Goal: Task Accomplishment & Management: Manage account settings

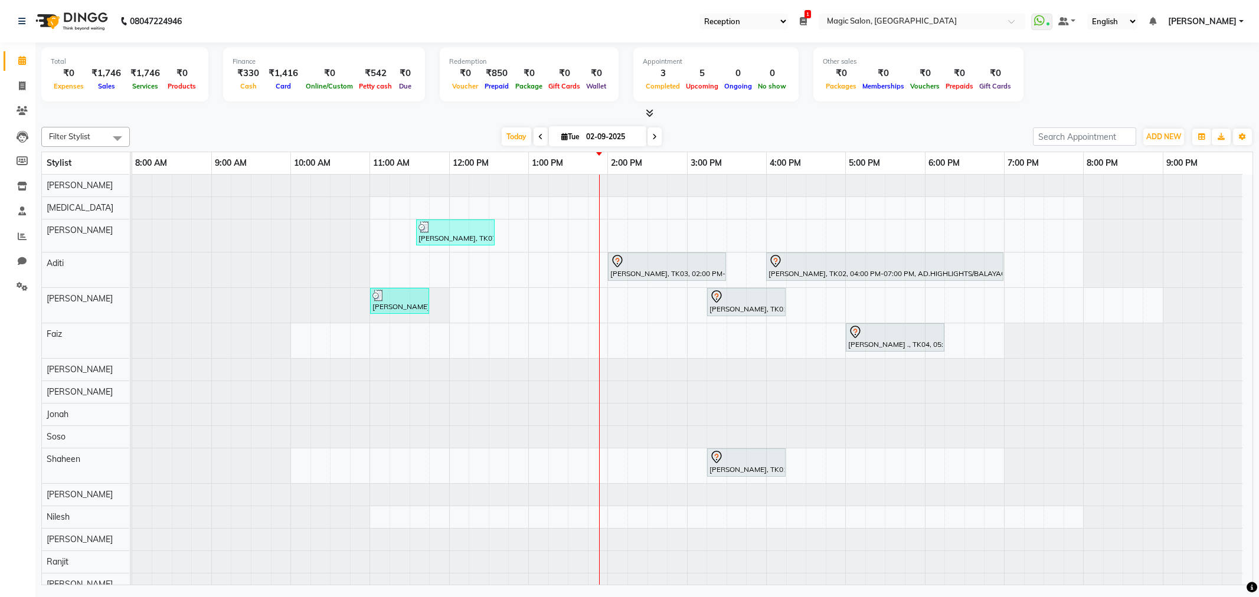
select select "56"
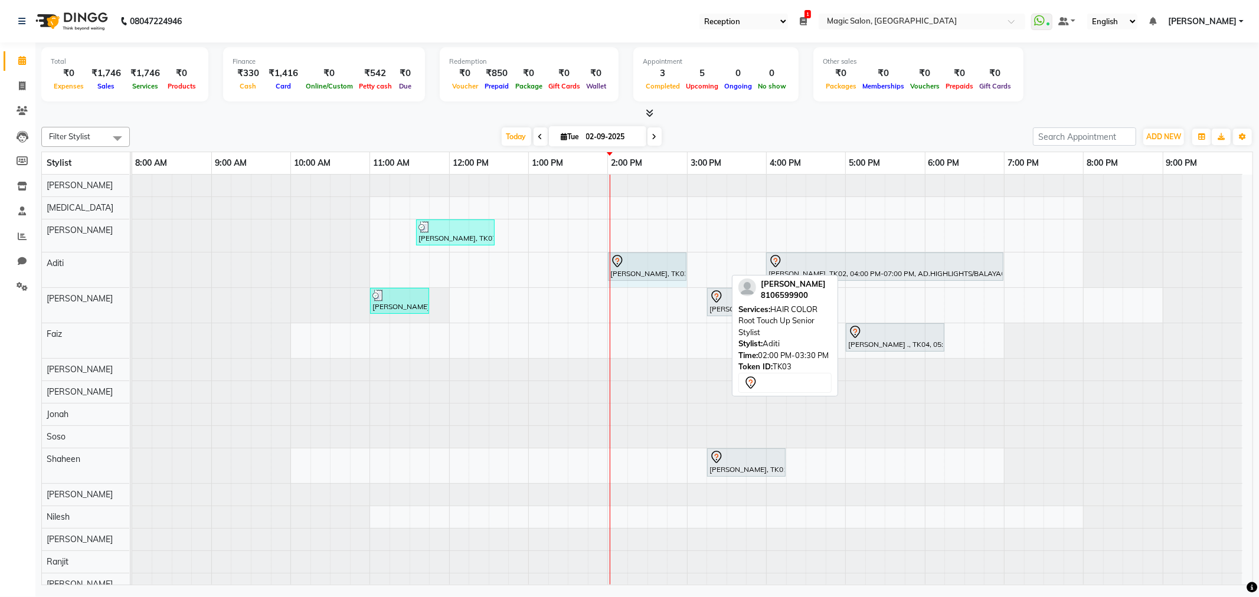
drag, startPoint x: 722, startPoint y: 267, endPoint x: 686, endPoint y: 268, distance: 36.0
click at [132, 268] on div "Neha Kesaria, TK03, 02:00 PM-03:30 PM, HAIR COLOR Root Touch Up Senior Stylist …" at bounding box center [132, 270] width 0 height 35
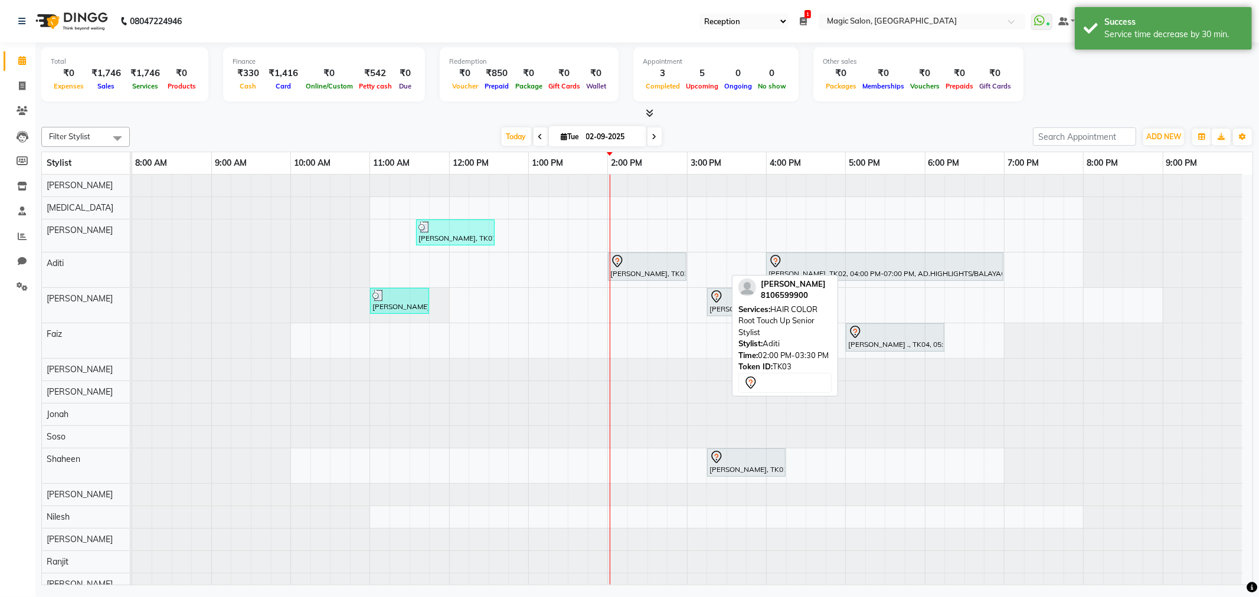
click at [698, 260] on div "shailen sohoni, TK07, 11:35 AM-12:35 PM, SL.HAIRCUT MEN (₹1500) Neha Kesaria, T…" at bounding box center [692, 413] width 1120 height 476
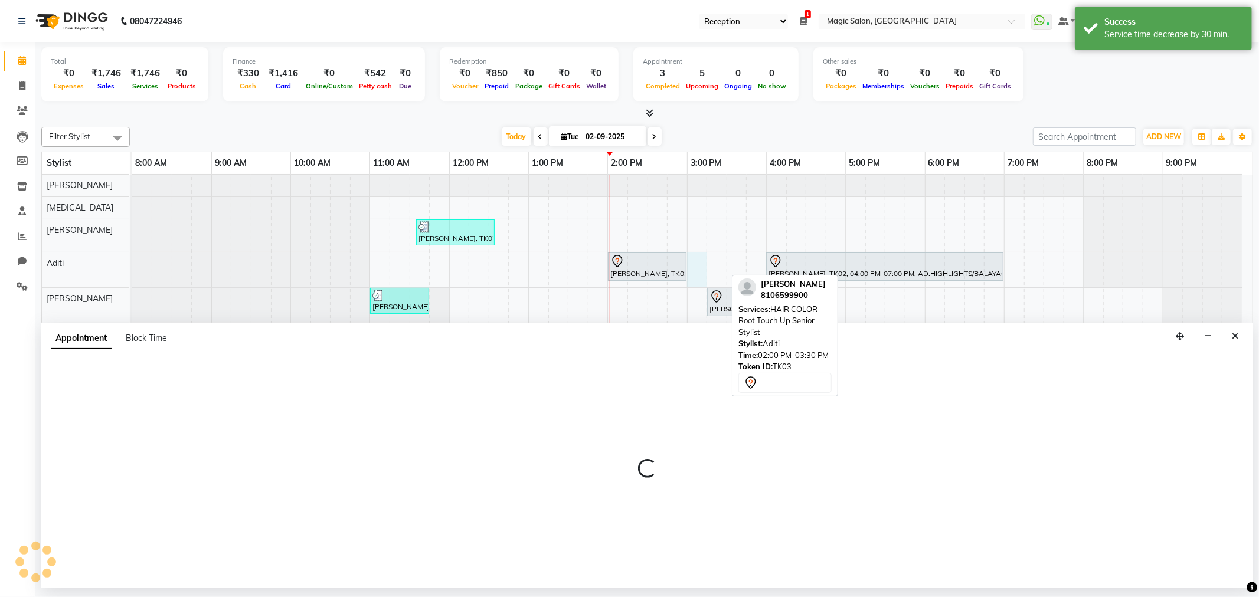
select select "77865"
select select "900"
select select "tentative"
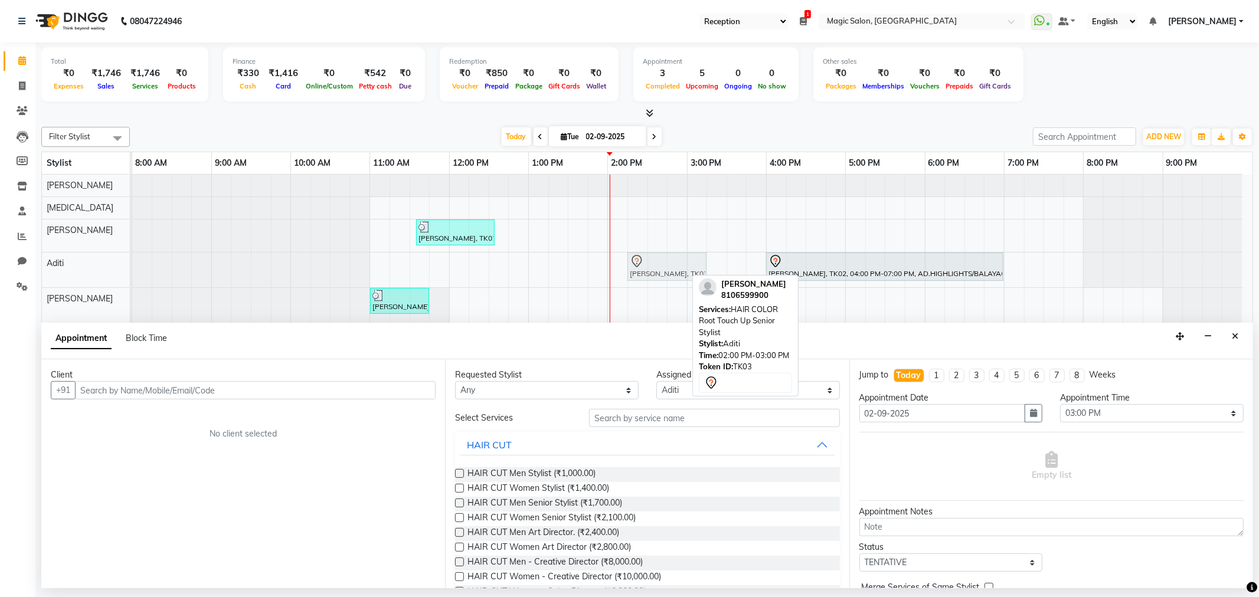
drag, startPoint x: 652, startPoint y: 264, endPoint x: 666, endPoint y: 261, distance: 13.9
click at [132, 261] on div "Neha Kesaria, TK03, 02:00 PM-03:00 PM, HAIR COLOR Root Touch Up Senior Stylist …" at bounding box center [132, 270] width 0 height 35
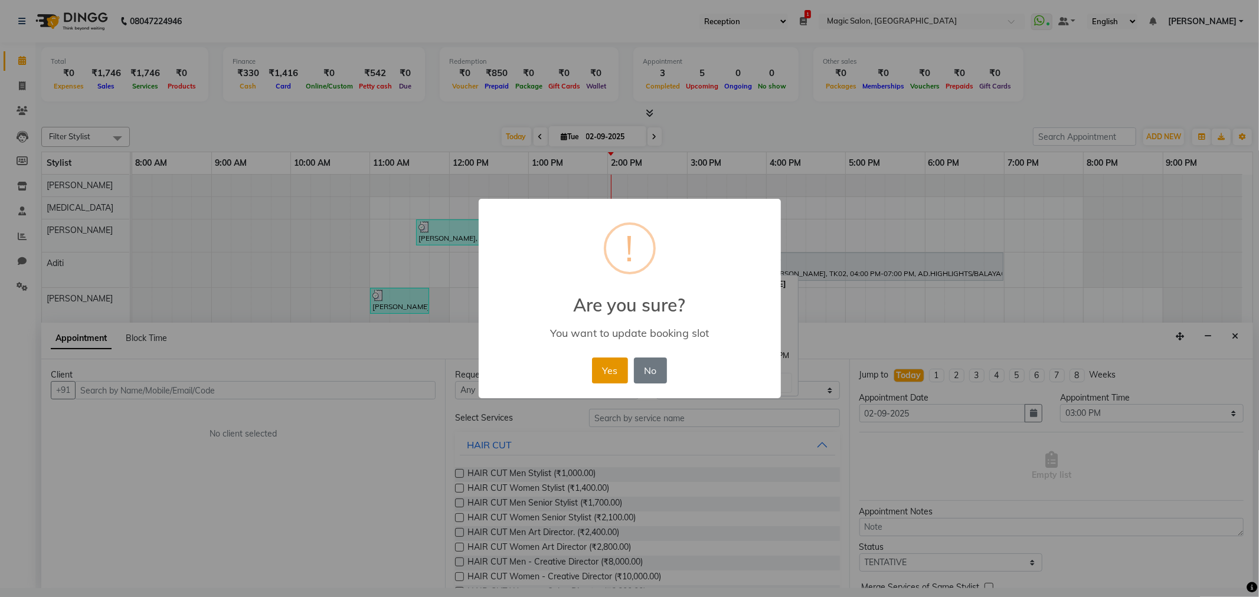
click at [620, 368] on button "Yes" at bounding box center [610, 371] width 36 height 26
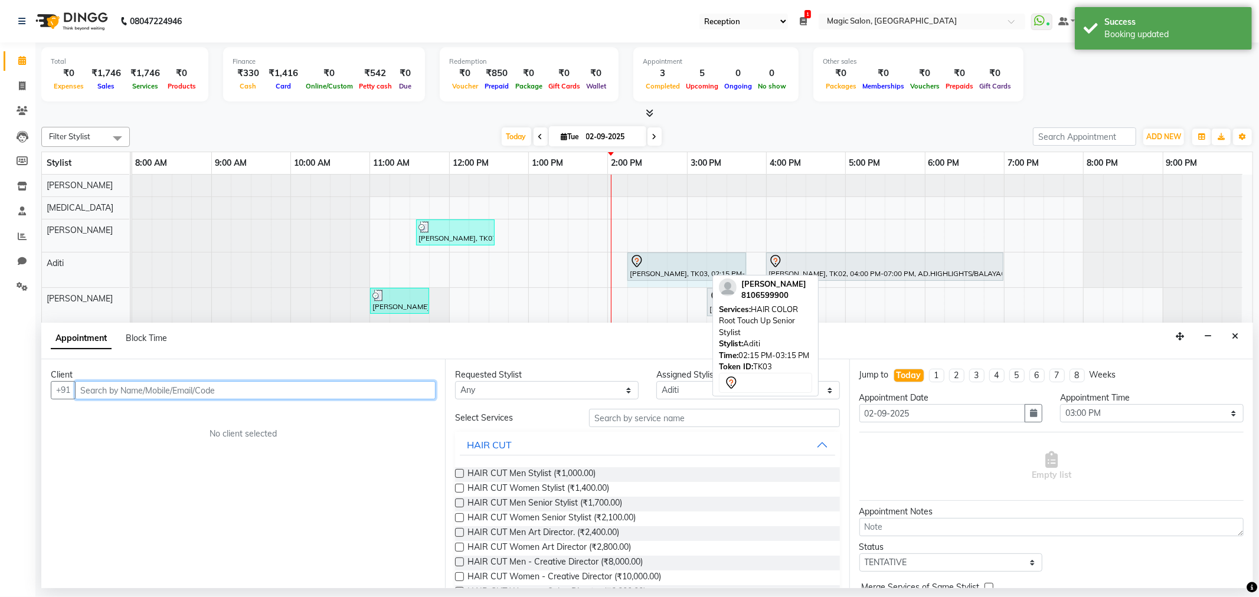
drag, startPoint x: 704, startPoint y: 260, endPoint x: 732, endPoint y: 260, distance: 28.9
click at [132, 260] on div "Neha Kesaria, TK03, 02:15 PM-03:15 PM, HAIR COLOR Root Touch Up Senior Stylist …" at bounding box center [132, 270] width 0 height 35
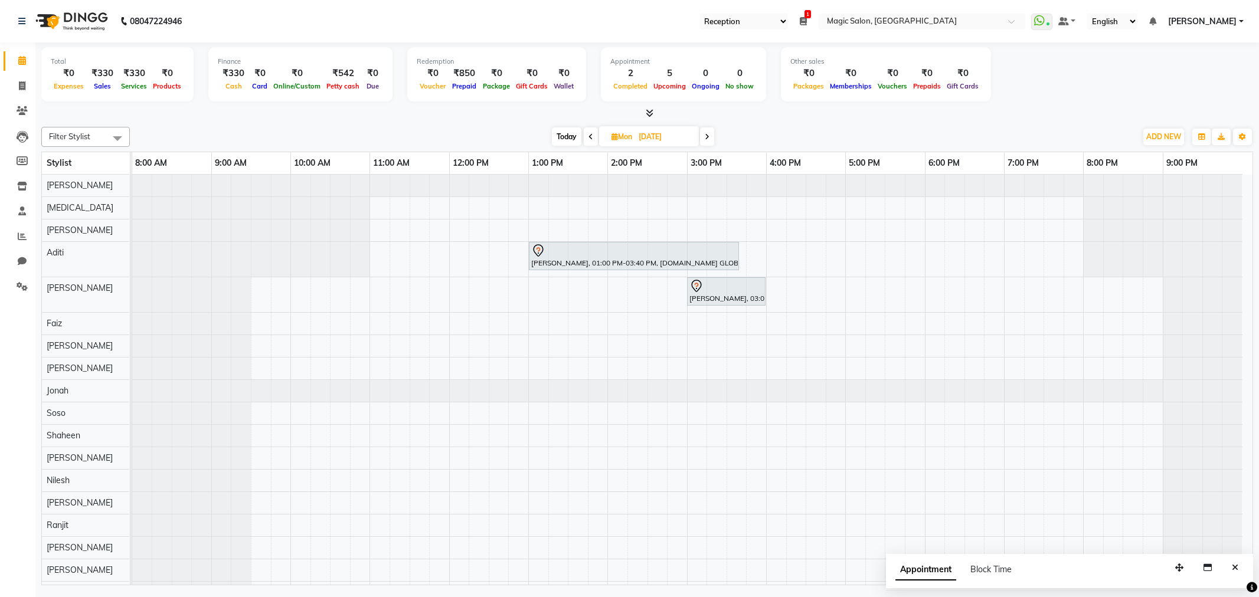
select select "56"
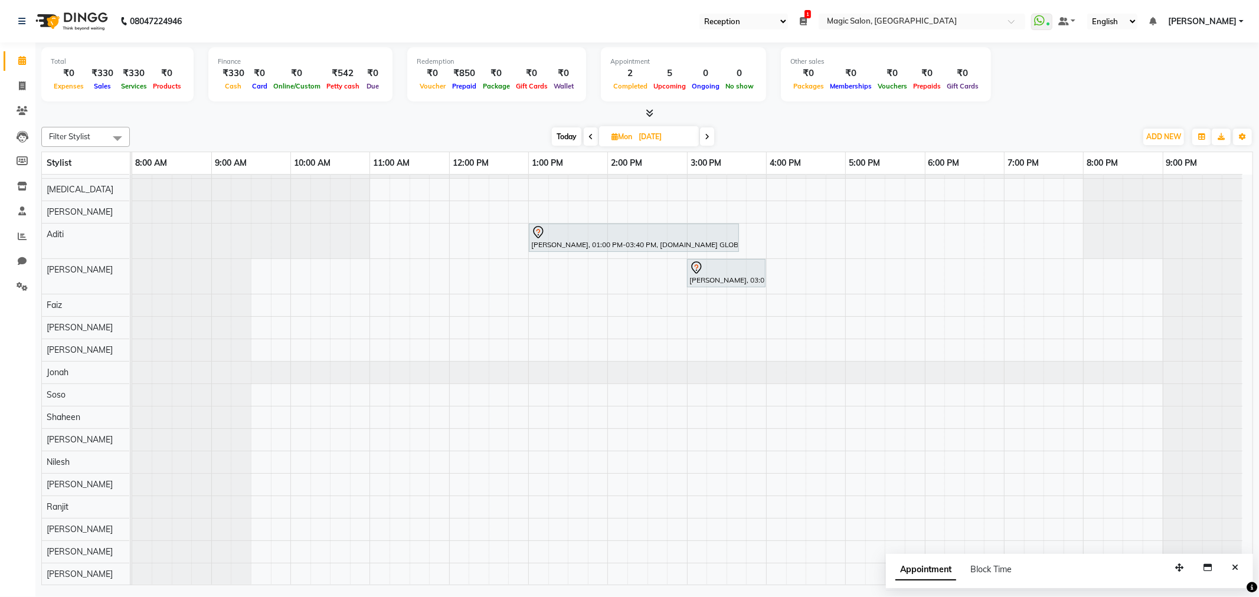
click at [558, 134] on span "Today" at bounding box center [567, 136] width 30 height 18
type input "02-09-2025"
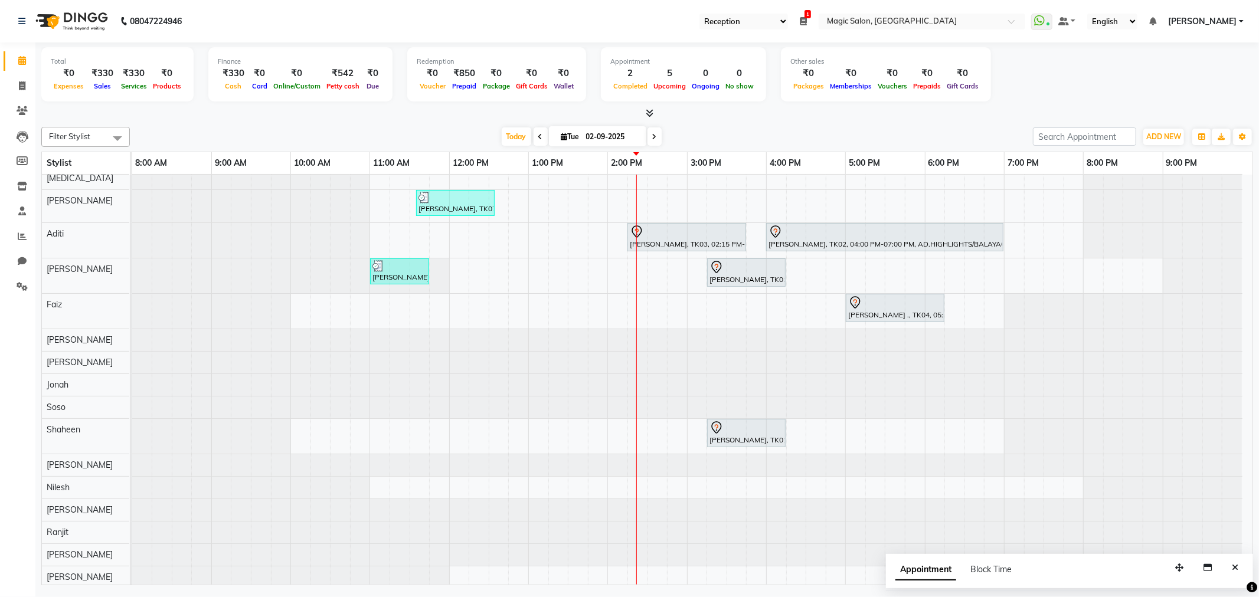
click at [111, 137] on span at bounding box center [118, 138] width 24 height 22
click at [132, 205] on div at bounding box center [132, 206] width 0 height 32
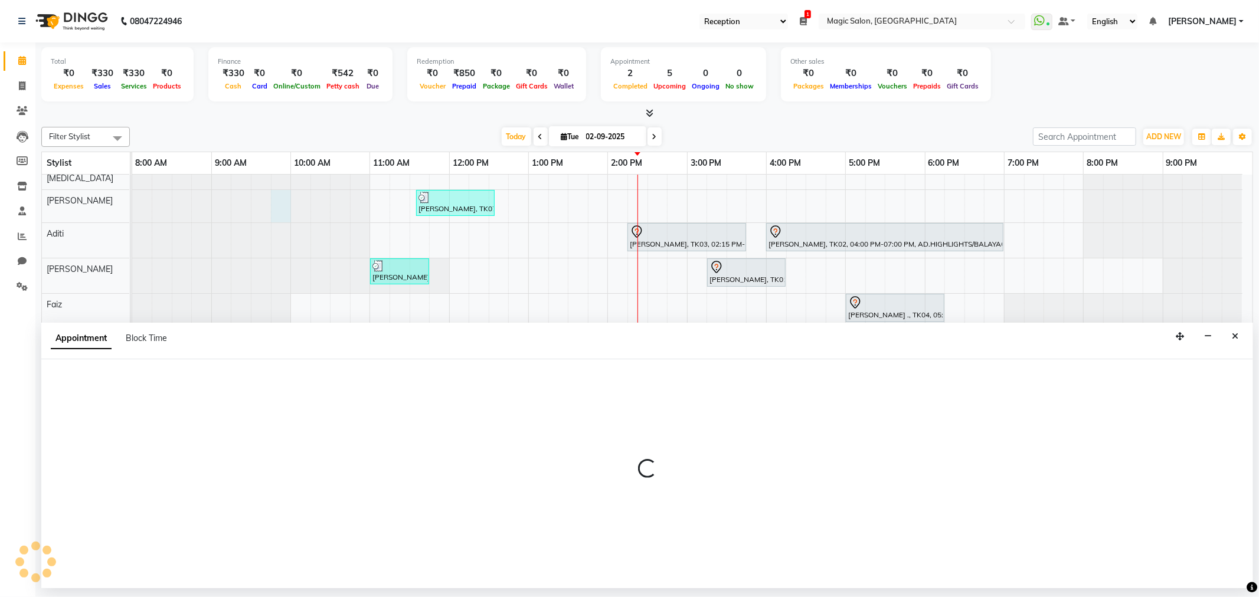
select select "65345"
select select "585"
select select "tentative"
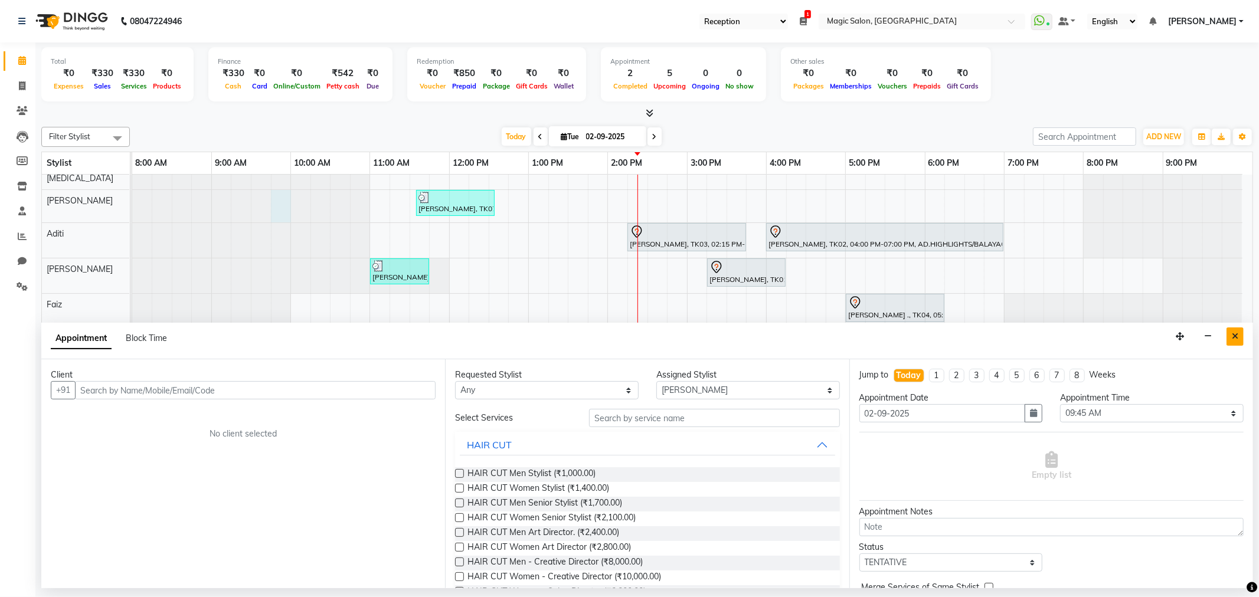
click at [1236, 337] on icon "Close" at bounding box center [1235, 336] width 6 height 8
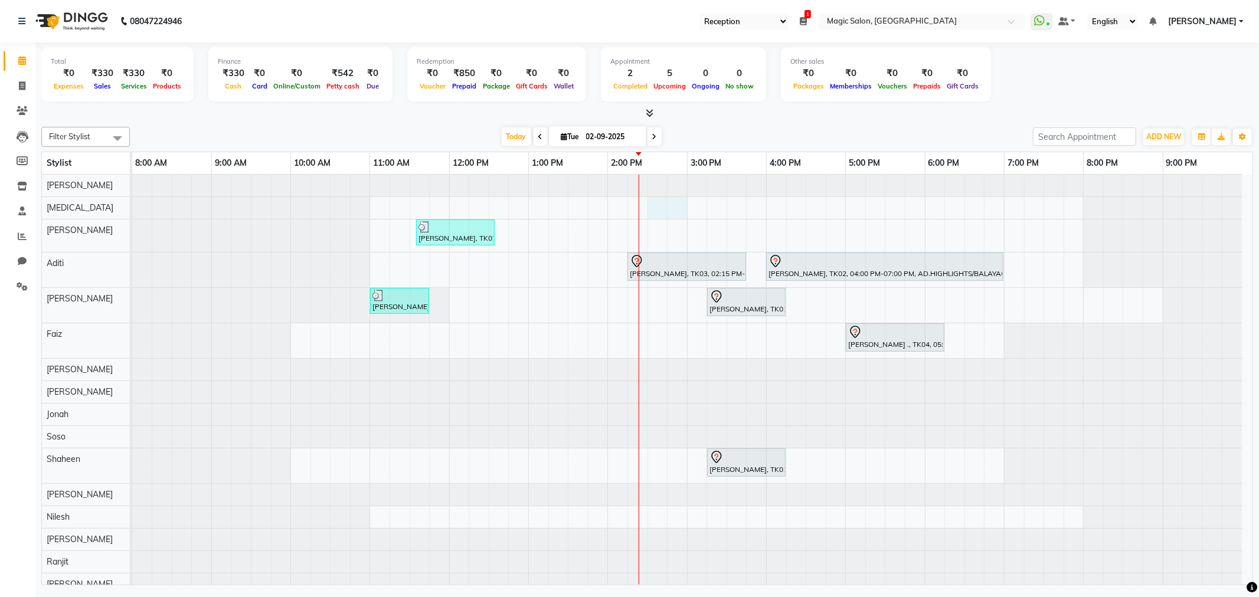
drag, startPoint x: 651, startPoint y: 205, endPoint x: 669, endPoint y: 220, distance: 23.1
click at [669, 220] on tr at bounding box center [687, 413] width 1110 height 476
select select "61844"
select select "870"
select select "tentative"
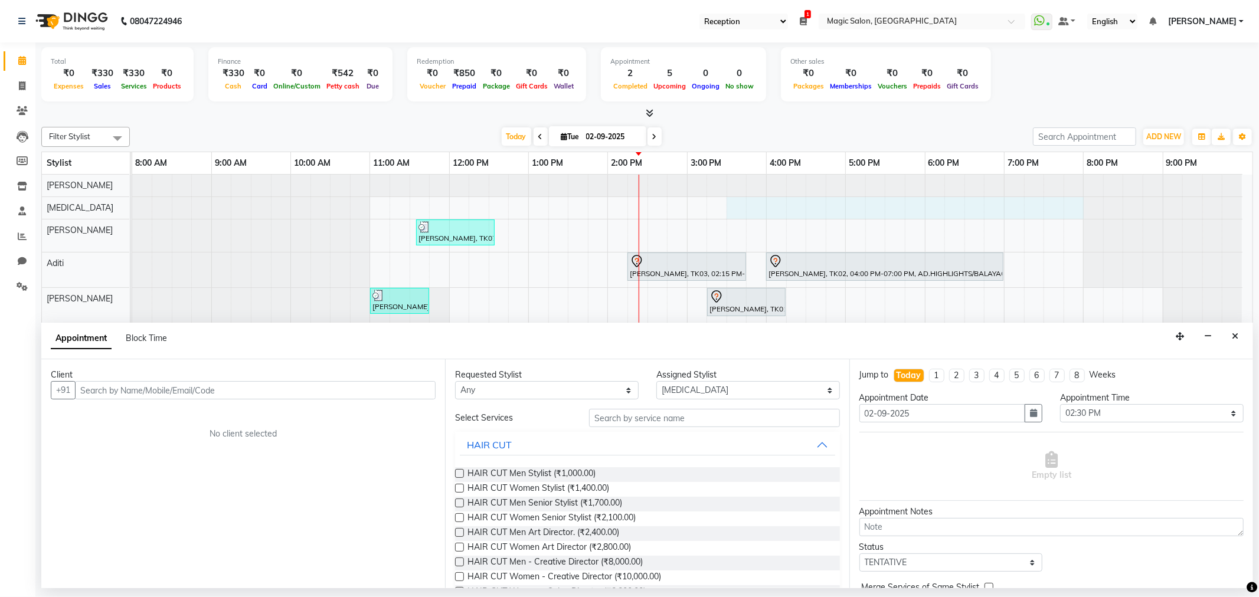
drag, startPoint x: 730, startPoint y: 207, endPoint x: 1075, endPoint y: 212, distance: 344.7
click at [1075, 212] on div "shailen sohoni, TK07, 11:35 AM-12:35 PM, SL.HAIRCUT MEN (₹1500) Neha Kesaria, T…" at bounding box center [692, 413] width 1120 height 476
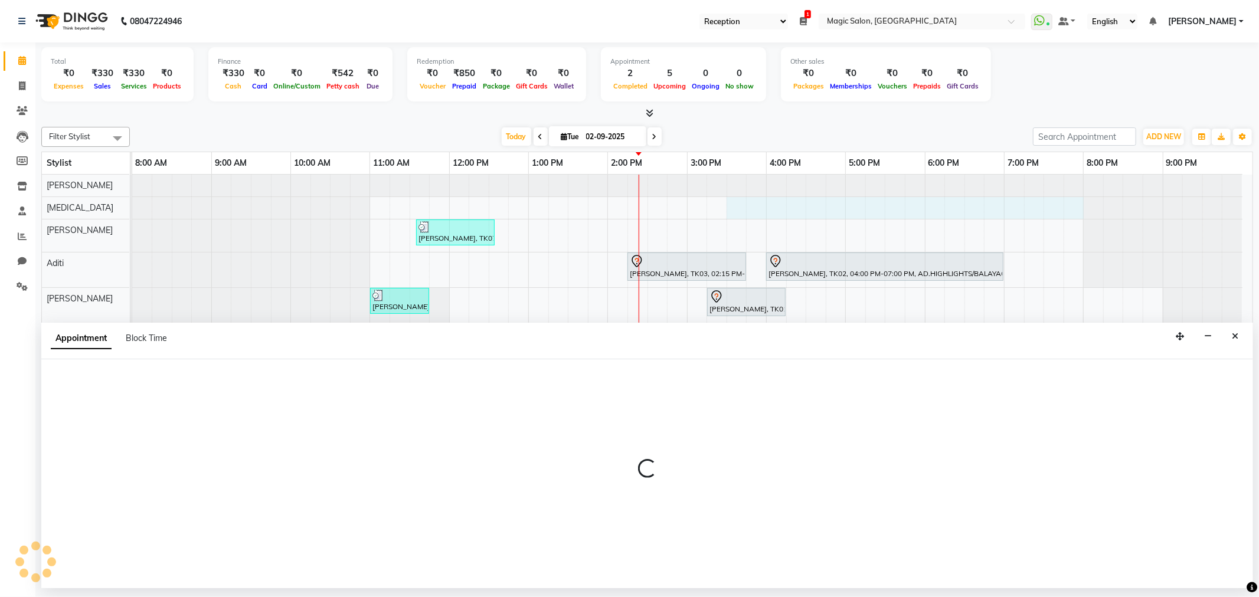
select select "61844"
select select "930"
select select "tentative"
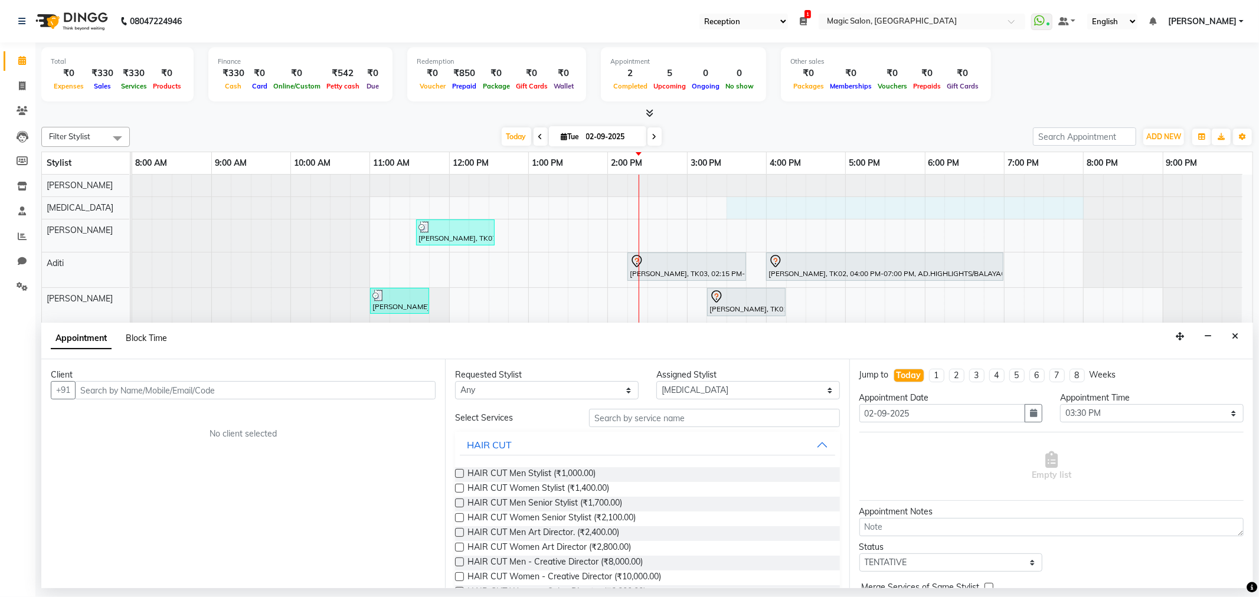
click at [162, 337] on span "Block Time" at bounding box center [146, 338] width 41 height 11
select select "61844"
select select "930"
select select "1200"
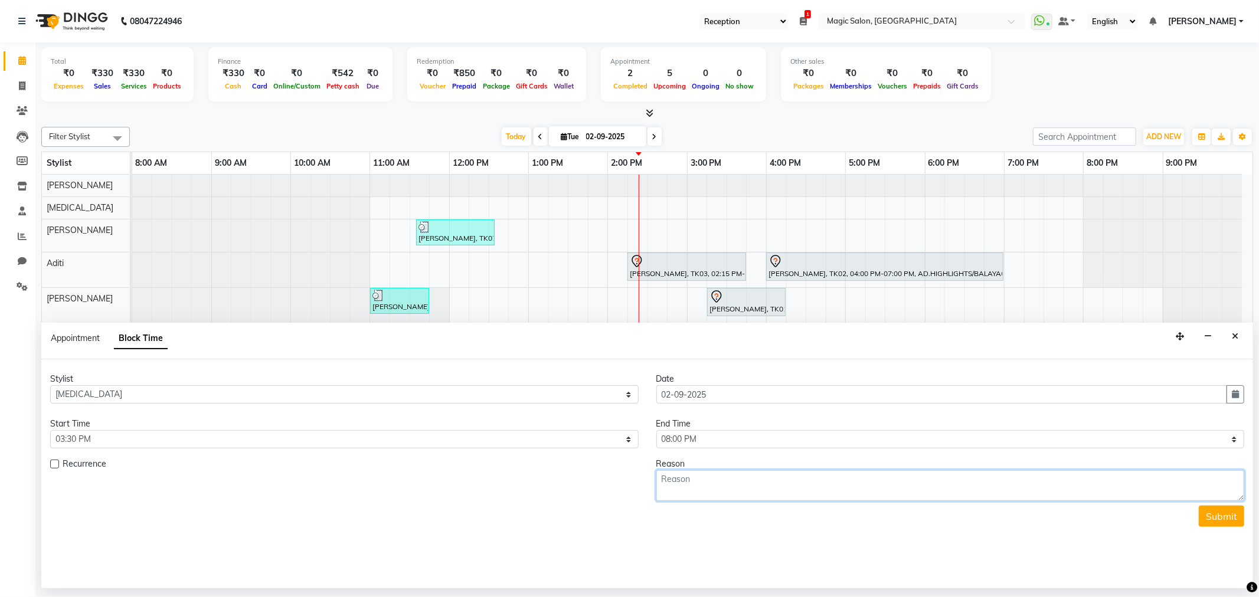
click at [685, 486] on textarea at bounding box center [950, 485] width 588 height 31
type textarea "M"
type textarea "demo"
click at [1222, 521] on button "Submit" at bounding box center [1221, 516] width 45 height 21
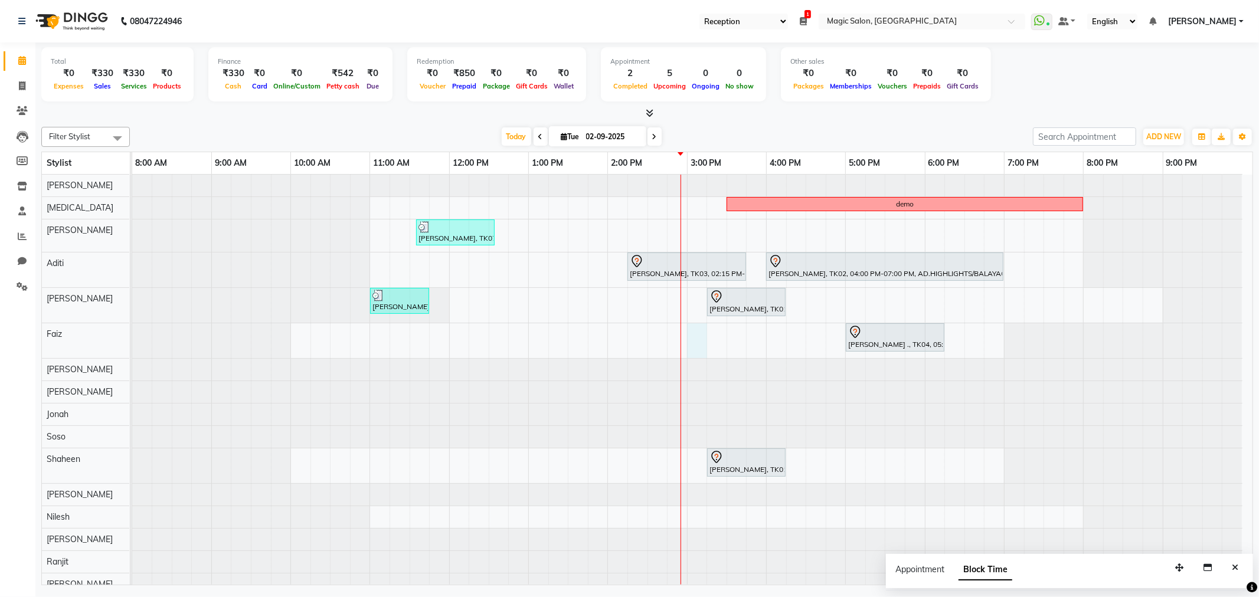
click at [695, 344] on div "demo shailen sohoni, TK07, 11:35 AM-12:35 PM, SL.HAIRCUT MEN (₹1500) Neha Kesar…" at bounding box center [692, 413] width 1120 height 476
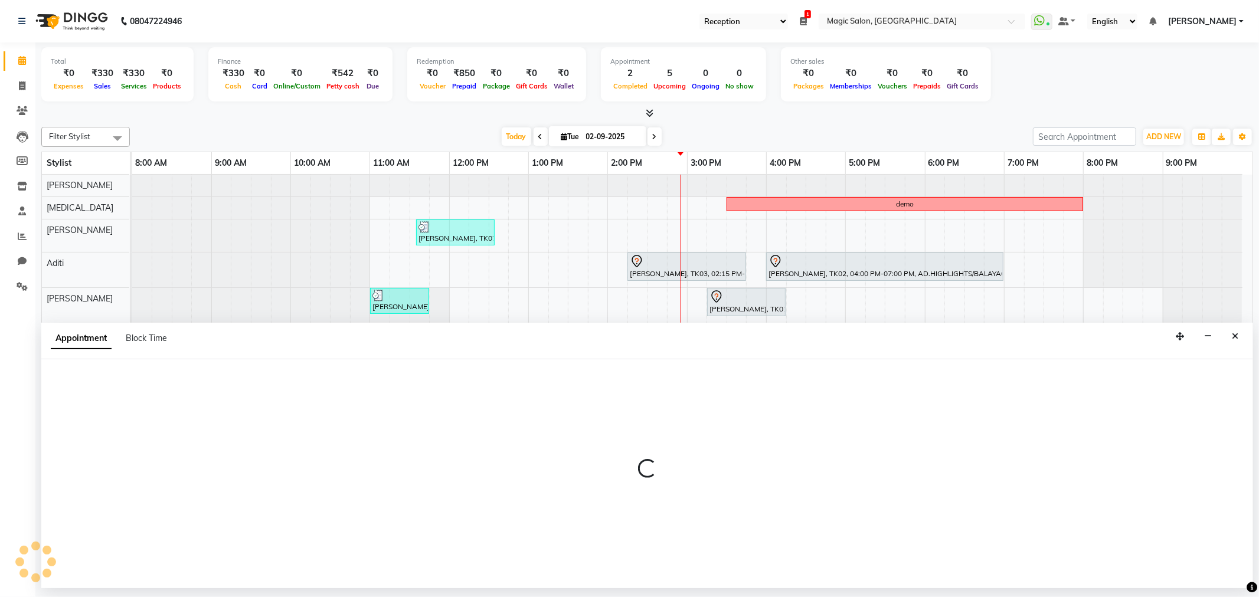
select select "83382"
select select "900"
select select "tentative"
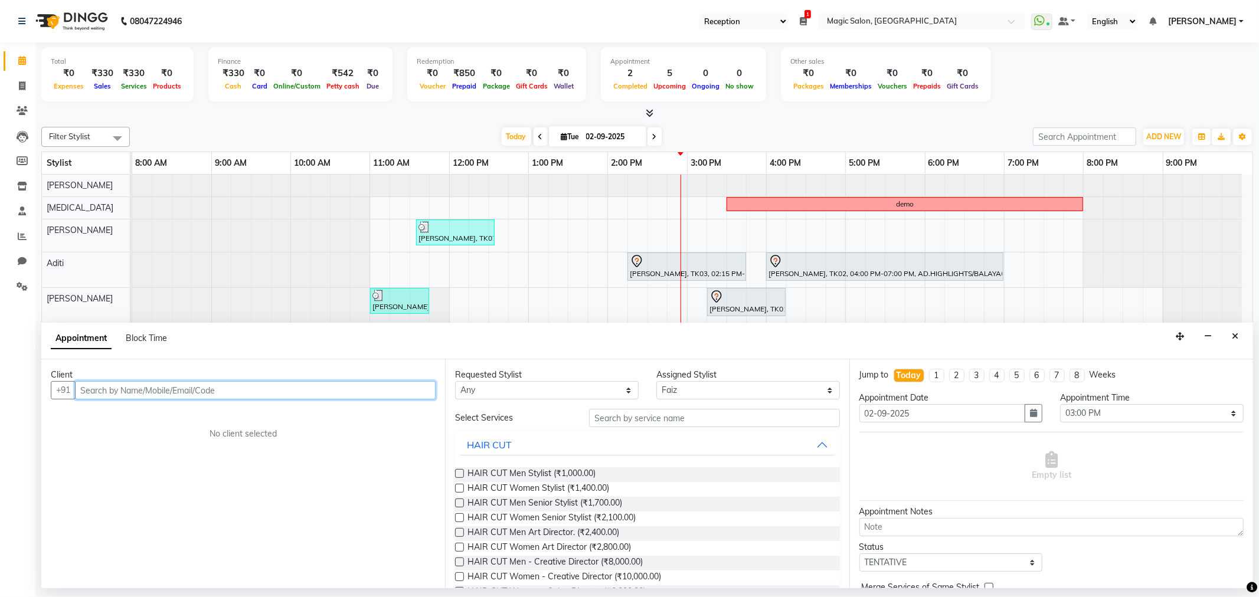
click at [139, 391] on input "text" at bounding box center [255, 390] width 361 height 18
type input "9930287723"
click at [400, 395] on button "Add Client" at bounding box center [411, 390] width 49 height 18
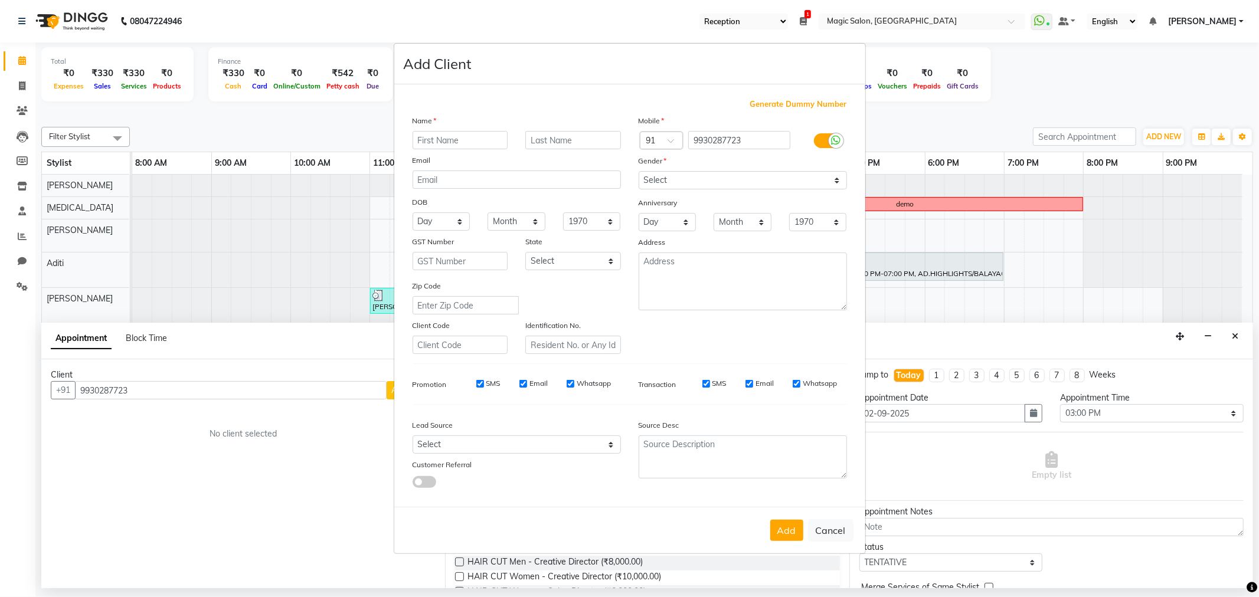
type input "a"
type input "Ali"
click at [591, 148] on input "text" at bounding box center [573, 140] width 96 height 18
type input "."
click at [728, 177] on select "Select Male Female Other Prefer Not To Say" at bounding box center [743, 180] width 208 height 18
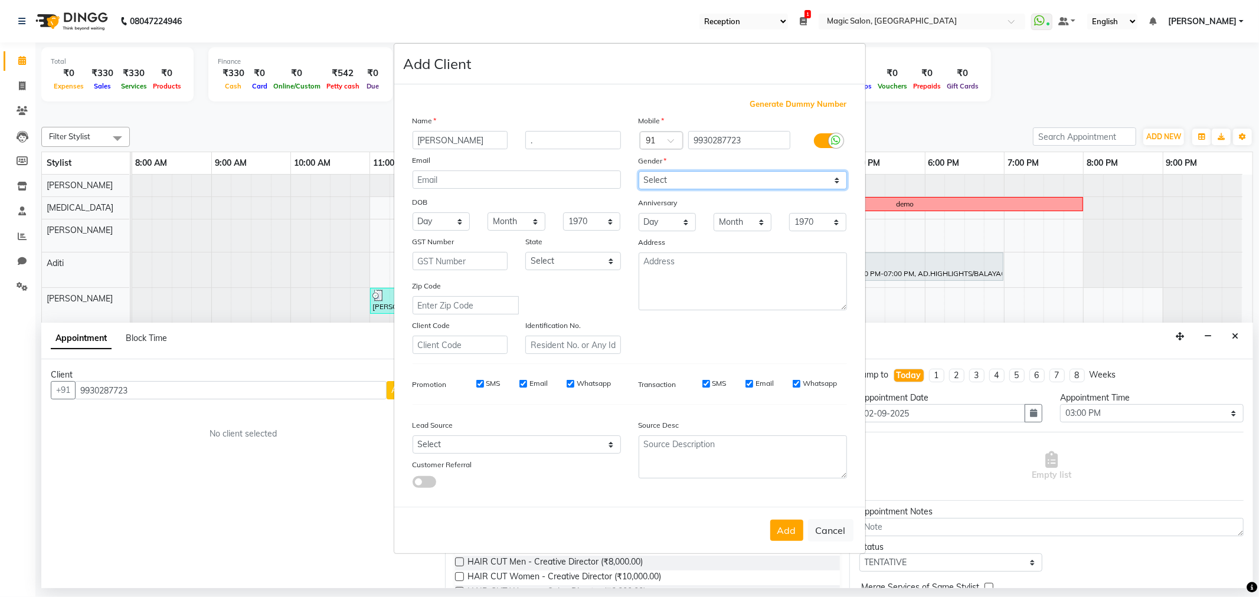
select select "male"
click at [639, 171] on select "Select Male Female Other Prefer Not To Say" at bounding box center [743, 180] width 208 height 18
click at [480, 351] on input "text" at bounding box center [461, 345] width 96 height 18
click at [488, 441] on select "Select Walk-in Referral Internet Friend Word of Mouth Advertisement Facebook Ju…" at bounding box center [517, 445] width 208 height 18
select select "49754"
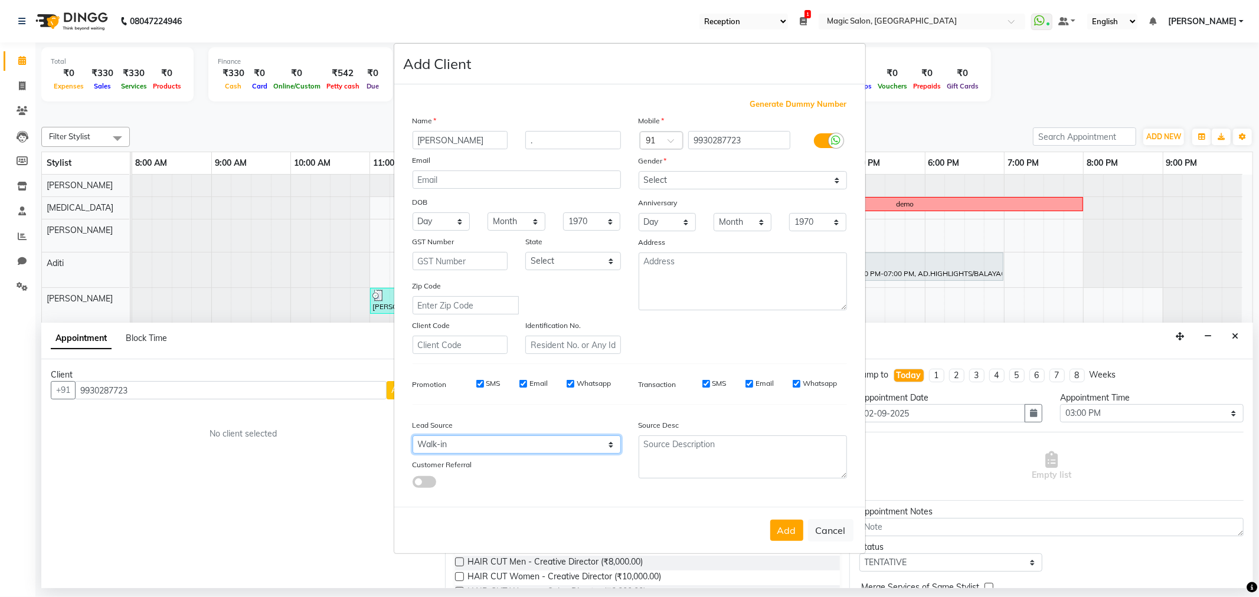
click at [413, 436] on select "Select Walk-in Referral Internet Friend Word of Mouth Advertisement Facebook Ju…" at bounding box center [517, 445] width 208 height 18
click at [789, 537] on button "Add" at bounding box center [786, 530] width 33 height 21
select select
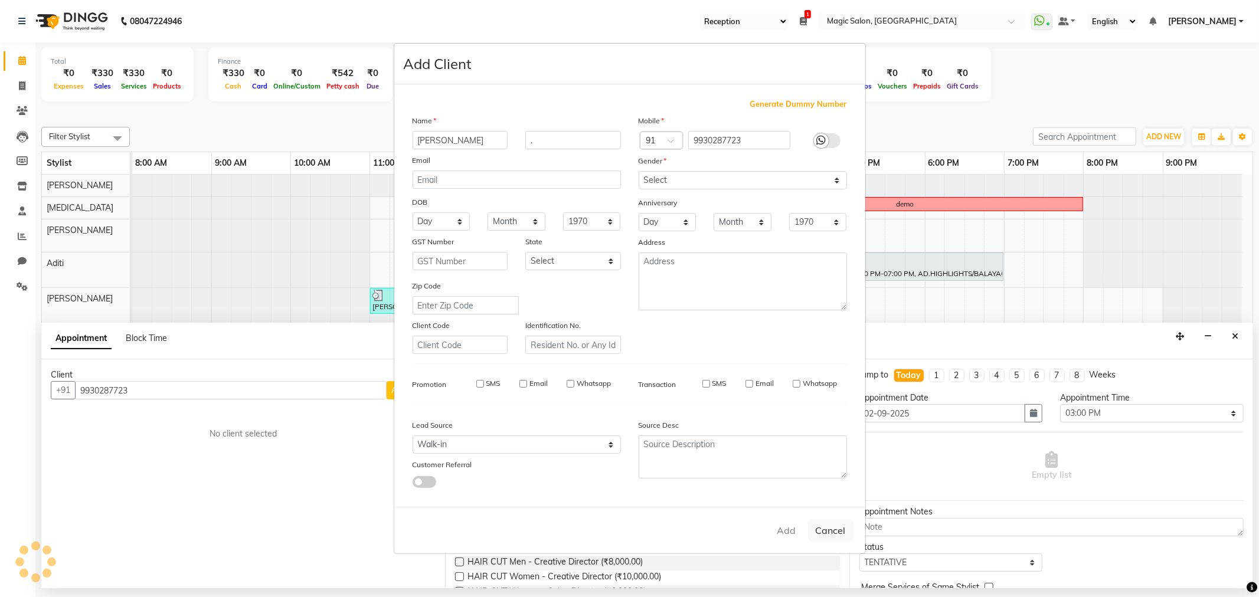
select select
checkbox input "false"
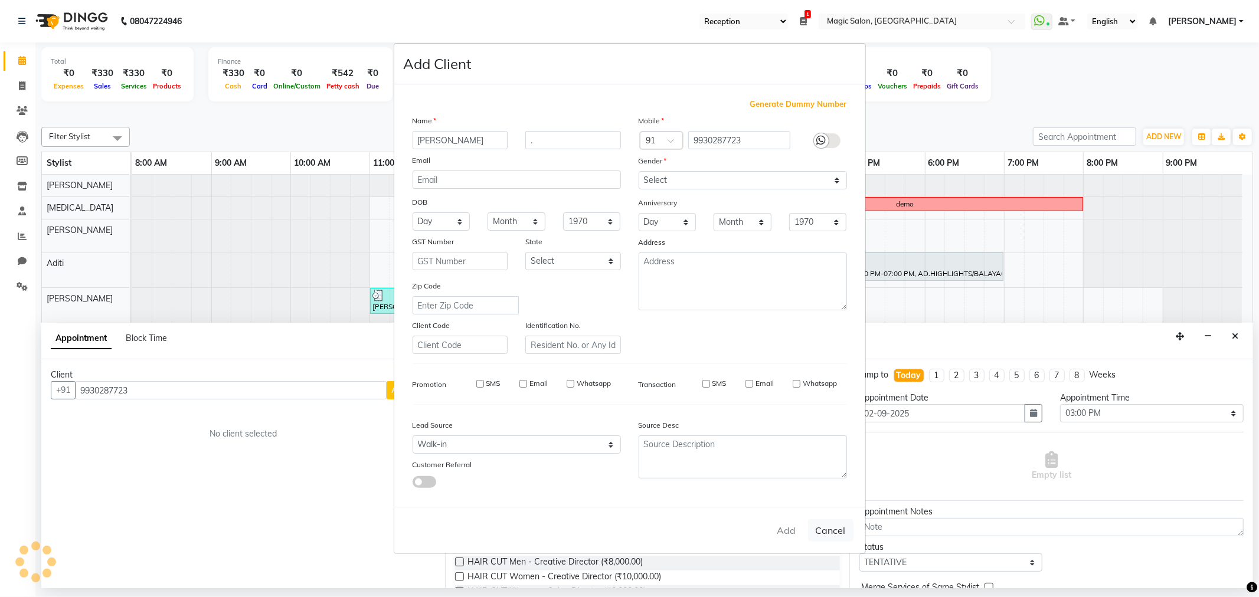
checkbox input "false"
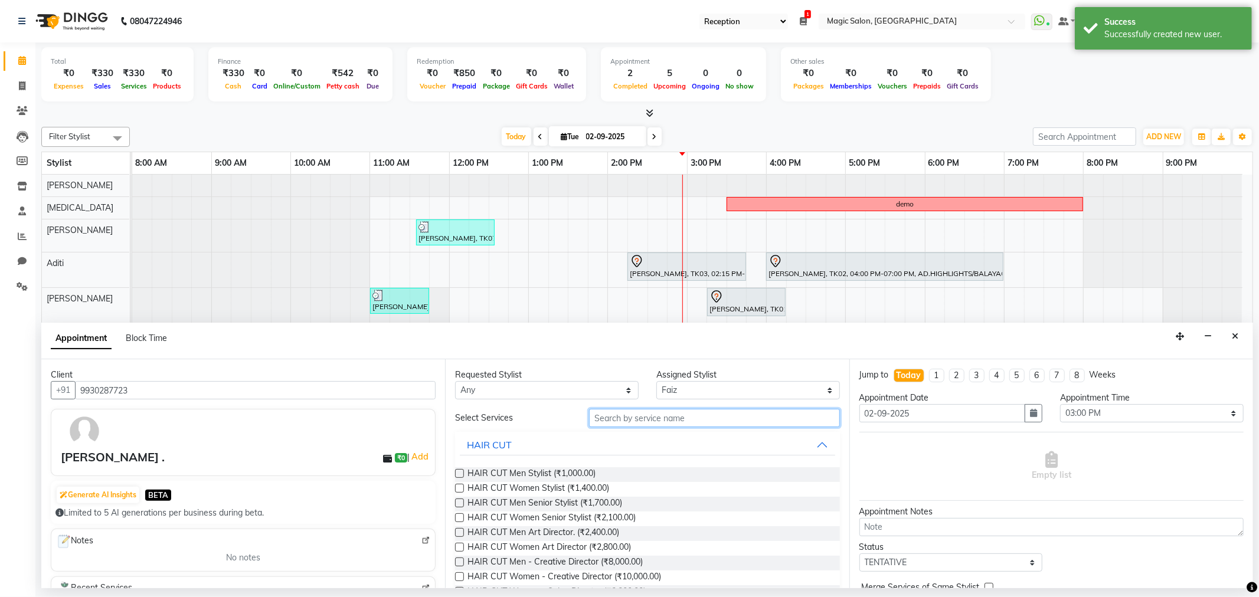
click at [669, 414] on input "text" at bounding box center [714, 418] width 250 height 18
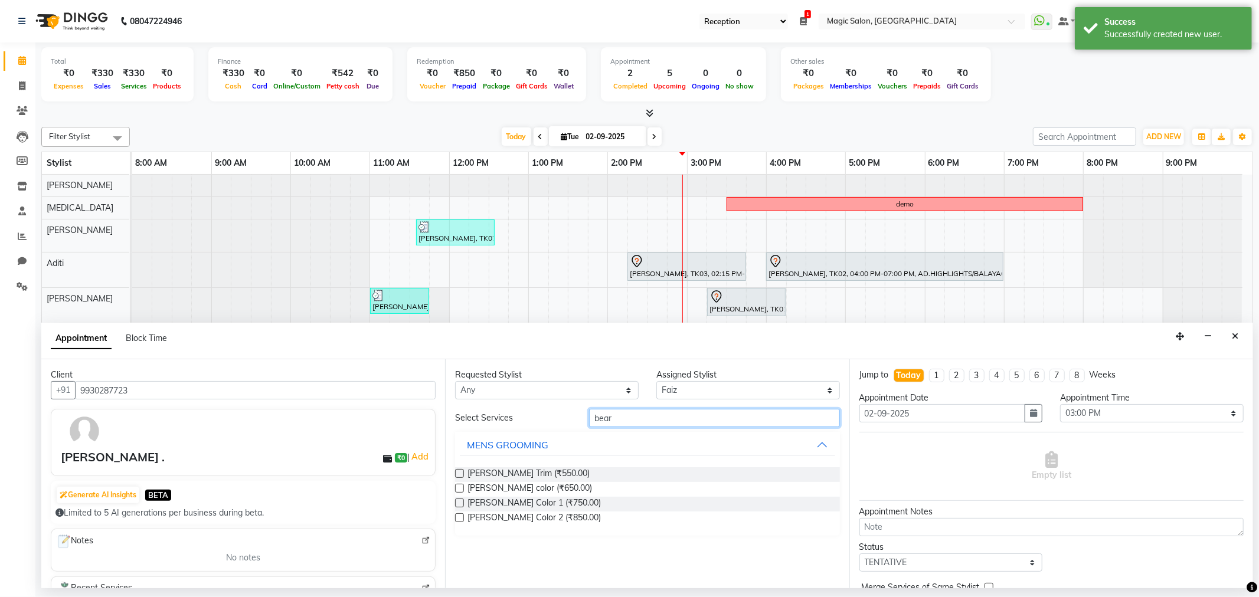
type input "bear"
click at [459, 467] on div "Beard Trim (₹550.00)" at bounding box center [647, 474] width 384 height 15
click at [459, 472] on label at bounding box center [459, 473] width 9 height 9
click at [459, 472] on input "checkbox" at bounding box center [459, 475] width 8 height 8
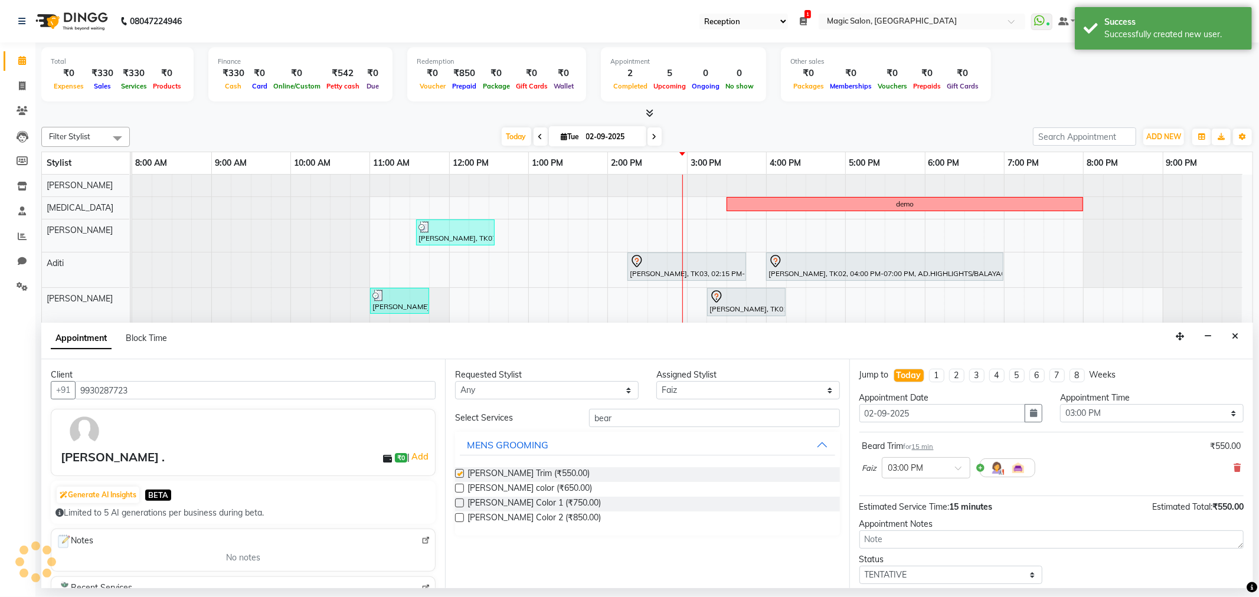
checkbox input "false"
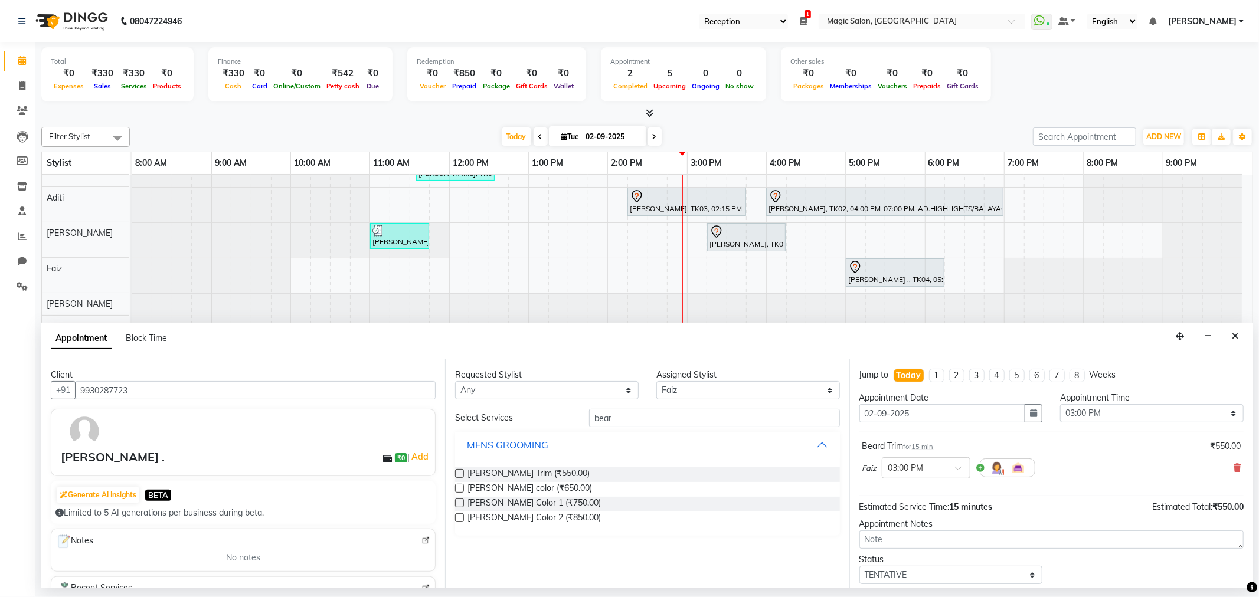
scroll to position [66, 0]
drag, startPoint x: 646, startPoint y: 416, endPoint x: 639, endPoint y: 416, distance: 7.1
click at [645, 416] on input "bear" at bounding box center [714, 418] width 250 height 18
type input "b"
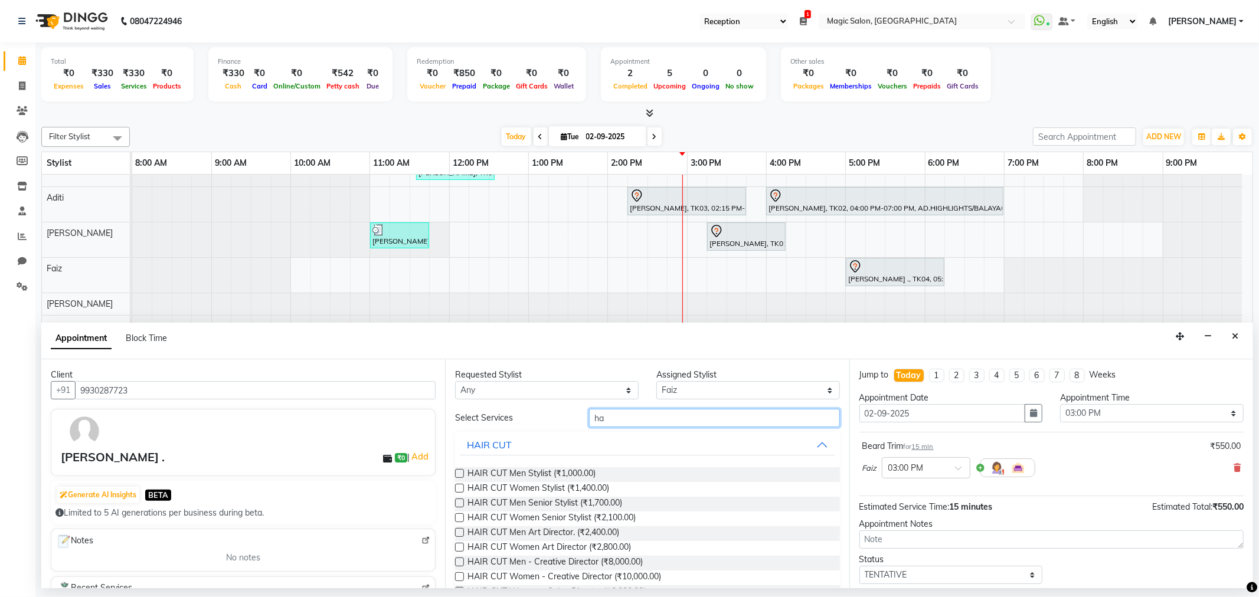
type input "h"
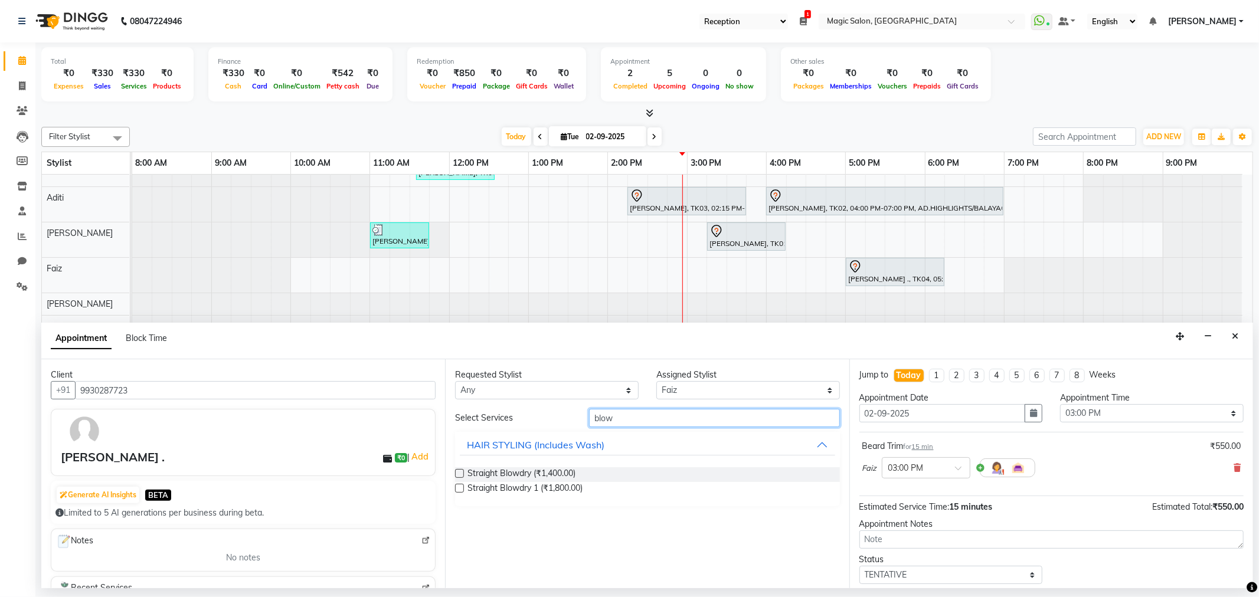
scroll to position [0, 0]
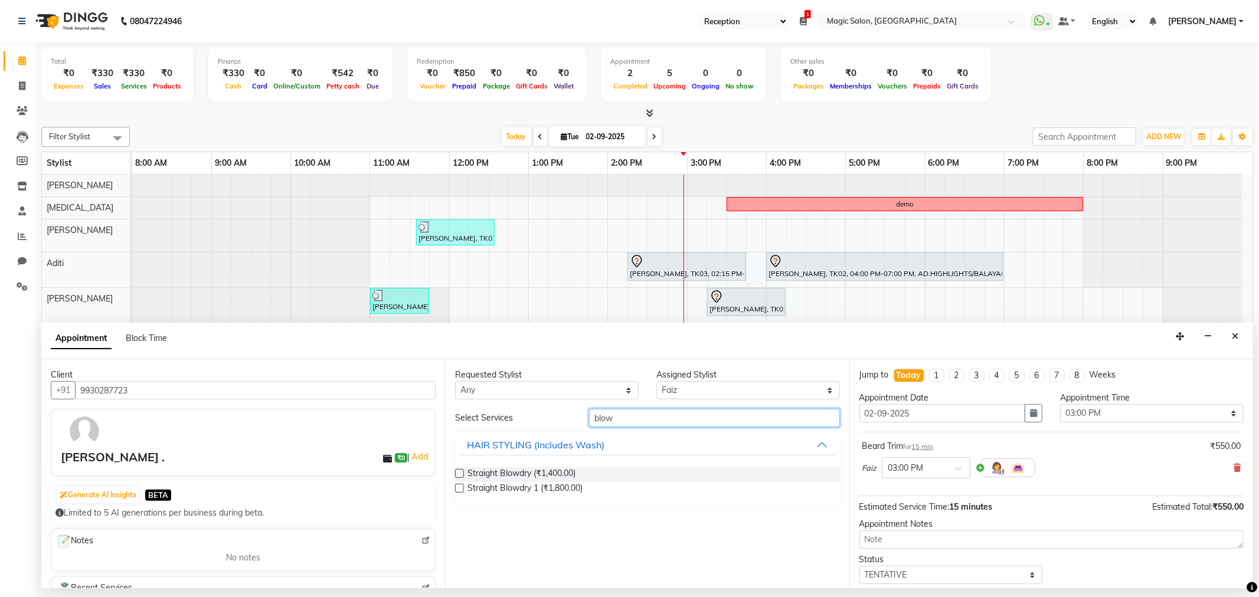
click at [640, 424] on input "blow" at bounding box center [714, 418] width 250 height 18
type input "b"
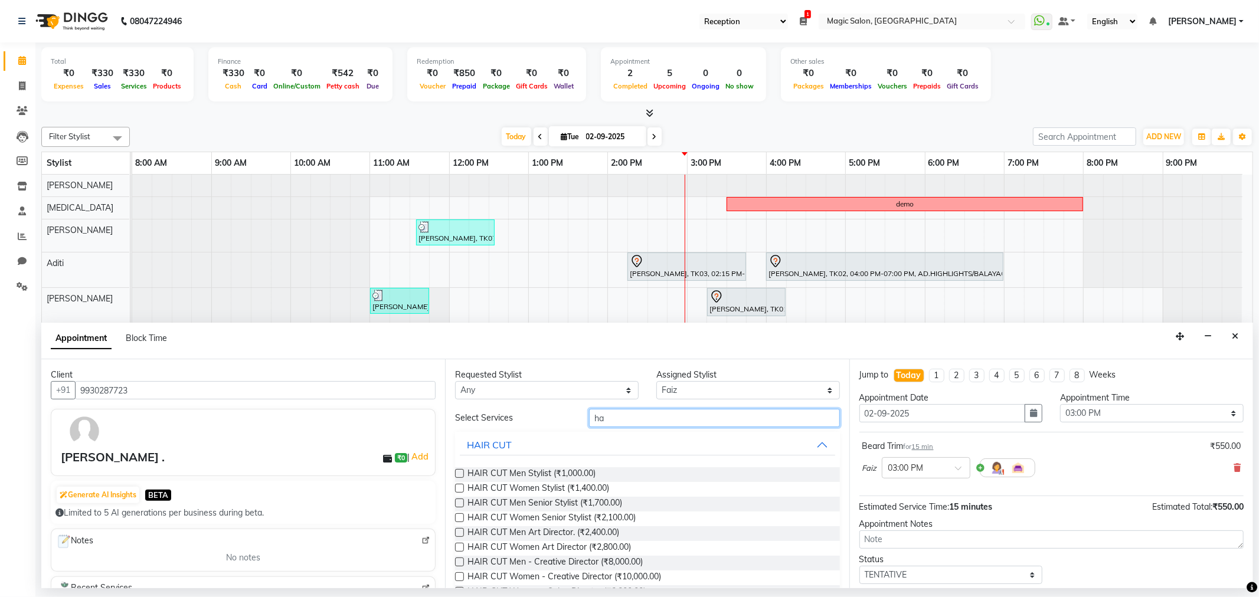
type input "h"
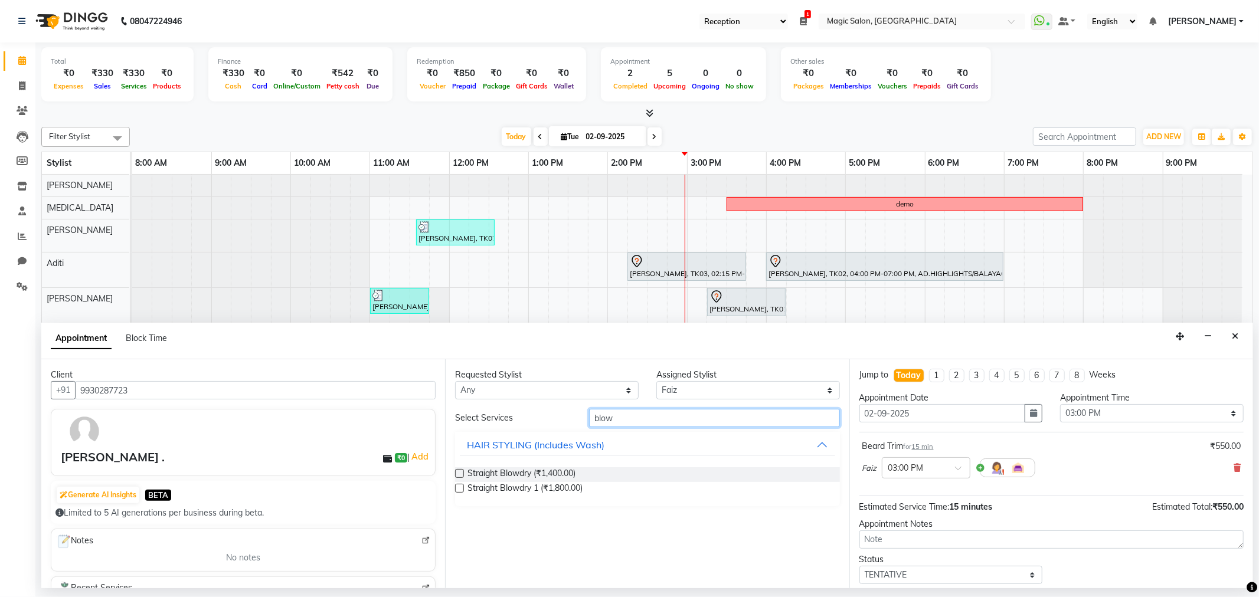
type input "blow"
click at [599, 475] on div "Straight Blowdry (₹1,400.00)" at bounding box center [647, 474] width 384 height 15
click at [452, 472] on div "Requested Stylist Any Aditi Amanda Dharmishta Faiz Ishtiyak Jonah Naved Nikita …" at bounding box center [647, 473] width 404 height 229
click at [455, 472] on label at bounding box center [459, 473] width 9 height 9
click at [455, 472] on input "checkbox" at bounding box center [459, 475] width 8 height 8
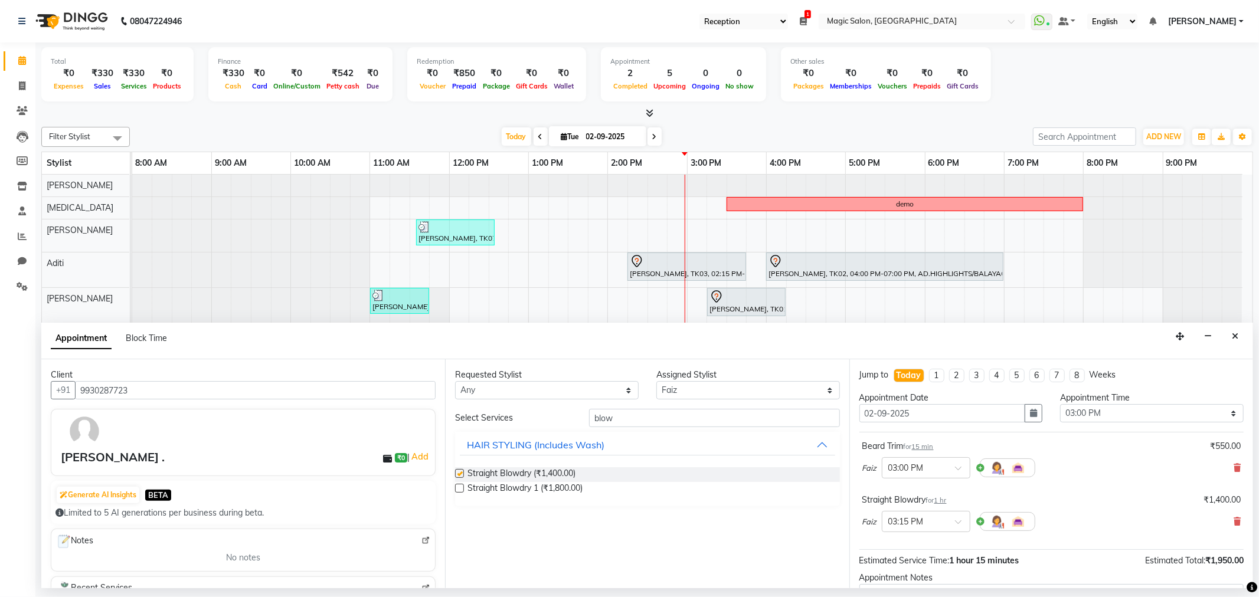
checkbox input "false"
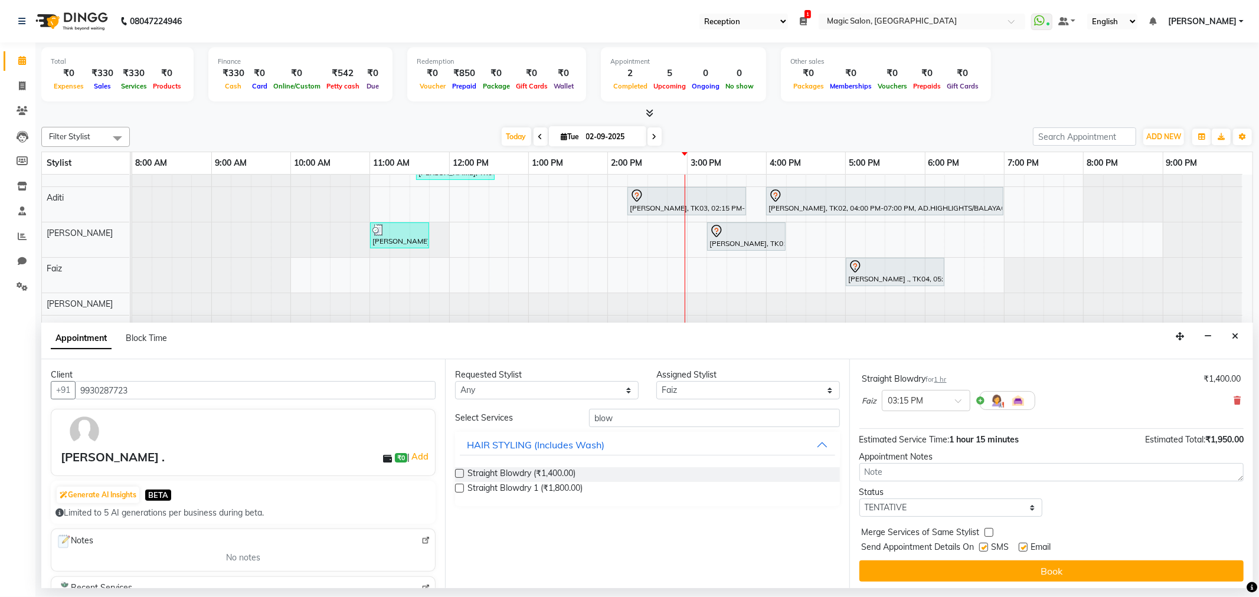
scroll to position [125, 0]
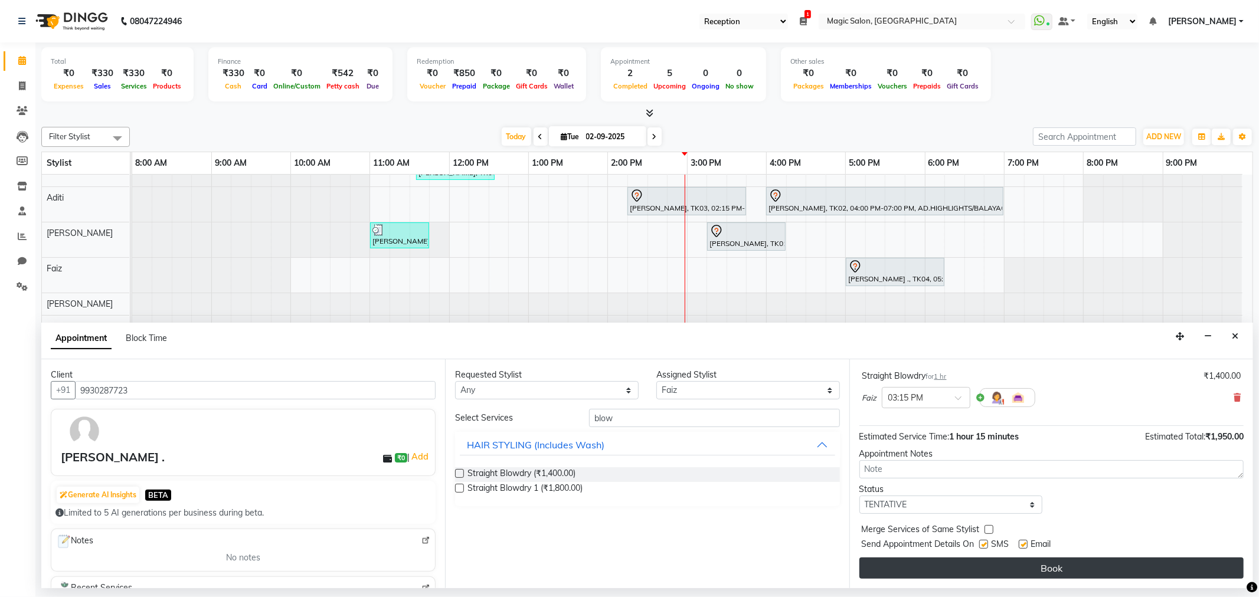
click at [1090, 570] on button "Book" at bounding box center [1051, 568] width 384 height 21
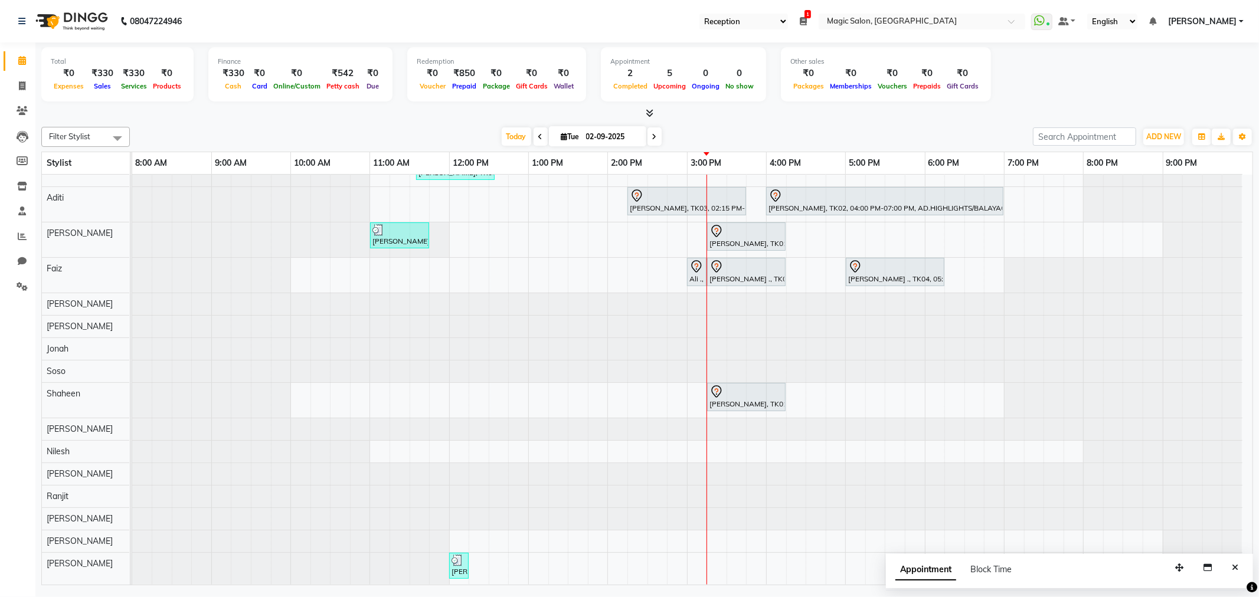
click at [132, 463] on div at bounding box center [132, 474] width 0 height 22
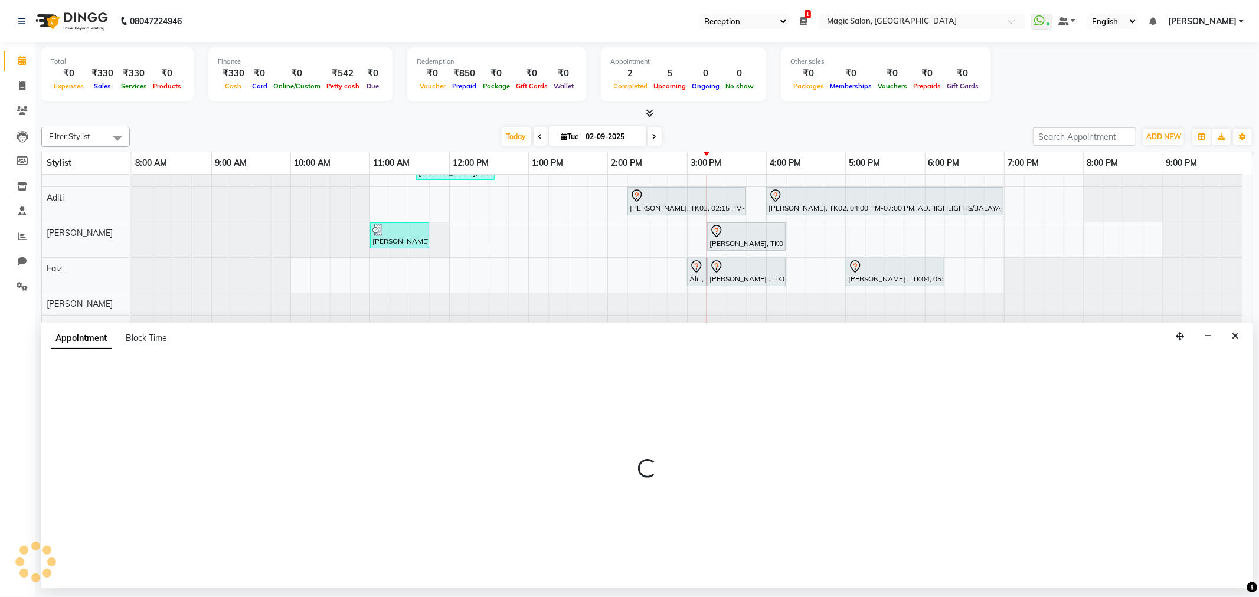
select select "88757"
select select "tentative"
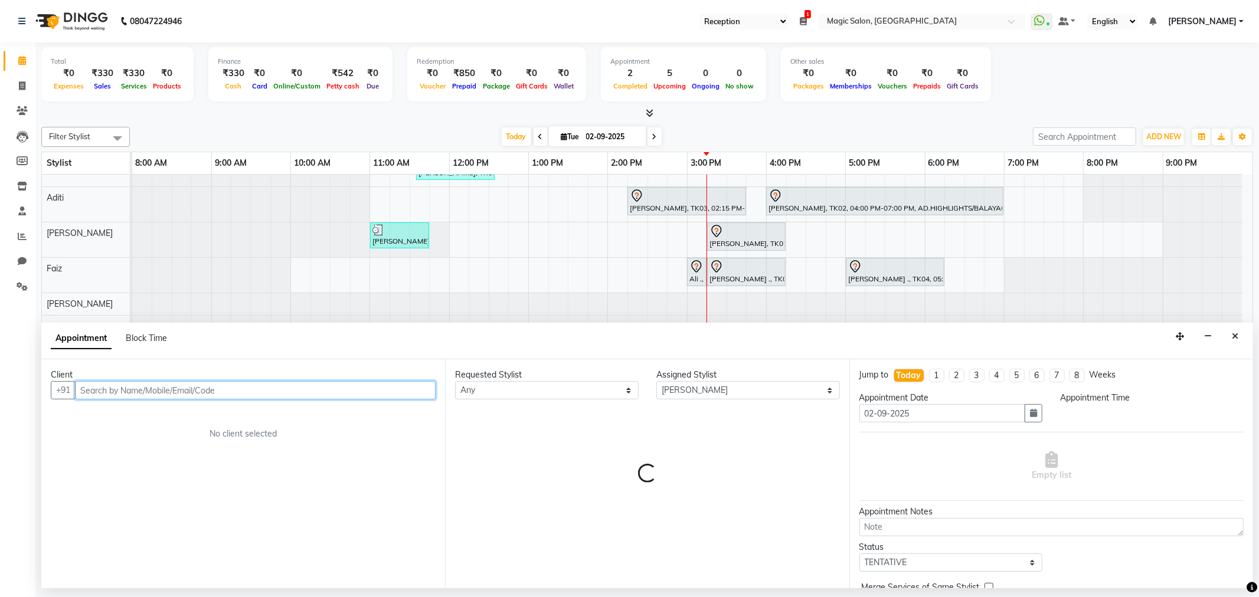
select select "960"
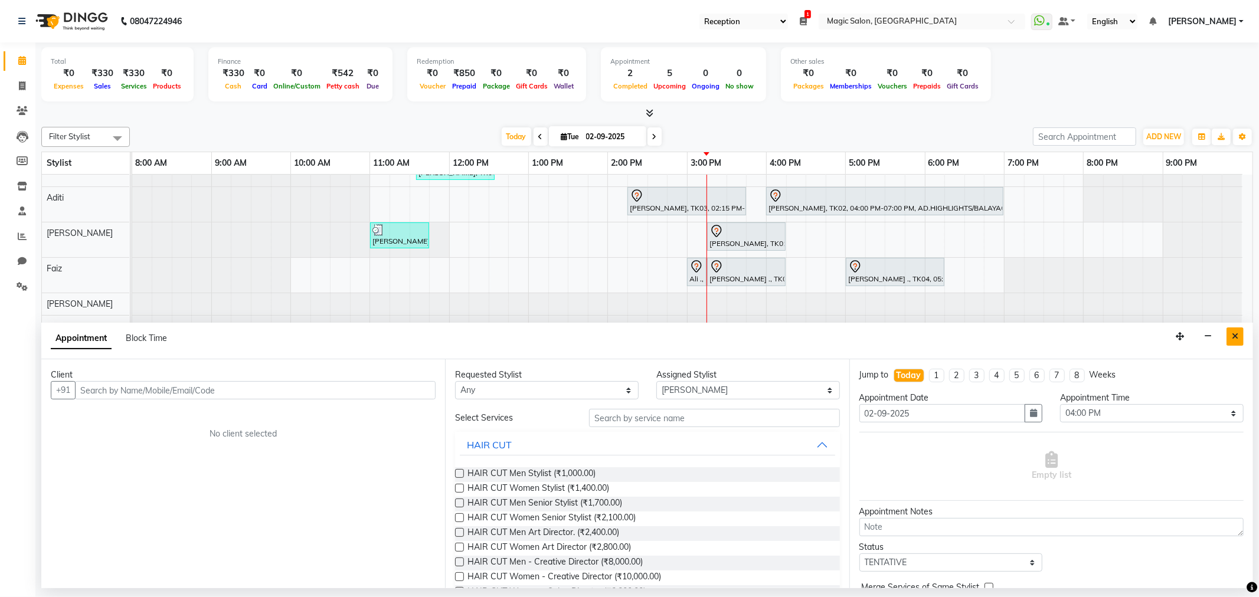
click at [1236, 337] on icon "Close" at bounding box center [1235, 336] width 6 height 8
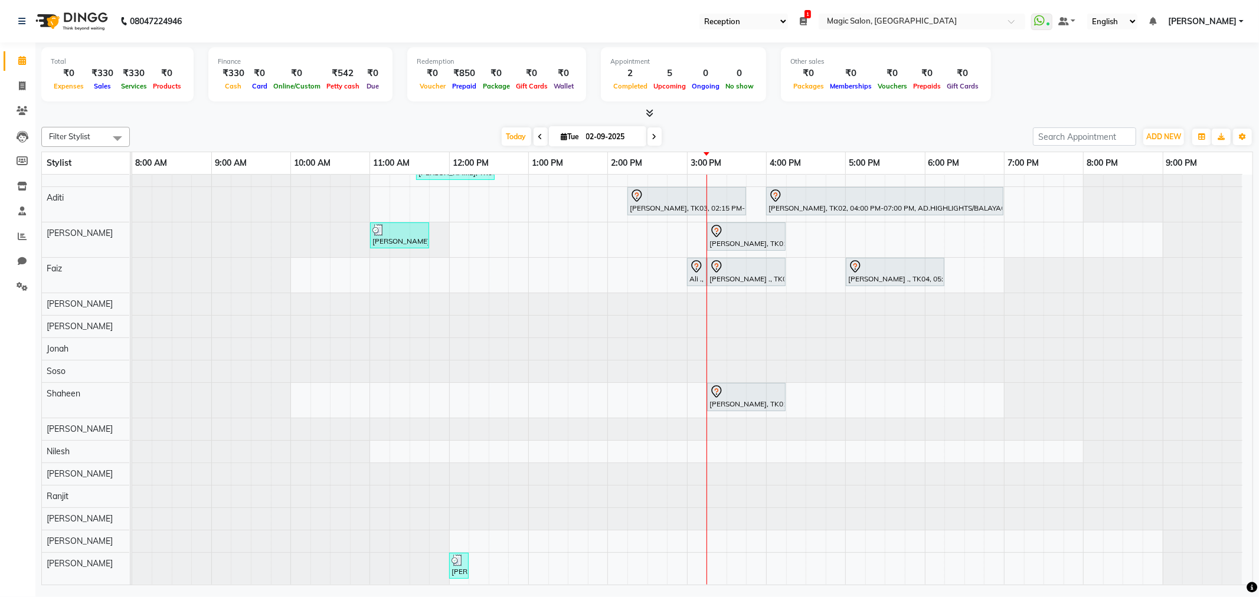
drag, startPoint x: 925, startPoint y: 598, endPoint x: 829, endPoint y: 612, distance: 97.8
click at [829, 597] on html "08047224946 Select Register Reception Magic Salon 1 Daily Open Registers nothin…" at bounding box center [629, 298] width 1259 height 597
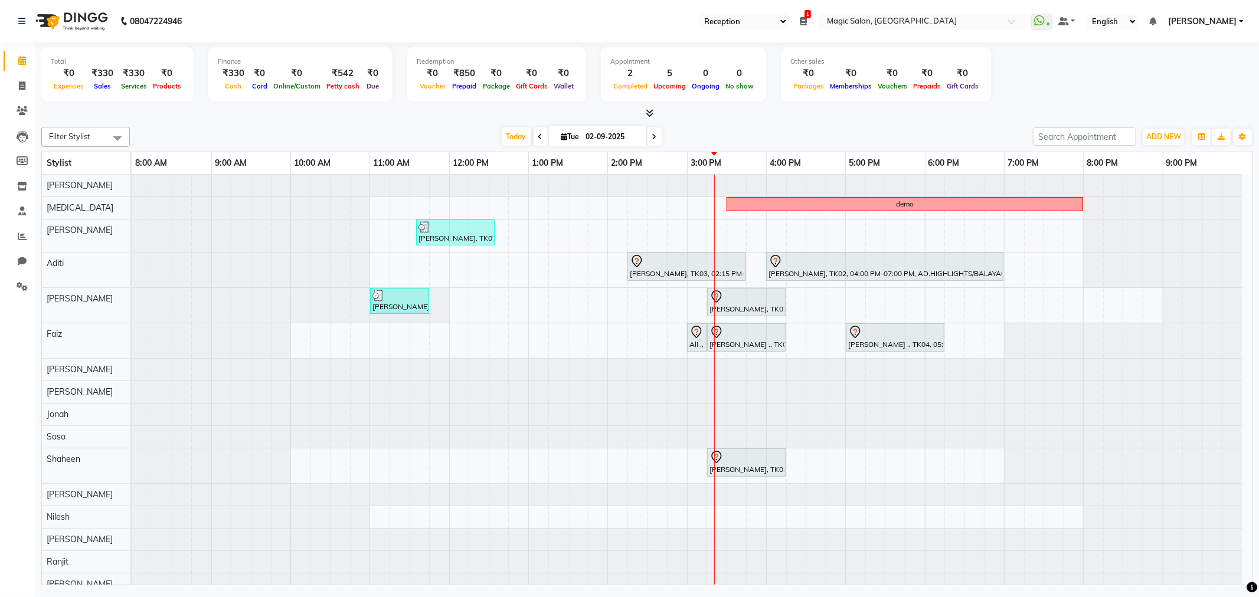
scroll to position [66, 0]
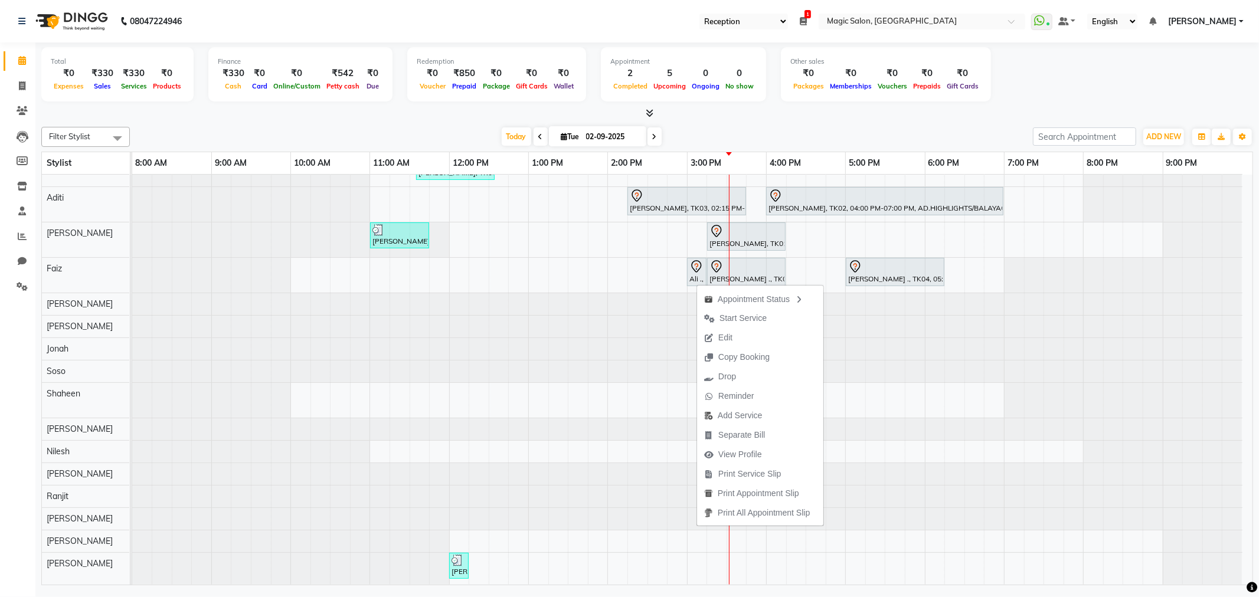
click at [696, 284] on div "Appointment Status Start Service Edit Copy Booking Drop Reminder Add Service Se…" at bounding box center [759, 405] width 127 height 243
click at [1004, 353] on div at bounding box center [687, 349] width 1110 height 22
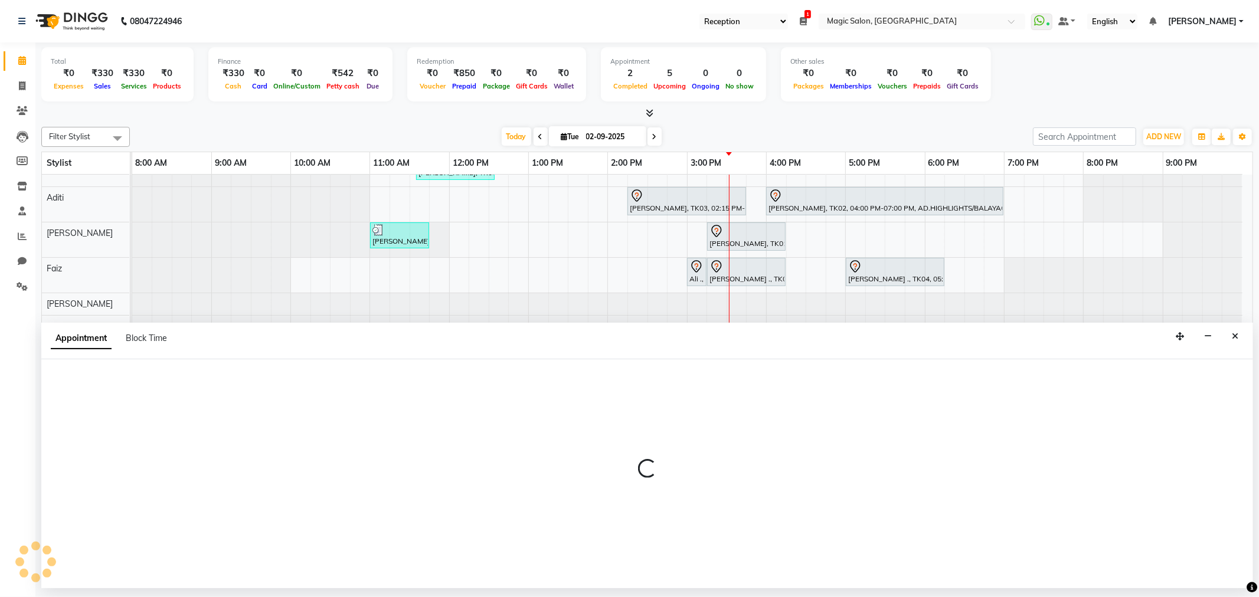
select select "83394"
select select "tentative"
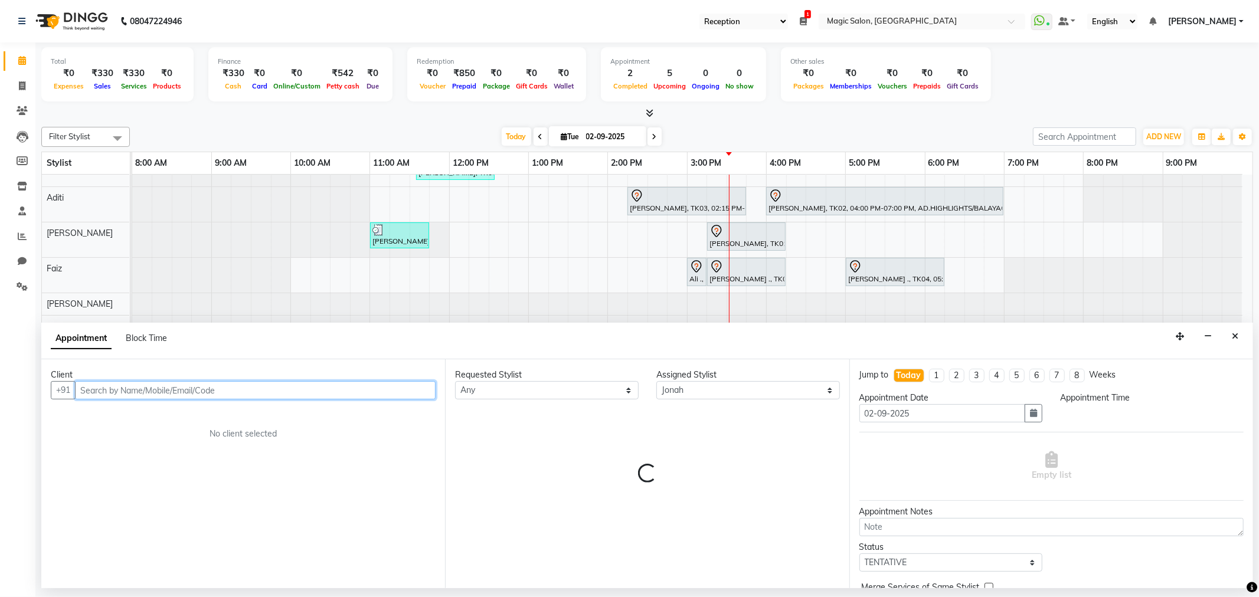
select select "1125"
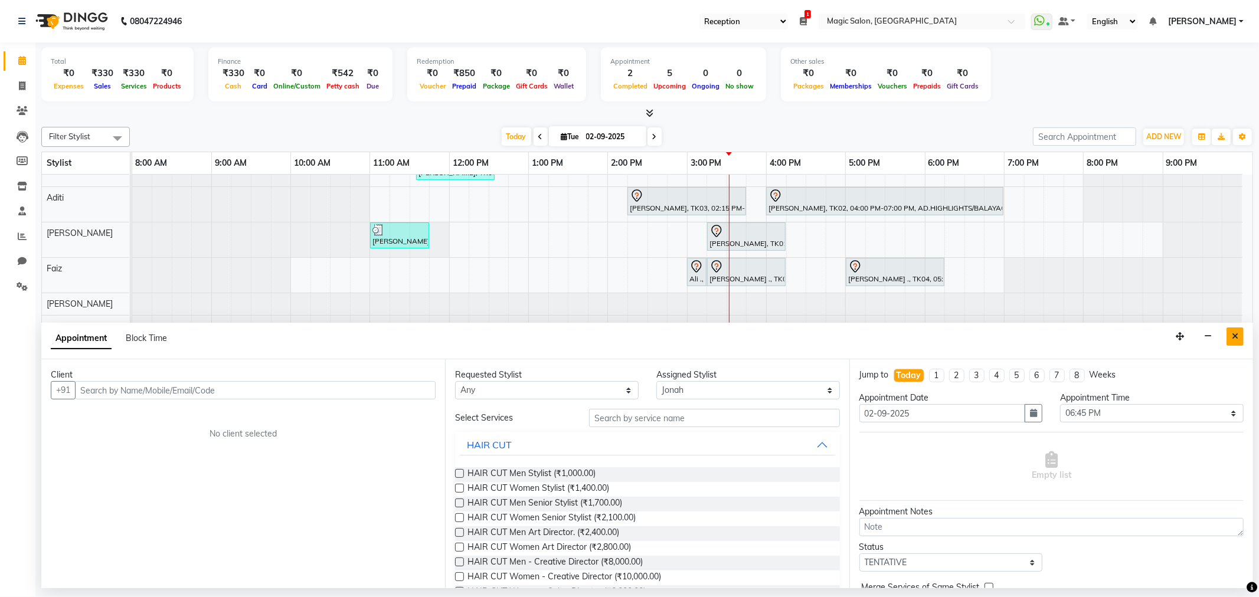
click at [1238, 339] on button "Close" at bounding box center [1234, 337] width 17 height 18
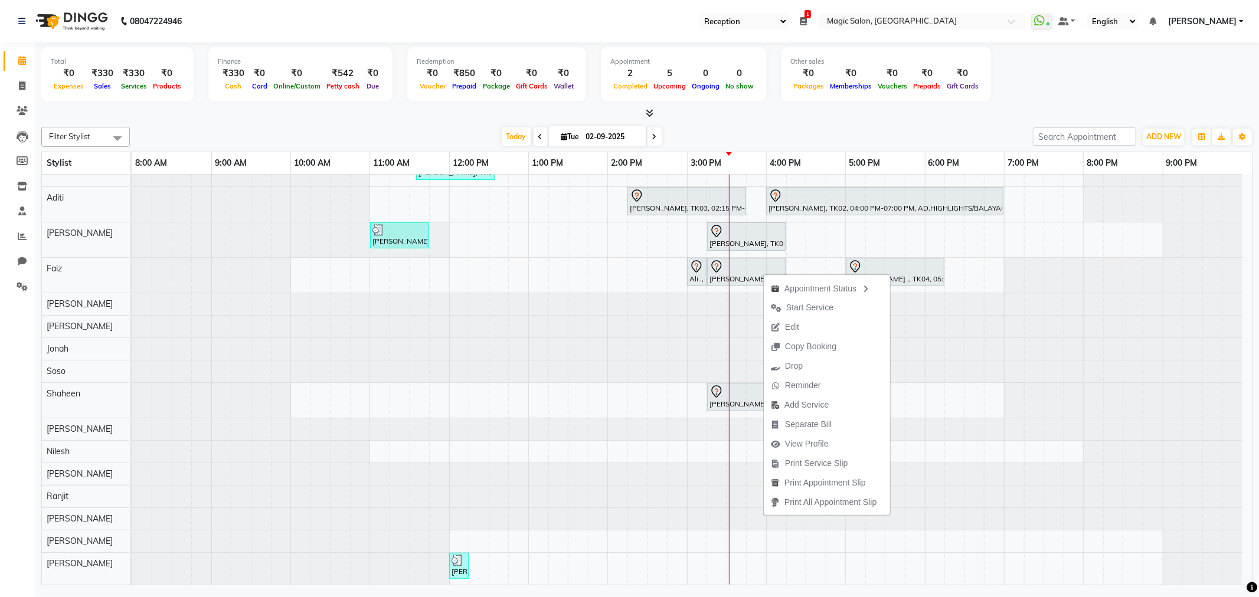
click at [763, 273] on div "Appointment Status Start Service Edit Copy Booking Drop Reminder Add Service Se…" at bounding box center [826, 394] width 127 height 243
click at [737, 274] on div "Ali ., TK08, 03:15 PM-04:15 PM, Straight Blowdry" at bounding box center [746, 272] width 76 height 25
select select "7"
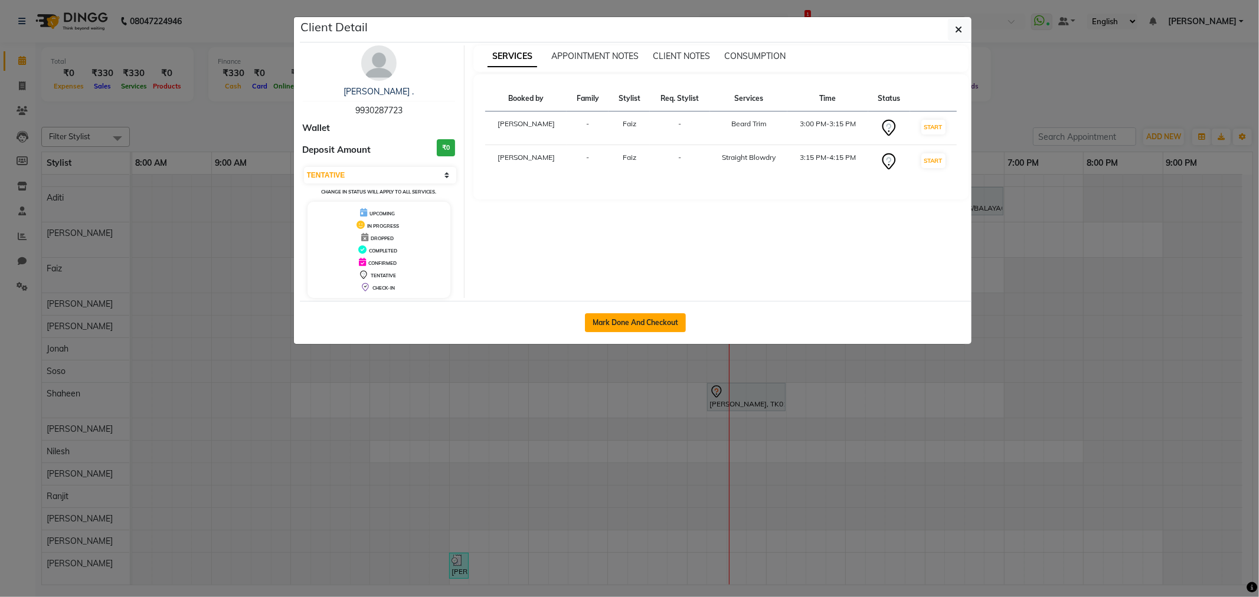
click at [674, 315] on button "Mark Done And Checkout" at bounding box center [635, 322] width 101 height 19
select select "service"
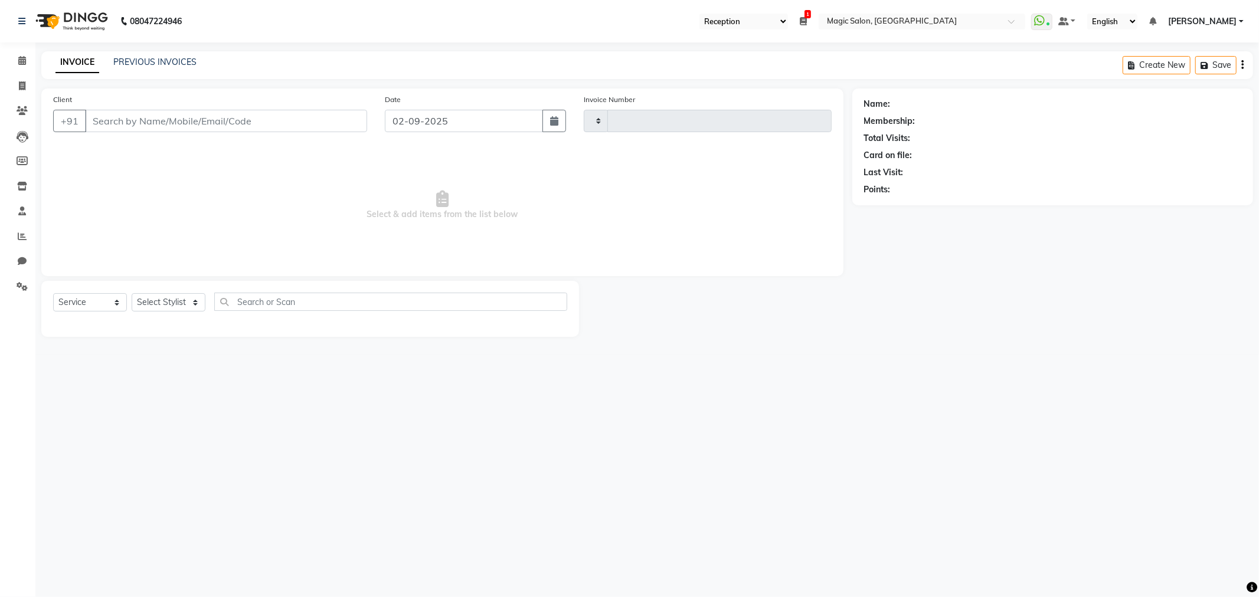
type input "1687"
select select "7276"
type input "9930287723"
select select "83382"
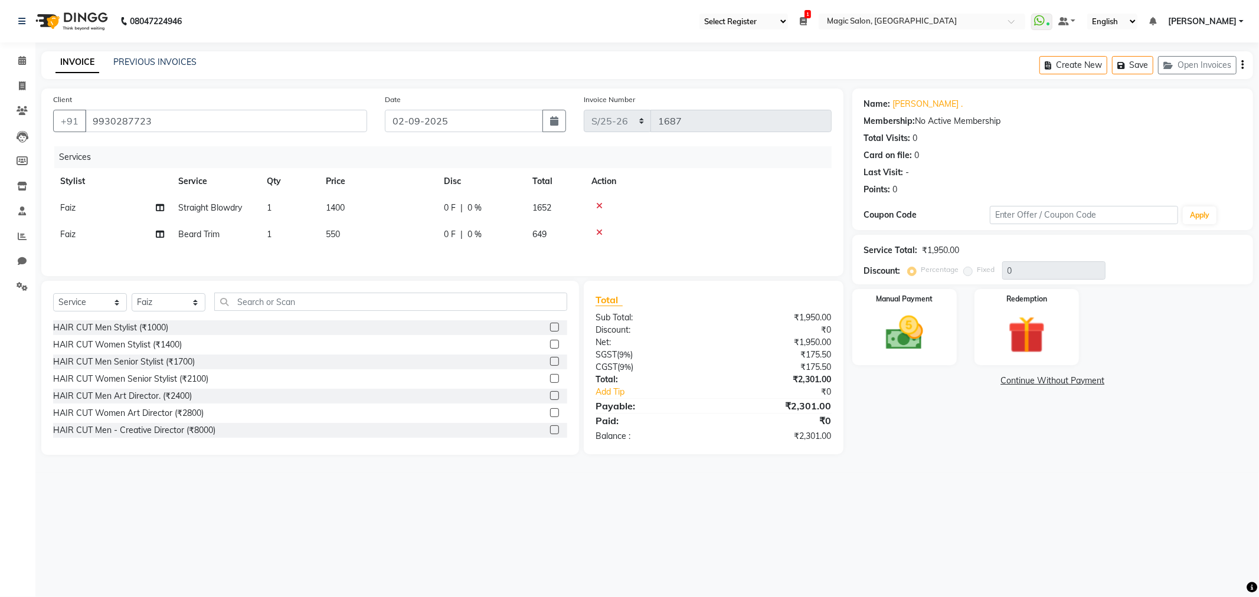
click at [593, 207] on div at bounding box center [707, 206] width 233 height 8
click at [596, 204] on icon at bounding box center [599, 206] width 6 height 8
click at [873, 328] on img at bounding box center [904, 333] width 63 height 45
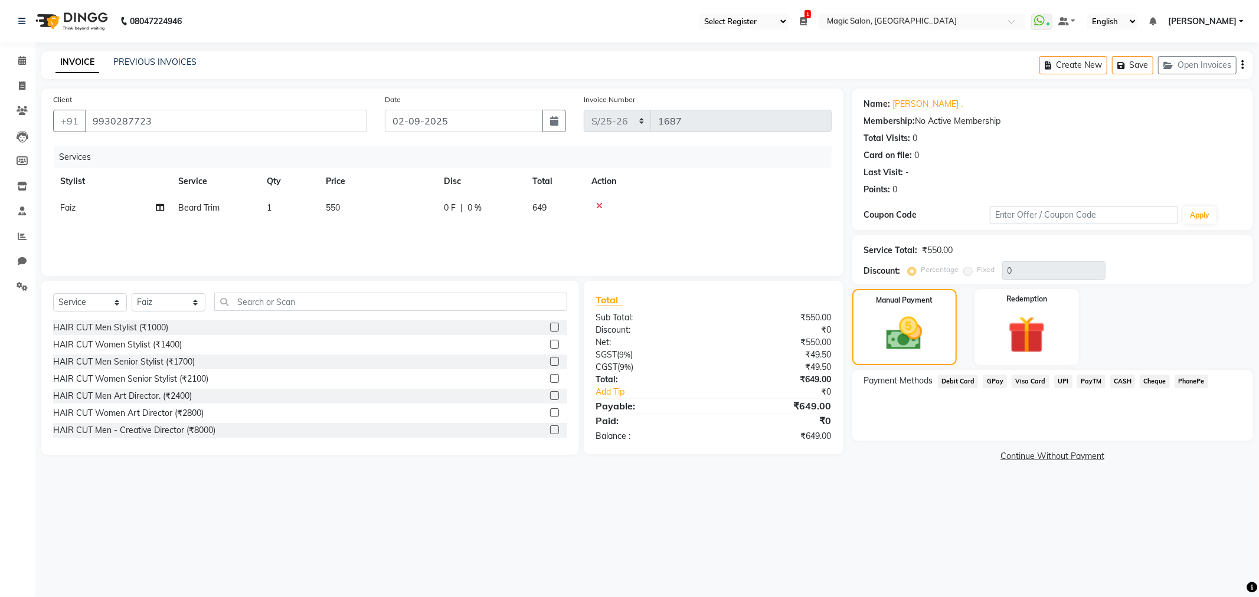
click at [1029, 382] on span "Visa Card" at bounding box center [1031, 382] width 38 height 14
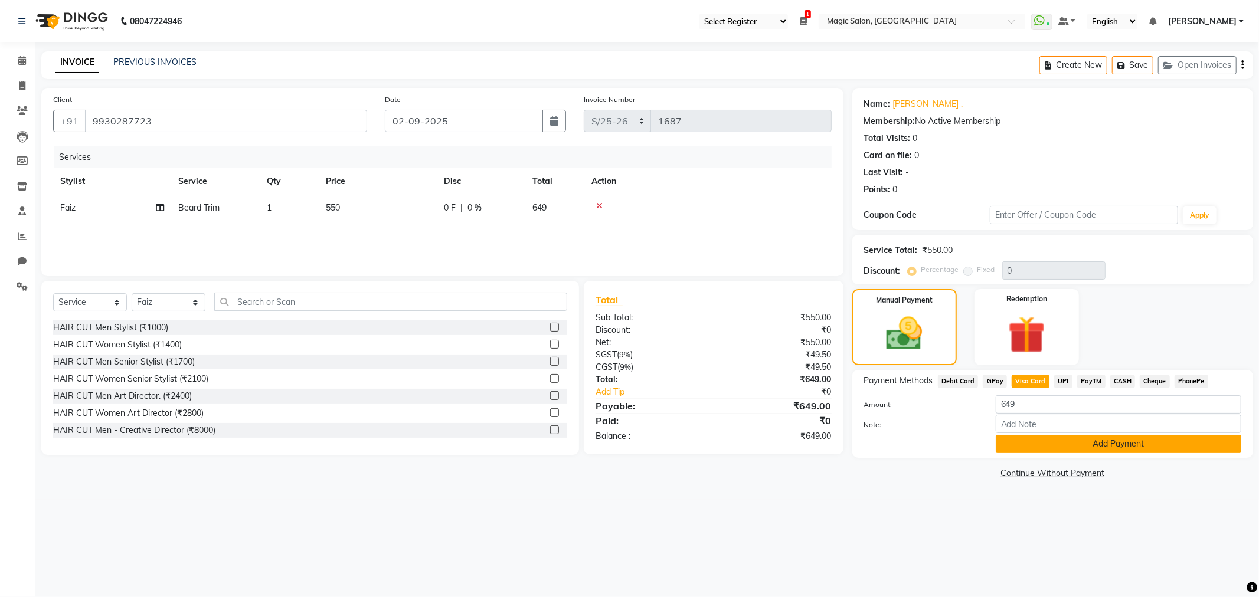
click at [1024, 443] on button "Add Payment" at bounding box center [1119, 444] width 246 height 18
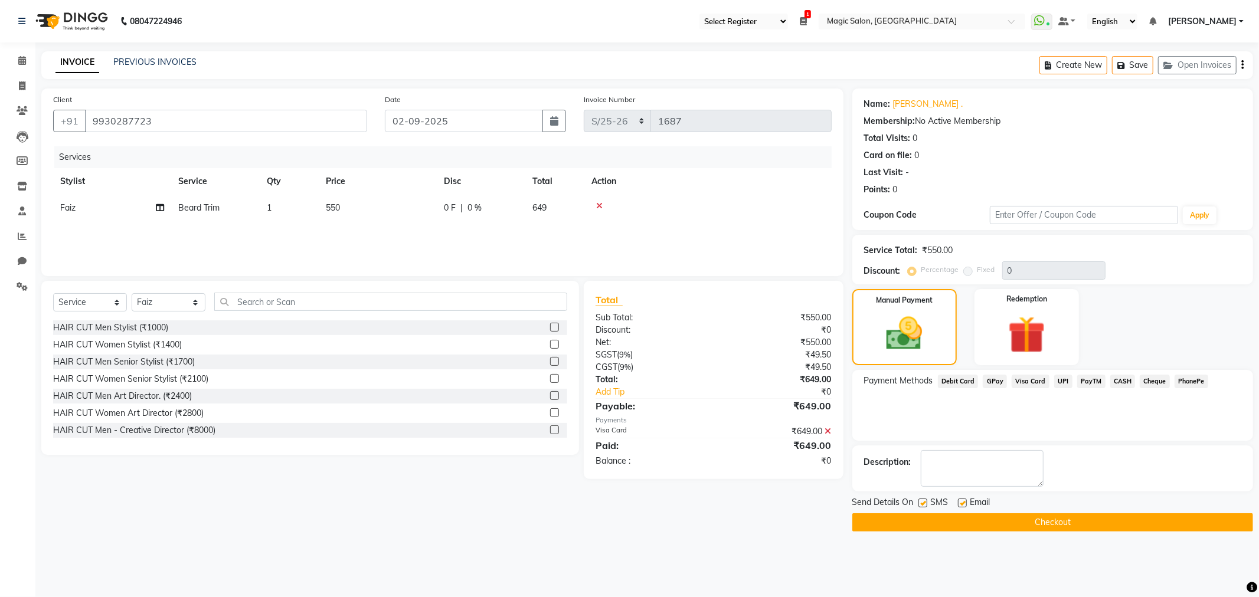
click at [1024, 513] on button "Checkout" at bounding box center [1052, 522] width 401 height 18
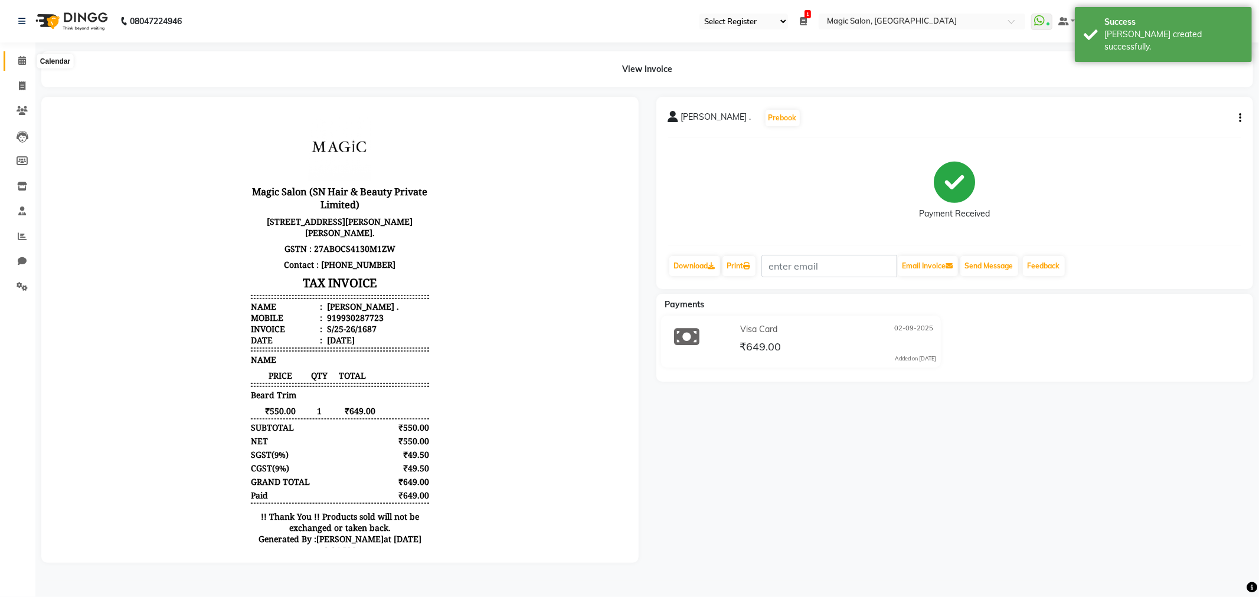
click at [22, 54] on span at bounding box center [22, 61] width 21 height 14
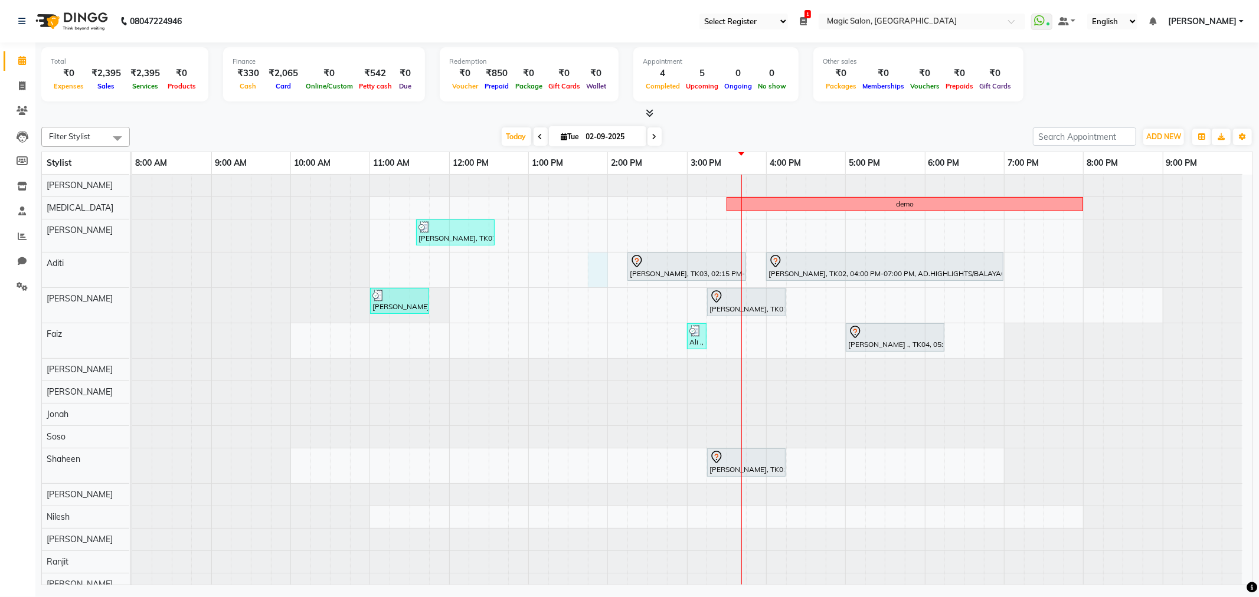
click at [593, 269] on div "demo shailen sohoni, TK07, 11:35 AM-12:35 PM, SL.HAIRCUT MEN (₹1500) Neha Kesar…" at bounding box center [692, 413] width 1120 height 476
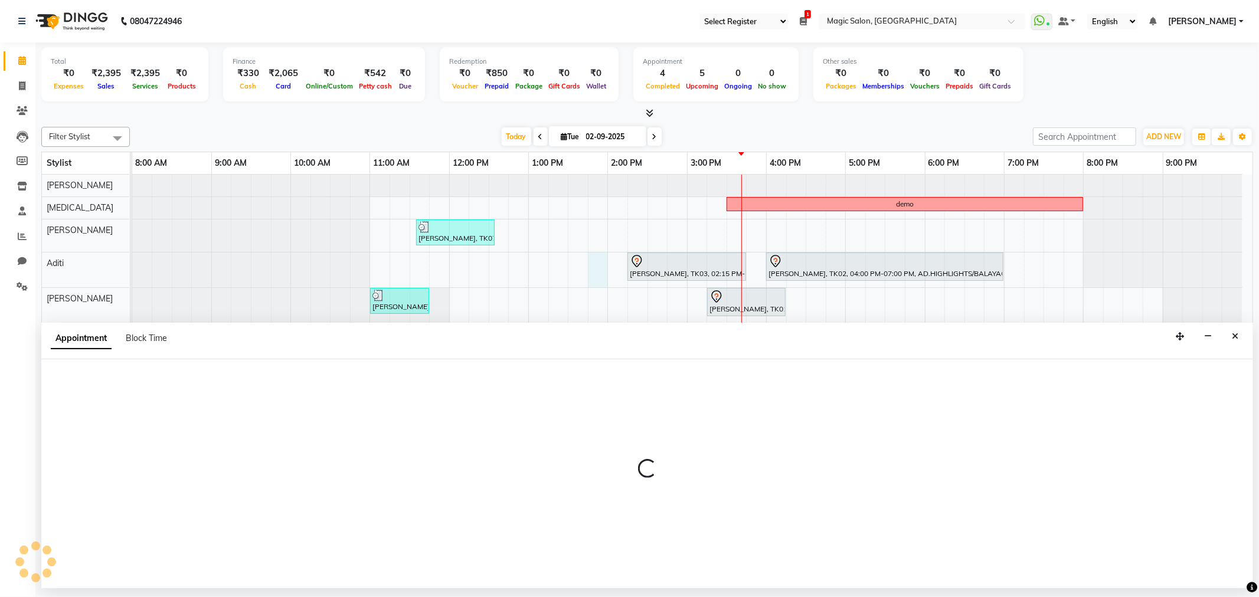
select select "77865"
select select "tentative"
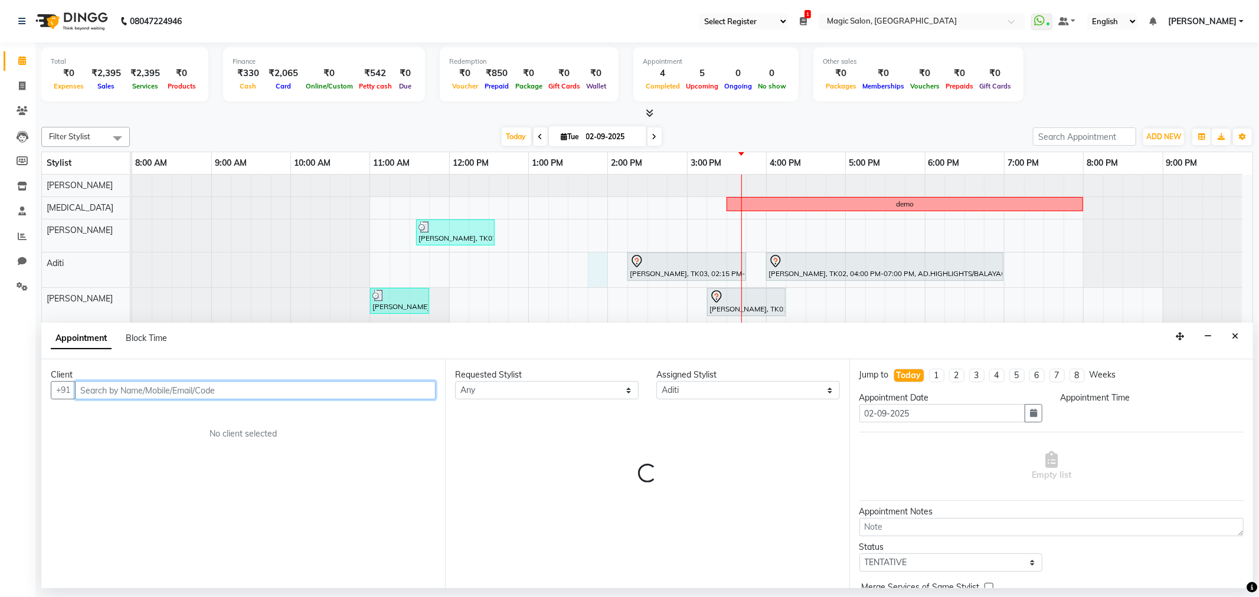
select select "825"
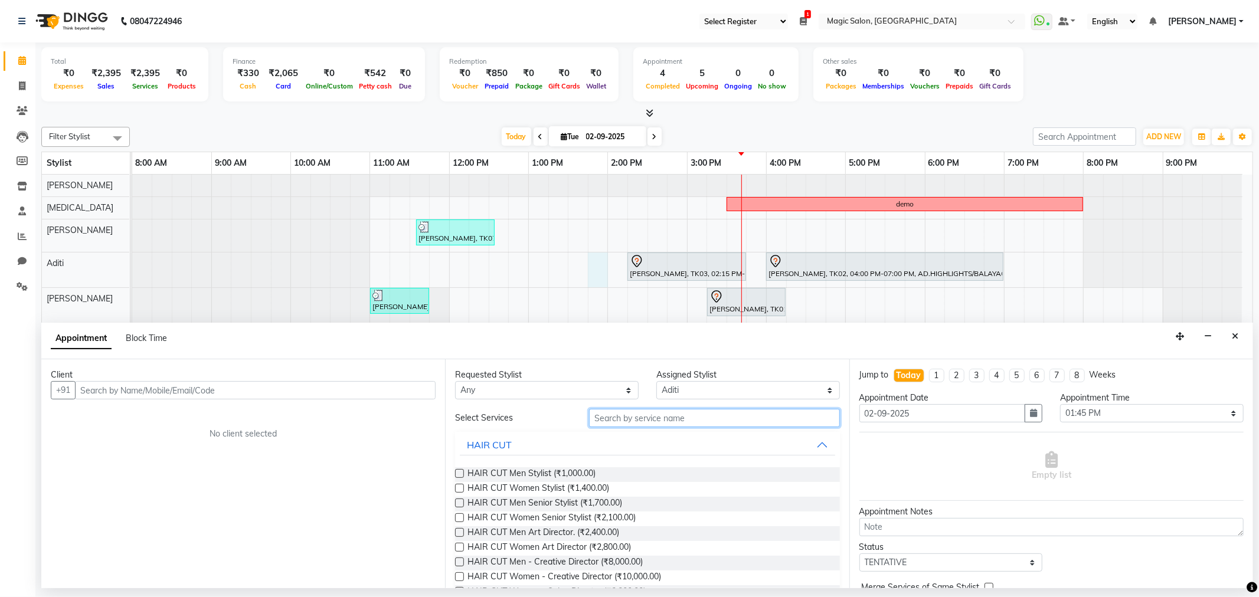
click at [647, 419] on input "text" at bounding box center [714, 418] width 250 height 18
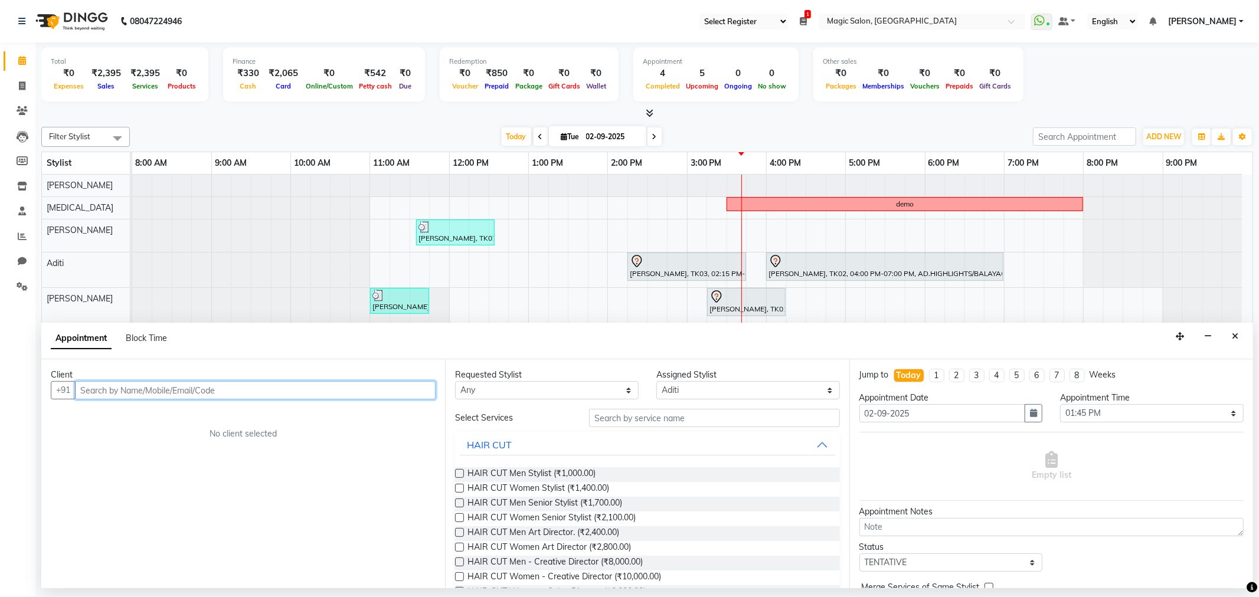
click at [216, 386] on input "text" at bounding box center [255, 390] width 361 height 18
type input "n"
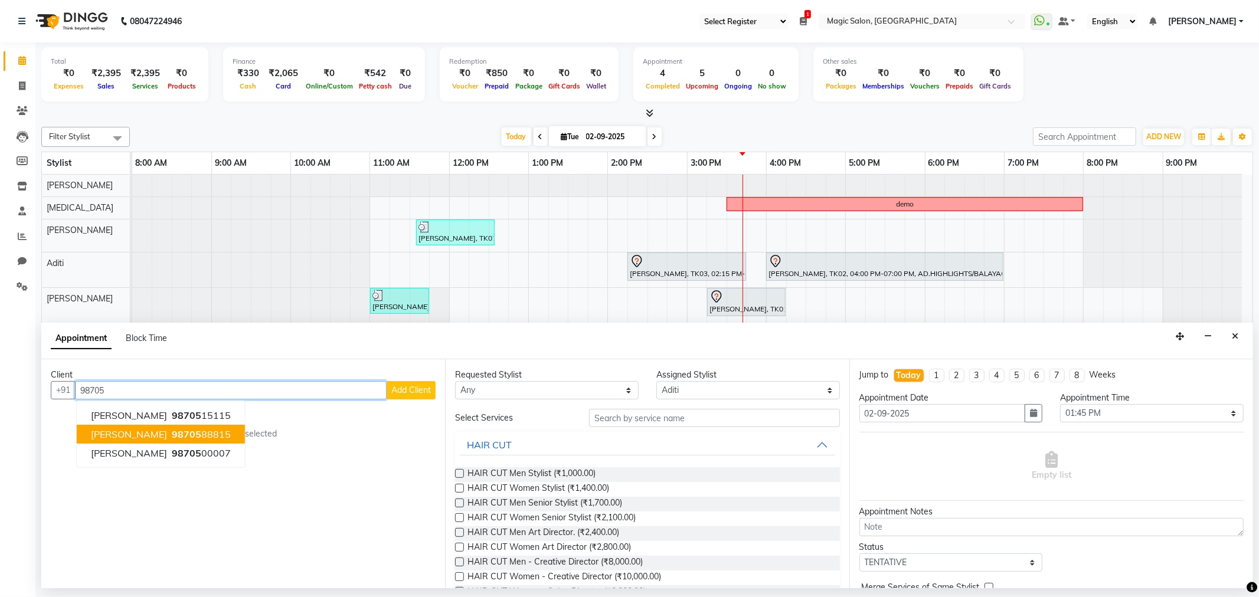
click at [178, 428] on ngb-highlight "98705 88815" at bounding box center [199, 434] width 61 height 12
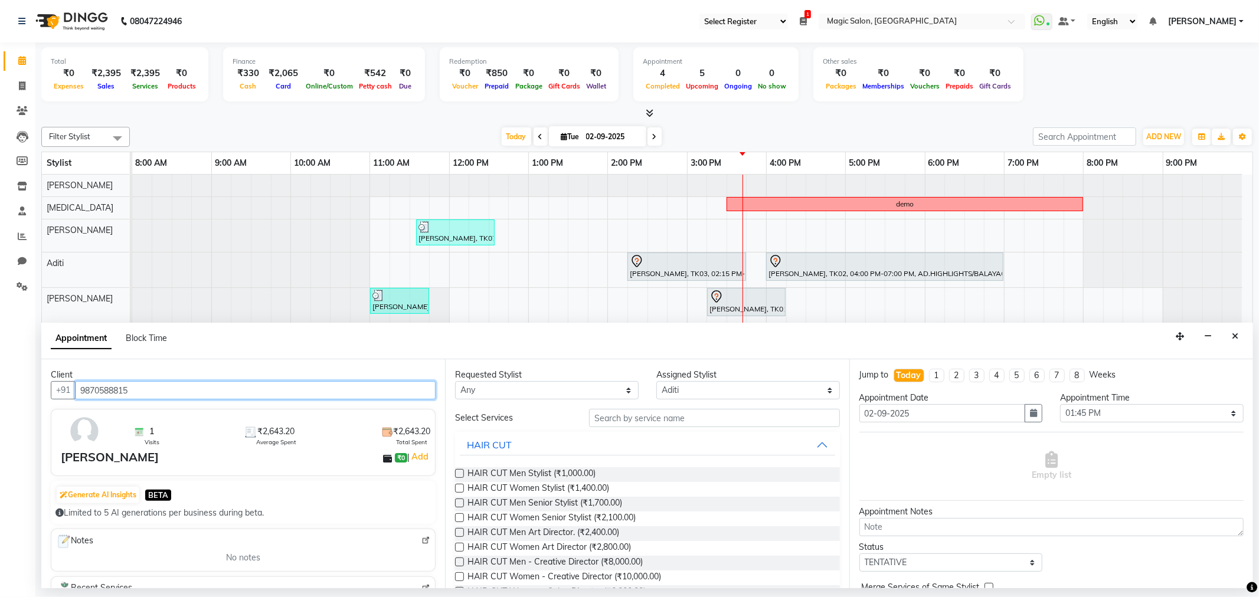
type input "9870588815"
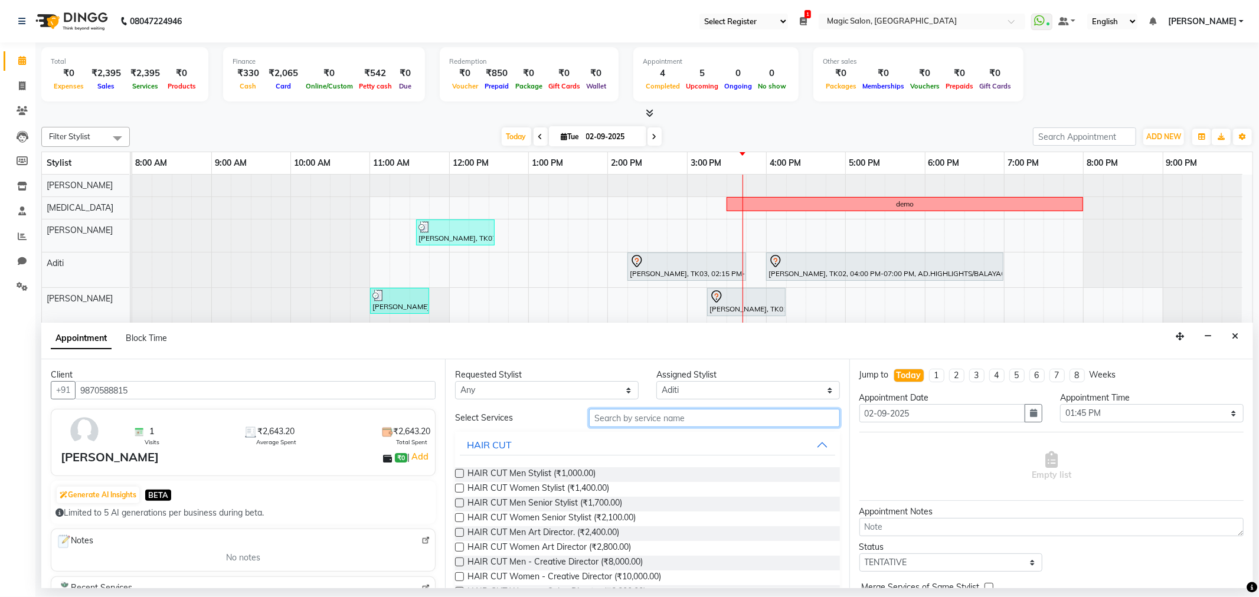
click at [699, 417] on input "text" at bounding box center [714, 418] width 250 height 18
click at [615, 423] on input "h" at bounding box center [714, 418] width 250 height 18
type input "h"
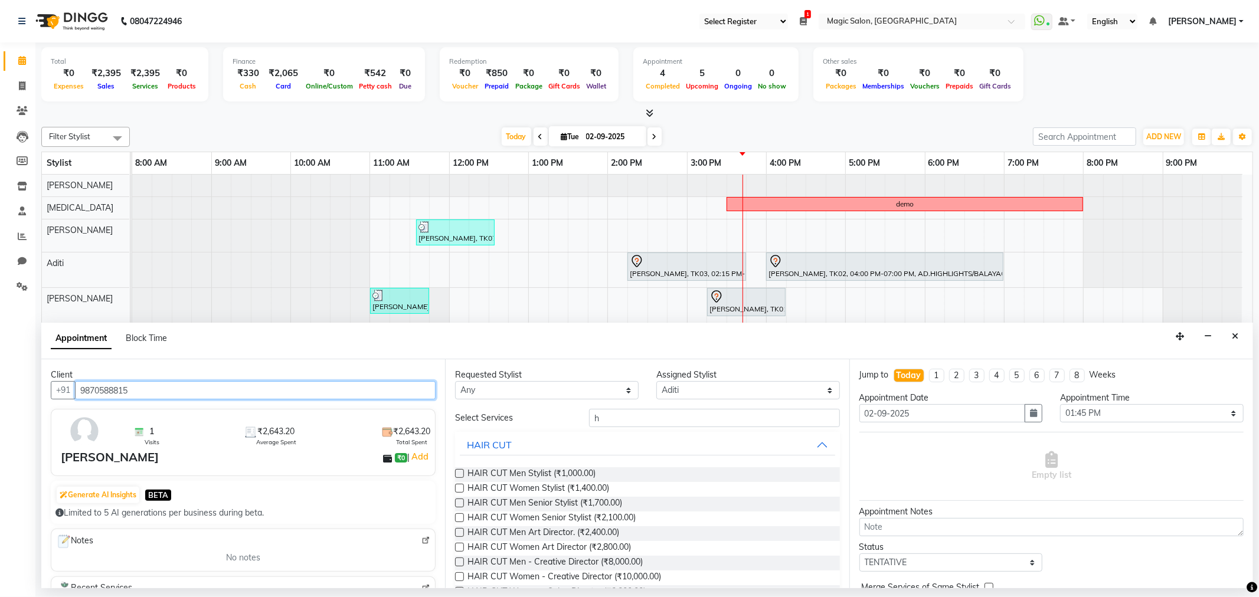
click at [199, 387] on input "9870588815" at bounding box center [255, 390] width 361 height 18
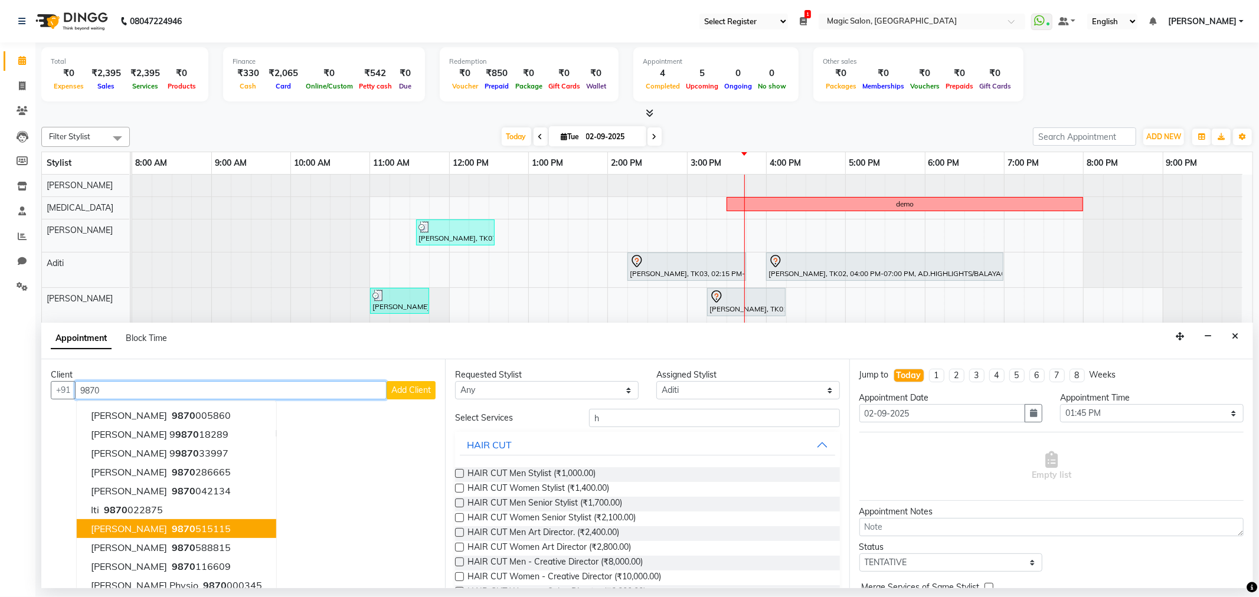
click at [174, 527] on ngb-highlight "9870 515115" at bounding box center [199, 529] width 61 height 12
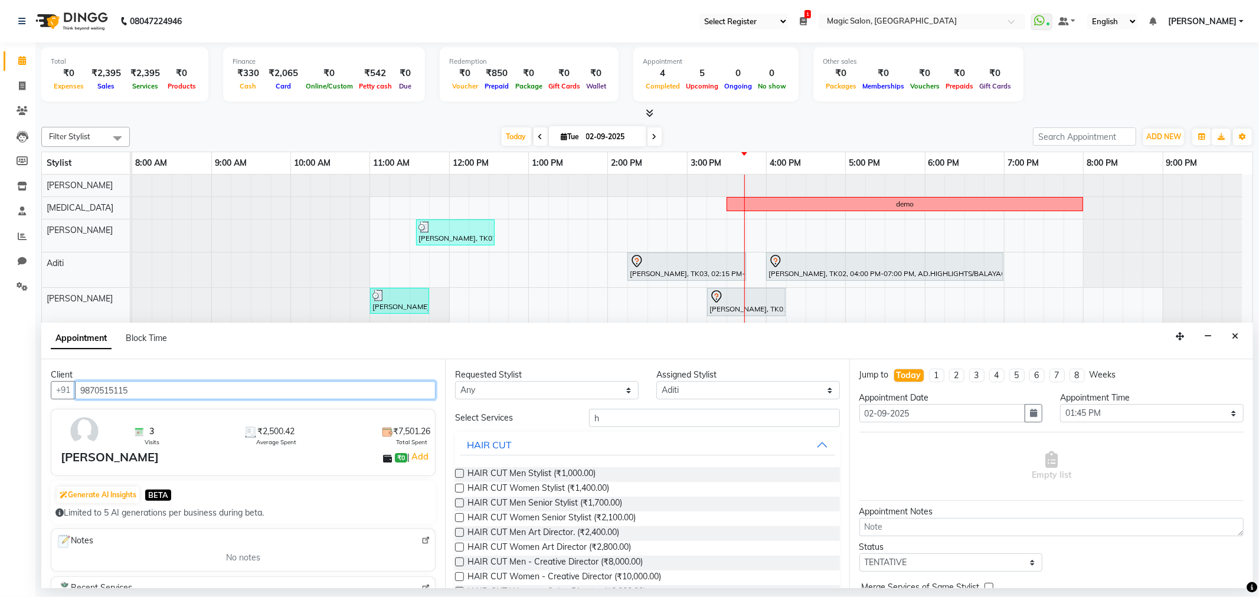
type input "9870515115"
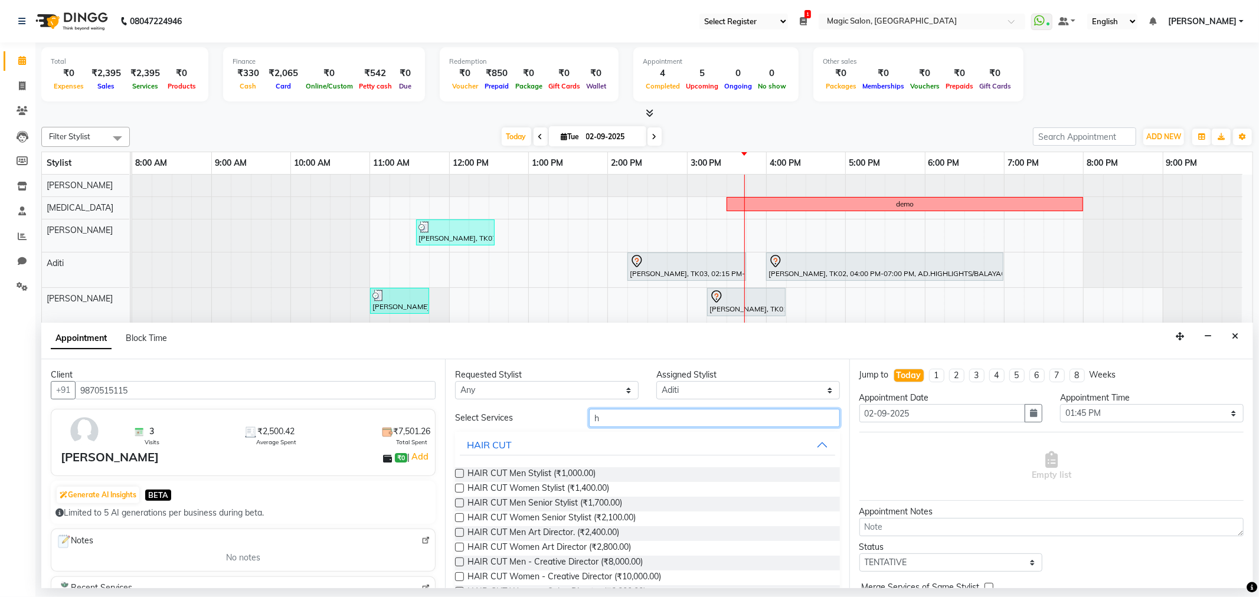
click at [676, 427] on input "h" at bounding box center [714, 418] width 250 height 18
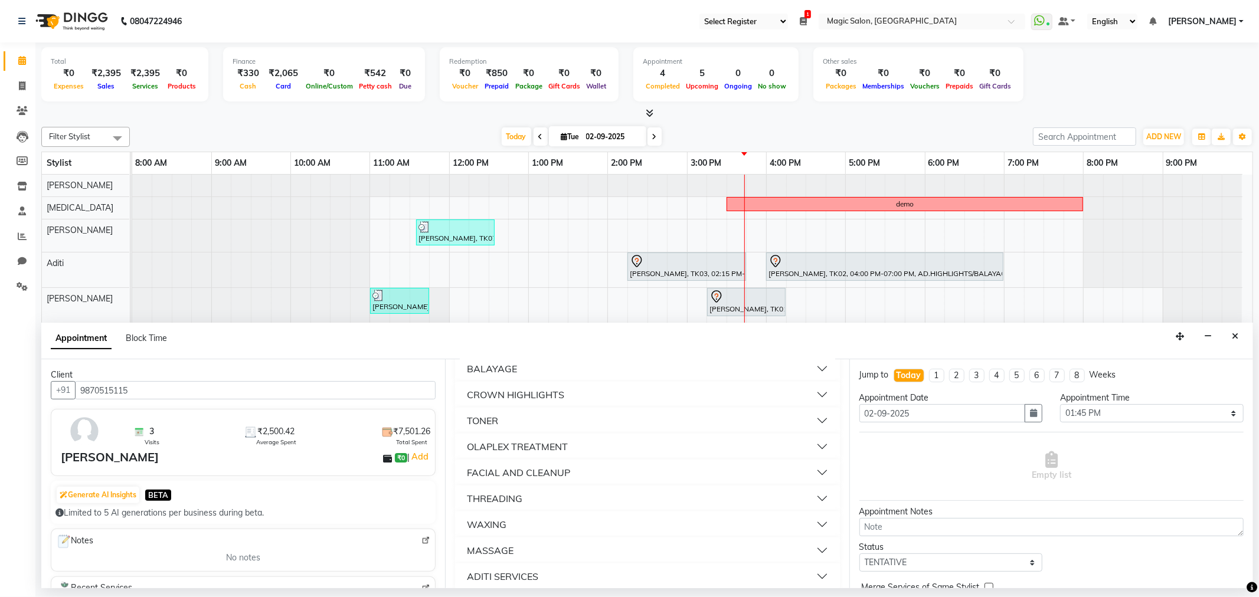
scroll to position [290, 0]
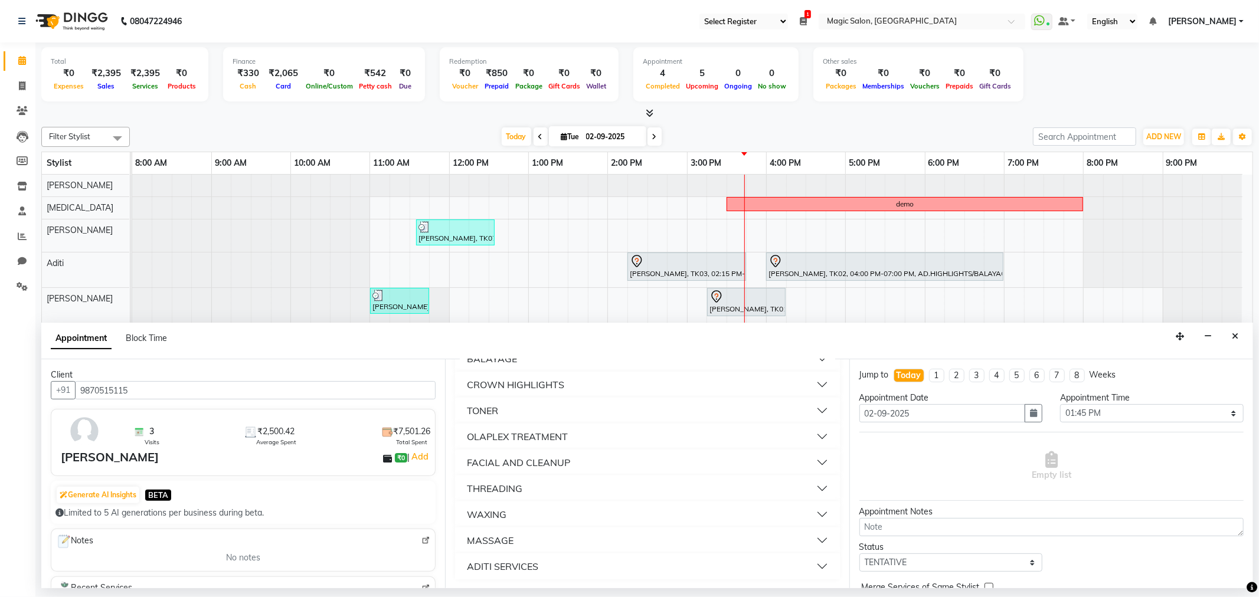
type input "ad"
click at [555, 570] on button "ADITI SERVICES" at bounding box center [647, 566] width 375 height 21
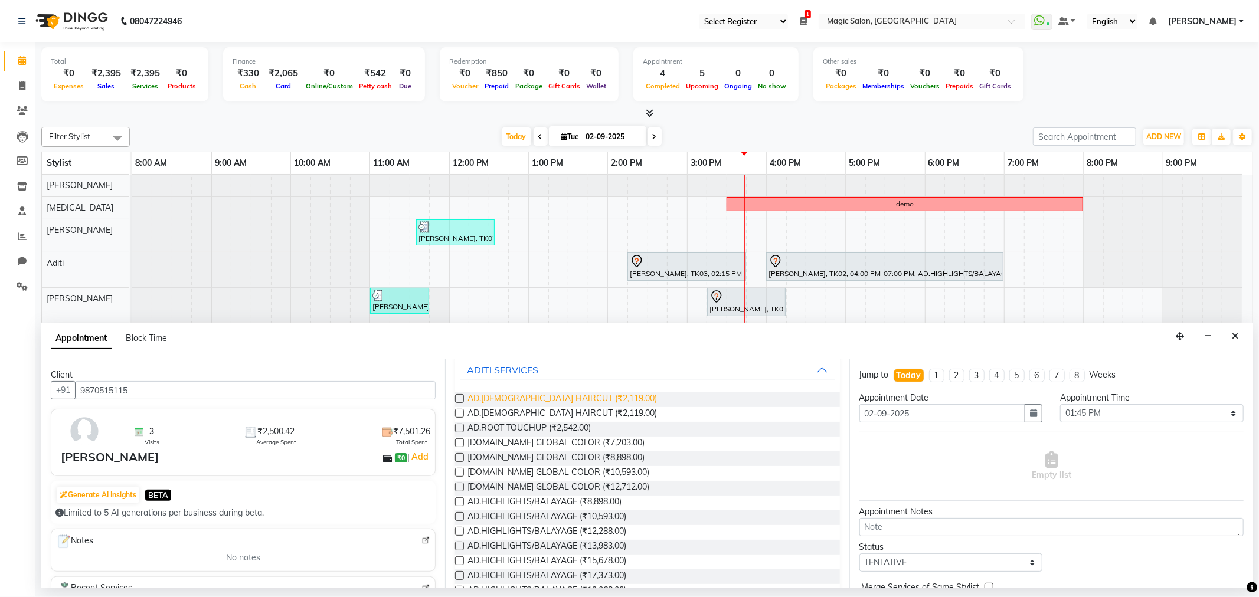
click at [543, 400] on span "AD.FEMALE HAIRCUT (₹2,119.00)" at bounding box center [561, 399] width 189 height 15
checkbox input "false"
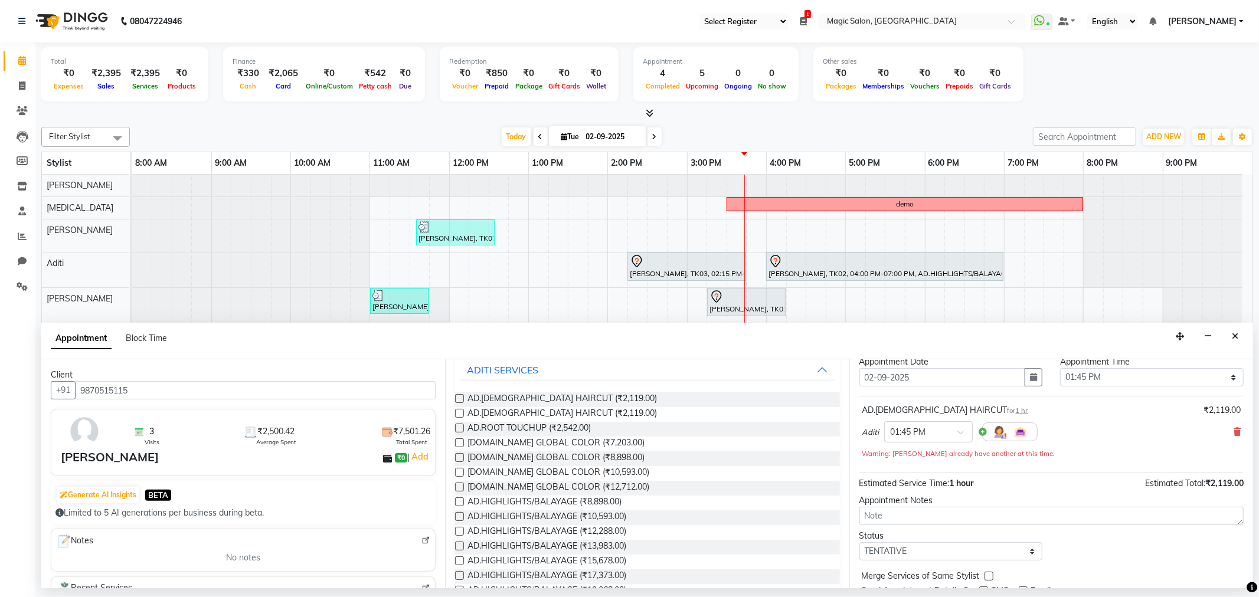
scroll to position [83, 0]
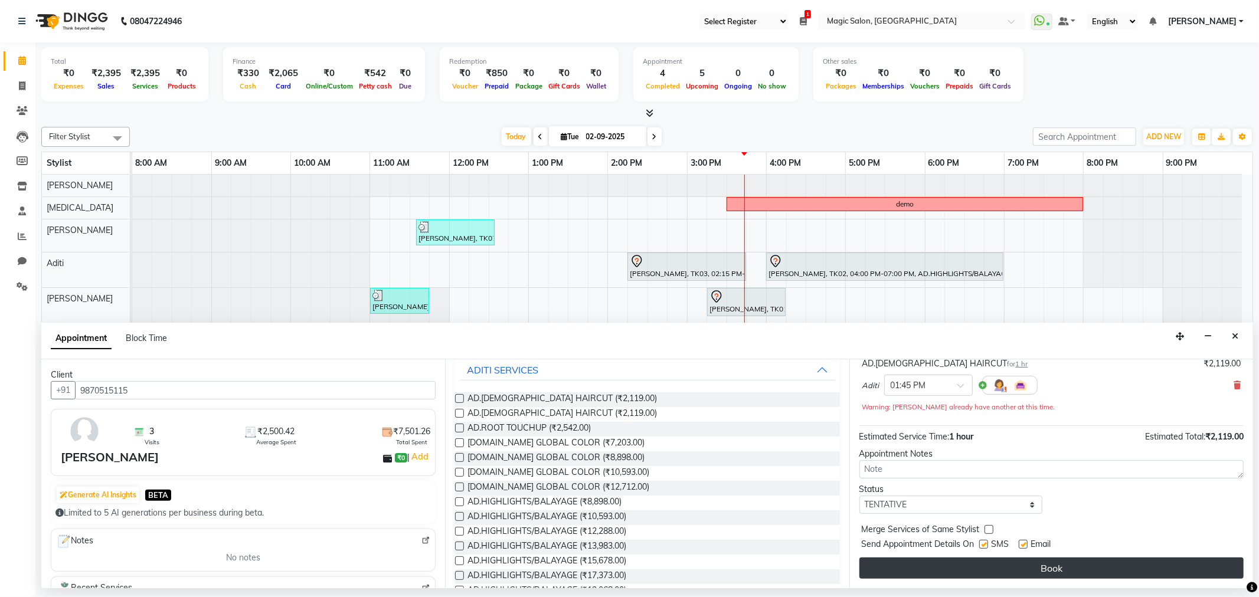
click at [1012, 565] on button "Book" at bounding box center [1051, 568] width 384 height 21
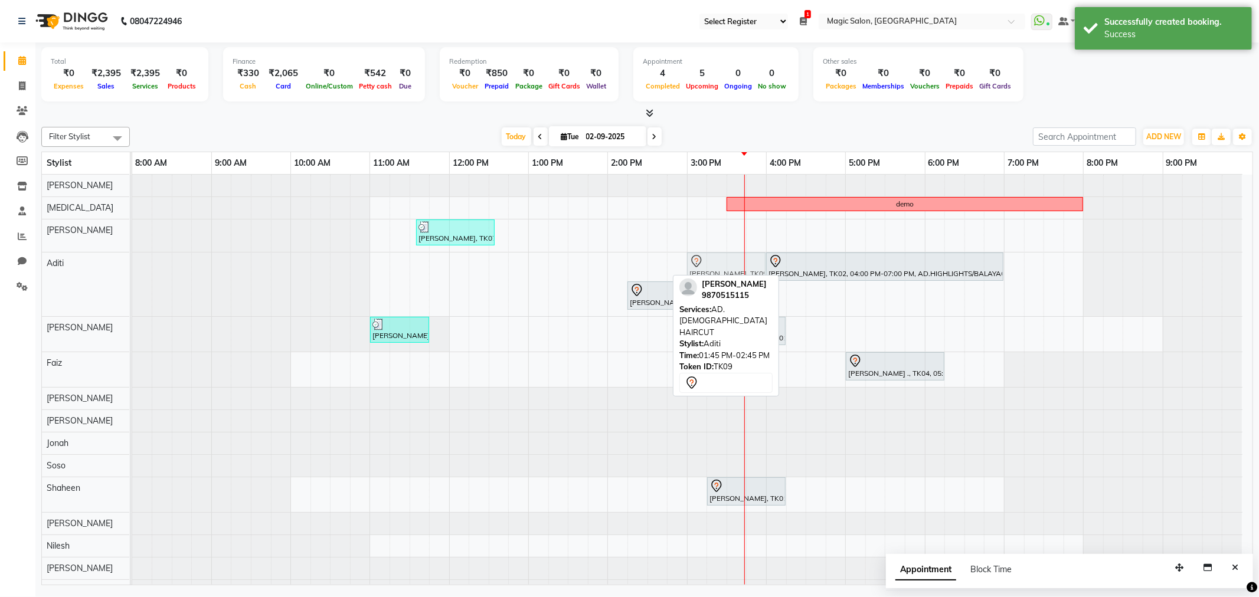
drag, startPoint x: 639, startPoint y: 256, endPoint x: 740, endPoint y: 261, distance: 100.5
click at [132, 261] on div "nehal, TK09, 01:45 PM-02:45 PM, AD.FEMALE HAIRCUT Mahek Mehta, TK02, 04:00 PM-0…" at bounding box center [132, 285] width 0 height 64
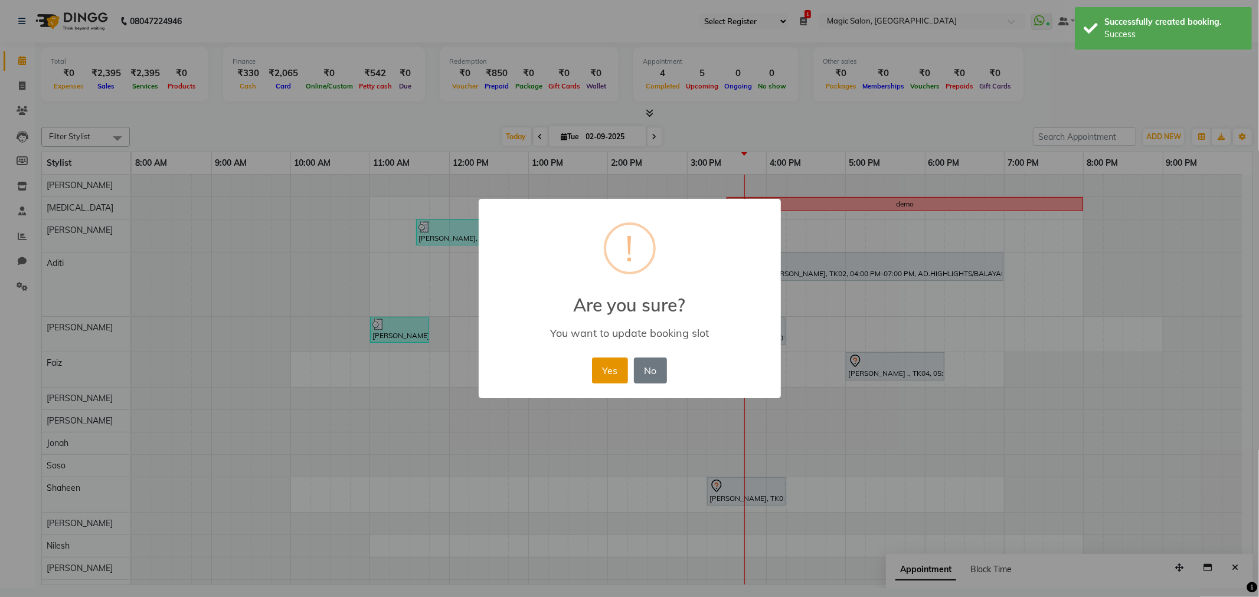
click at [602, 368] on button "Yes" at bounding box center [610, 371] width 36 height 26
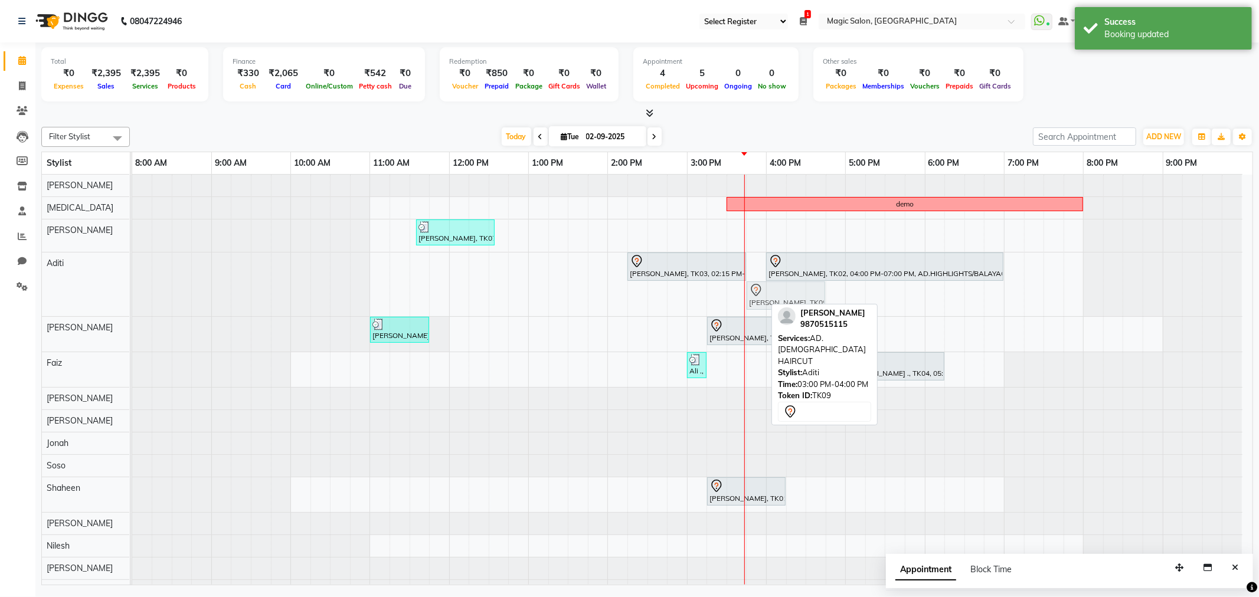
drag, startPoint x: 735, startPoint y: 294, endPoint x: 791, endPoint y: 287, distance: 56.4
click at [132, 287] on div "Neha Kesaria, TK03, 02:15 PM-03:45 PM, HAIR COLOR Root Touch Up Senior Stylist …" at bounding box center [132, 285] width 0 height 64
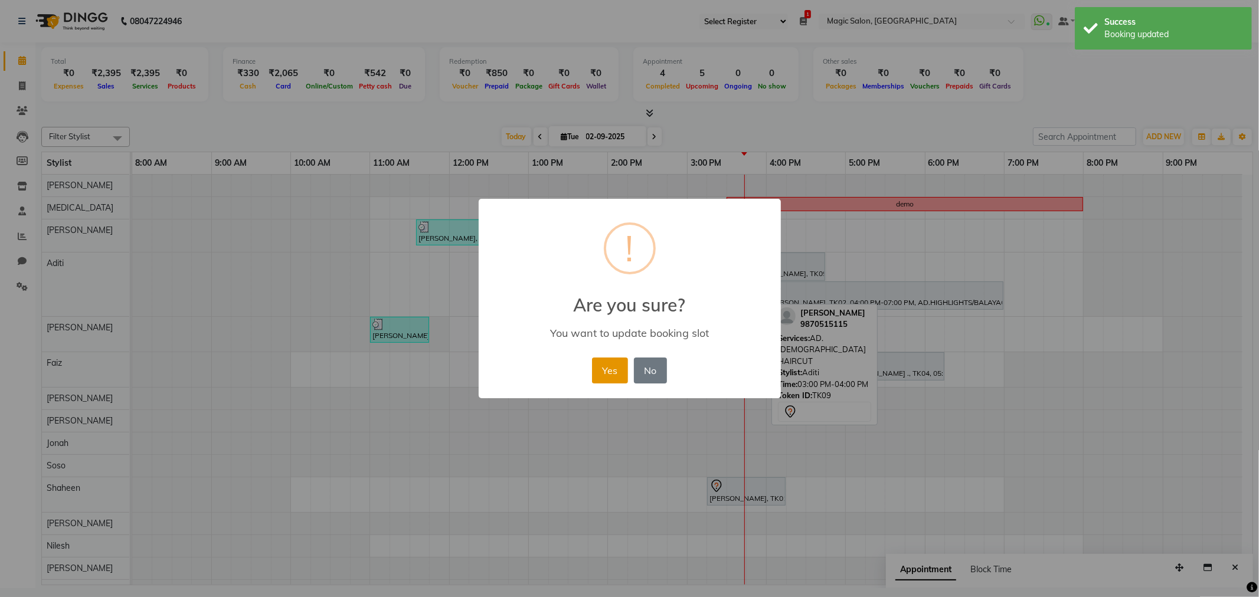
click at [616, 362] on button "Yes" at bounding box center [610, 371] width 36 height 26
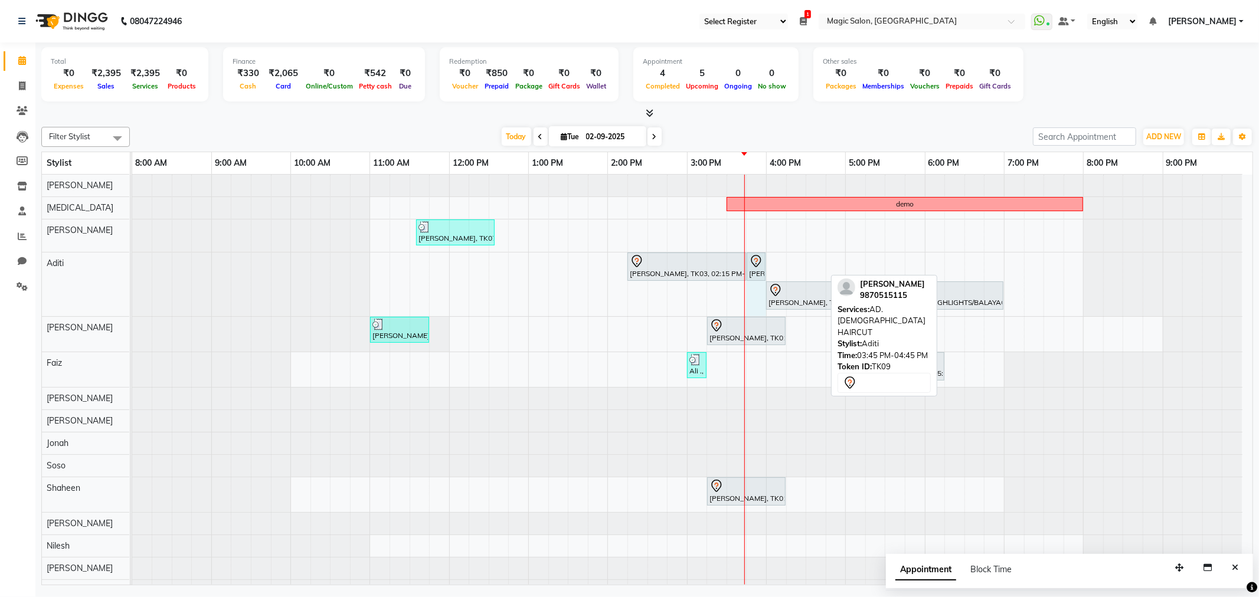
drag, startPoint x: 823, startPoint y: 266, endPoint x: 766, endPoint y: 267, distance: 57.9
click at [132, 267] on div "Neha Kesaria, TK03, 02:15 PM-03:45 PM, HAIR COLOR Root Touch Up Senior Stylist …" at bounding box center [132, 285] width 0 height 64
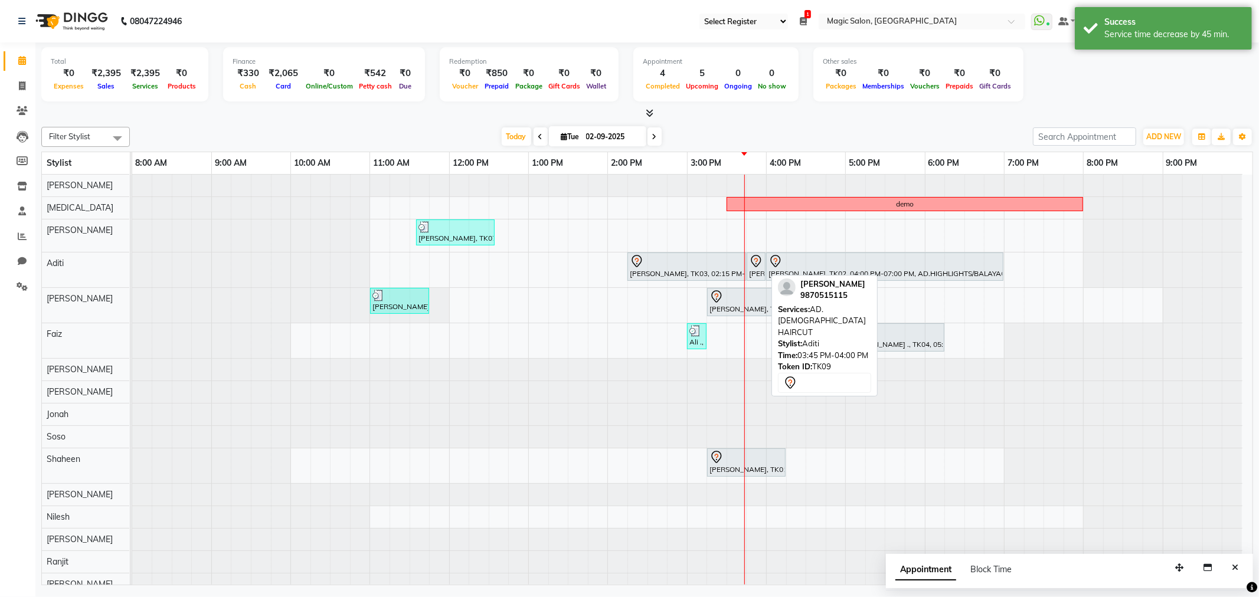
click at [754, 266] on icon at bounding box center [756, 261] width 10 height 12
click at [754, 270] on div "nehal, TK09, 03:45 PM-04:00 PM, AD.FEMALE HAIRCUT" at bounding box center [756, 266] width 17 height 25
select select "7"
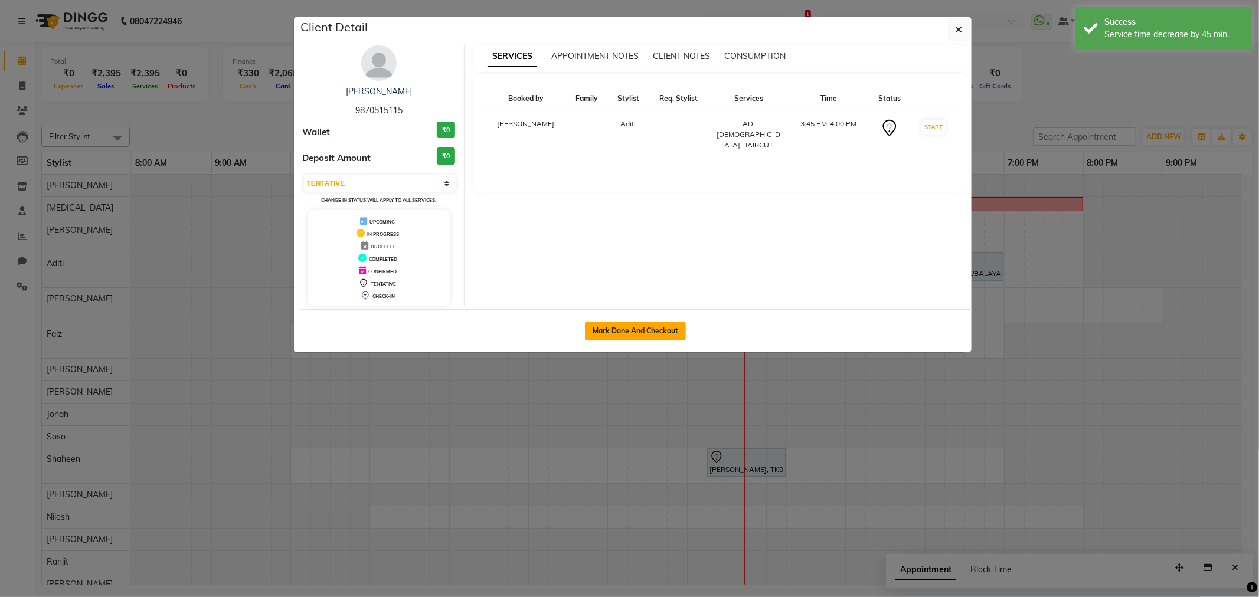
click at [673, 329] on button "Mark Done And Checkout" at bounding box center [635, 331] width 101 height 19
select select "7276"
select select "service"
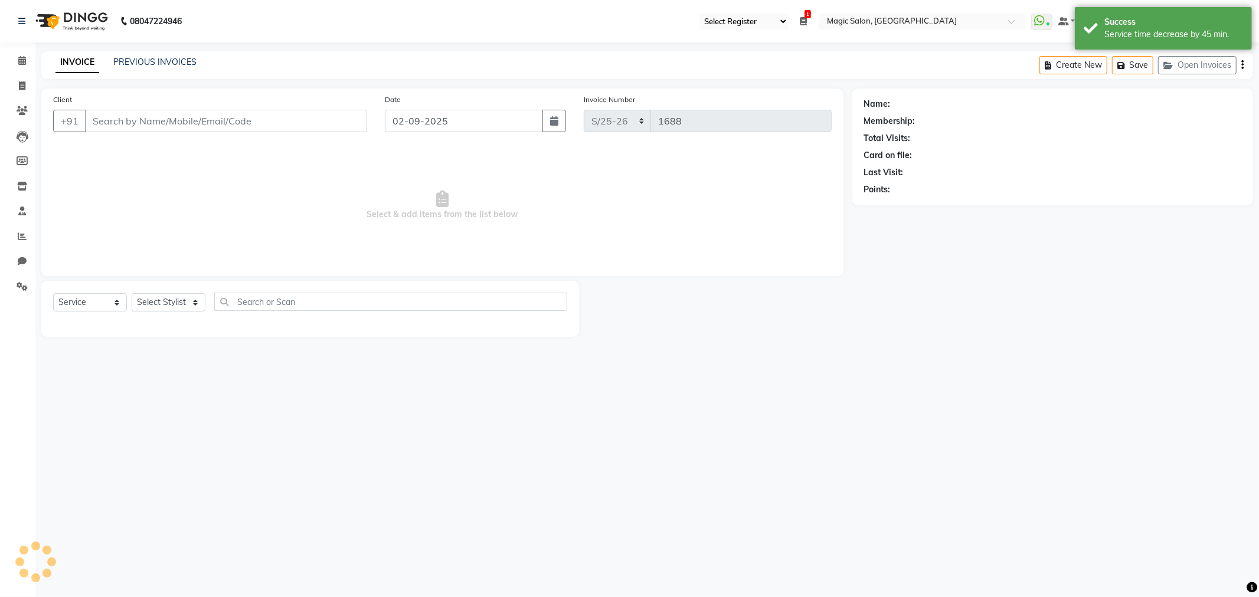
type input "9870515115"
select select "77865"
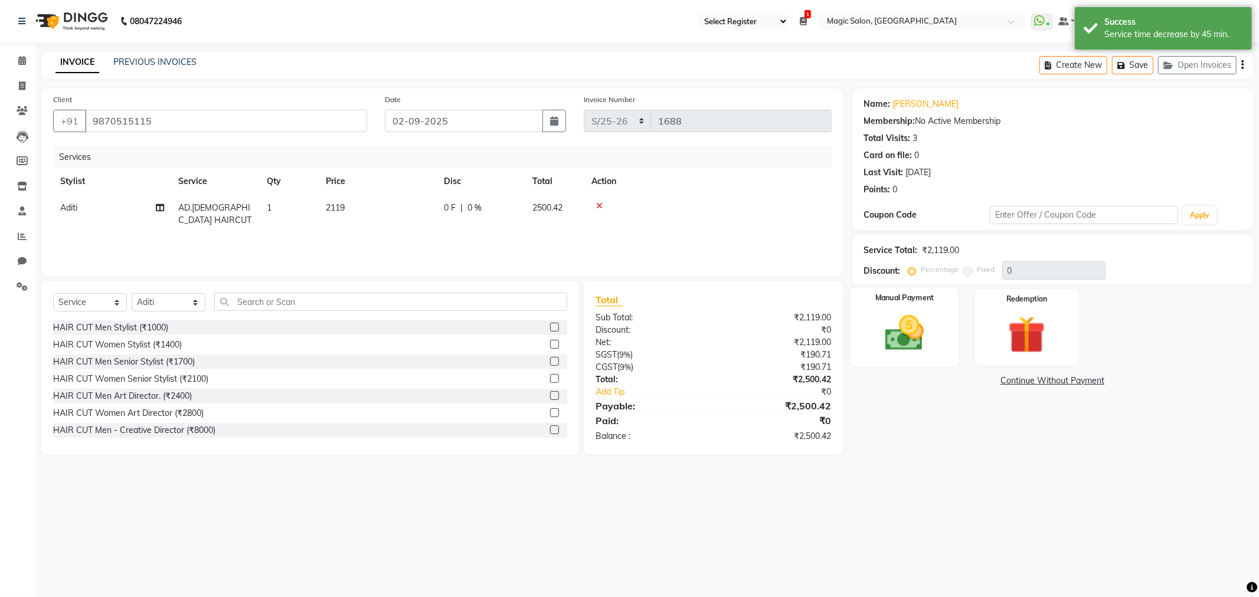
click at [921, 315] on img at bounding box center [904, 333] width 63 height 45
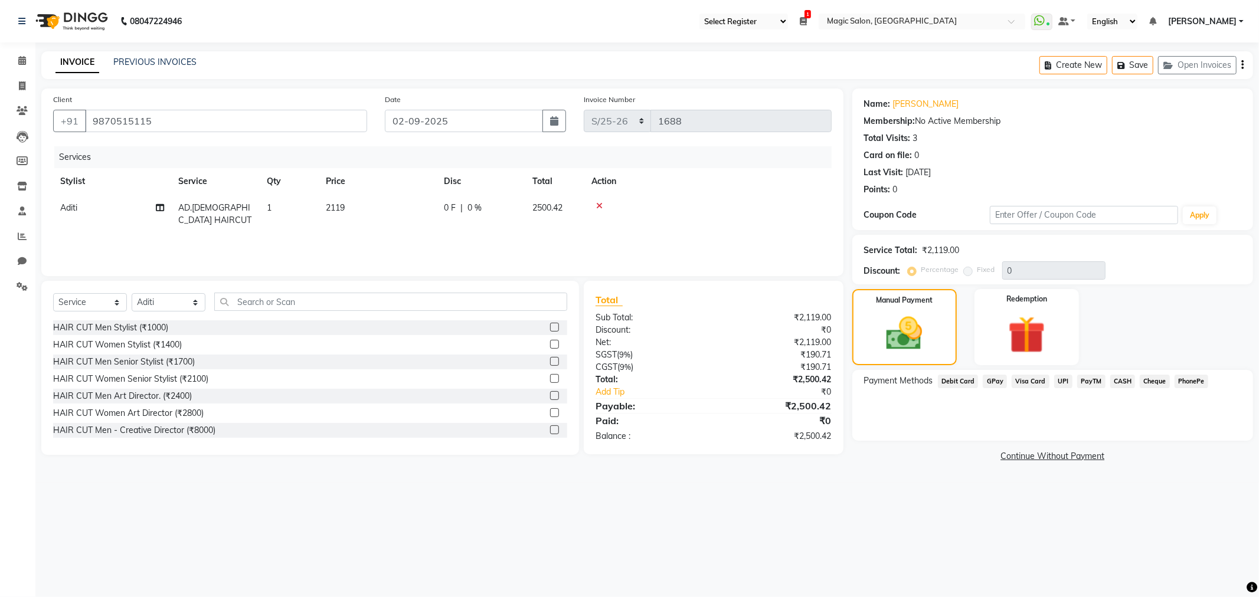
click at [1114, 381] on span "CASH" at bounding box center [1122, 382] width 25 height 14
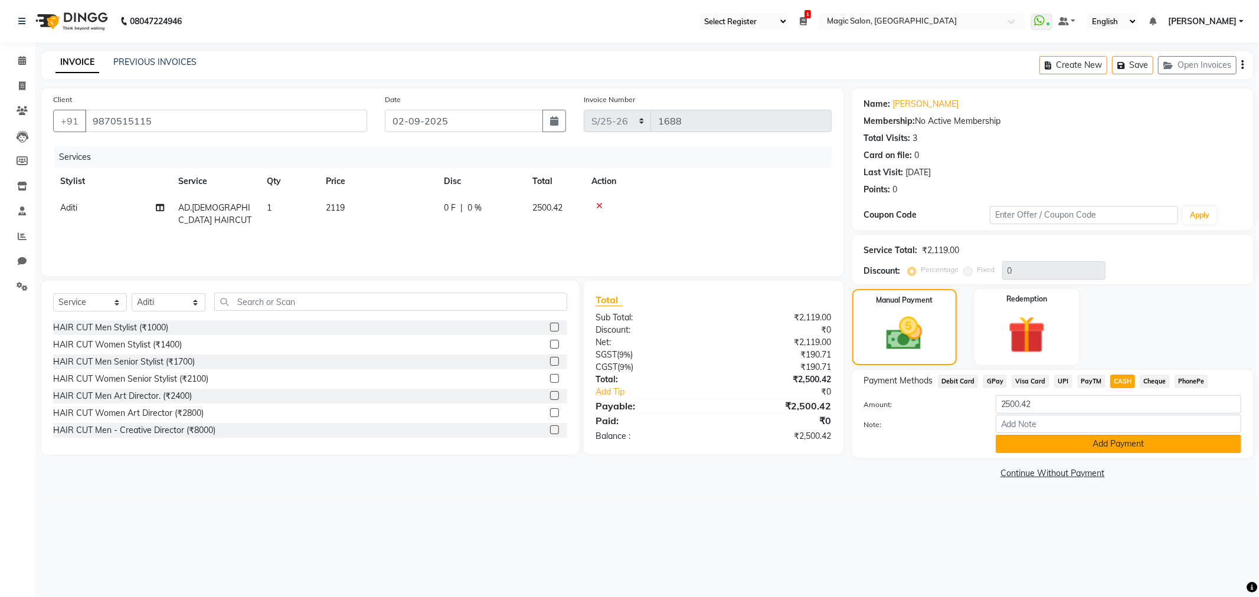
click at [1104, 449] on button "Add Payment" at bounding box center [1119, 444] width 246 height 18
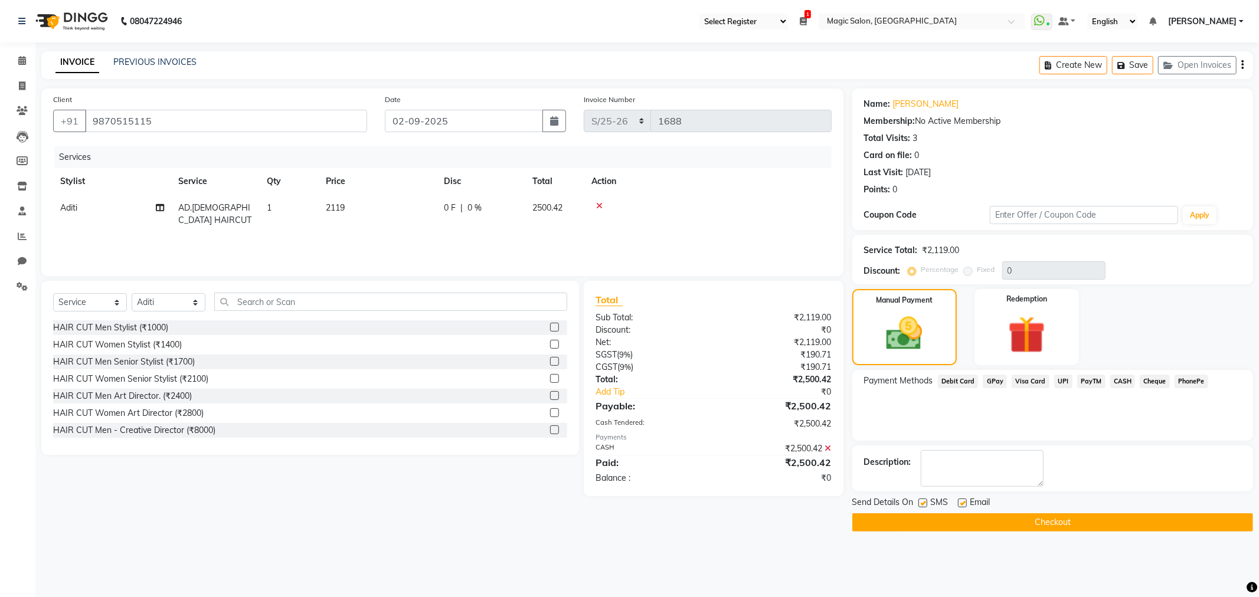
click at [1064, 528] on button "Checkout" at bounding box center [1052, 522] width 401 height 18
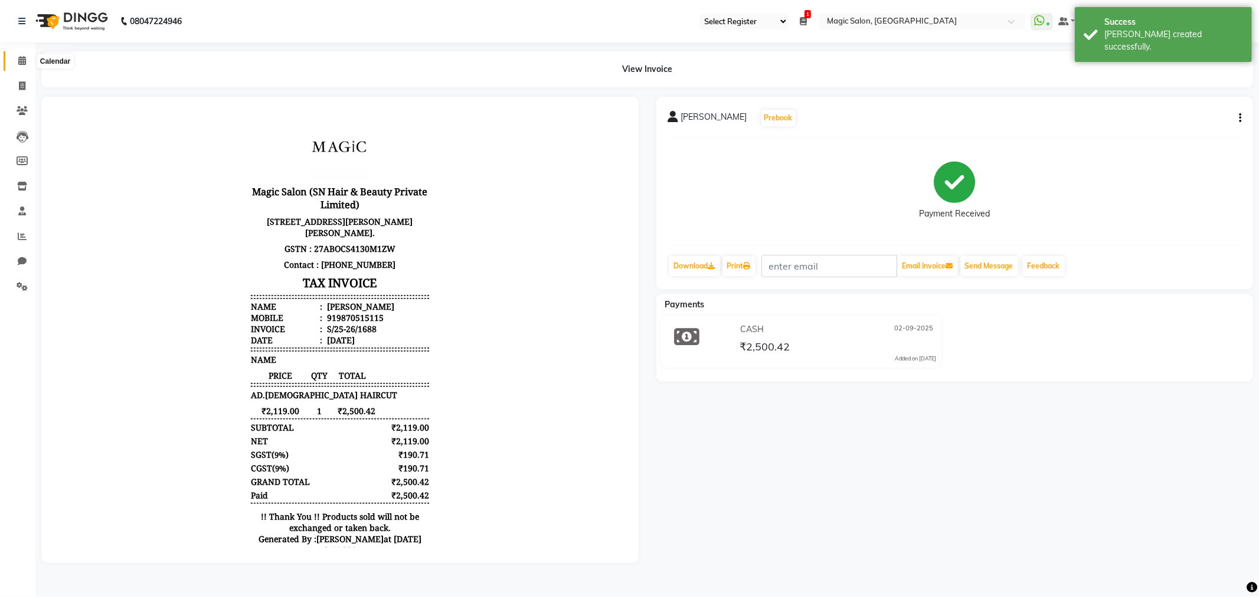
drag, startPoint x: 15, startPoint y: 63, endPoint x: 37, endPoint y: 63, distance: 21.8
click at [15, 63] on span at bounding box center [22, 61] width 21 height 14
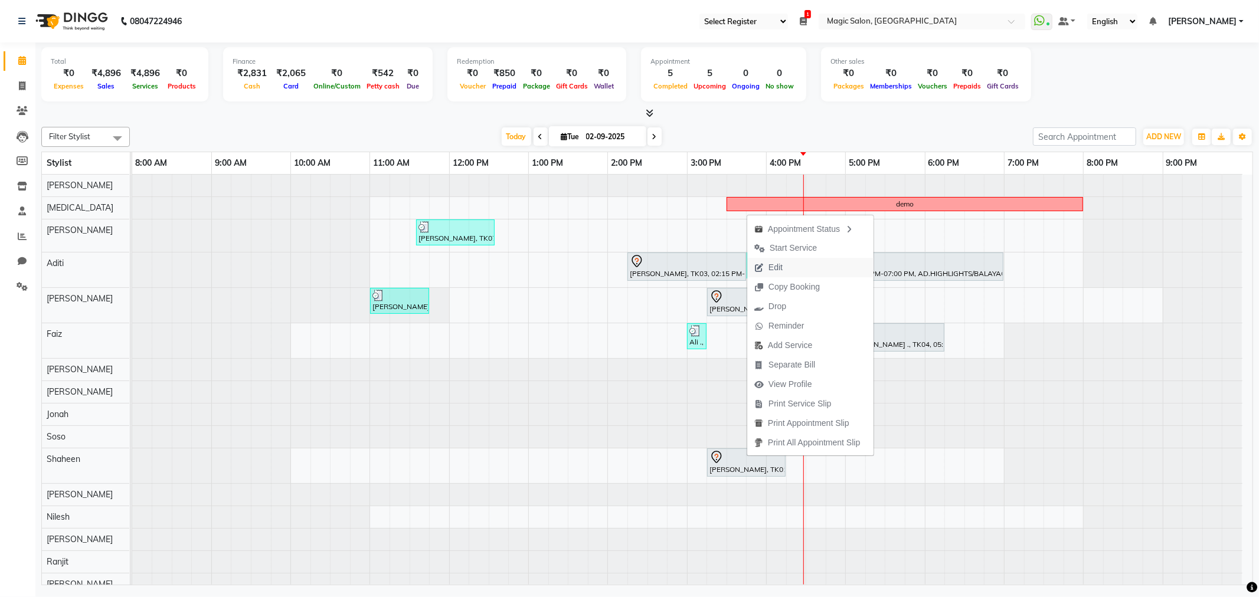
click at [782, 269] on span "Edit" at bounding box center [775, 267] width 14 height 12
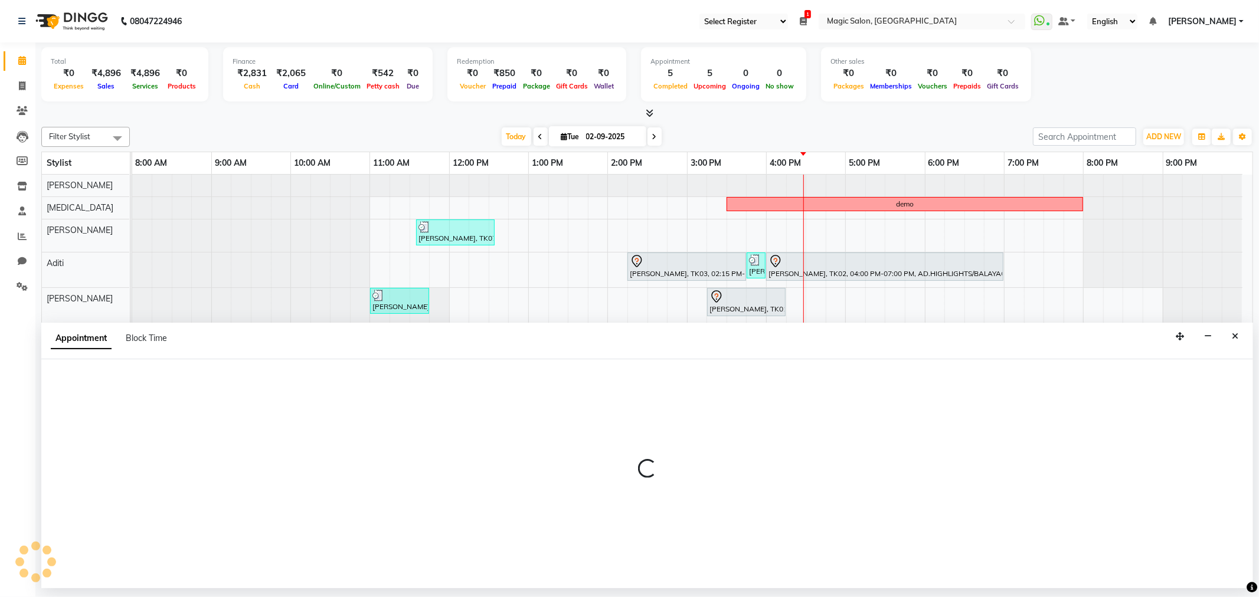
select select "tentative"
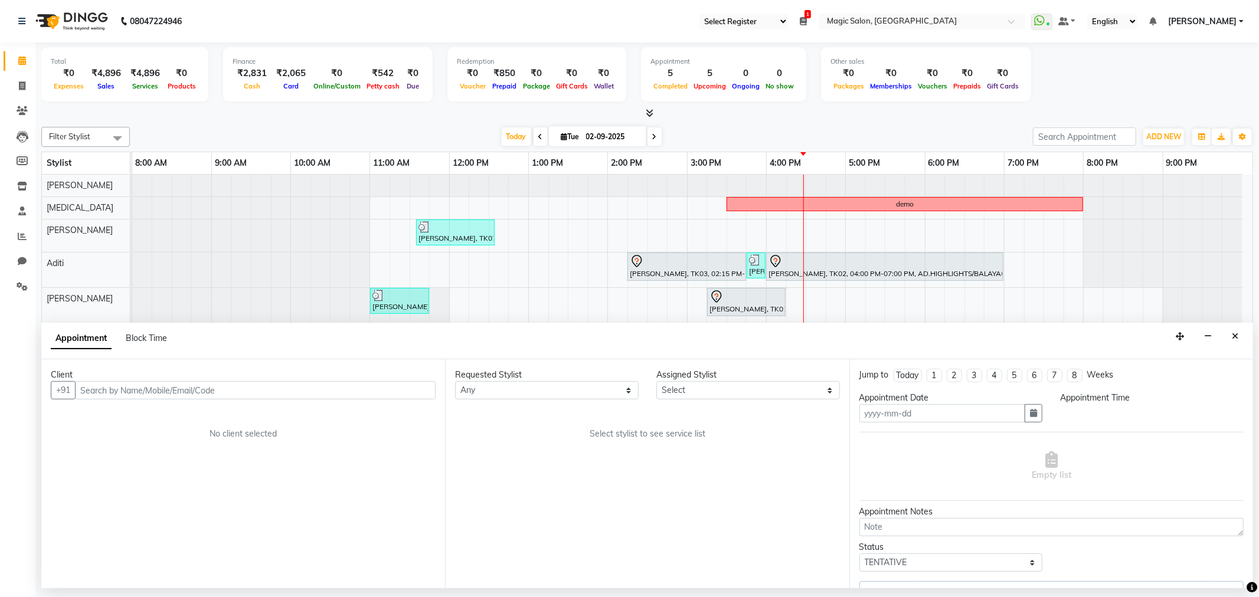
type input "02-09-2025"
select select "61841"
select select "915"
select select "3632"
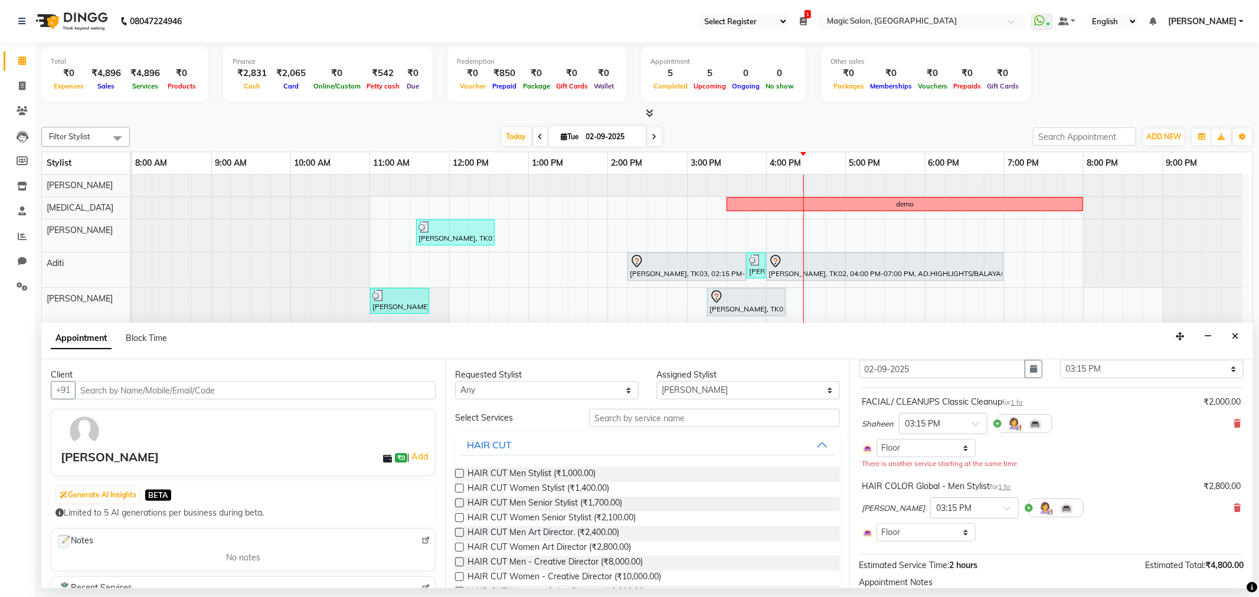
scroll to position [25, 0]
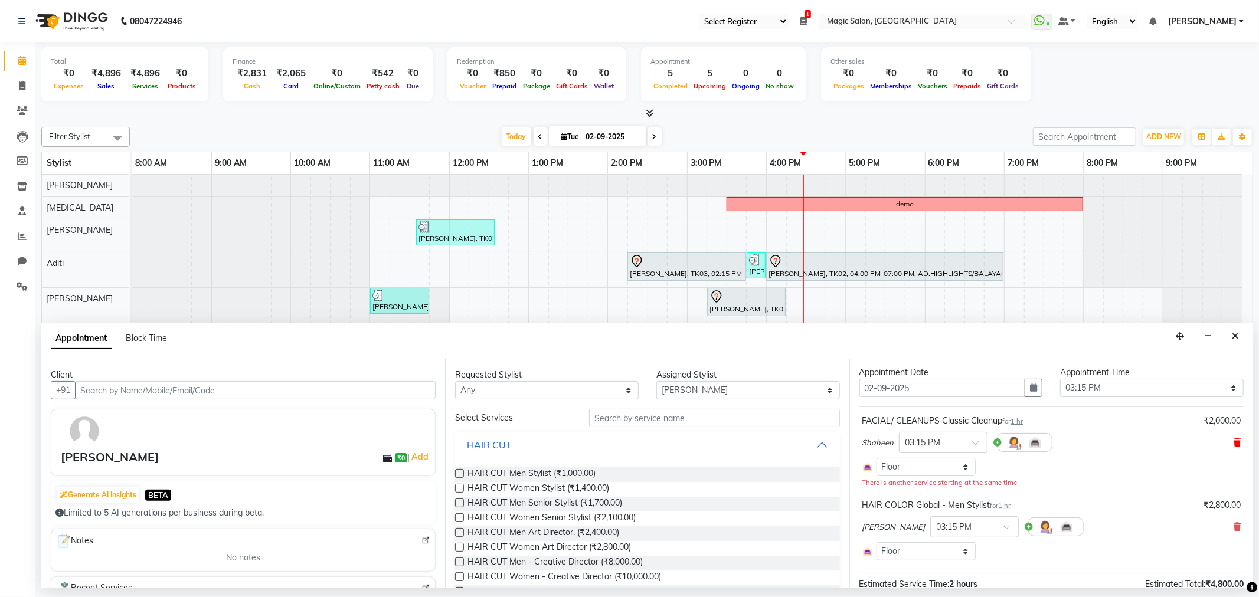
click at [1234, 443] on icon at bounding box center [1237, 443] width 7 height 8
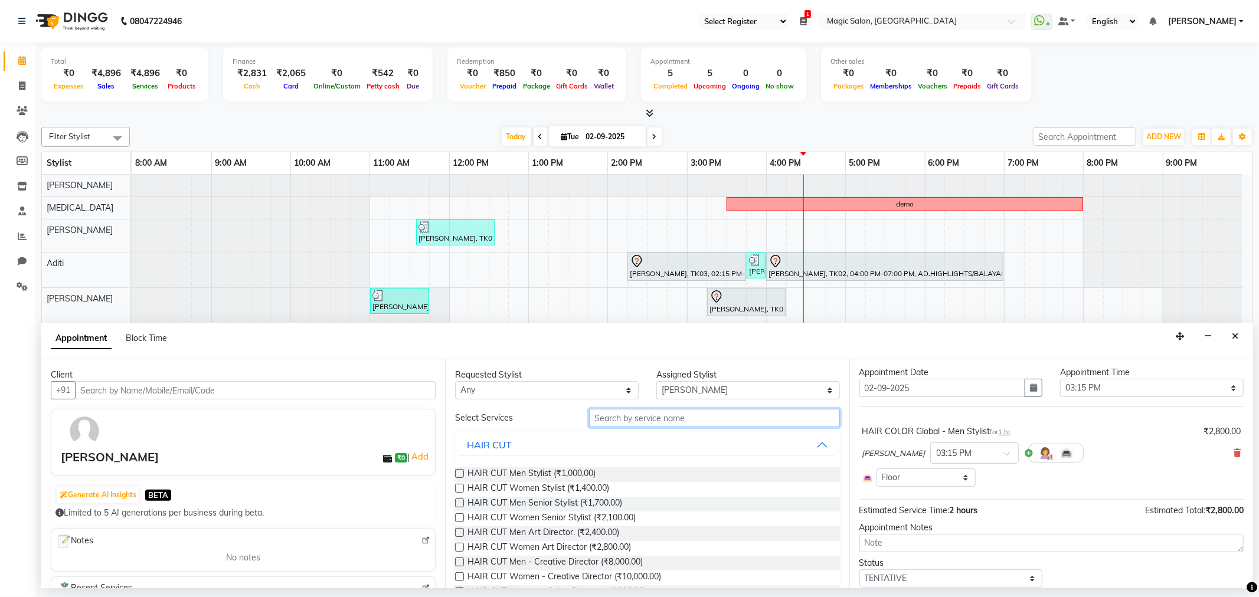
click at [731, 418] on input "text" at bounding box center [714, 418] width 250 height 18
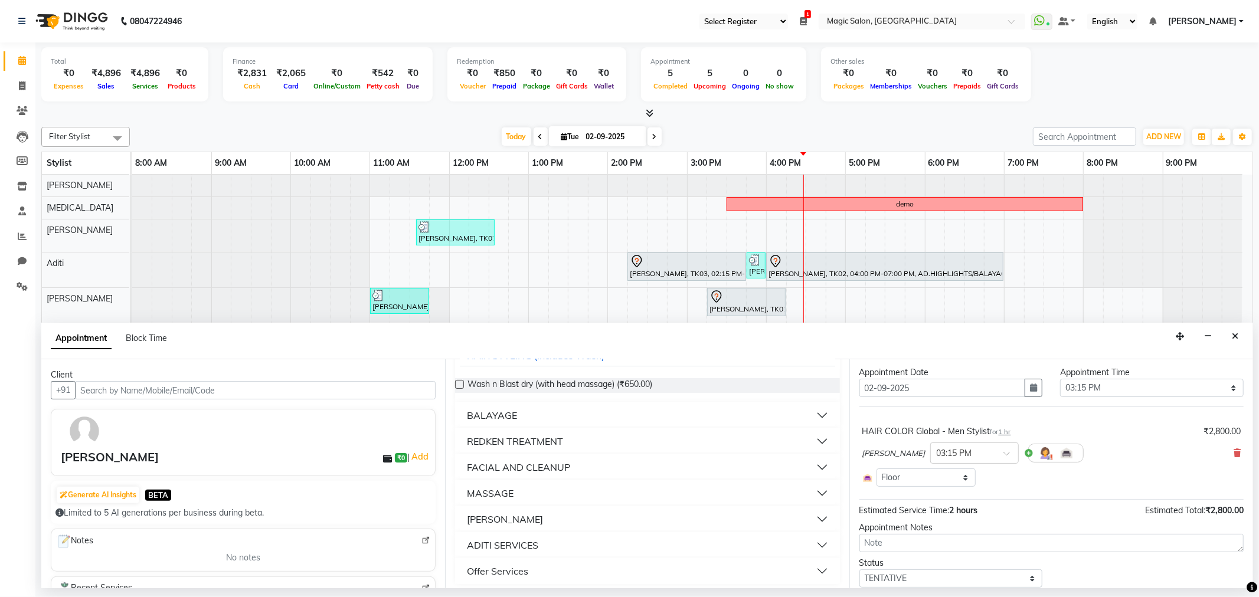
scroll to position [94, 0]
type input "age"
click at [602, 457] on button "FACIAL AND CLEANUP" at bounding box center [647, 462] width 375 height 21
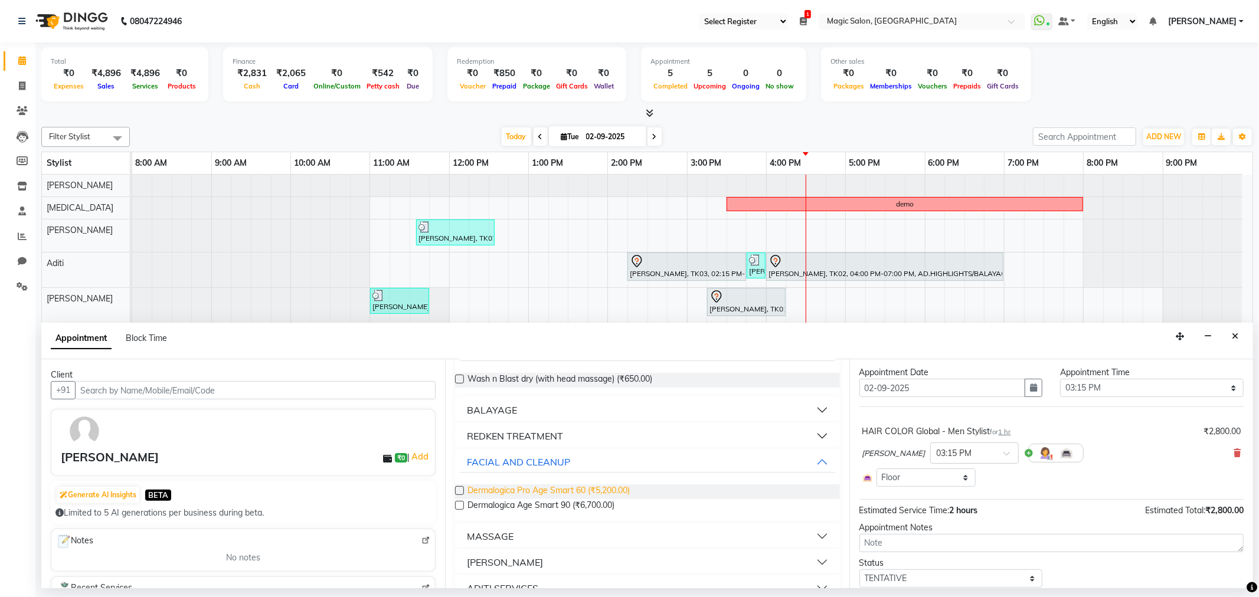
click at [616, 492] on span "Dermalogica Pro Age Smart 60 (₹5,200.00)" at bounding box center [548, 492] width 162 height 15
checkbox input "false"
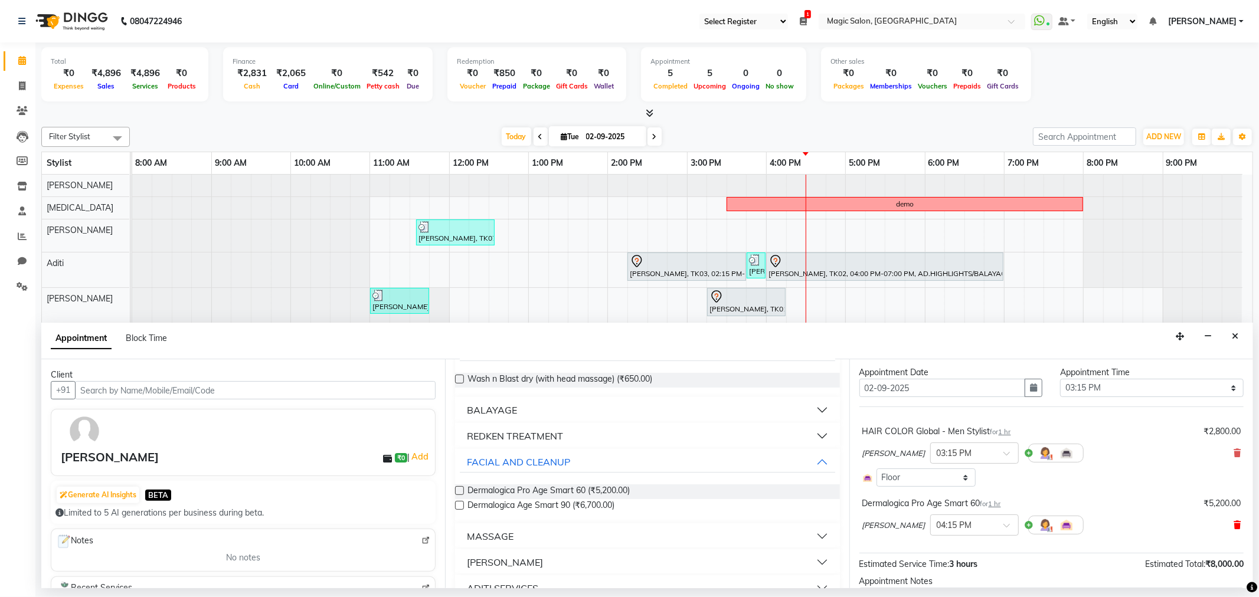
click at [1234, 526] on icon at bounding box center [1237, 525] width 7 height 8
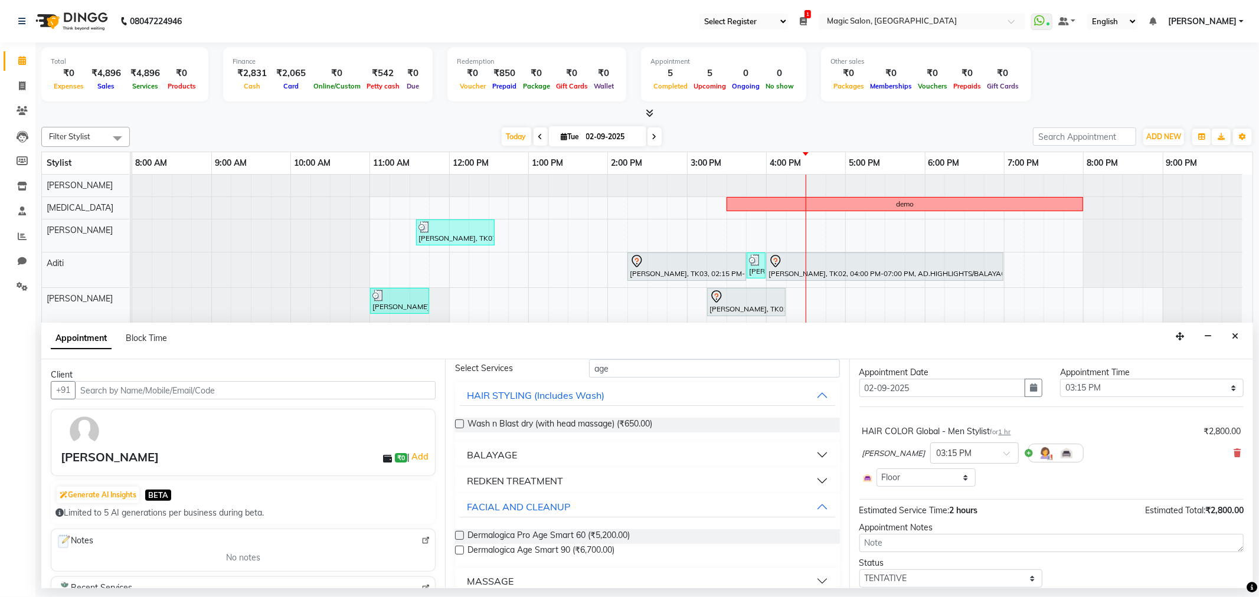
scroll to position [0, 0]
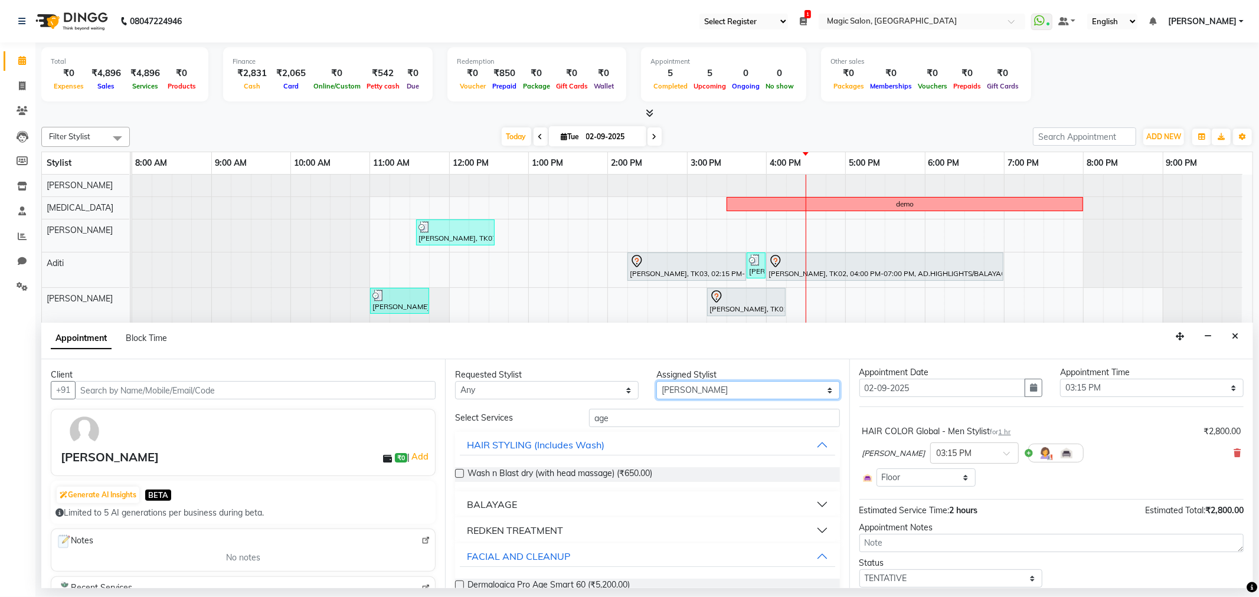
click at [742, 387] on select "Select Aditi Amanda Dharmishta Faiz Ishtiyak Jonah Naved Nikita Nilesh Ranjit R…" at bounding box center [748, 390] width 184 height 18
select select "61847"
click at [656, 381] on select "Select Aditi Amanda Dharmishta Faiz Ishtiyak Jonah Naved Nikita Nilesh Ranjit R…" at bounding box center [748, 390] width 184 height 18
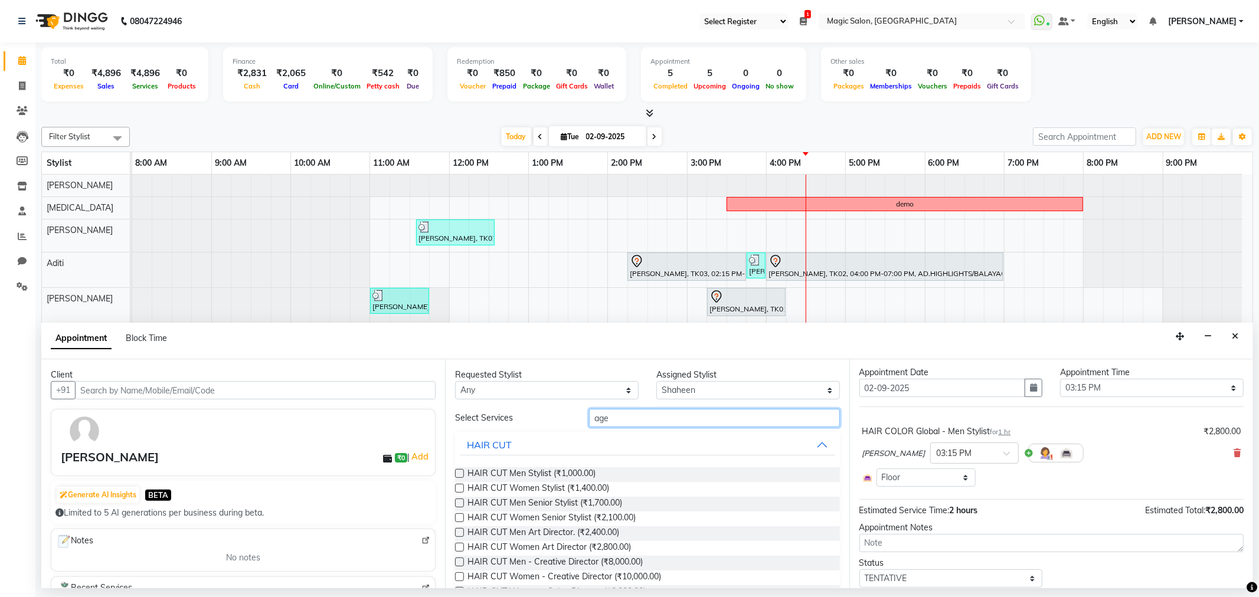
click at [657, 420] on input "age" at bounding box center [714, 418] width 250 height 18
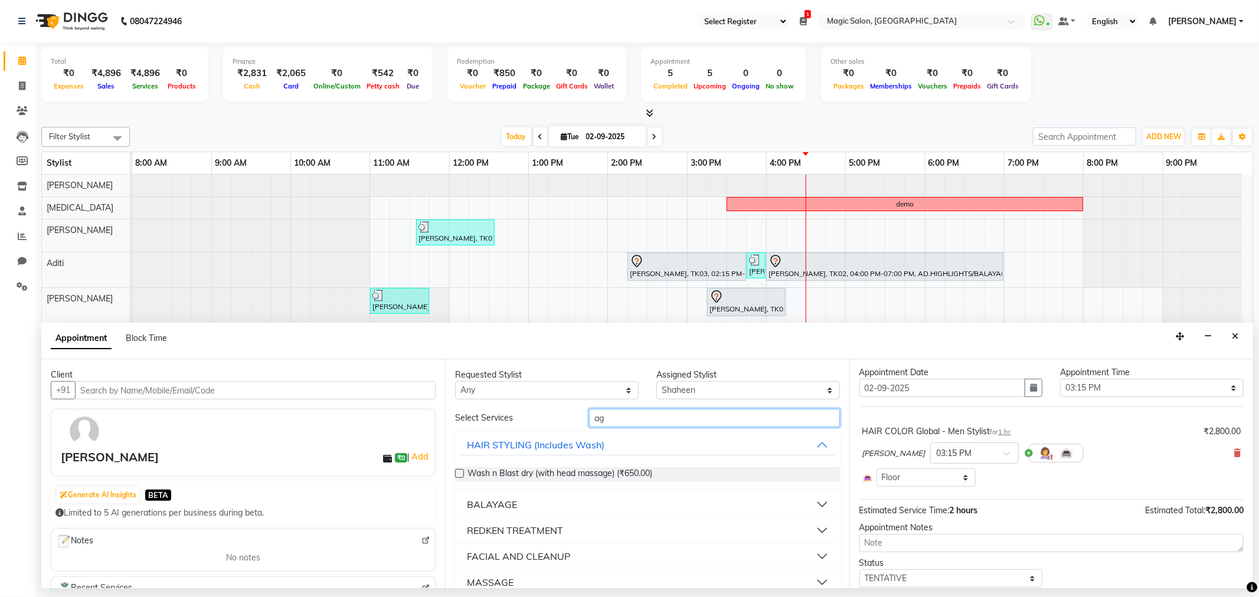
type input "age"
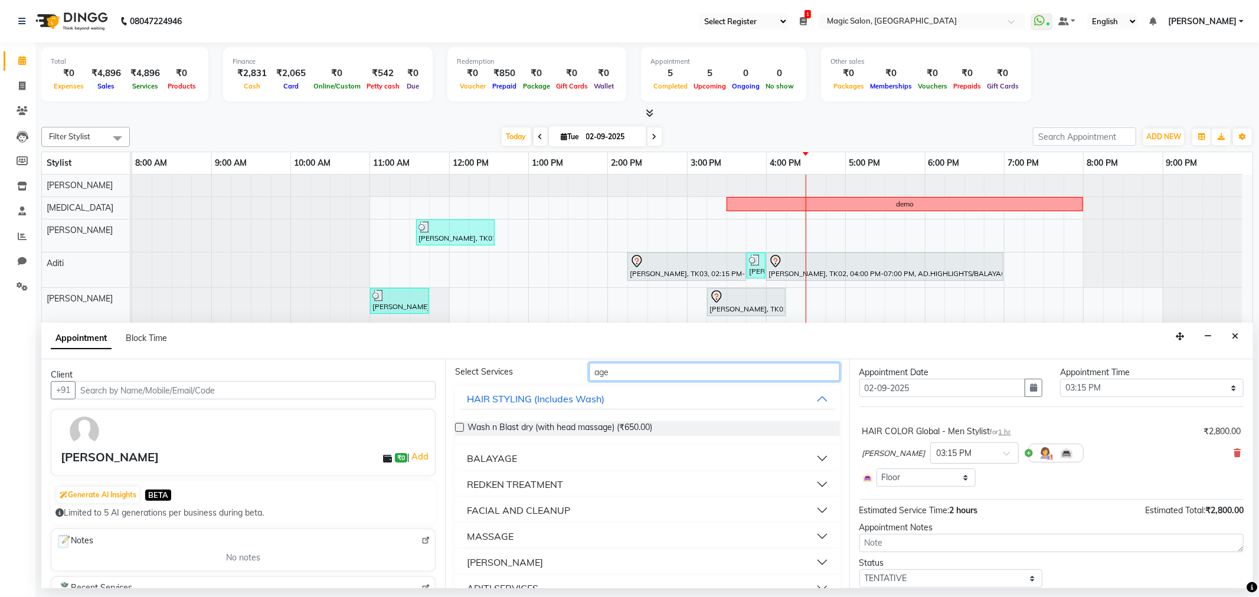
scroll to position [66, 0]
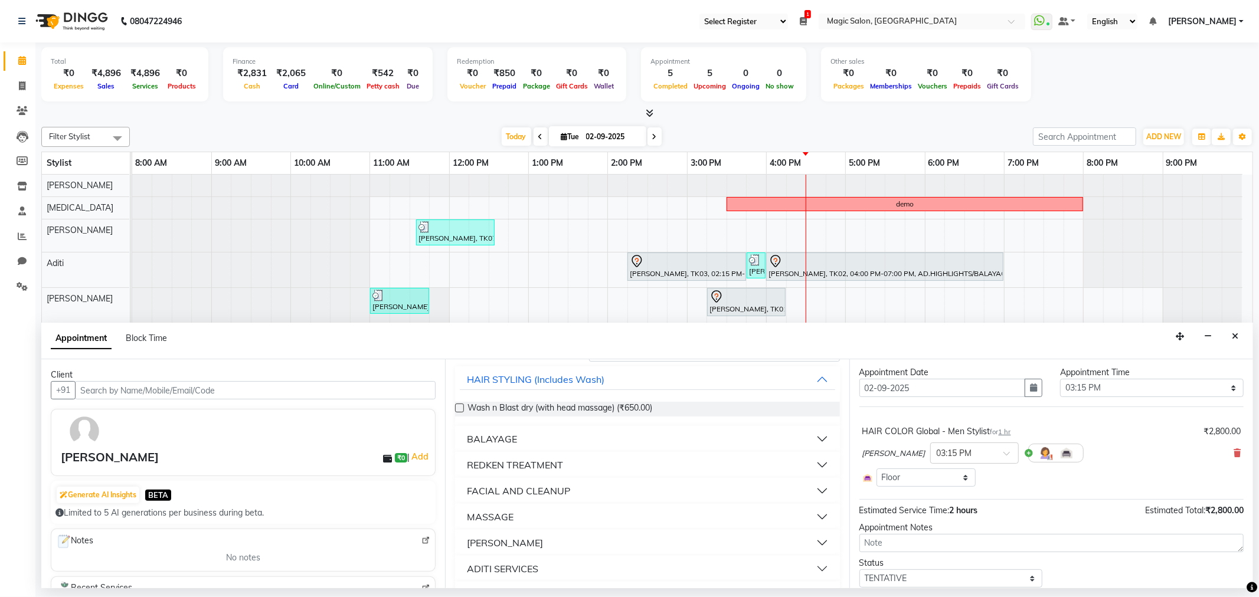
click at [528, 485] on div "FACIAL AND CLEANUP" at bounding box center [518, 491] width 103 height 14
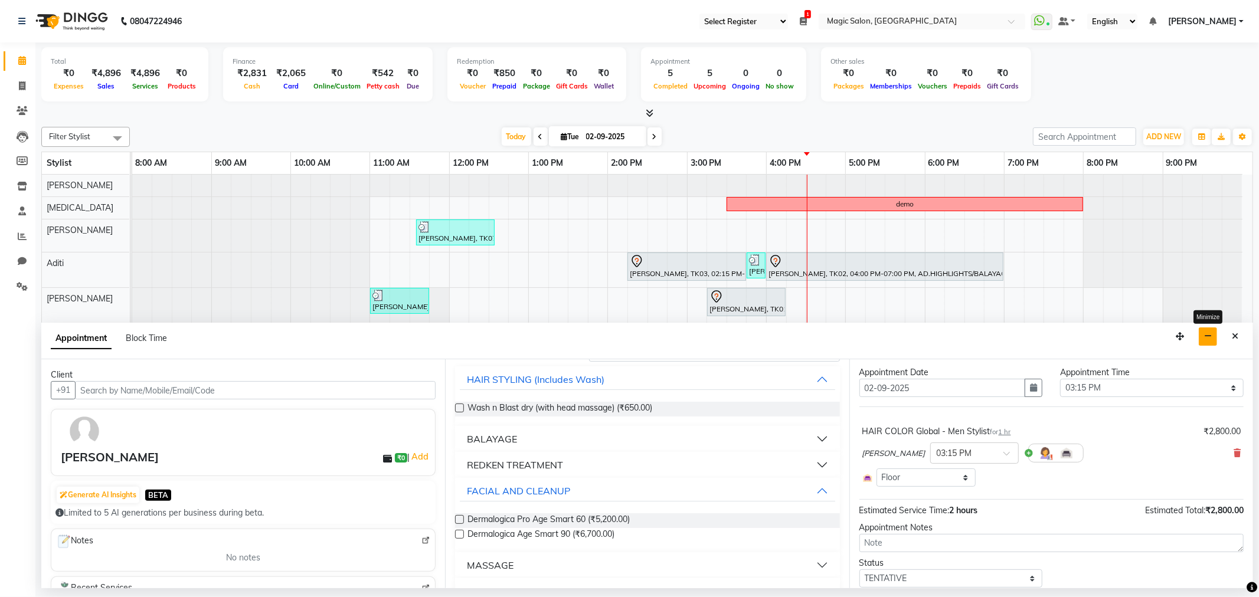
click at [1208, 333] on icon "button" at bounding box center [1208, 336] width 8 height 8
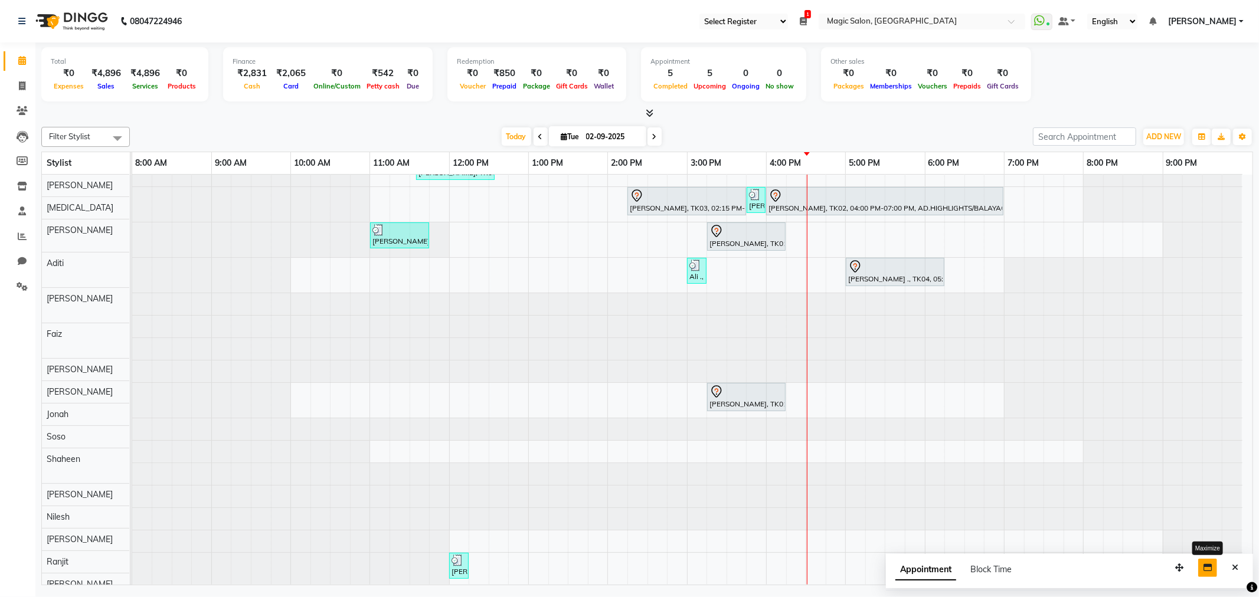
scroll to position [77, 0]
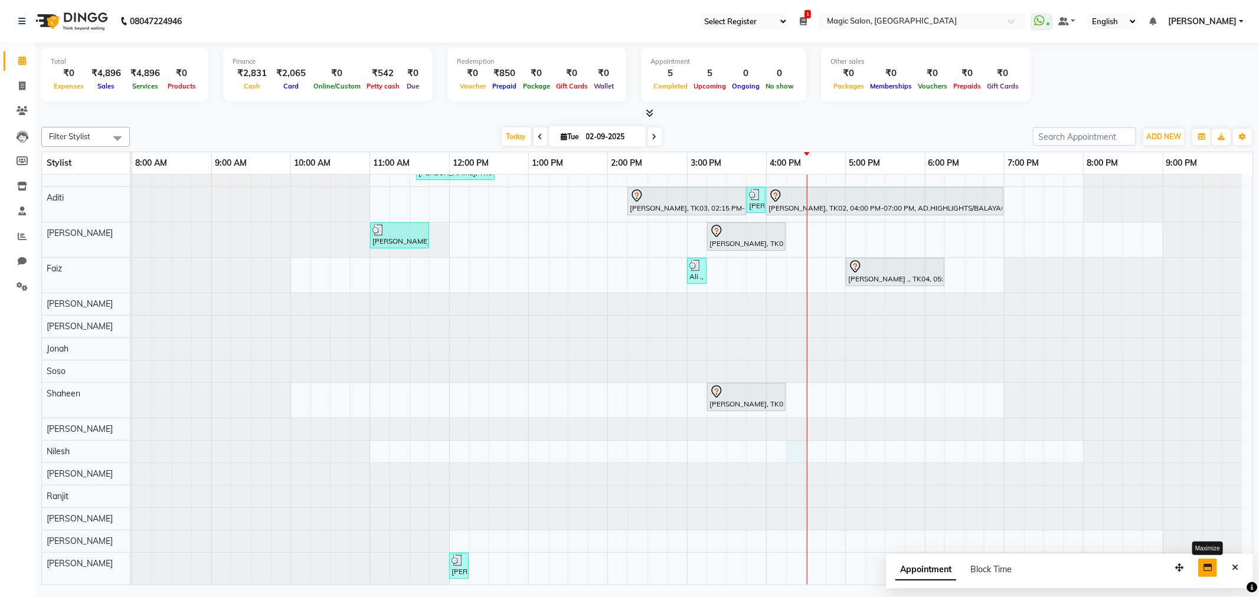
click at [798, 438] on div "demo shailen sohoni, TK07, 11:35 AM-12:35 PM, SL.HAIRCUT MEN (₹1500) Neha Kesar…" at bounding box center [692, 347] width 1120 height 476
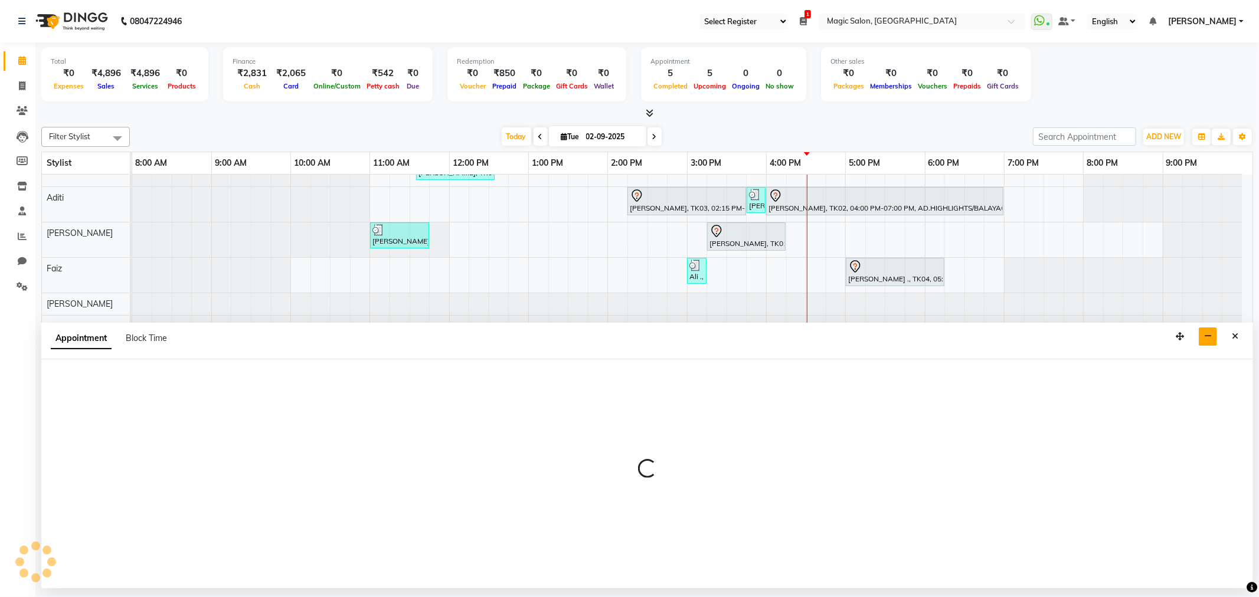
select select "86682"
select select "975"
select select "tentative"
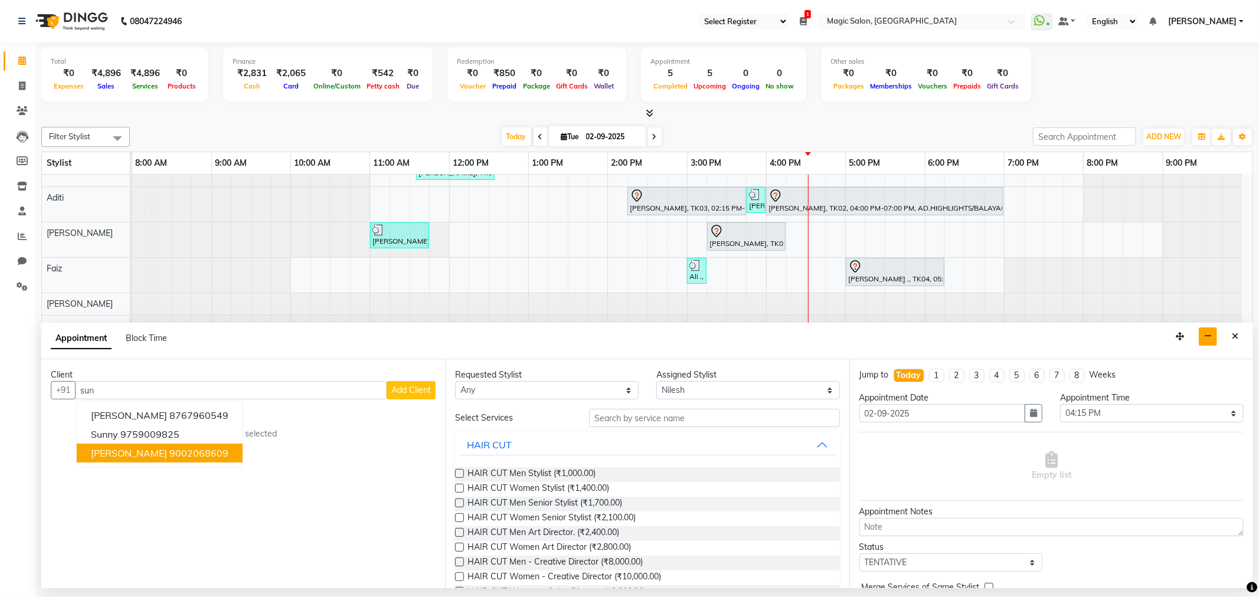
click at [86, 450] on button "suneeti 9002068609" at bounding box center [160, 453] width 166 height 19
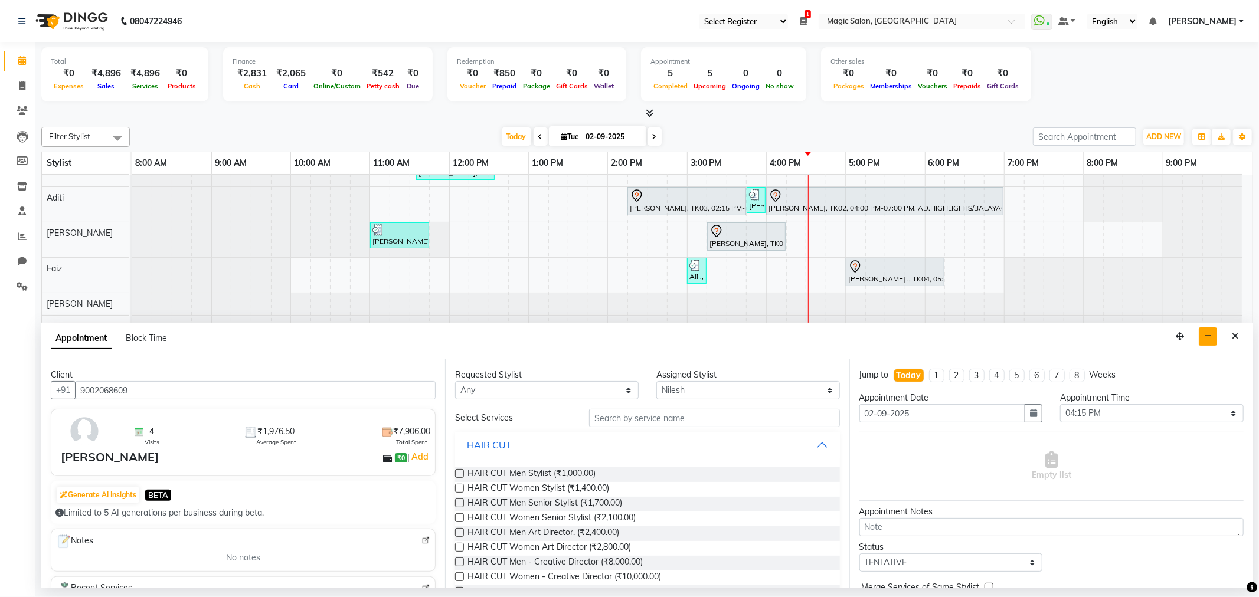
type input "9002068609"
click at [606, 418] on input "text" at bounding box center [714, 418] width 250 height 18
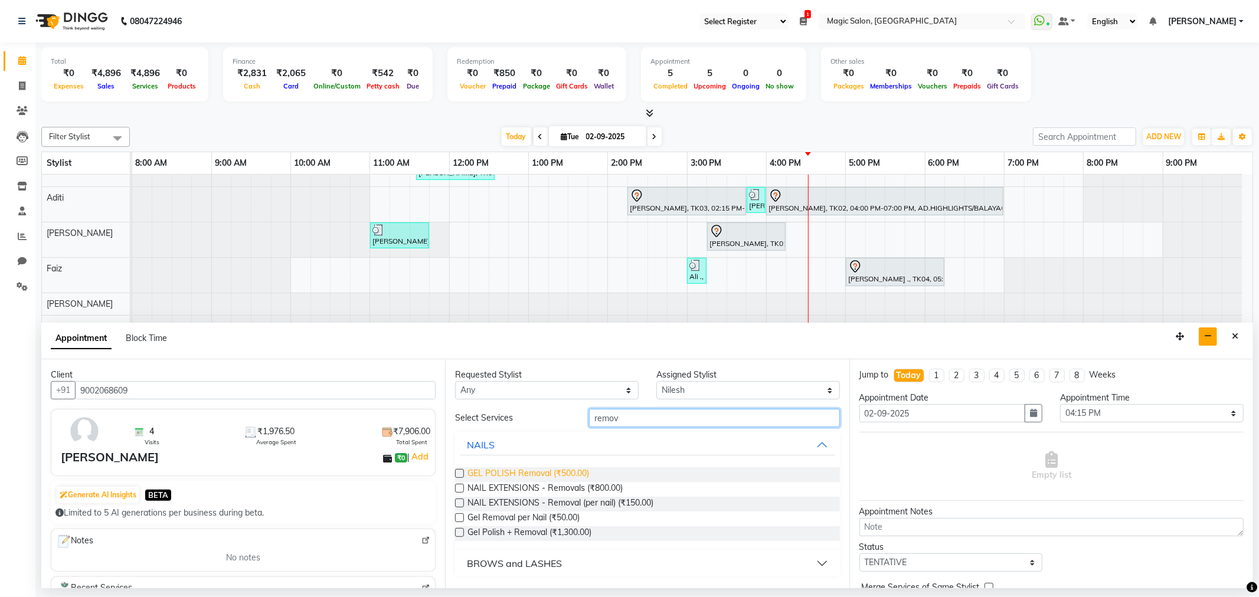
type input "remov"
click at [528, 475] on span "GEL POLISH Removal (₹500.00)" at bounding box center [528, 474] width 122 height 15
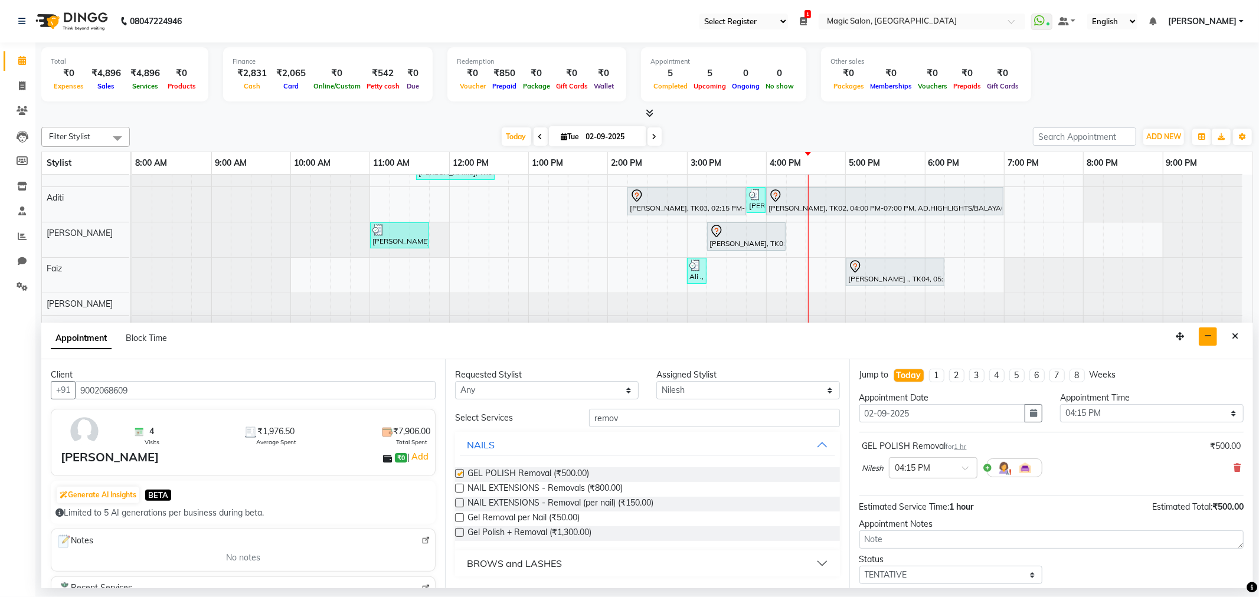
checkbox input "false"
drag, startPoint x: 645, startPoint y: 423, endPoint x: 539, endPoint y: 423, distance: 106.2
click at [539, 423] on div "Select Services remov" at bounding box center [647, 418] width 402 height 18
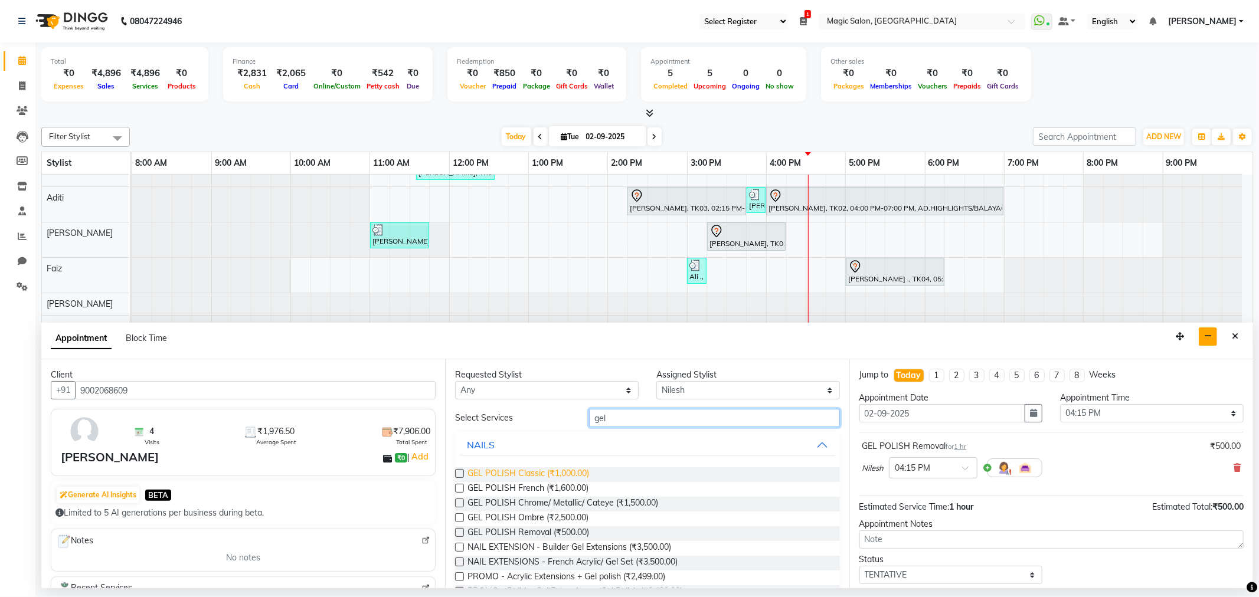
type input "gel"
click at [524, 470] on span "GEL POLISH Classic (₹1,000.00)" at bounding box center [528, 474] width 122 height 15
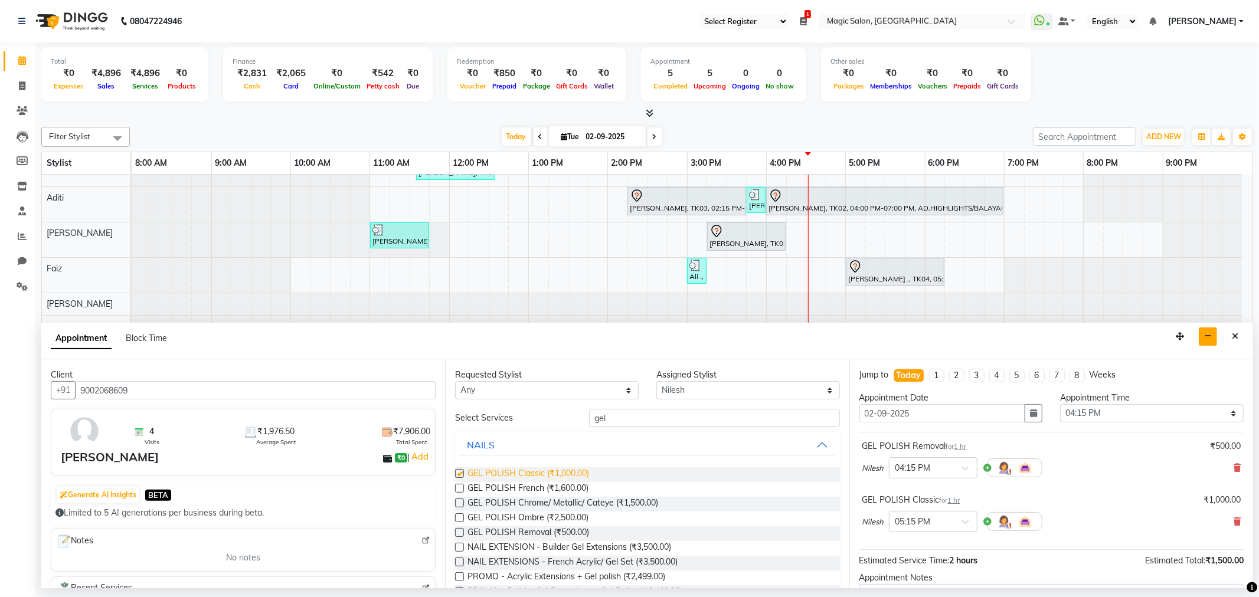
checkbox input "false"
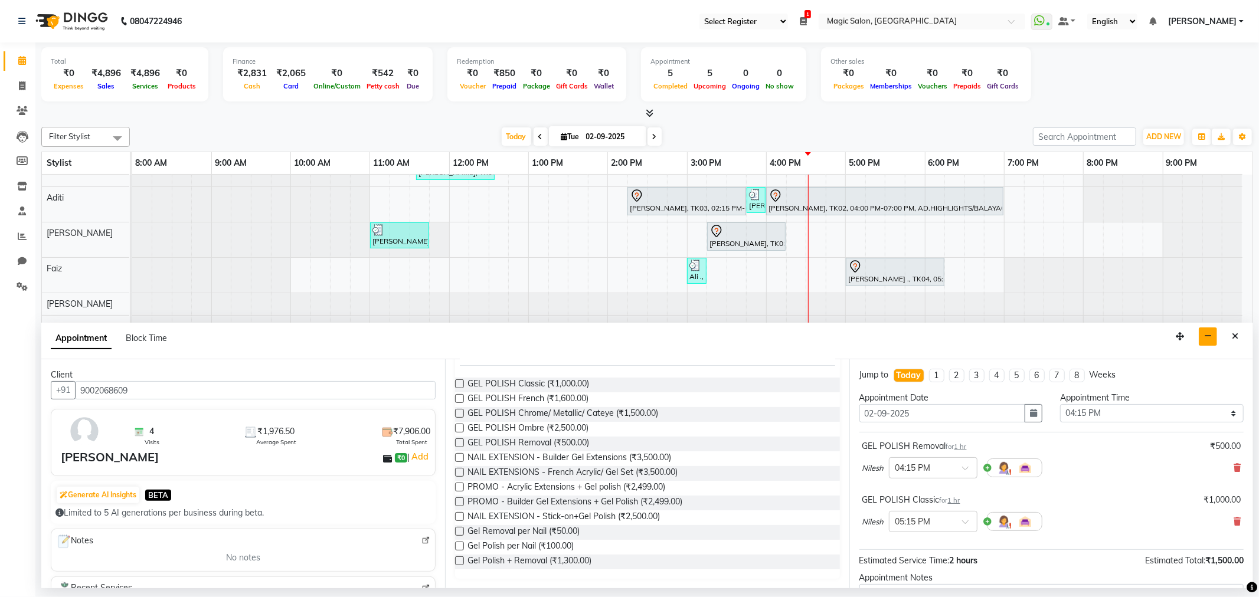
scroll to position [125, 0]
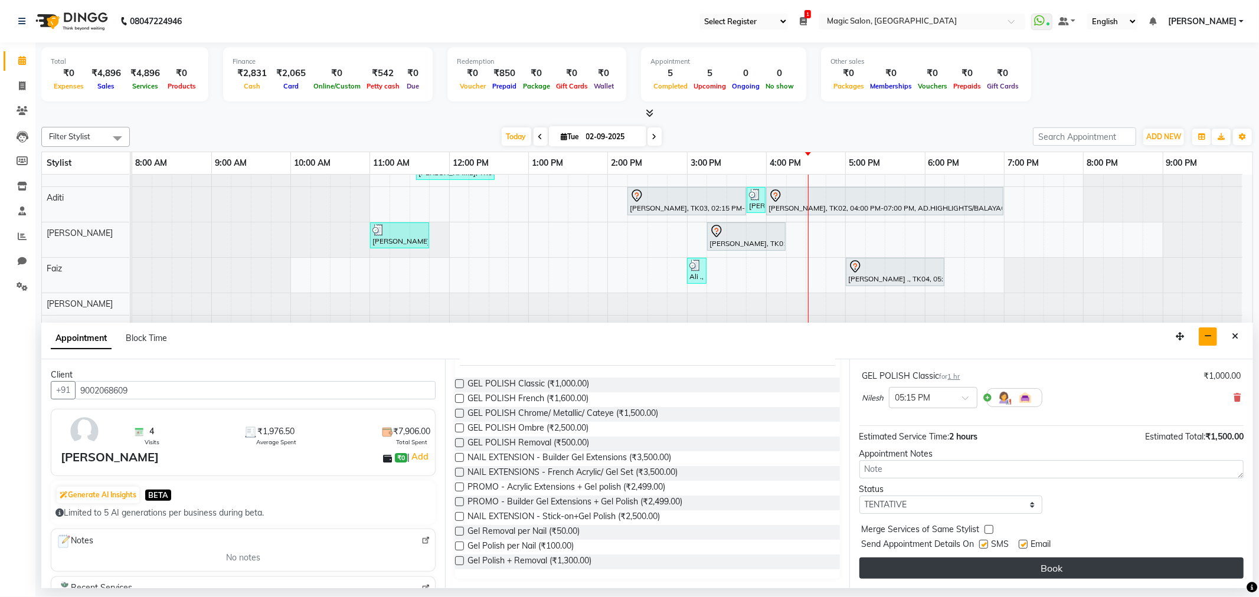
click at [999, 561] on button "Book" at bounding box center [1051, 568] width 384 height 21
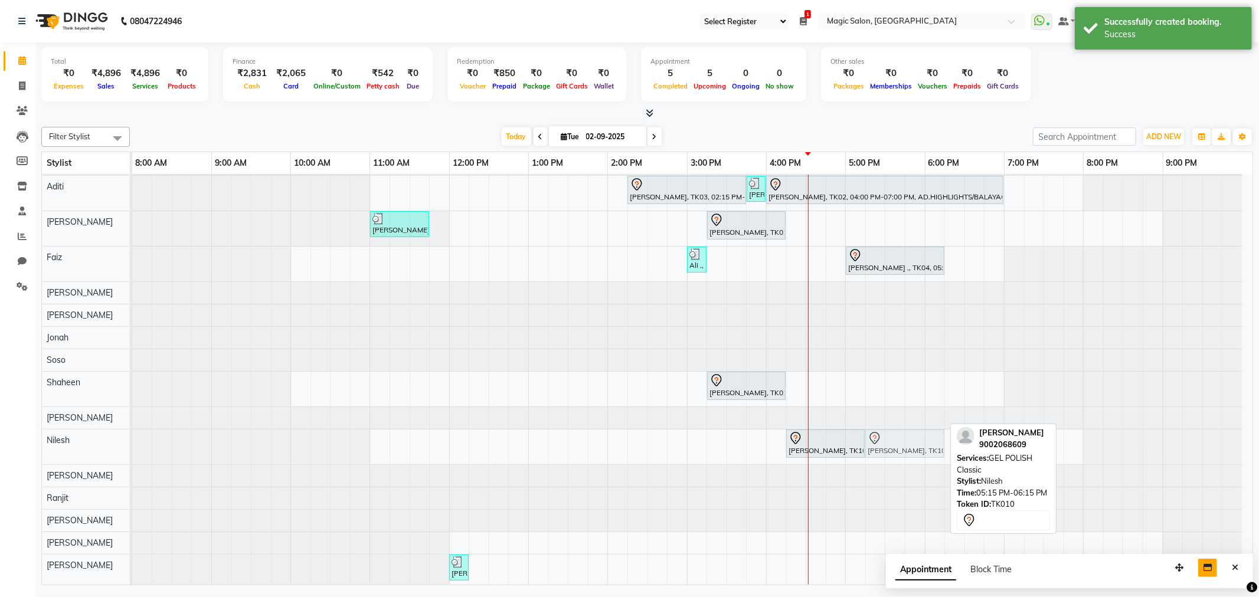
drag, startPoint x: 911, startPoint y: 444, endPoint x: 912, endPoint y: 438, distance: 6.0
click at [132, 438] on div "suneeti, TK10, 04:15 PM-05:15 PM, GEL POLISH Removal suneeti, TK10, 05:15 PM-06…" at bounding box center [132, 447] width 0 height 35
drag, startPoint x: 911, startPoint y: 438, endPoint x: 927, endPoint y: 437, distance: 15.4
click at [132, 437] on div "suneeti, TK10, 04:15 PM-05:15 PM, GEL POLISH Removal suneeti, TK10, 05:15 PM-06…" at bounding box center [132, 447] width 0 height 35
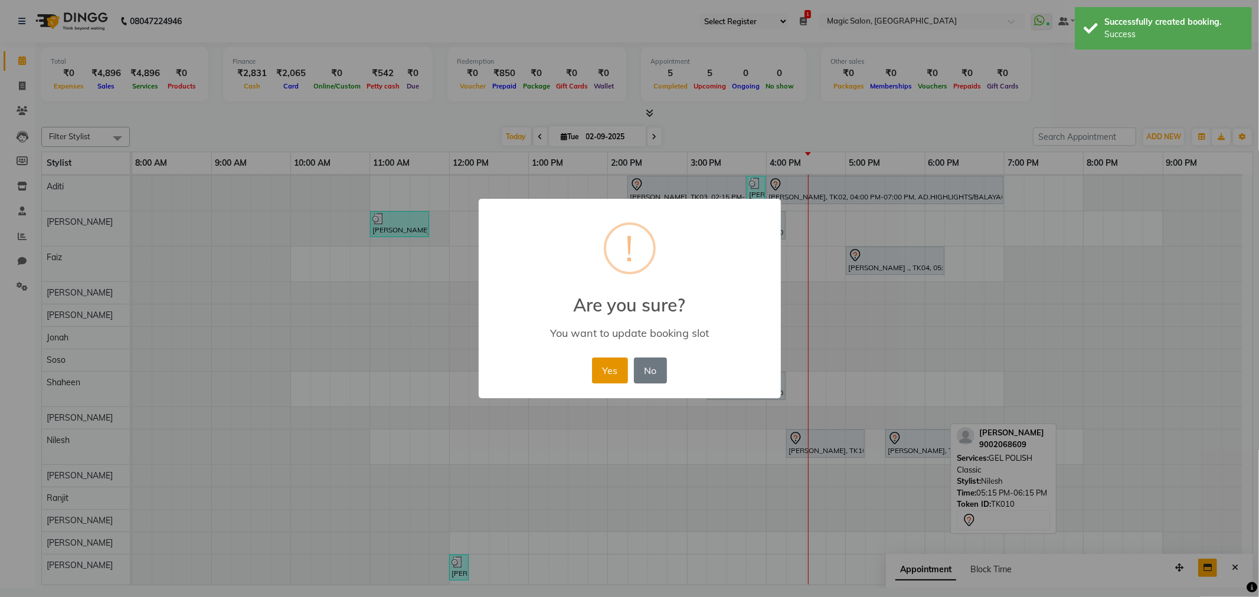
click at [623, 364] on button "Yes" at bounding box center [610, 371] width 36 height 26
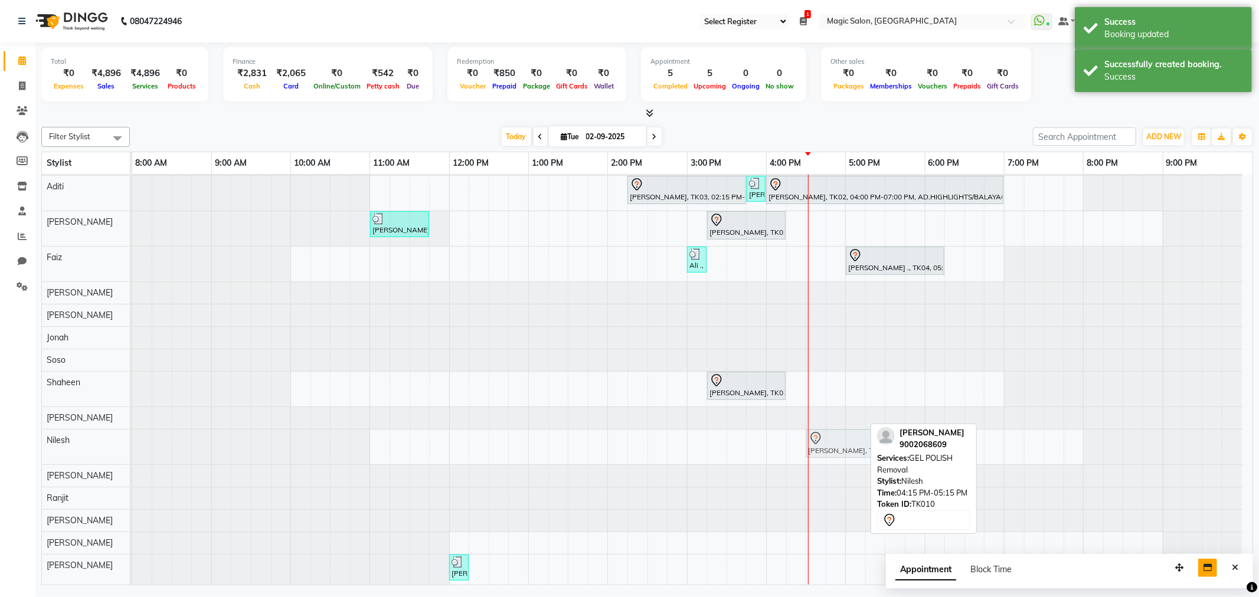
click at [132, 441] on div "suneeti, TK10, 04:15 PM-05:15 PM, GEL POLISH Removal suneeti, TK10, 05:30 PM-06…" at bounding box center [132, 447] width 0 height 35
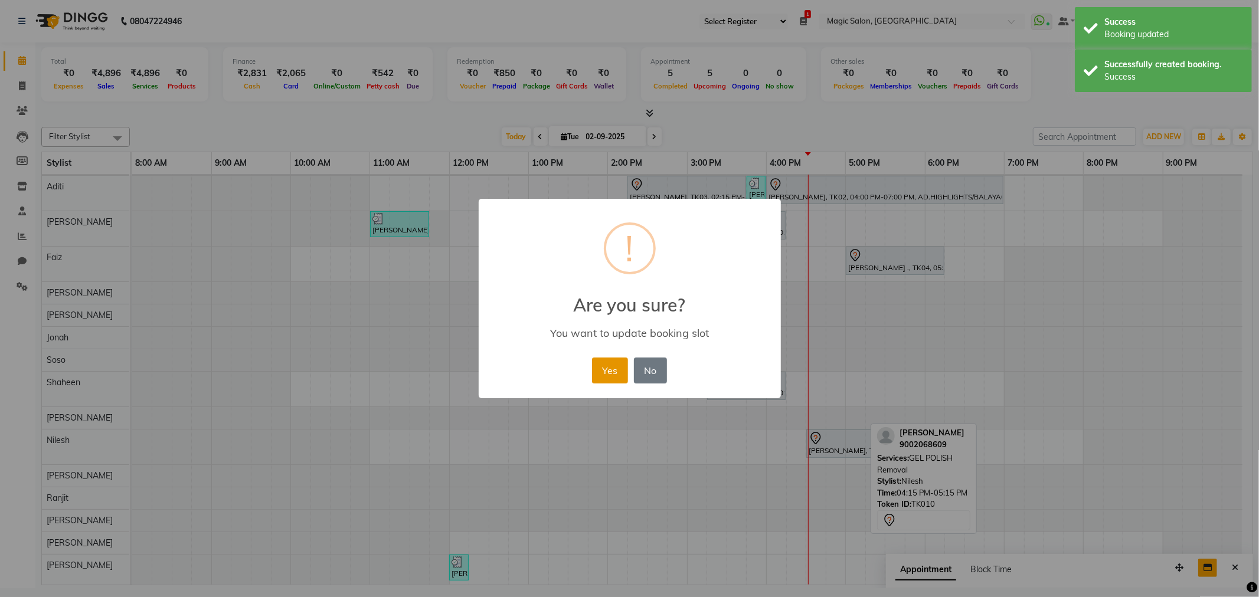
click at [607, 358] on button "Yes" at bounding box center [610, 371] width 36 height 26
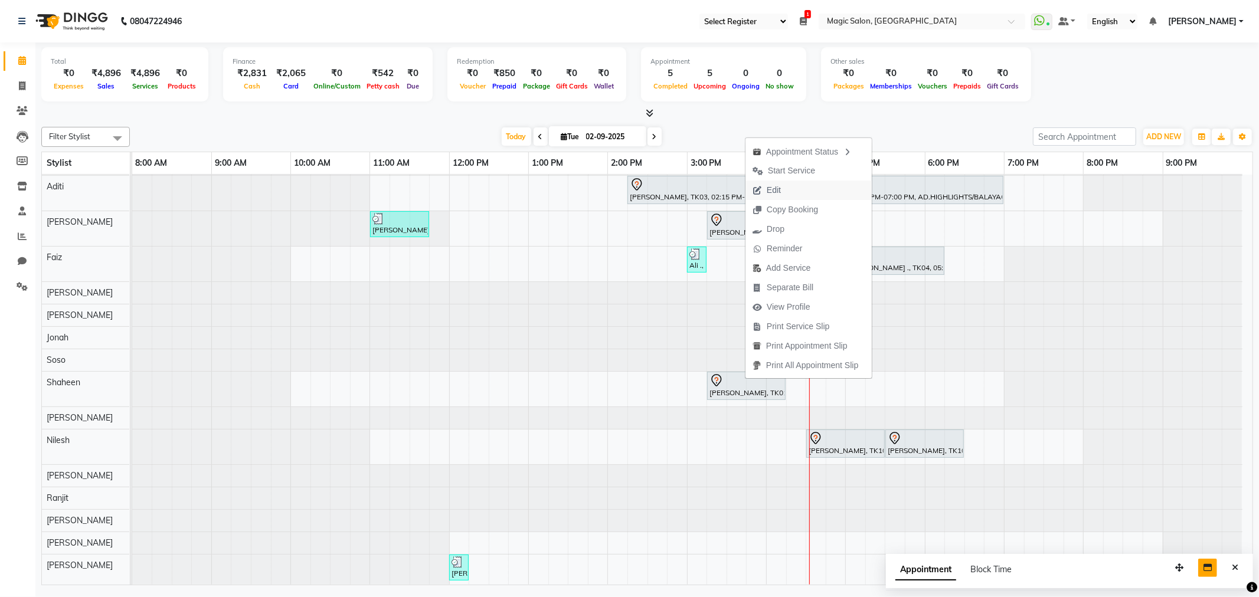
click at [771, 185] on span "Edit" at bounding box center [774, 190] width 14 height 12
select select "tentative"
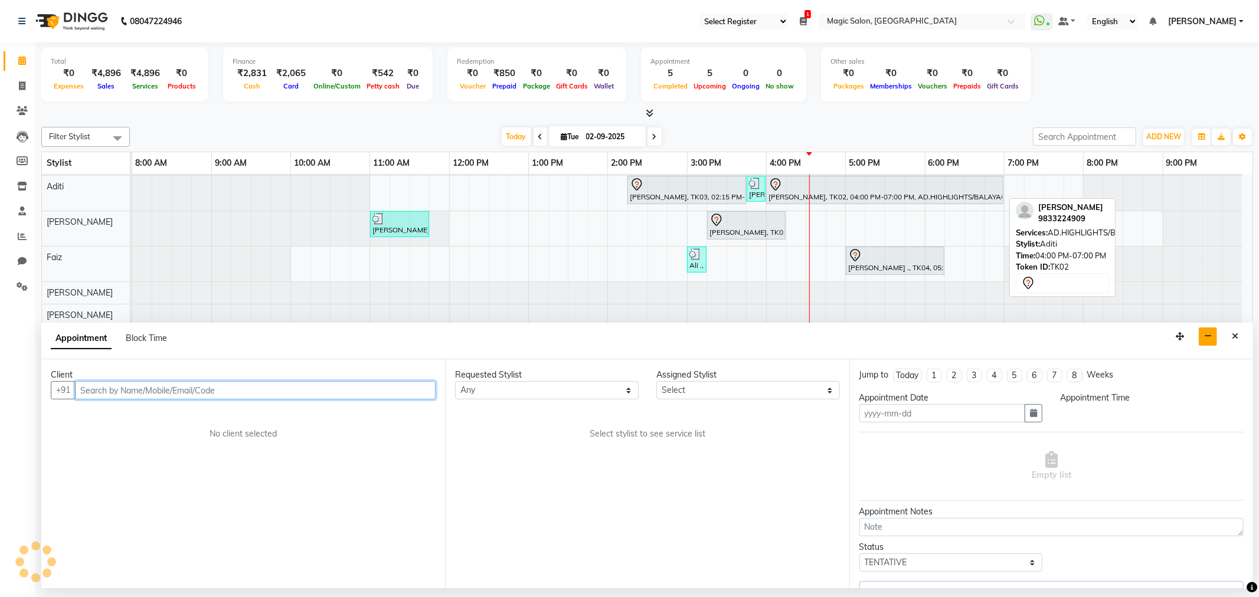
type input "02-09-2025"
select select "61841"
select select "915"
select select "3632"
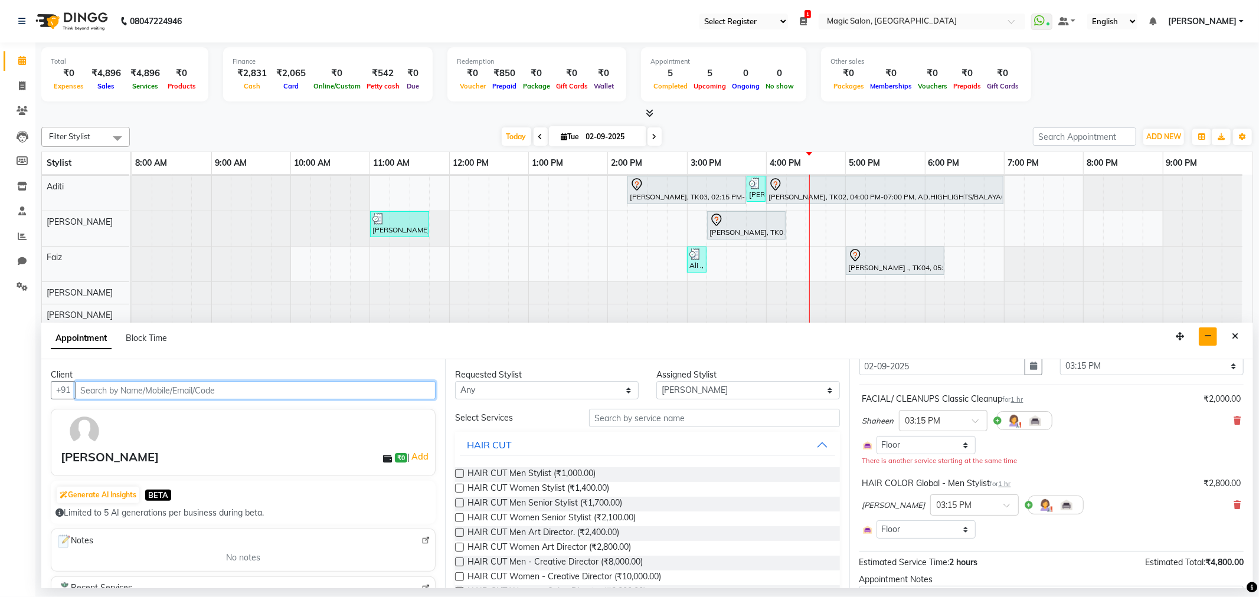
scroll to position [66, 0]
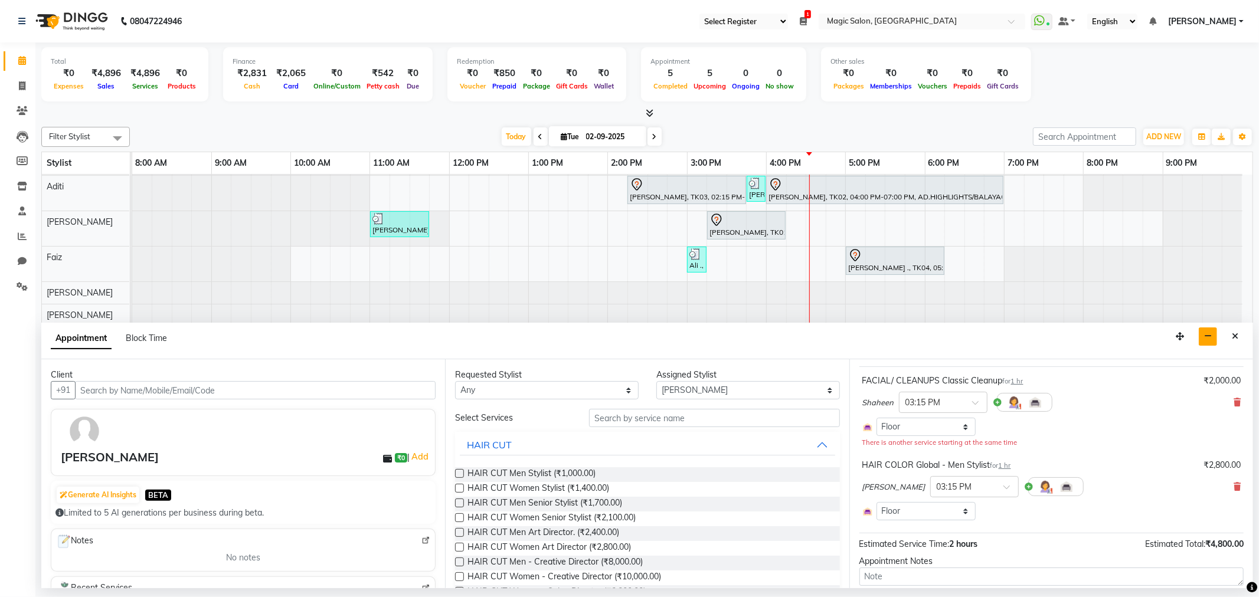
click at [1223, 400] on div "Shaheen × 03:15 PM" at bounding box center [1051, 402] width 378 height 31
click at [1234, 400] on icon at bounding box center [1237, 402] width 7 height 8
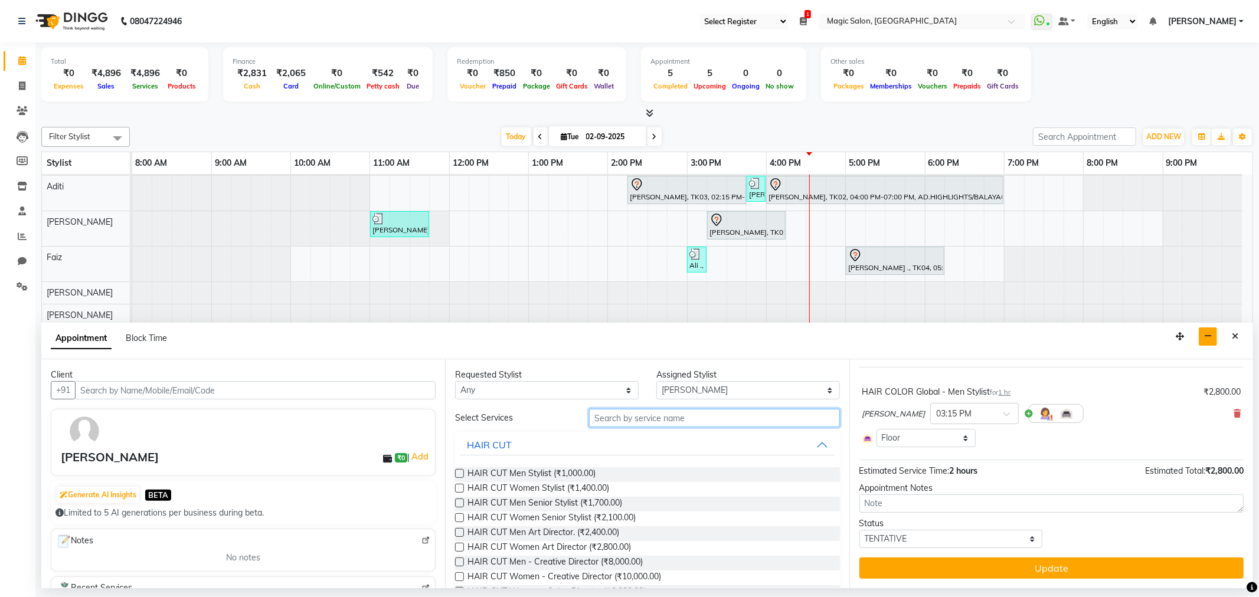
click at [628, 420] on input "text" at bounding box center [714, 418] width 250 height 18
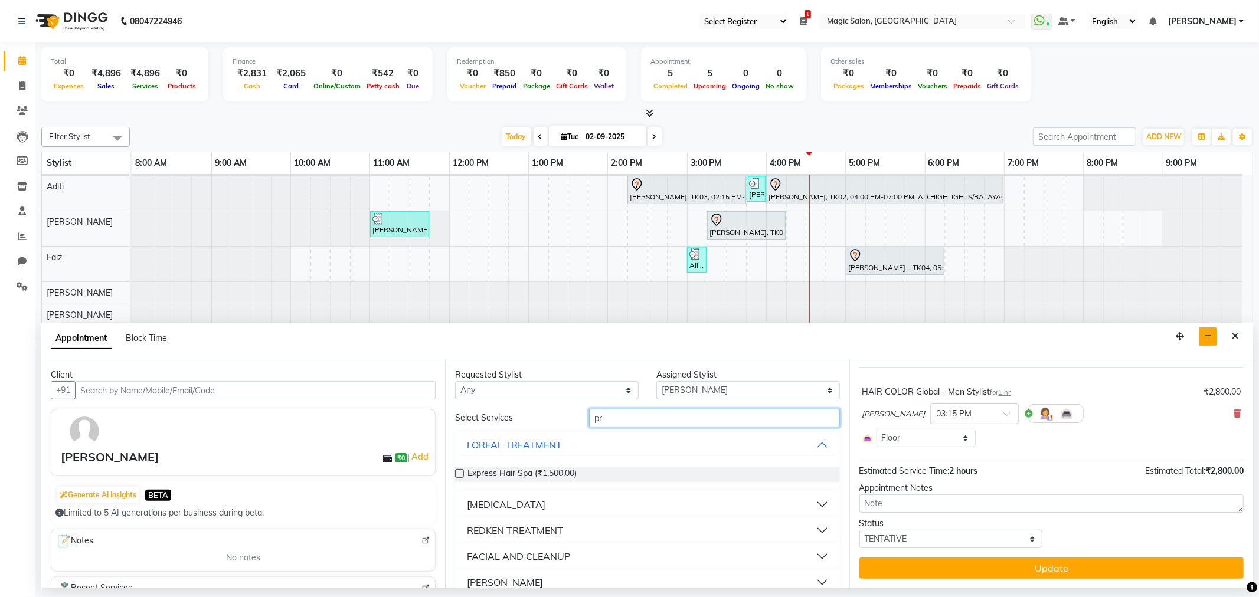
type input "p"
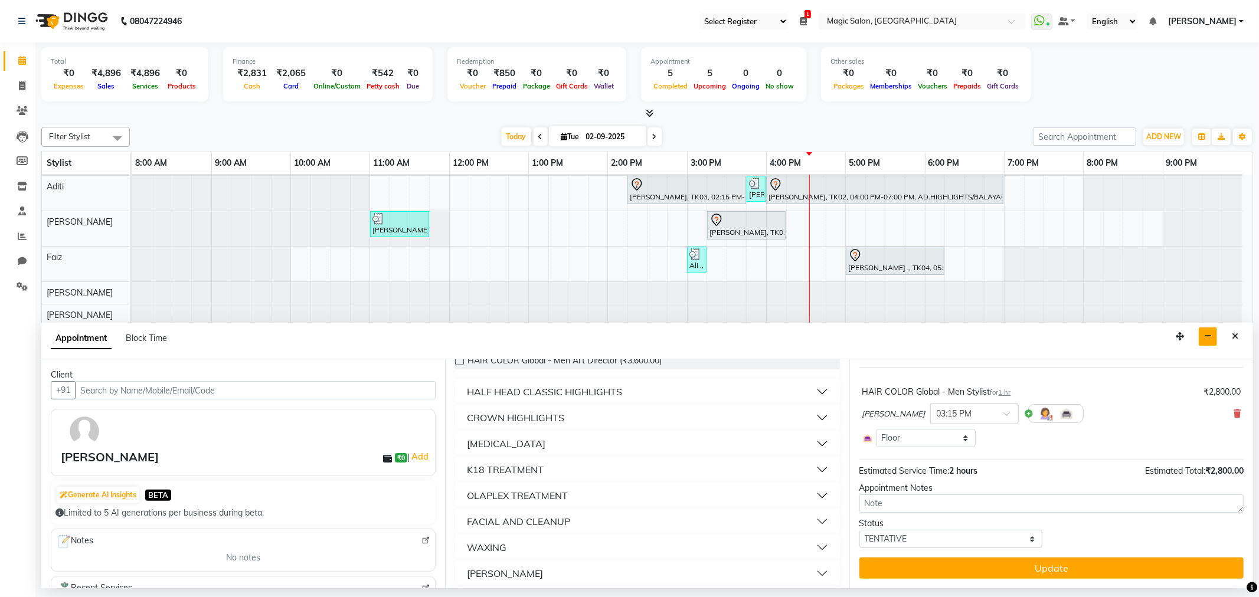
scroll to position [131, 0]
type input "60"
click at [549, 502] on div "FACIAL AND CLEANUP" at bounding box center [518, 503] width 103 height 14
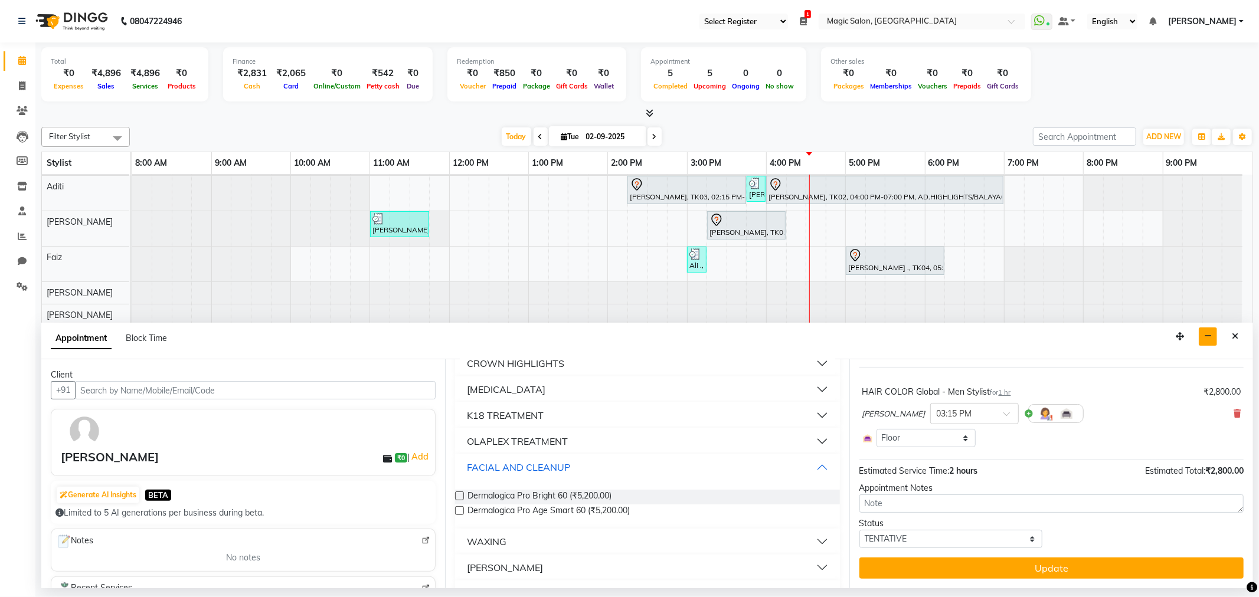
scroll to position [197, 0]
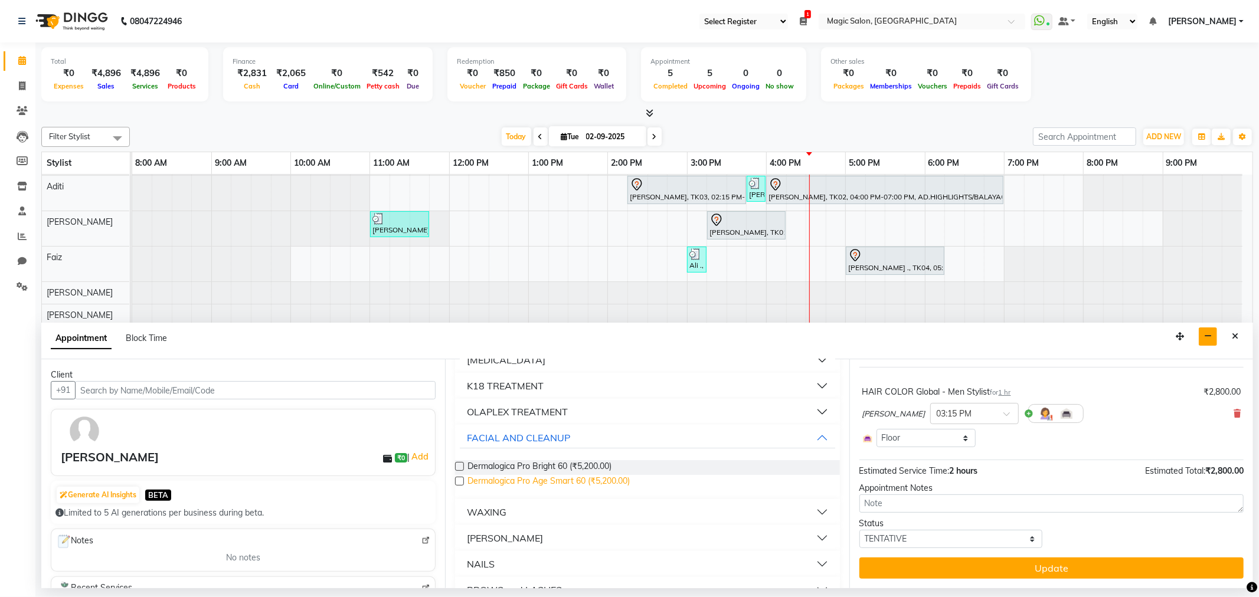
click at [585, 479] on span "Dermalogica Pro Age Smart 60 (₹5,200.00)" at bounding box center [548, 482] width 162 height 15
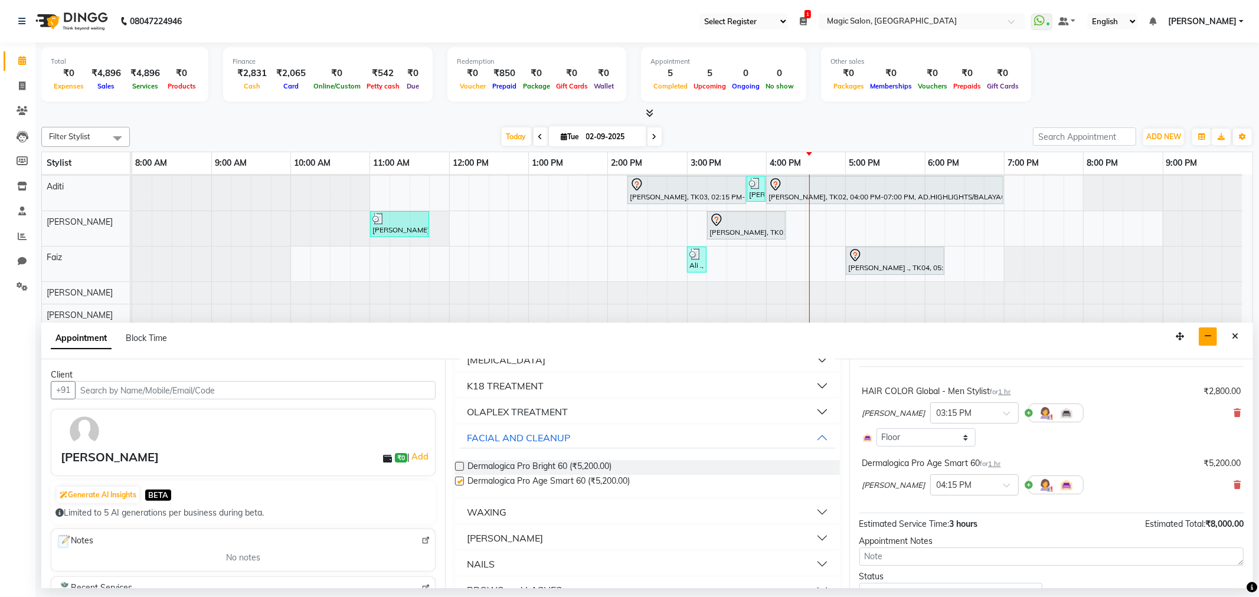
checkbox input "false"
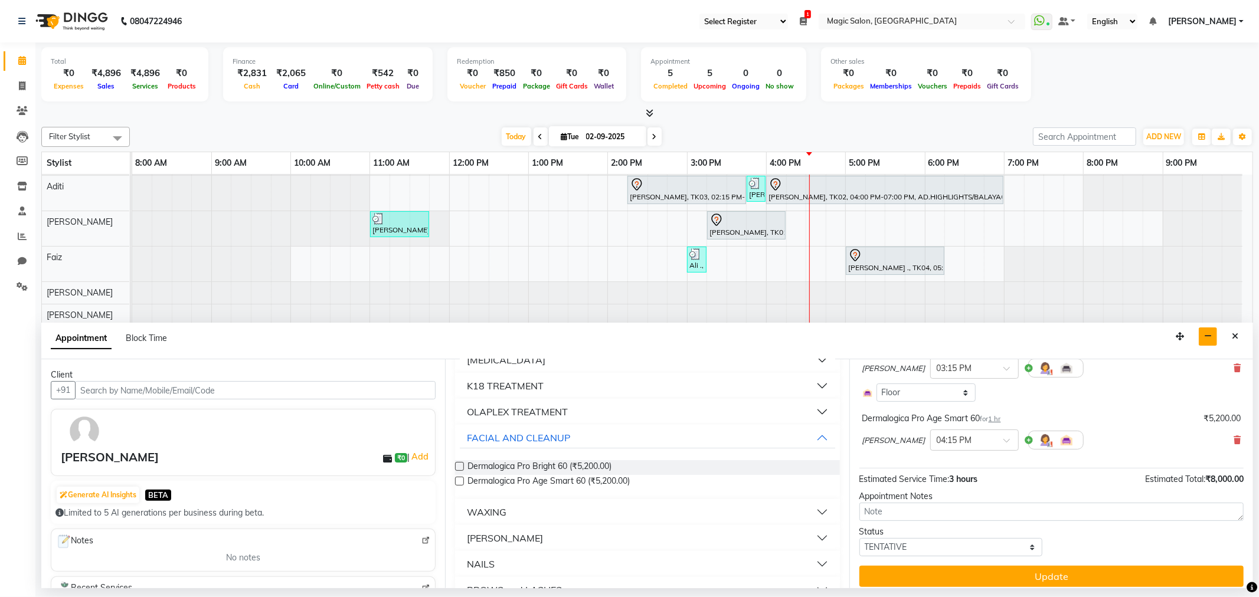
scroll to position [119, 0]
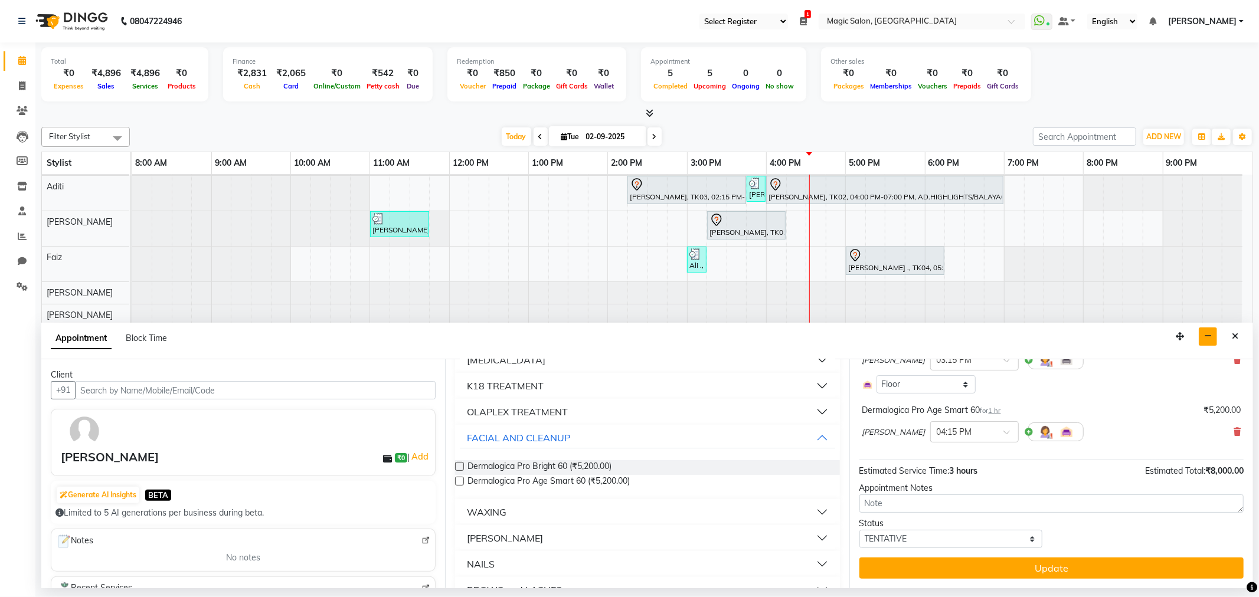
click at [1231, 427] on div "Dermalogica Pro Age Smart 60 for 1 hr ₹5,200.00 Naved × 04:15 PM" at bounding box center [1051, 425] width 384 height 49
click at [1234, 431] on icon at bounding box center [1237, 432] width 7 height 8
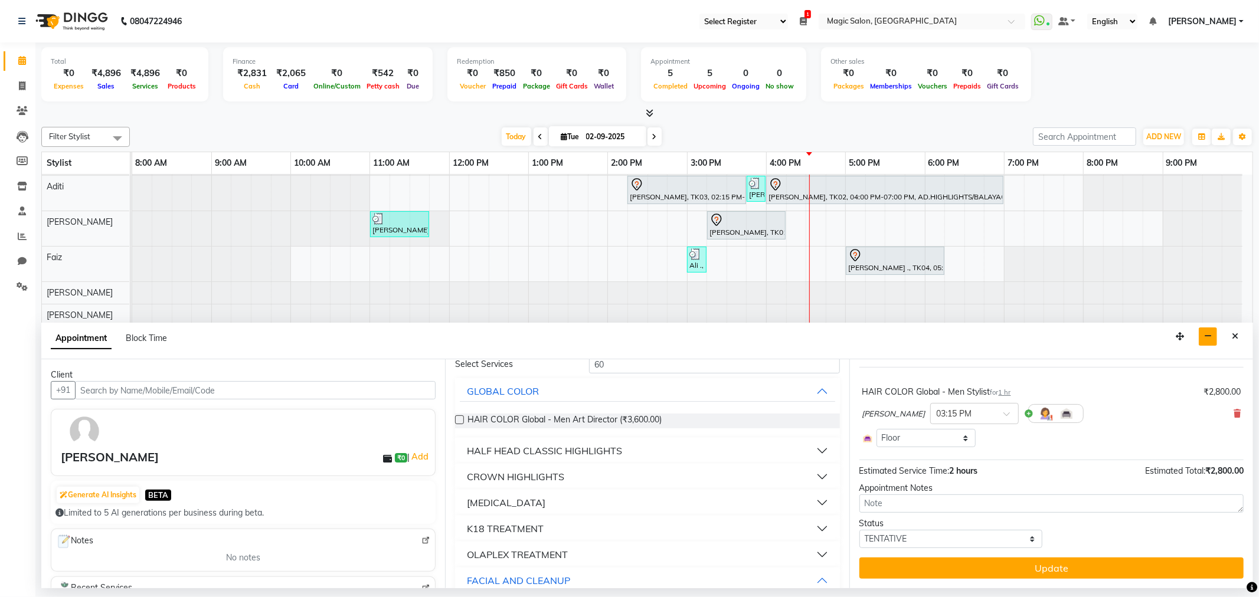
scroll to position [0, 0]
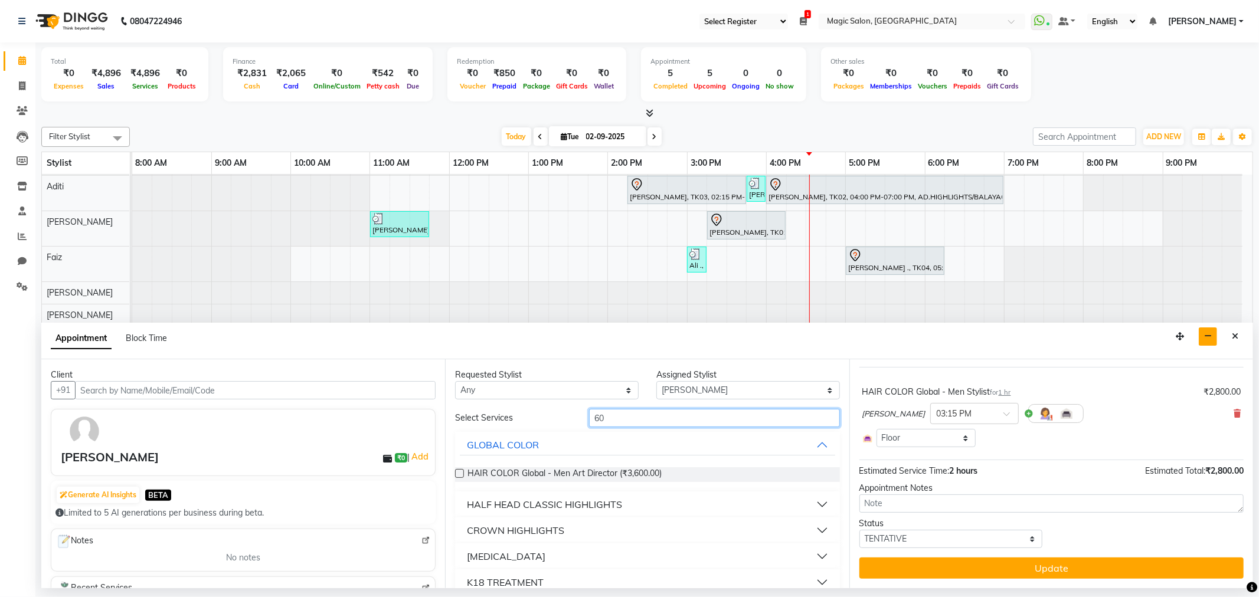
click at [638, 423] on input "60" at bounding box center [714, 418] width 250 height 18
click at [668, 380] on div "Assigned Stylist" at bounding box center [748, 375] width 184 height 12
click at [665, 391] on select "Select Aditi Amanda Dharmishta Faiz Ishtiyak Jonah Naved Nikita Nilesh Ranjit R…" at bounding box center [748, 390] width 184 height 18
select select "61847"
click at [656, 381] on select "Select Aditi Amanda Dharmishta Faiz Ishtiyak Jonah Naved Nikita Nilesh Ranjit R…" at bounding box center [748, 390] width 184 height 18
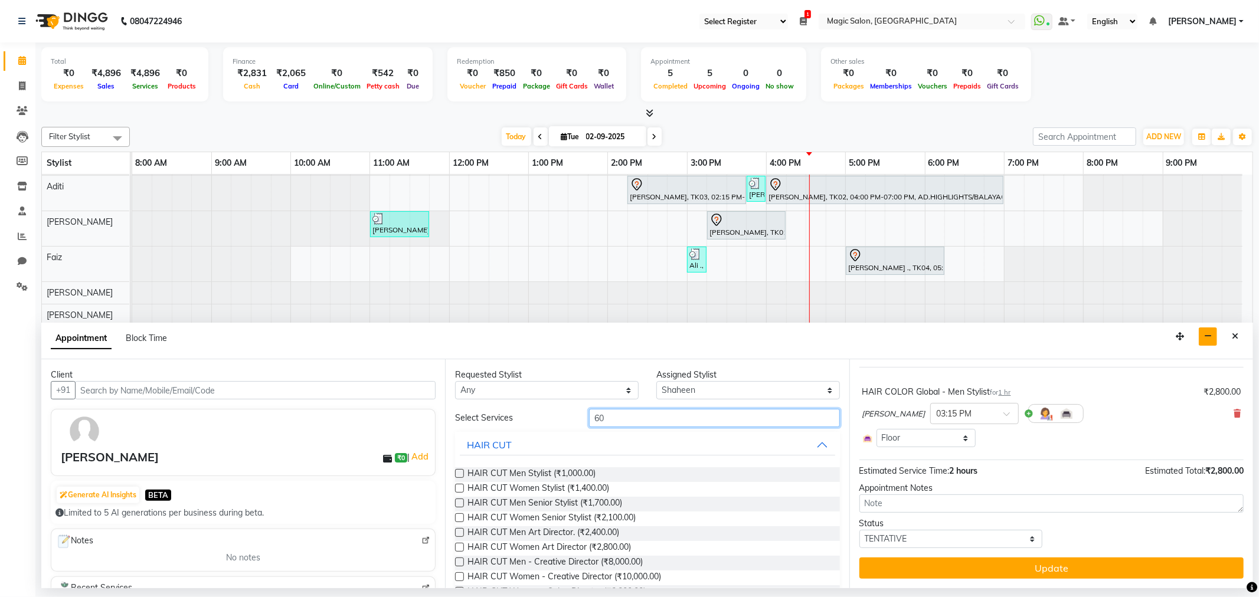
click at [617, 415] on input "60" at bounding box center [714, 418] width 250 height 18
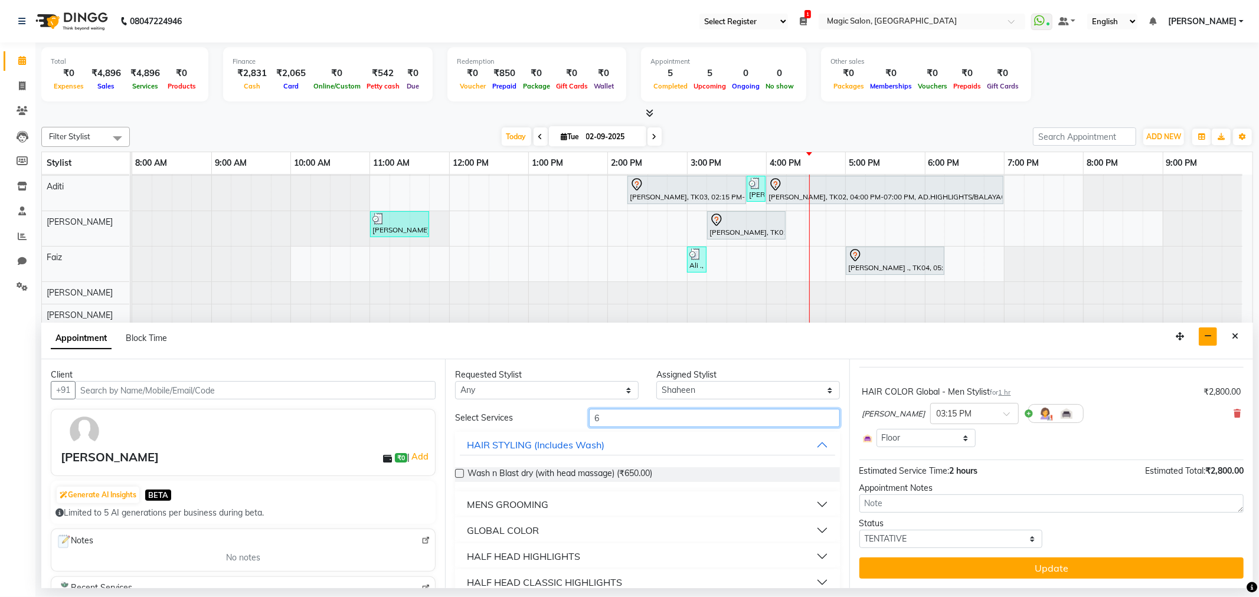
type input "60"
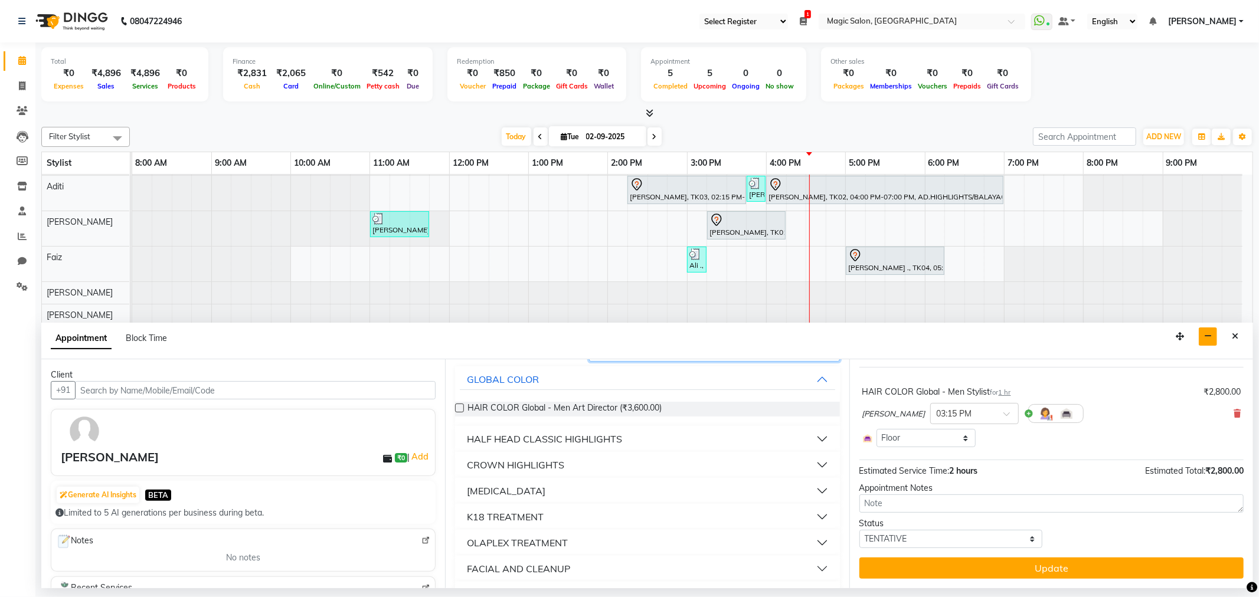
scroll to position [131, 0]
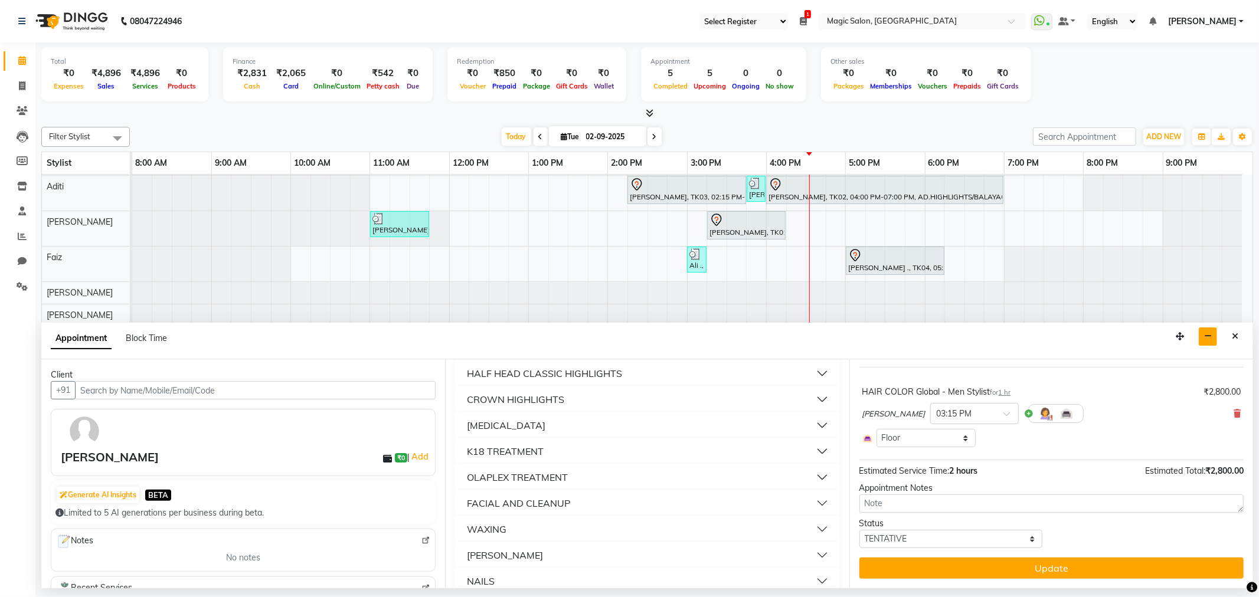
click at [534, 500] on div "FACIAL AND CLEANUP" at bounding box center [518, 503] width 103 height 14
click at [551, 546] on span "Dermalogica Pro Age Smart 60 (₹5,200.00)" at bounding box center [548, 548] width 162 height 15
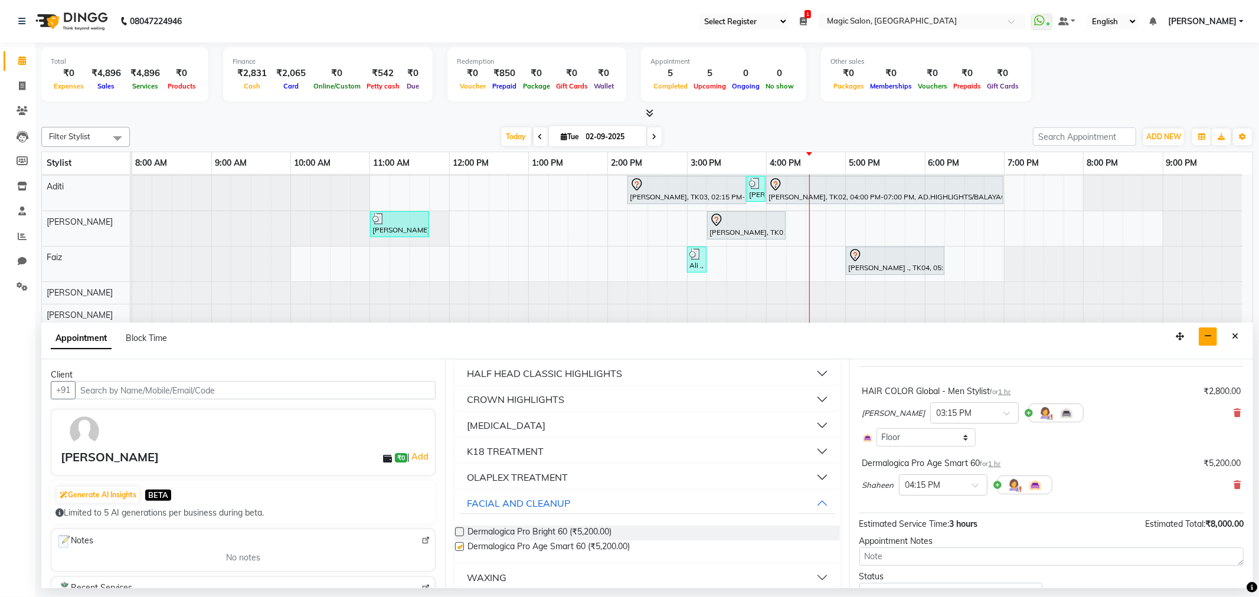
scroll to position [119, 0]
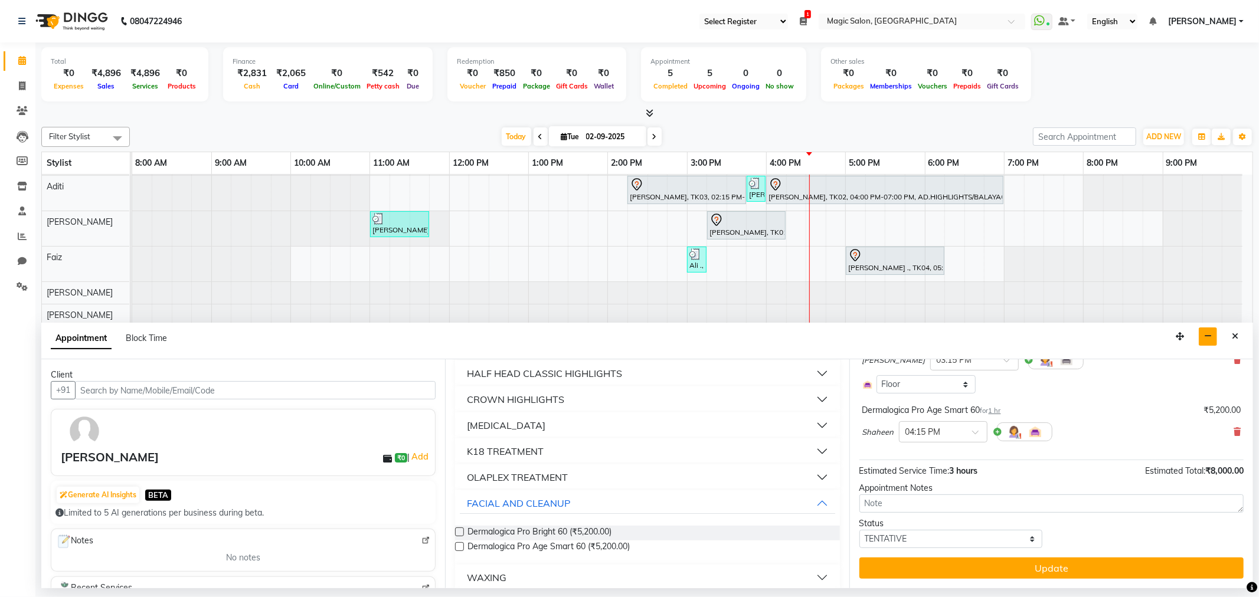
checkbox input "false"
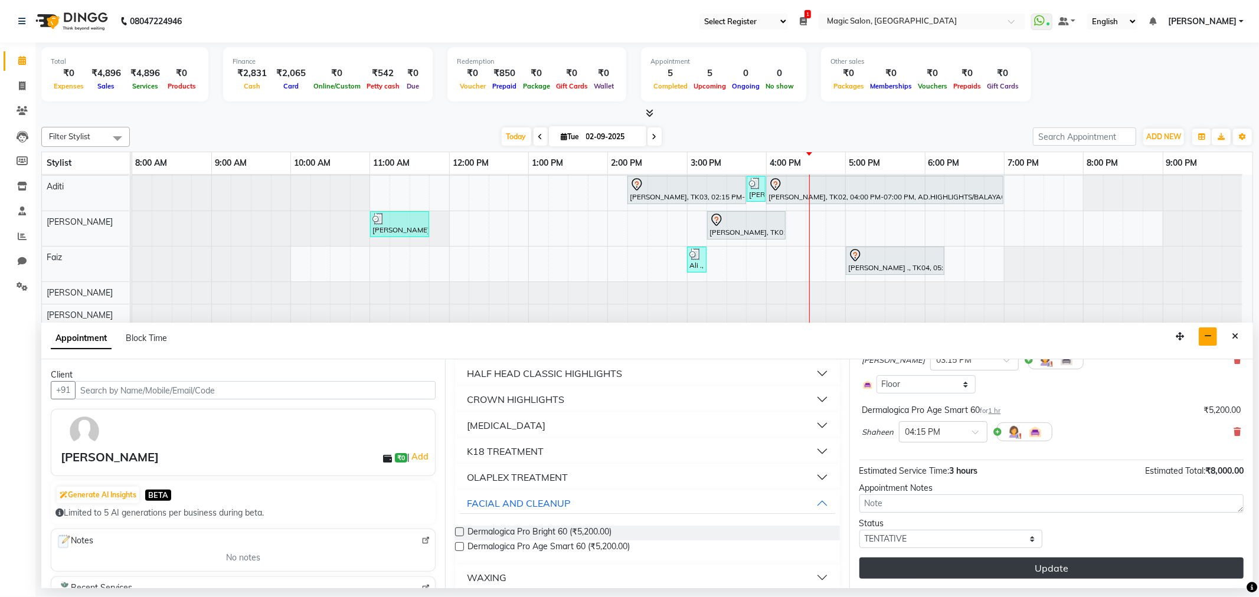
click at [996, 569] on button "Update" at bounding box center [1051, 568] width 384 height 21
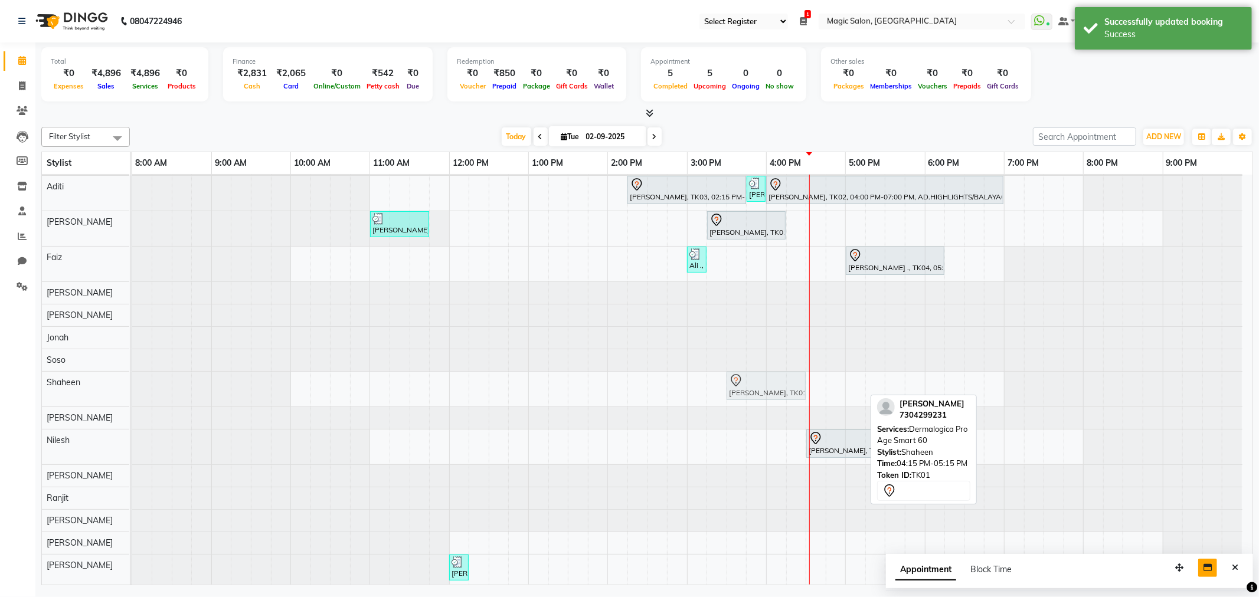
drag, startPoint x: 826, startPoint y: 392, endPoint x: 768, endPoint y: 392, distance: 57.8
click at [132, 392] on div "devang, TK01, 04:15 PM-05:15 PM, Dermalogica Pro Age Smart 60 devang, TK01, 04:…" at bounding box center [132, 389] width 0 height 35
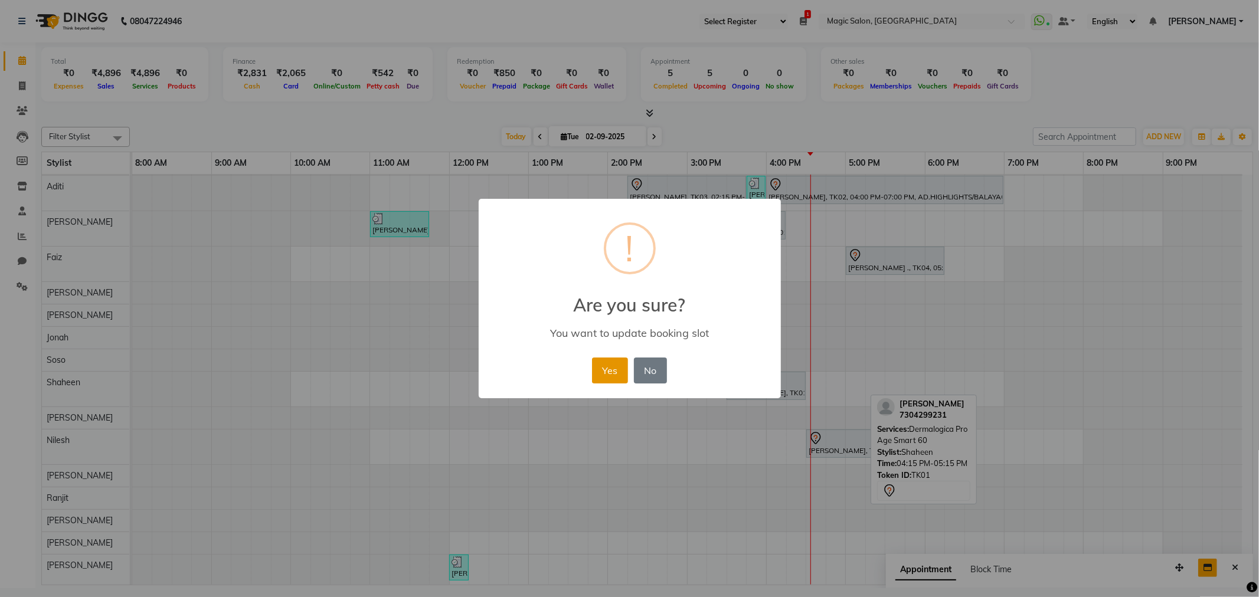
click at [607, 371] on button "Yes" at bounding box center [610, 371] width 36 height 26
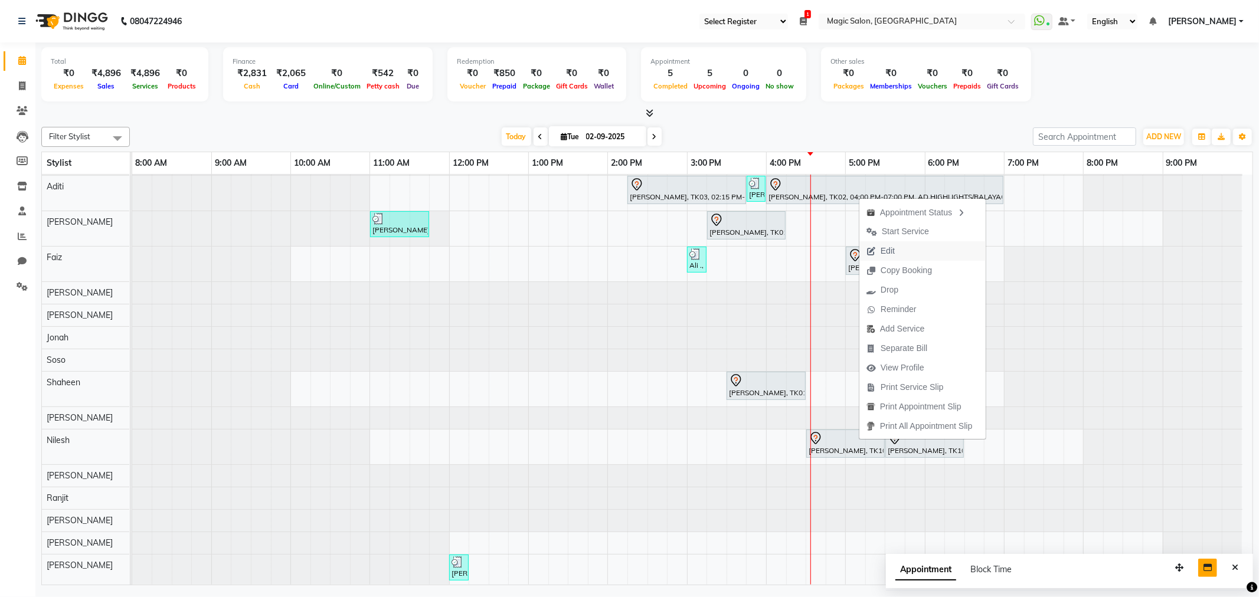
click at [897, 244] on span "Edit" at bounding box center [880, 250] width 42 height 19
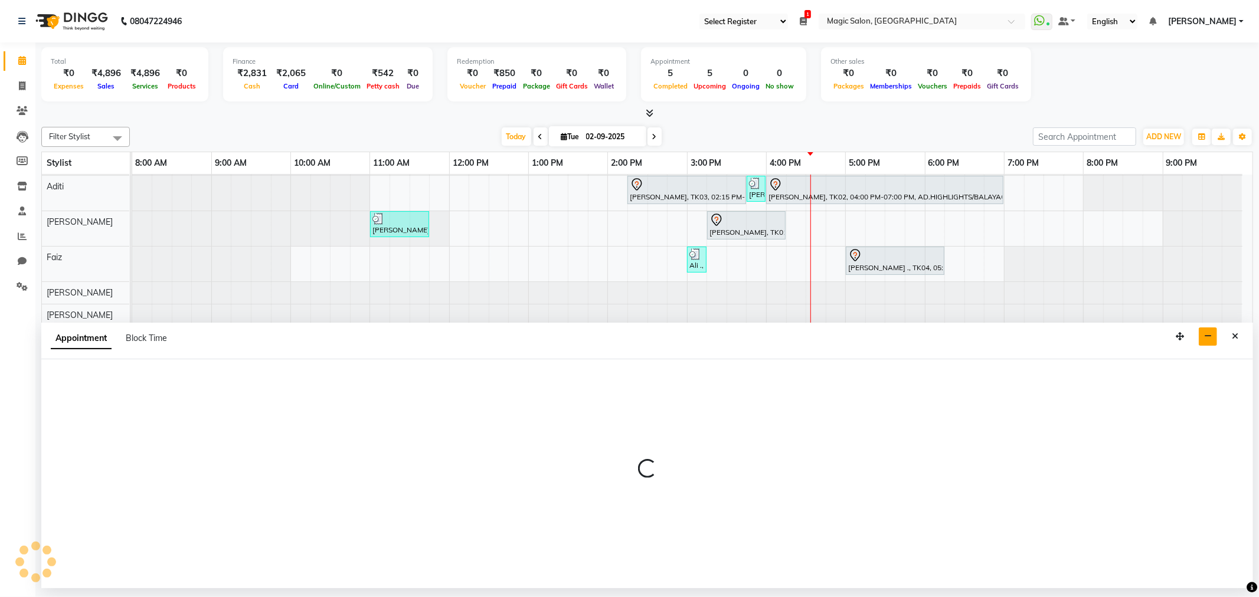
select select "86682"
select select "990"
select select "tentative"
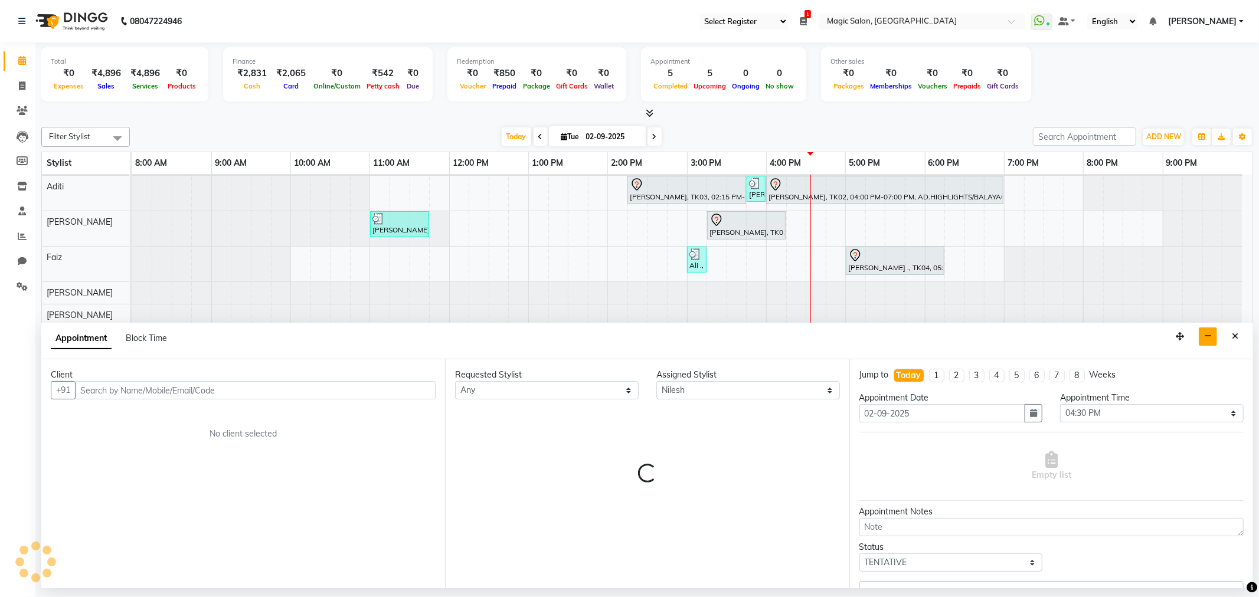
select select "3632"
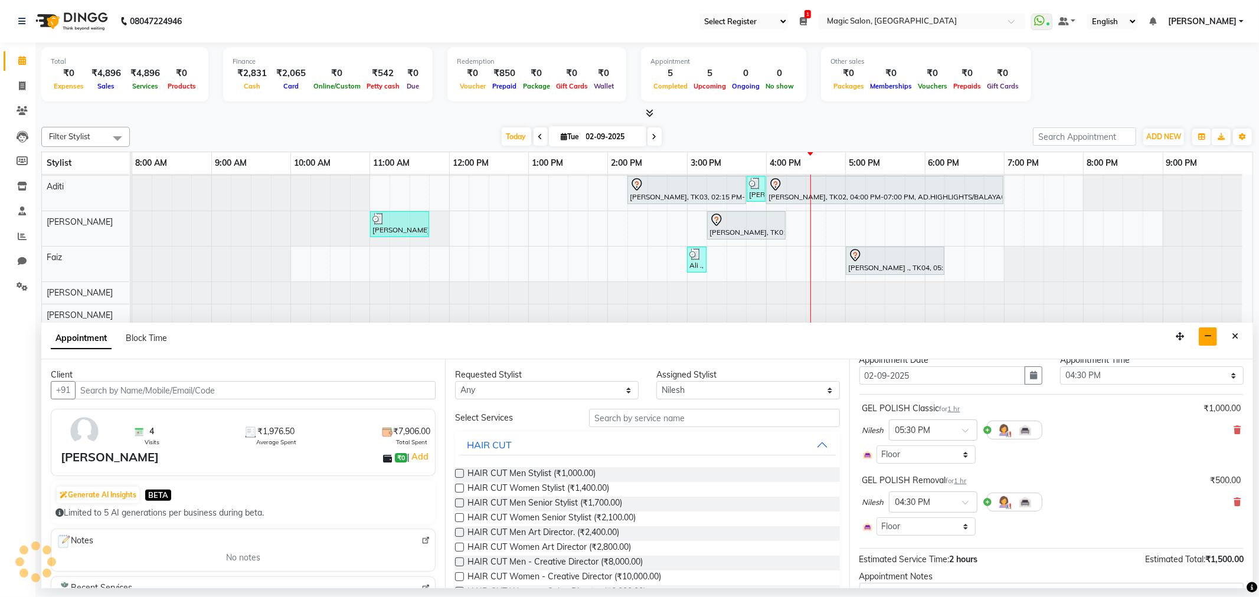
scroll to position [66, 0]
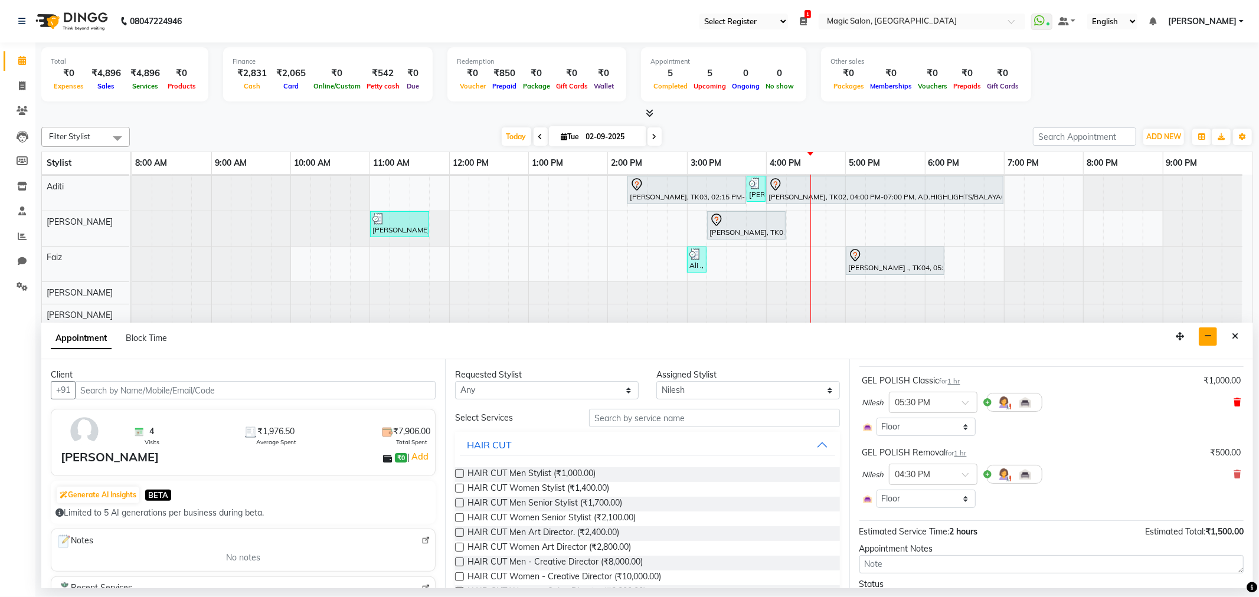
click at [1234, 402] on icon at bounding box center [1237, 402] width 7 height 8
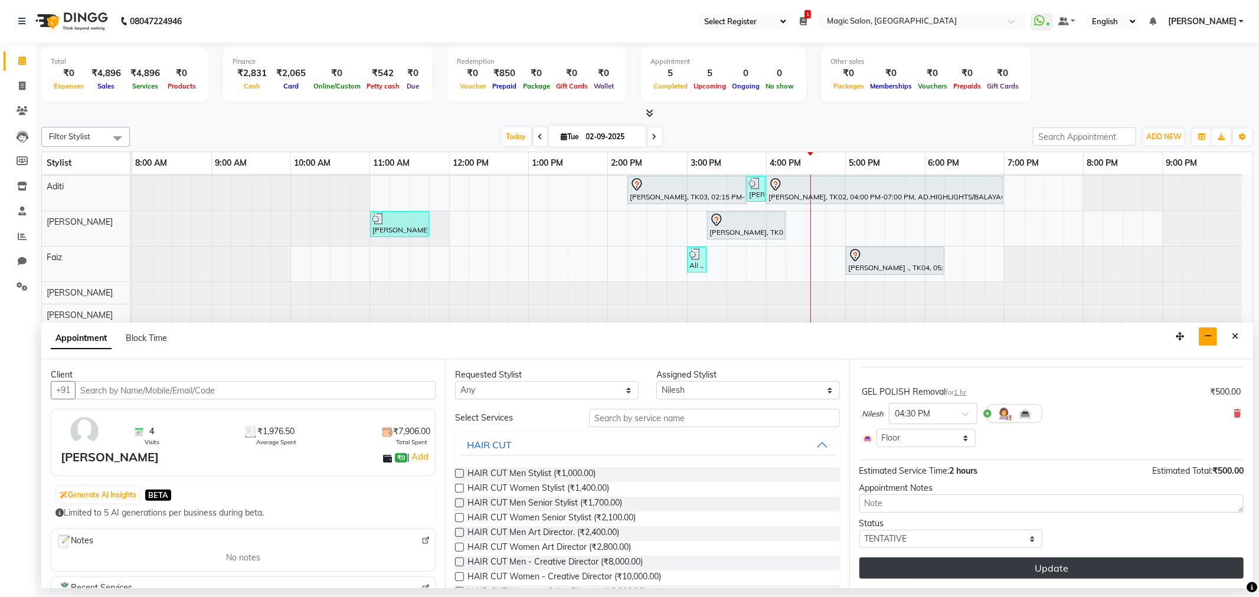
click at [1077, 568] on button "Update" at bounding box center [1051, 568] width 384 height 21
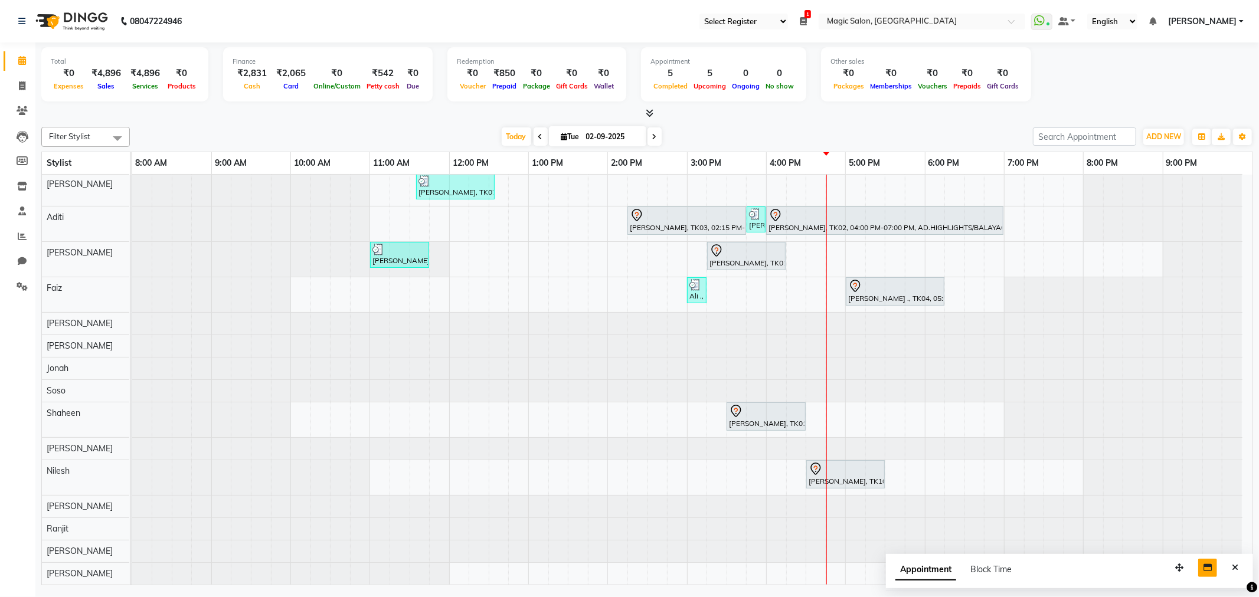
scroll to position [0, 0]
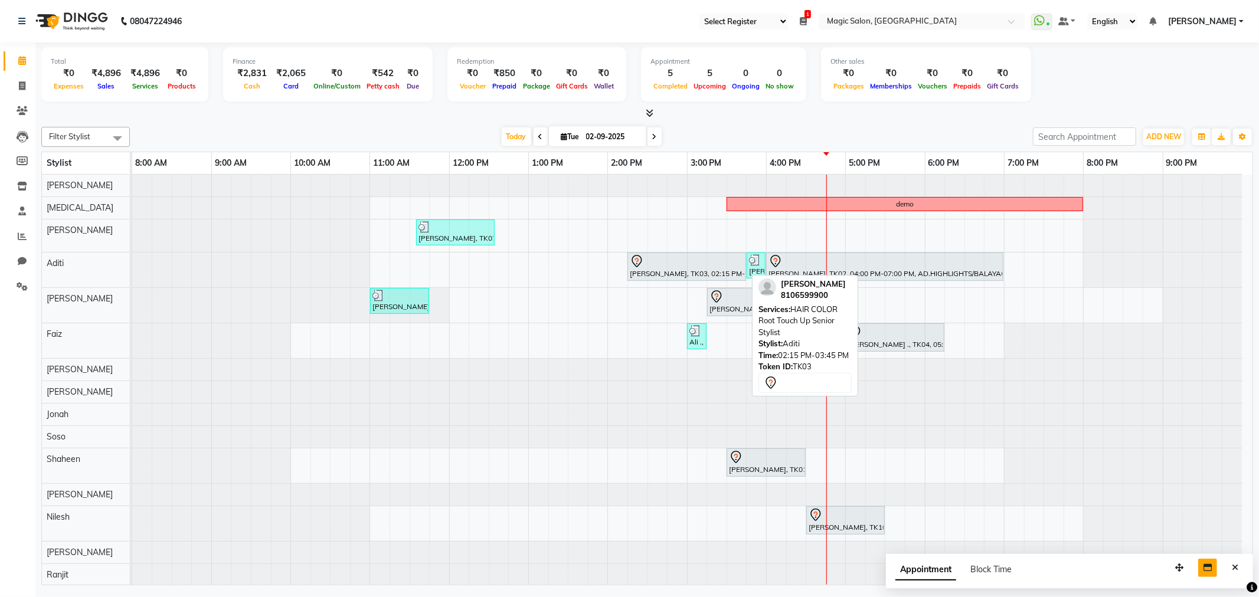
click at [683, 264] on div at bounding box center [687, 261] width 114 height 14
click at [680, 267] on div at bounding box center [687, 261] width 114 height 14
select select "7"
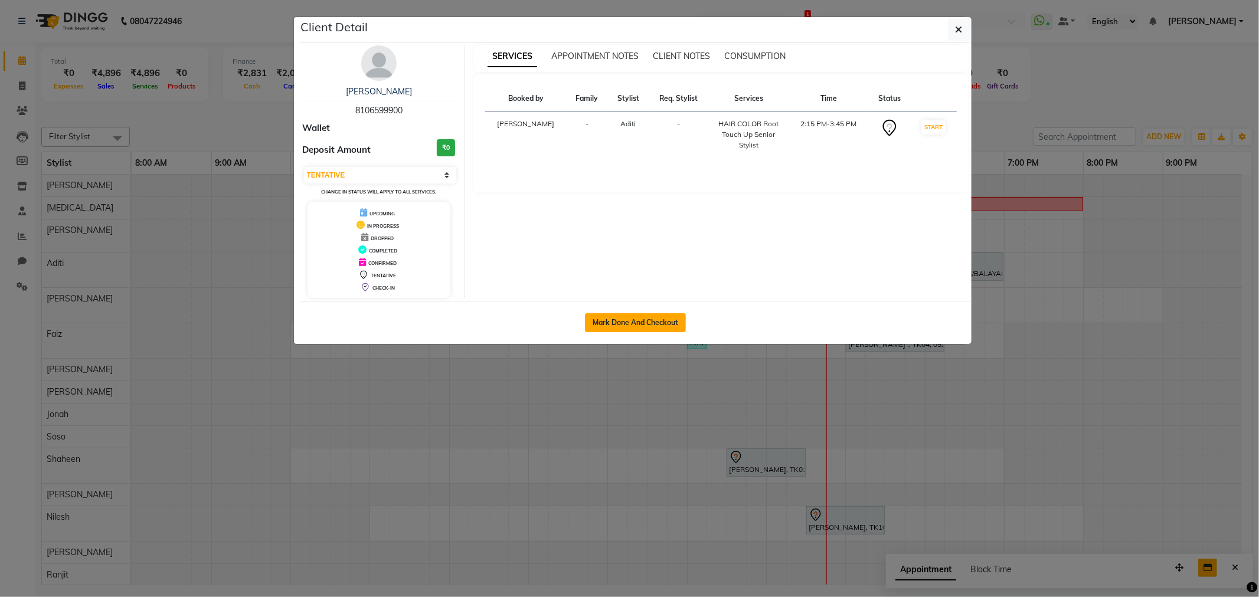
click at [662, 319] on button "Mark Done And Checkout" at bounding box center [635, 322] width 101 height 19
select select "service"
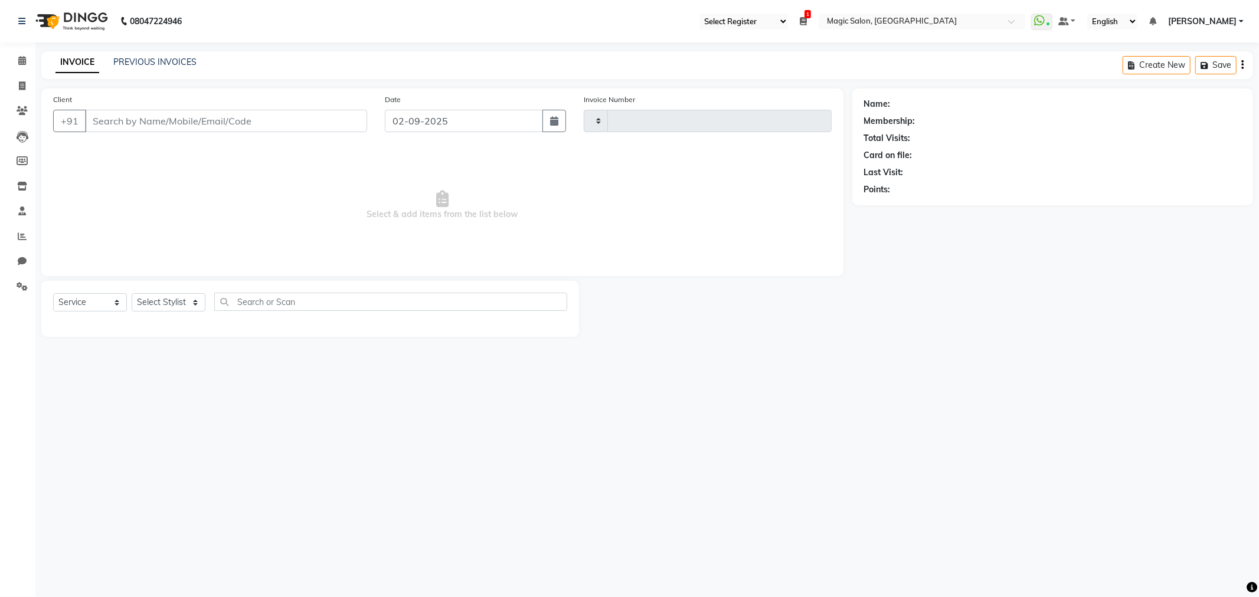
type input "1689"
select select "3"
select select "7276"
type input "8106599900"
select select "77865"
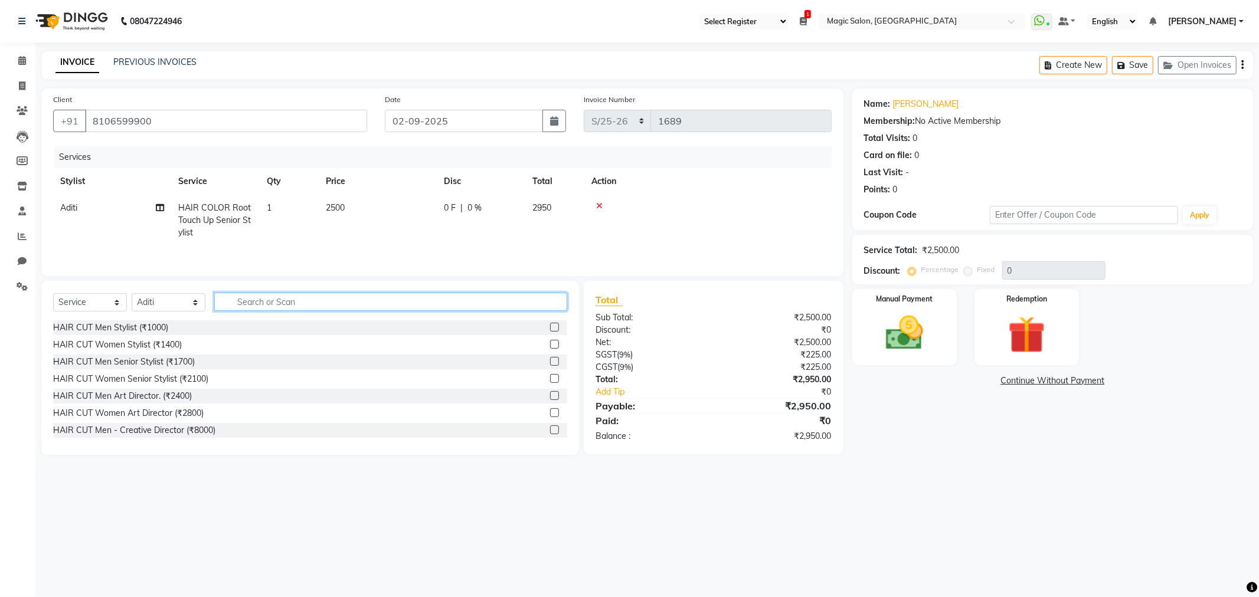
click at [242, 305] on input "text" at bounding box center [390, 302] width 353 height 18
click at [236, 210] on span "HAIR COLOR Root Touch Up Senior Stylist" at bounding box center [214, 219] width 73 height 35
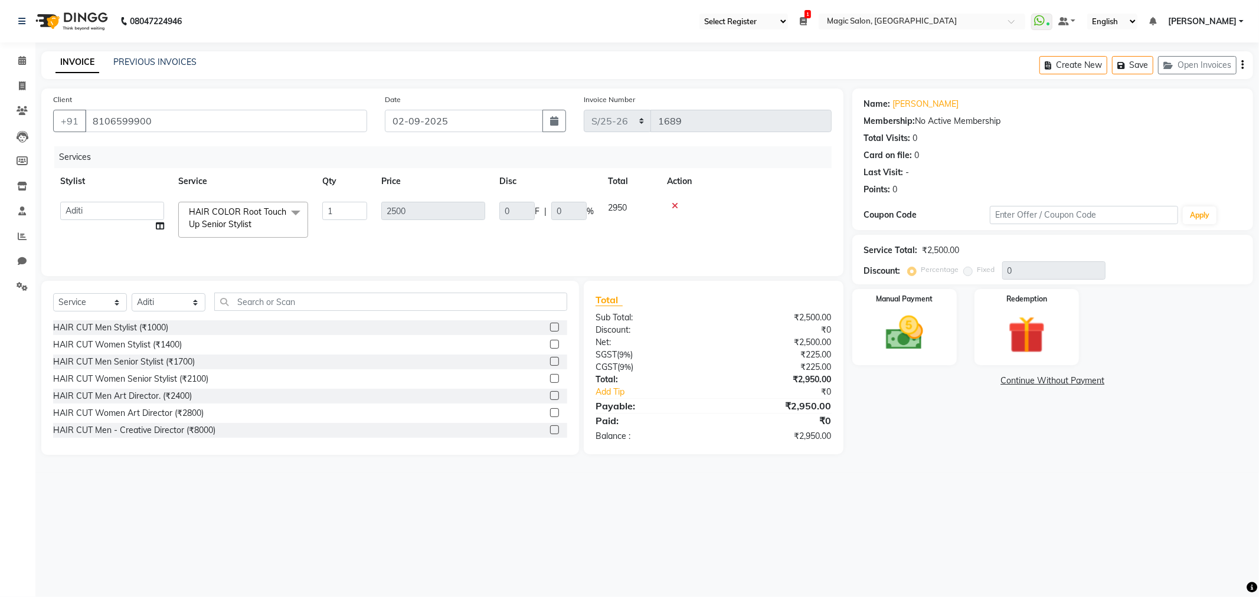
click at [236, 210] on span "HAIR COLOR Root Touch Up Senior Stylist" at bounding box center [237, 218] width 97 height 23
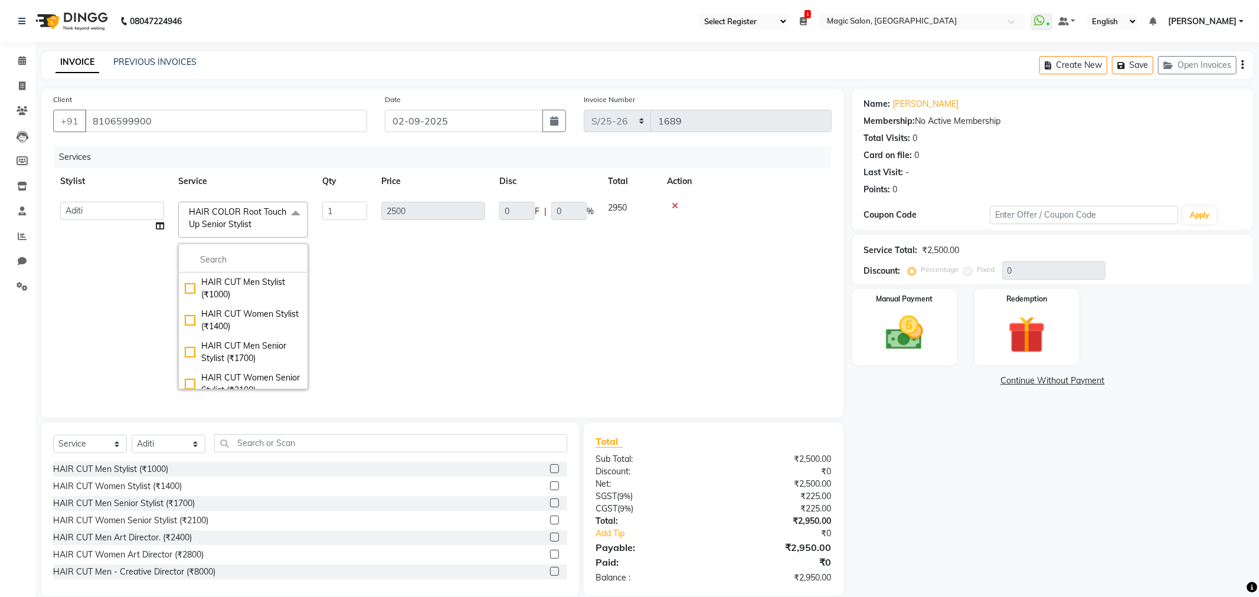
click at [236, 210] on span "HAIR COLOR Root Touch Up Senior Stylist" at bounding box center [237, 218] width 97 height 23
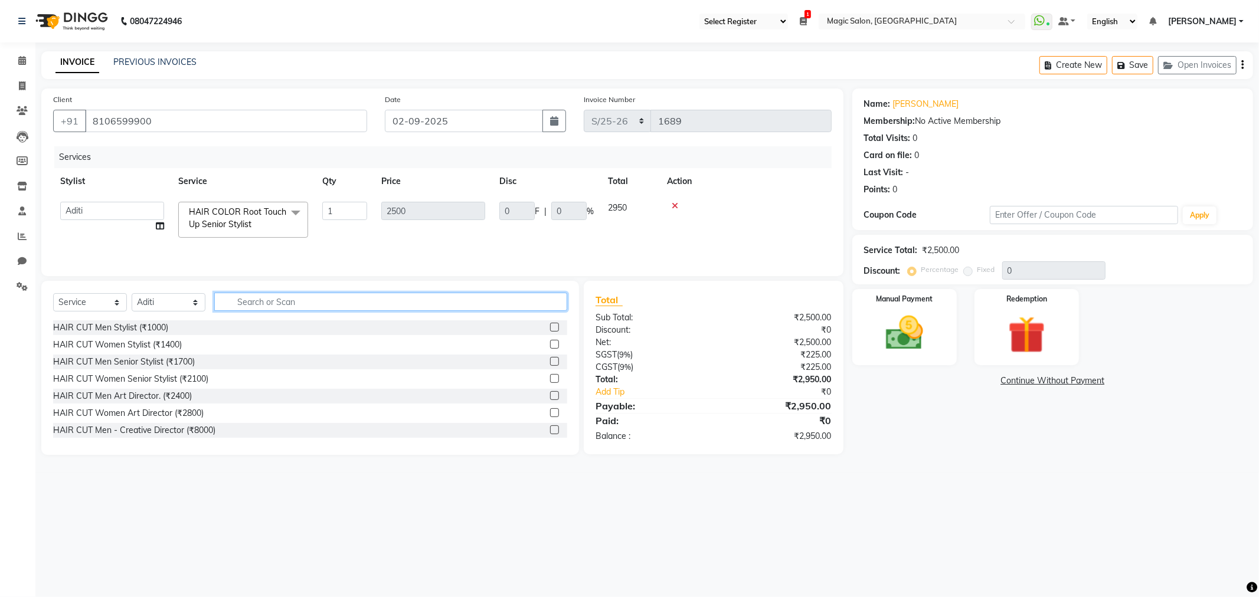
click at [241, 303] on input "text" at bounding box center [390, 302] width 353 height 18
drag, startPoint x: 19, startPoint y: 61, endPoint x: 27, endPoint y: 76, distance: 16.9
click at [19, 61] on icon at bounding box center [22, 60] width 8 height 9
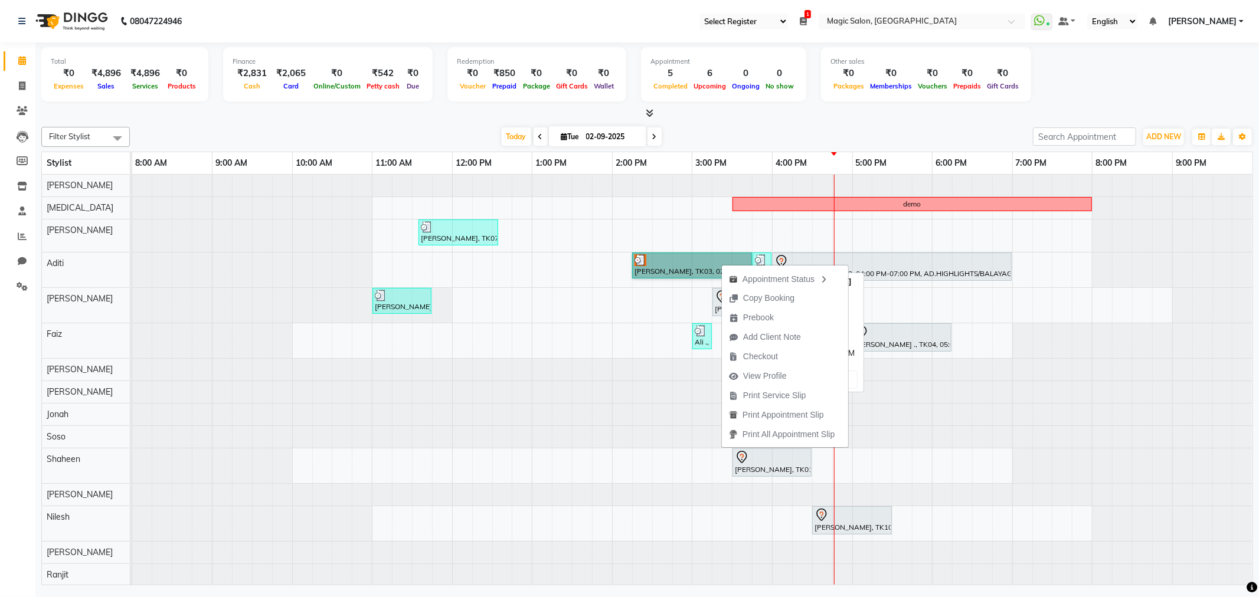
click at [652, 261] on link "Neha Kesaria, TK03, 02:15 PM-03:45 PM, HAIR COLOR Root Touch Up Senior Stylist" at bounding box center [692, 266] width 120 height 26
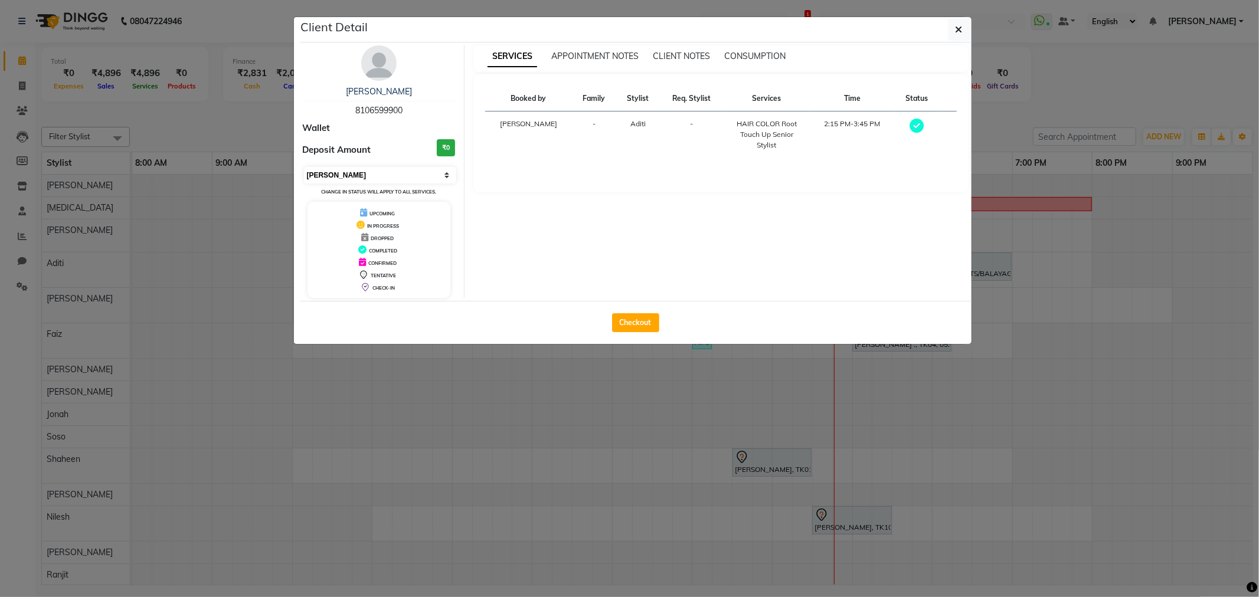
click at [394, 176] on select "Select MARK DONE UPCOMING" at bounding box center [380, 175] width 153 height 17
click at [304, 167] on select "Select MARK DONE UPCOMING" at bounding box center [380, 175] width 153 height 17
click at [384, 177] on select "Select IN SERVICE CONFIRMED TENTATIVE CHECK IN MARK DONE DROPPED UPCOMING" at bounding box center [380, 175] width 153 height 17
select select "7"
click at [304, 167] on select "Select IN SERVICE CONFIRMED TENTATIVE CHECK IN MARK DONE DROPPED UPCOMING" at bounding box center [380, 175] width 153 height 17
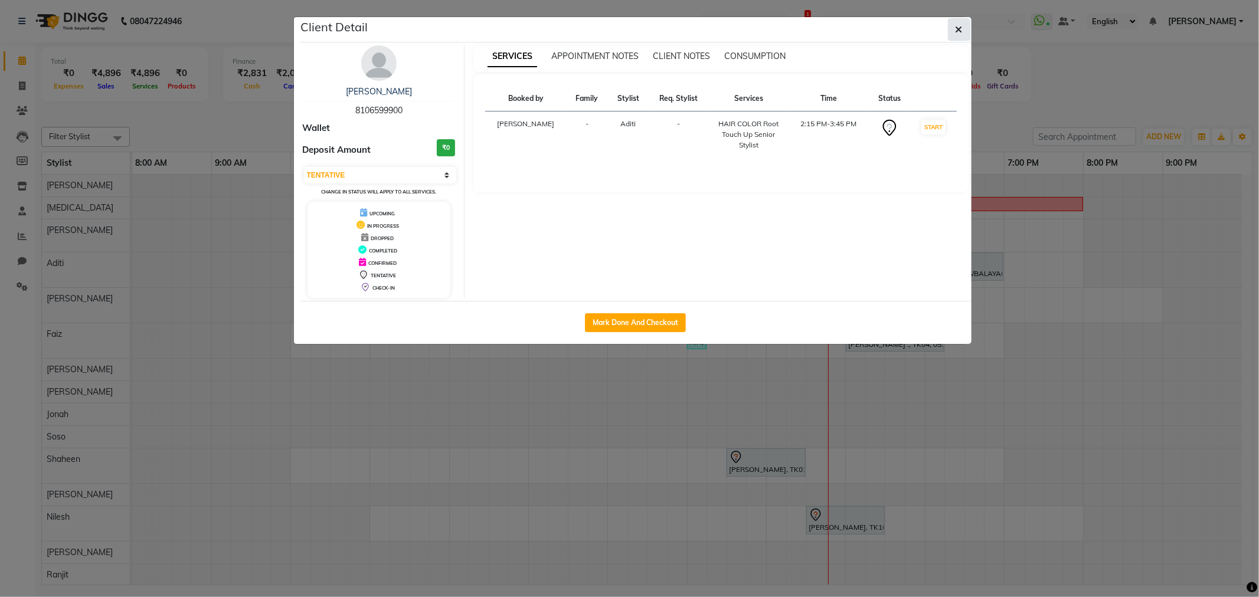
click at [952, 28] on button "button" at bounding box center [959, 29] width 22 height 22
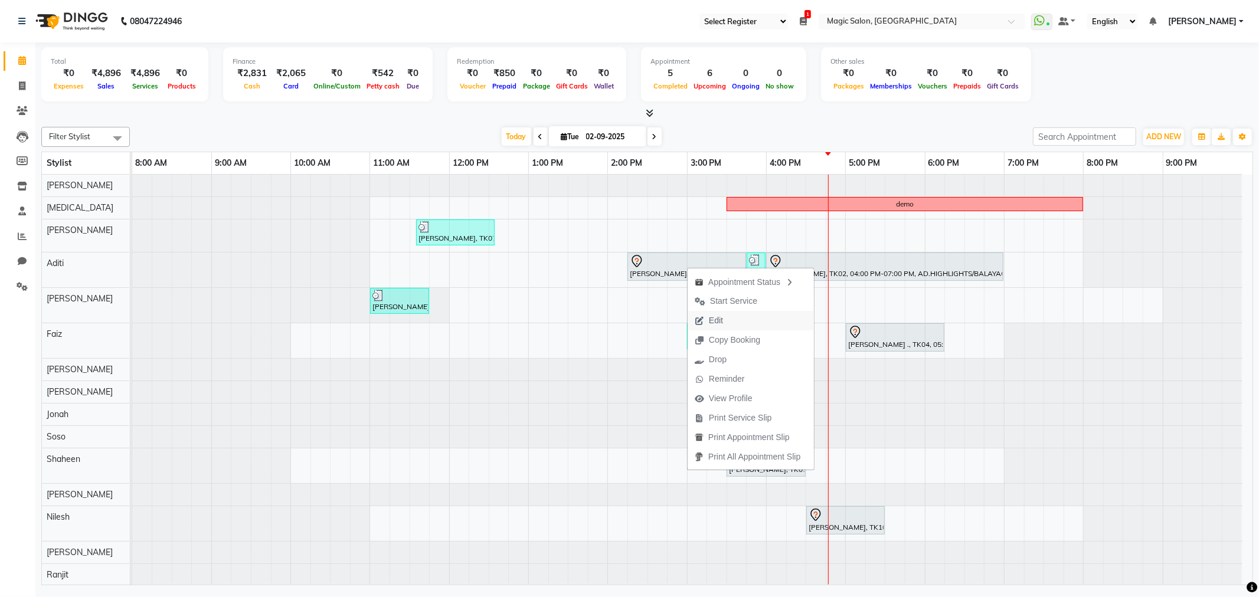
click at [717, 316] on span "Edit" at bounding box center [716, 321] width 14 height 12
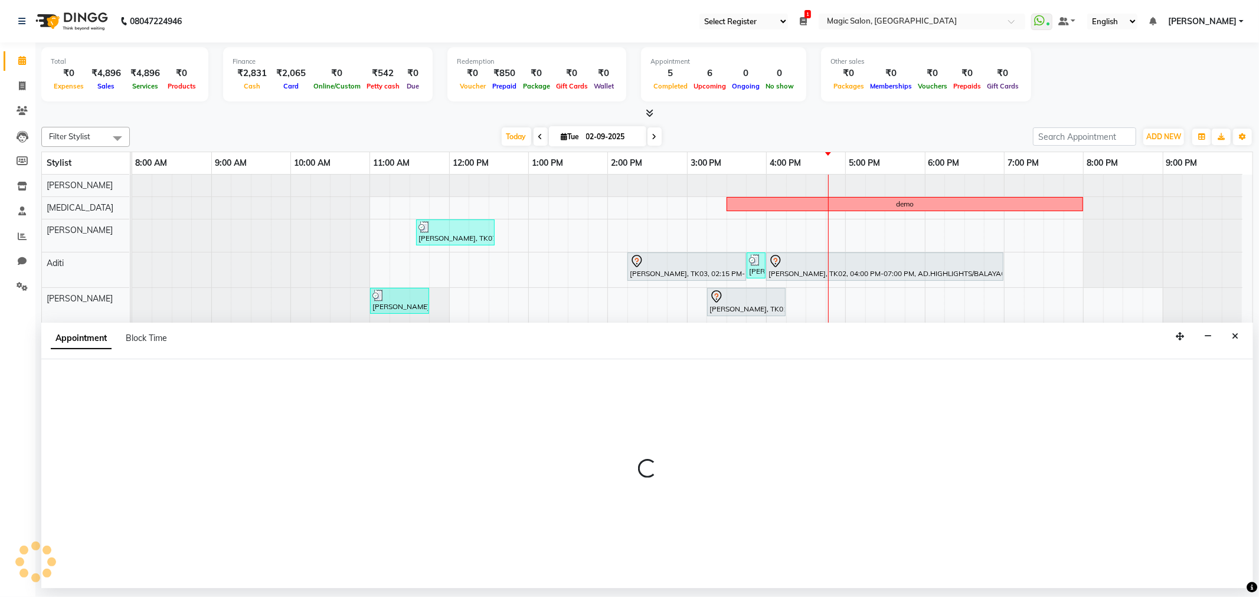
select select "tentative"
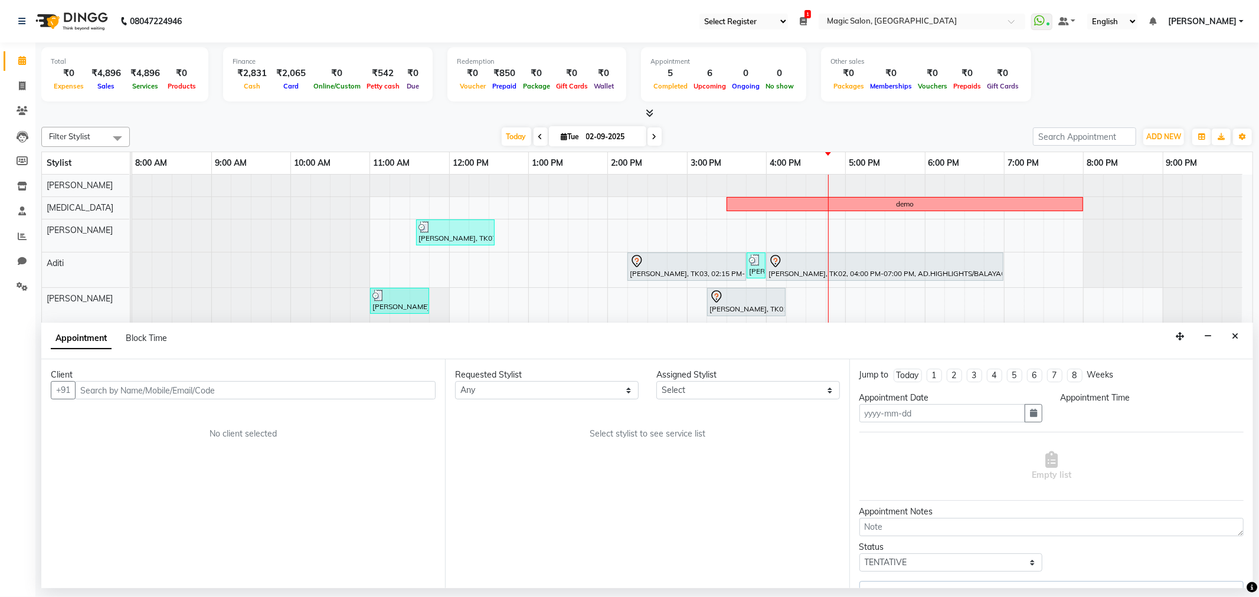
type input "02-09-2025"
select select "77865"
select select "855"
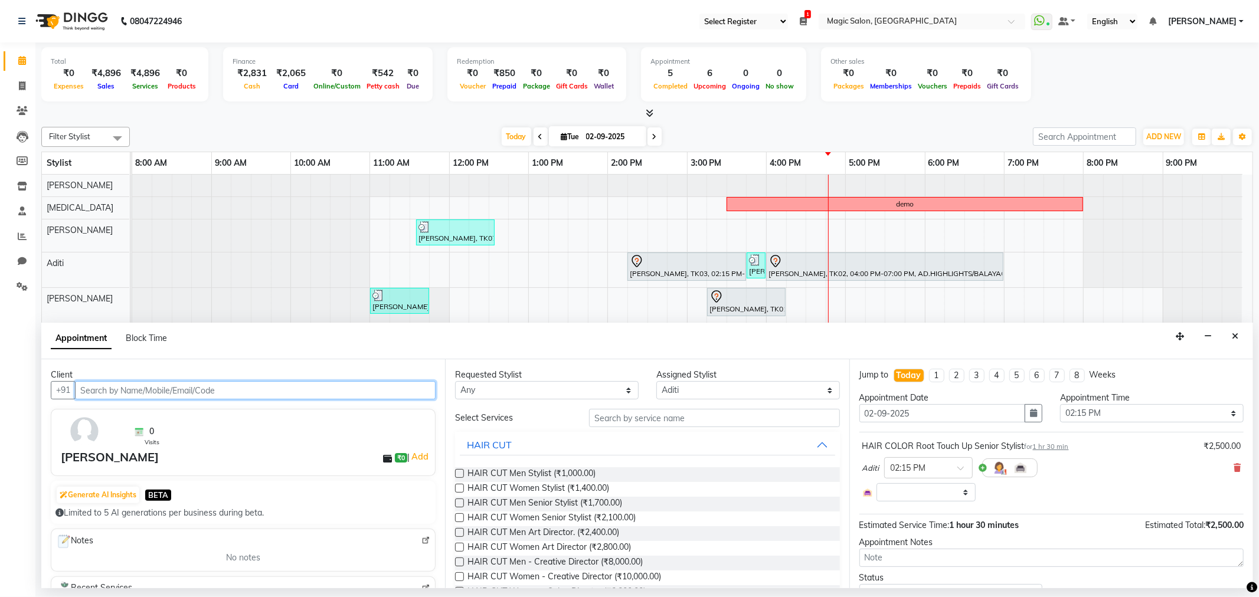
select select "3632"
click at [1234, 464] on icon at bounding box center [1237, 468] width 7 height 8
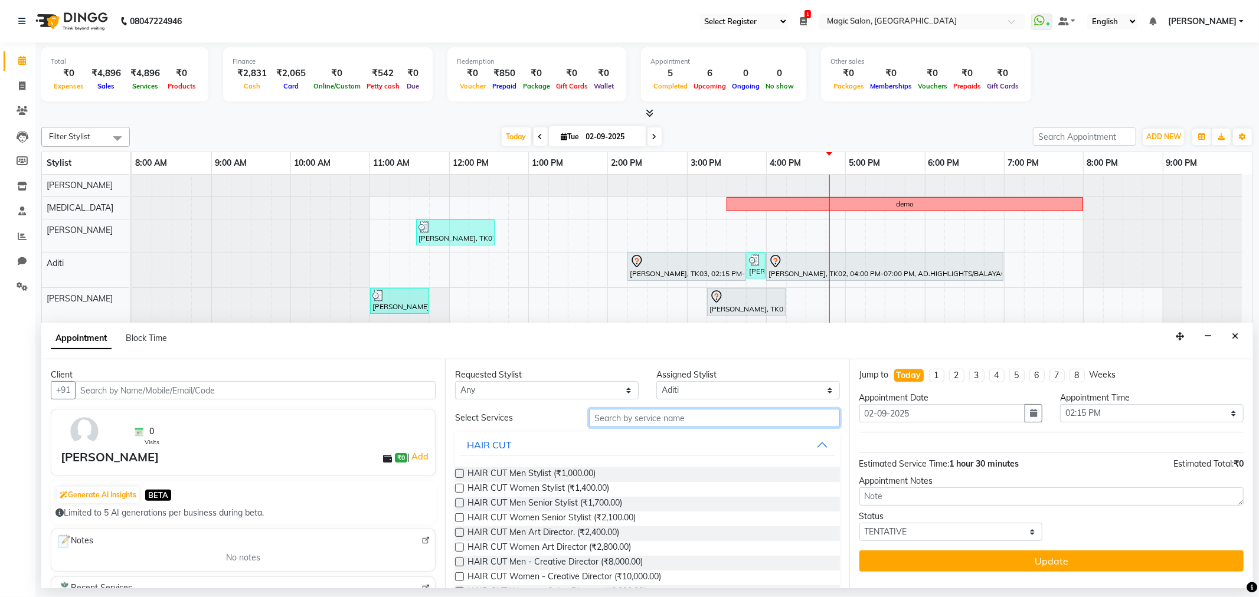
click at [639, 420] on input "text" at bounding box center [714, 418] width 250 height 18
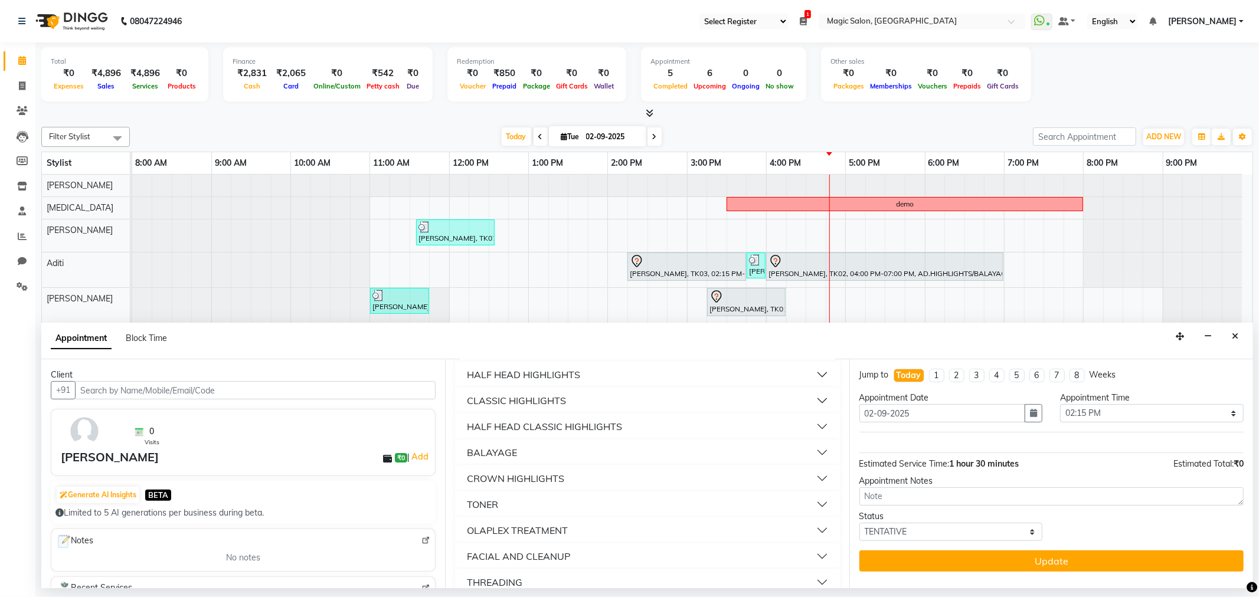
scroll to position [290, 0]
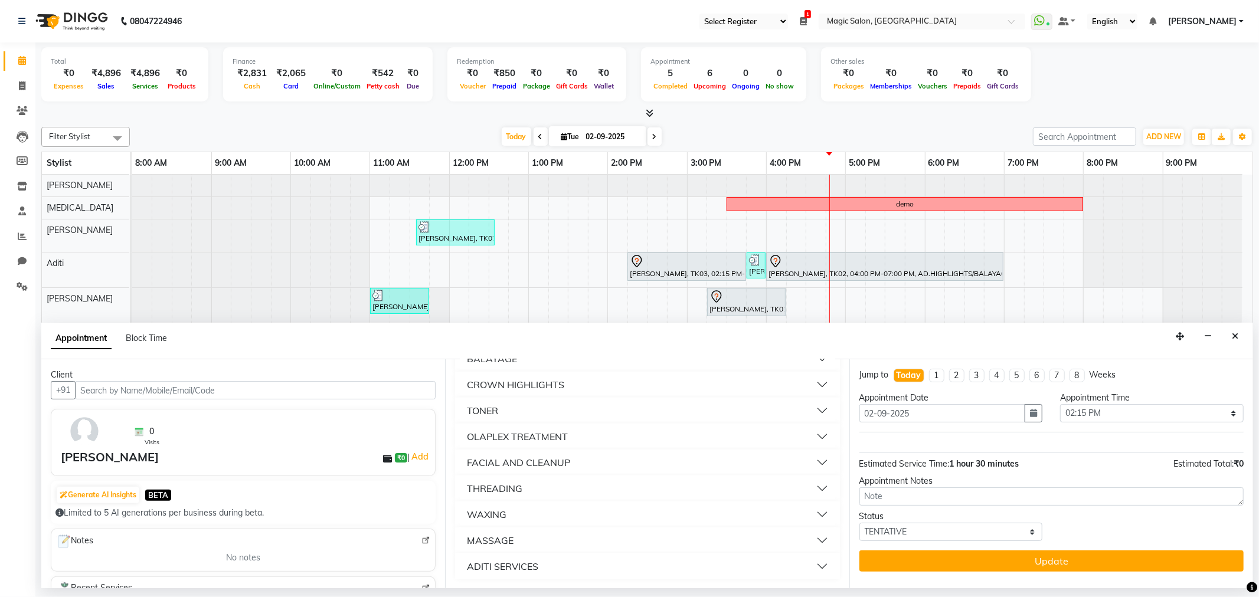
type input "ad"
click at [531, 562] on div "ADITI SERVICES" at bounding box center [502, 567] width 71 height 14
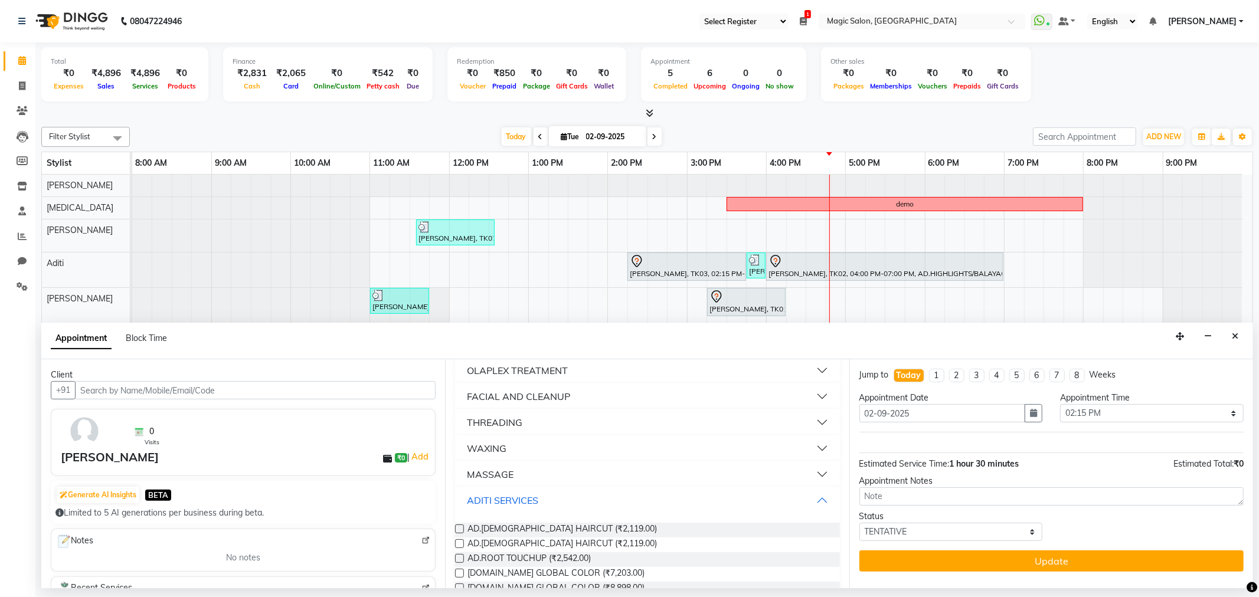
scroll to position [487, 0]
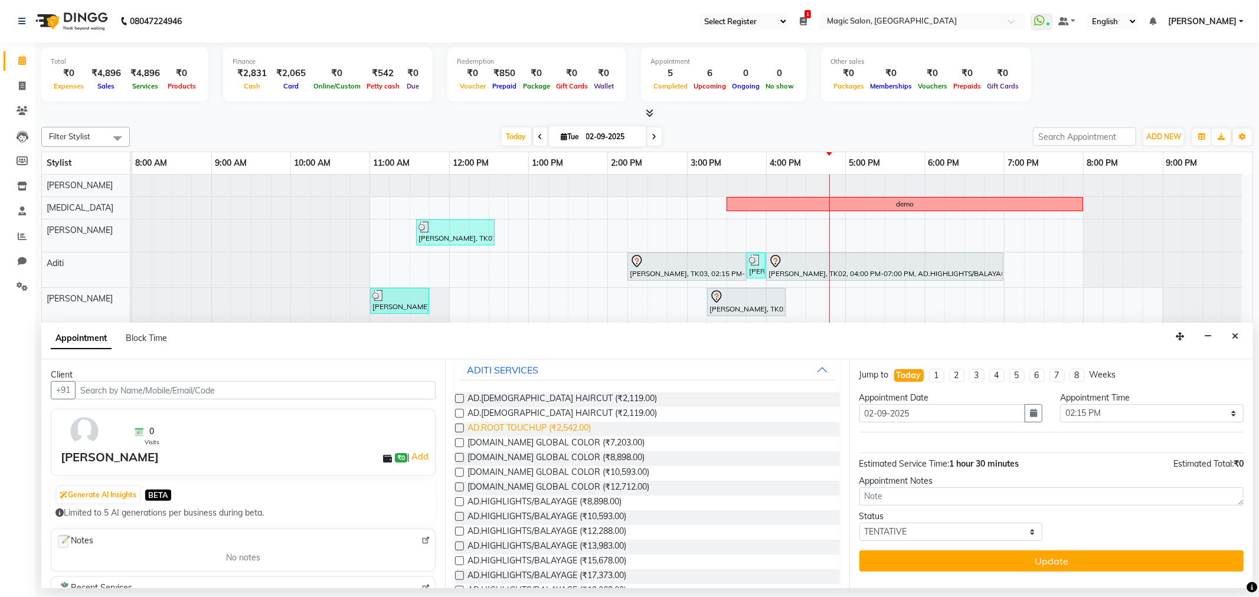
click at [580, 427] on span "AD.ROOT TOUCHUP (₹2,542.00)" at bounding box center [528, 429] width 123 height 15
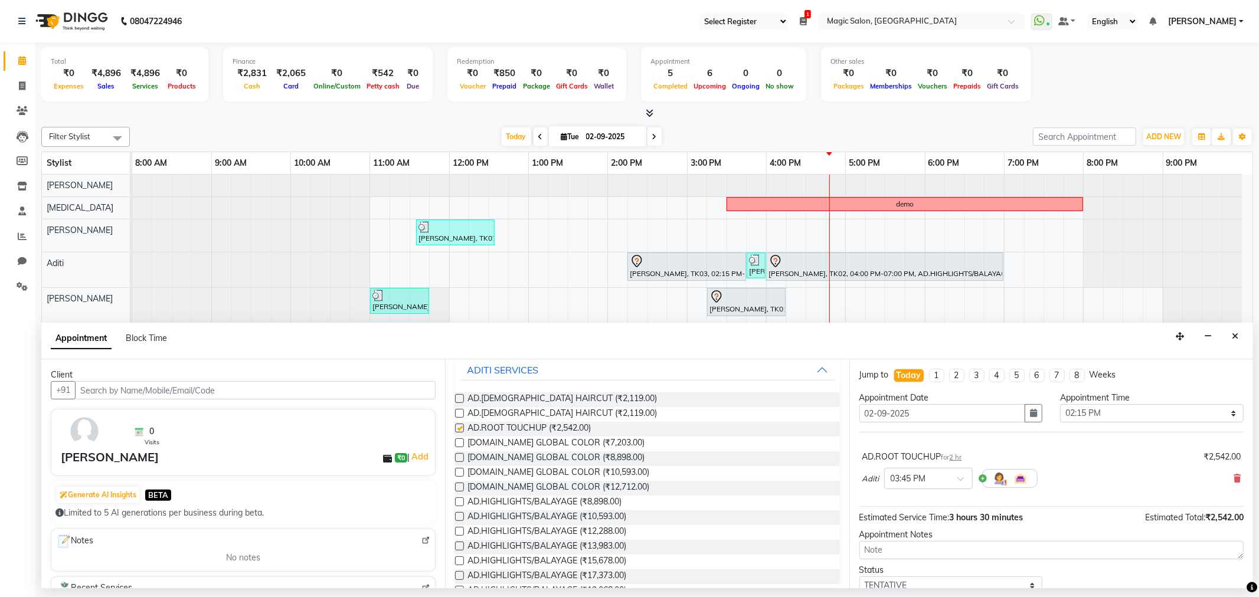
checkbox input "false"
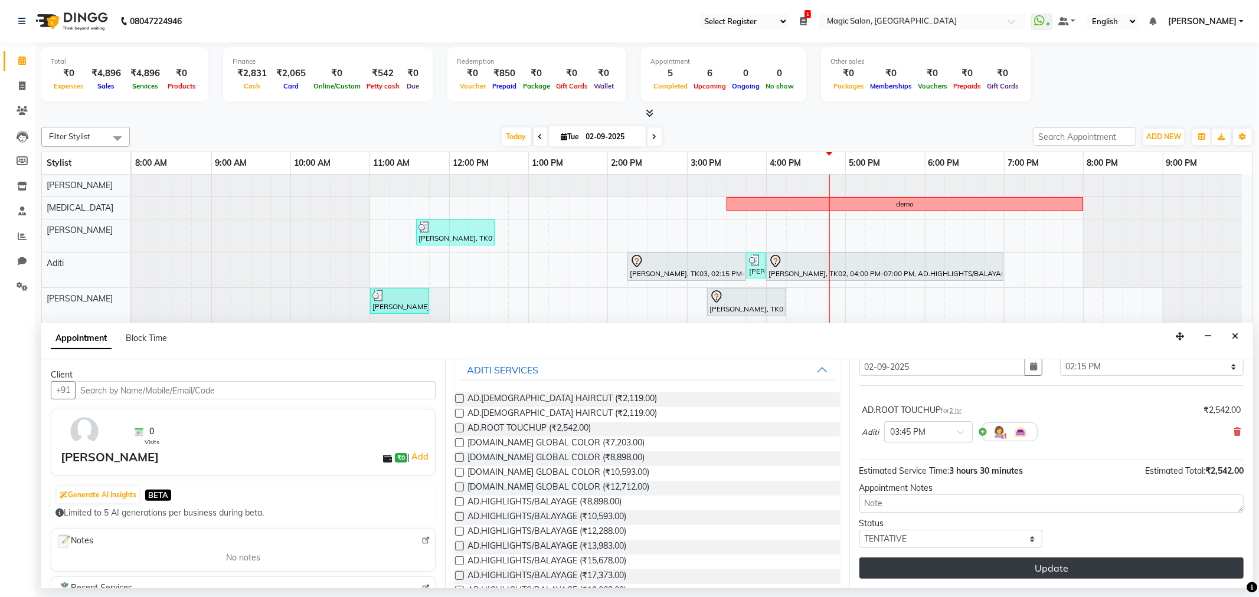
click at [1045, 573] on button "Update" at bounding box center [1051, 568] width 384 height 21
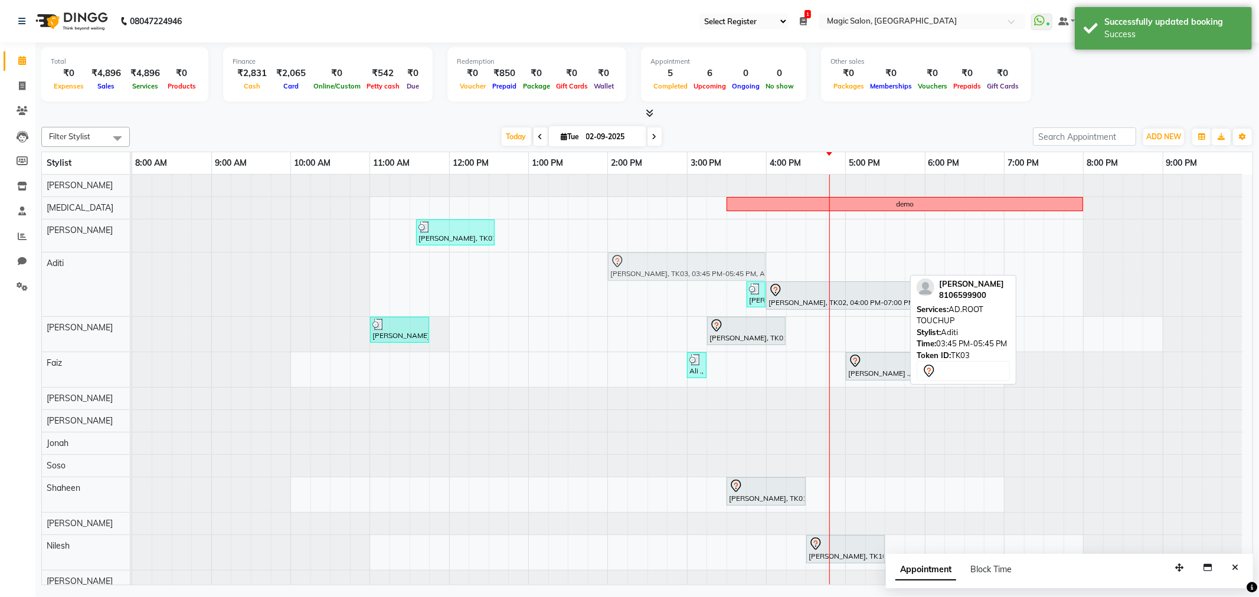
drag, startPoint x: 810, startPoint y: 270, endPoint x: 665, endPoint y: 266, distance: 145.3
click at [132, 266] on div "Neha Kesaria, TK03, 03:45 PM-05:45 PM, AD.ROOT TOUCHUP nehal, TK09, 03:45 PM-04…" at bounding box center [132, 285] width 0 height 64
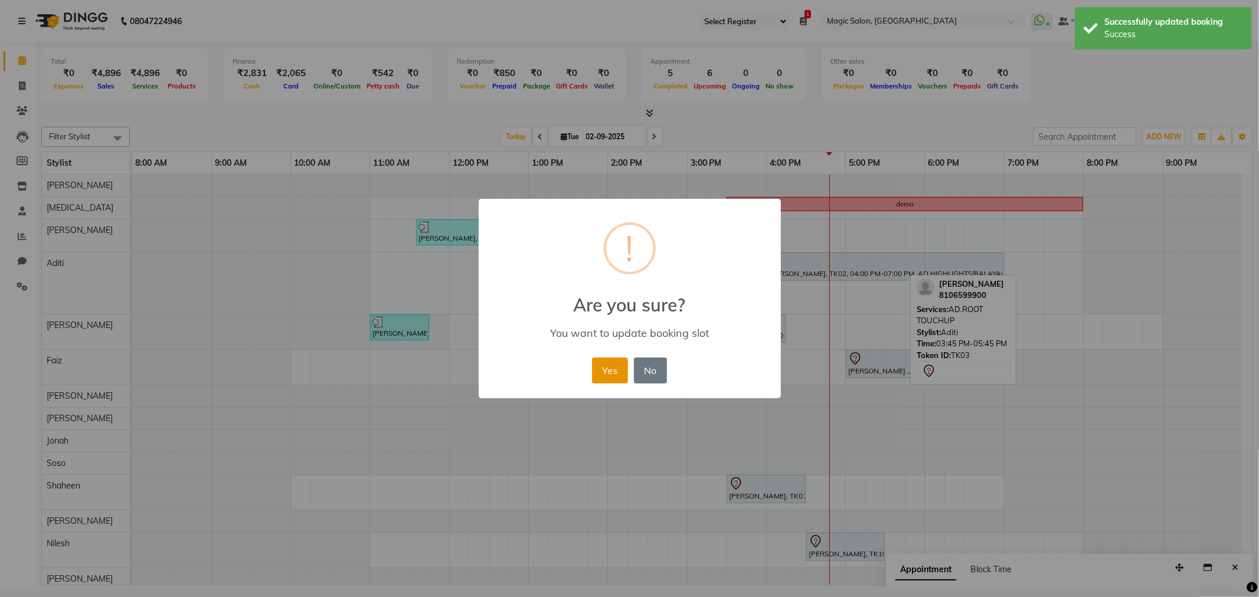
click at [598, 368] on button "Yes" at bounding box center [610, 371] width 36 height 26
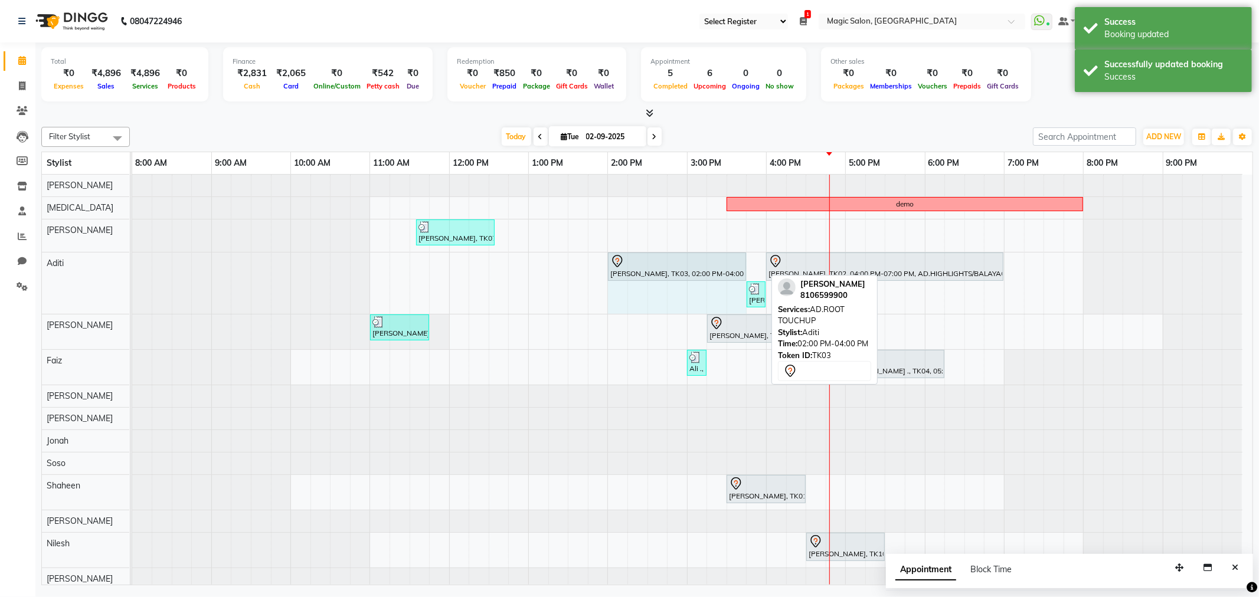
drag, startPoint x: 762, startPoint y: 263, endPoint x: 735, endPoint y: 264, distance: 27.2
click at [132, 264] on div "Neha Kesaria, TK03, 02:00 PM-04:00 PM, AD.ROOT TOUCHUP Mahek Mehta, TK02, 04:00…" at bounding box center [132, 283] width 0 height 61
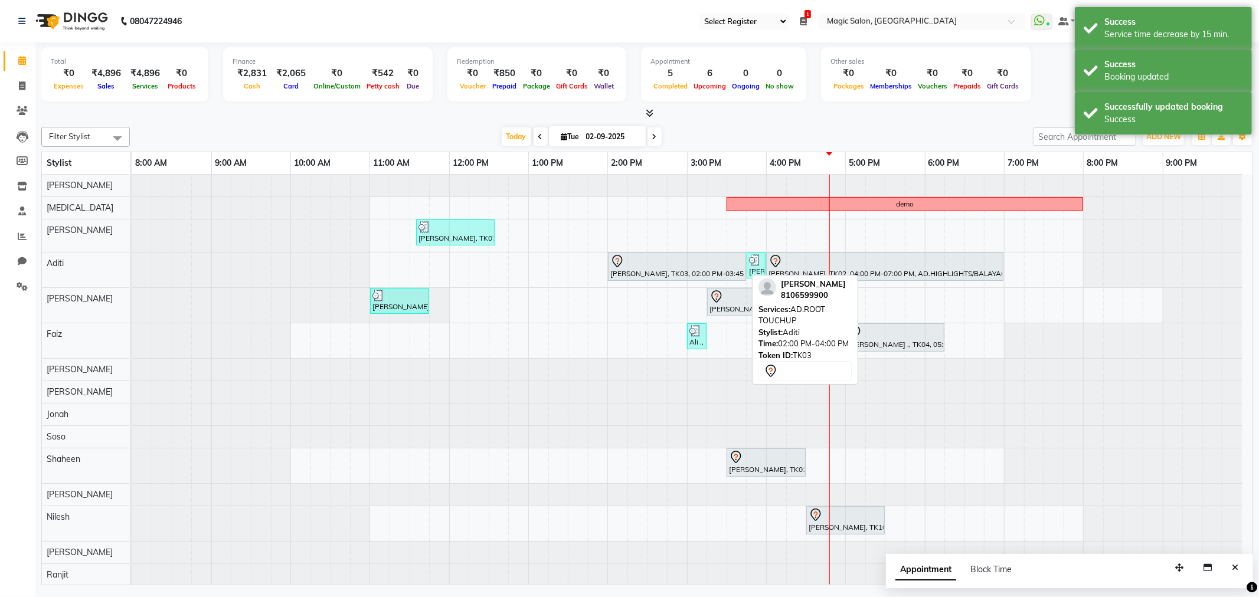
click at [705, 270] on div "Neha Kesaria, TK03, 02:00 PM-03:45 PM, AD.ROOT TOUCHUP" at bounding box center [677, 266] width 136 height 25
click at [688, 274] on div "Neha Kesaria, TK03, 02:00 PM-03:45 PM, AD.ROOT TOUCHUP" at bounding box center [677, 266] width 136 height 25
select select "7"
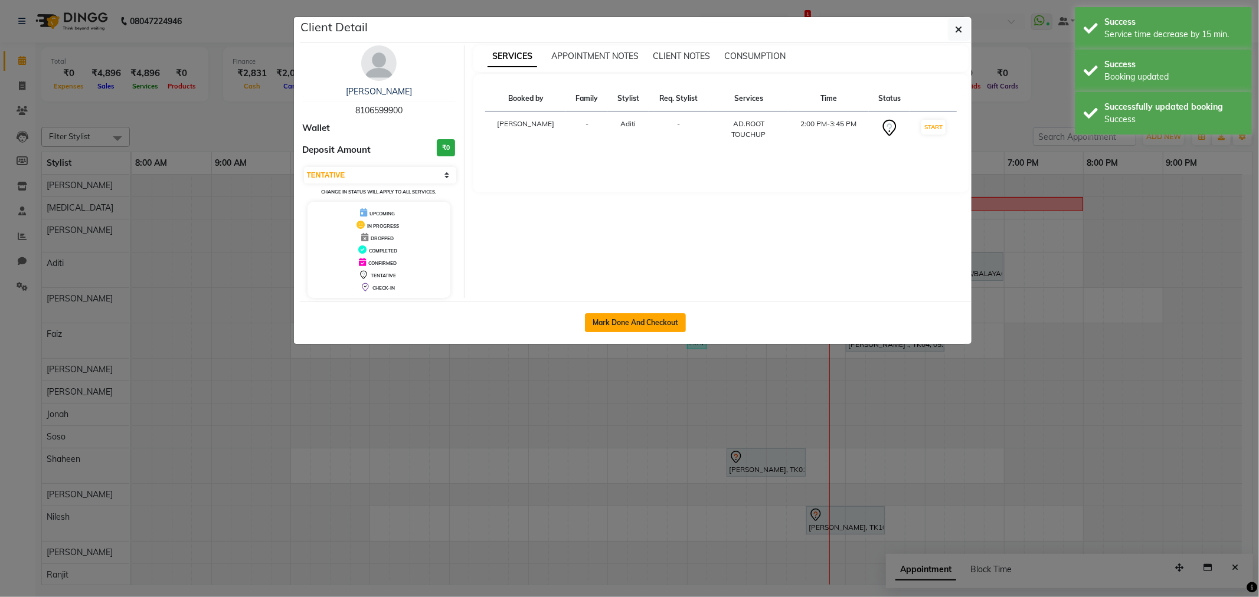
click at [666, 316] on button "Mark Done And Checkout" at bounding box center [635, 322] width 101 height 19
select select "7276"
select select "service"
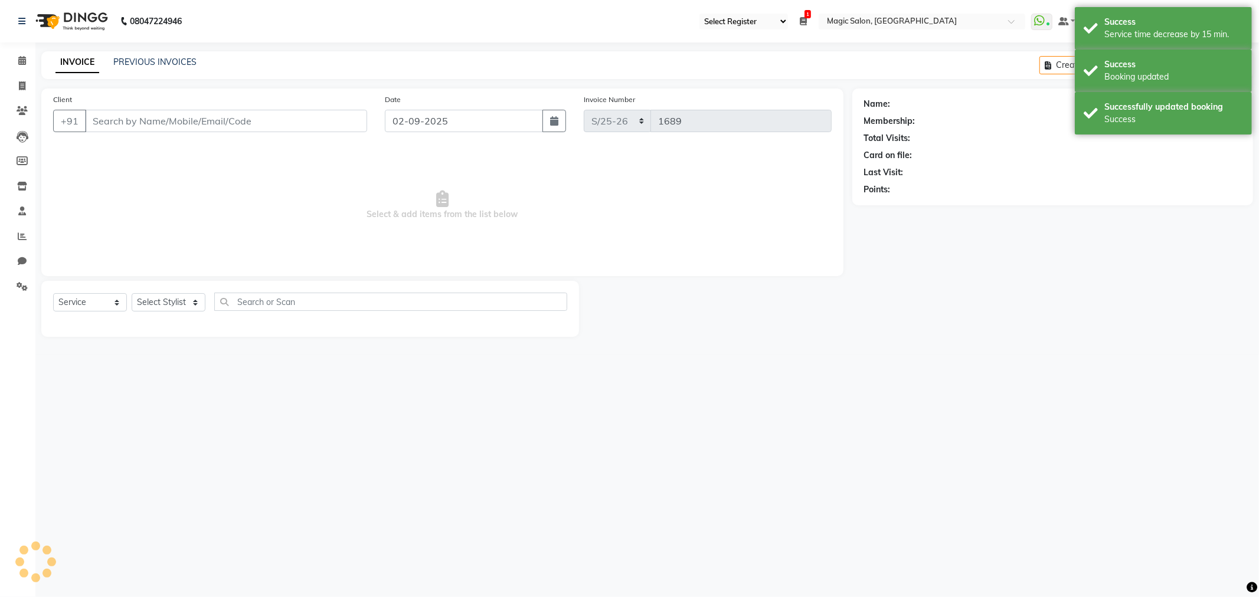
select select "3"
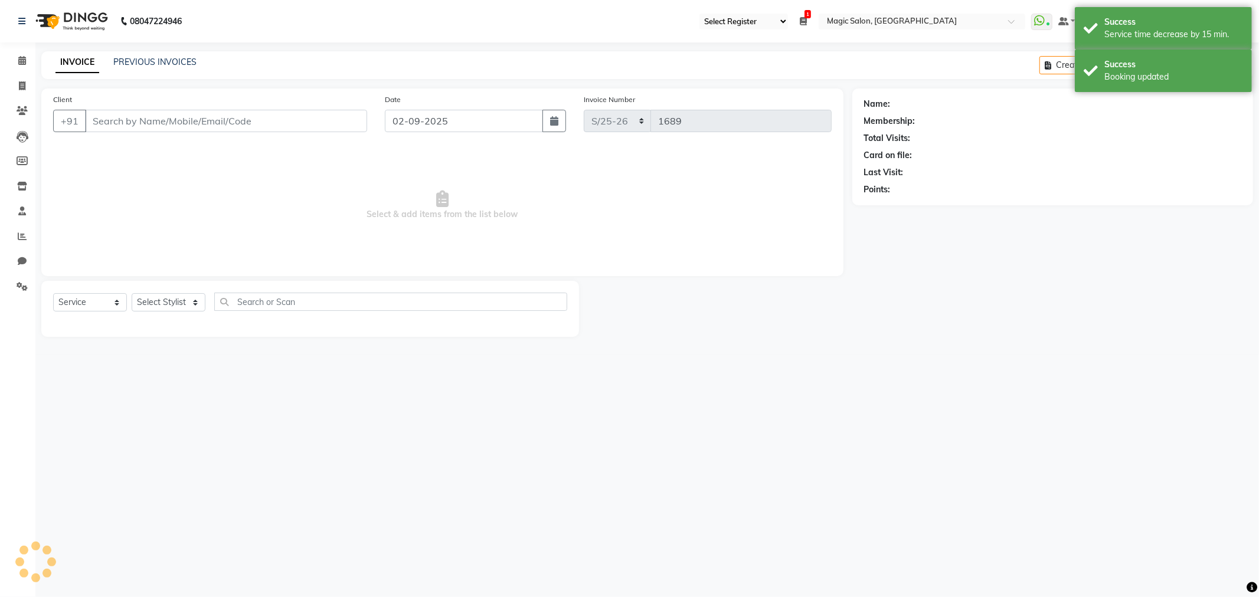
type input "8106599900"
select select "77865"
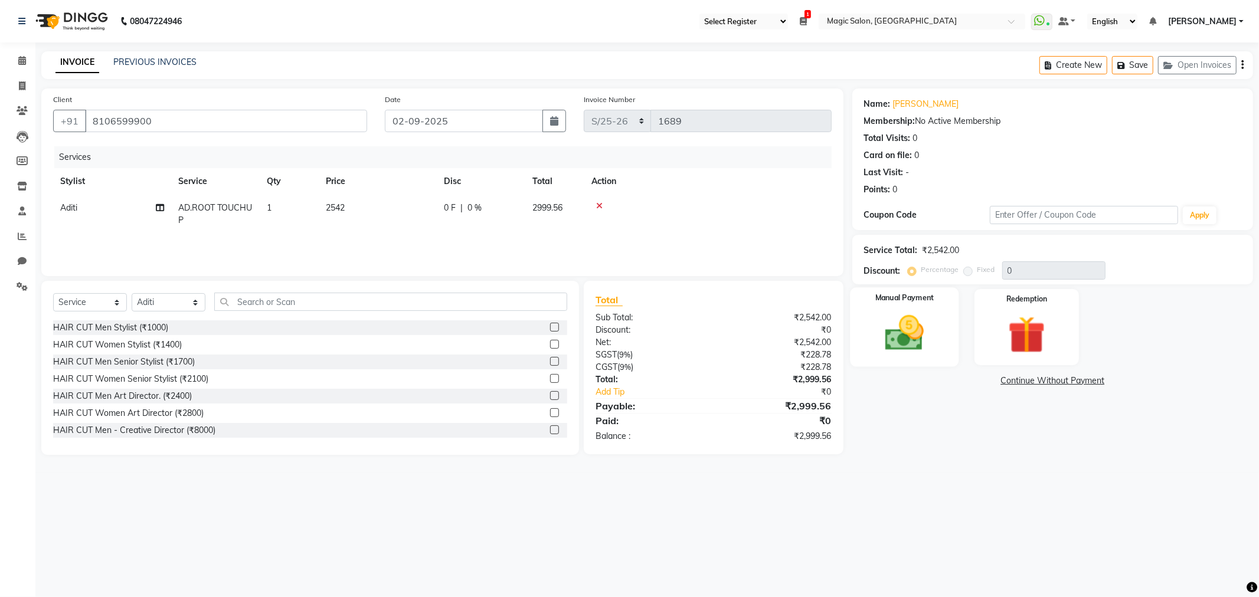
click at [910, 323] on img at bounding box center [904, 333] width 63 height 45
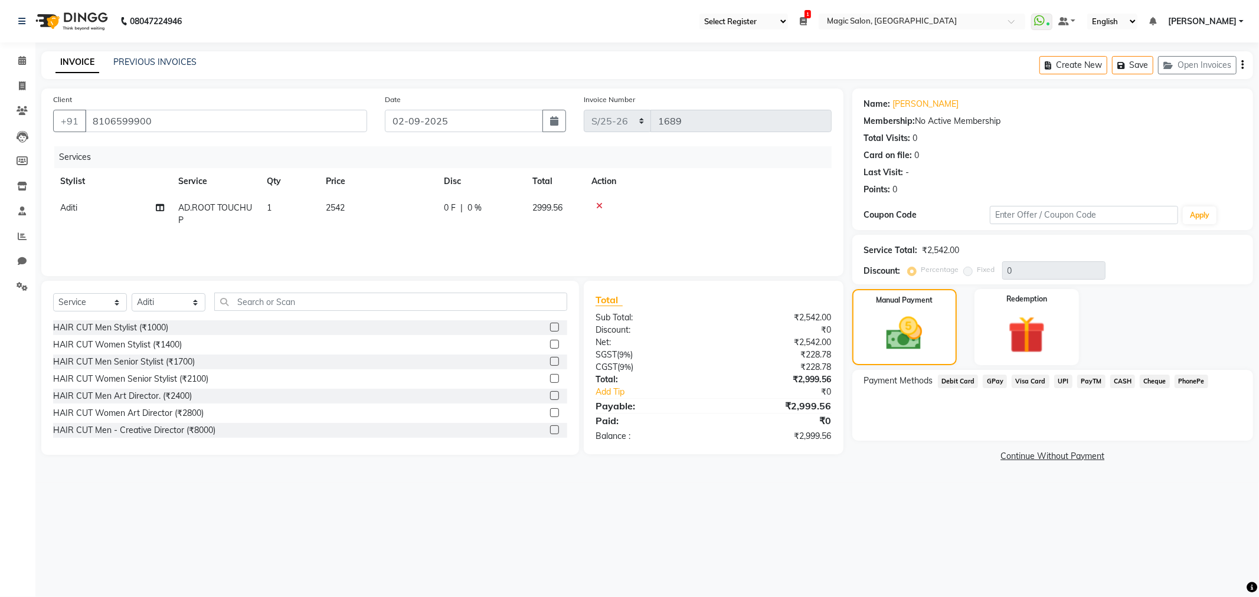
click at [1122, 377] on span "CASH" at bounding box center [1122, 382] width 25 height 14
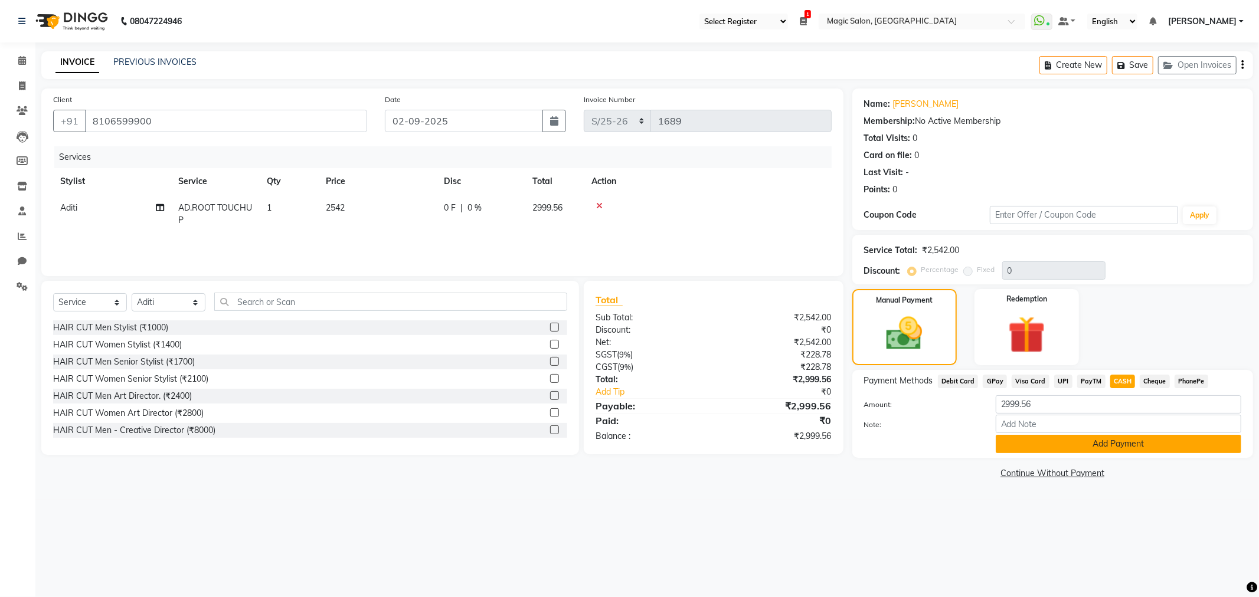
click at [1111, 445] on button "Add Payment" at bounding box center [1119, 444] width 246 height 18
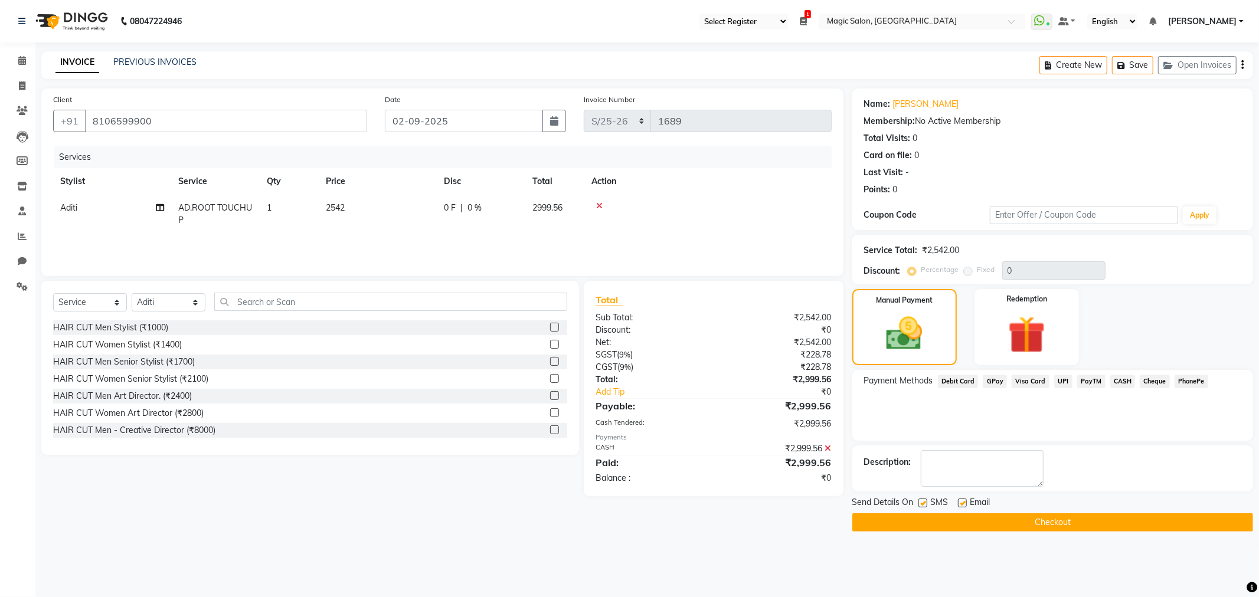
click at [1028, 521] on button "Checkout" at bounding box center [1052, 522] width 401 height 18
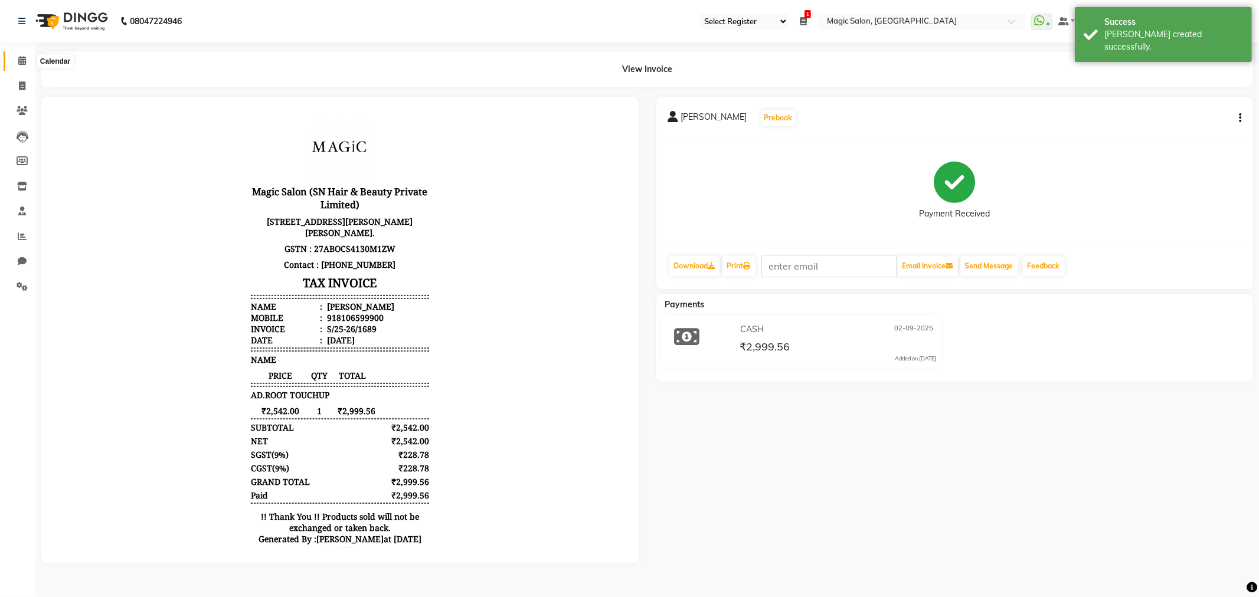
click at [18, 59] on icon at bounding box center [22, 60] width 8 height 9
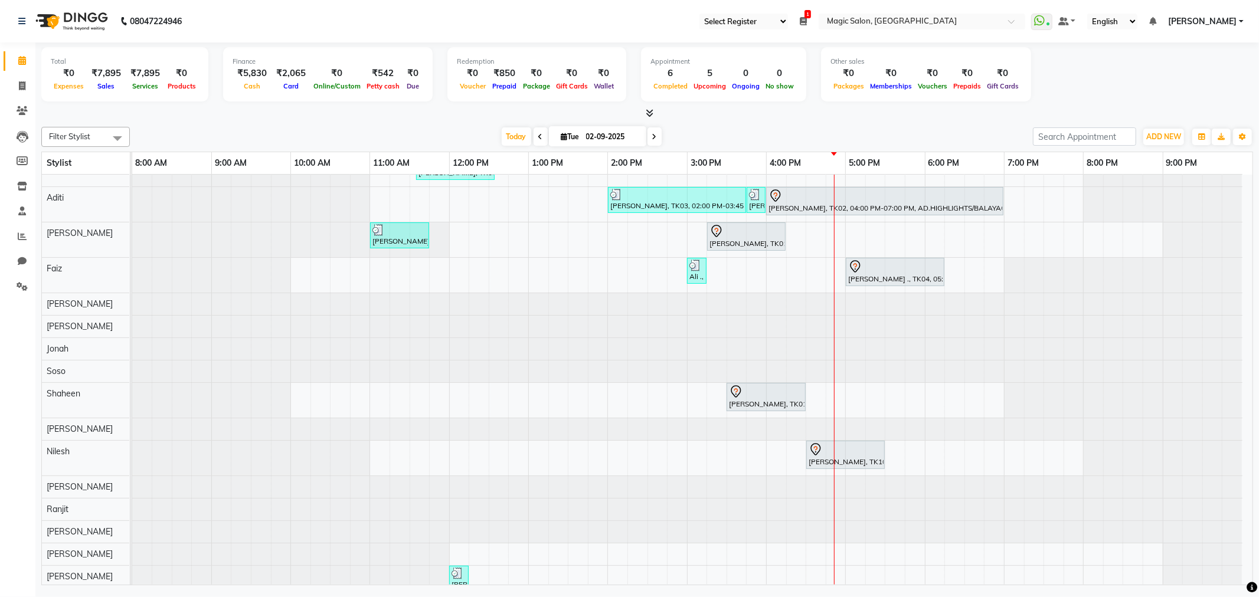
scroll to position [90, 0]
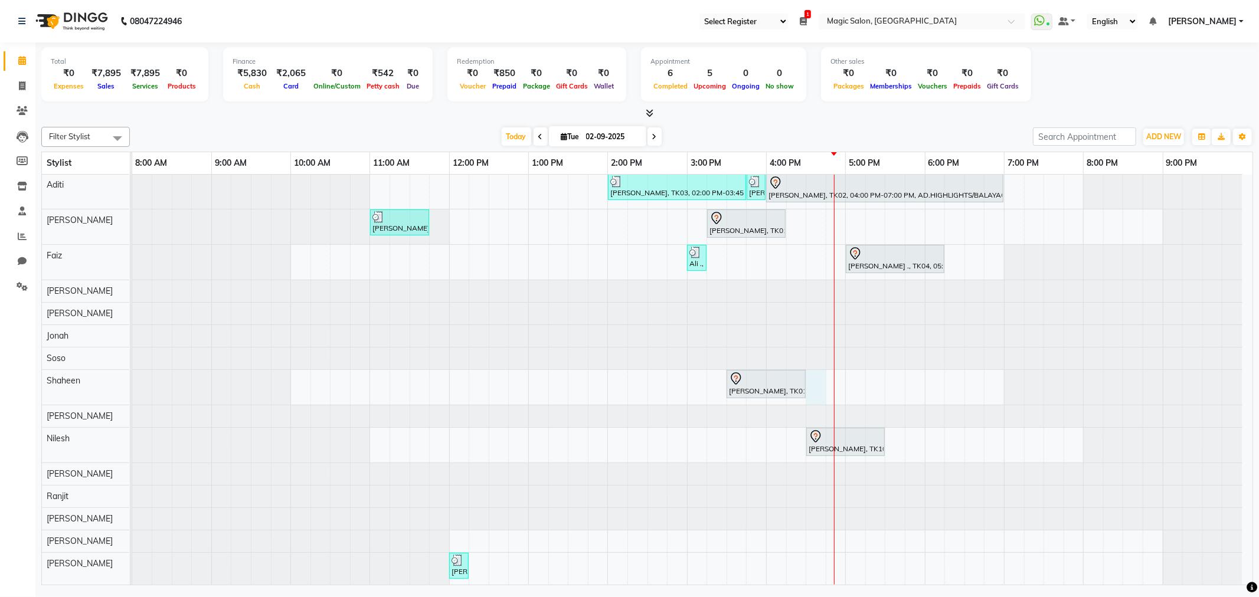
click at [821, 372] on div "demo shailen sohoni, TK07, 11:35 AM-12:35 PM, SL.HAIRCUT MEN (₹1500) Neha Kesar…" at bounding box center [692, 340] width 1120 height 489
select select "61847"
select select "tentative"
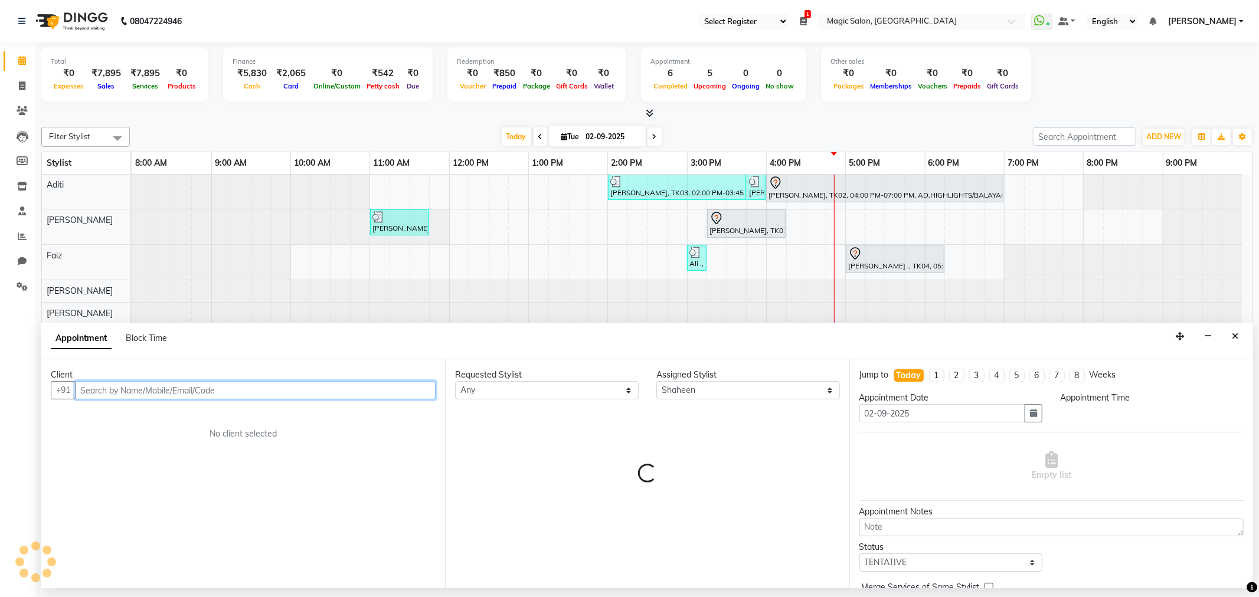
select select "990"
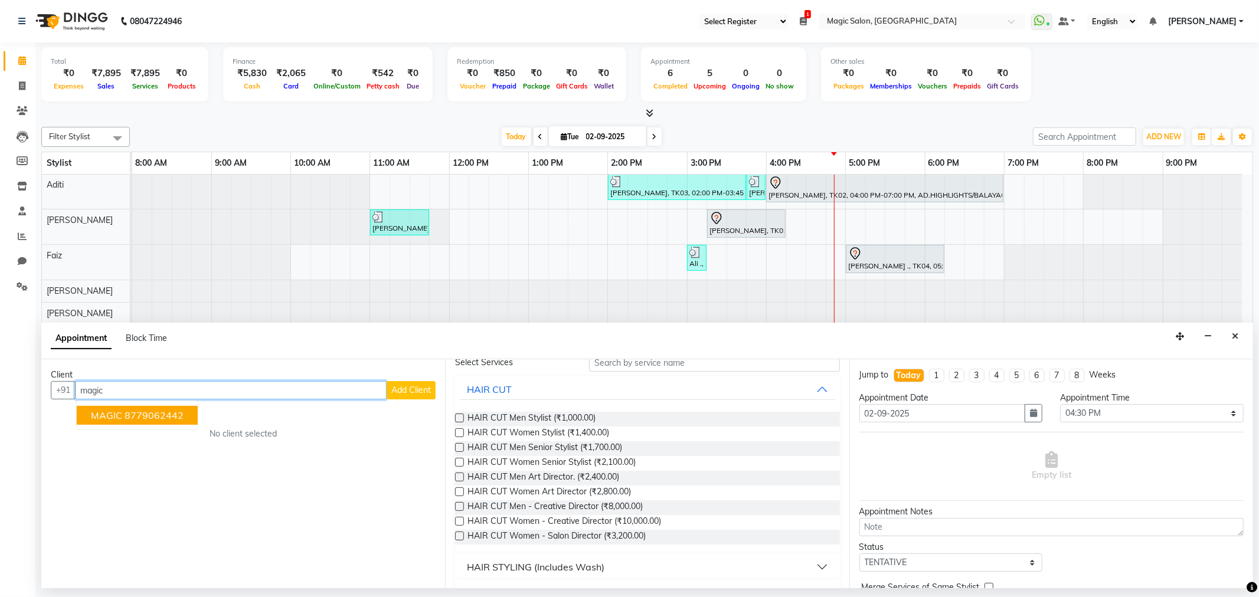
scroll to position [66, 0]
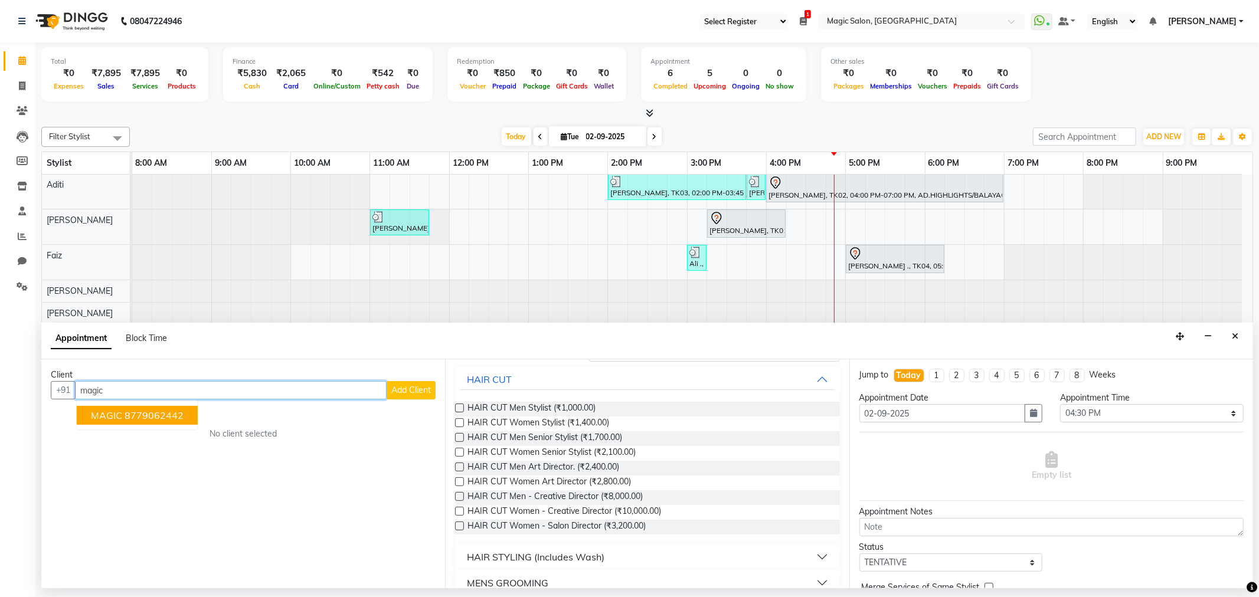
click at [186, 409] on button "MAGIC 8779062442" at bounding box center [137, 415] width 121 height 19
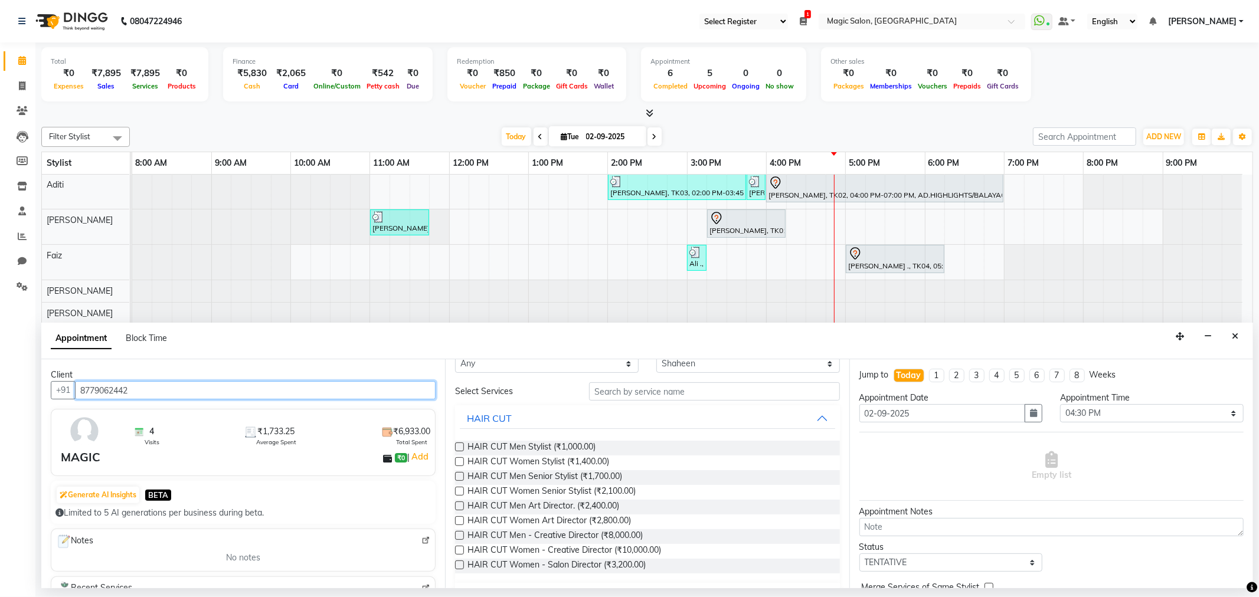
scroll to position [0, 0]
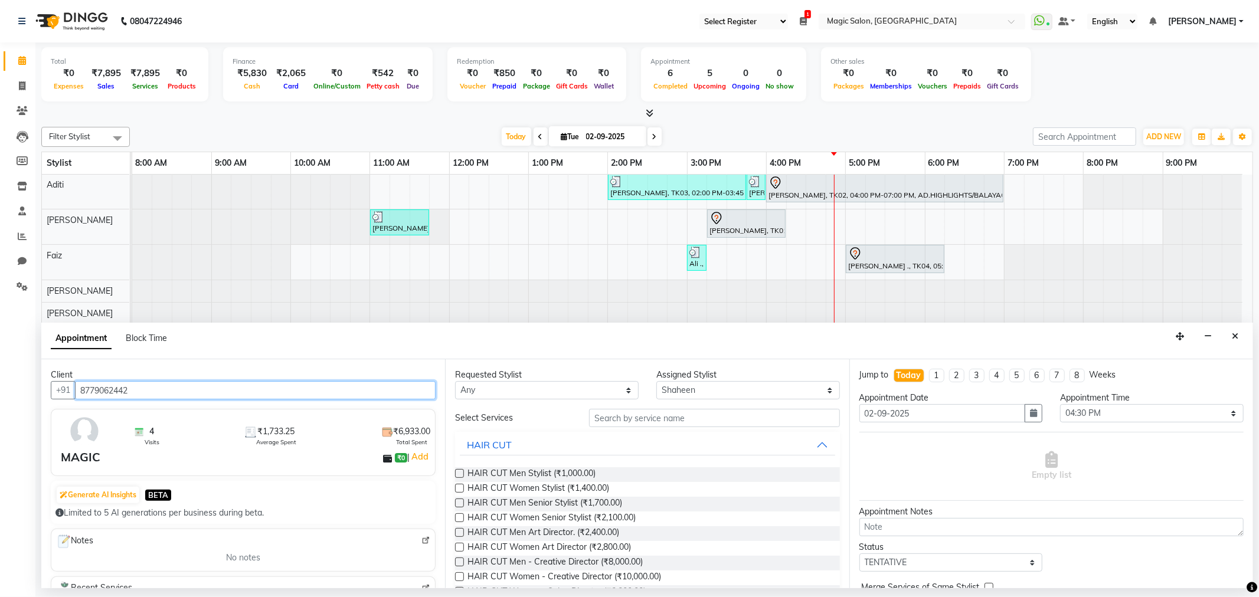
type input "8779062442"
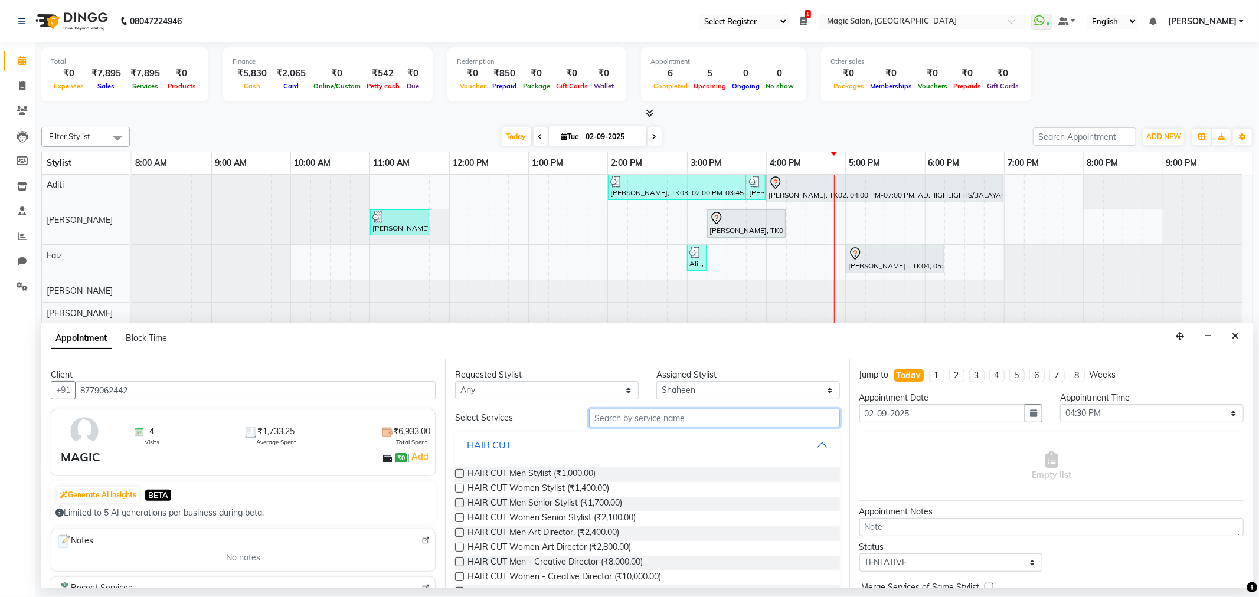
click at [621, 414] on input "text" at bounding box center [714, 418] width 250 height 18
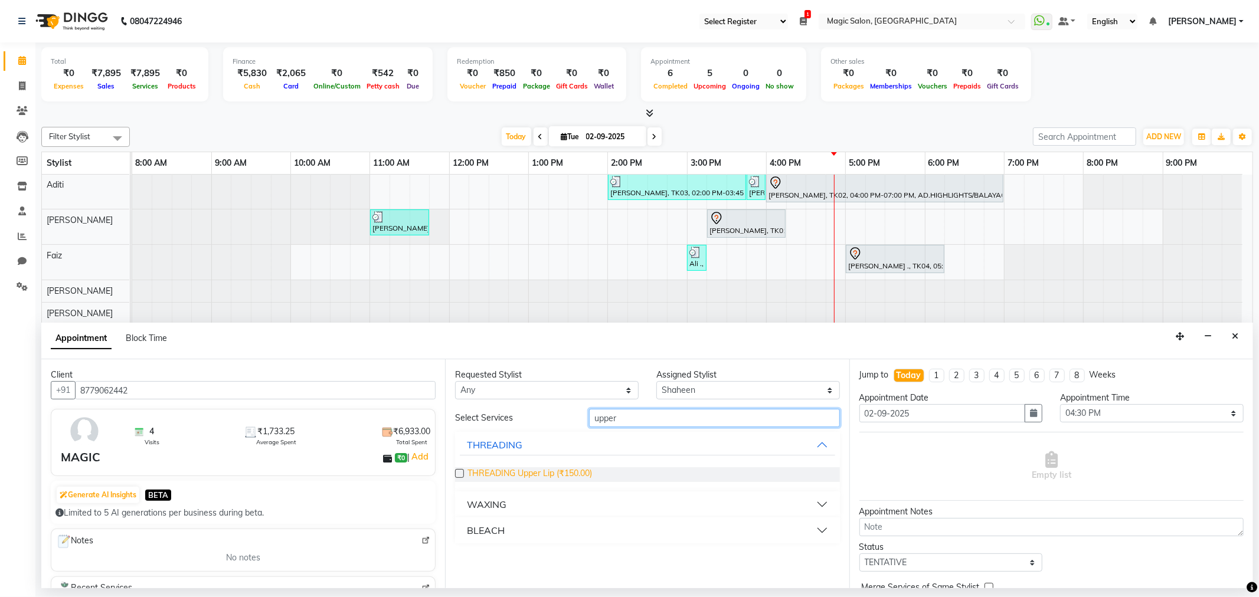
type input "upper"
click at [558, 475] on span "THREADING Upper Lip (₹150.00)" at bounding box center [529, 474] width 125 height 15
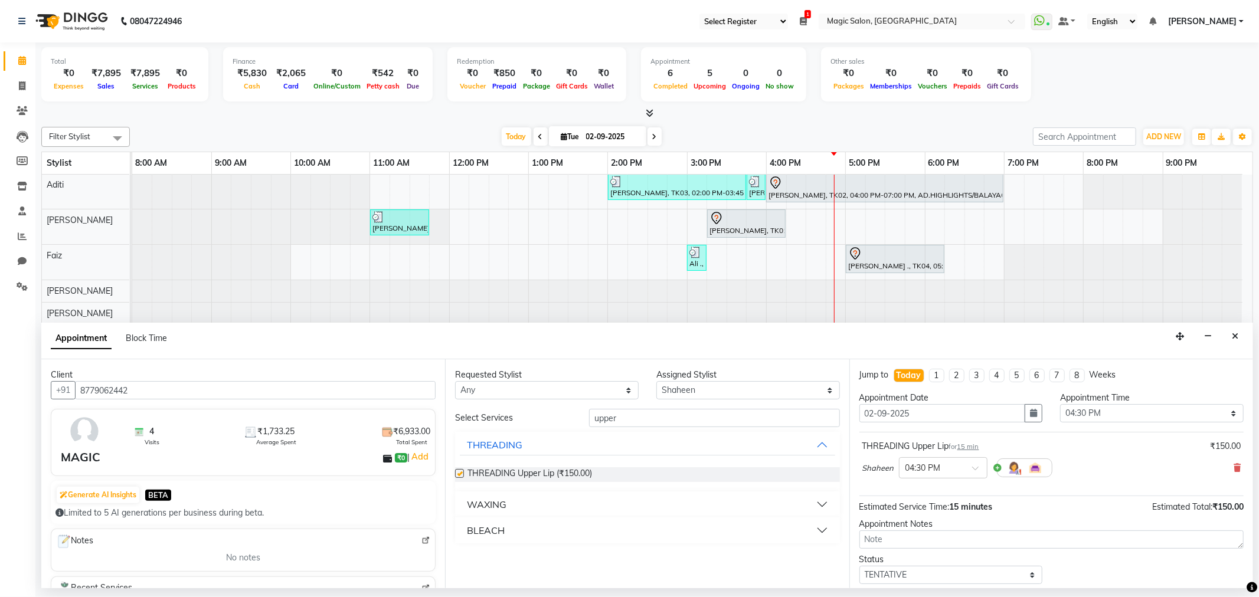
checkbox input "false"
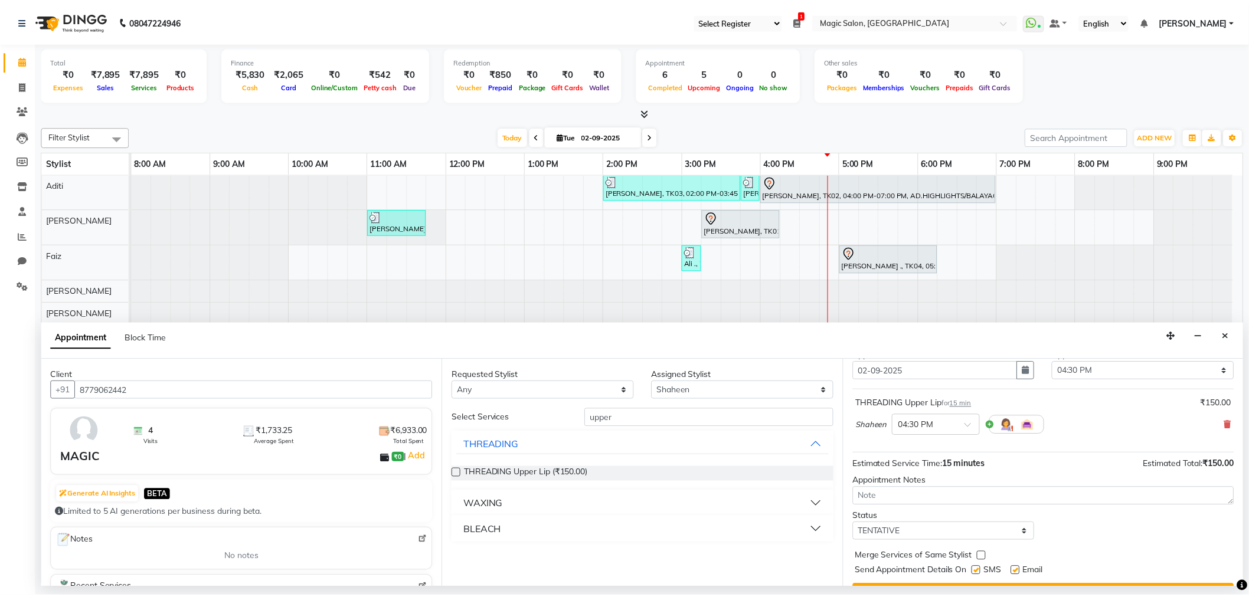
scroll to position [71, 0]
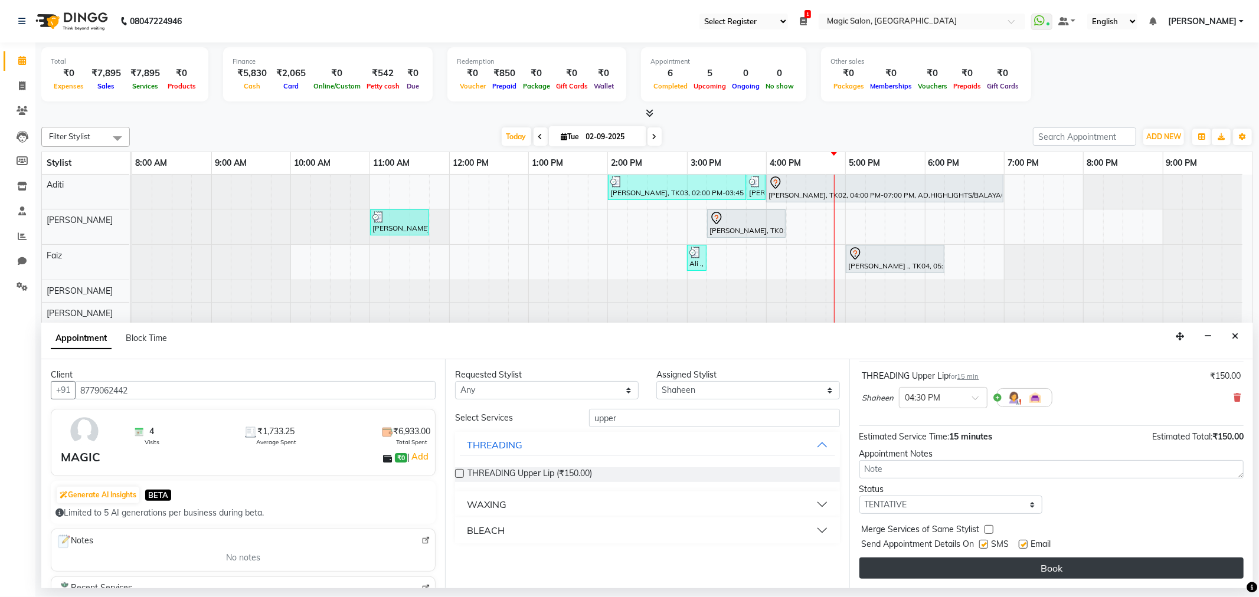
click at [982, 574] on button "Book" at bounding box center [1051, 568] width 384 height 21
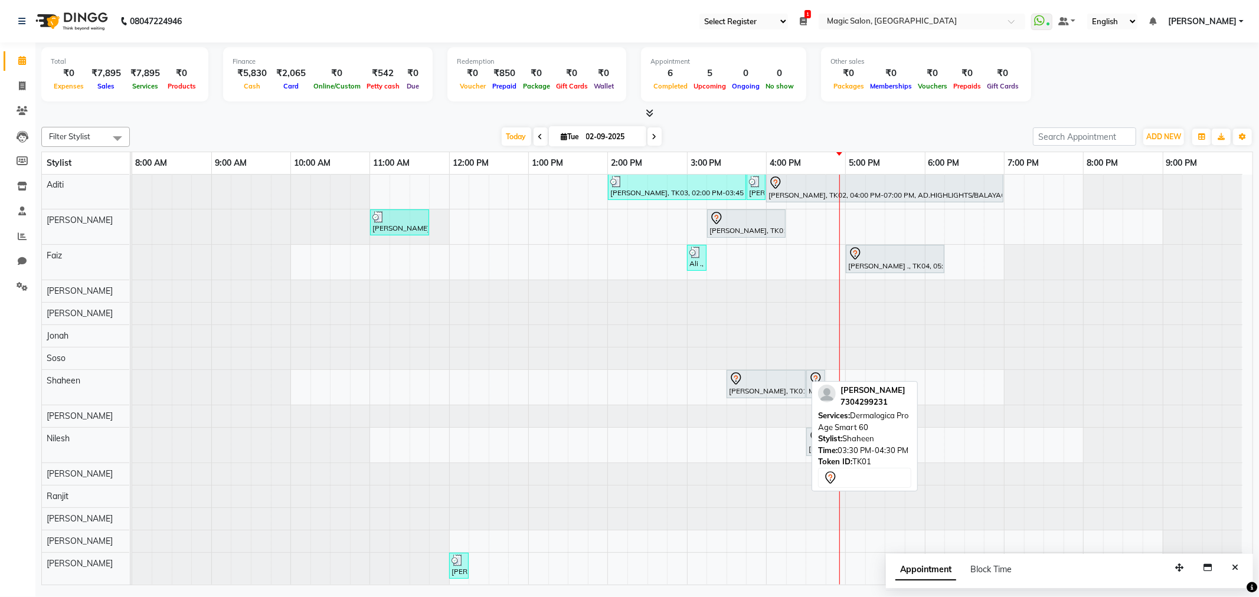
click at [794, 375] on div "devang, TK01, 03:30 PM-04:30 PM, Dermalogica Pro Age Smart 60" at bounding box center [766, 384] width 77 height 25
select select "7"
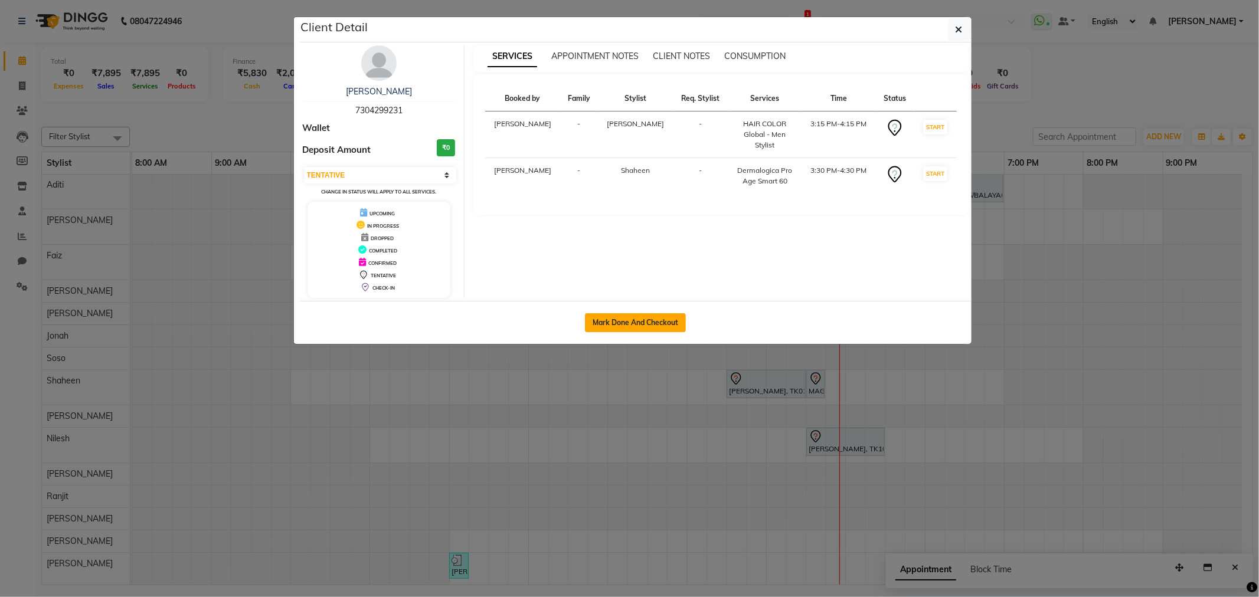
click at [629, 322] on button "Mark Done And Checkout" at bounding box center [635, 322] width 101 height 19
select select "service"
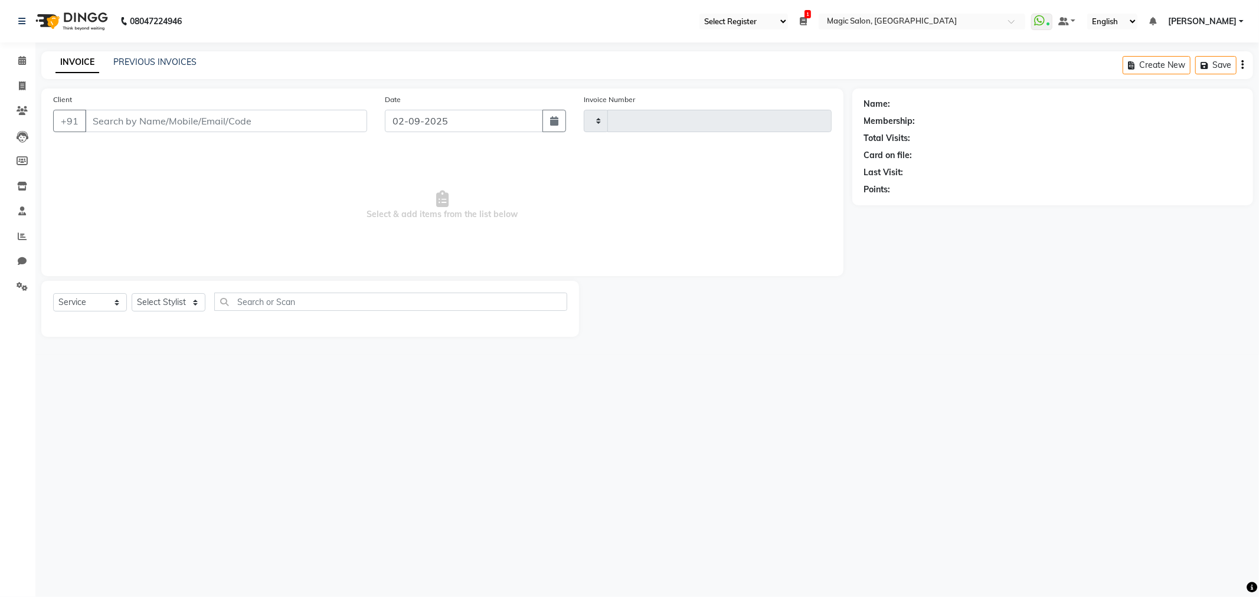
type input "1690"
select select "7276"
type input "7304299231"
select select "61847"
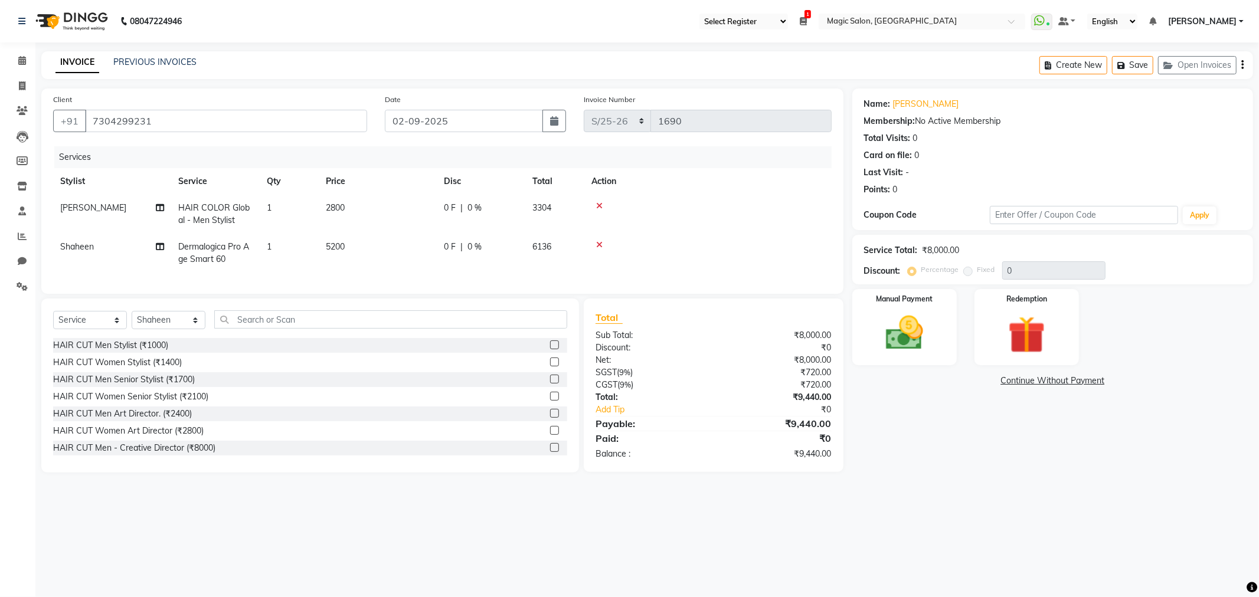
click at [208, 205] on span "HAIR COLOR Global - Men Stylist" at bounding box center [213, 213] width 71 height 23
select select "61841"
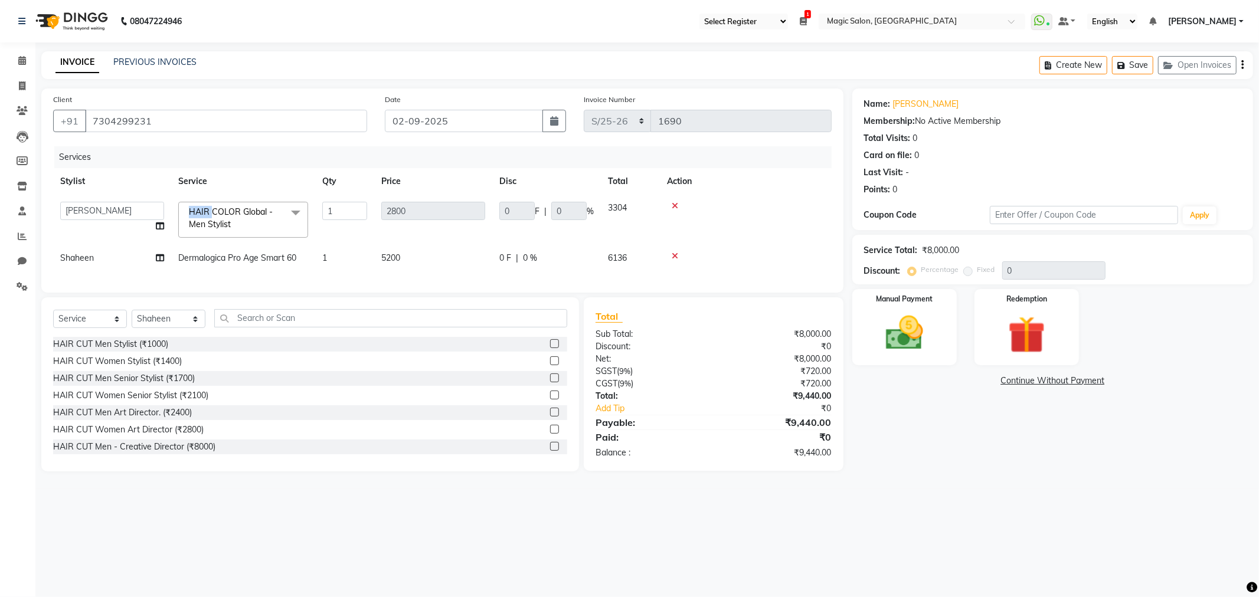
click at [208, 205] on span "HAIR COLOR Global - Men Stylist x" at bounding box center [243, 220] width 130 height 36
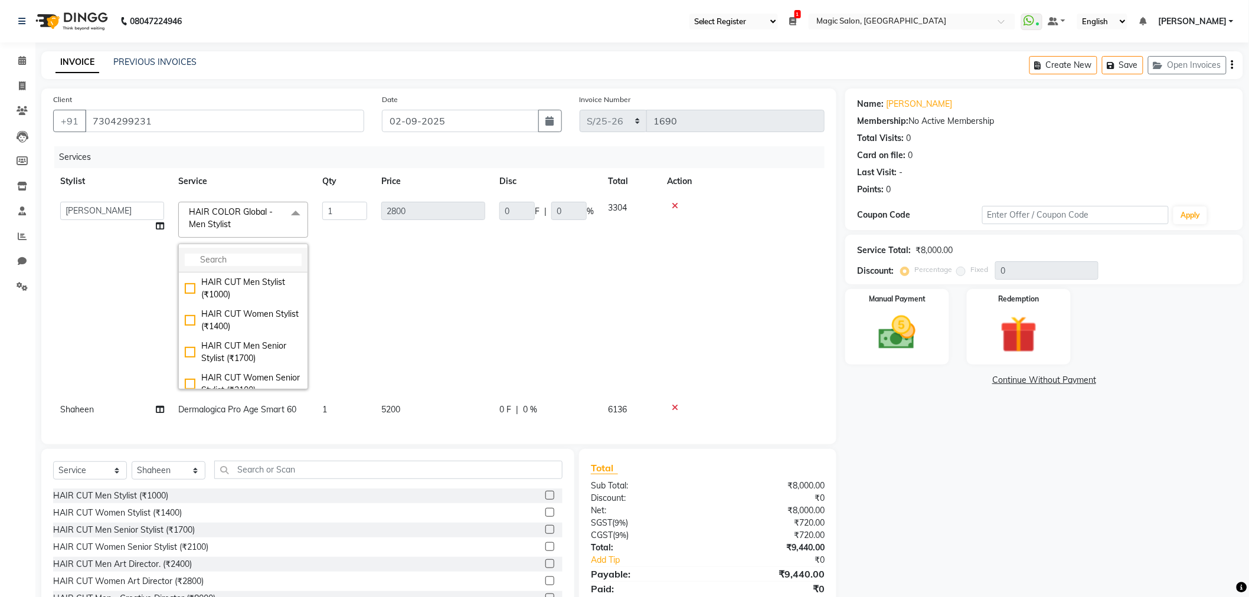
click at [257, 257] on input "multiselect-search" at bounding box center [243, 260] width 117 height 12
type input "root"
click at [268, 333] on div "HAIR COLOR Root Touch Up Senior Stylist (₹2500)" at bounding box center [243, 320] width 117 height 25
checkbox input "true"
type input "2500"
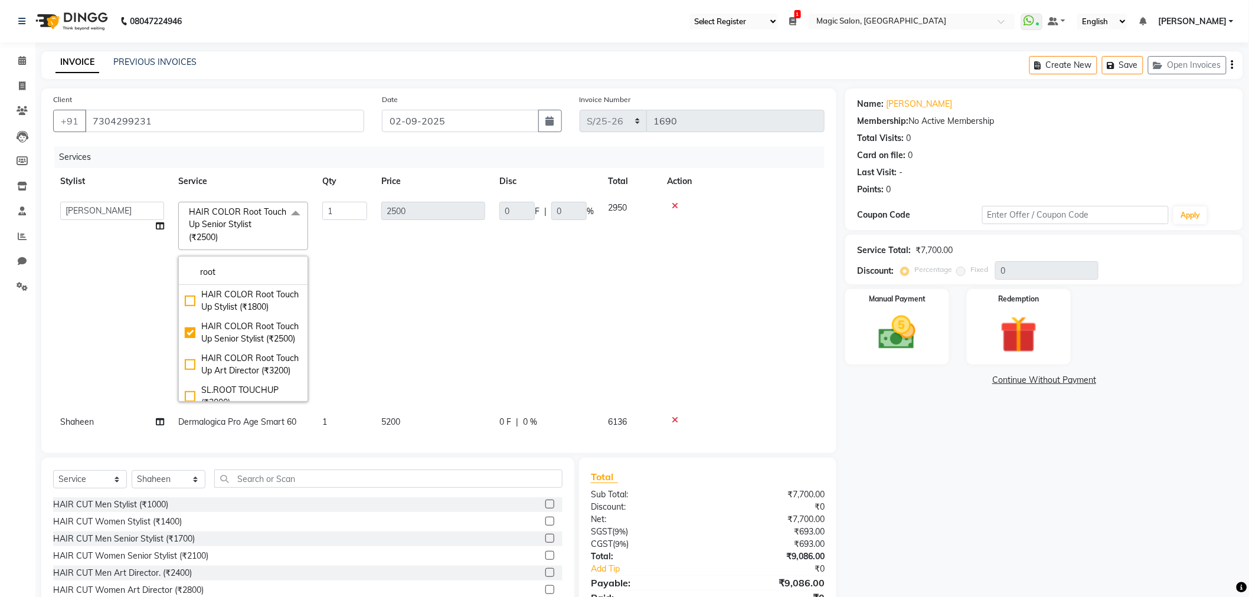
click at [751, 303] on td at bounding box center [742, 302] width 165 height 214
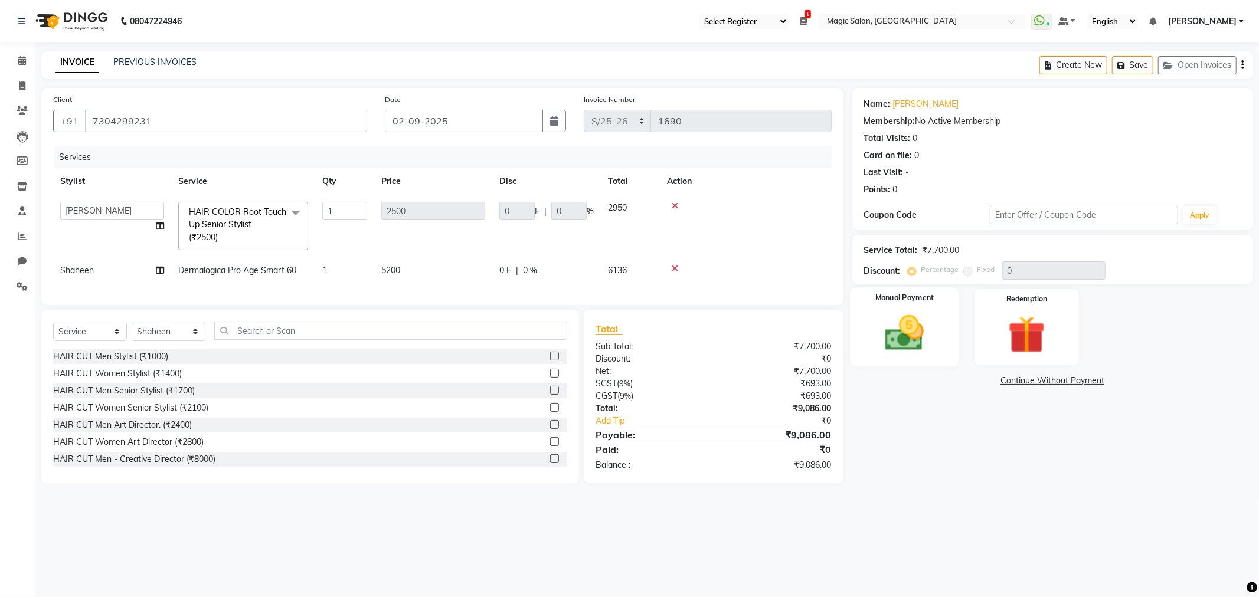
click at [893, 307] on div "Manual Payment" at bounding box center [904, 326] width 109 height 79
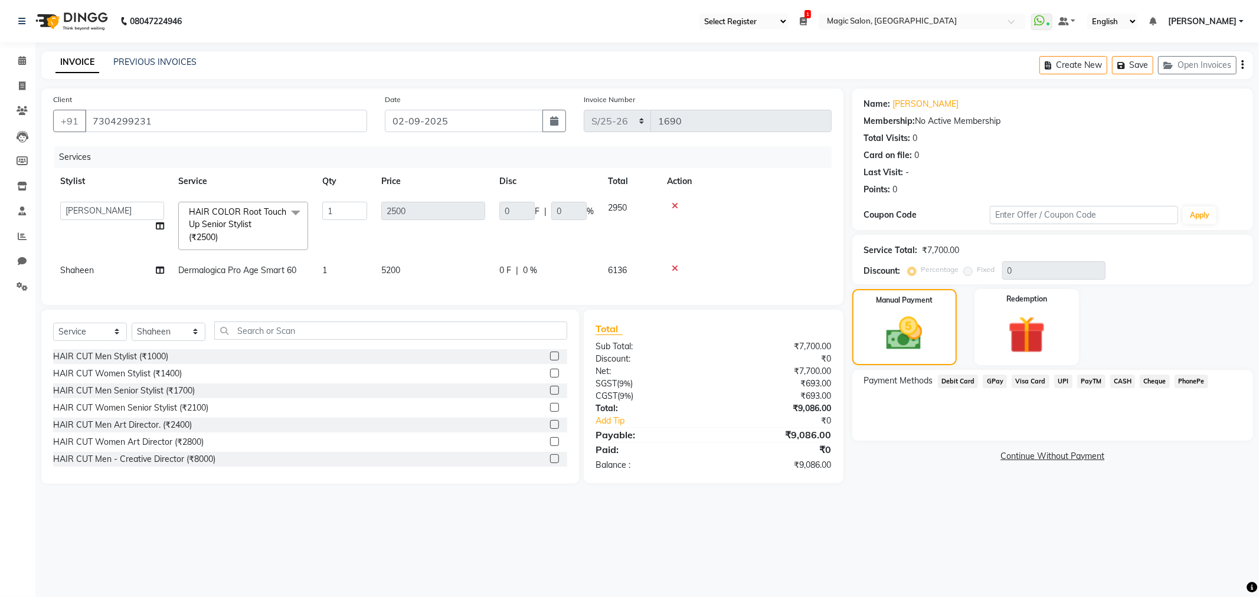
click at [1120, 378] on span "CASH" at bounding box center [1122, 382] width 25 height 14
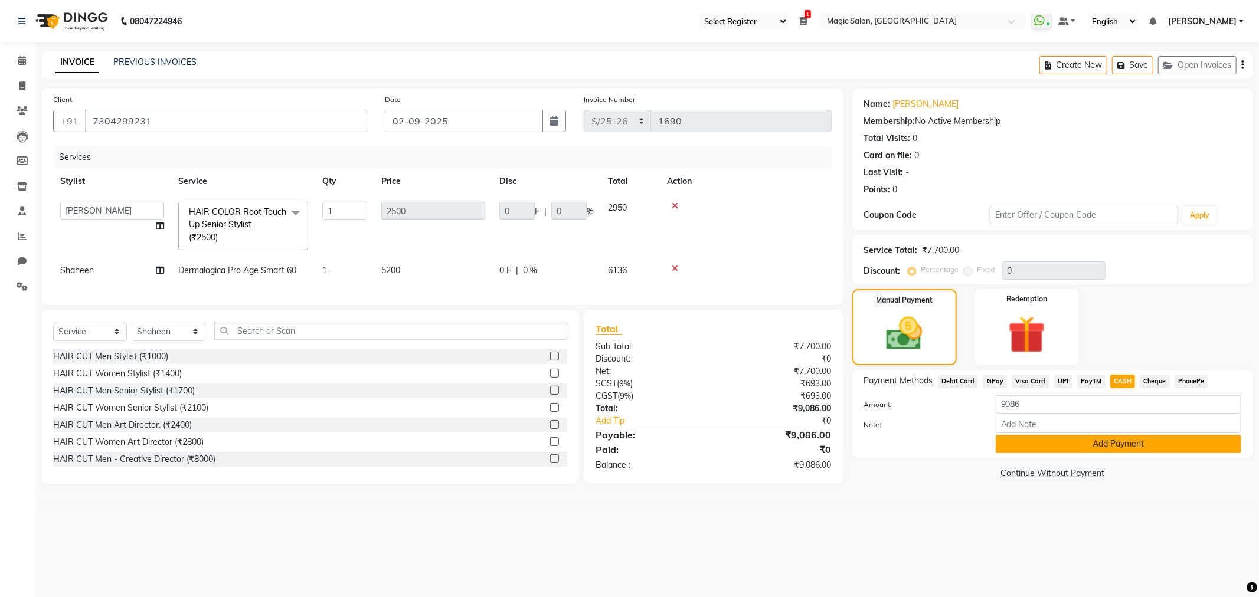
click at [1121, 449] on button "Add Payment" at bounding box center [1119, 444] width 246 height 18
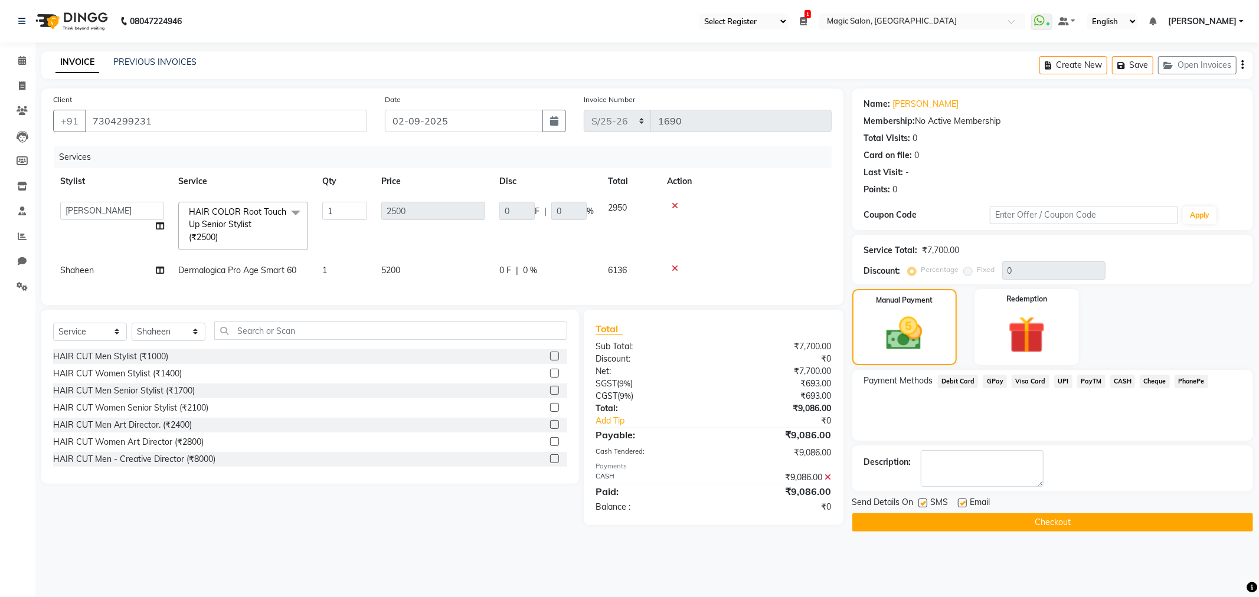
drag, startPoint x: 1088, startPoint y: 522, endPoint x: 1078, endPoint y: 516, distance: 11.6
click at [1087, 522] on button "Checkout" at bounding box center [1052, 522] width 401 height 18
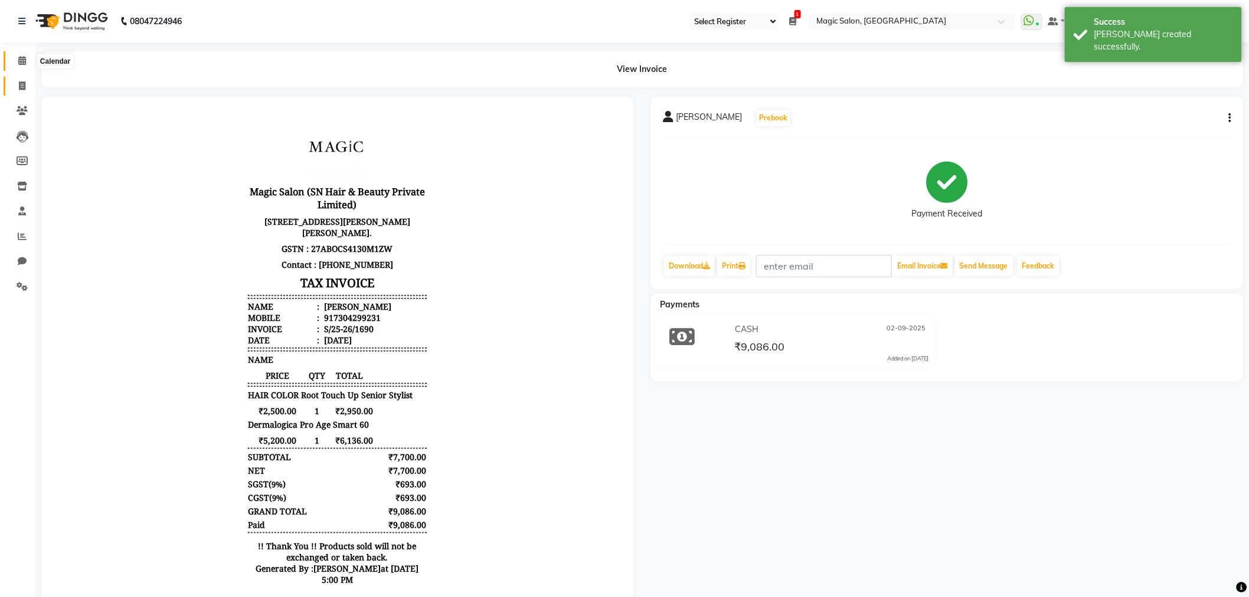
drag, startPoint x: 22, startPoint y: 66, endPoint x: 24, endPoint y: 80, distance: 13.7
click at [22, 66] on span at bounding box center [22, 61] width 21 height 14
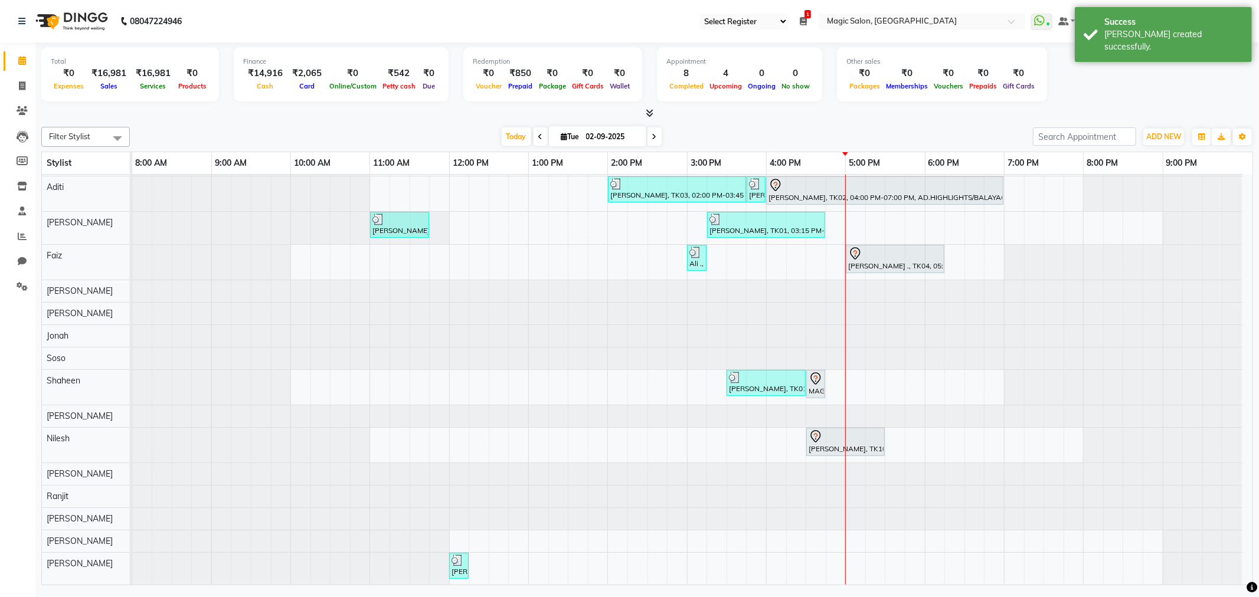
scroll to position [87, 0]
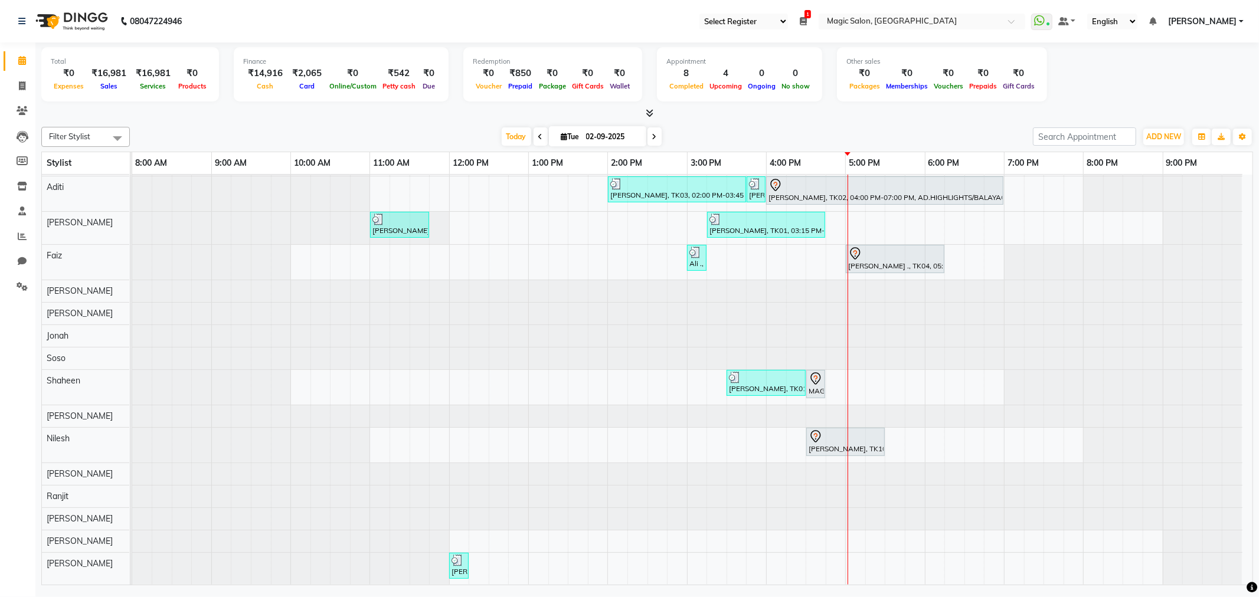
click at [834, 563] on div "demo shailen sohoni, TK07, 11:35 AM-12:35 PM, SL.HAIRCUT MEN (₹1500) Neha Kesar…" at bounding box center [692, 342] width 1120 height 487
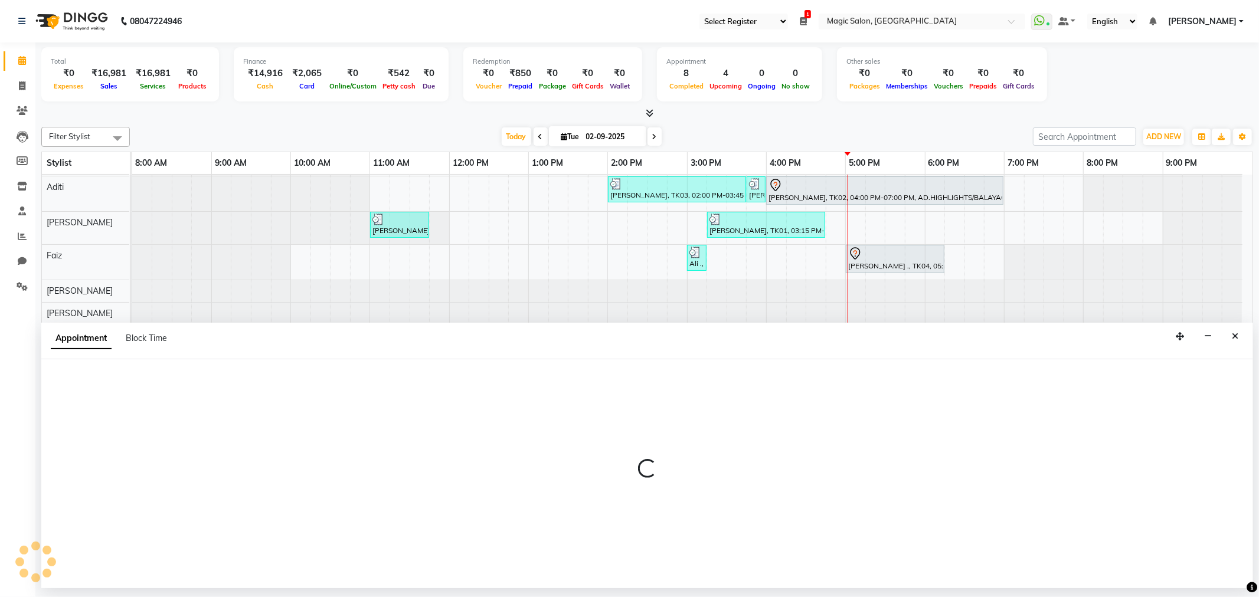
select select "89727"
select select "1005"
select select "tentative"
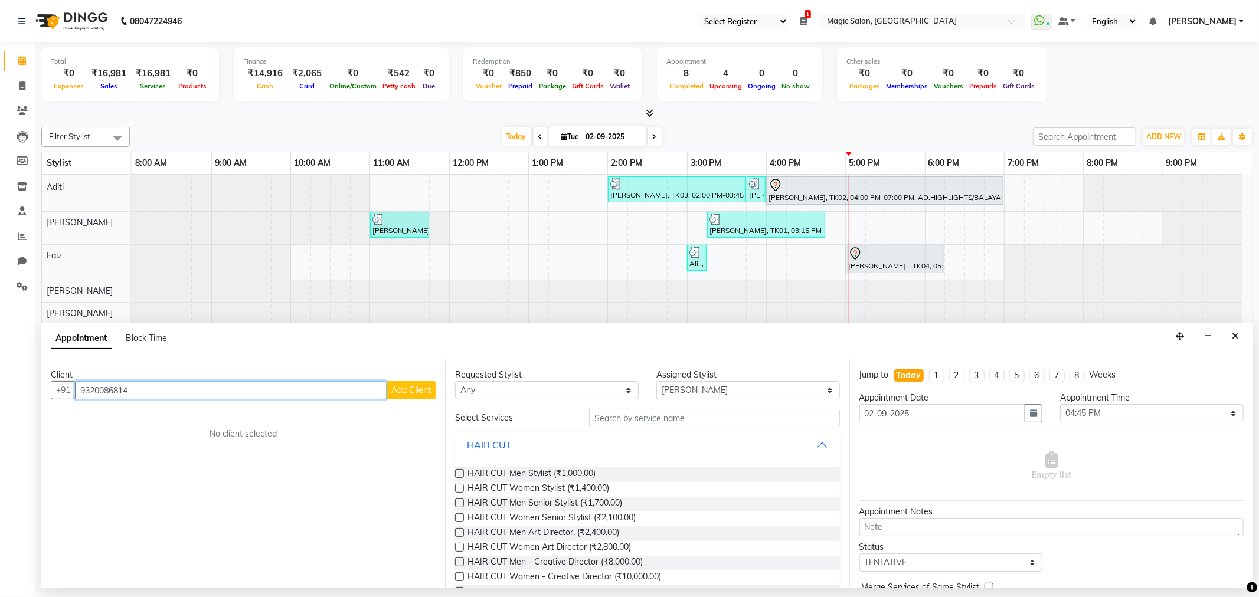
type input "9320086814"
click at [420, 384] on button "Add Client" at bounding box center [411, 390] width 49 height 18
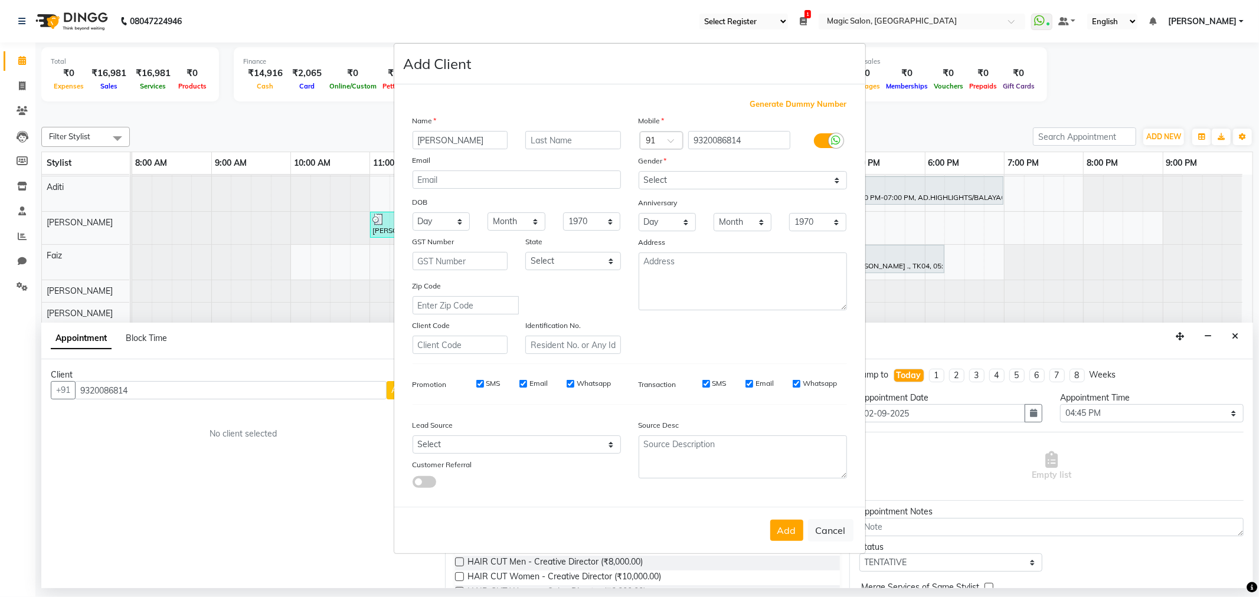
type input "Neeta"
click at [714, 178] on select "Select Male Female Other Prefer Not To Say" at bounding box center [743, 180] width 208 height 18
select select "female"
click at [639, 171] on select "Select Male Female Other Prefer Not To Say" at bounding box center [743, 180] width 208 height 18
drag, startPoint x: 488, startPoint y: 450, endPoint x: 488, endPoint y: 433, distance: 17.7
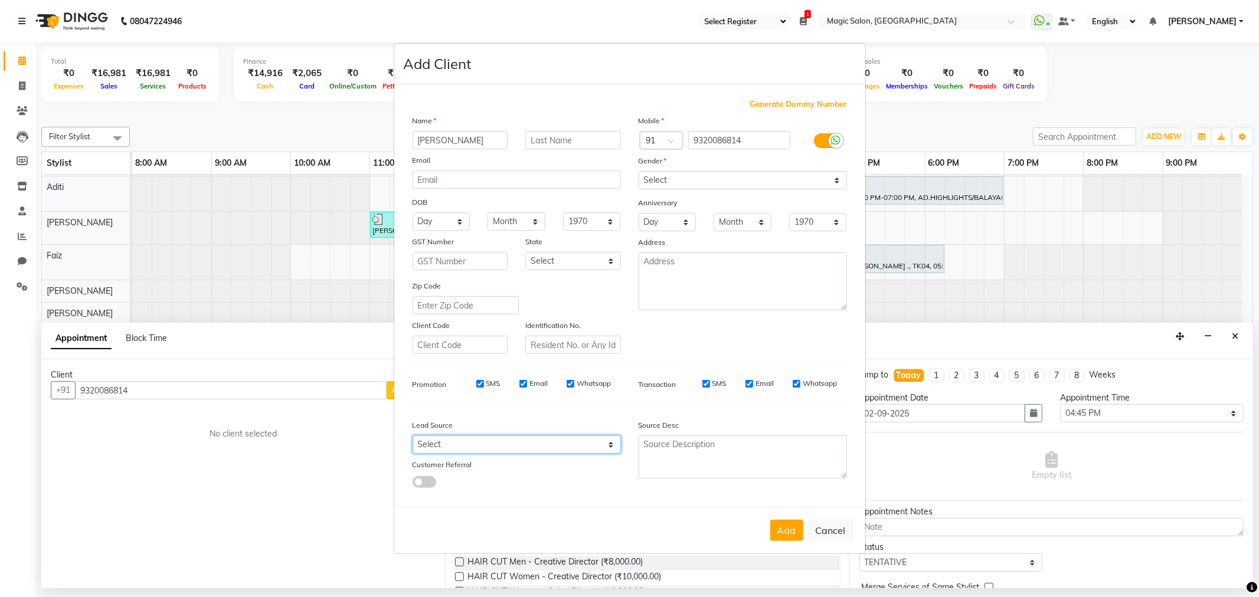
click at [488, 450] on select "Select" at bounding box center [517, 445] width 208 height 18
click at [413, 436] on select "Select" at bounding box center [517, 445] width 208 height 18
click at [508, 445] on select "Select" at bounding box center [517, 445] width 208 height 18
click at [413, 436] on select "Select" at bounding box center [517, 445] width 208 height 18
click at [786, 528] on button "Add" at bounding box center [786, 530] width 33 height 21
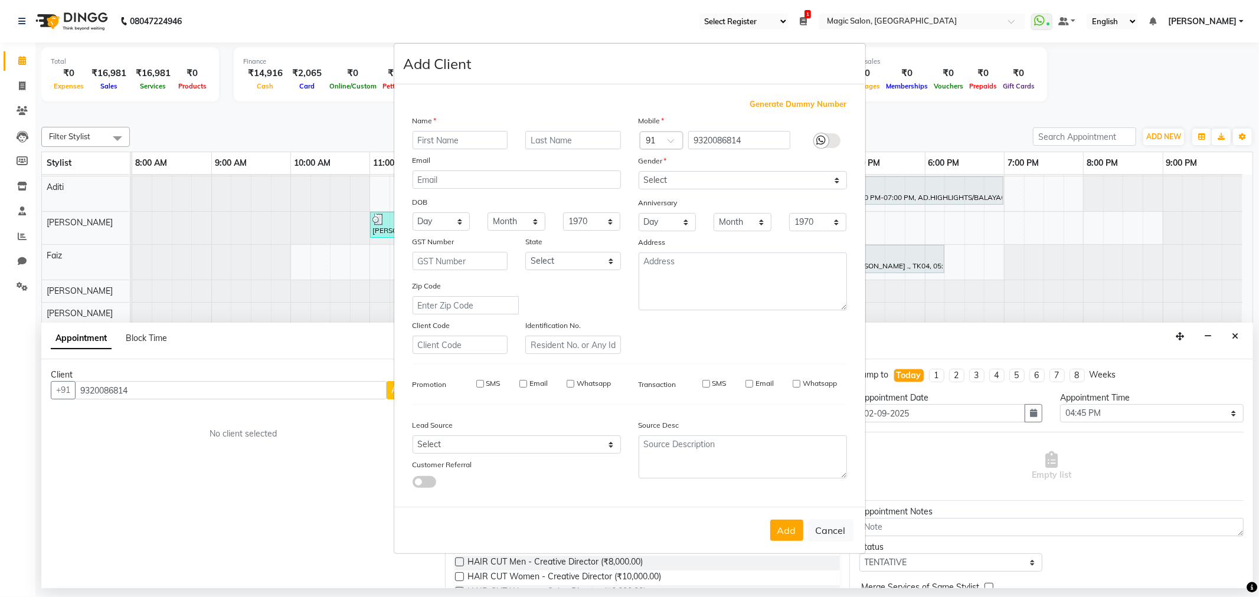
select select
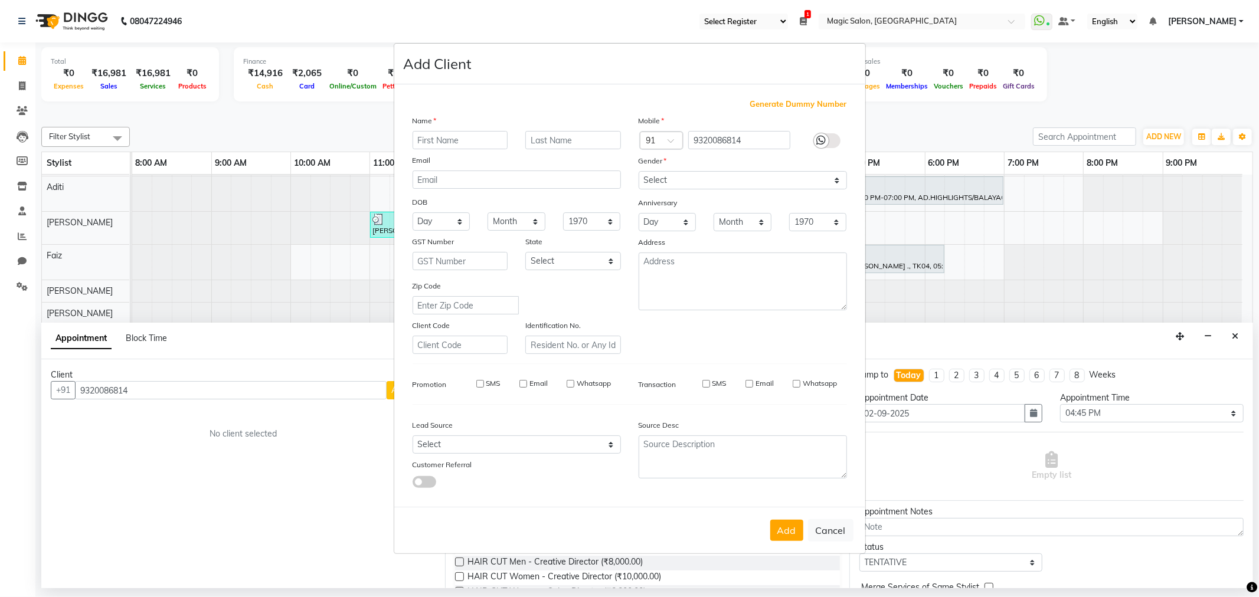
select select
checkbox input "false"
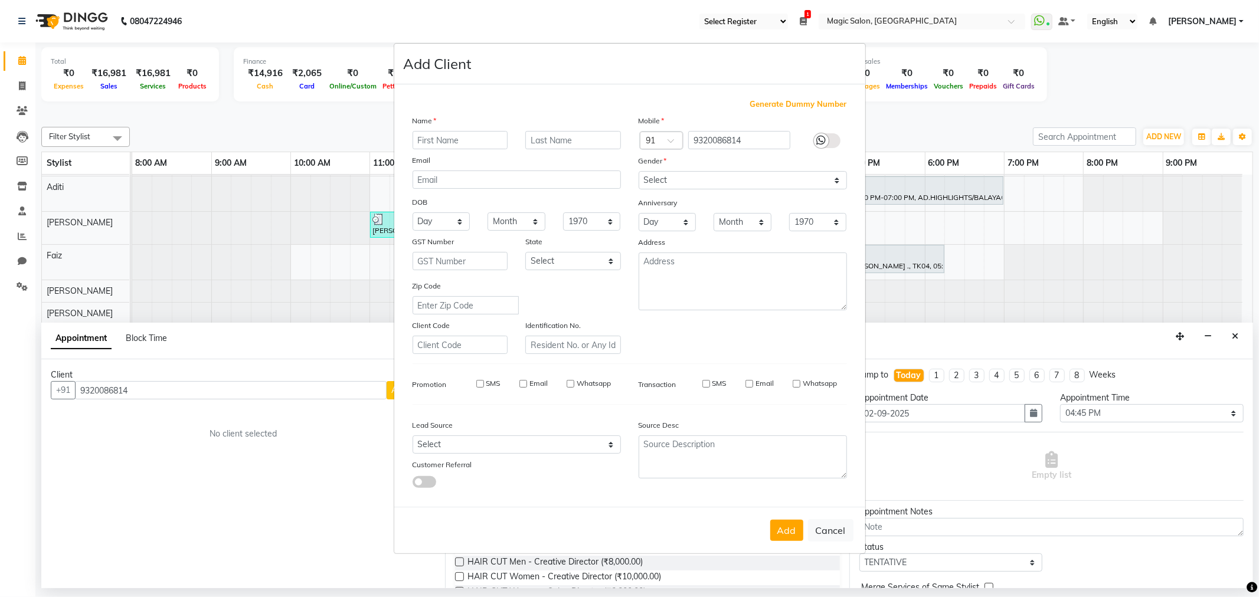
checkbox input "false"
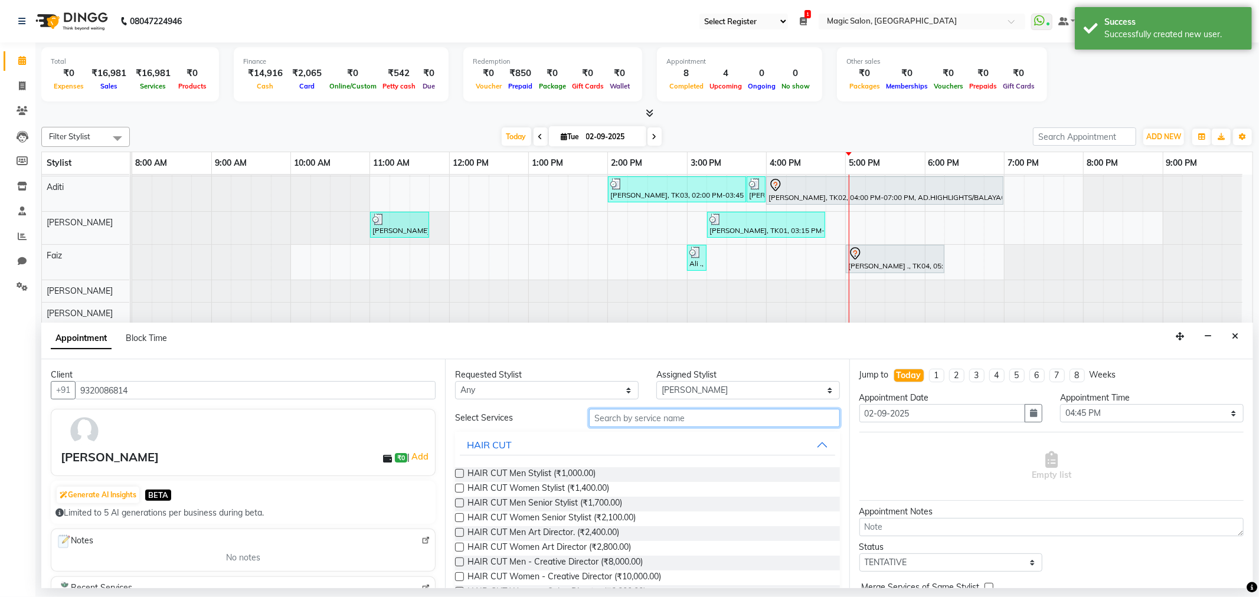
click at [645, 421] on input "text" at bounding box center [714, 418] width 250 height 18
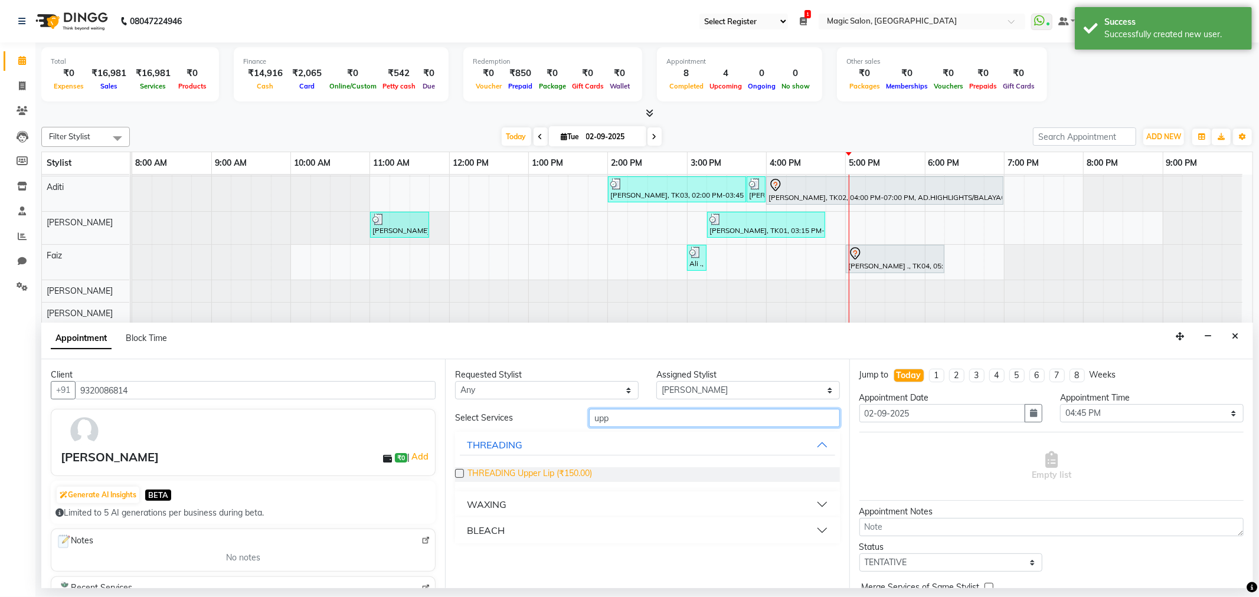
type input "upp"
click at [570, 469] on span "THREADING Upper Lip (₹150.00)" at bounding box center [529, 474] width 125 height 15
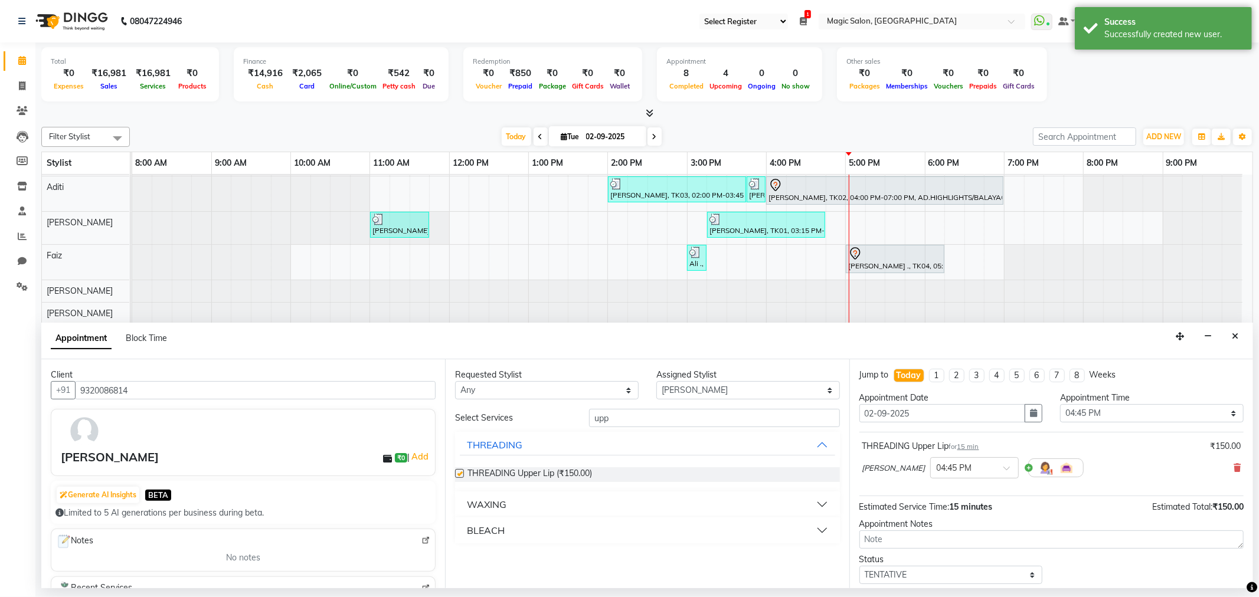
checkbox input "false"
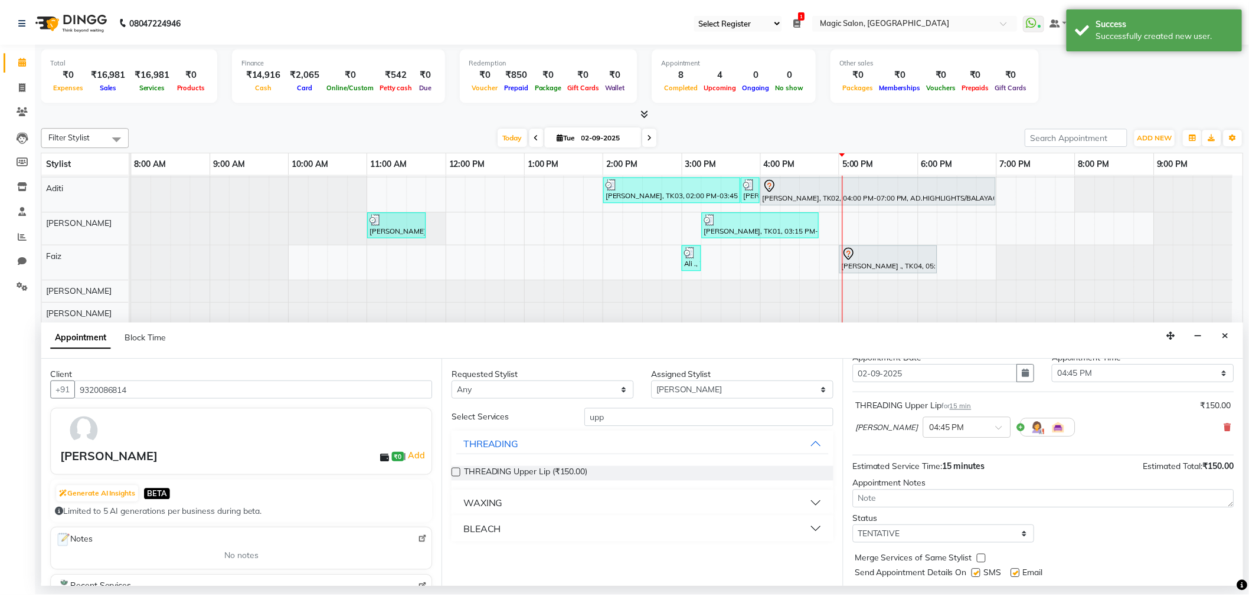
scroll to position [71, 0]
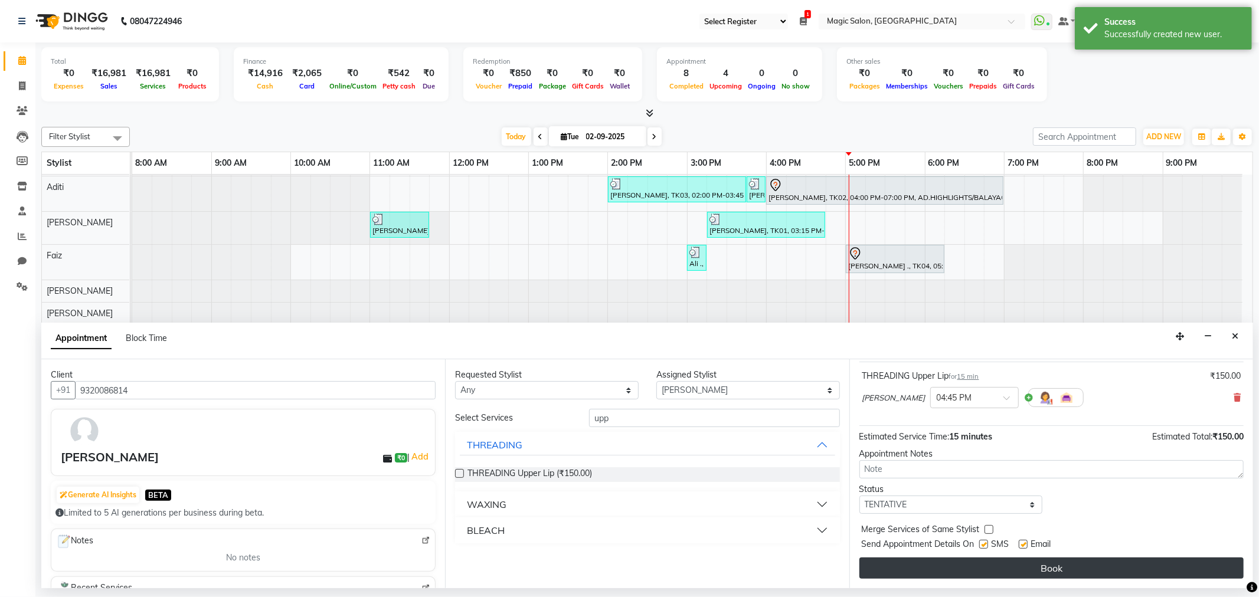
click at [1081, 568] on button "Book" at bounding box center [1051, 568] width 384 height 21
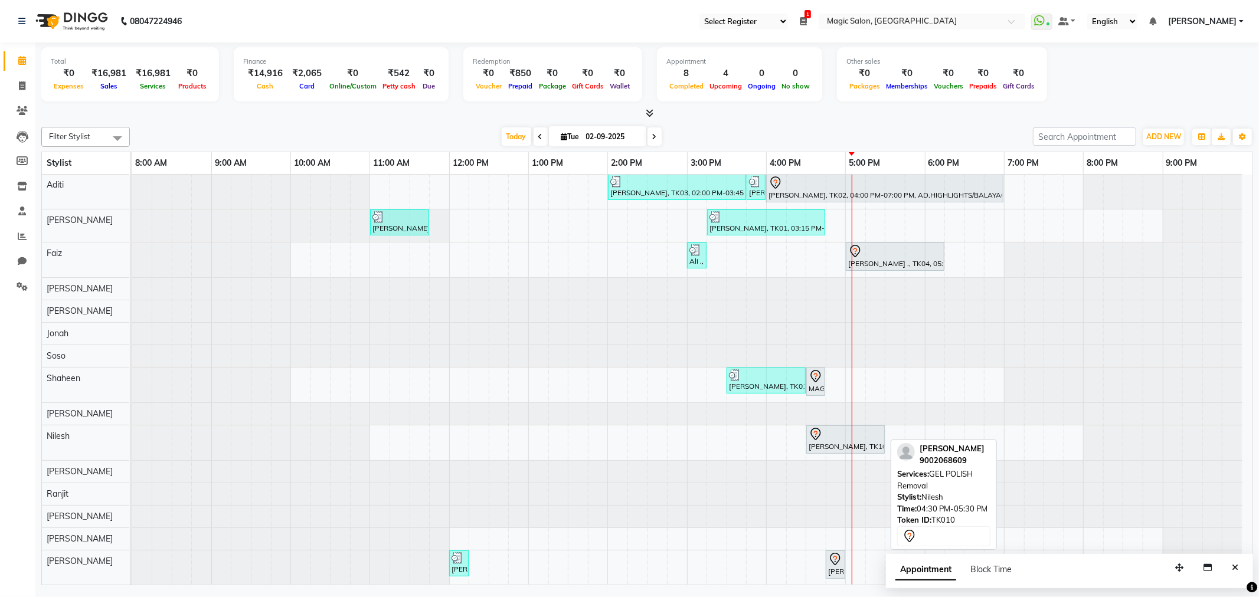
click at [832, 432] on div at bounding box center [846, 434] width 74 height 14
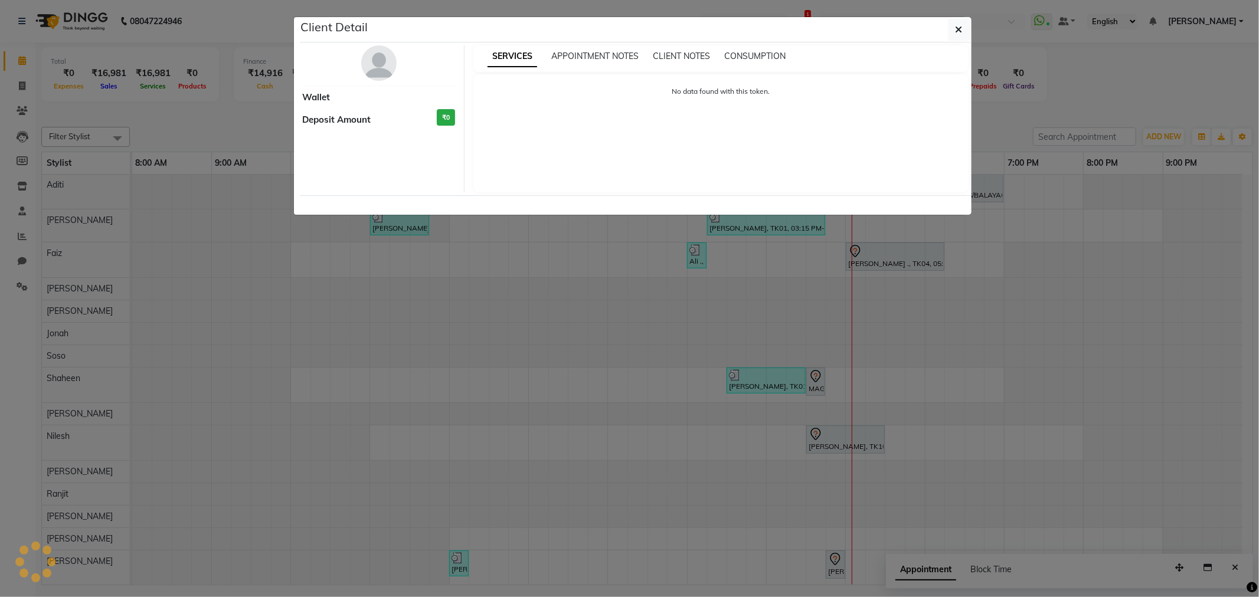
select select "7"
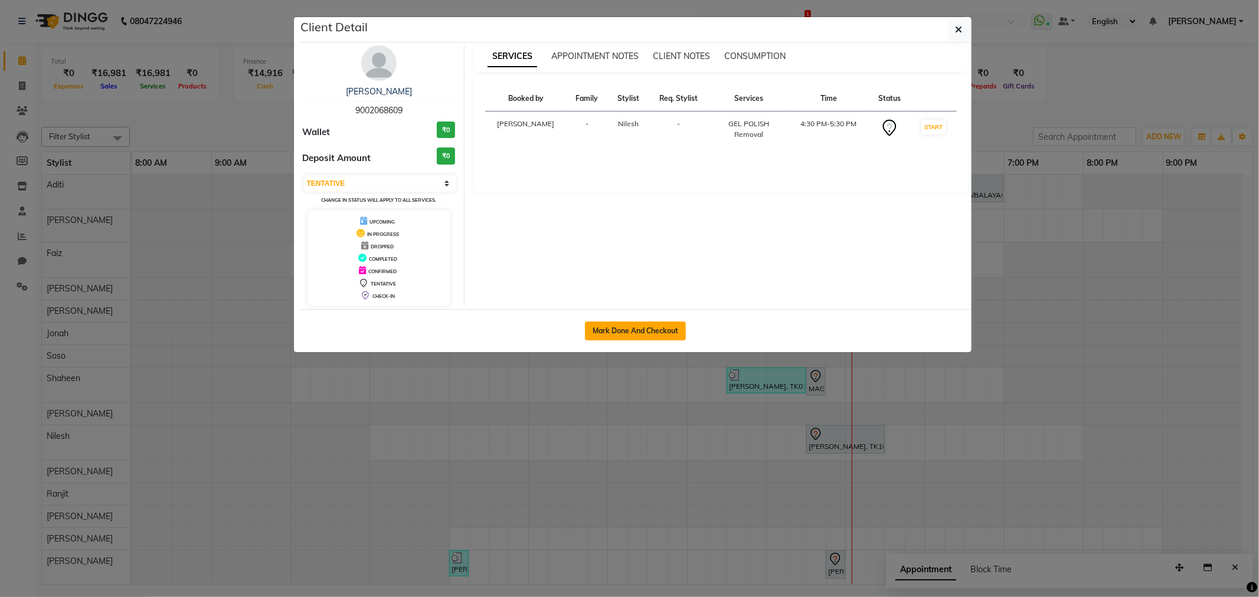
click at [642, 338] on button "Mark Done And Checkout" at bounding box center [635, 331] width 101 height 19
select select "7276"
select select "service"
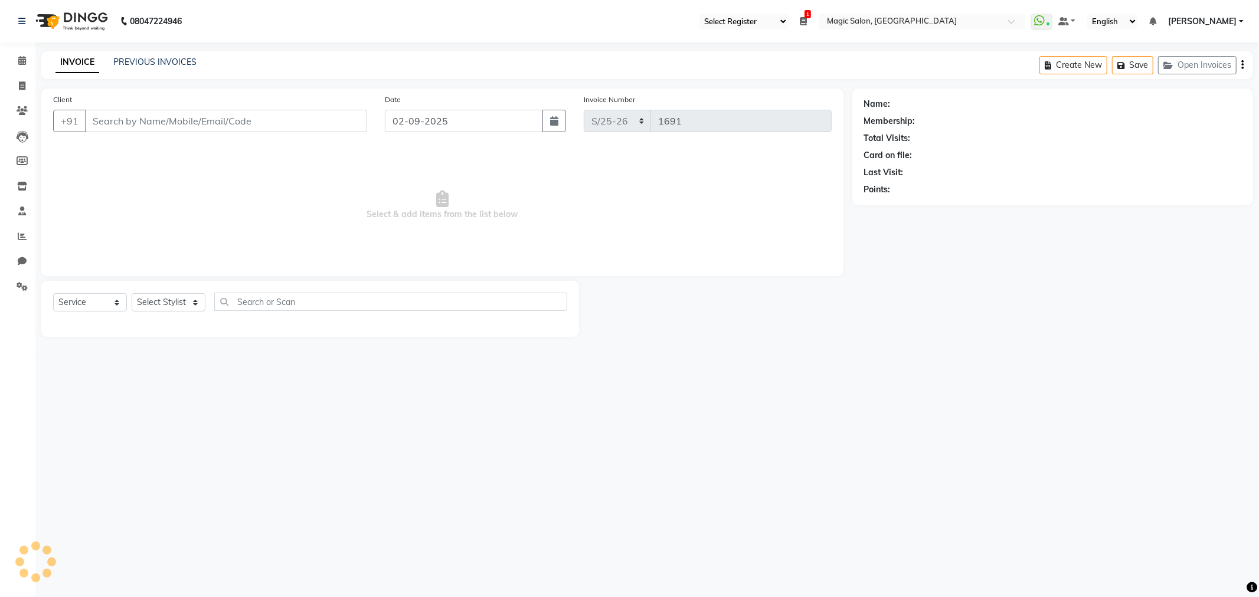
type input "9002068609"
select select "86682"
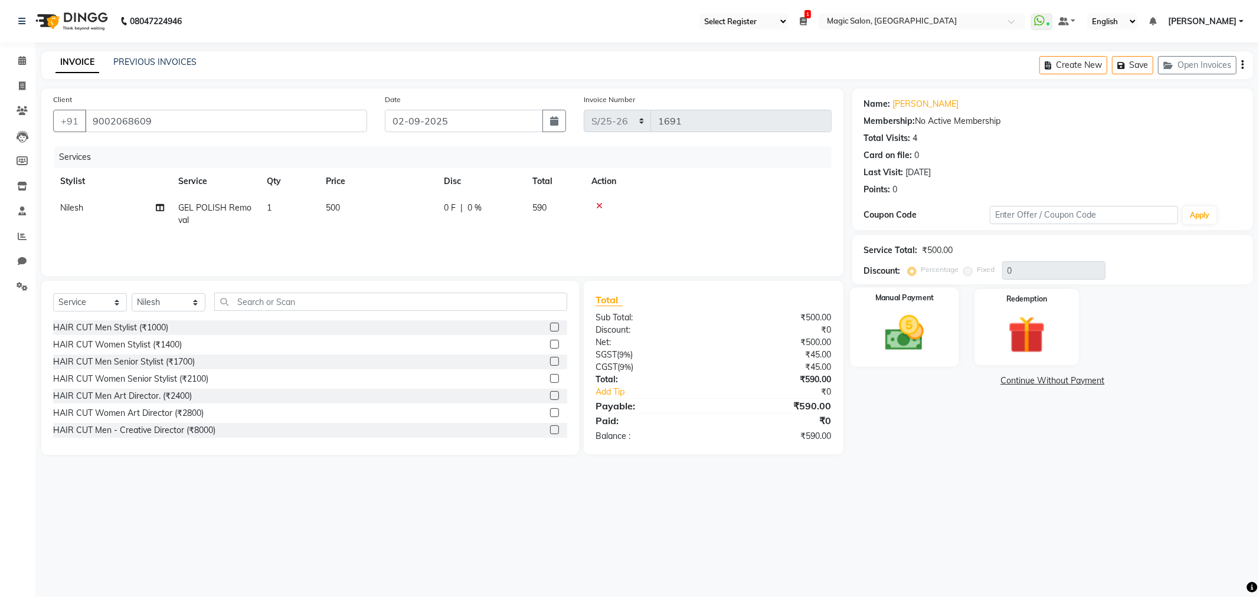
click at [920, 329] on img at bounding box center [904, 333] width 63 height 45
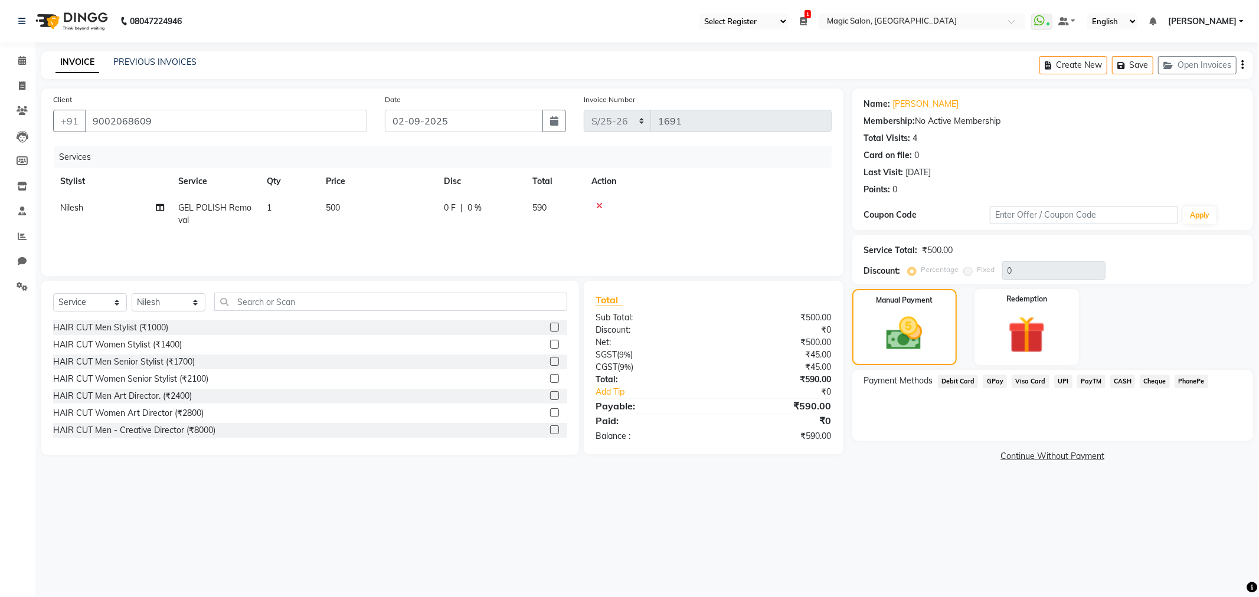
click at [1129, 382] on span "CASH" at bounding box center [1122, 382] width 25 height 14
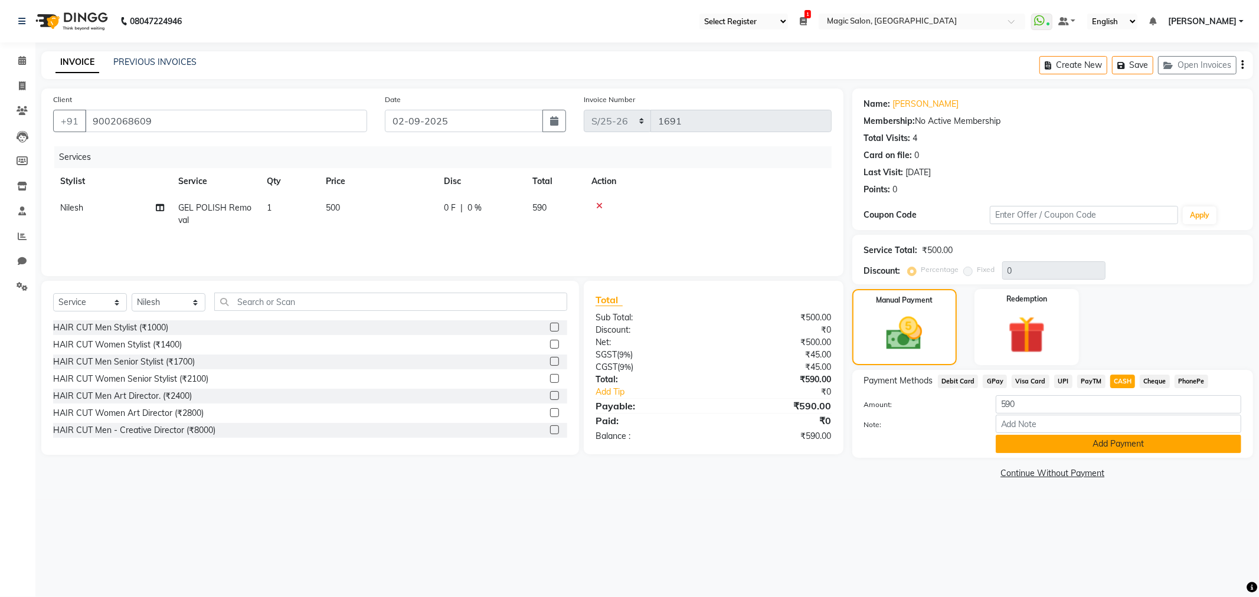
click at [1129, 439] on button "Add Payment" at bounding box center [1119, 444] width 246 height 18
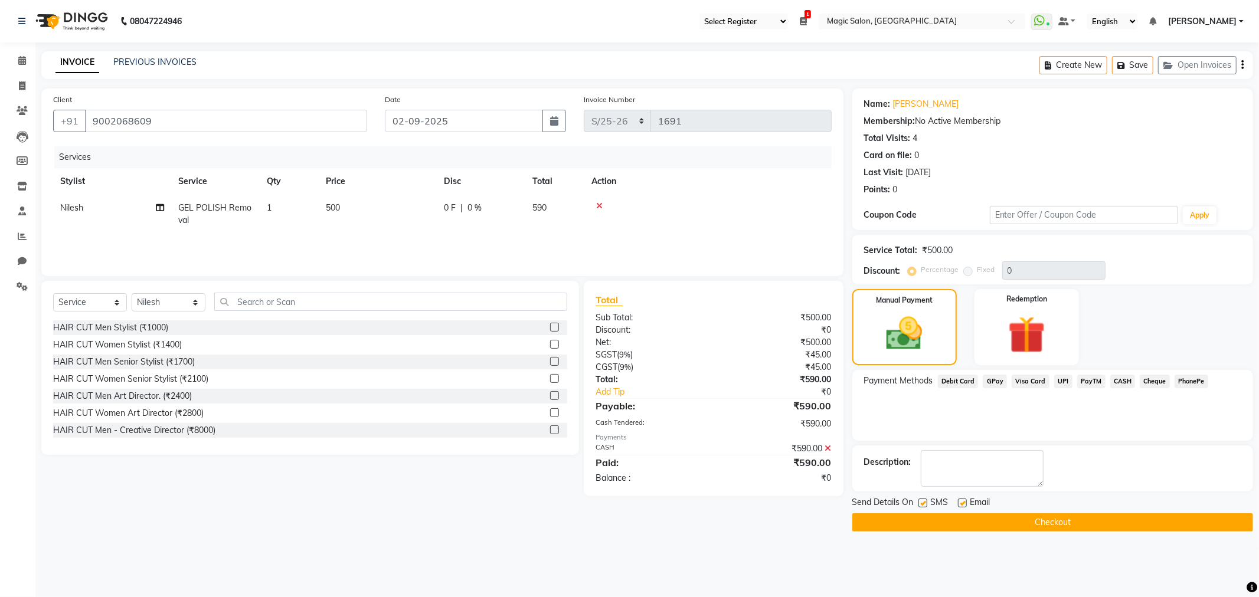
click at [1059, 527] on button "Checkout" at bounding box center [1052, 522] width 401 height 18
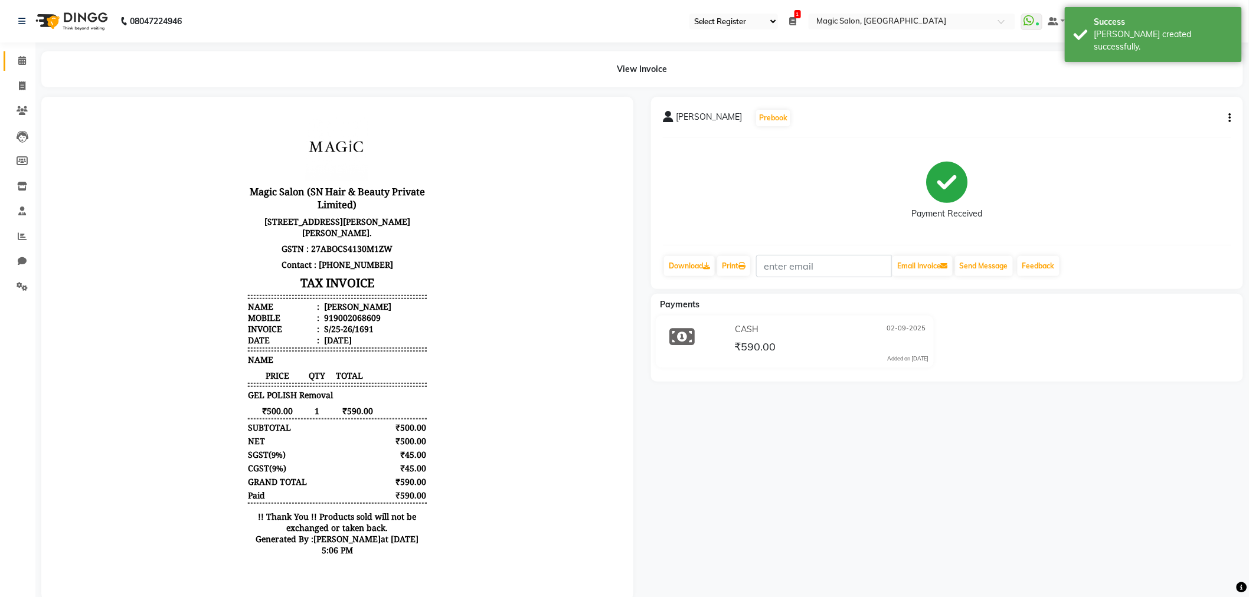
click at [8, 63] on link "Calendar" at bounding box center [18, 60] width 28 height 19
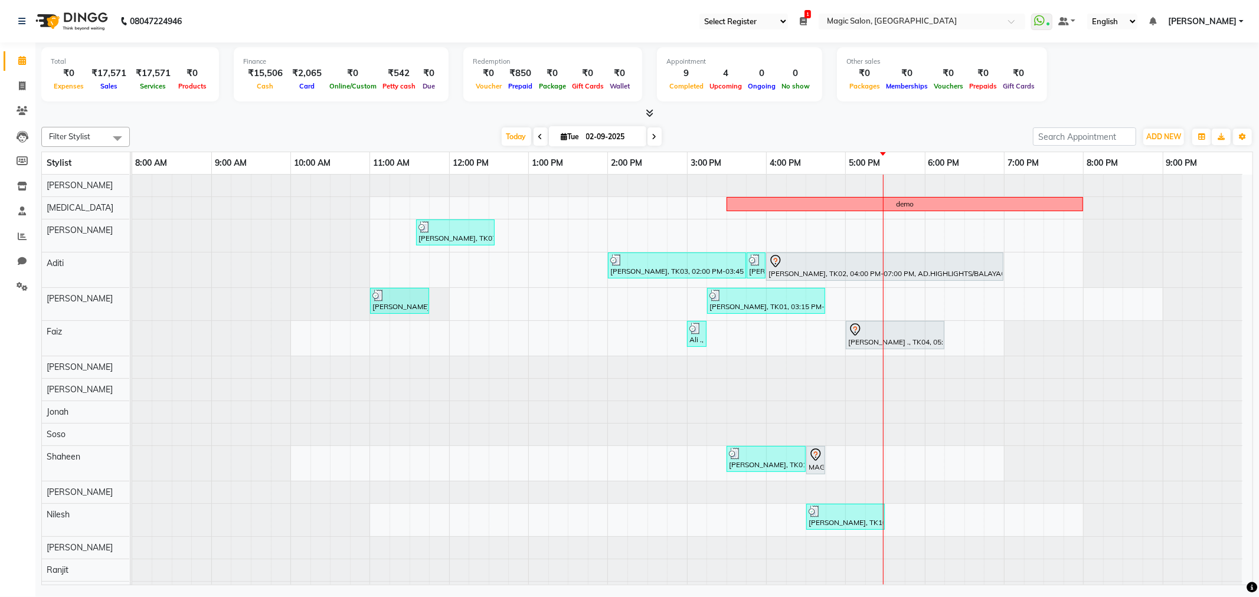
click at [583, 464] on div "demo shailen sohoni, TK07, 11:35 AM-12:35 PM, SL.HAIRCUT MEN (₹1500) Neha Kesar…" at bounding box center [692, 418] width 1120 height 487
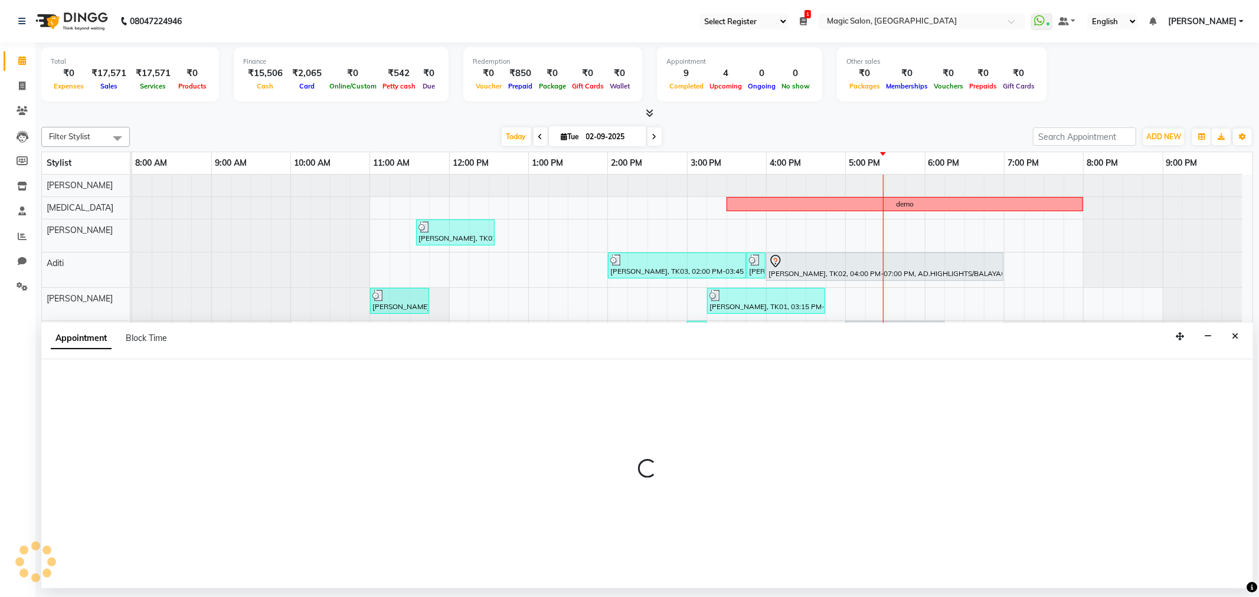
select select "61847"
select select "tentative"
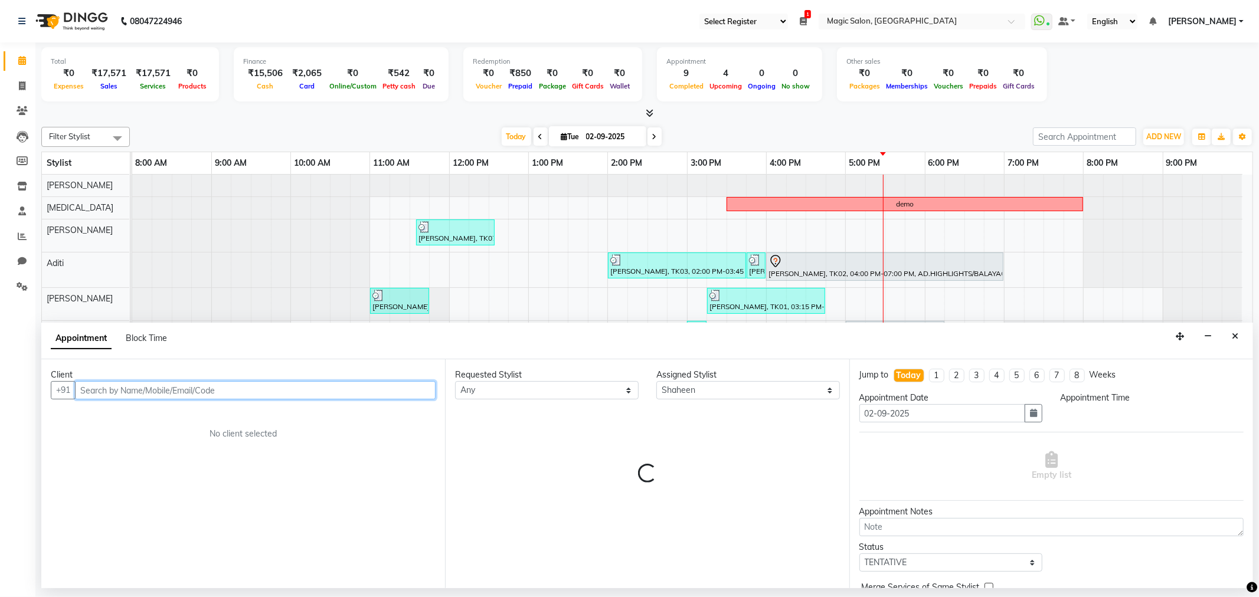
select select "810"
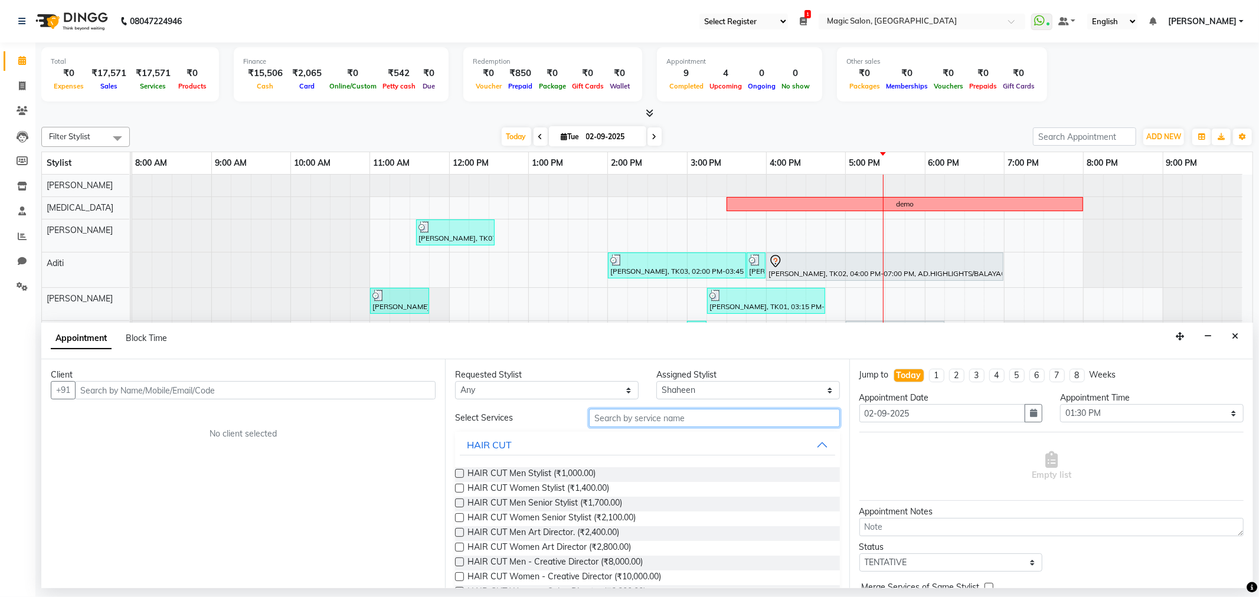
click at [640, 416] on input "text" at bounding box center [714, 418] width 250 height 18
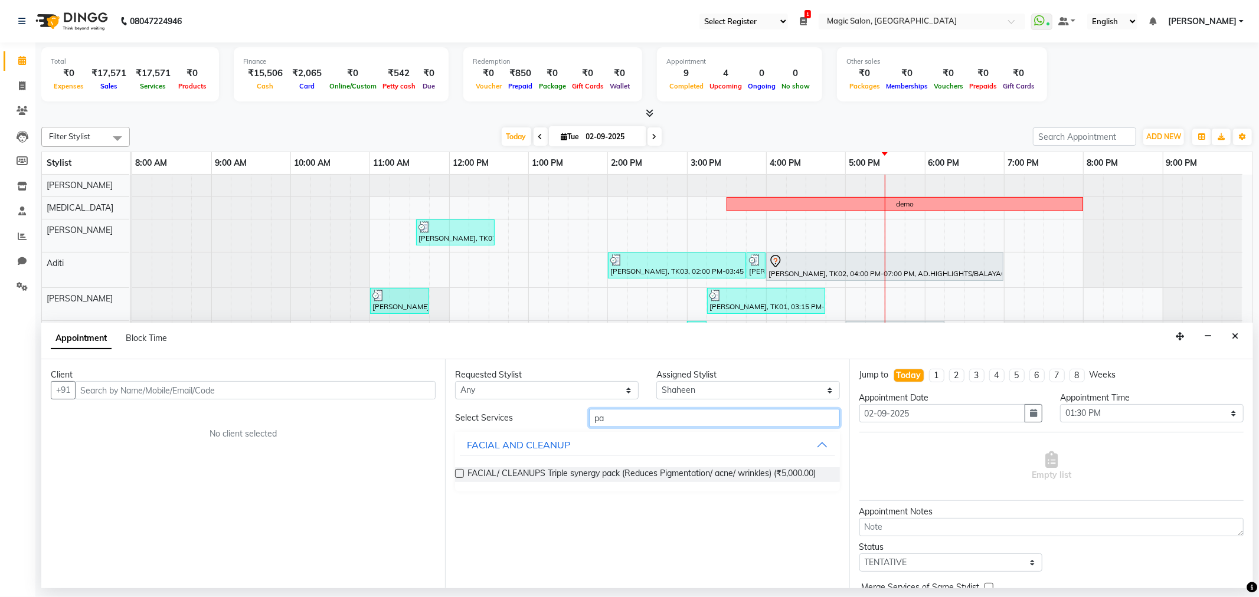
type input "p"
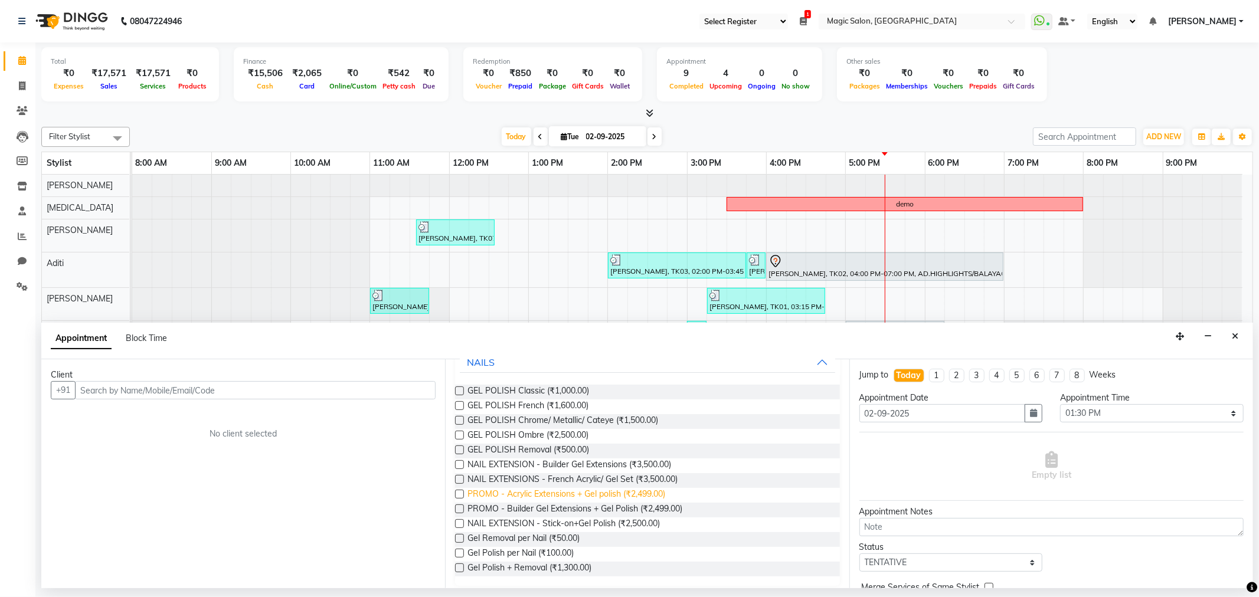
scroll to position [90, 0]
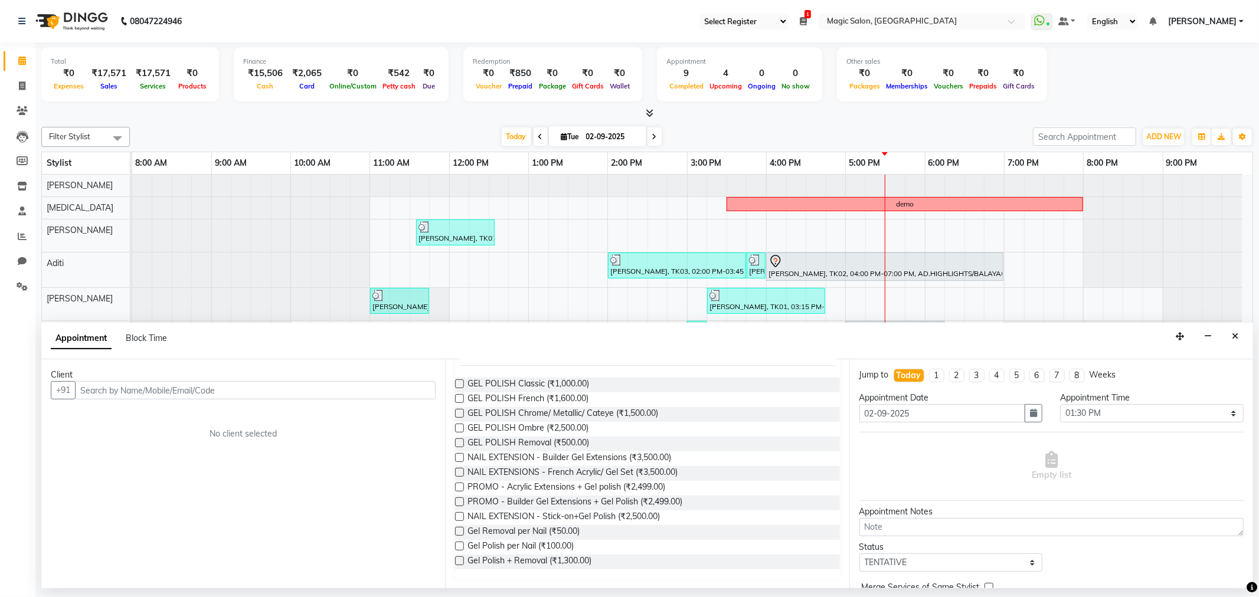
type input "gel"
drag, startPoint x: 33, startPoint y: 242, endPoint x: 24, endPoint y: 236, distance: 11.1
click at [26, 235] on li "Reports" at bounding box center [17, 236] width 35 height 25
click at [25, 237] on icon at bounding box center [22, 236] width 9 height 9
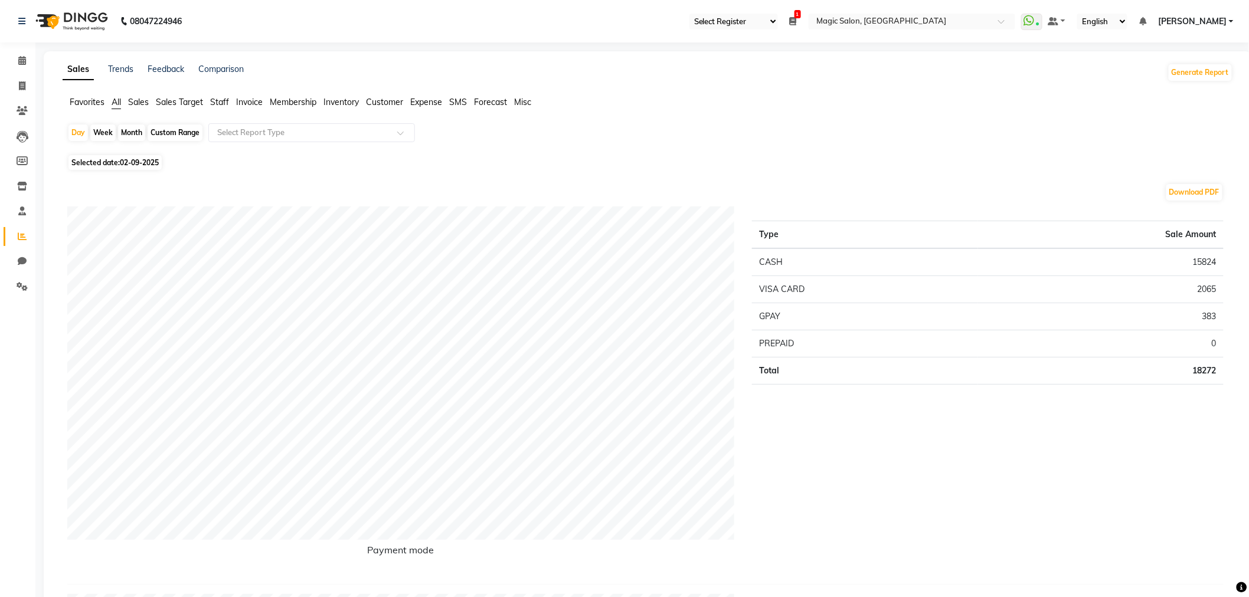
click at [799, 261] on td "CASH" at bounding box center [864, 262] width 225 height 28
click at [225, 101] on span "Staff" at bounding box center [219, 102] width 19 height 11
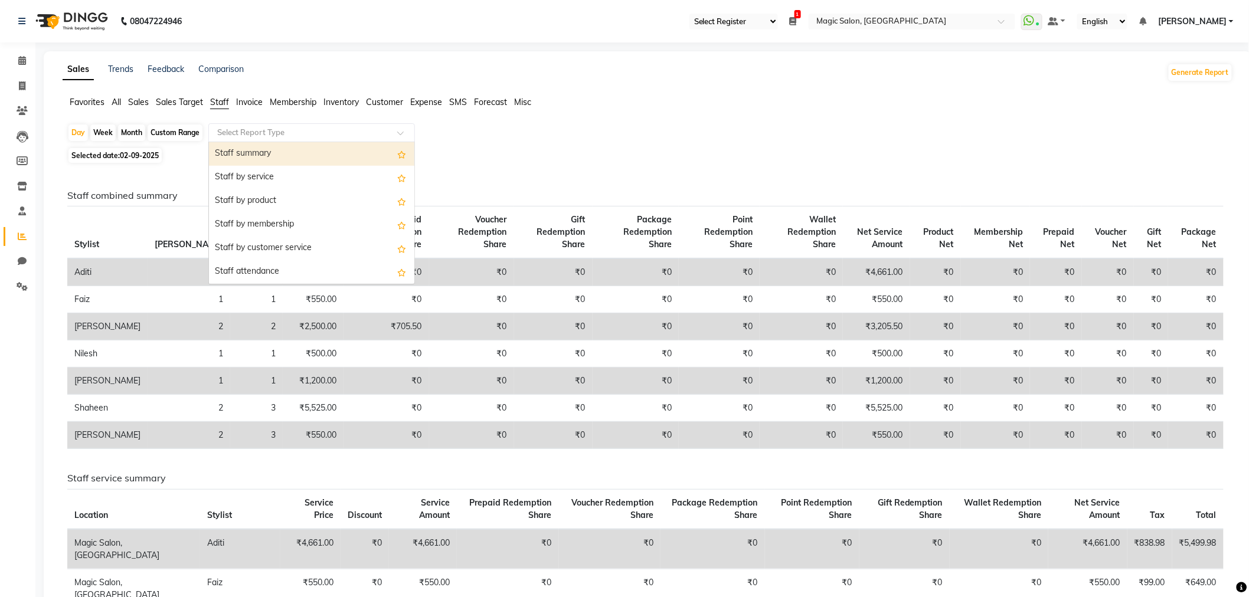
click at [255, 133] on input "text" at bounding box center [300, 133] width 170 height 12
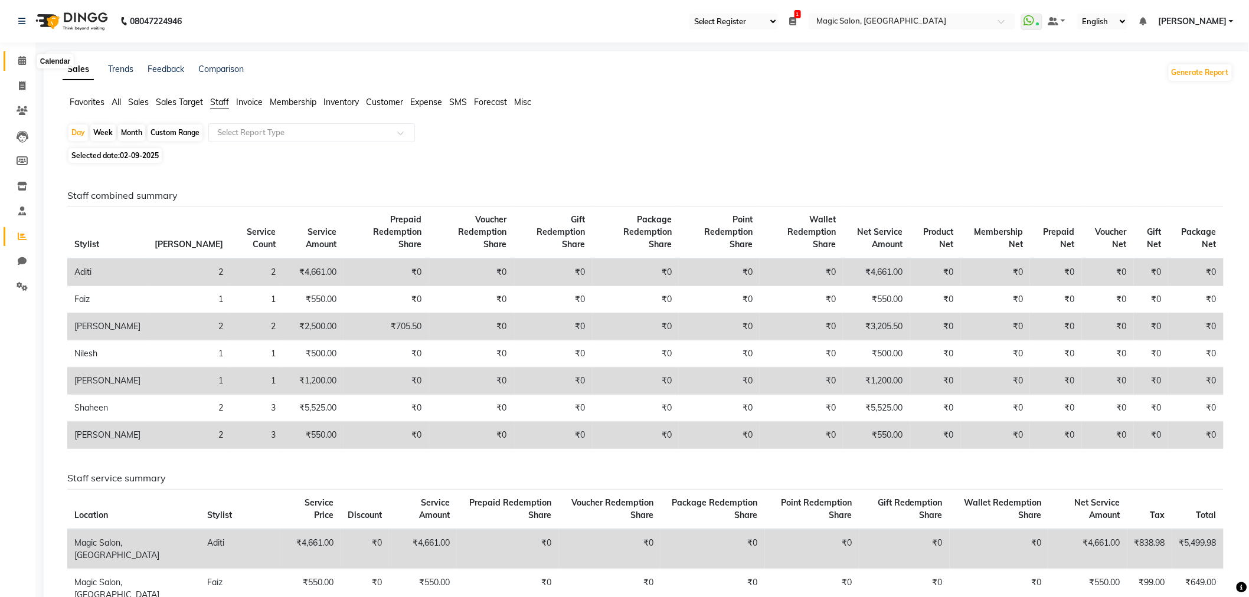
click at [15, 58] on span at bounding box center [22, 61] width 21 height 14
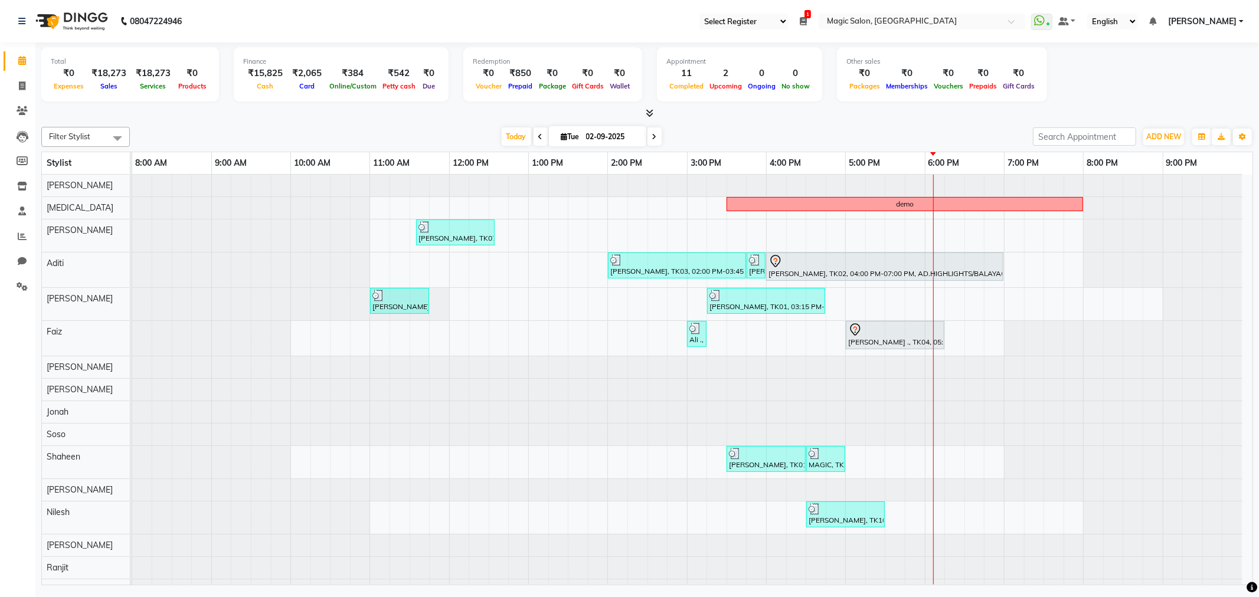
click at [652, 136] on icon at bounding box center [654, 136] width 5 height 7
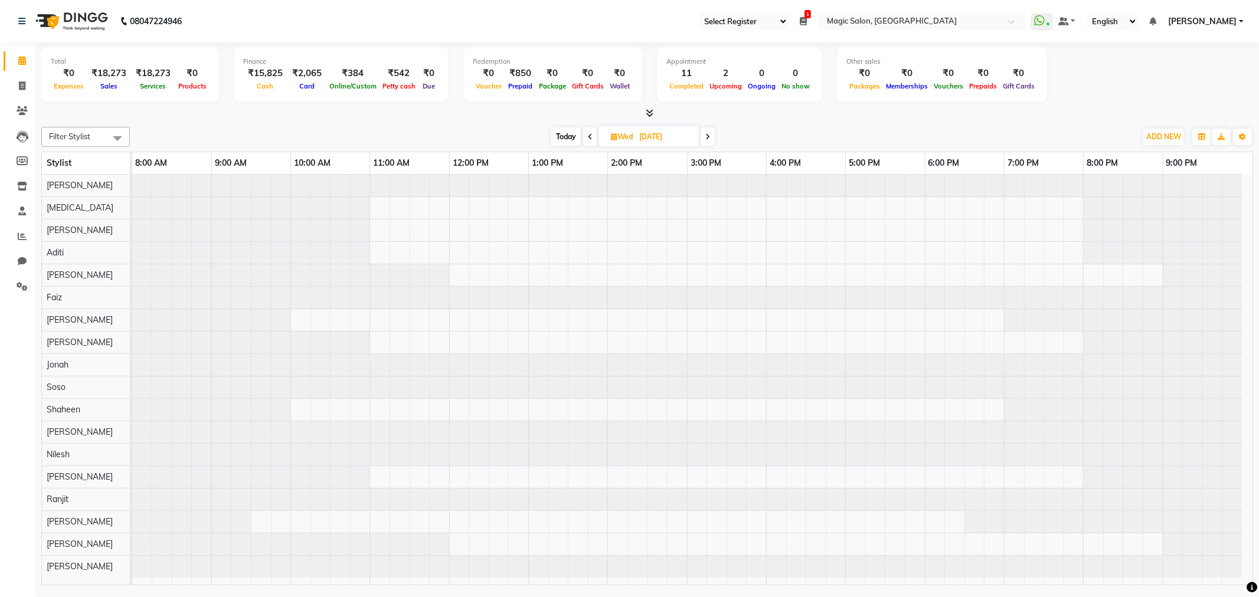
click at [570, 131] on span "Today" at bounding box center [566, 136] width 30 height 18
type input "02-09-2025"
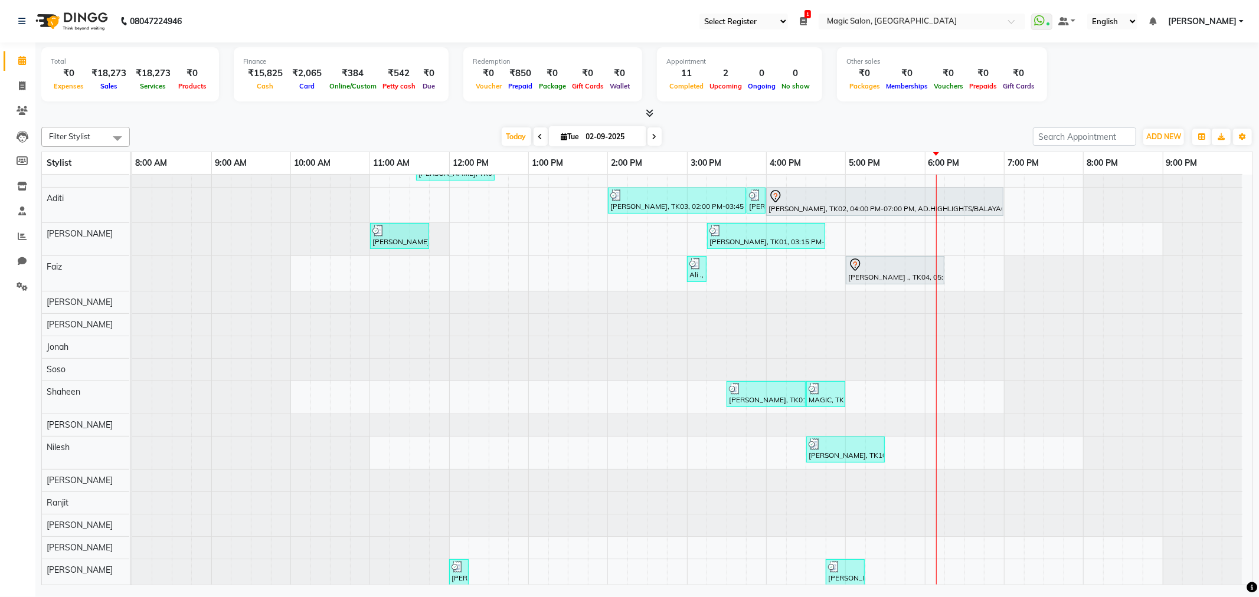
scroll to position [66, 0]
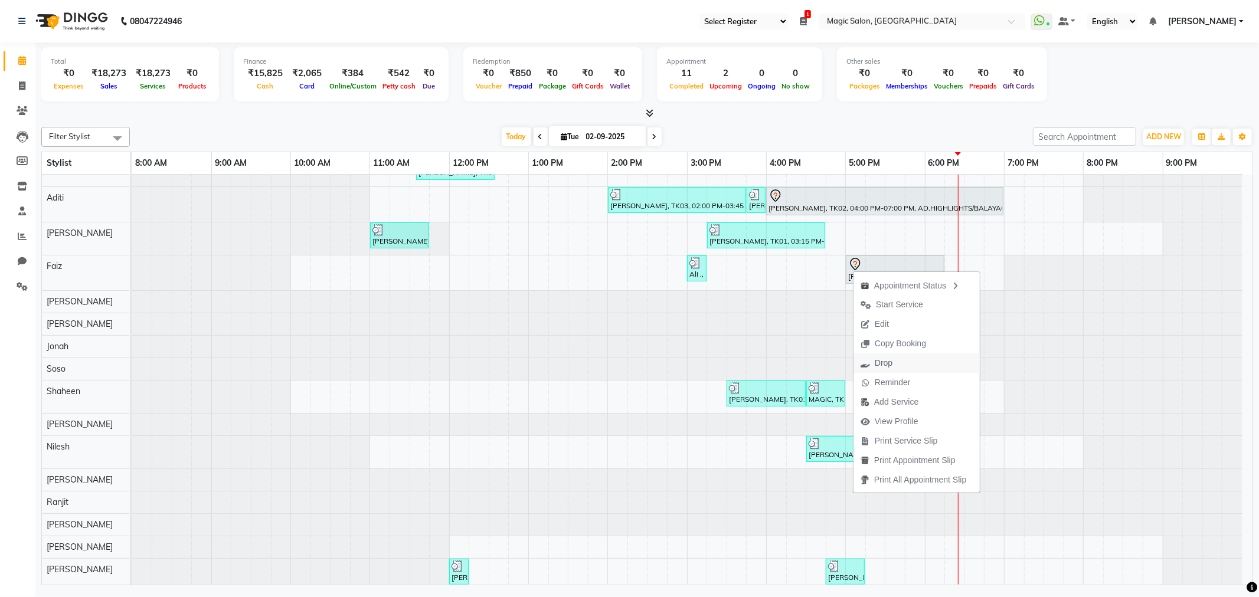
click at [884, 361] on span "Drop" at bounding box center [884, 363] width 18 height 12
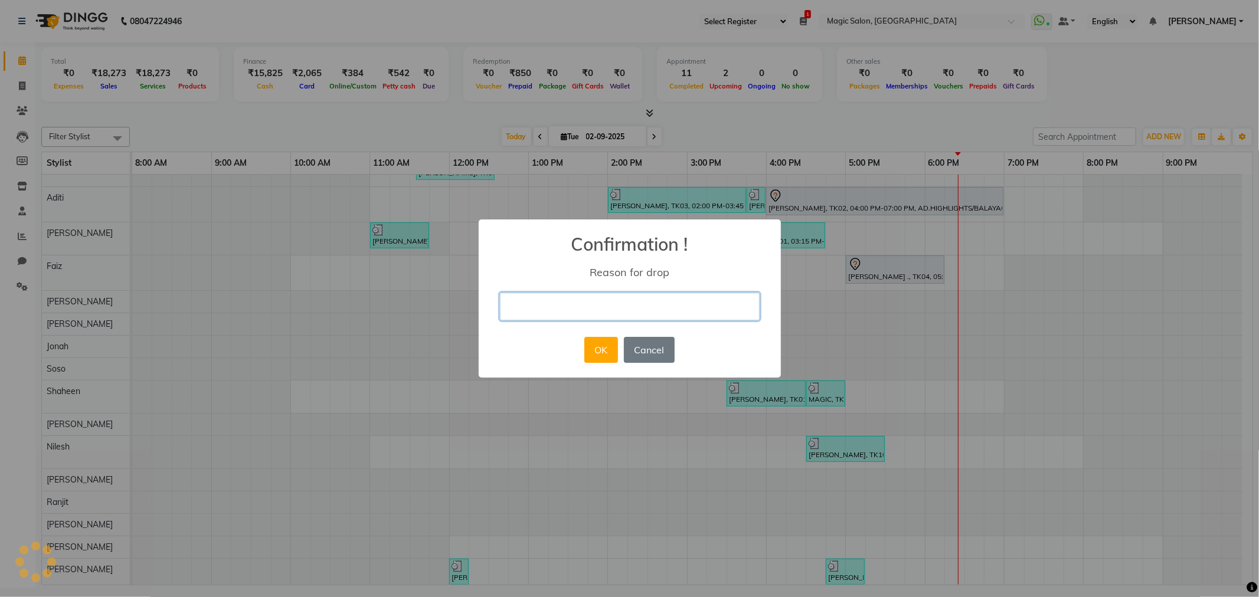
drag, startPoint x: 643, startPoint y: 309, endPoint x: 581, endPoint y: 304, distance: 62.8
click at [581, 304] on input "text" at bounding box center [630, 307] width 260 height 28
type input "No Show"
click at [605, 358] on button "OK" at bounding box center [601, 350] width 34 height 26
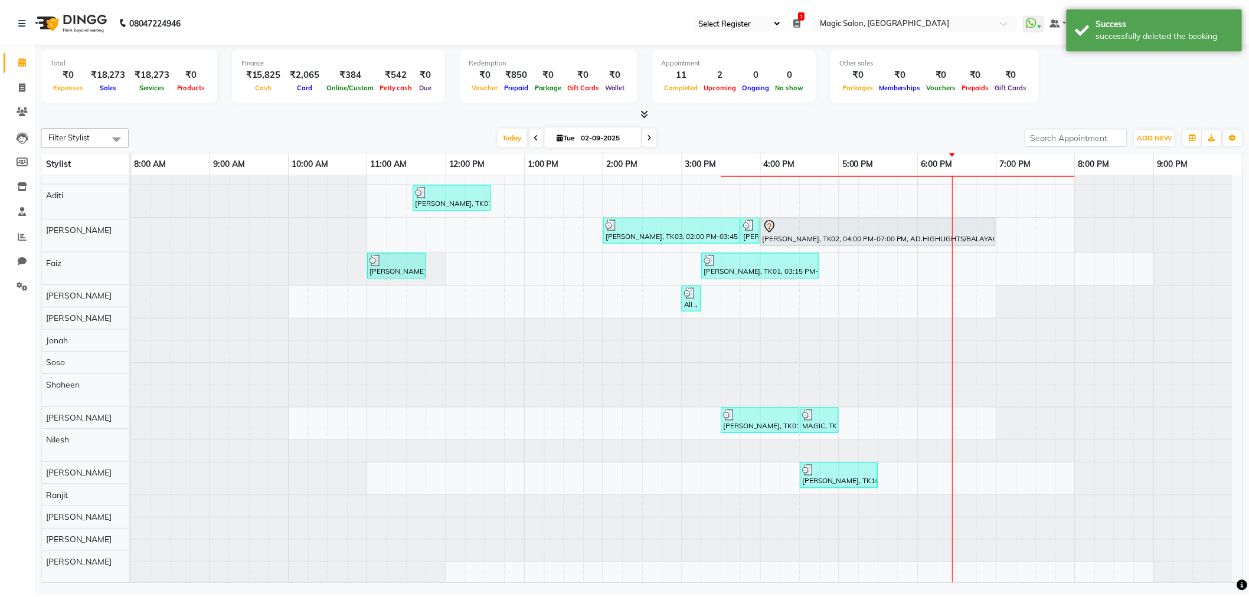
scroll to position [0, 0]
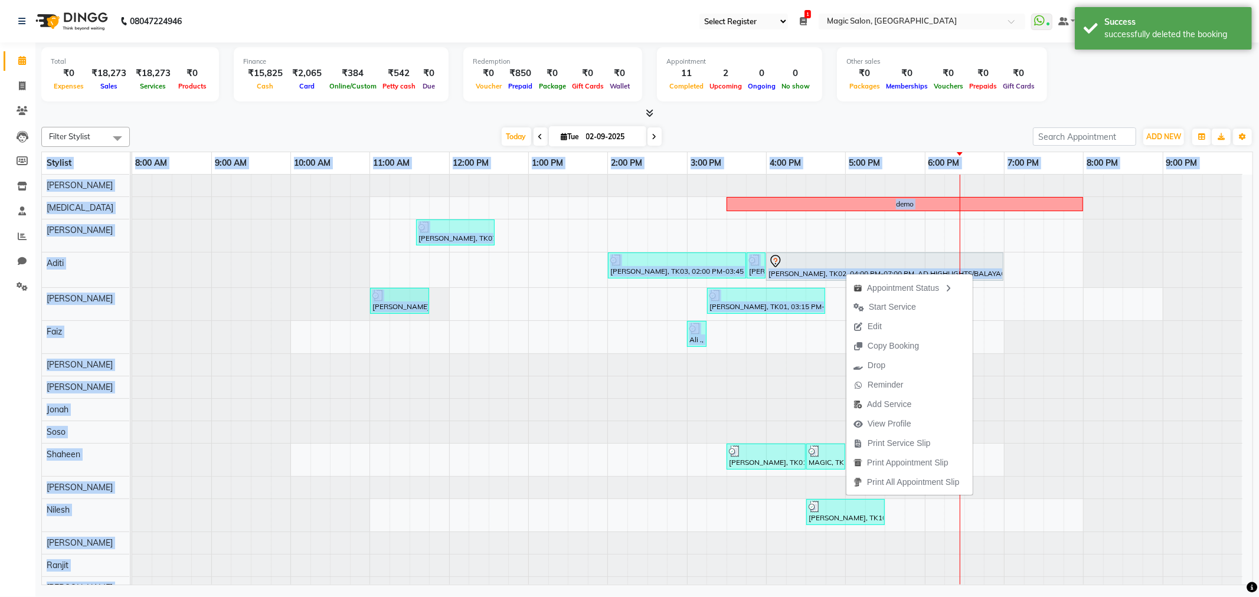
drag, startPoint x: 1258, startPoint y: 385, endPoint x: 1123, endPoint y: 349, distance: 139.9
click at [1190, 374] on div "Total ₹0 Expenses ₹18,273 Sales ₹18,273 Services ₹0 Products Finance ₹15,825 Ca…" at bounding box center [647, 315] width 1224 height 546
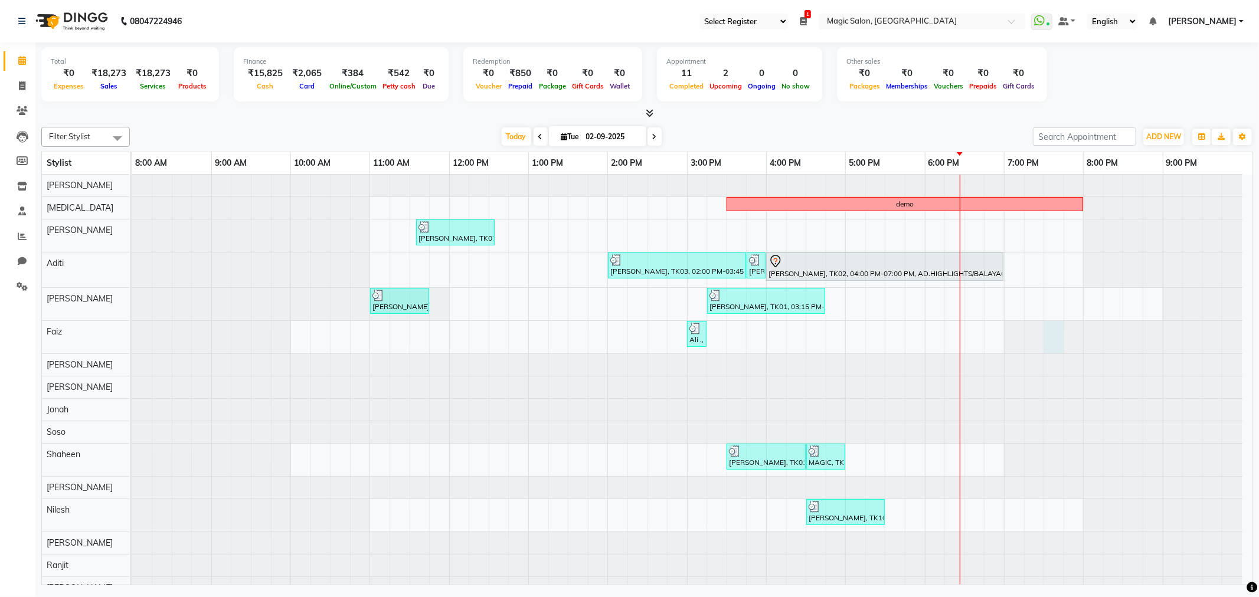
click at [132, 326] on div at bounding box center [132, 337] width 0 height 32
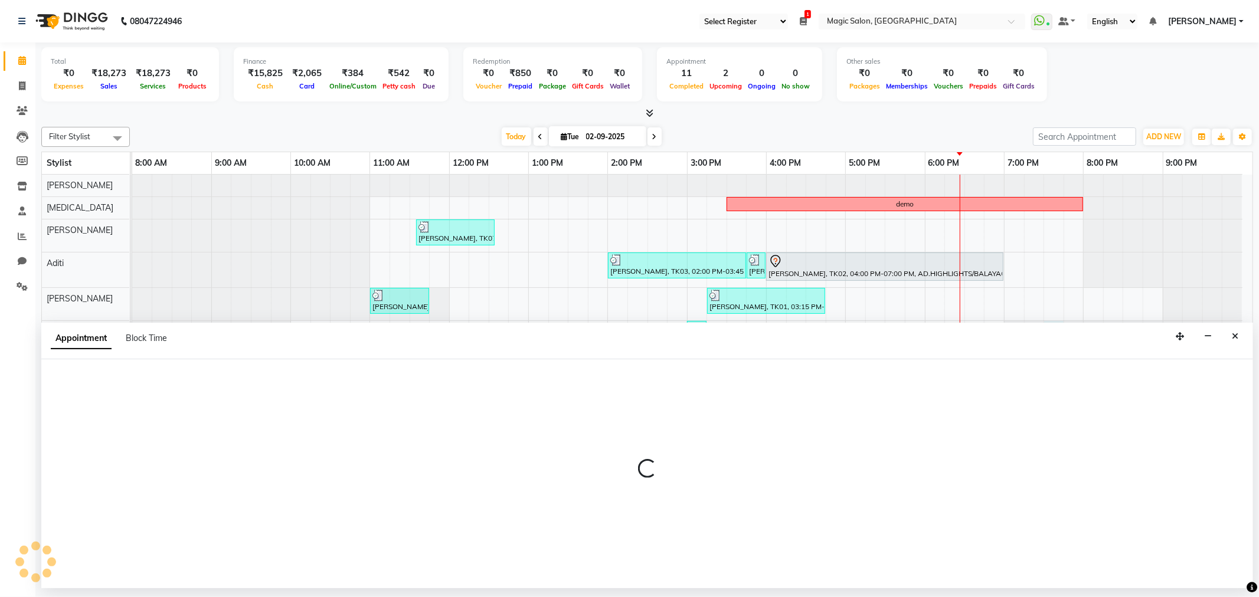
select select "83382"
select select "1170"
select select "tentative"
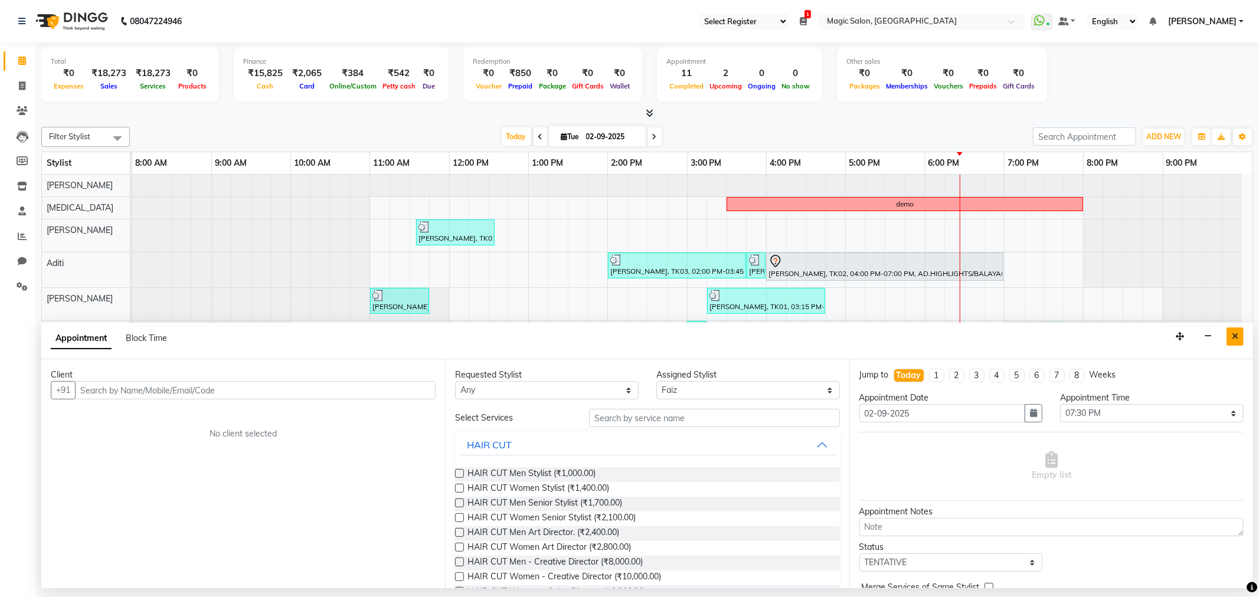
click at [1235, 338] on icon "Close" at bounding box center [1235, 336] width 6 height 8
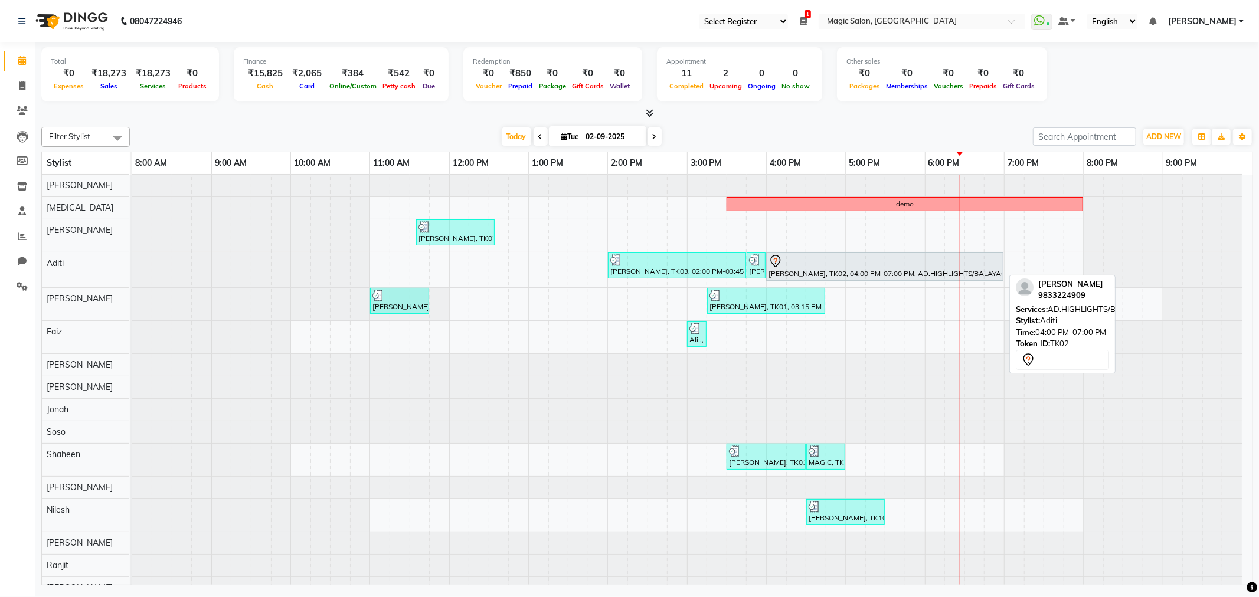
click at [874, 276] on div "Mahek Mehta, TK02, 04:00 PM-07:00 PM, AD.HIGHLIGHTS/BALAYAGE" at bounding box center [884, 266] width 235 height 25
select select "7"
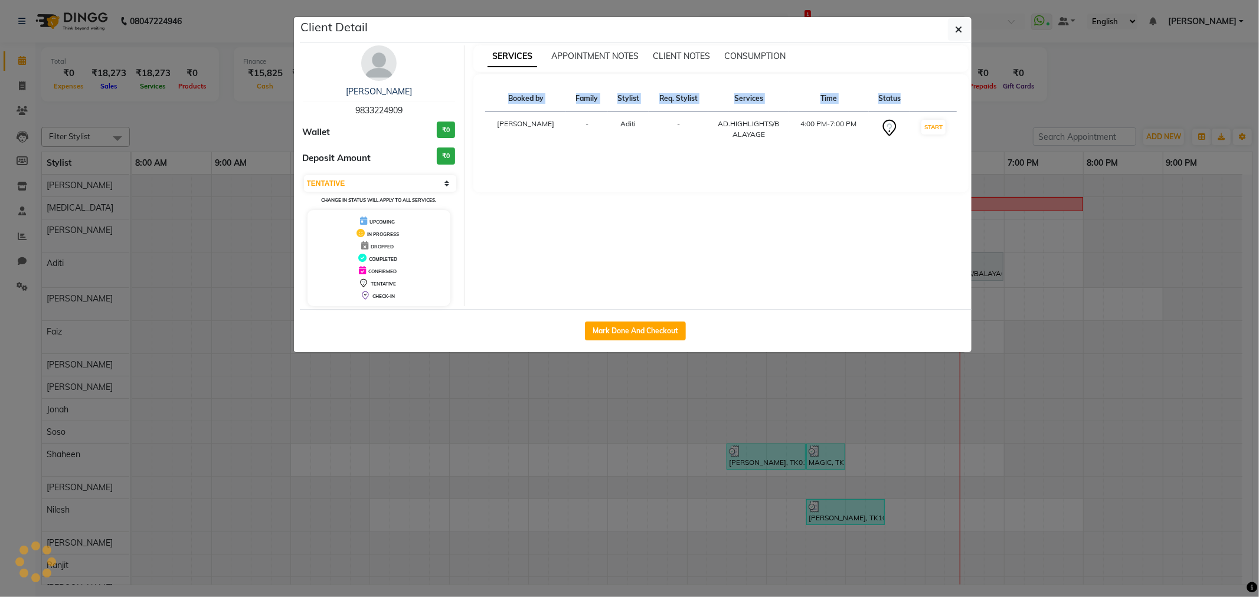
click at [874, 276] on div "Client Detail Mahek Mehta 9833224909 Wallet ₹0 Deposit Amount ₹0 Select IN SERV…" at bounding box center [636, 184] width 672 height 335
click at [685, 331] on button "Mark Done And Checkout" at bounding box center [635, 331] width 101 height 19
select select "7276"
select select "service"
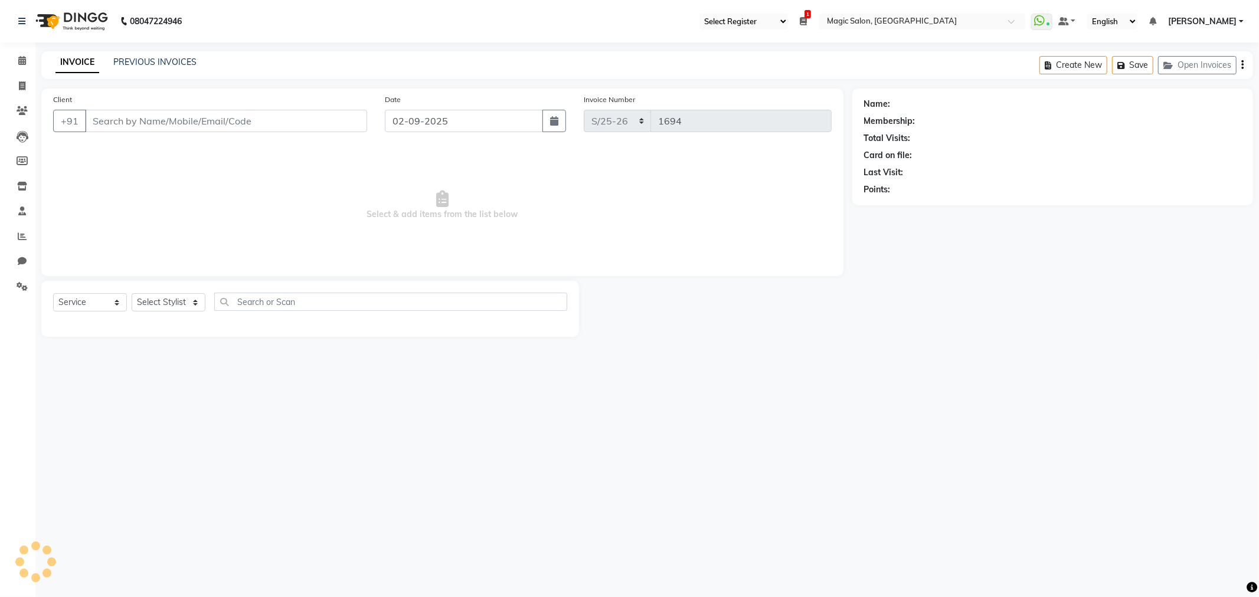
select select "3"
type input "9833224909"
select select "77865"
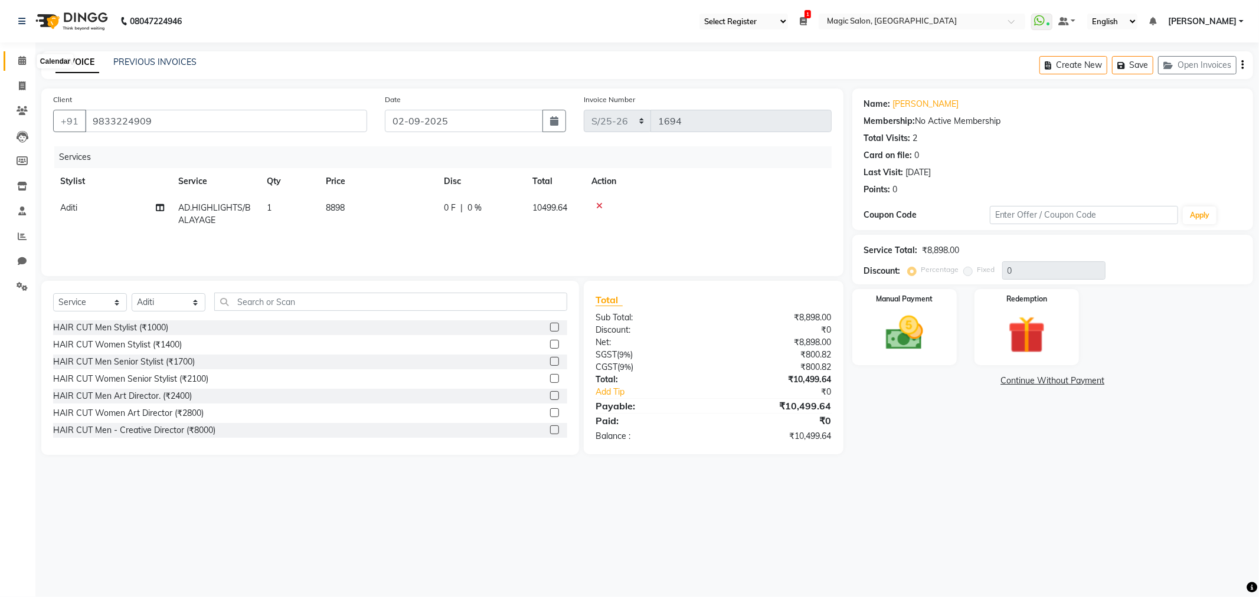
drag, startPoint x: 22, startPoint y: 64, endPoint x: 33, endPoint y: 55, distance: 13.8
click at [22, 64] on icon at bounding box center [22, 60] width 8 height 9
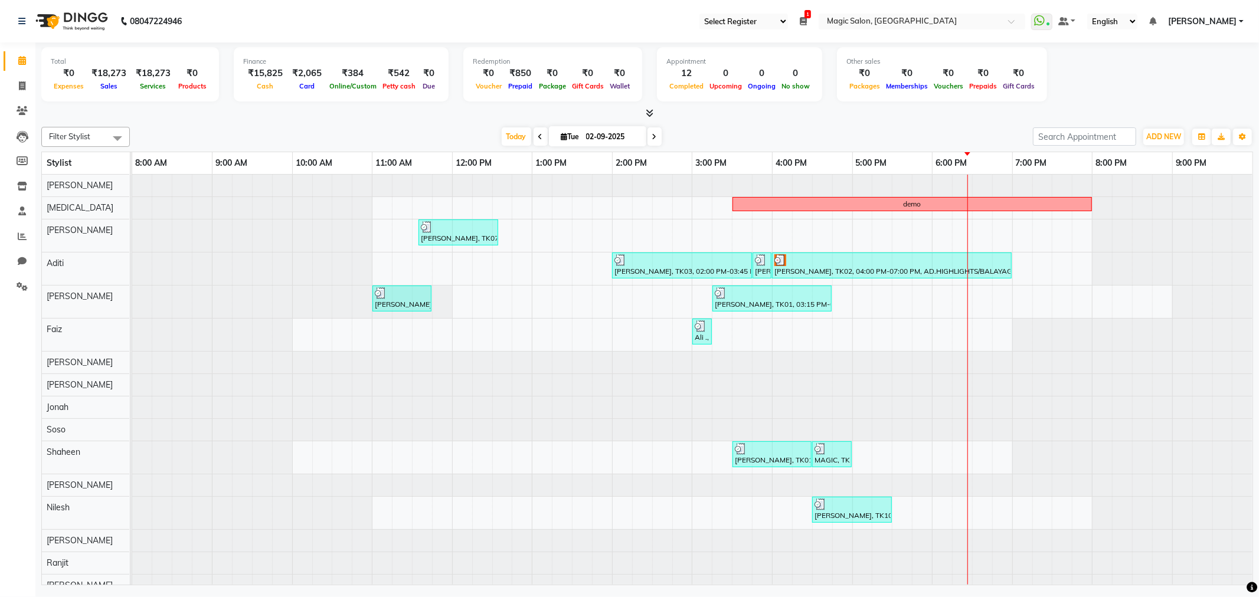
click at [475, 247] on div "demo shailen sohoni, TK07, 11:35 AM-12:35 PM, SL.HAIRCUT MEN (₹1500) Neha Kesar…" at bounding box center [692, 413] width 1120 height 477
select select "65345"
select select "tentative"
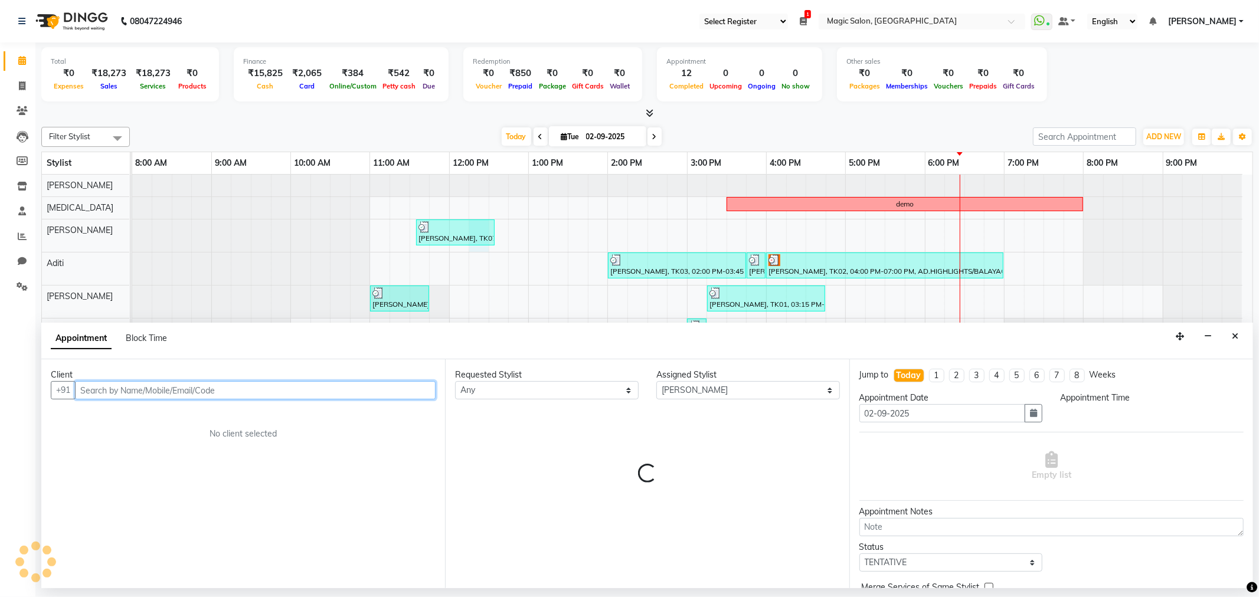
select select "735"
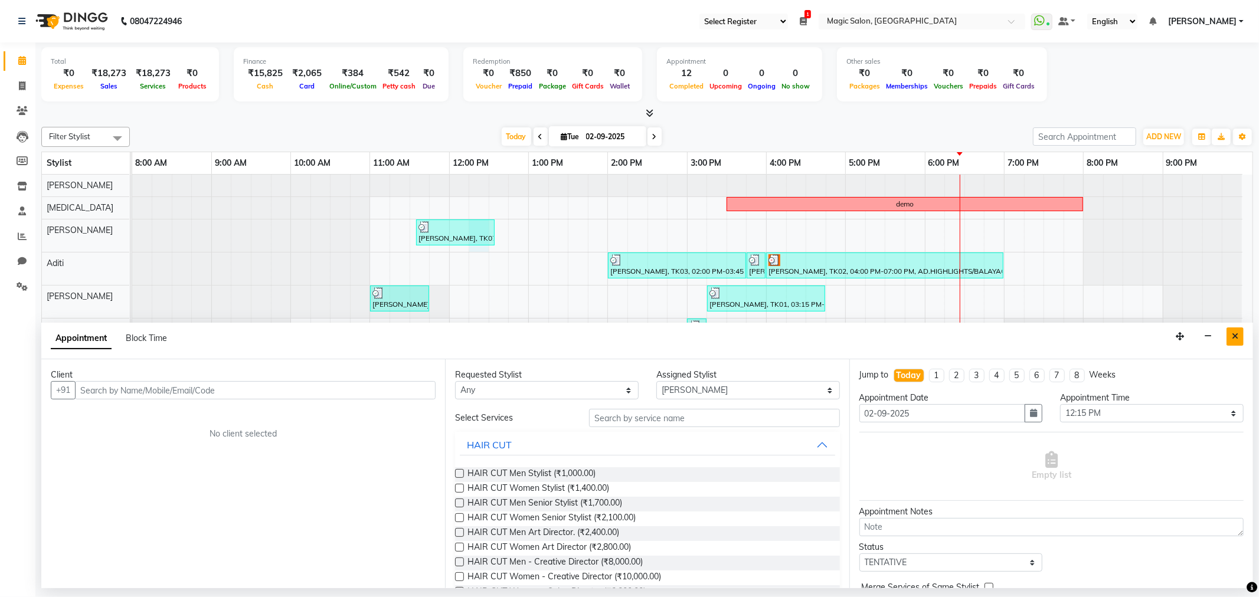
click at [1236, 343] on button "Close" at bounding box center [1234, 337] width 17 height 18
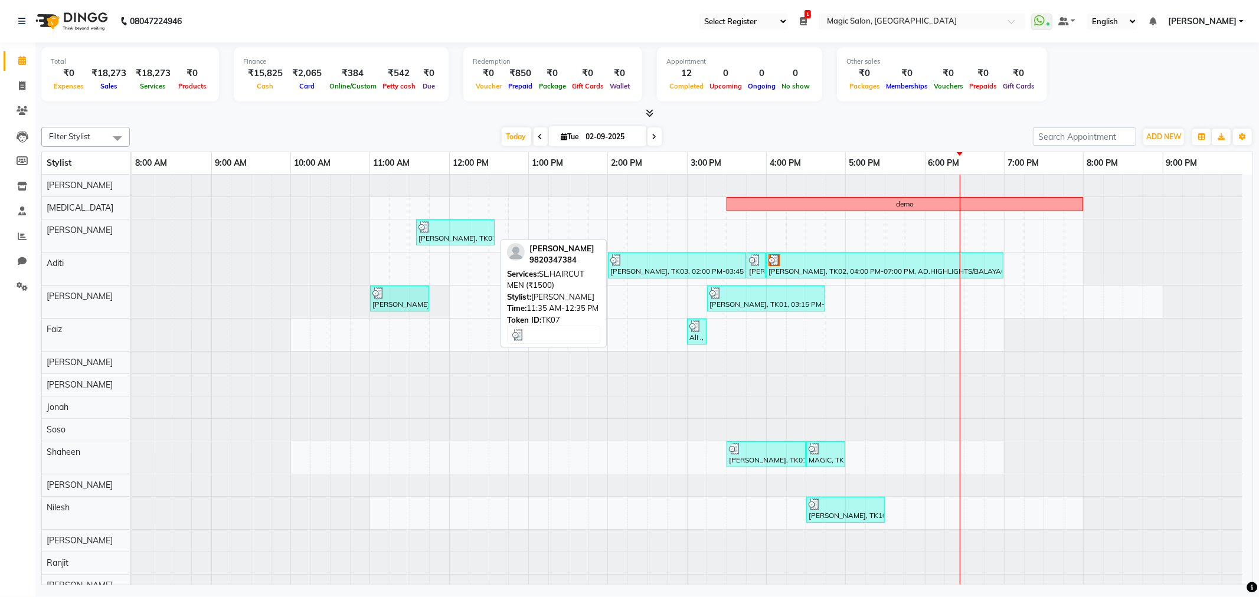
click at [423, 238] on div "shailen sohoni, TK07, 11:35 AM-12:35 PM, SL.HAIRCUT MEN (₹1500)" at bounding box center [455, 232] width 76 height 22
select select "3"
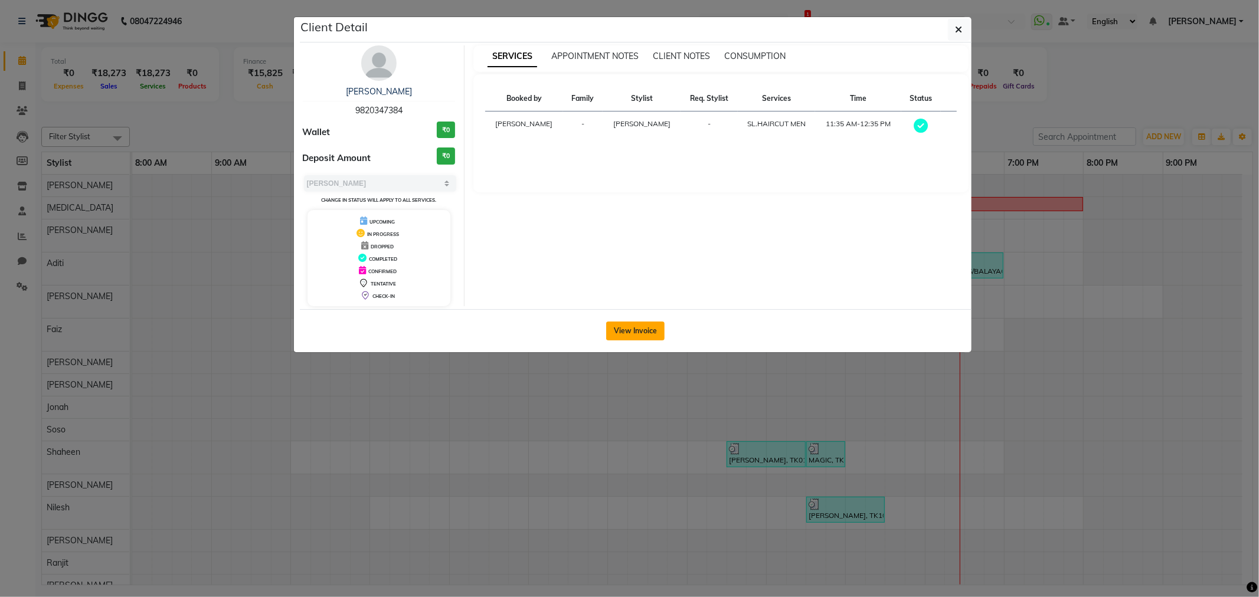
click at [621, 339] on button "View Invoice" at bounding box center [635, 331] width 58 height 19
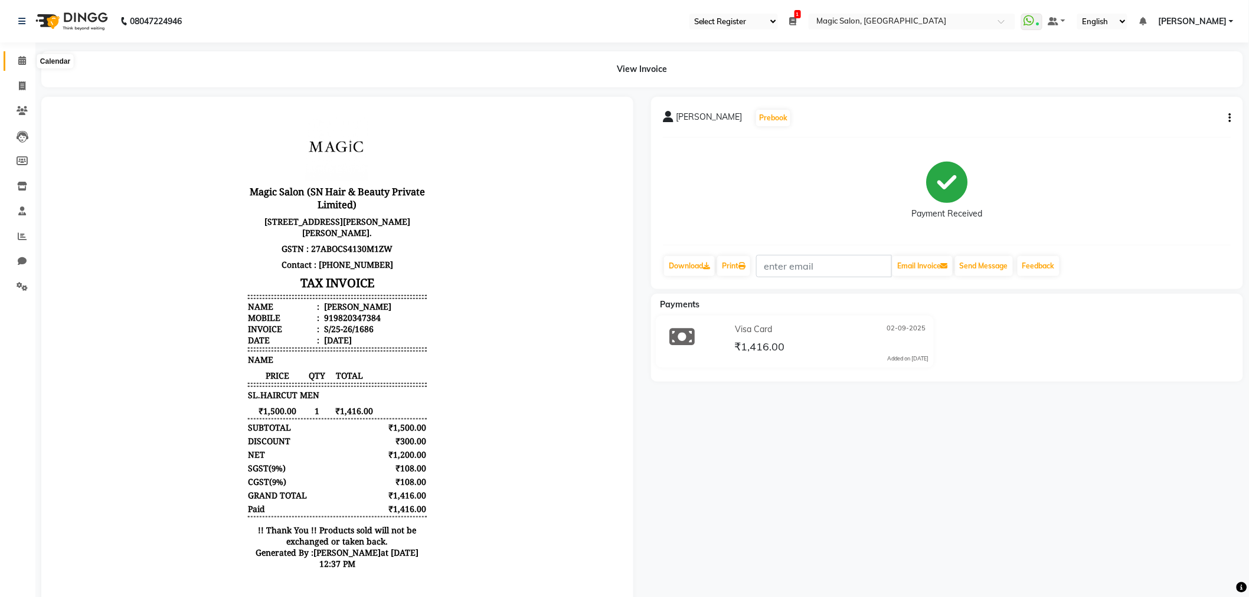
click at [13, 62] on span at bounding box center [22, 61] width 21 height 14
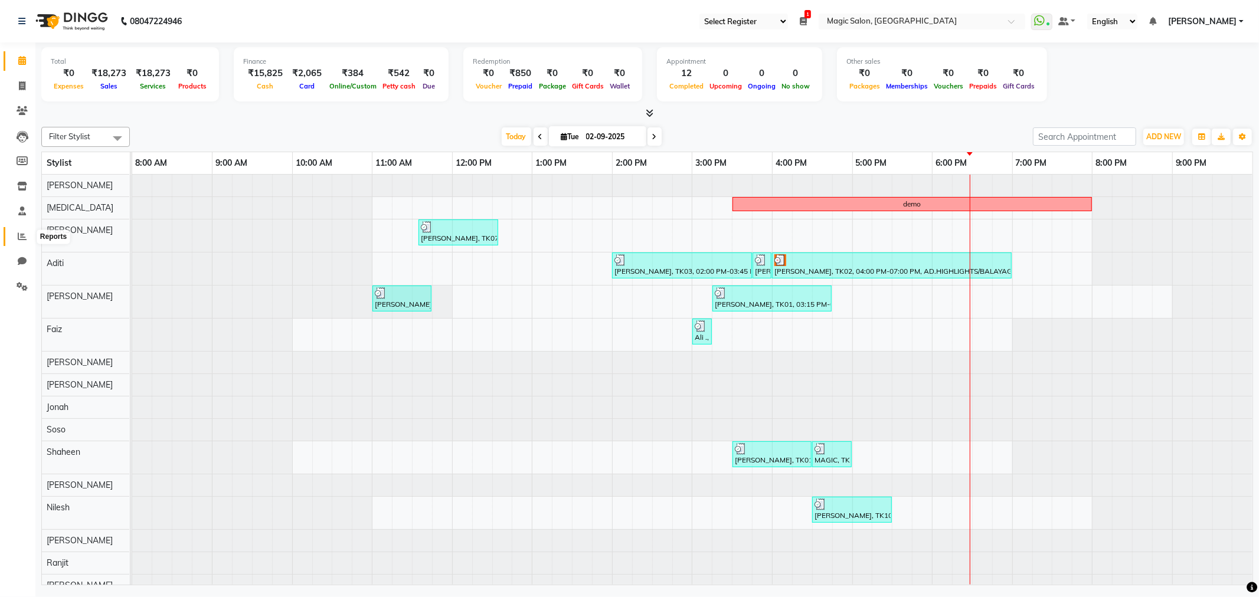
click at [25, 237] on icon at bounding box center [22, 236] width 9 height 9
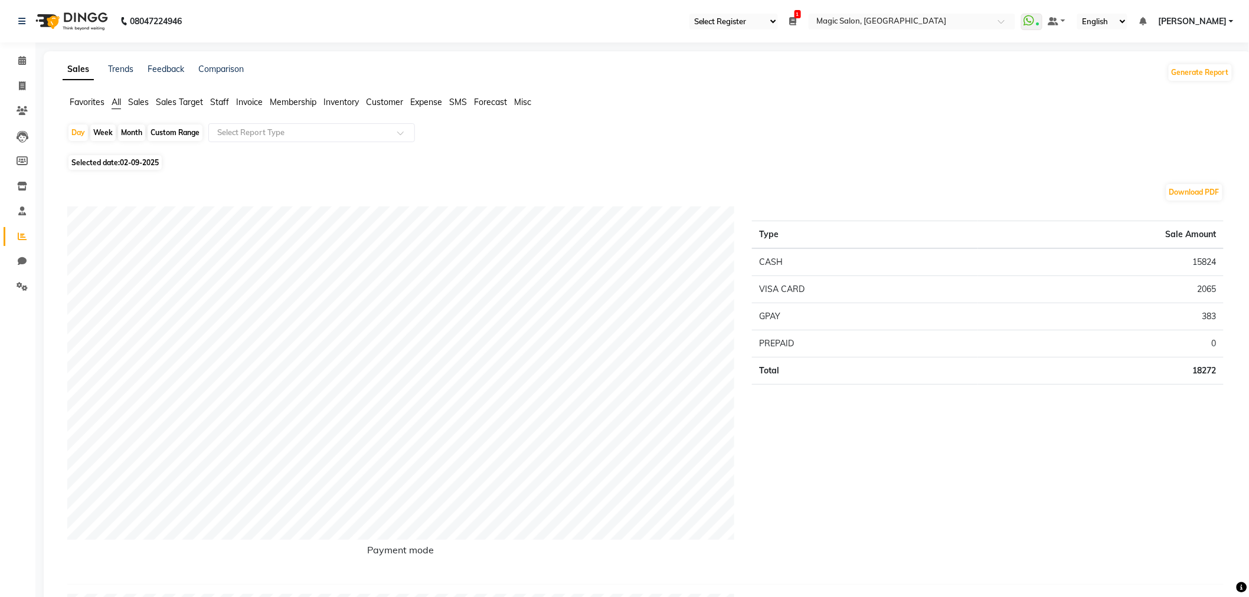
click at [220, 104] on span "Staff" at bounding box center [219, 102] width 19 height 11
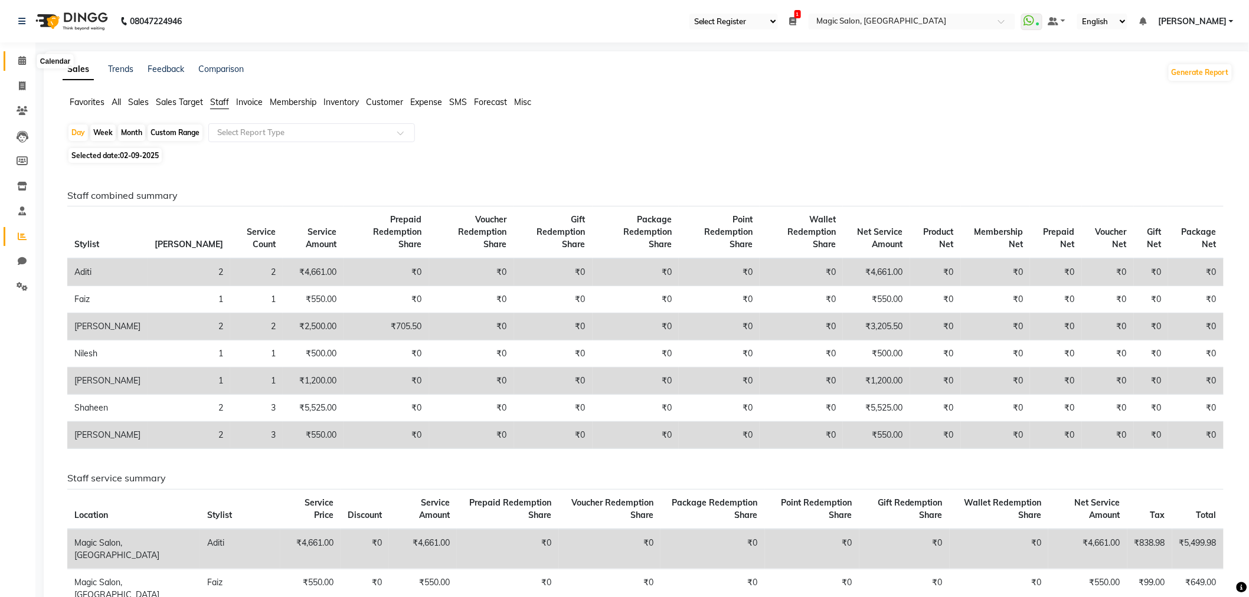
click at [12, 55] on span at bounding box center [22, 61] width 21 height 14
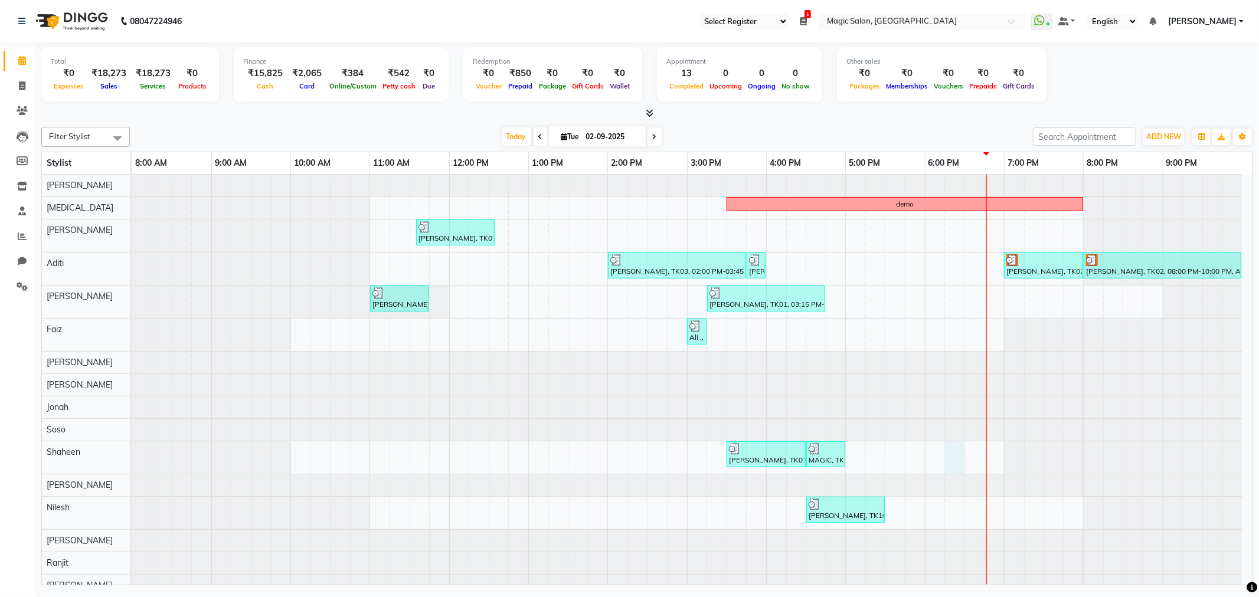
click at [951, 471] on div "demo shailen sohoni, TK07, 11:35 AM-12:35 PM, SL.HAIRCUT MEN (₹1500) Neha Kesar…" at bounding box center [692, 413] width 1120 height 477
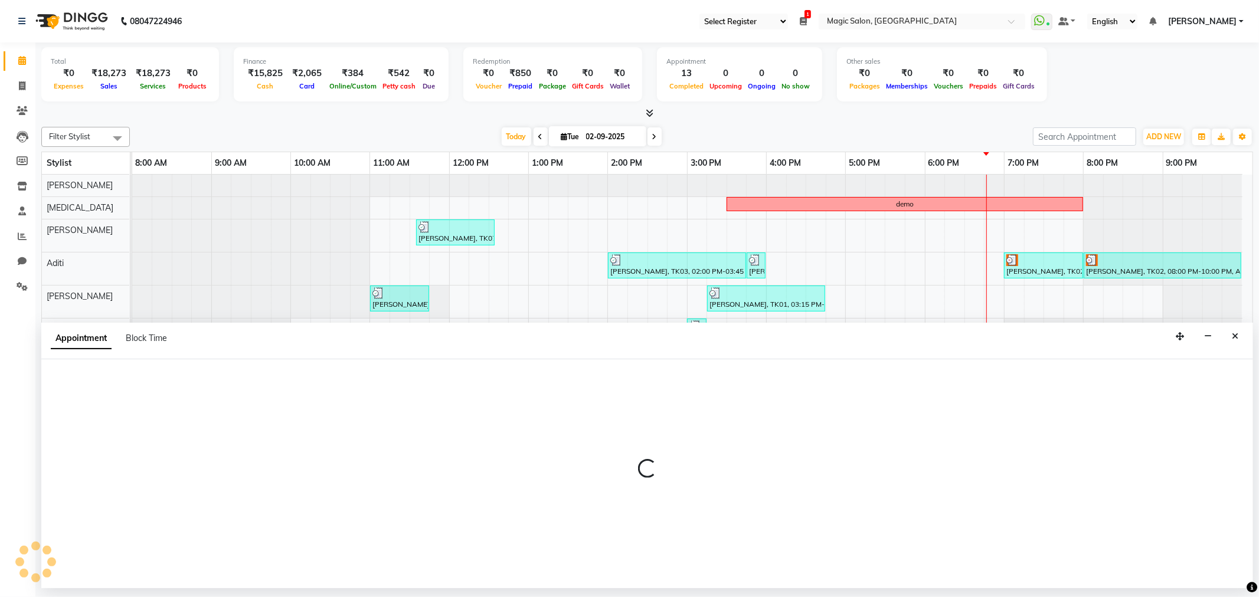
select select "61847"
select select "tentative"
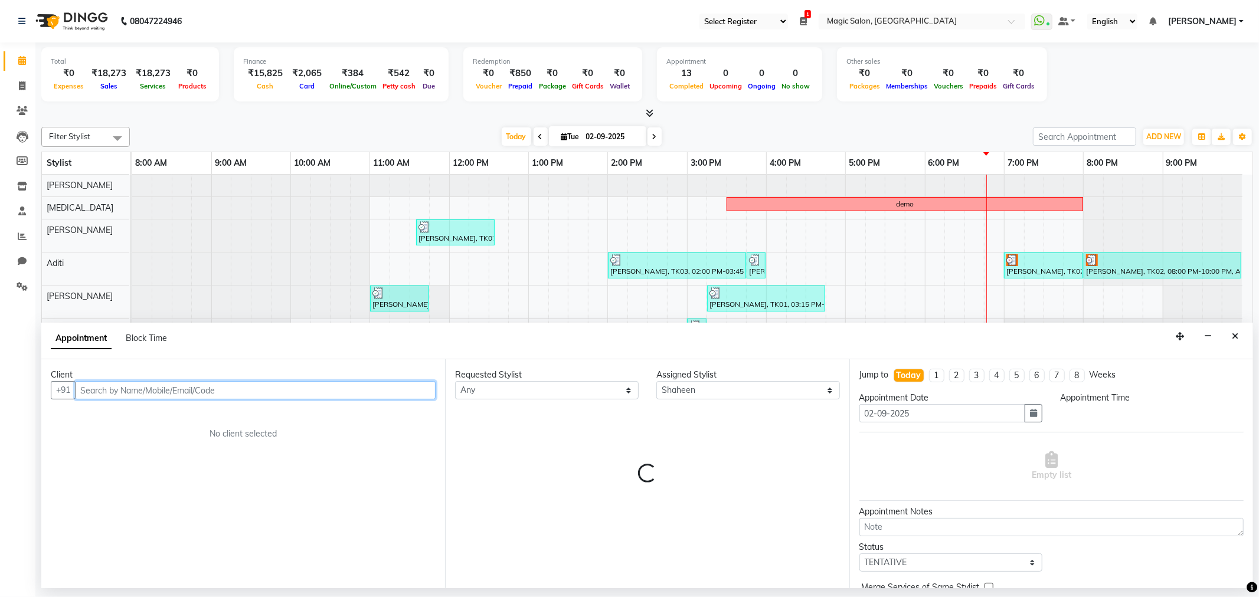
select select "1095"
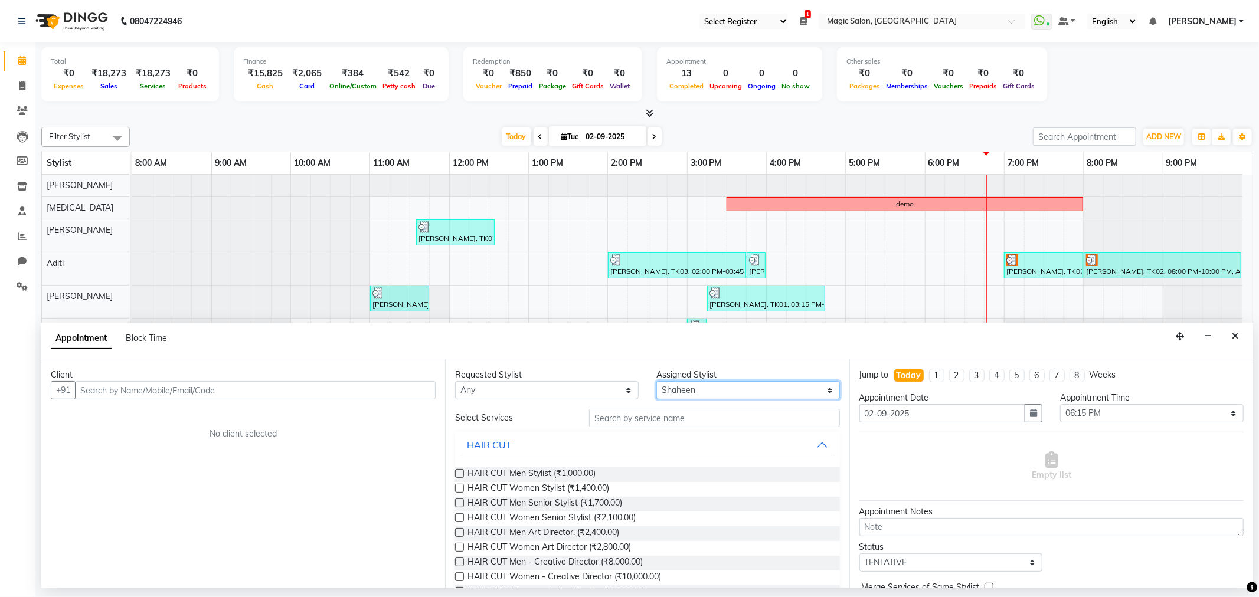
click at [707, 393] on select "Select Aditi Amanda Dharmishta Faiz Ishtiyak Jonah Naved Nikita Nilesh Ranjit R…" at bounding box center [748, 390] width 184 height 18
click at [697, 414] on input "text" at bounding box center [714, 418] width 250 height 18
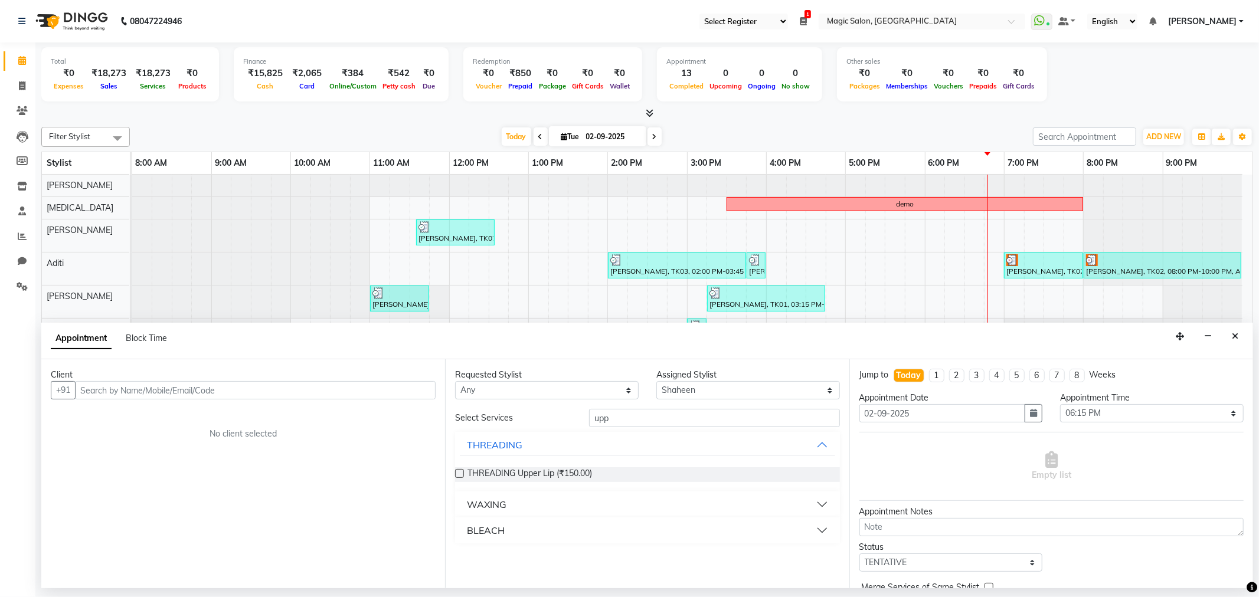
click at [619, 499] on button "WAXING" at bounding box center [647, 504] width 375 height 21
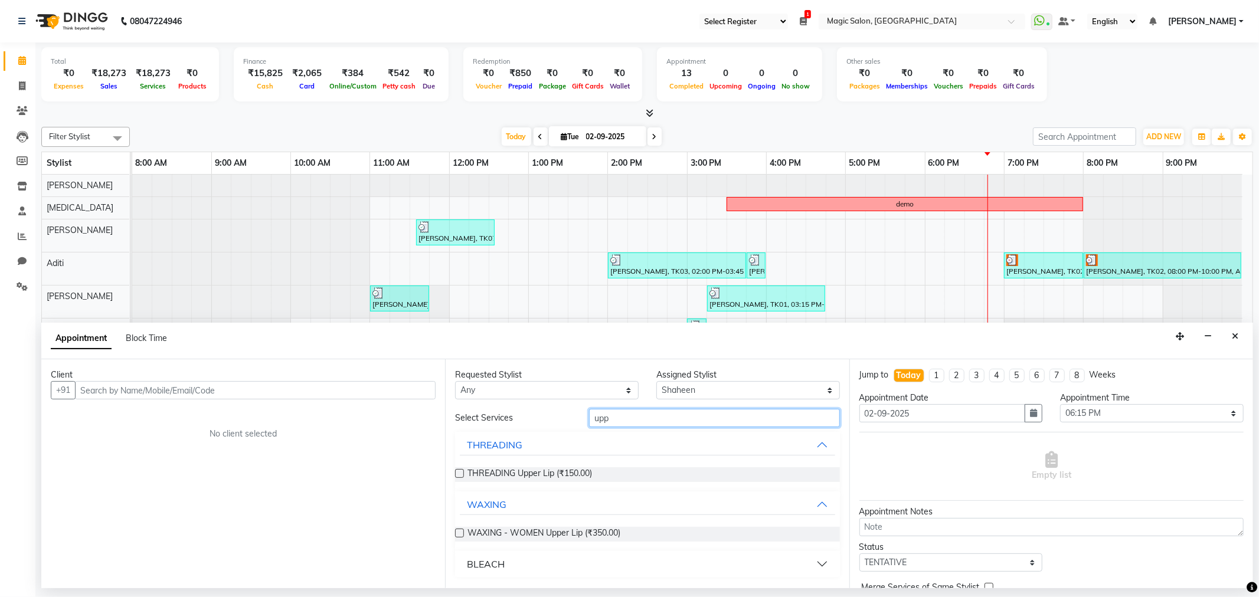
click at [655, 427] on input "upp" at bounding box center [714, 418] width 250 height 18
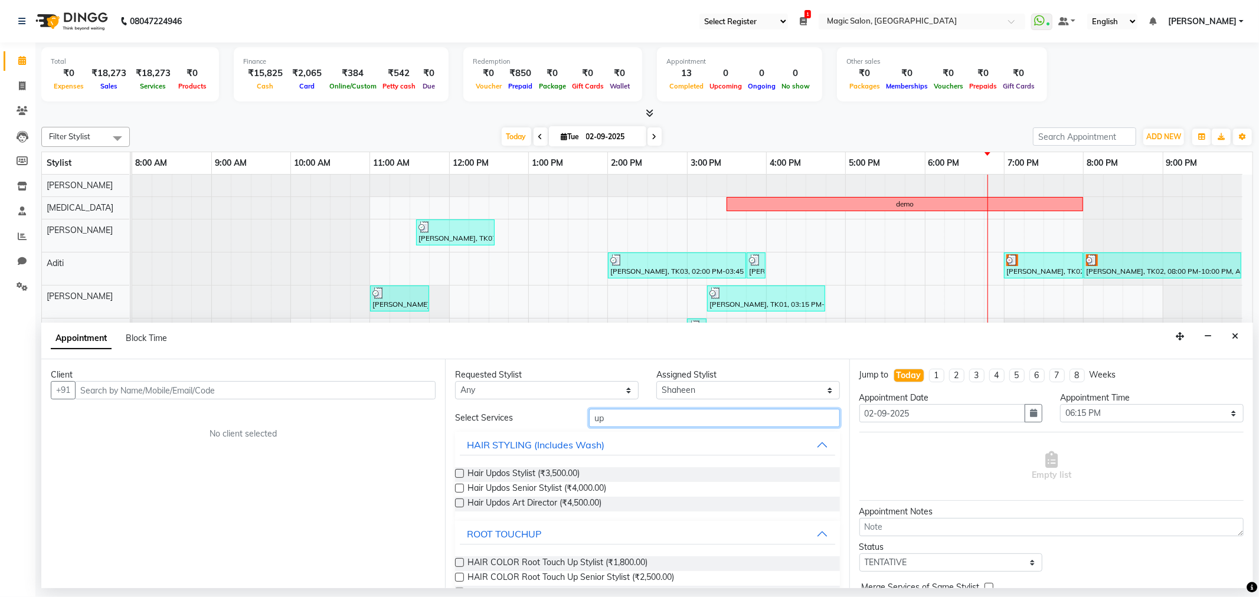
type input "u"
click at [642, 416] on input "thr" at bounding box center [714, 418] width 250 height 18
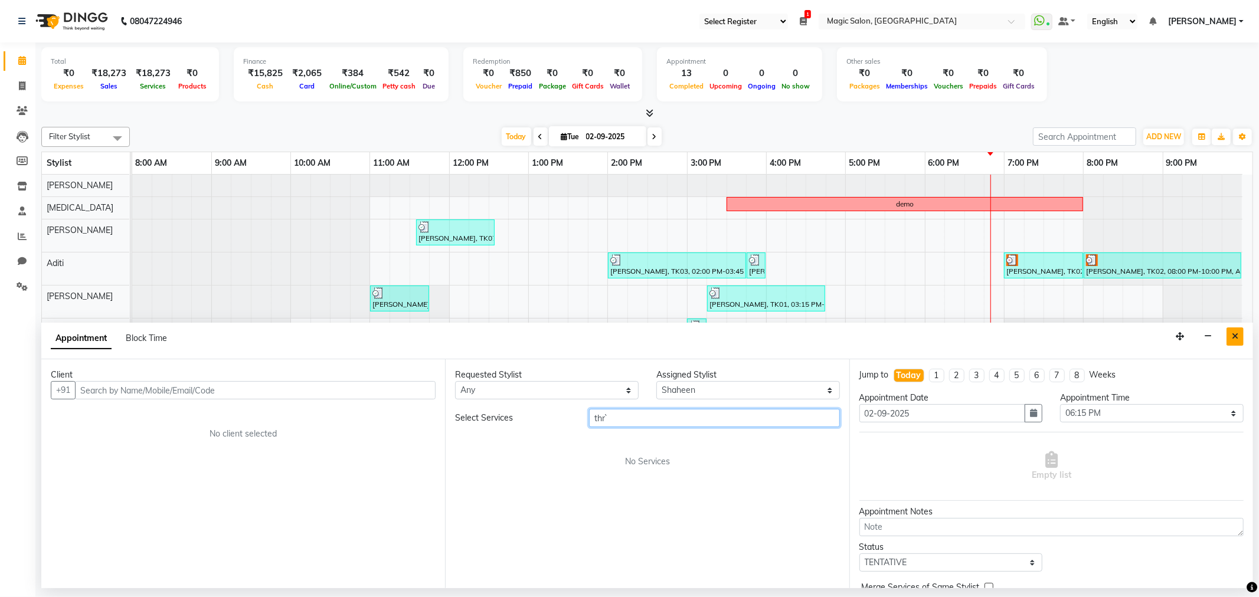
type input "thr`"
click at [1232, 341] on icon "Close" at bounding box center [1235, 336] width 6 height 8
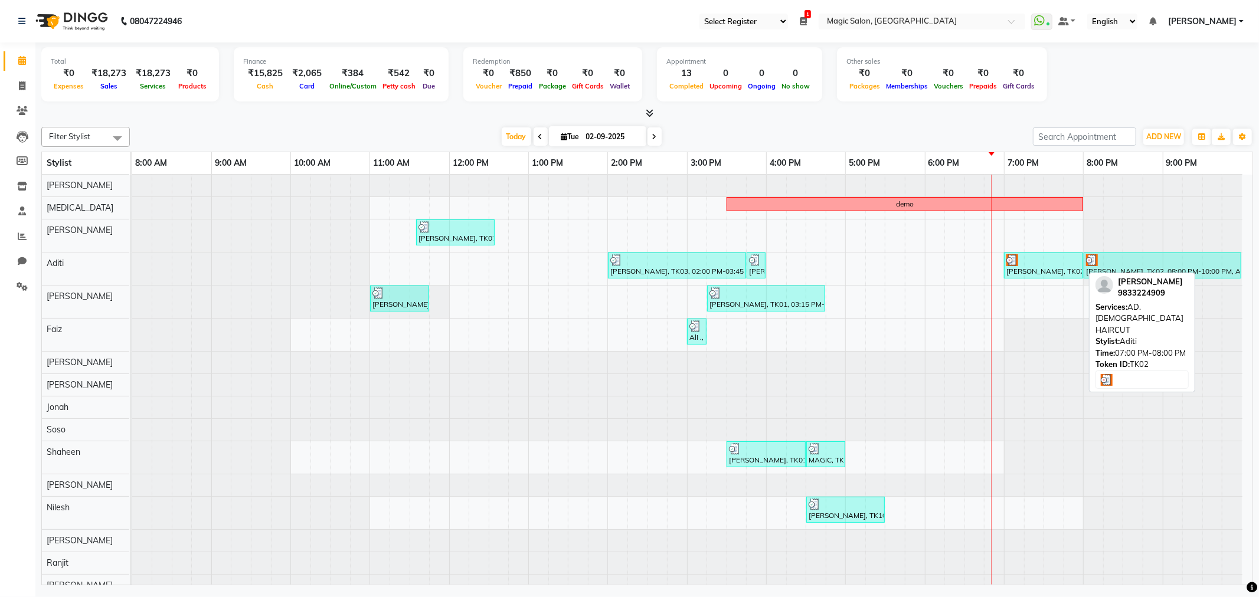
click at [1029, 273] on div "Mahek Mehta, TK02, 07:00 PM-08:00 PM, AD.FEMALE HAIRCUT" at bounding box center [1043, 265] width 77 height 22
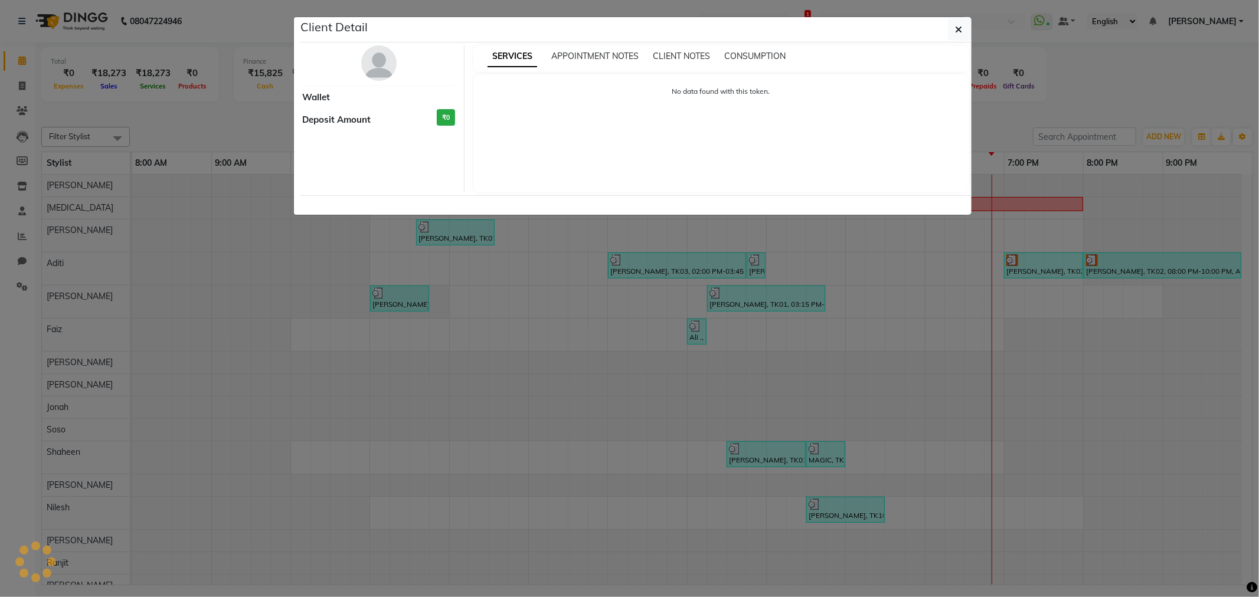
select select "3"
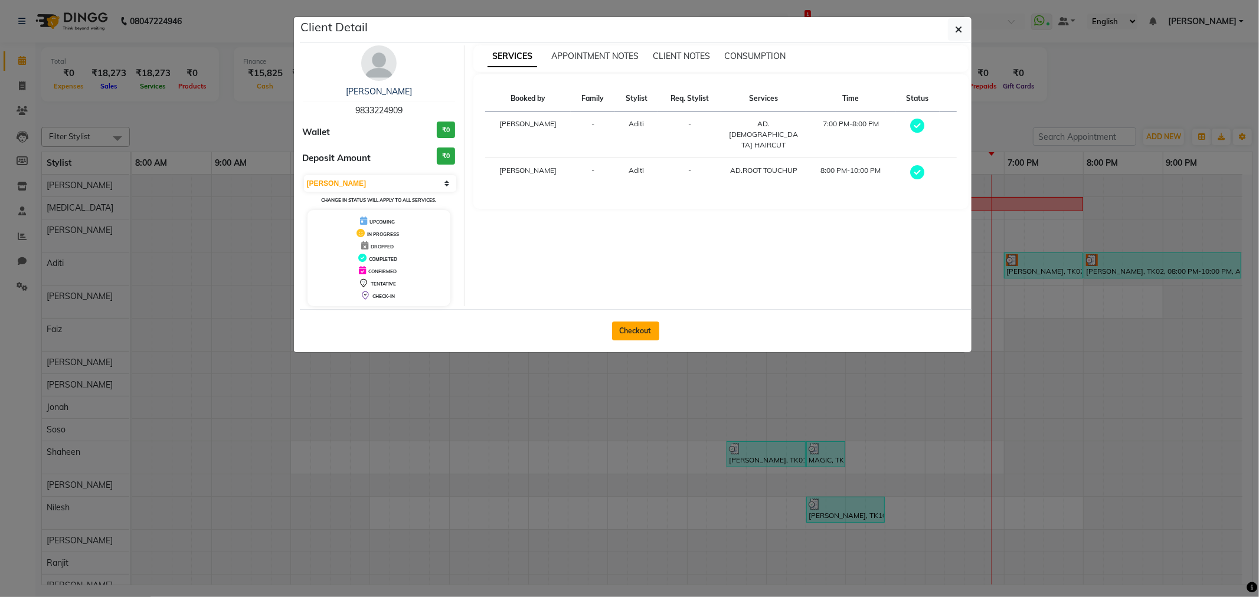
click at [647, 337] on button "Checkout" at bounding box center [635, 331] width 47 height 19
select select "7276"
select select "service"
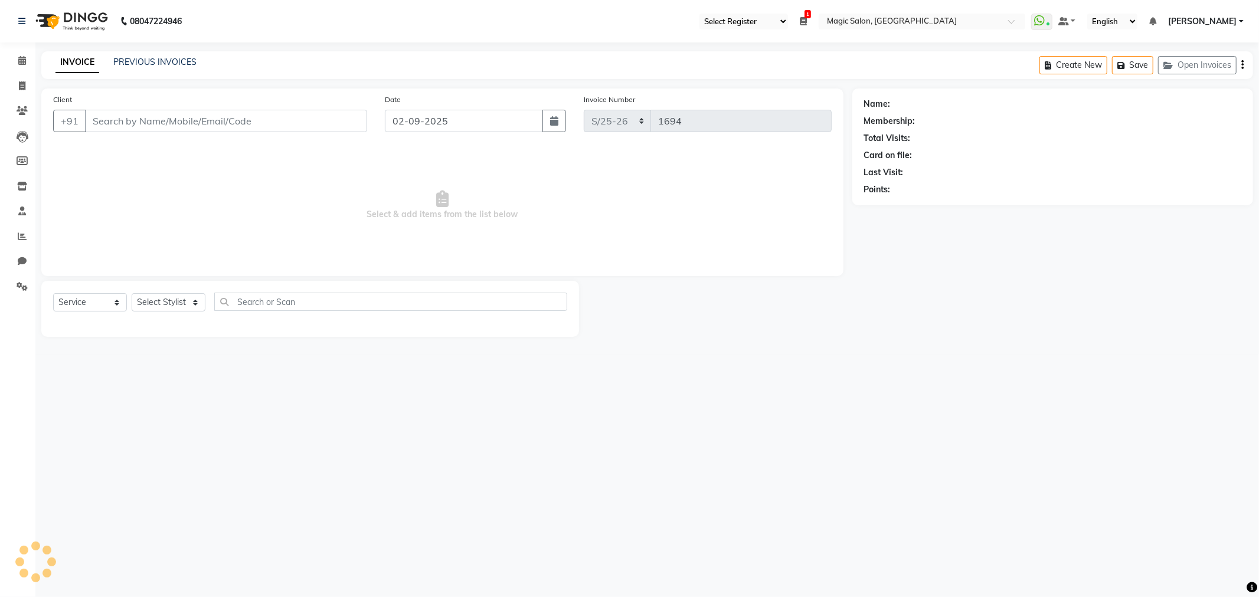
type input "9833224909"
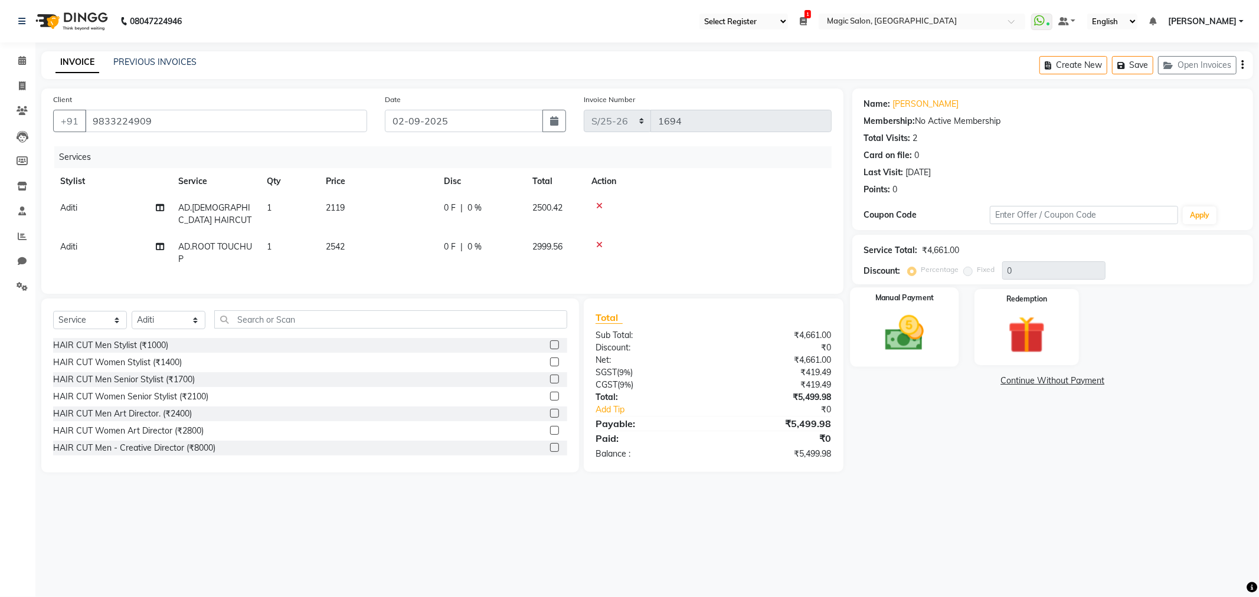
click at [930, 335] on img at bounding box center [904, 333] width 63 height 45
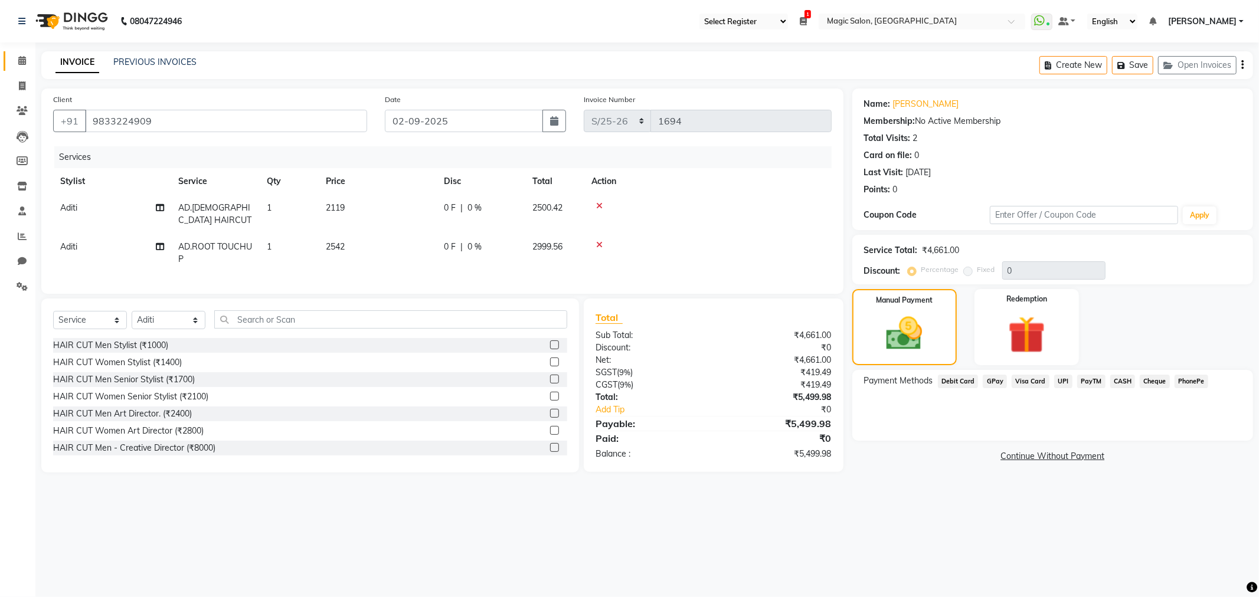
click at [14, 51] on link "Calendar" at bounding box center [18, 60] width 28 height 19
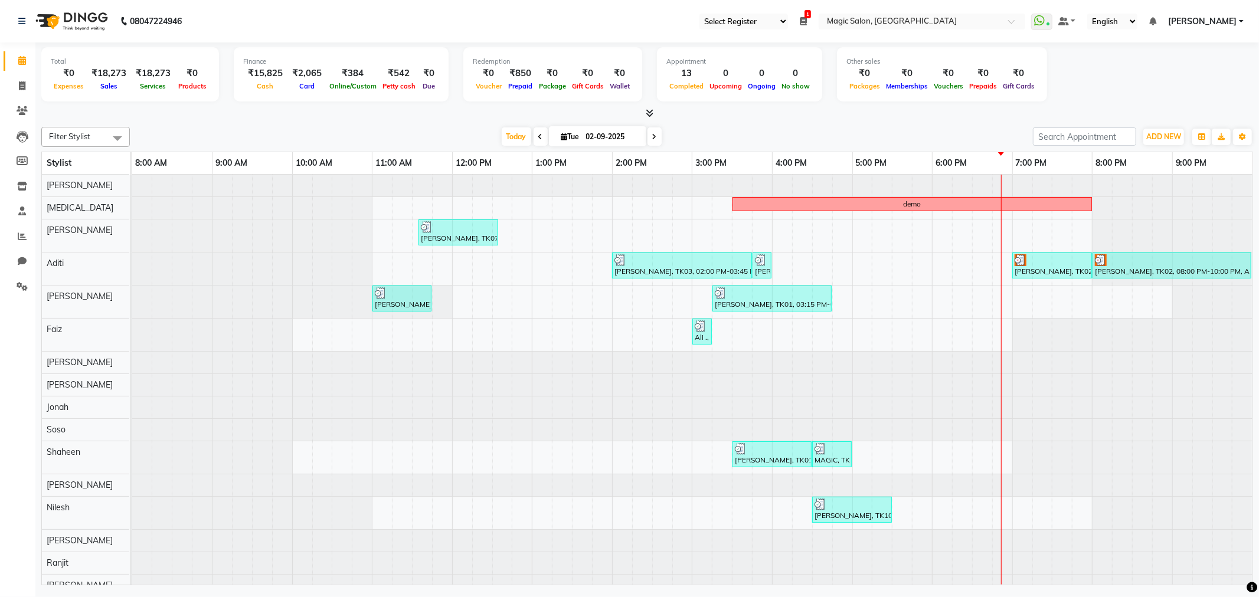
click at [116, 136] on span at bounding box center [118, 138] width 24 height 22
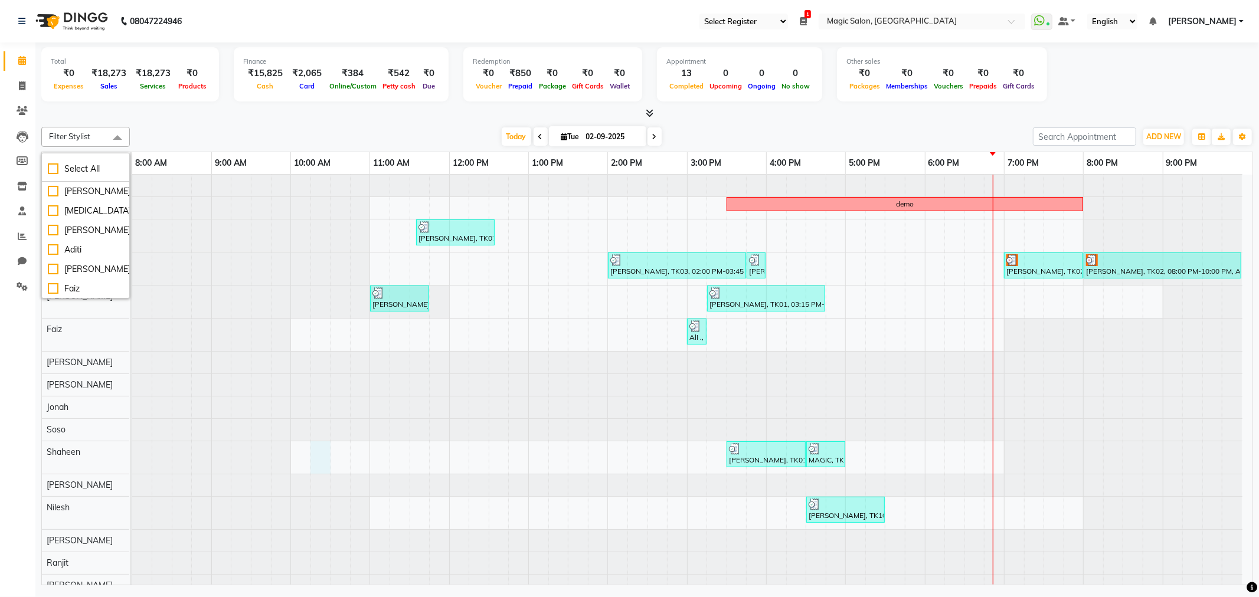
click at [327, 451] on div "demo shailen sohoni, TK07, 11:35 AM-12:35 PM, SL.HAIRCUT MEN (₹1500) Neha Kesar…" at bounding box center [692, 413] width 1120 height 477
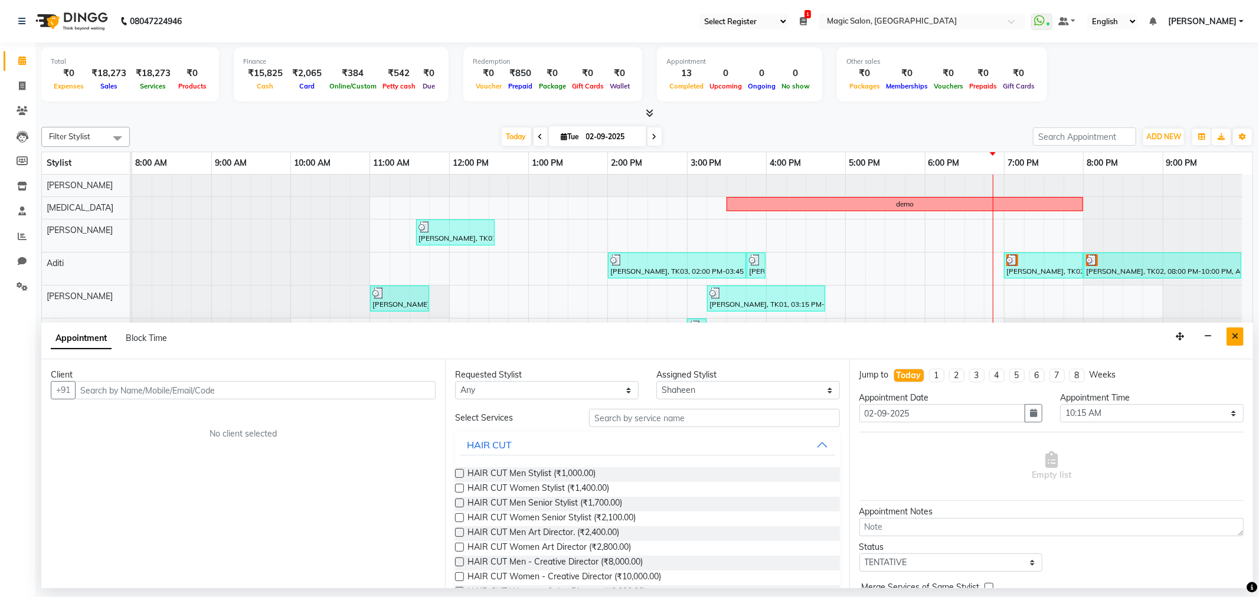
click at [1232, 333] on icon "Close" at bounding box center [1235, 336] width 6 height 8
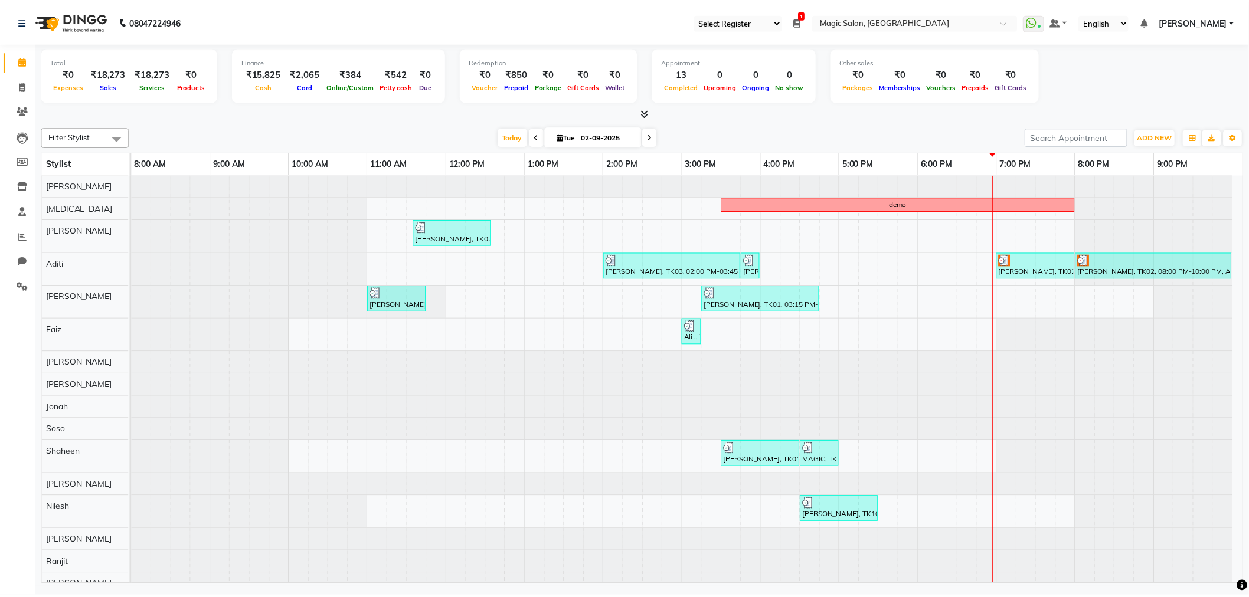
scroll to position [66, 0]
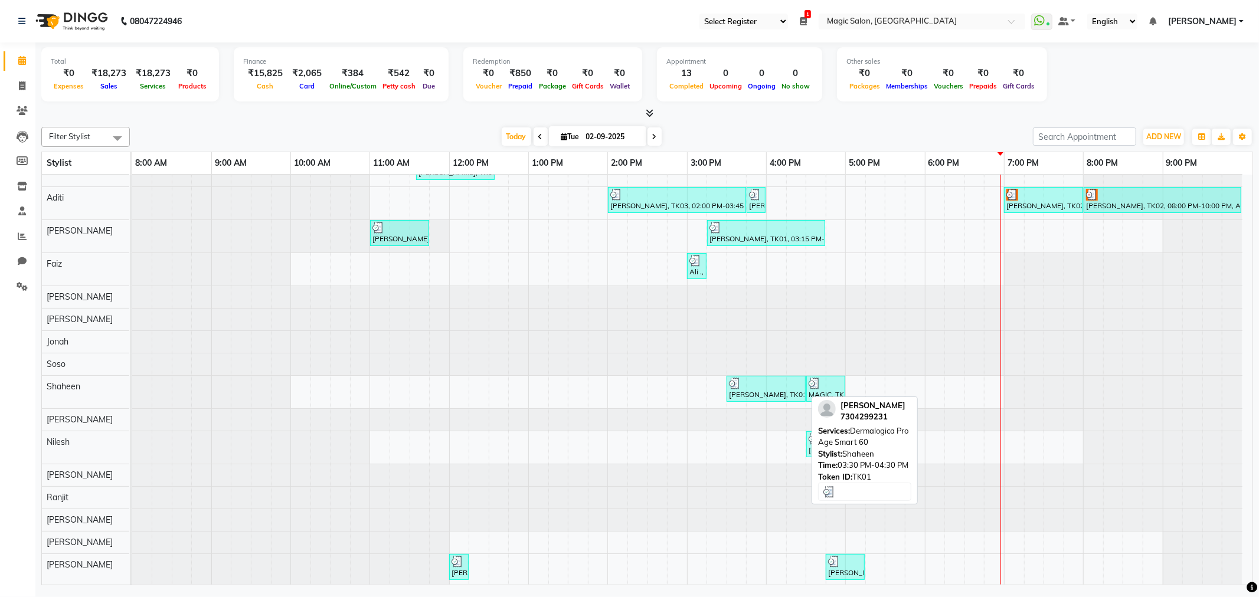
click at [734, 392] on div "devang, TK01, 03:30 PM-04:30 PM, Dermalogica Pro Age Smart 60" at bounding box center [766, 389] width 77 height 22
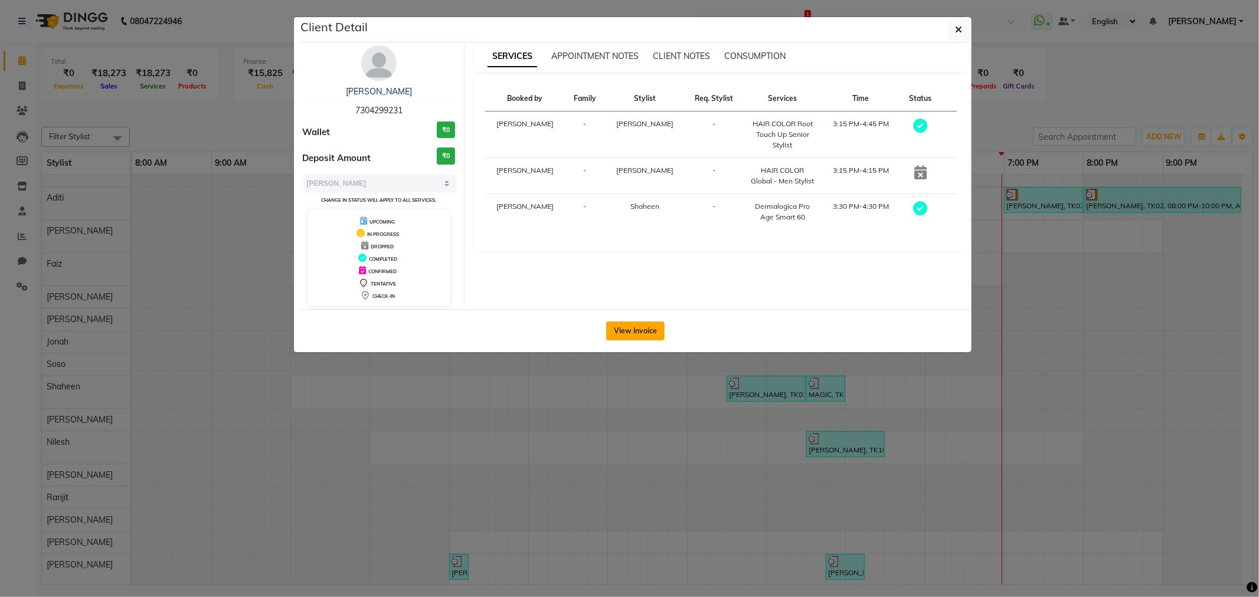
click at [639, 327] on button "View Invoice" at bounding box center [635, 331] width 58 height 19
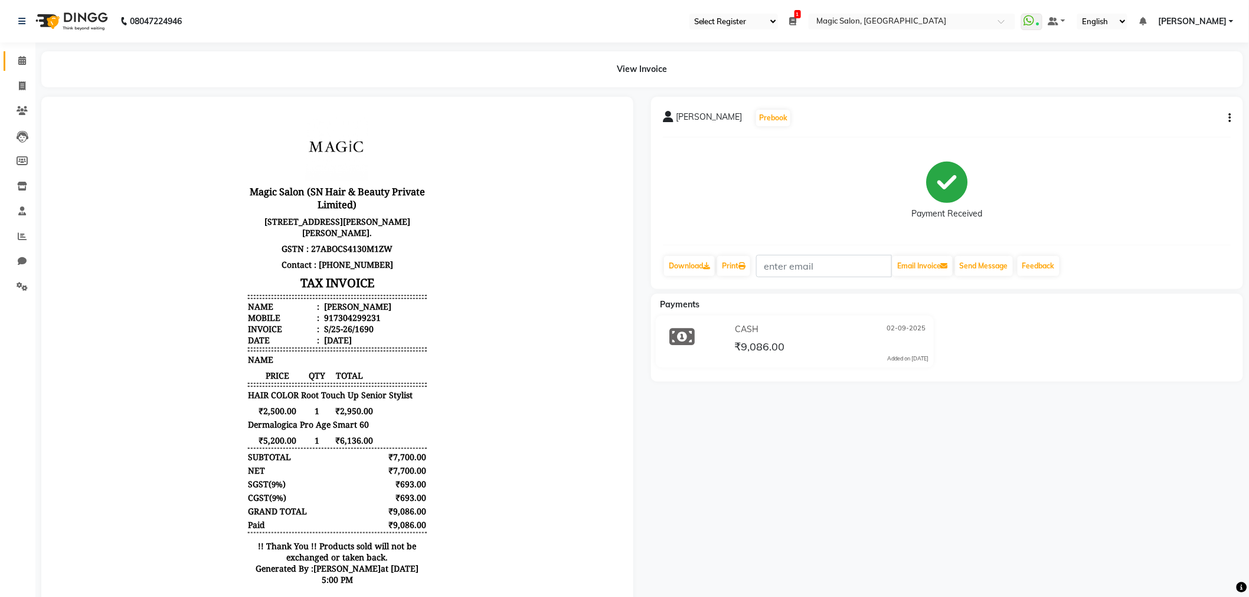
click at [10, 57] on link "Calendar" at bounding box center [18, 60] width 28 height 19
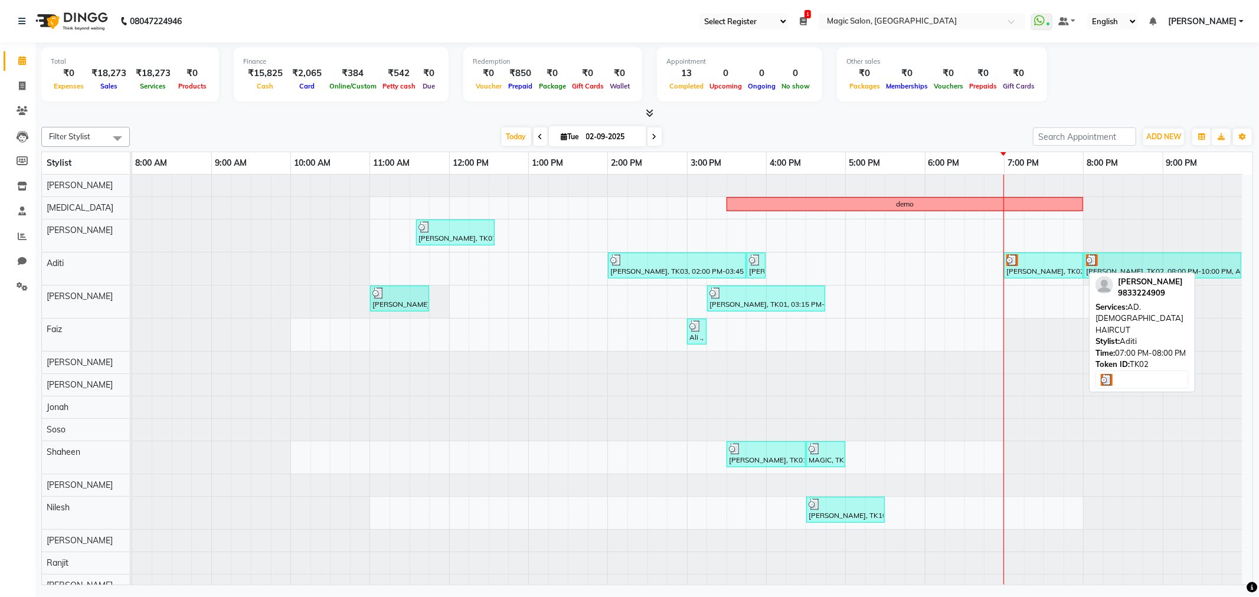
click at [1045, 269] on div "Mahek Mehta, TK02, 07:00 PM-08:00 PM, AD.FEMALE HAIRCUT" at bounding box center [1043, 265] width 77 height 22
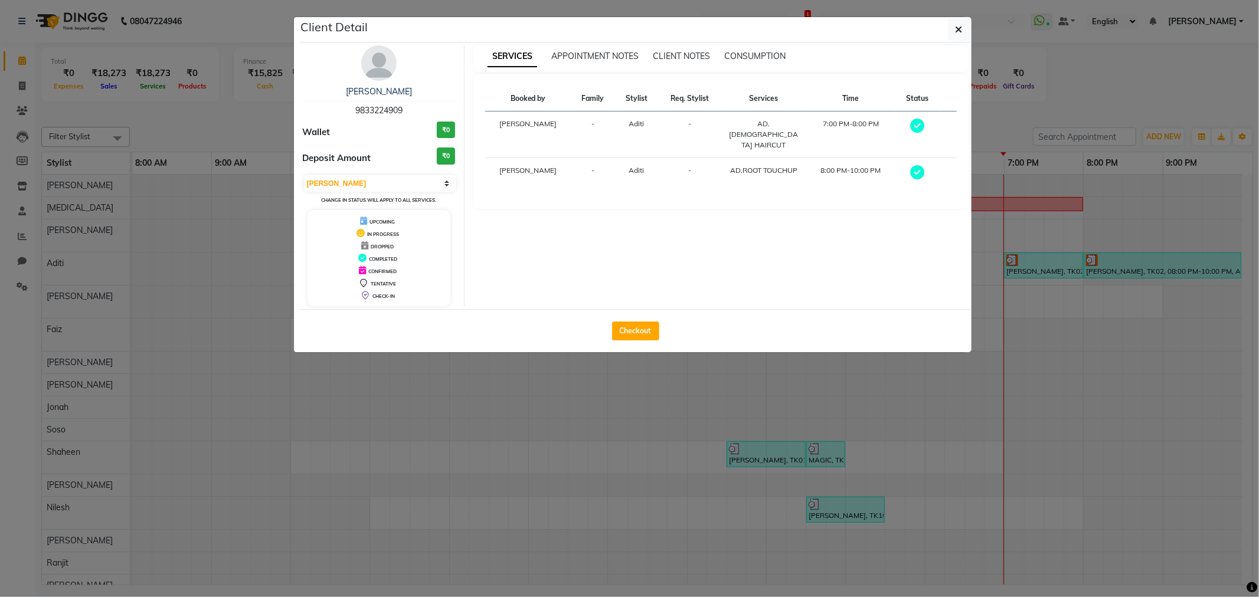
click at [630, 344] on div "Checkout" at bounding box center [636, 330] width 672 height 43
click at [632, 333] on button "Checkout" at bounding box center [635, 331] width 47 height 19
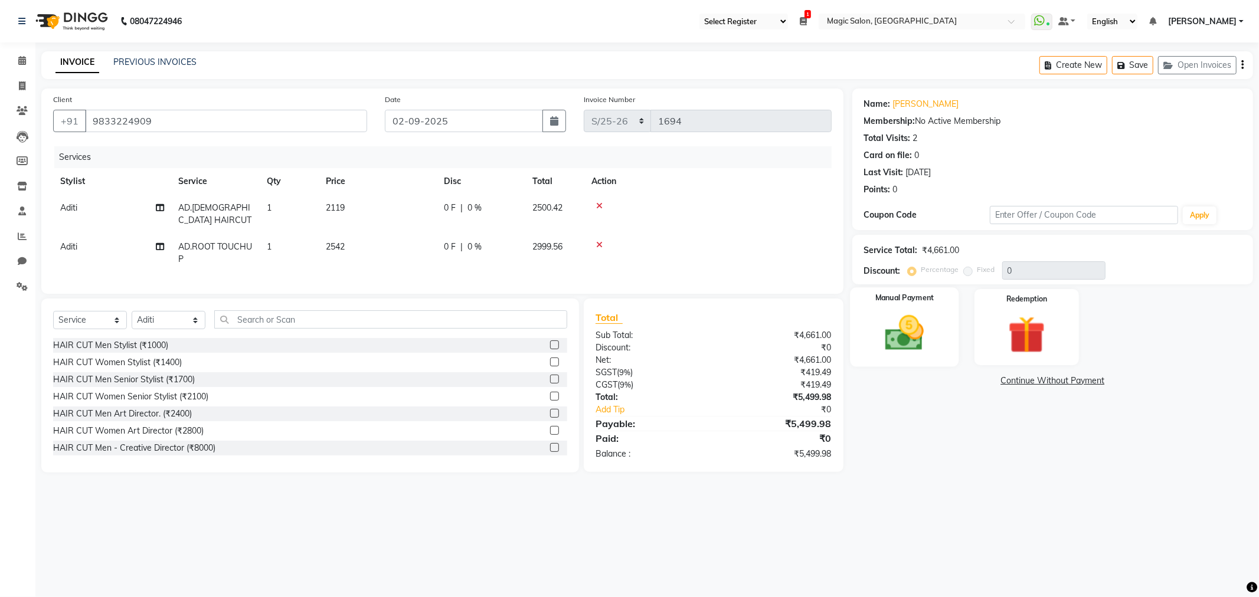
click at [909, 345] on img at bounding box center [904, 333] width 63 height 45
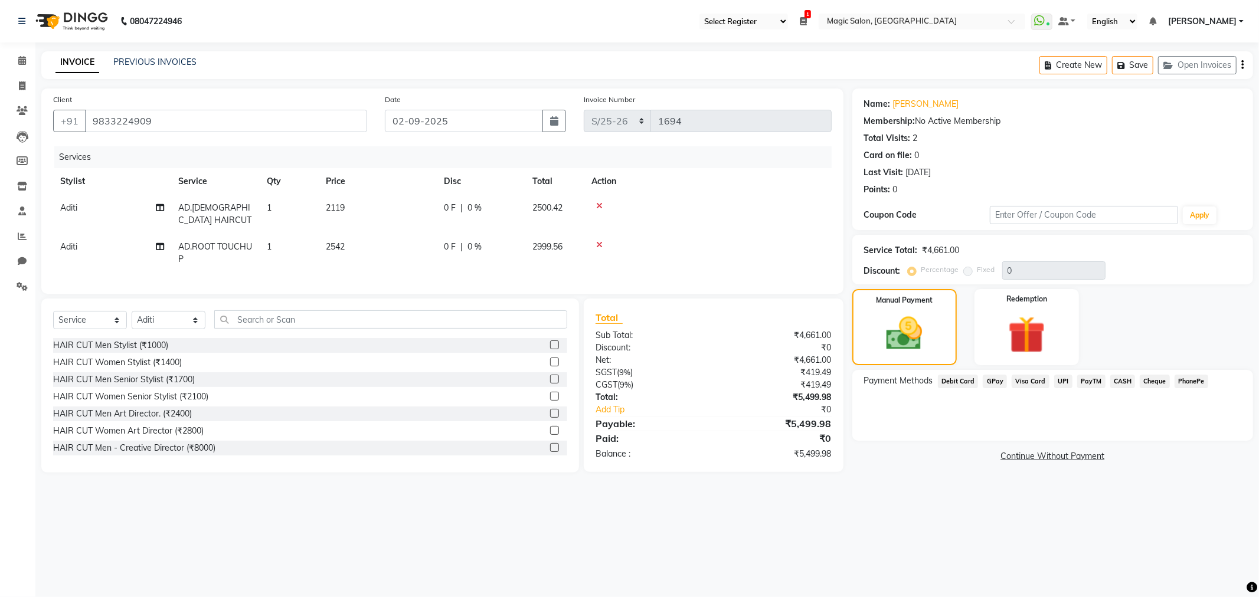
click at [1027, 384] on span "Visa Card" at bounding box center [1031, 382] width 38 height 14
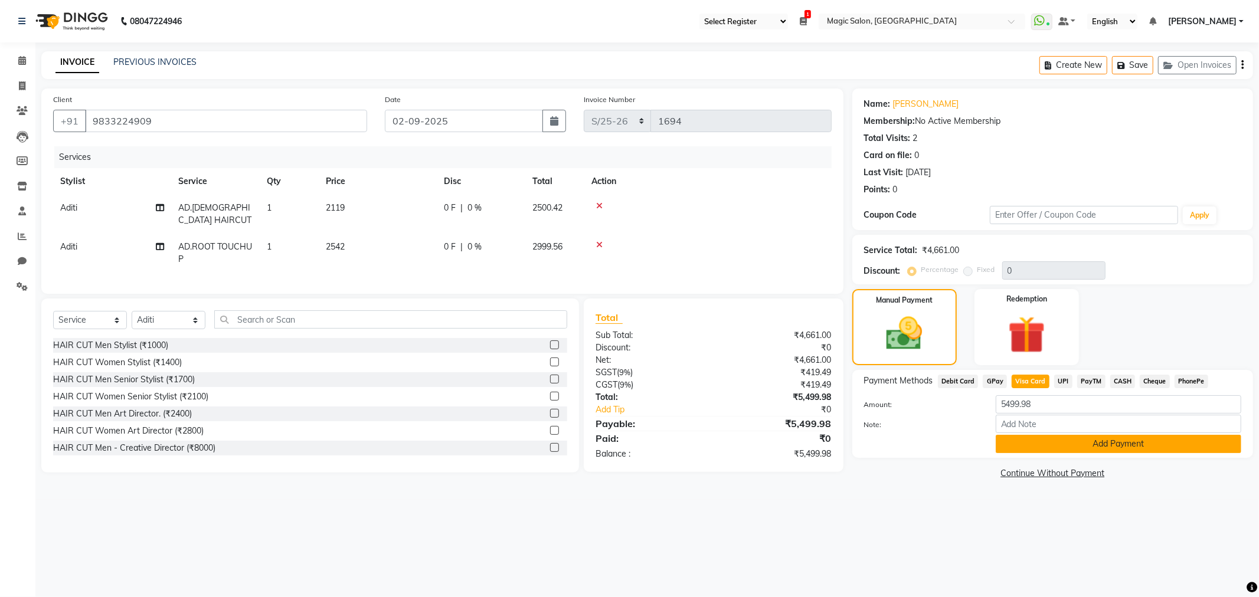
click at [1023, 439] on button "Add Payment" at bounding box center [1119, 444] width 246 height 18
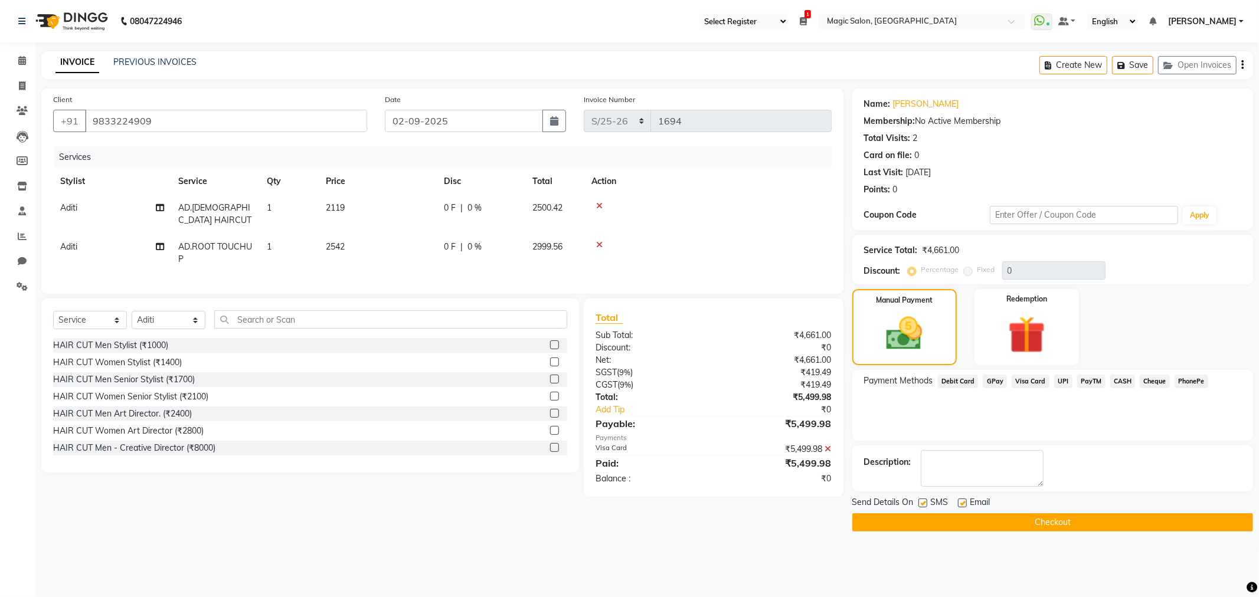
click at [940, 518] on button "Checkout" at bounding box center [1052, 522] width 401 height 18
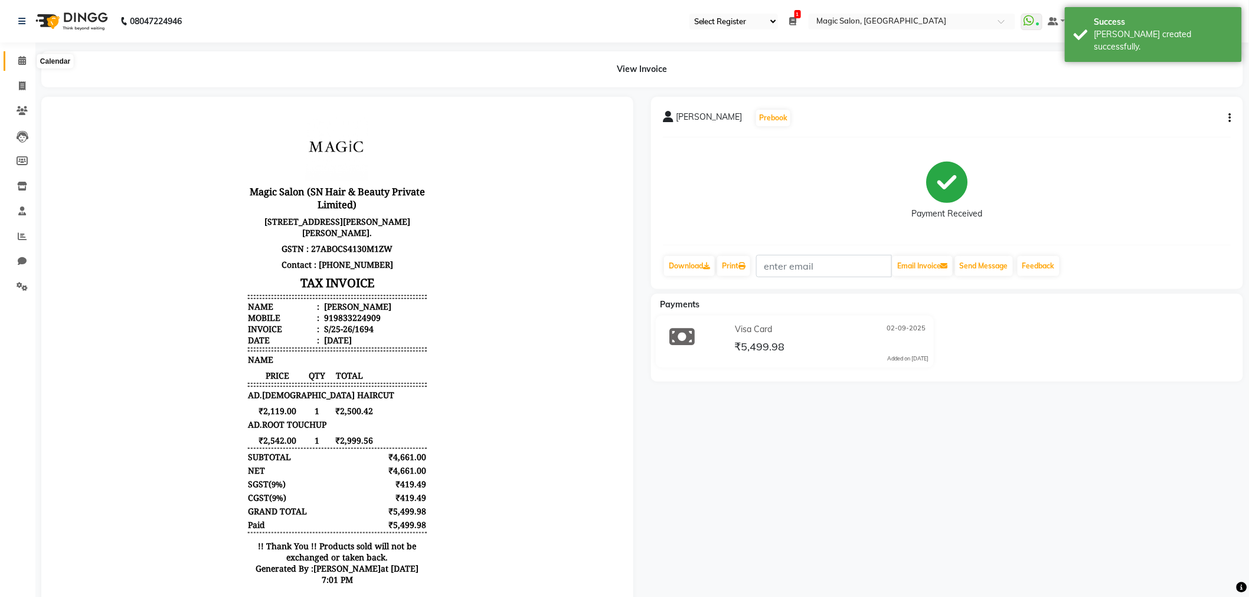
click at [11, 59] on link "Calendar" at bounding box center [18, 60] width 28 height 19
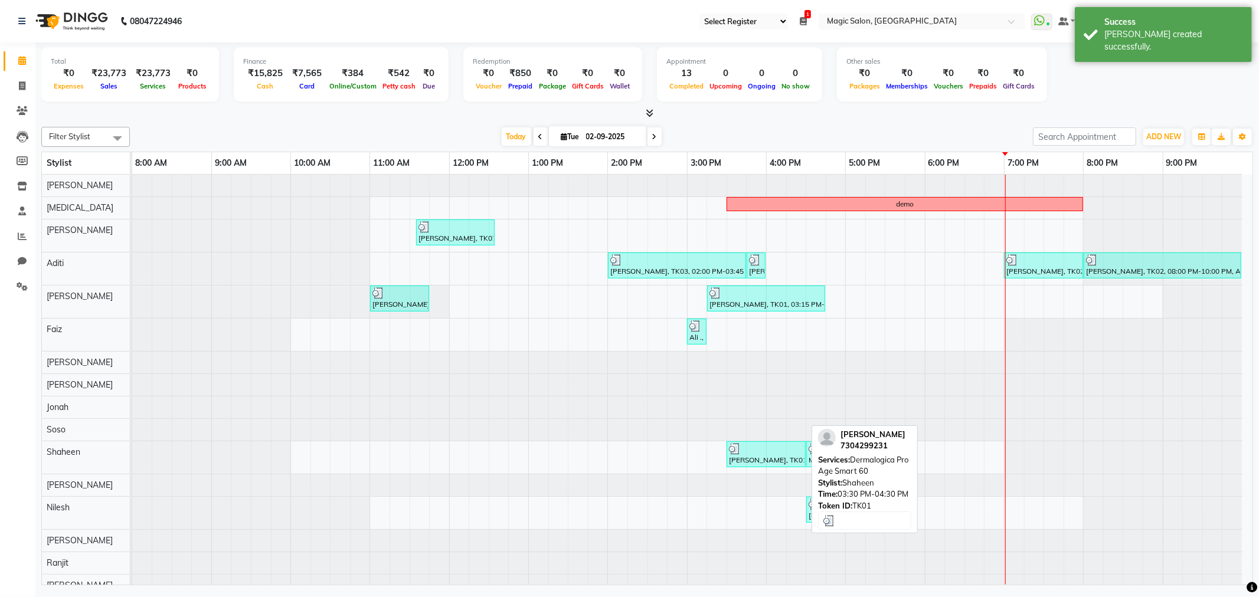
click at [751, 457] on div "devang, TK01, 03:30 PM-04:30 PM, Dermalogica Pro Age Smart 60" at bounding box center [766, 454] width 77 height 22
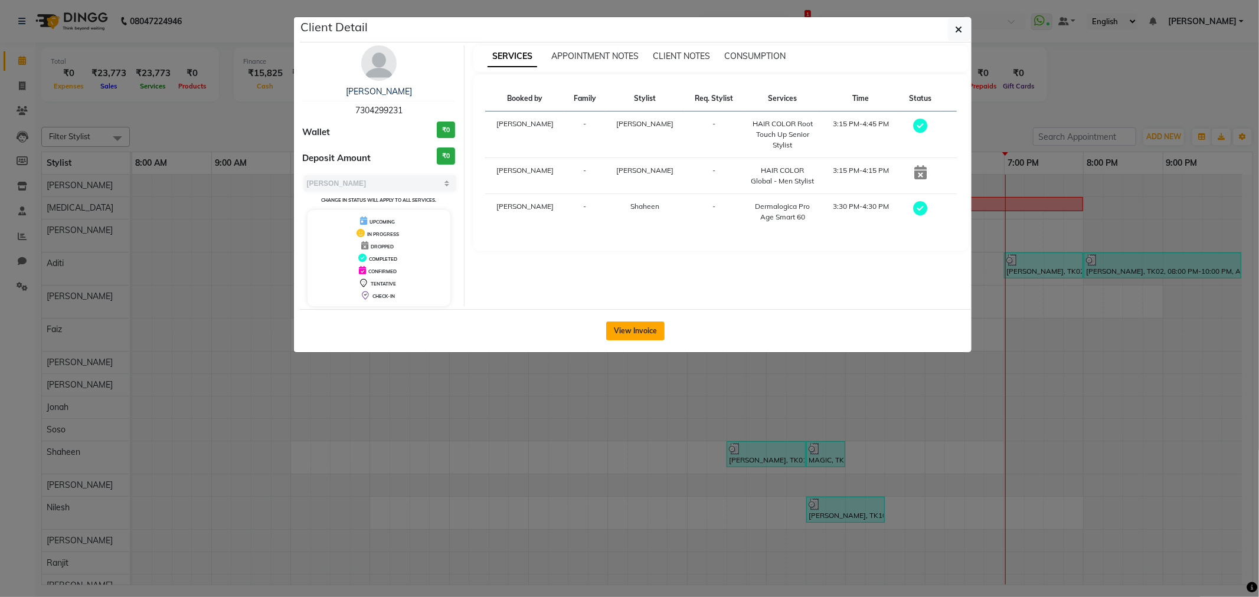
click at [620, 333] on button "View Invoice" at bounding box center [635, 331] width 58 height 19
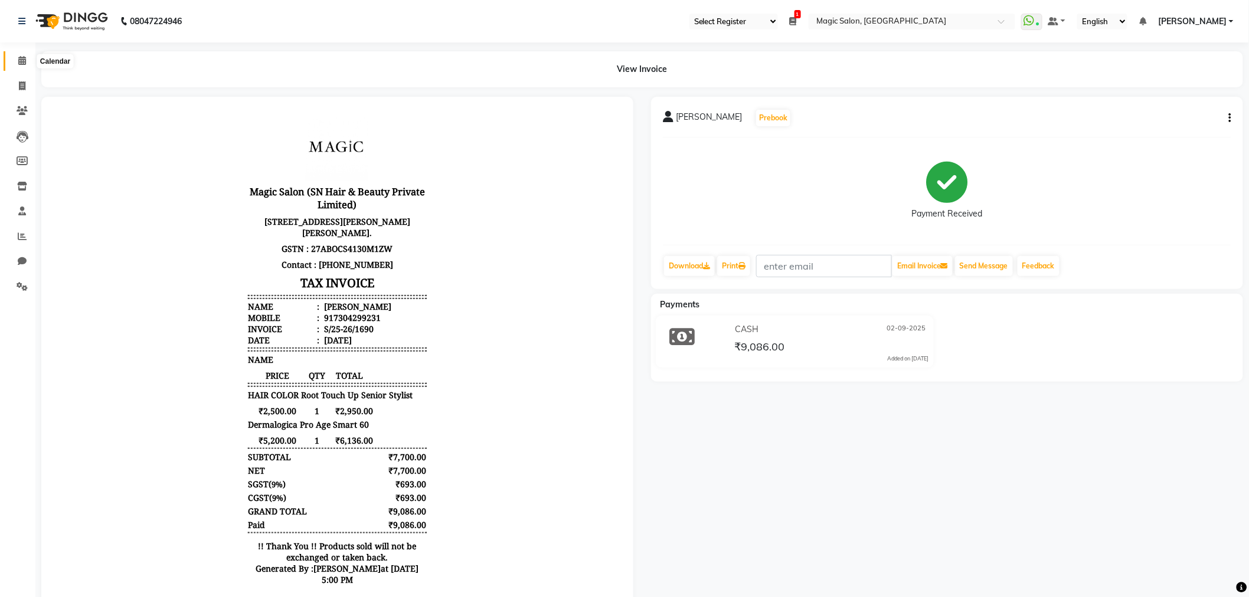
click at [13, 60] on span at bounding box center [22, 61] width 21 height 14
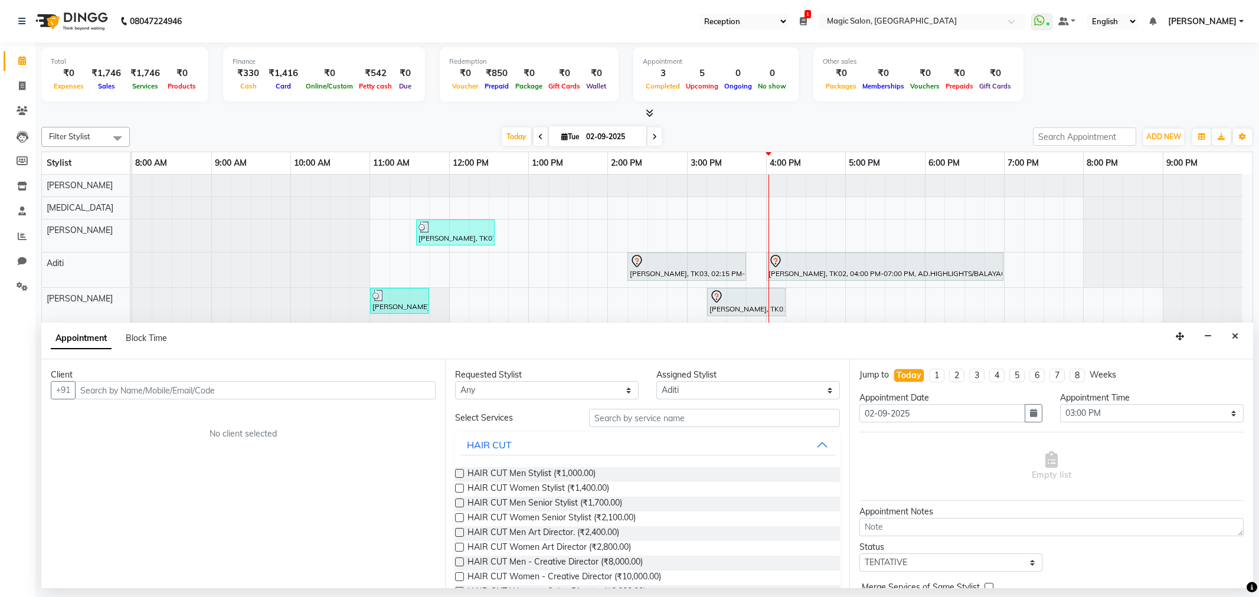
select select "56"
select select "77865"
select select "900"
select select "tentative"
click at [1234, 333] on icon "Close" at bounding box center [1235, 336] width 6 height 8
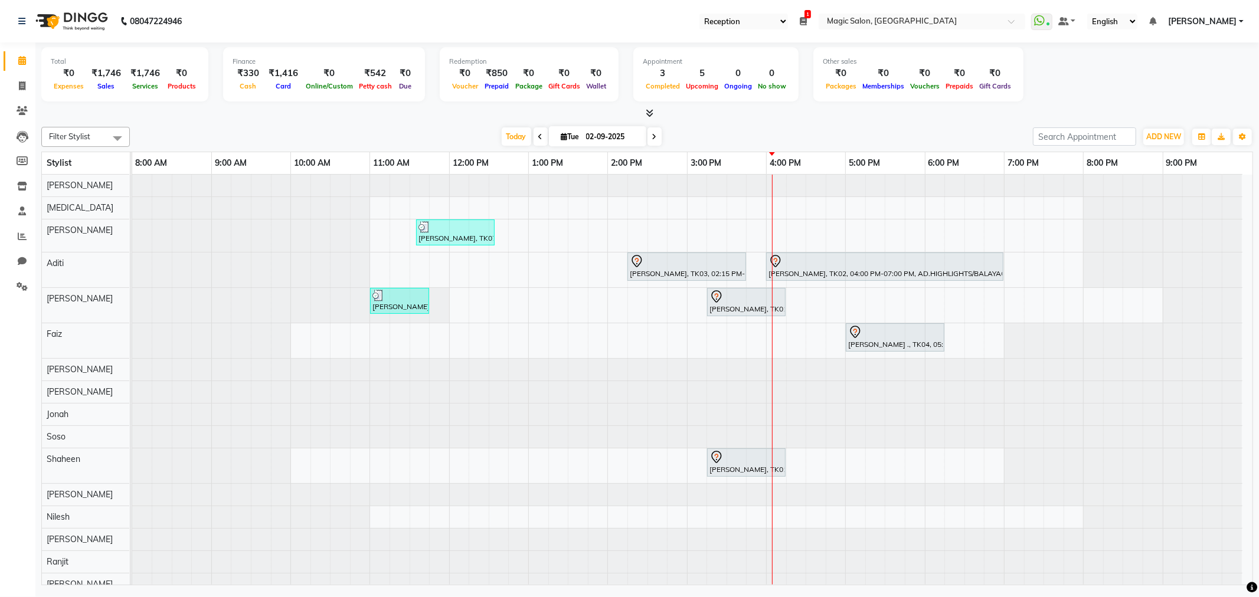
click at [652, 138] on icon at bounding box center [654, 136] width 5 height 7
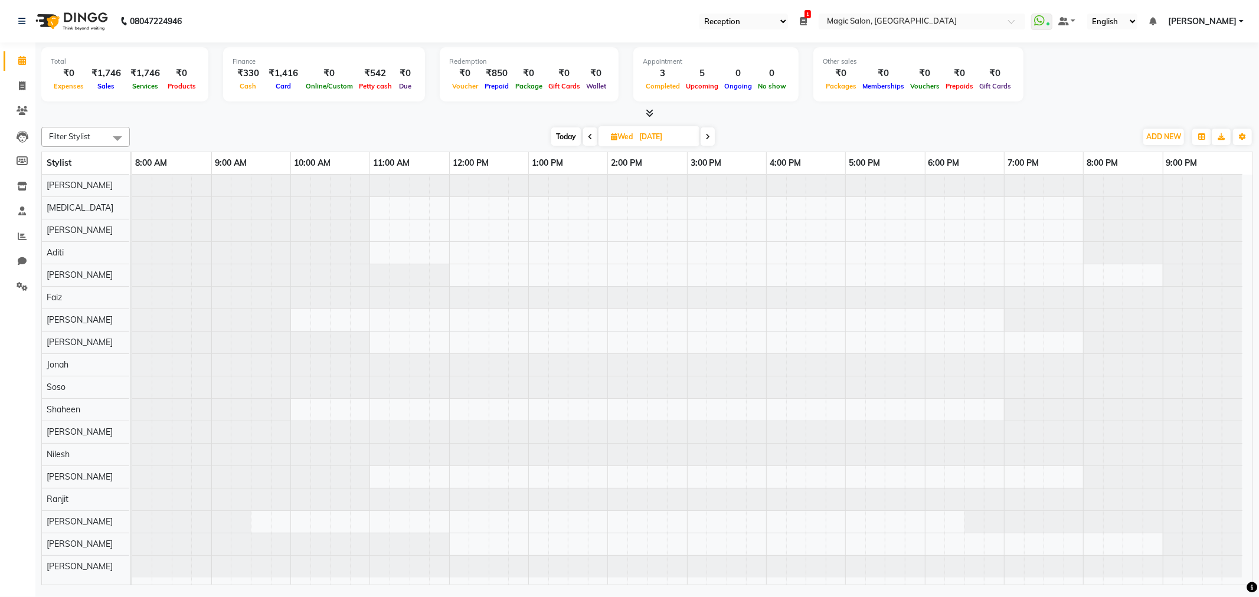
click at [583, 114] on div at bounding box center [647, 113] width 1212 height 12
click at [1102, 98] on div "Total ₹0 Expenses ₹1,746 Sales ₹1,746 Services ₹0 Products Finance ₹330 Cash ₹1…" at bounding box center [647, 76] width 1212 height 58
click at [568, 131] on span "Today" at bounding box center [566, 136] width 30 height 18
type input "02-09-2025"
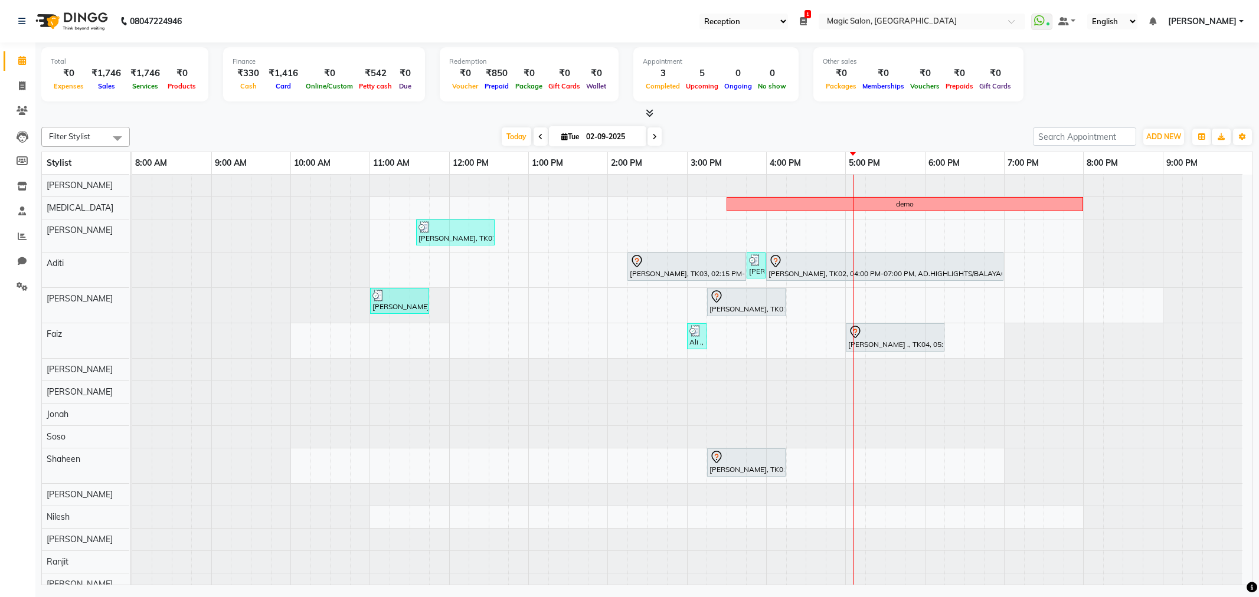
select select "56"
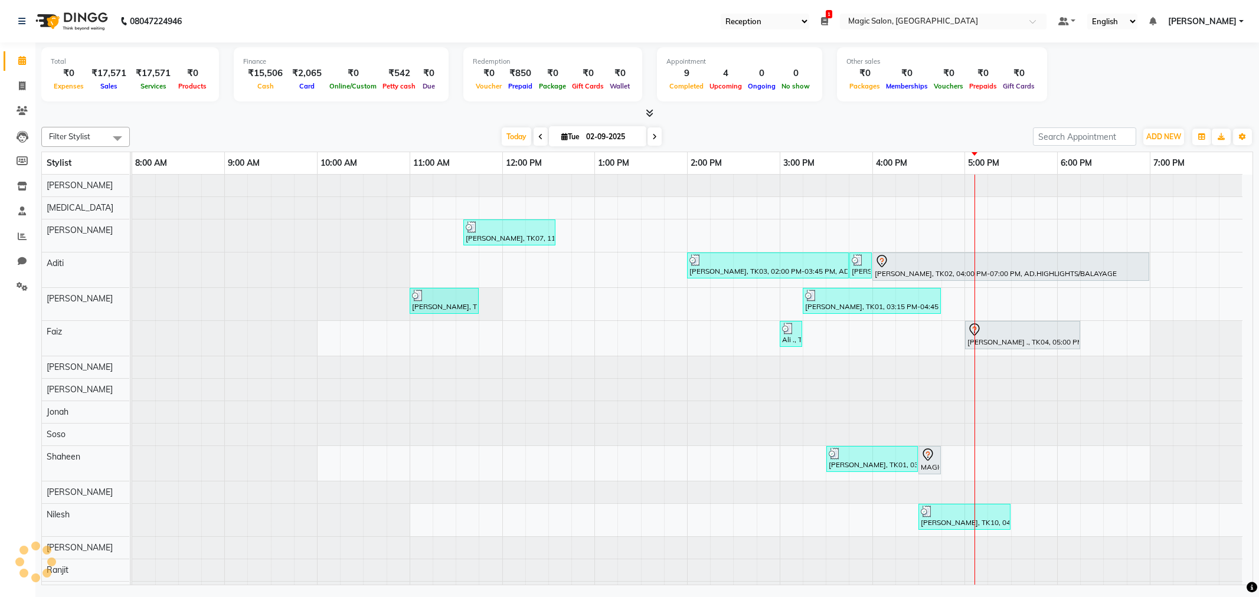
select select "56"
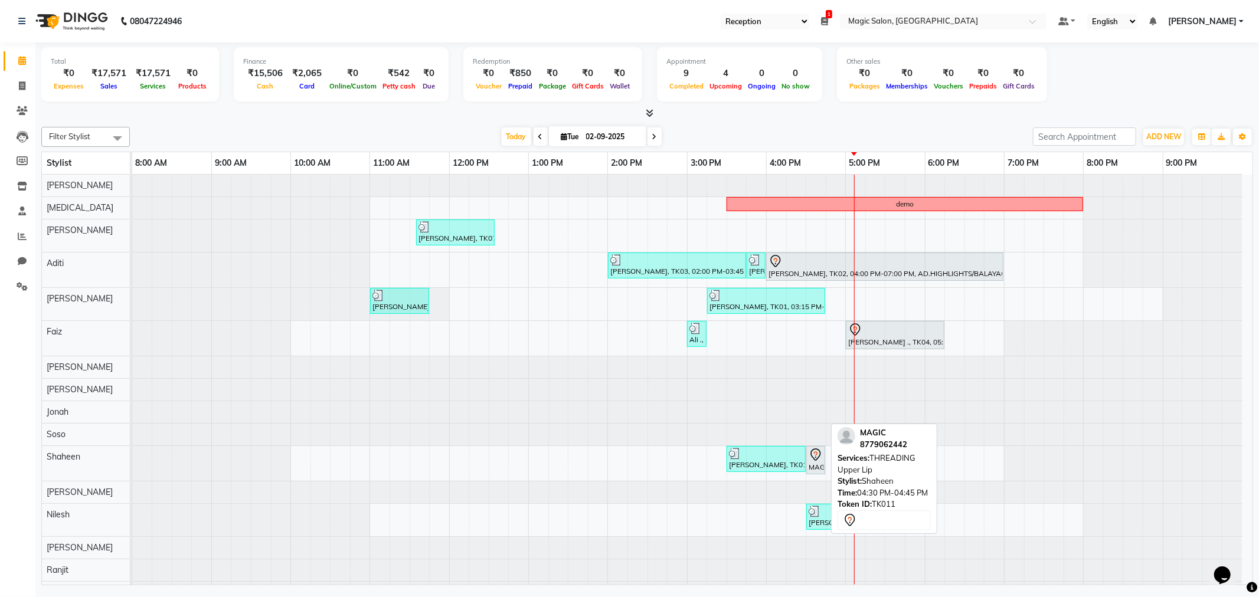
click at [811, 468] on div "MAGIC, TK11, 04:30 PM-04:45 PM, THREADING Upper Lip" at bounding box center [815, 460] width 17 height 25
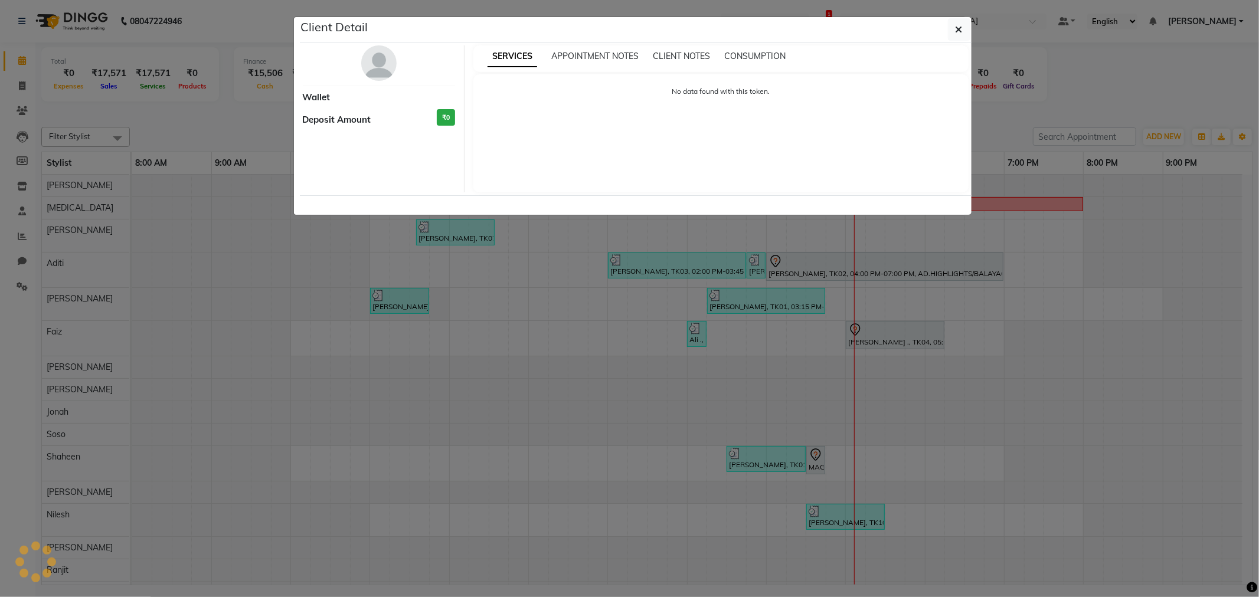
select select "7"
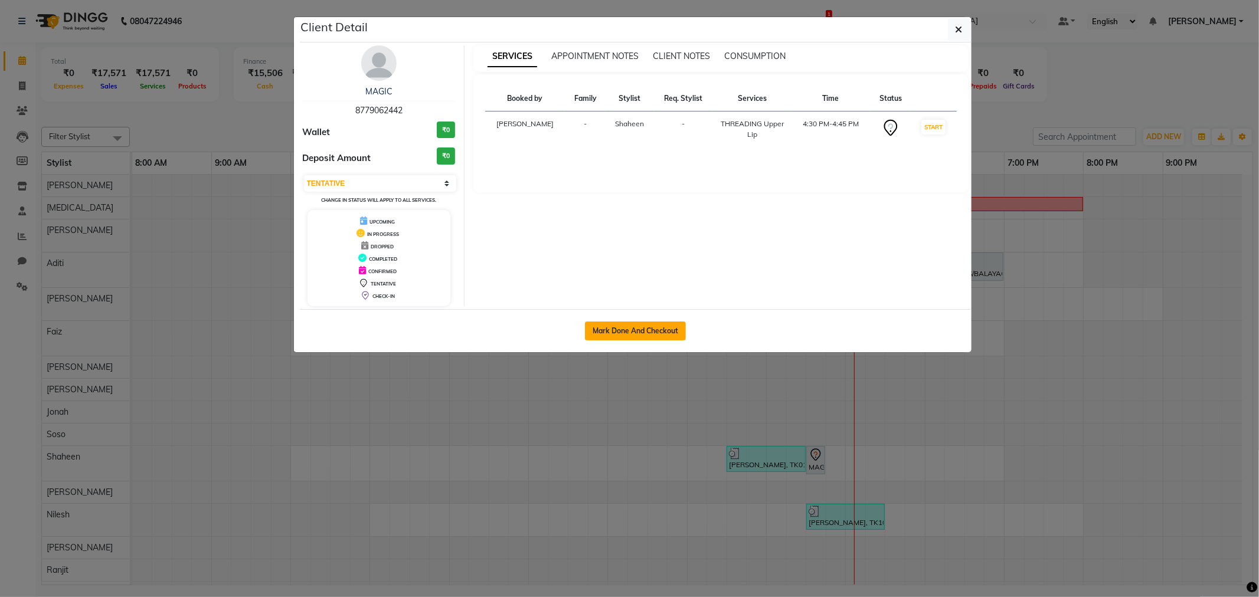
click at [635, 329] on button "Mark Done And Checkout" at bounding box center [635, 331] width 101 height 19
select select "7276"
select select "service"
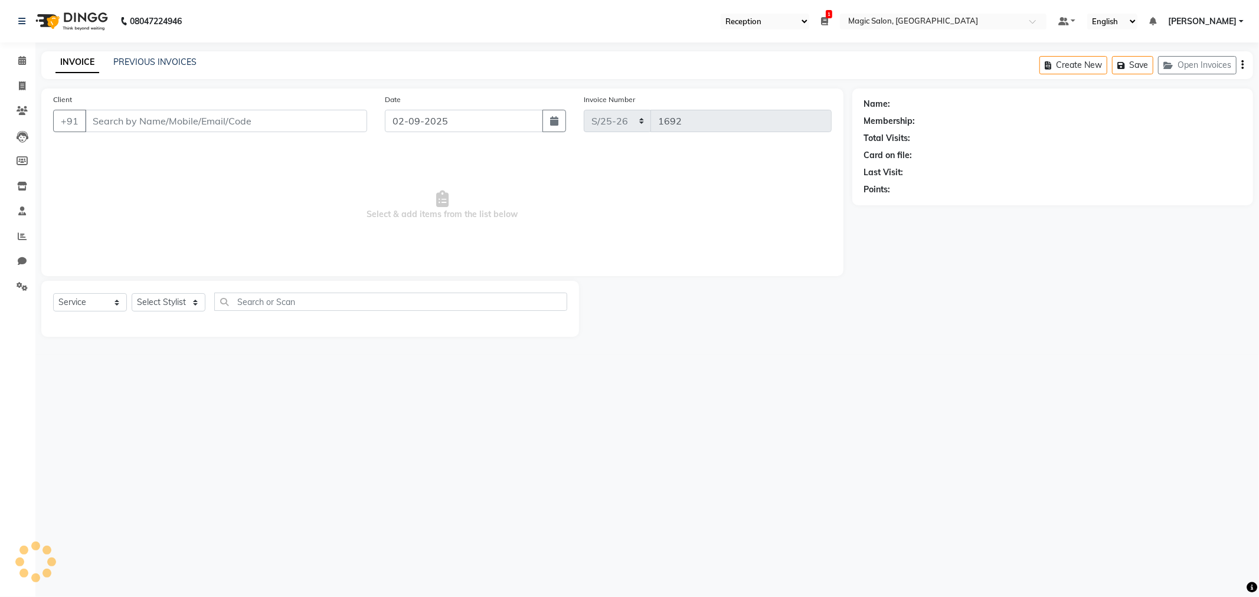
type input "8779062442"
select select "61847"
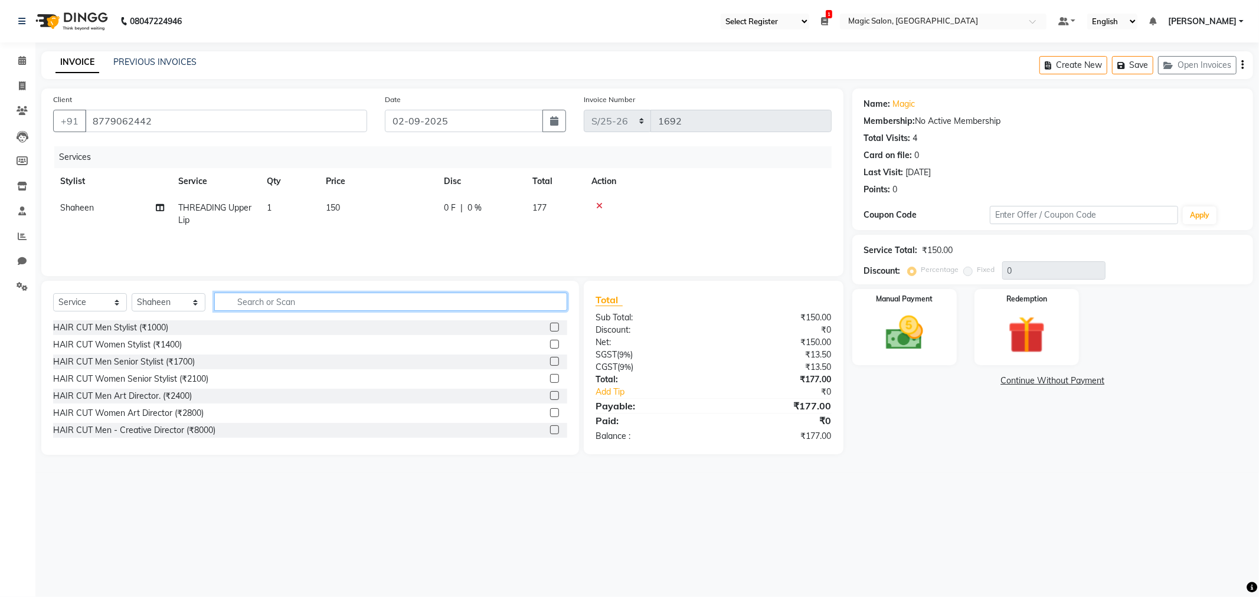
click at [285, 305] on input "text" at bounding box center [390, 302] width 353 height 18
type input "eye"
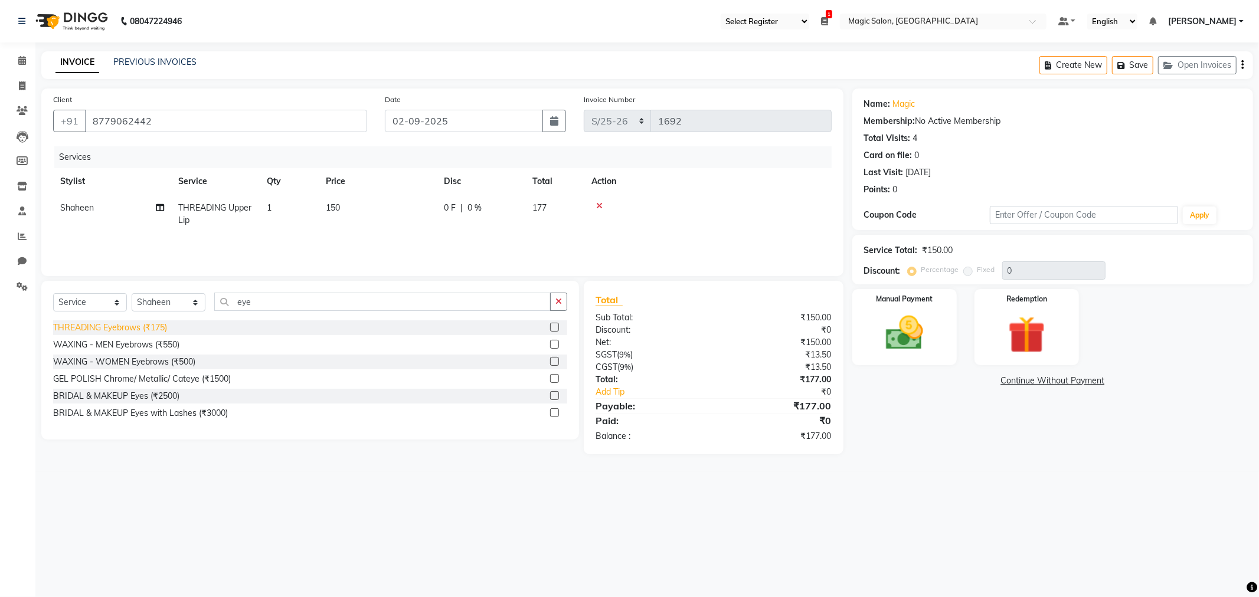
click at [138, 327] on div "THREADING Eyebrows (₹175)" at bounding box center [110, 328] width 114 height 12
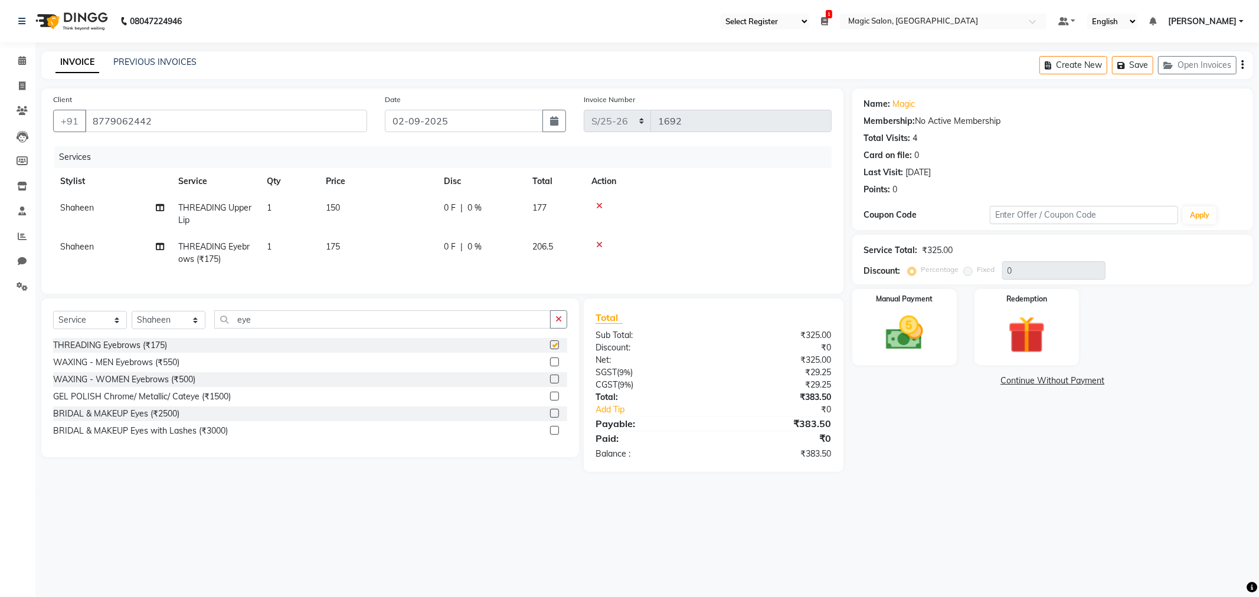
checkbox input "false"
click at [931, 332] on img at bounding box center [904, 333] width 63 height 45
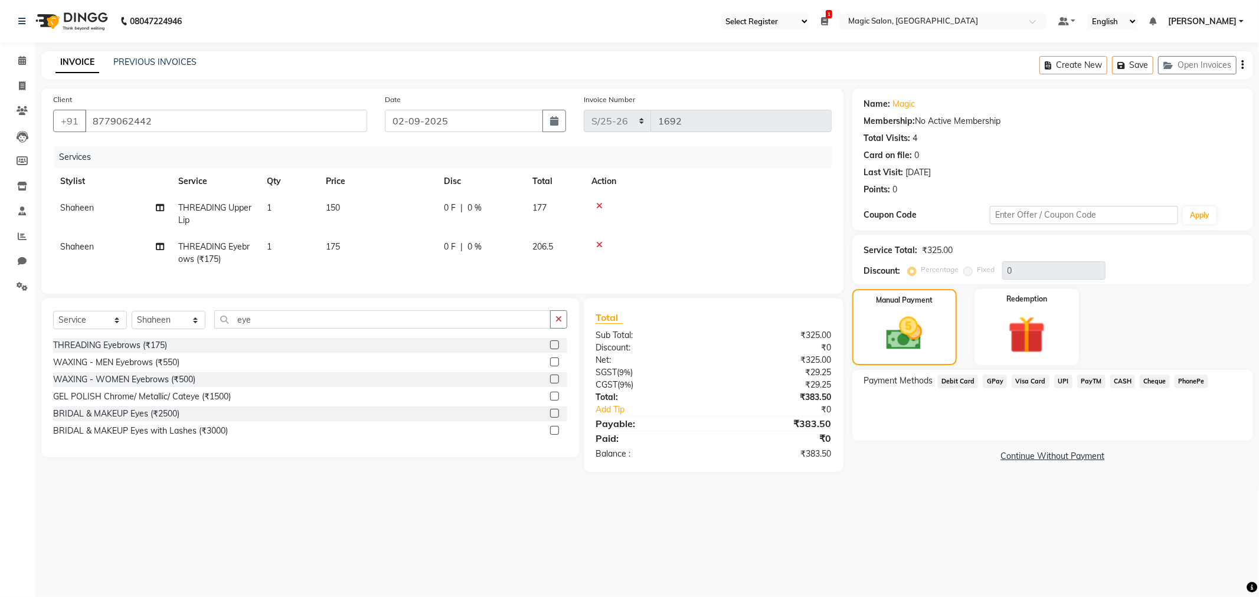
click at [992, 382] on span "GPay" at bounding box center [995, 382] width 24 height 14
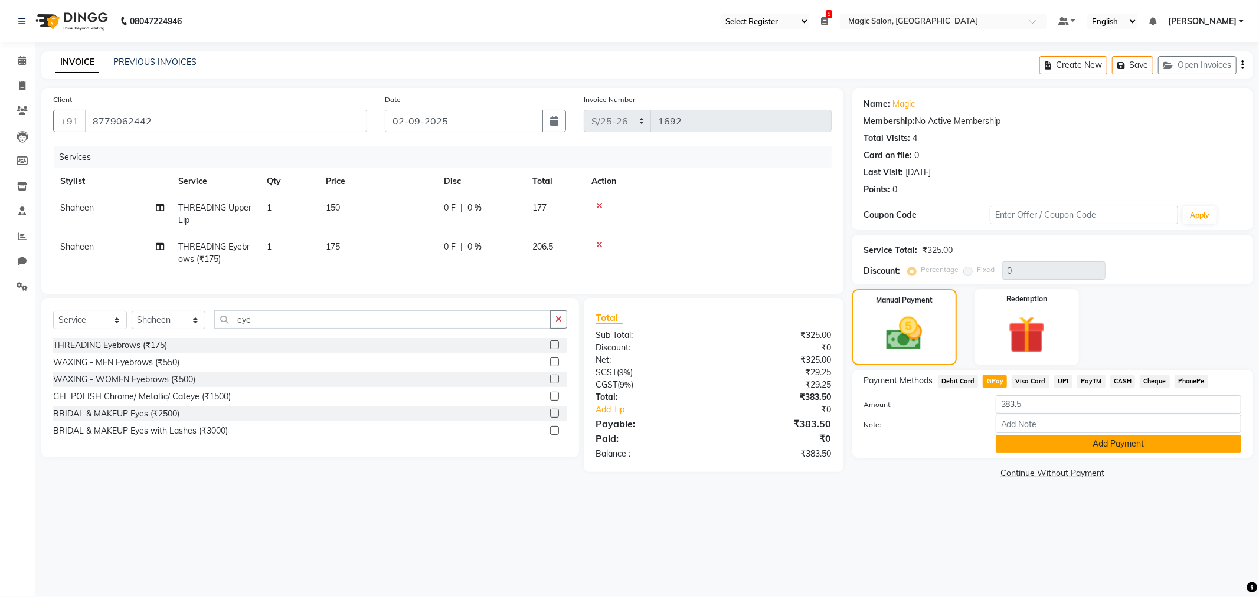
click at [1035, 447] on button "Add Payment" at bounding box center [1119, 444] width 246 height 18
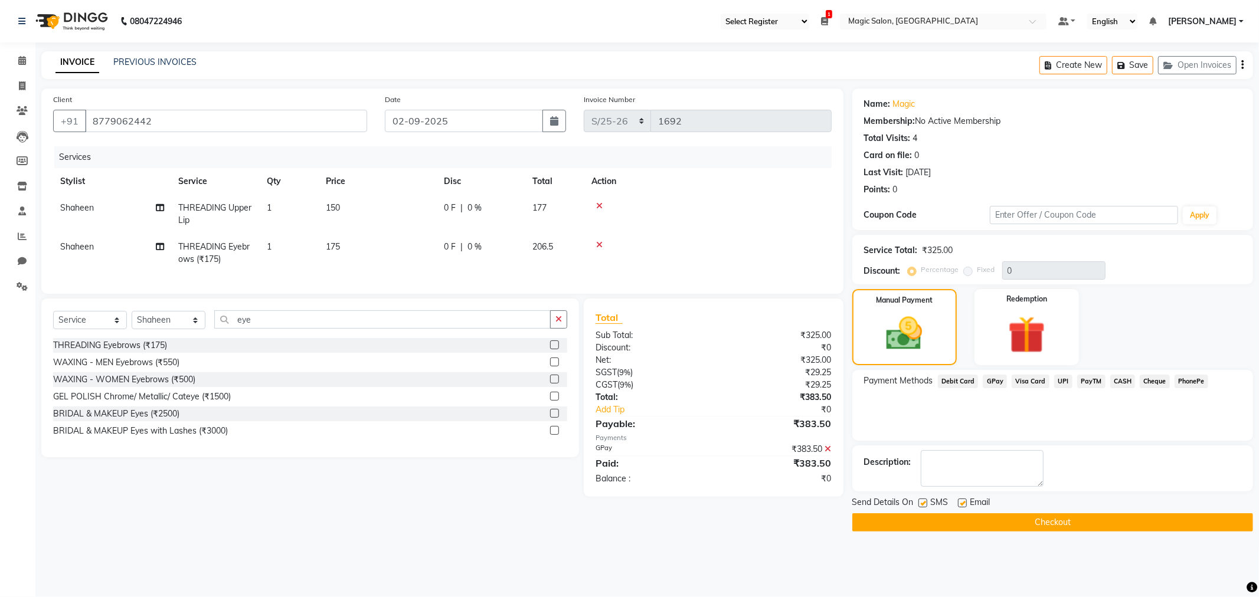
click at [1040, 518] on button "Checkout" at bounding box center [1052, 522] width 401 height 18
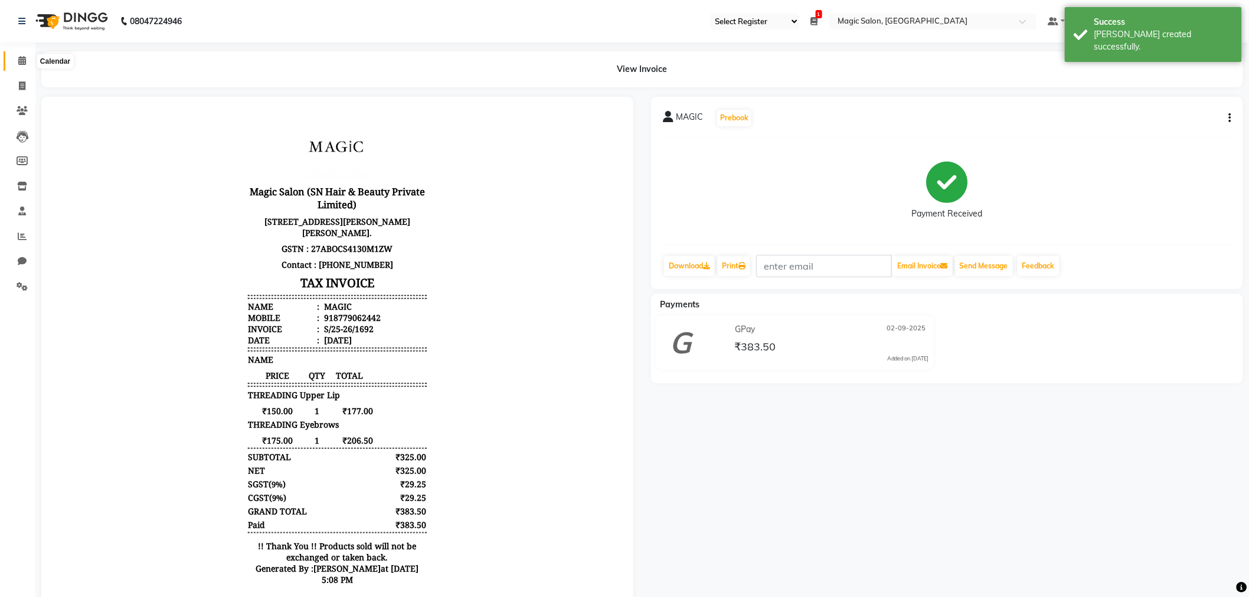
click at [15, 63] on span at bounding box center [22, 61] width 21 height 14
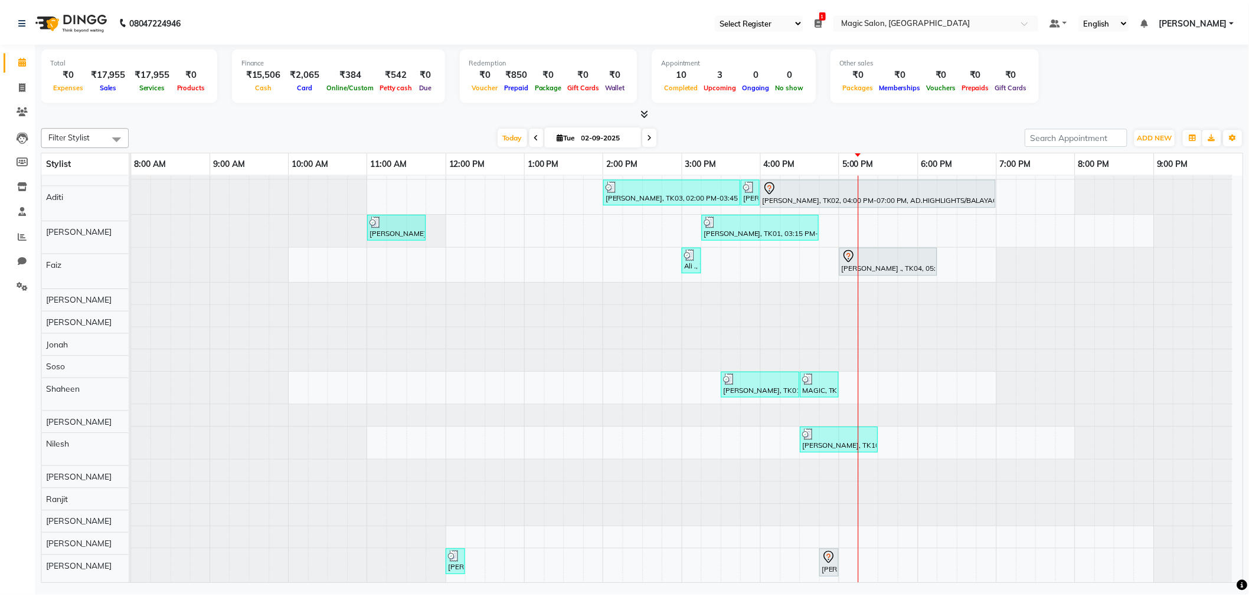
scroll to position [85, 0]
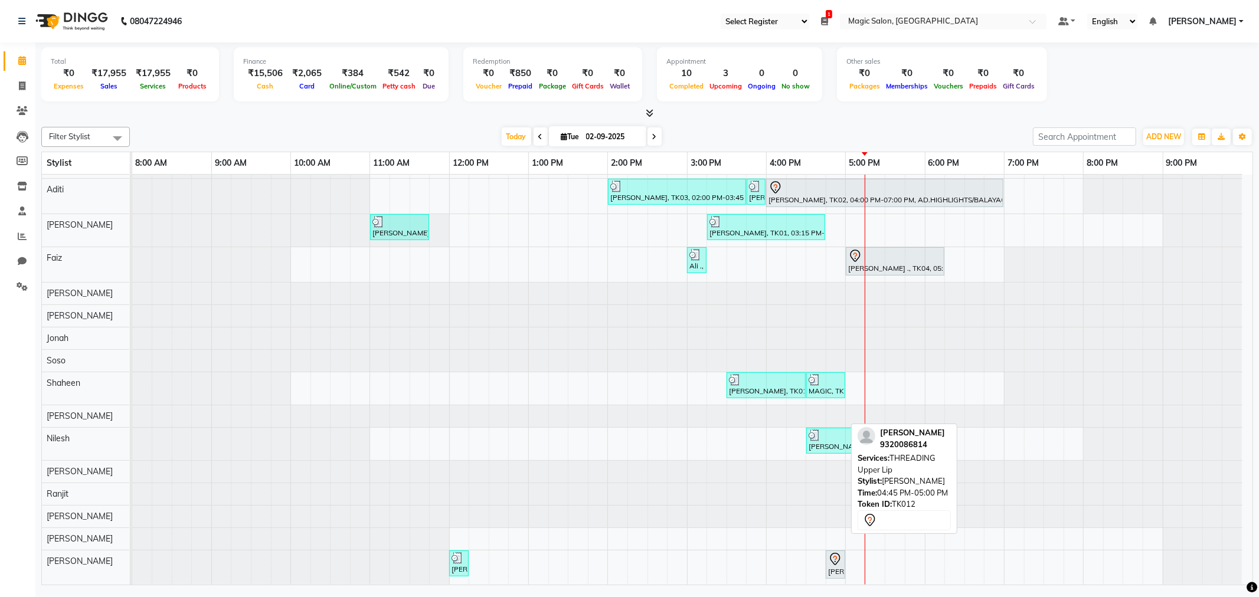
click at [833, 557] on div "Neeta, TK12, 04:45 PM-05:00 PM, THREADING Upper Lip" at bounding box center [835, 564] width 17 height 25
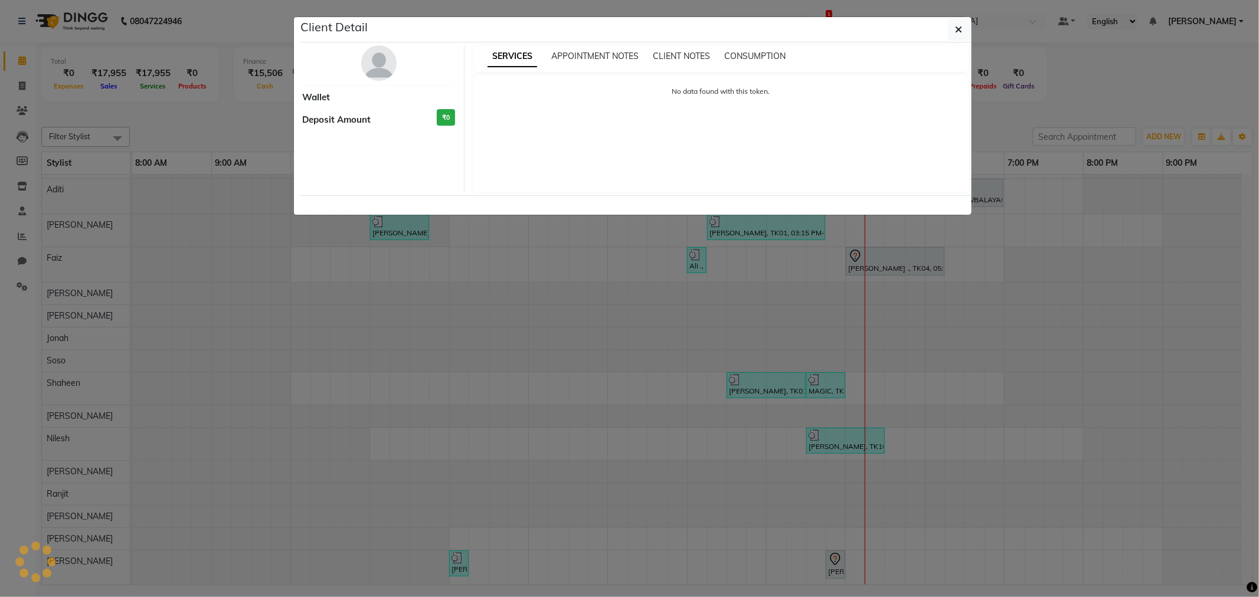
select select "7"
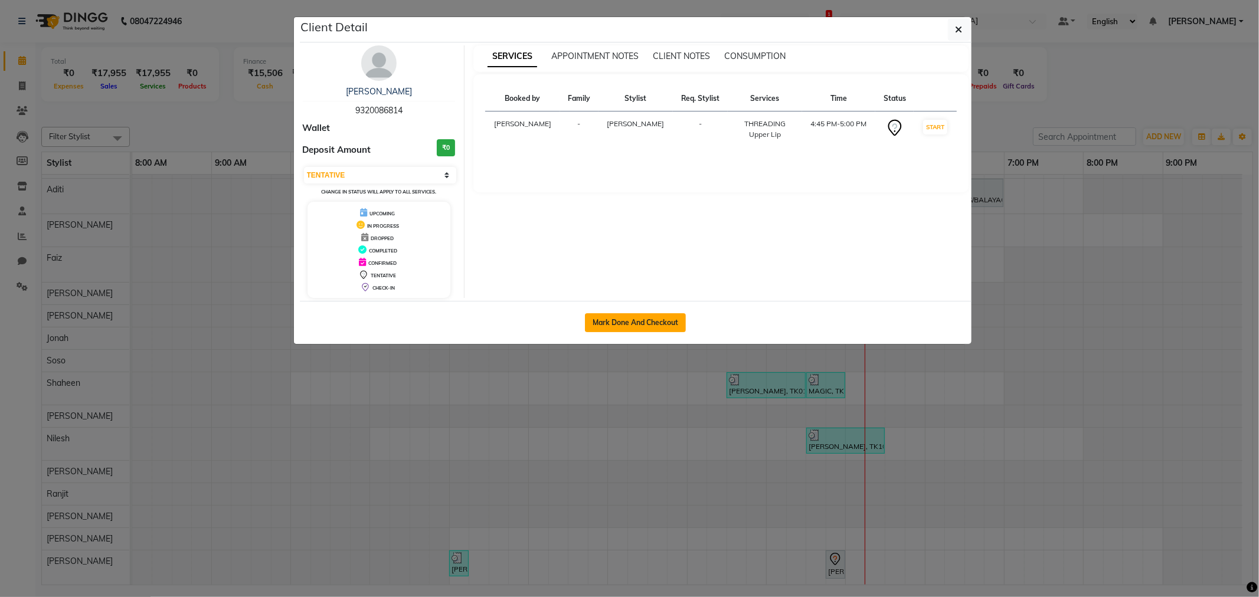
click at [621, 320] on button "Mark Done And Checkout" at bounding box center [635, 322] width 101 height 19
select select "7276"
select select "service"
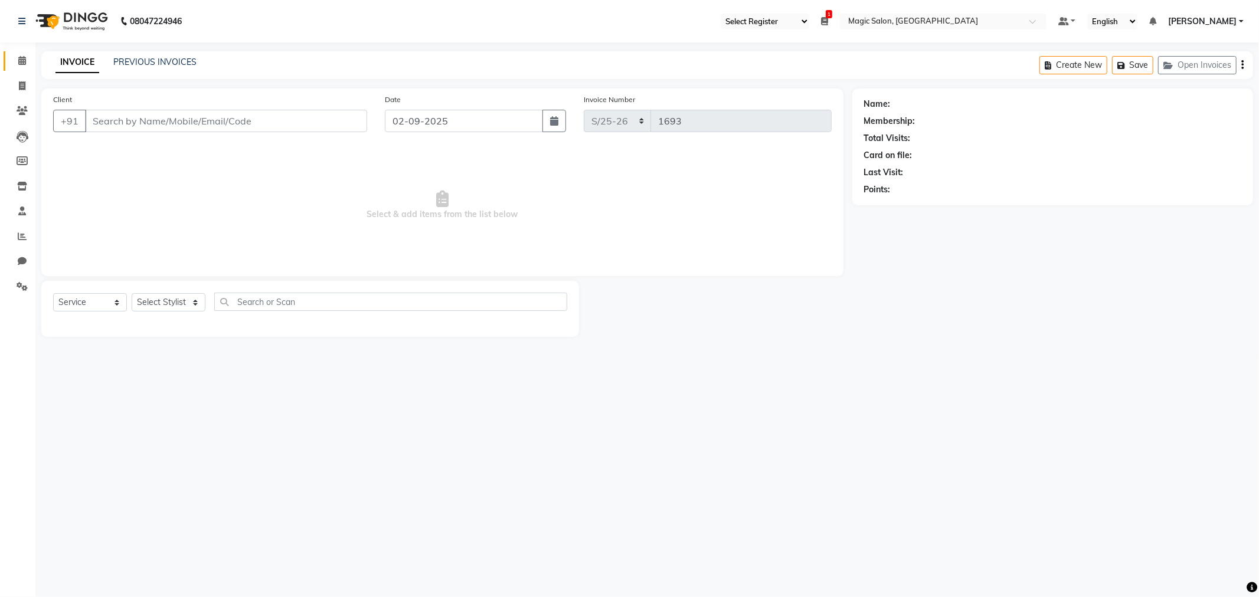
type input "9320086814"
select select "89727"
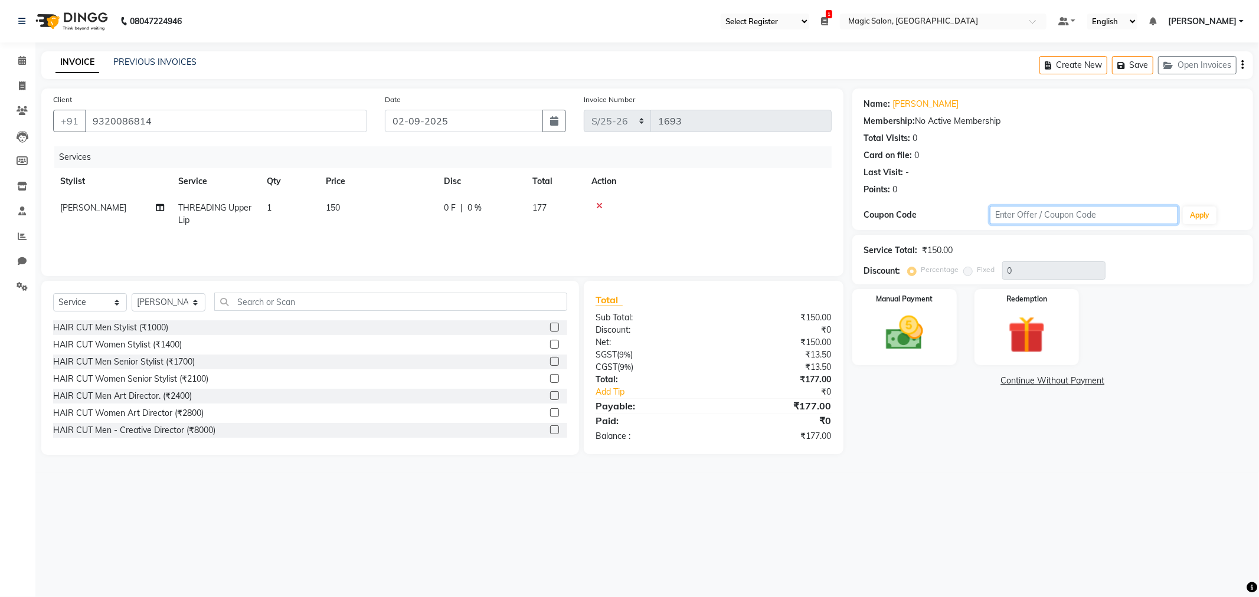
click at [1008, 211] on input "text" at bounding box center [1084, 215] width 189 height 18
click at [311, 296] on input "text" at bounding box center [390, 302] width 353 height 18
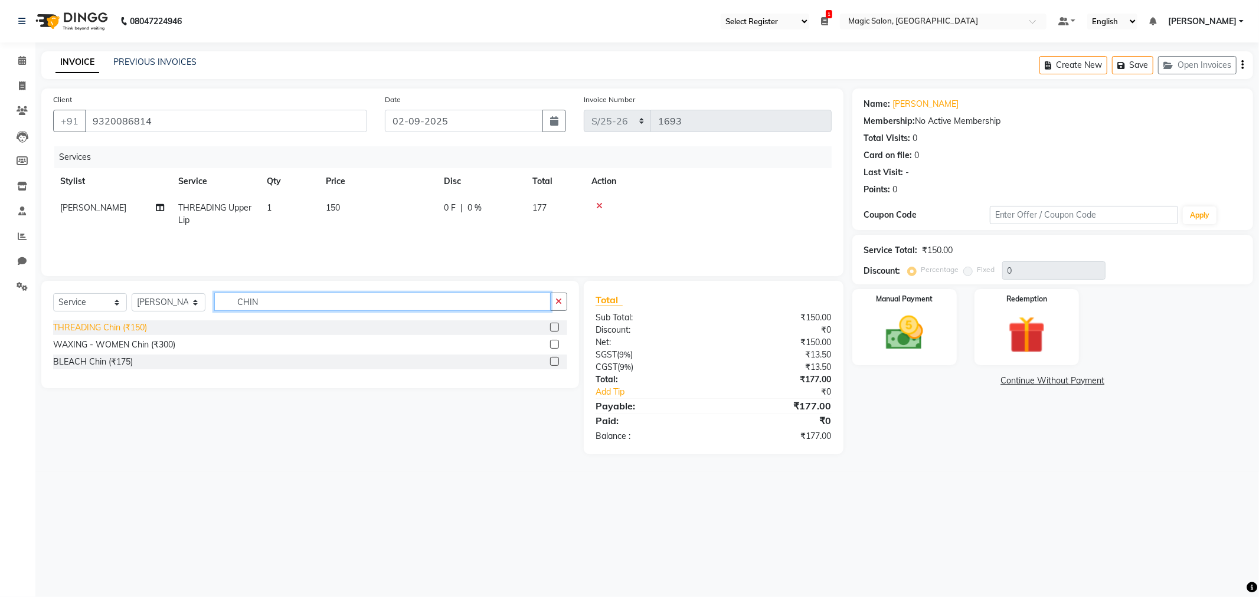
type input "CHIN"
click at [96, 327] on div "THREADING Chin (₹150)" at bounding box center [100, 328] width 94 height 12
checkbox input "false"
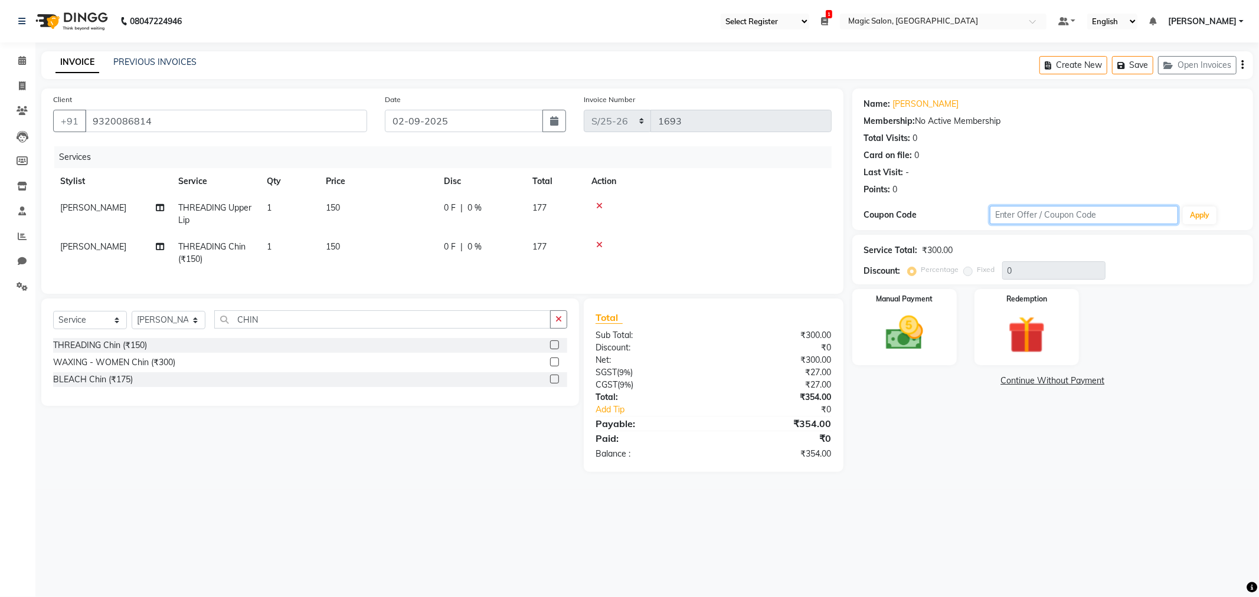
click at [1028, 214] on input "text" at bounding box center [1084, 215] width 189 height 18
click at [1209, 214] on button "Apply" at bounding box center [1200, 216] width 34 height 18
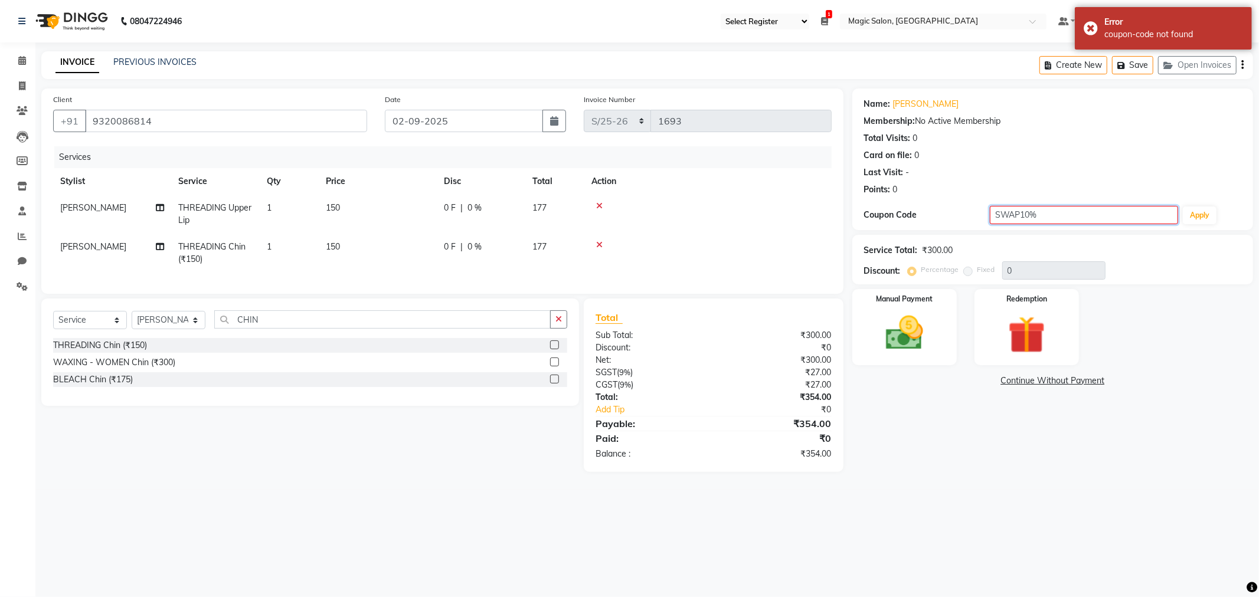
click at [1020, 211] on input "SWAP10%" at bounding box center [1084, 215] width 189 height 18
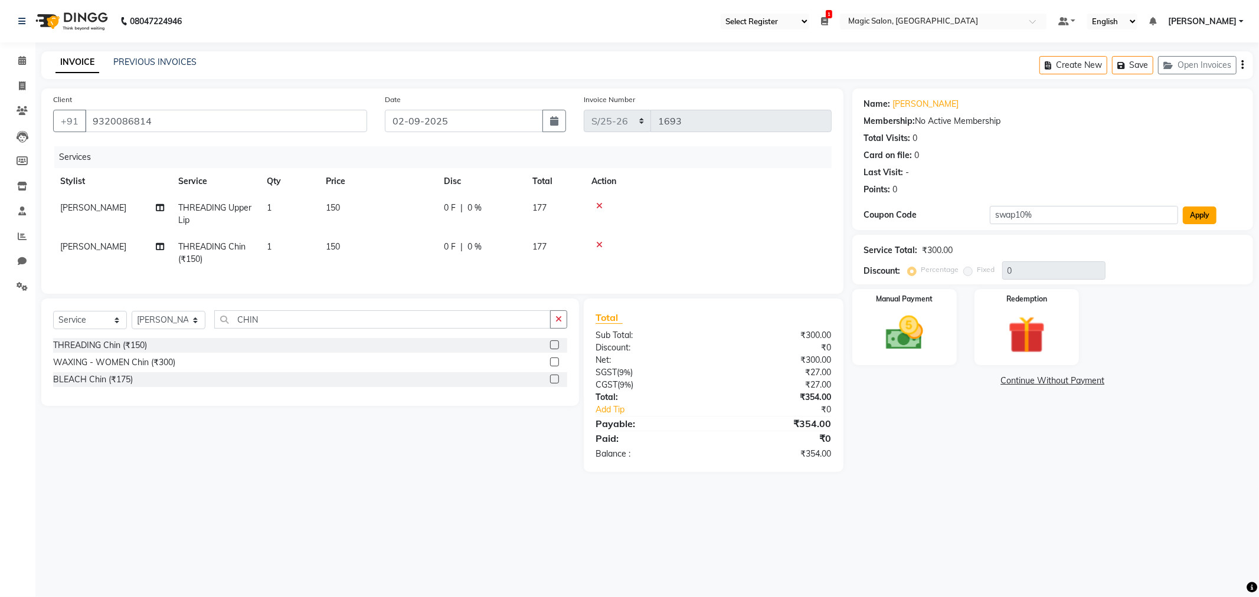
click at [1198, 215] on button "Apply" at bounding box center [1200, 216] width 34 height 18
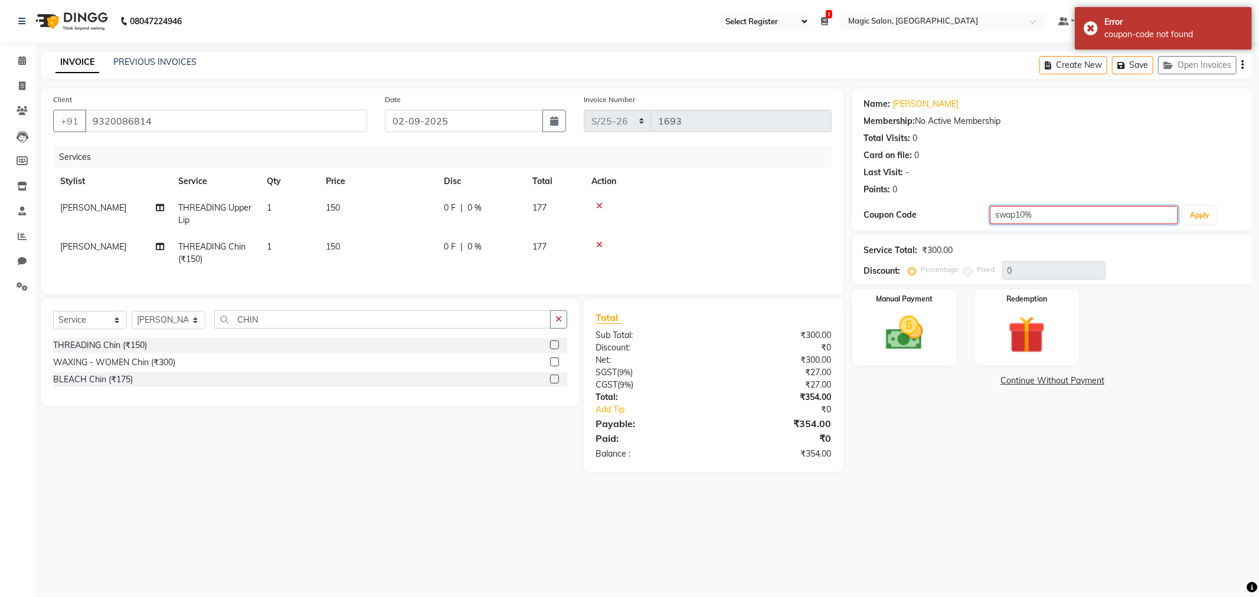
click at [1081, 214] on input "swap10%" at bounding box center [1084, 215] width 189 height 18
type input "s"
type input "10%off"
click at [1203, 222] on button "Apply" at bounding box center [1200, 216] width 34 height 18
type input "10"
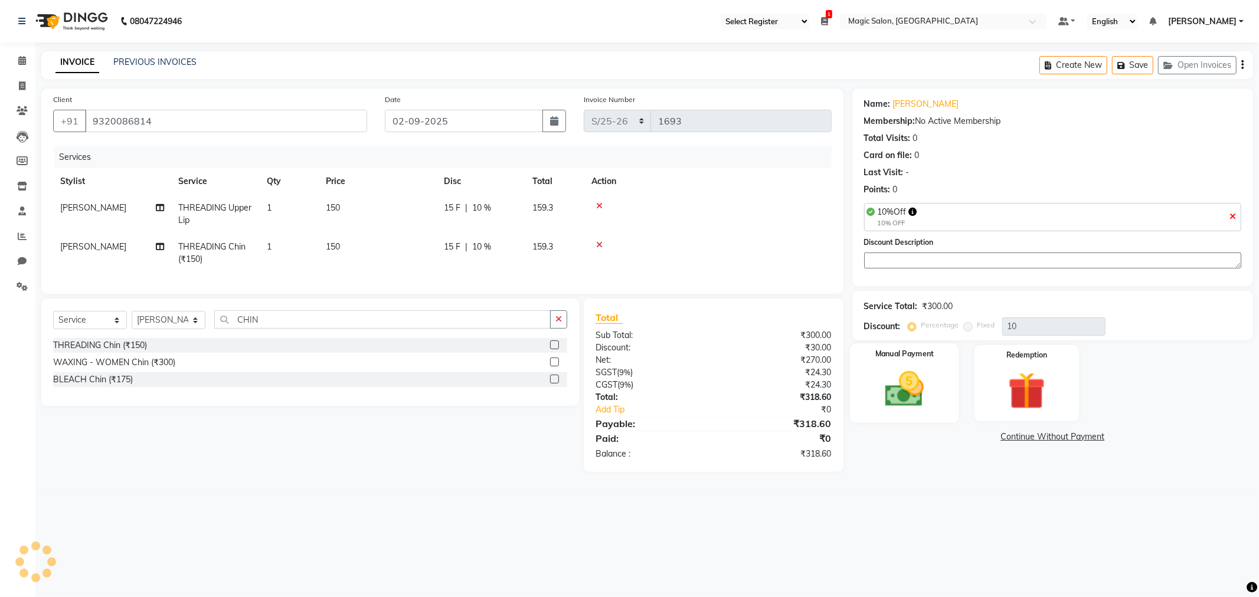
click at [930, 377] on img at bounding box center [904, 389] width 63 height 45
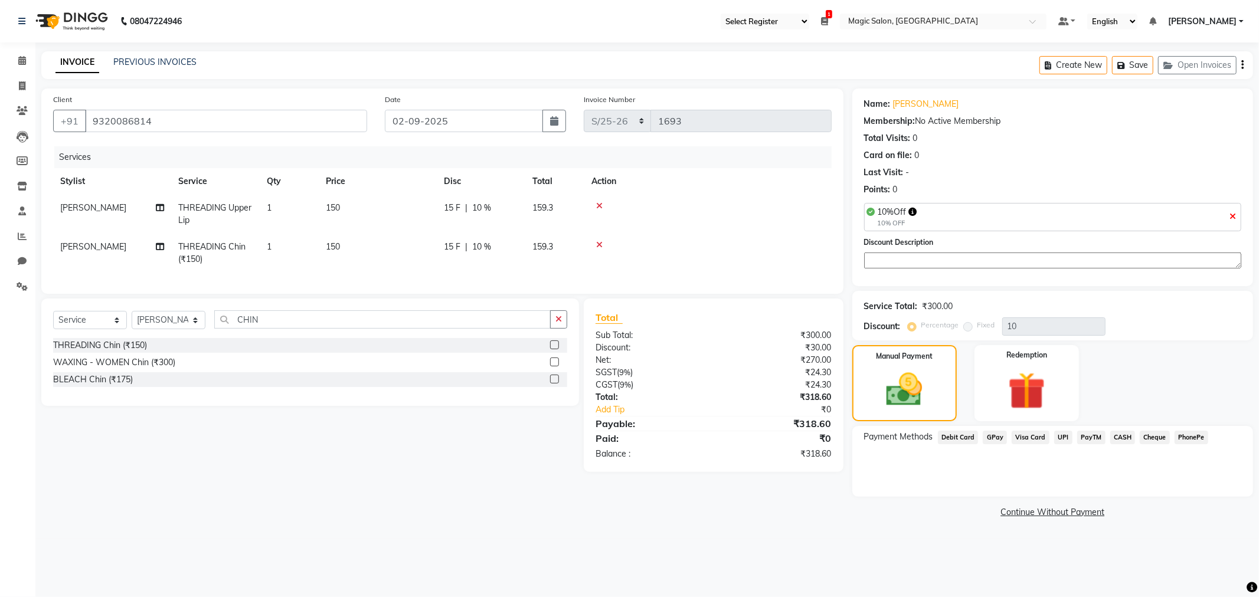
click at [1120, 437] on span "CASH" at bounding box center [1122, 438] width 25 height 14
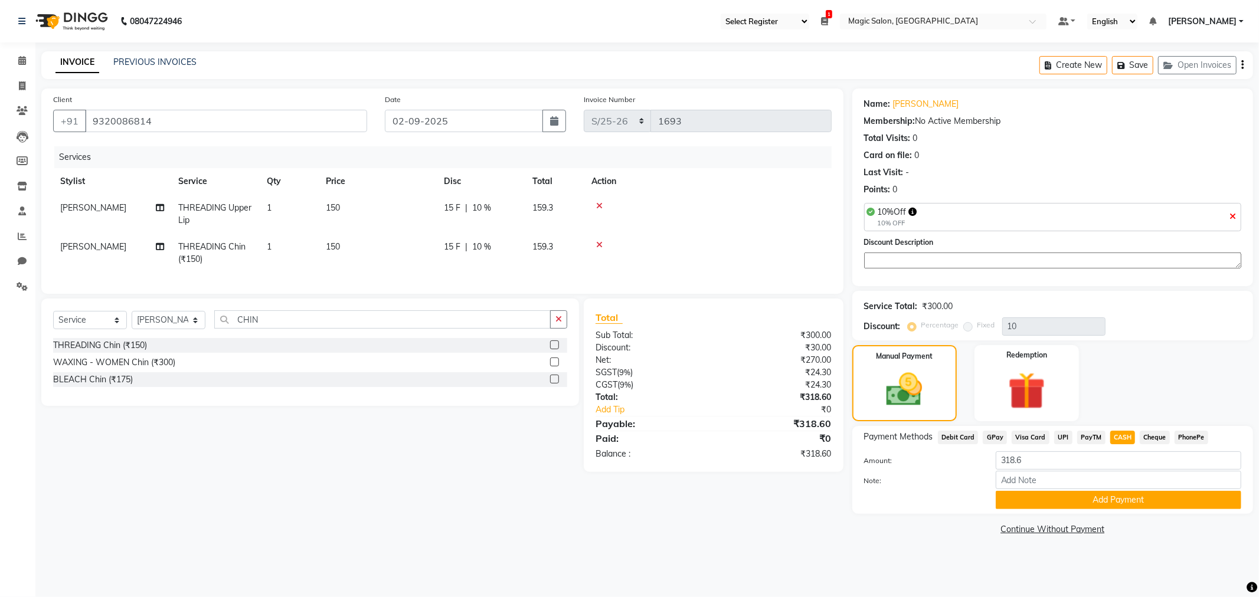
click at [1078, 511] on div "Payment Methods Debit Card GPay Visa Card UPI PayTM CASH Cheque PhonePe Amount:…" at bounding box center [1052, 470] width 401 height 88
click at [1081, 500] on button "Add Payment" at bounding box center [1119, 500] width 246 height 18
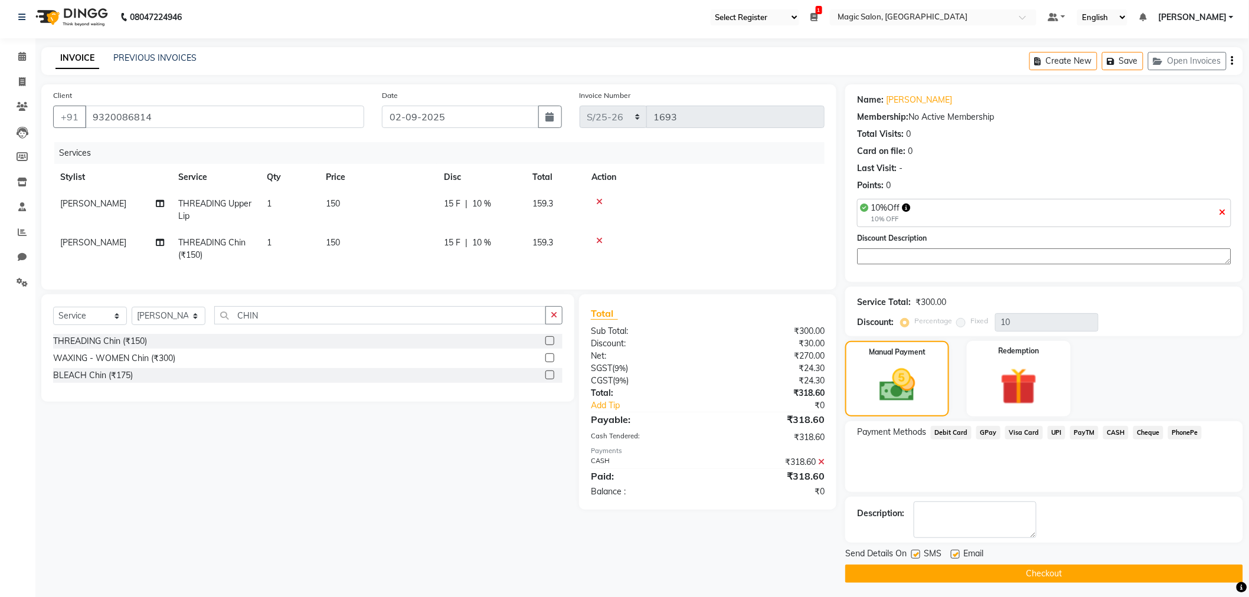
scroll to position [7, 0]
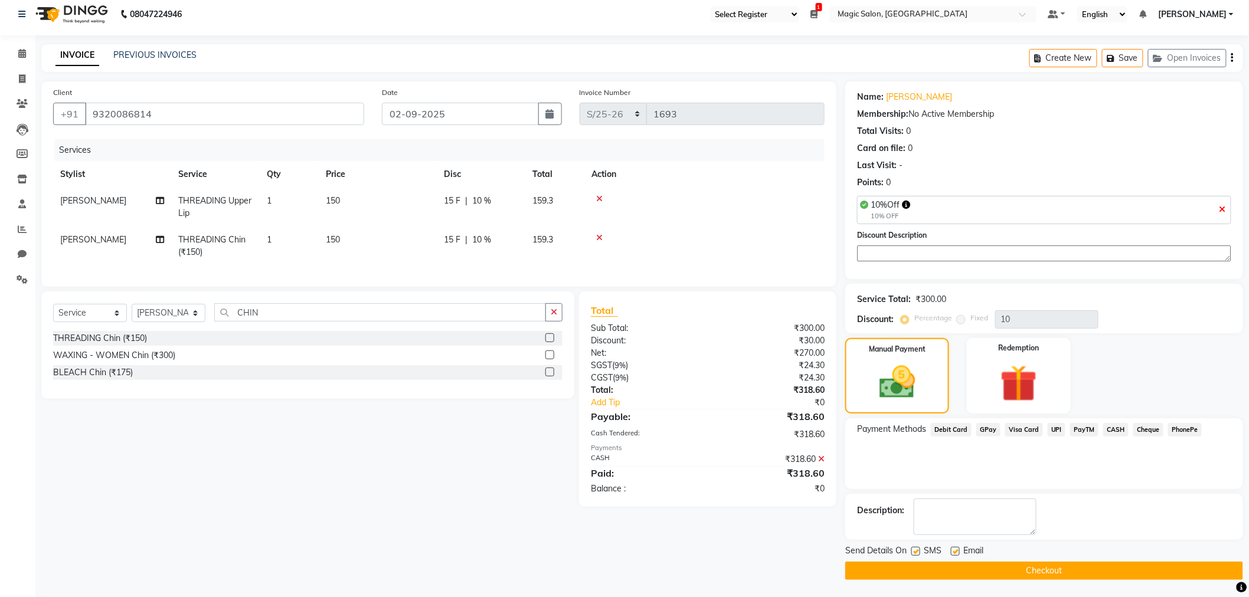
click at [1052, 567] on button "Checkout" at bounding box center [1044, 571] width 398 height 18
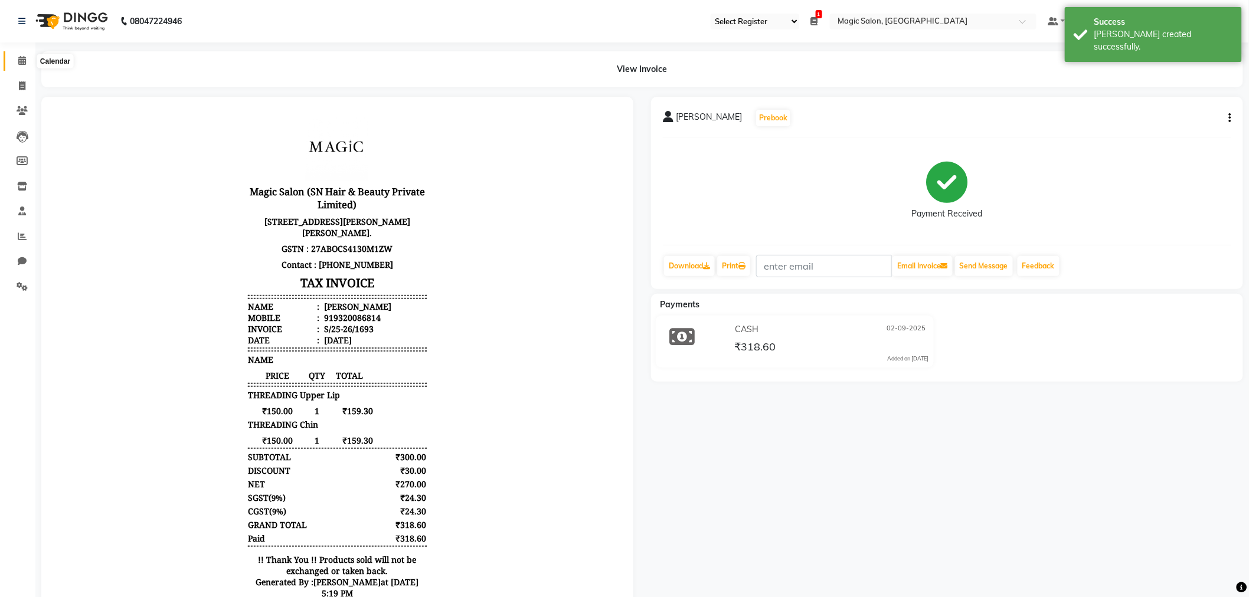
click at [25, 59] on icon at bounding box center [22, 60] width 8 height 9
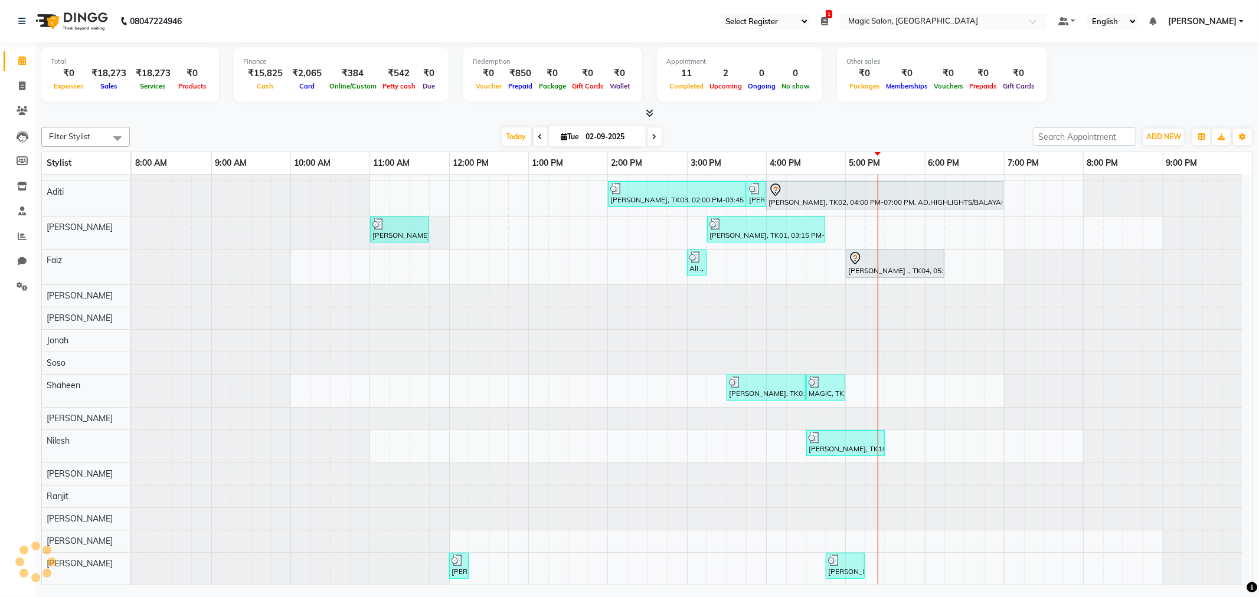
scroll to position [83, 0]
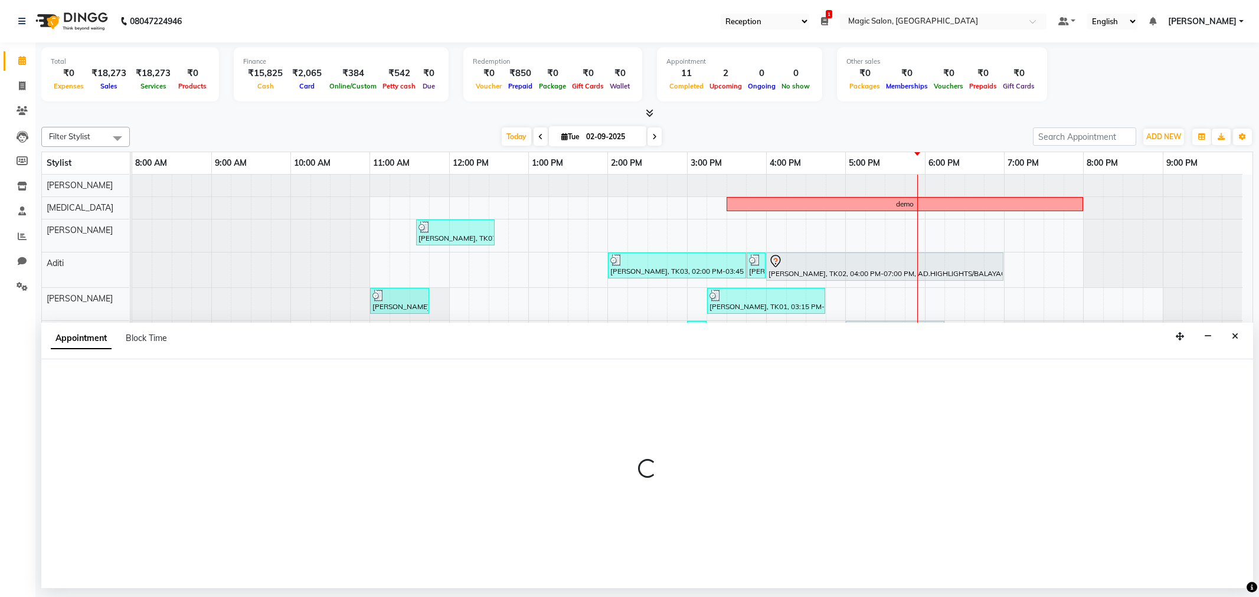
select select "56"
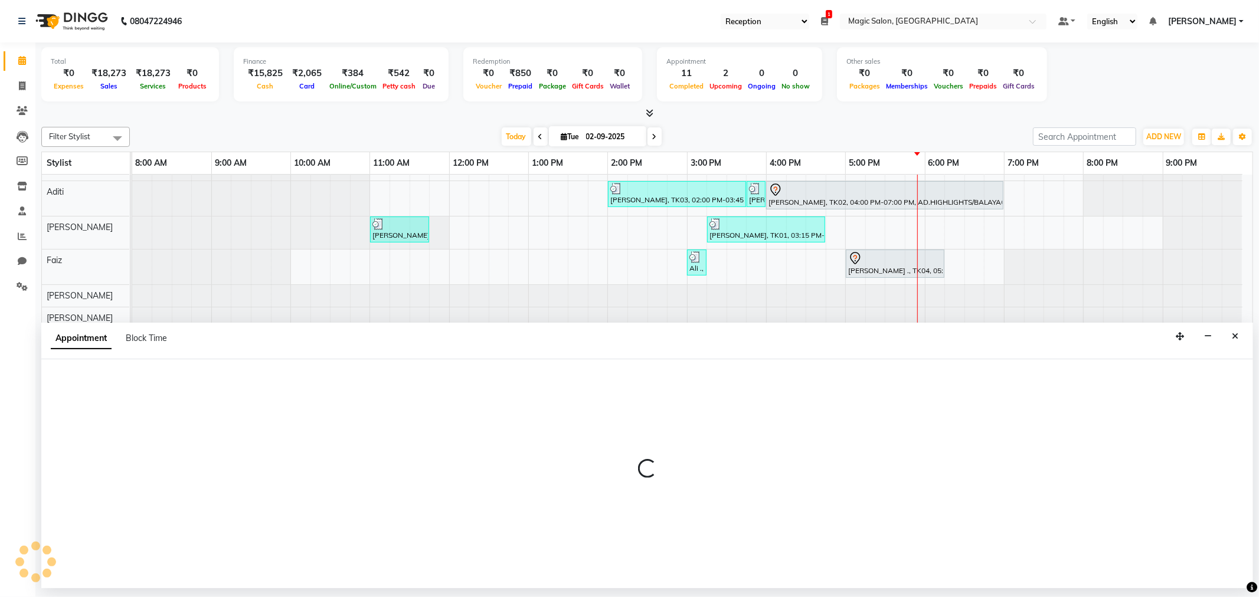
select select "88757"
select select "915"
select select "tentative"
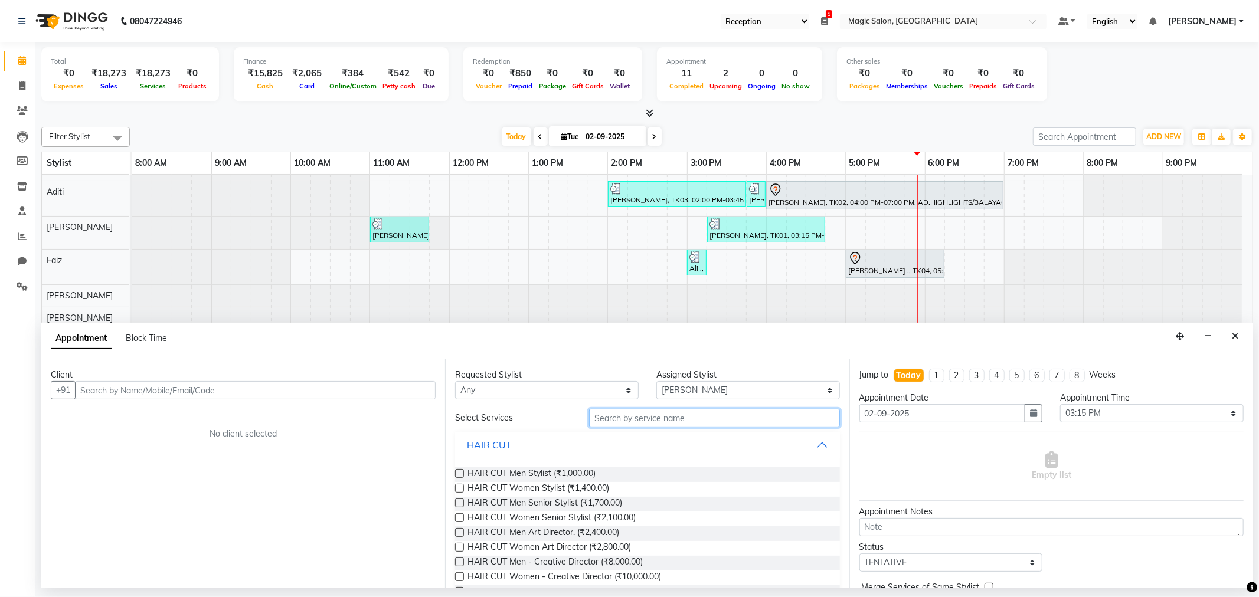
click at [620, 422] on input "text" at bounding box center [714, 418] width 250 height 18
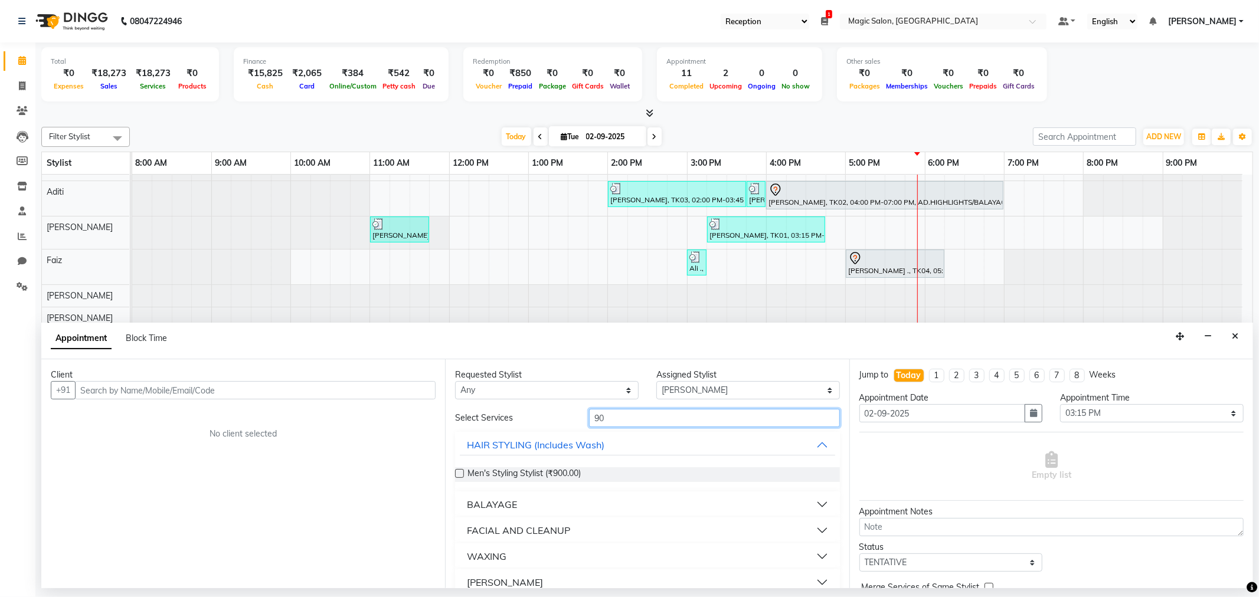
type input "90"
click at [518, 527] on div "FACIAL AND CLEANUP" at bounding box center [518, 531] width 103 height 14
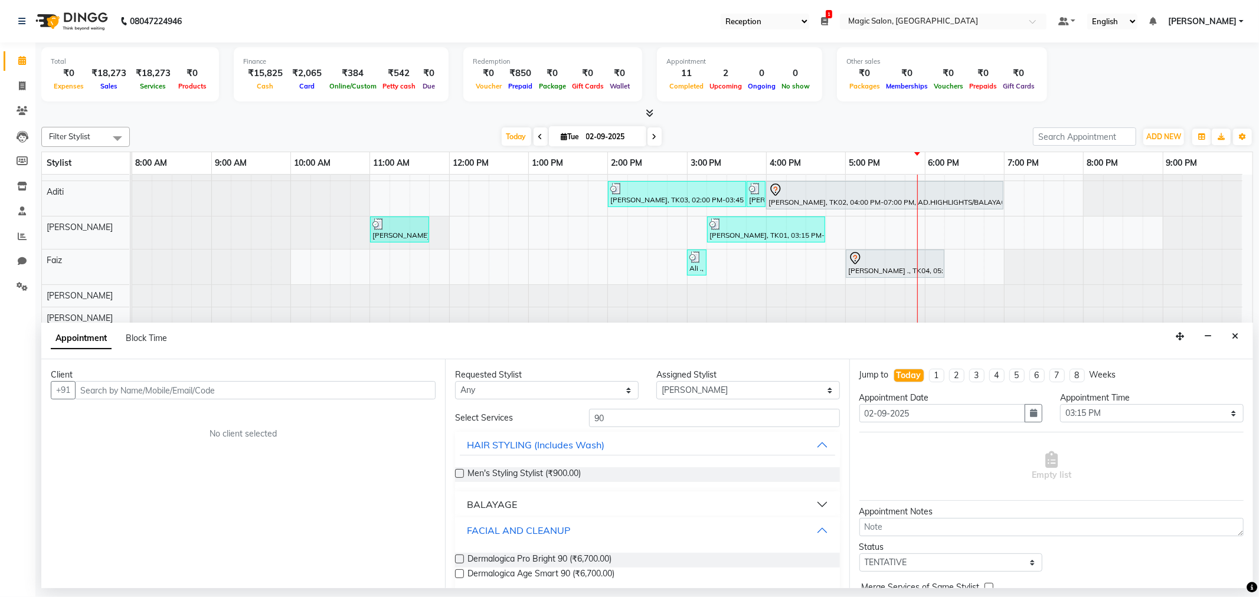
scroll to position [66, 0]
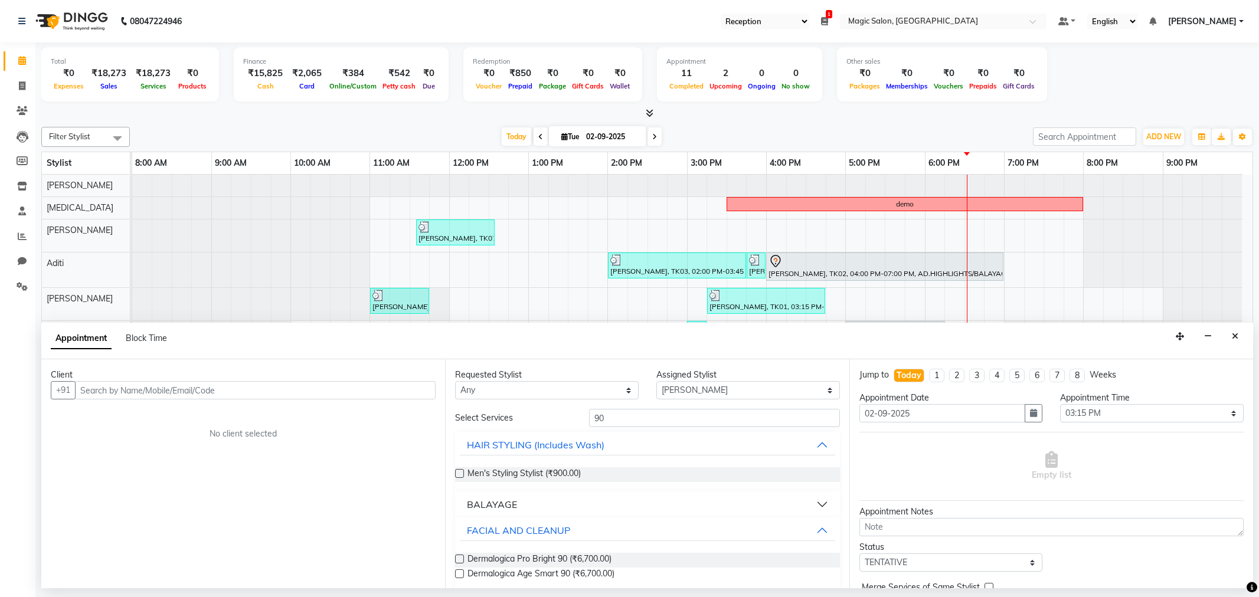
select select "56"
select select "88757"
select select "915"
select select "tentative"
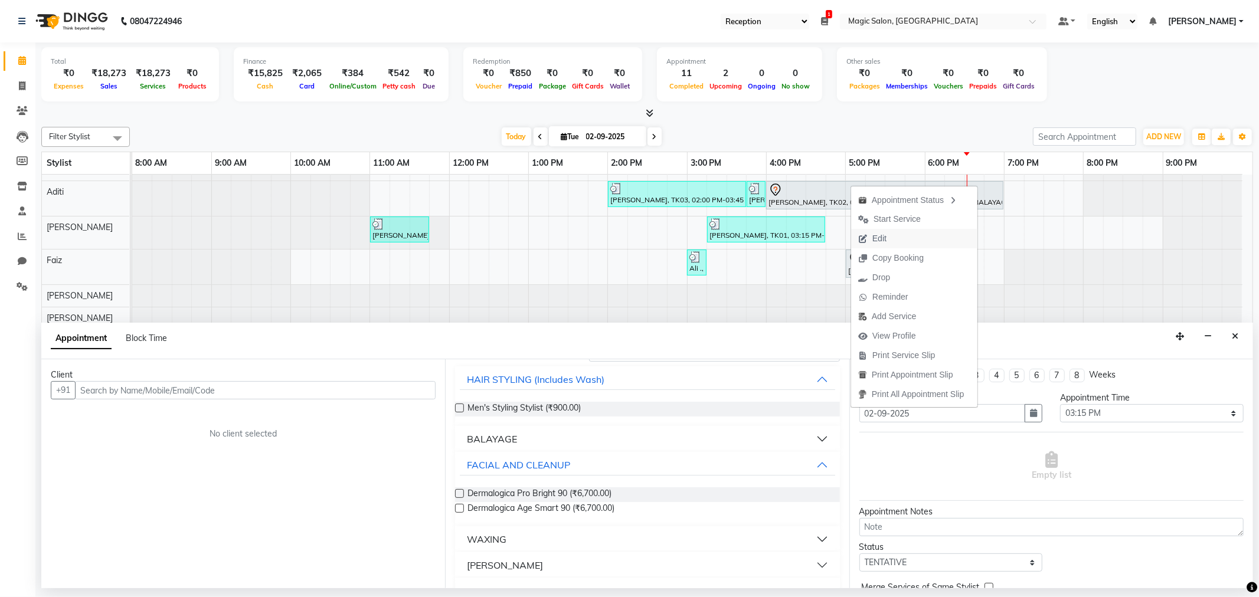
click at [881, 234] on span "Edit" at bounding box center [879, 239] width 14 height 12
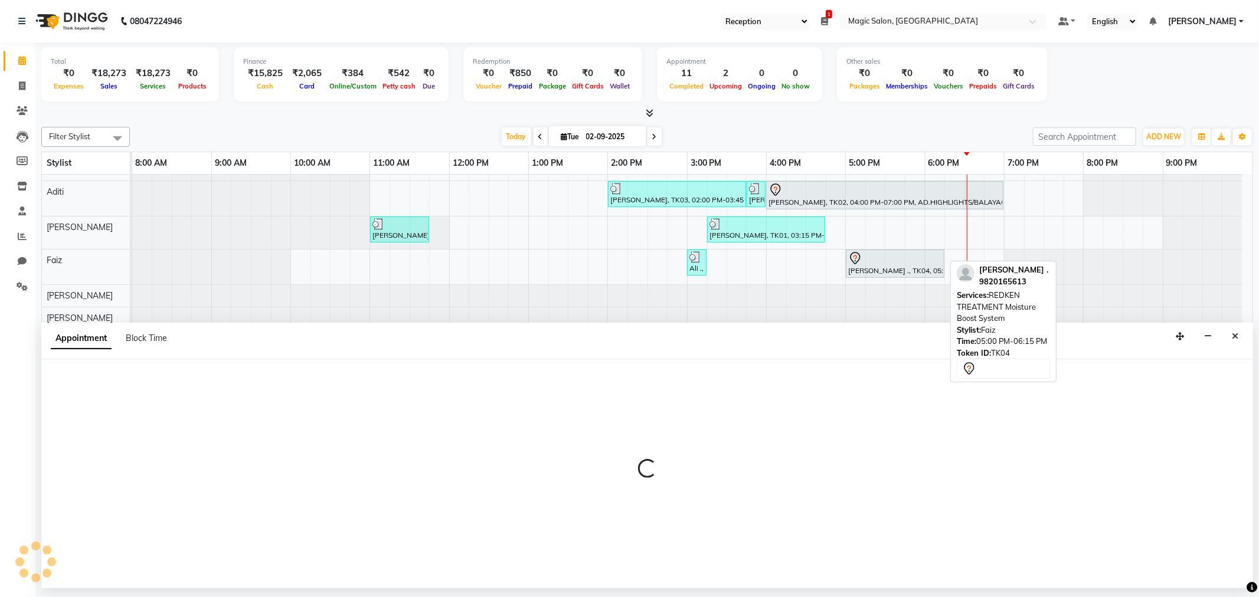
select select "tentative"
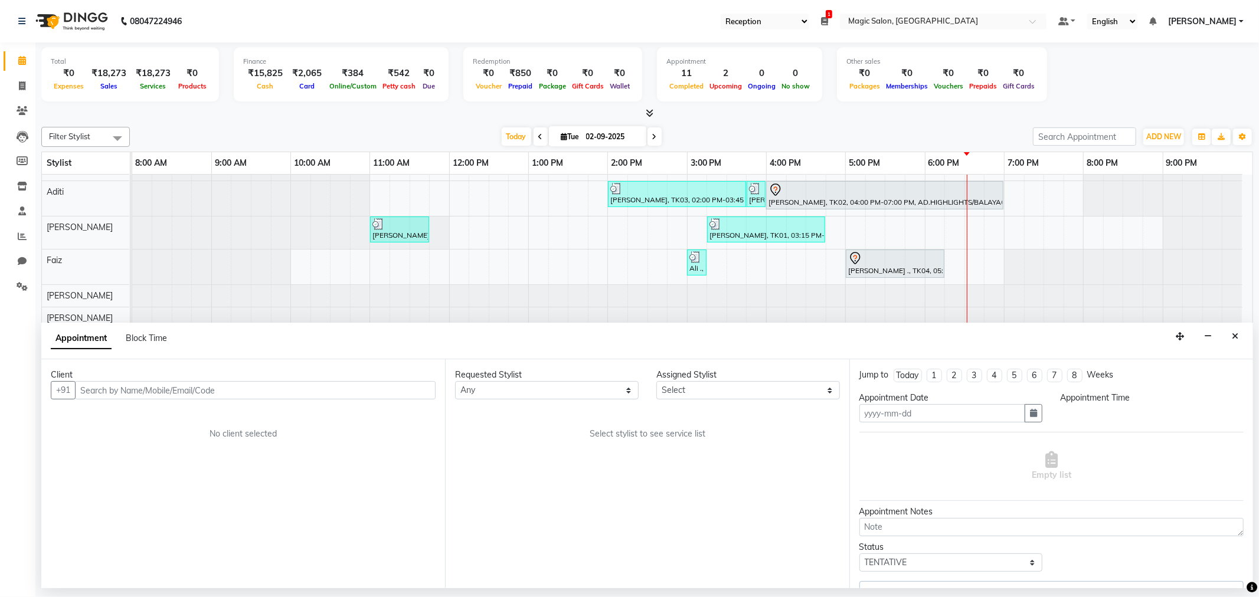
type input "02-09-2025"
select select "77865"
select select
select select "960"
select select "3632"
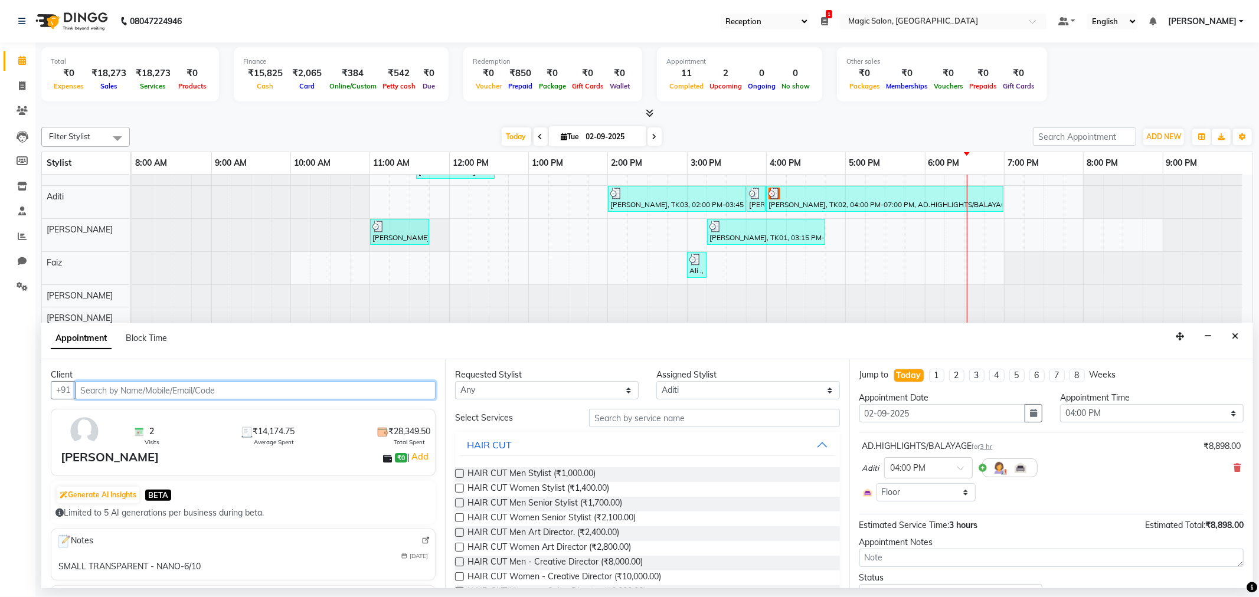
scroll to position [78, 0]
click at [1234, 467] on icon at bounding box center [1237, 468] width 7 height 8
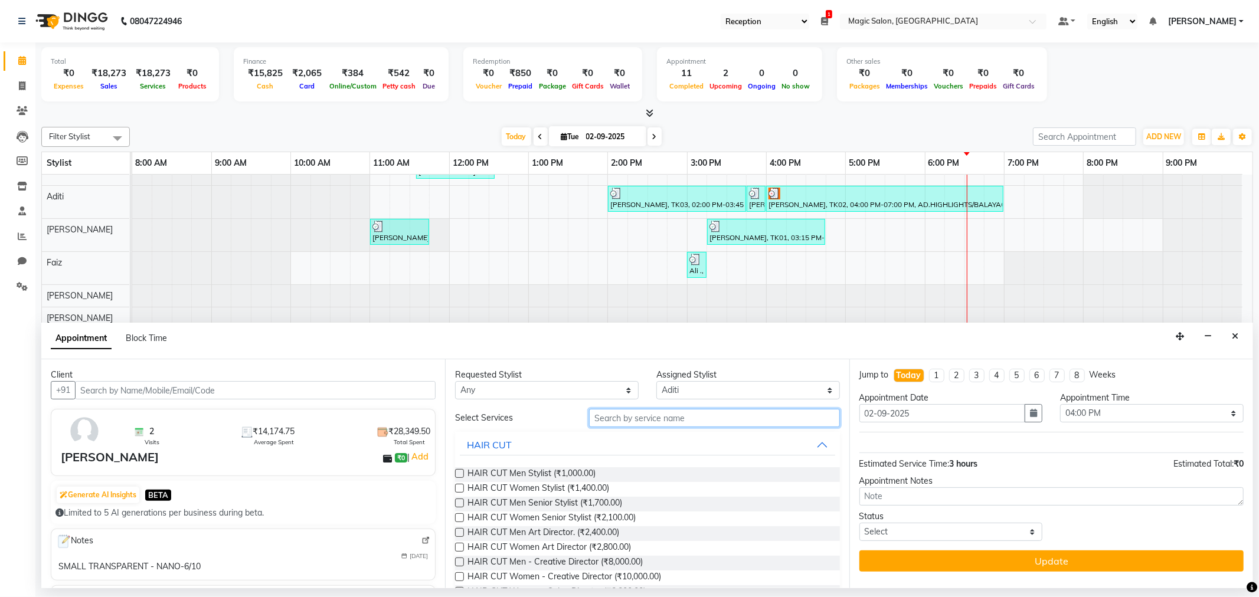
click at [655, 427] on input "text" at bounding box center [714, 418] width 250 height 18
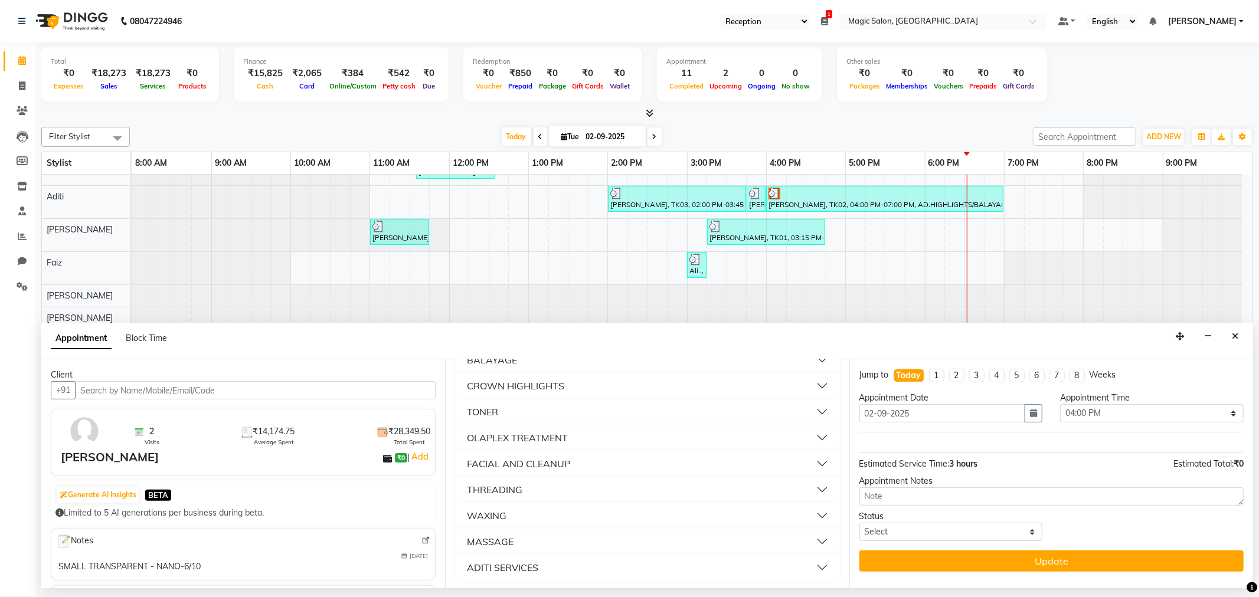
scroll to position [290, 0]
type input "ad"
click at [524, 565] on div "ADITI SERVICES" at bounding box center [502, 567] width 71 height 14
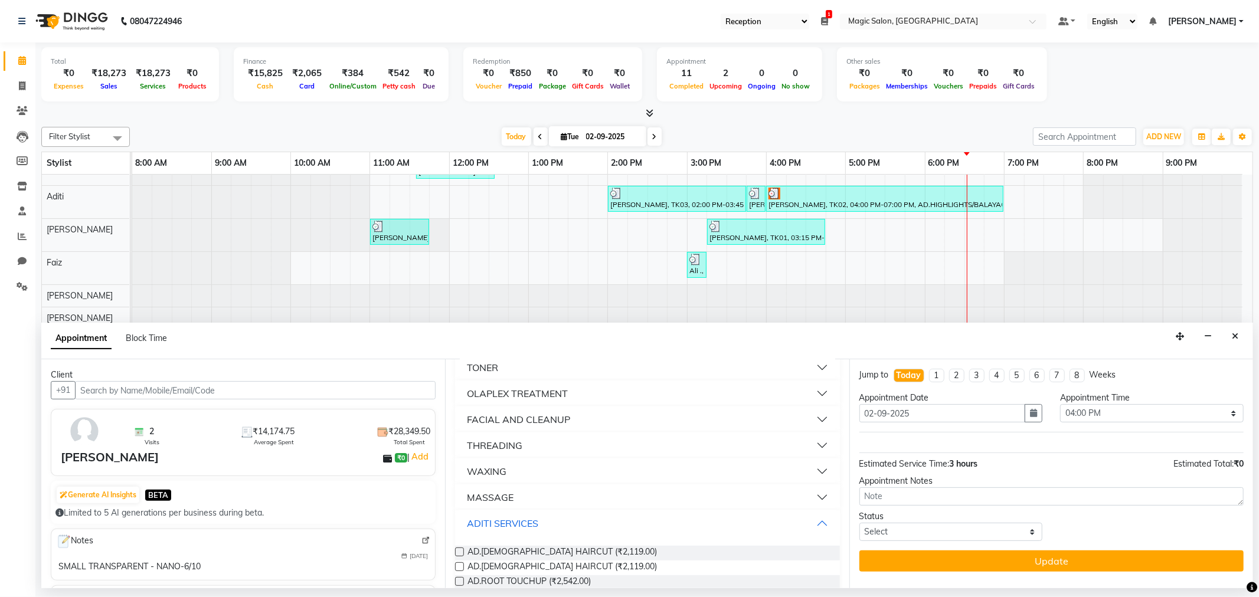
scroll to position [421, 0]
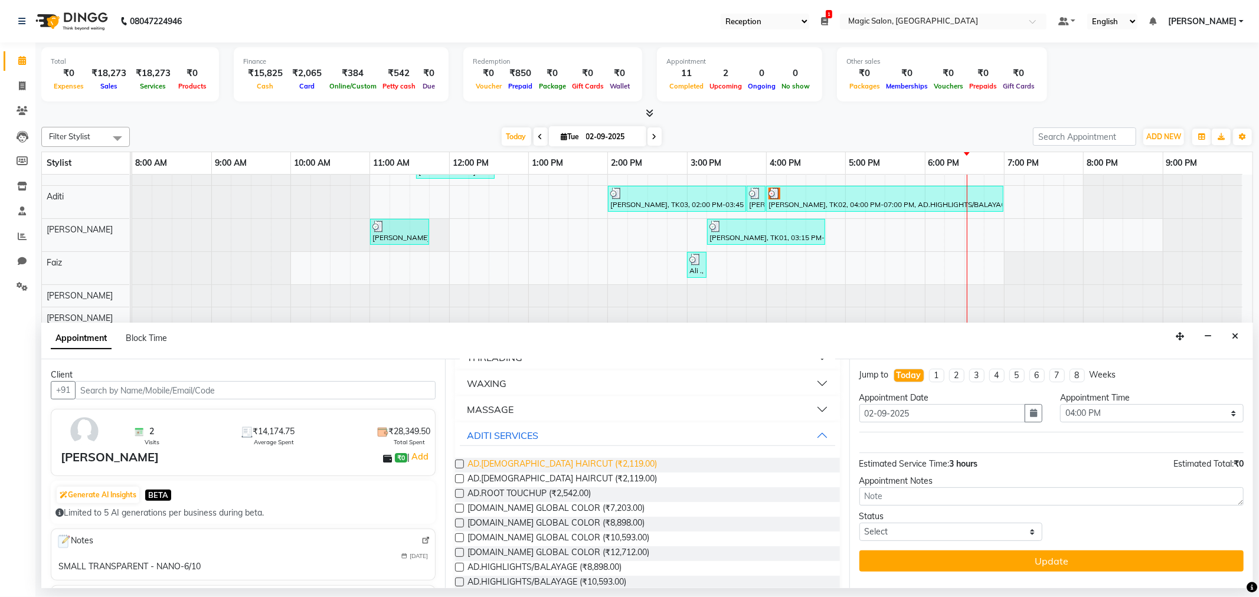
click at [555, 461] on span "AD.FEMALE HAIRCUT (₹2,119.00)" at bounding box center [561, 465] width 189 height 15
checkbox input "false"
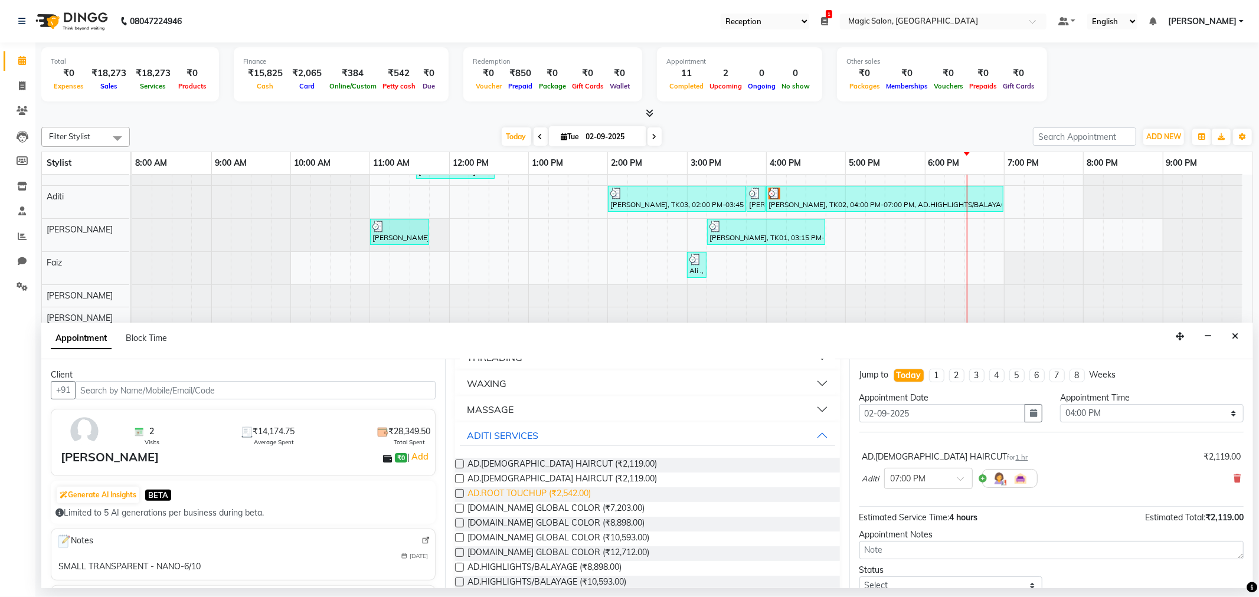
click at [557, 492] on span "AD.ROOT TOUCHUP (₹2,542.00)" at bounding box center [528, 495] width 123 height 15
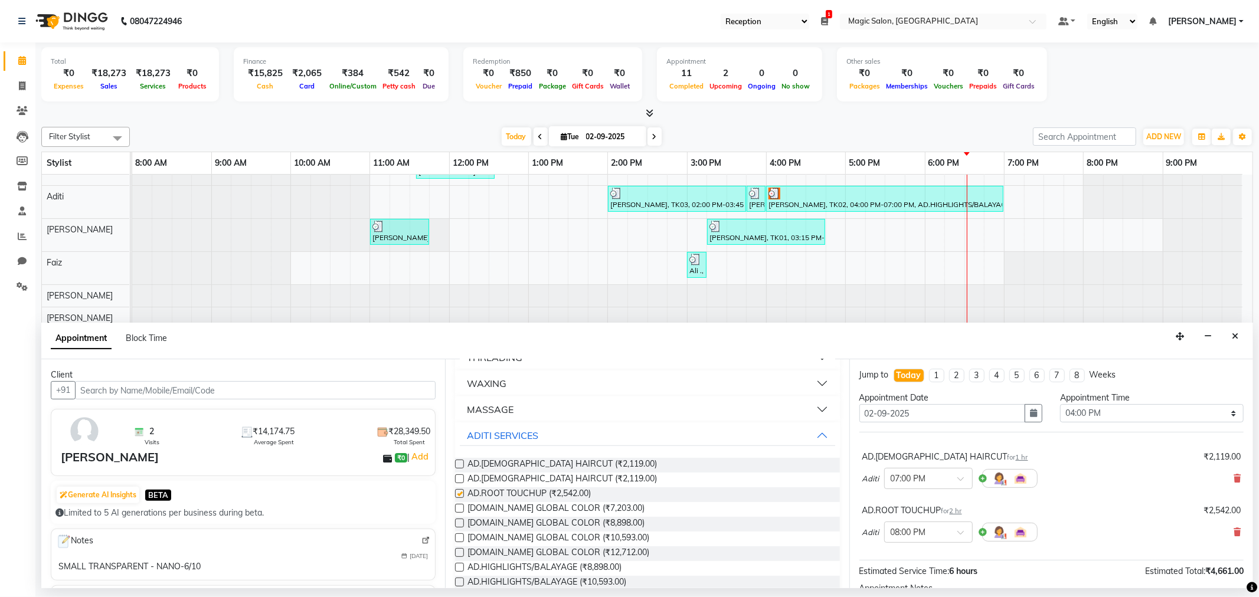
checkbox input "false"
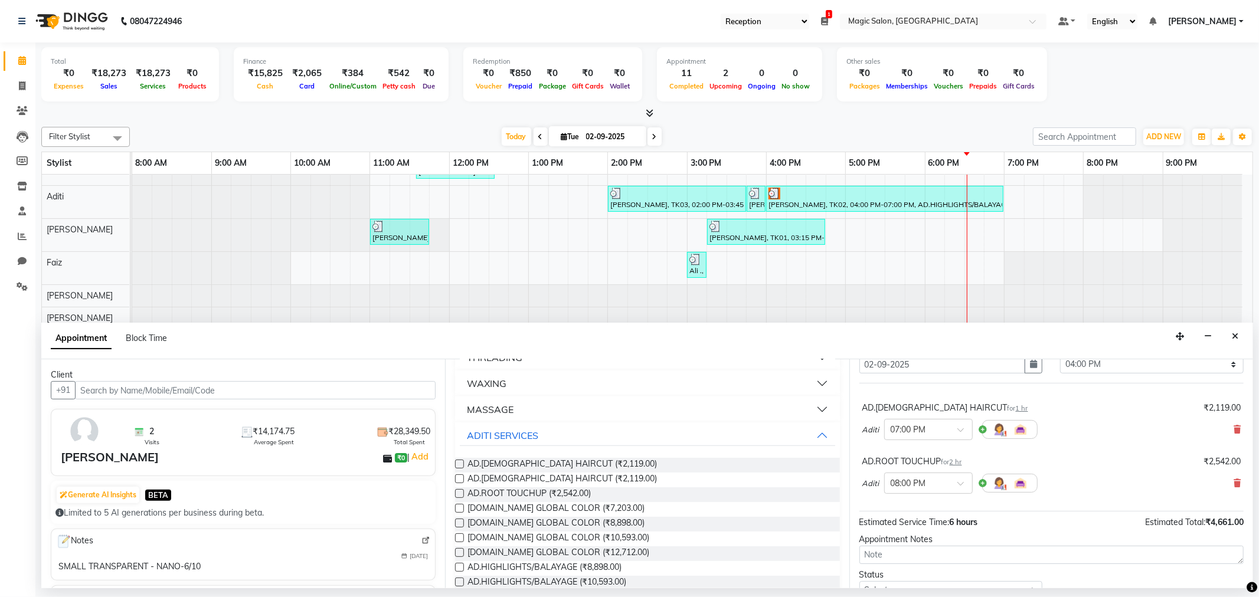
scroll to position [101, 0]
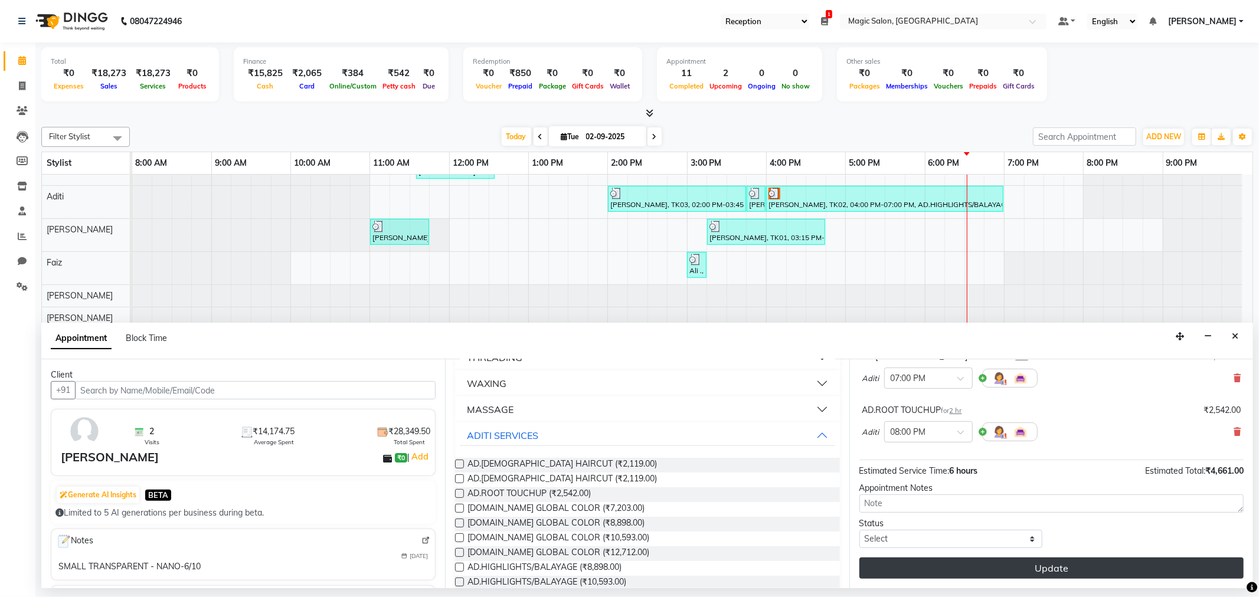
click at [987, 562] on button "Update" at bounding box center [1051, 568] width 384 height 21
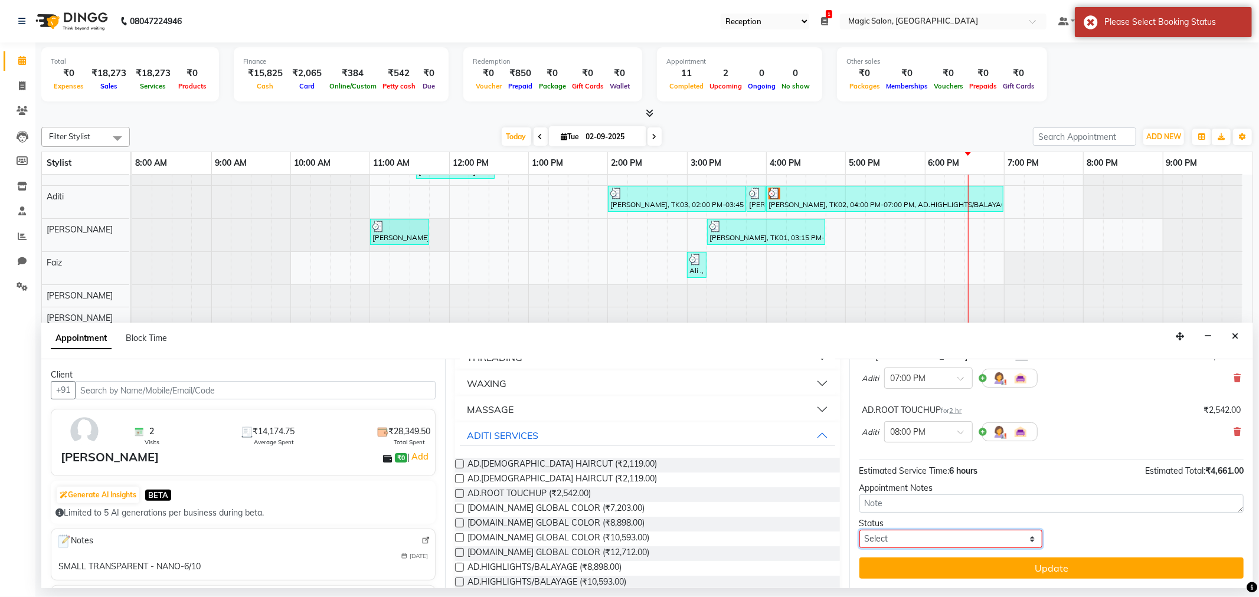
click at [1010, 541] on select "Select TENTATIVE CONFIRM CHECK-IN UPCOMING" at bounding box center [951, 539] width 184 height 18
select select "tentative"
click at [859, 530] on select "Select TENTATIVE CONFIRM CHECK-IN UPCOMING" at bounding box center [951, 539] width 184 height 18
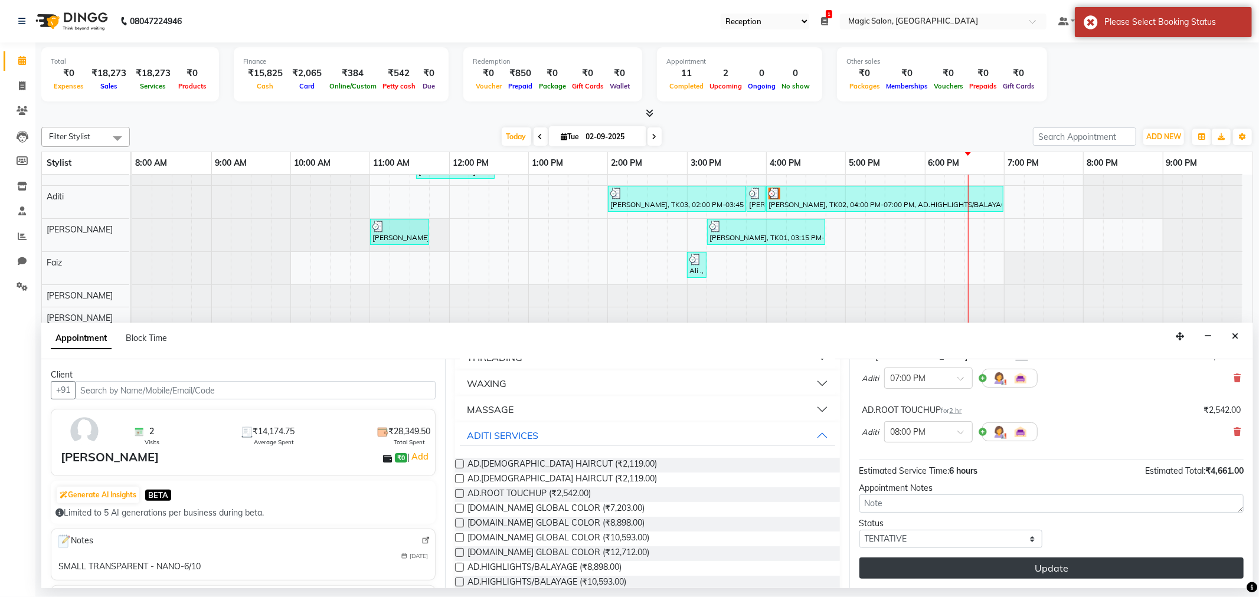
click at [1043, 568] on button "Update" at bounding box center [1051, 568] width 384 height 21
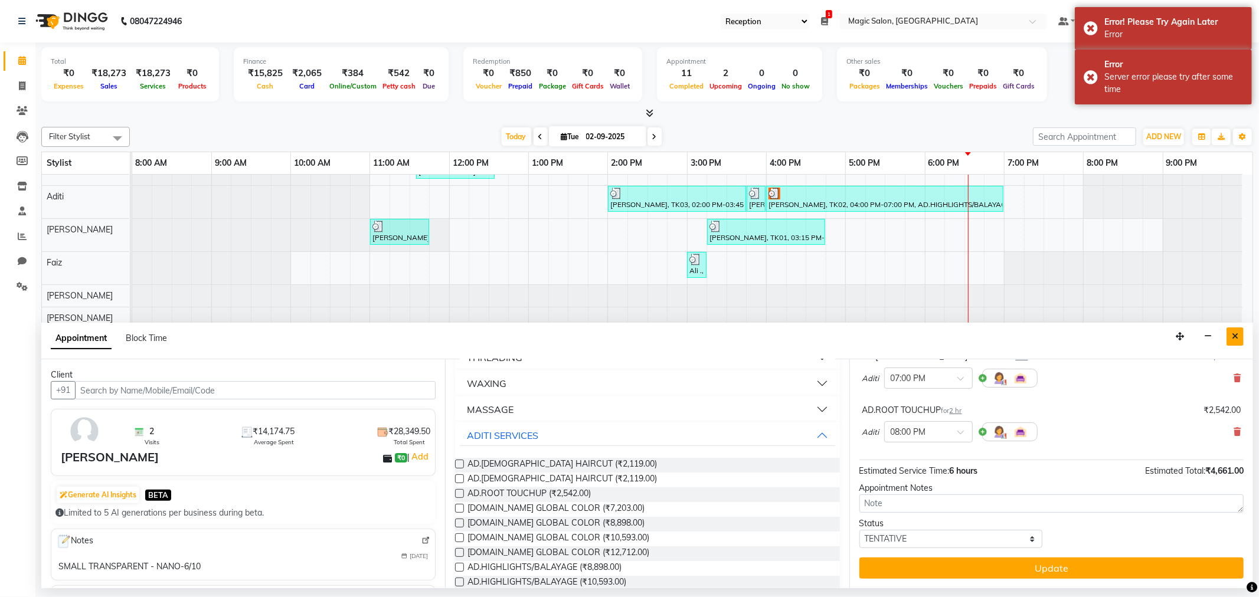
click at [1228, 332] on button "Close" at bounding box center [1234, 337] width 17 height 18
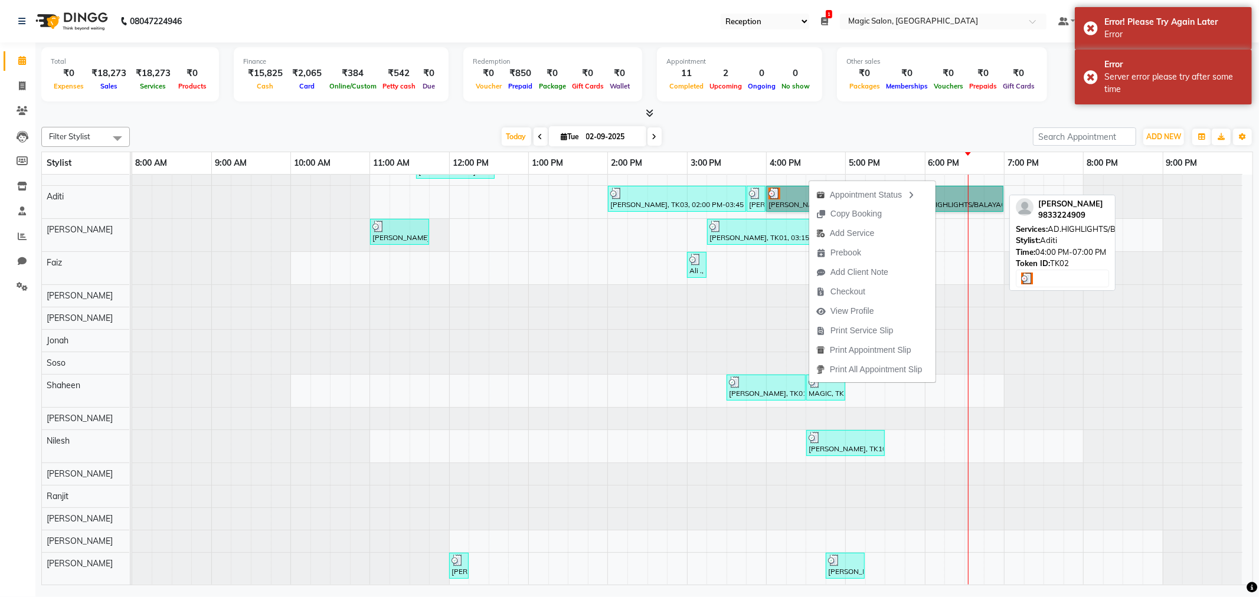
click at [794, 186] on link "Mahek Mehta, TK02, 04:00 PM-07:00 PM, AD.HIGHLIGHTS/BALAYAGE" at bounding box center [884, 199] width 237 height 26
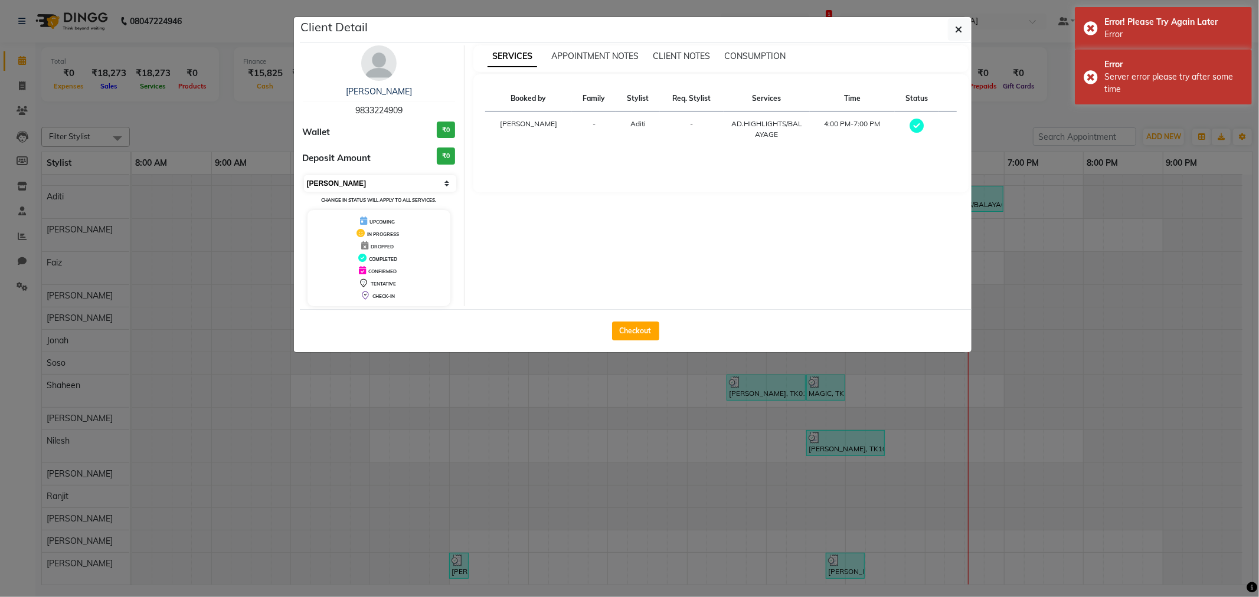
click at [335, 181] on select "Select MARK DONE UPCOMING" at bounding box center [380, 183] width 153 height 17
click at [304, 175] on select "Select MARK DONE UPCOMING" at bounding box center [380, 183] width 153 height 17
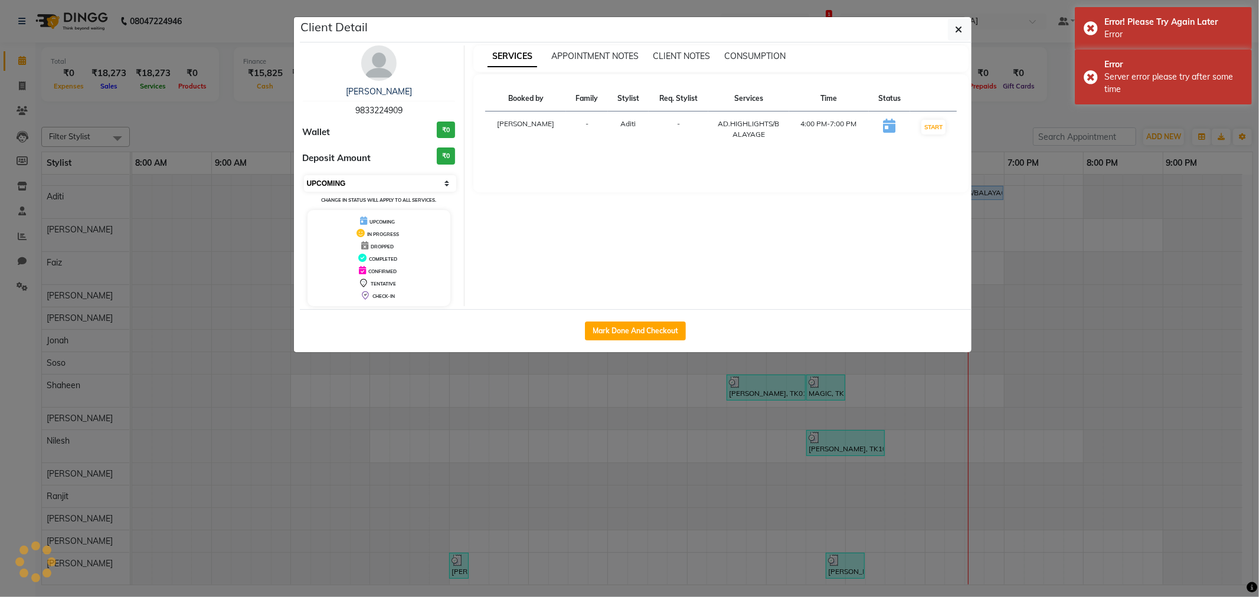
click at [381, 185] on select "Select IN SERVICE CONFIRMED TENTATIVE CHECK IN MARK DONE DROPPED UPCOMING" at bounding box center [380, 183] width 153 height 17
select select "7"
click at [304, 175] on select "Select IN SERVICE CONFIRMED TENTATIVE CHECK IN MARK DONE DROPPED UPCOMING" at bounding box center [380, 183] width 153 height 17
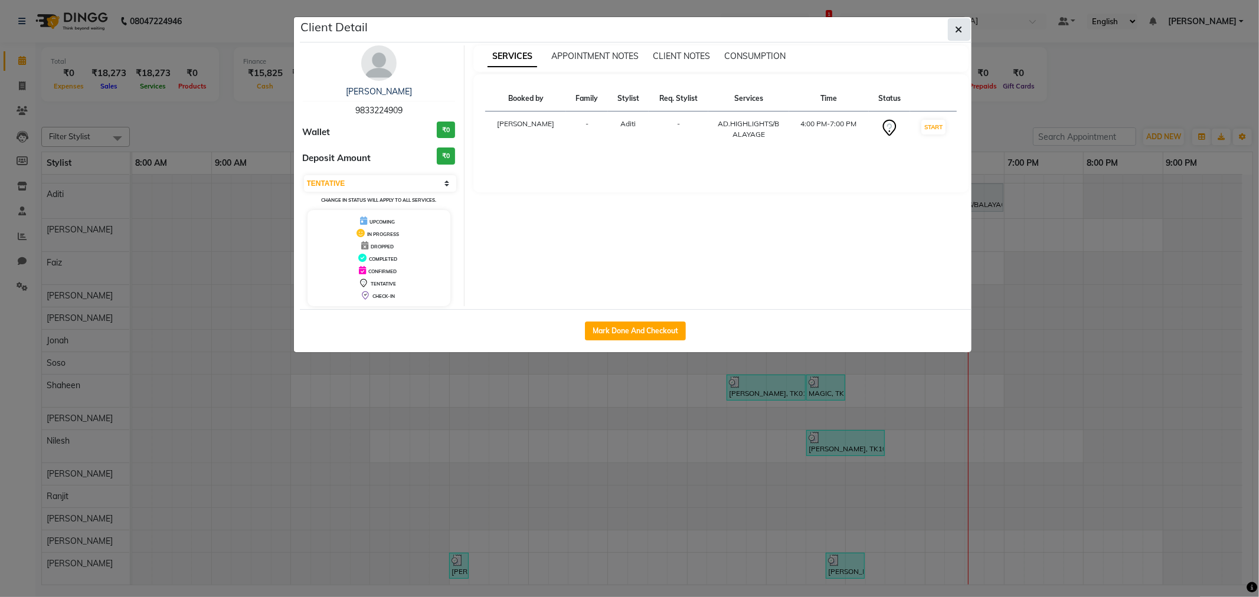
click at [952, 30] on button "button" at bounding box center [959, 29] width 22 height 22
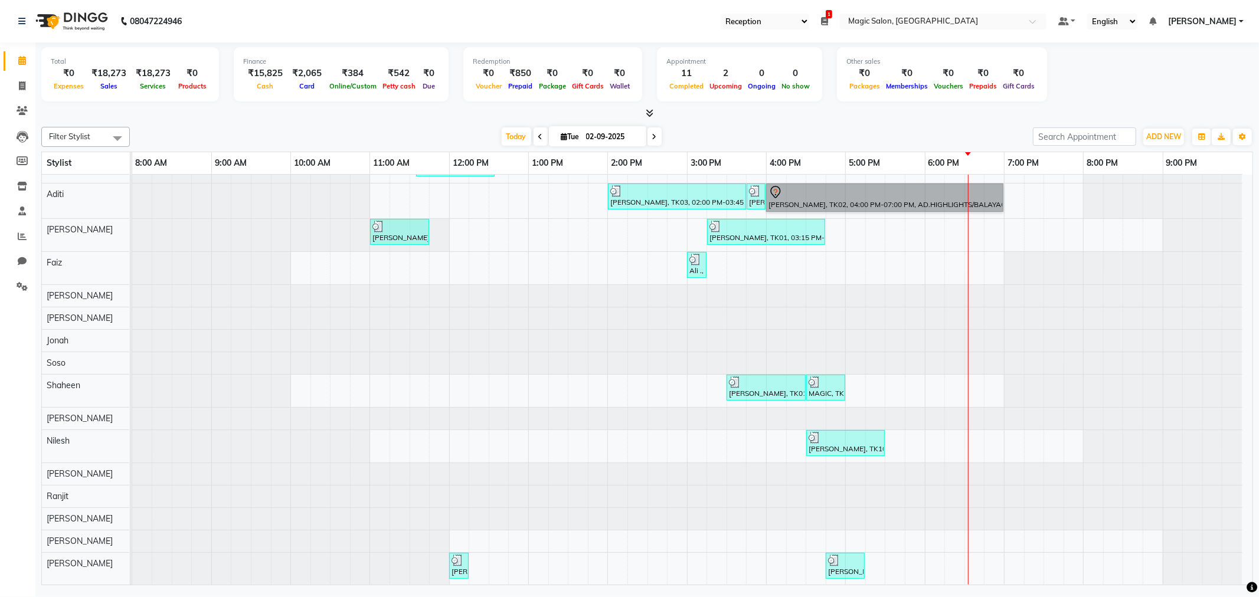
scroll to position [78, 0]
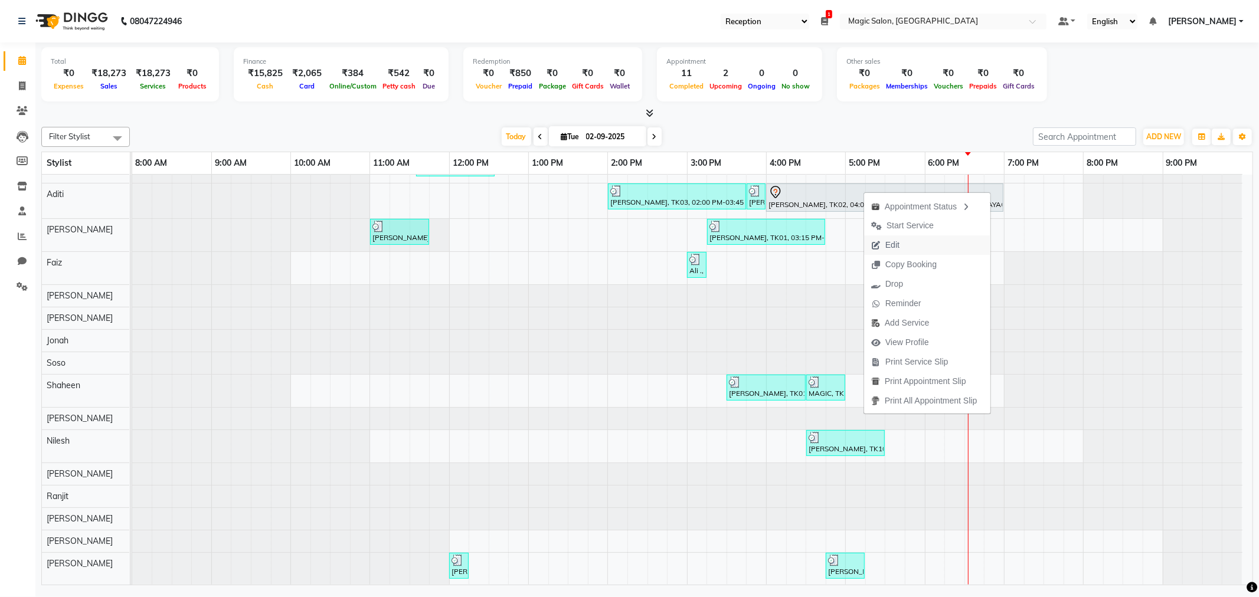
click at [886, 237] on span "Edit" at bounding box center [885, 244] width 42 height 19
select select "77865"
select select "960"
select select "tentative"
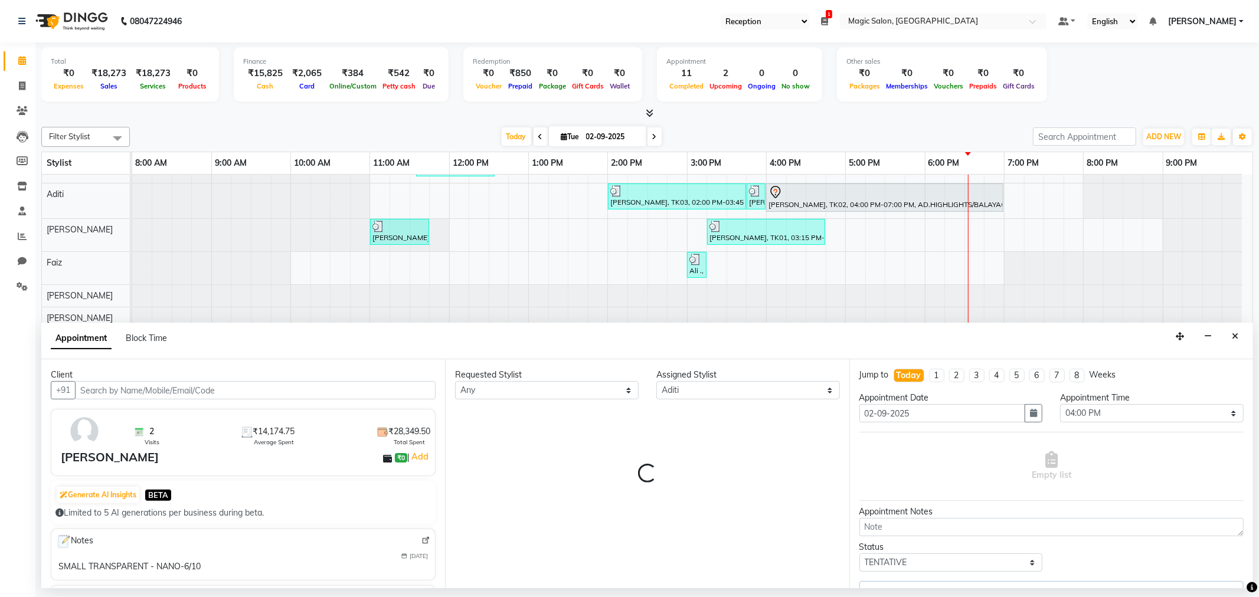
select select "3632"
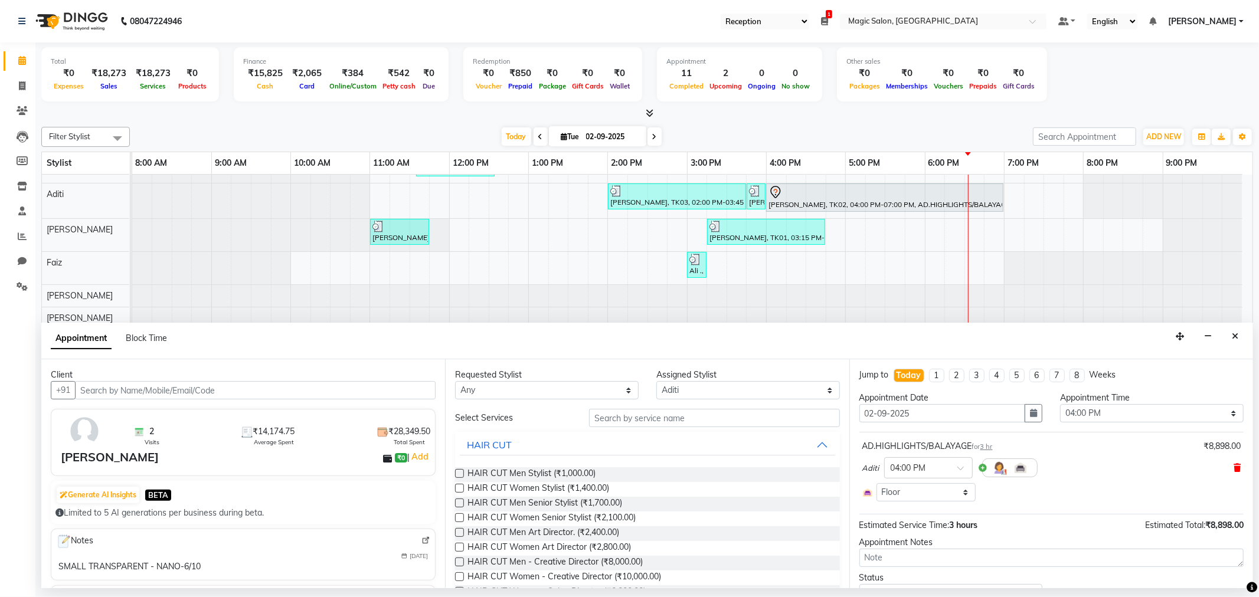
click at [1234, 467] on icon at bounding box center [1237, 468] width 7 height 8
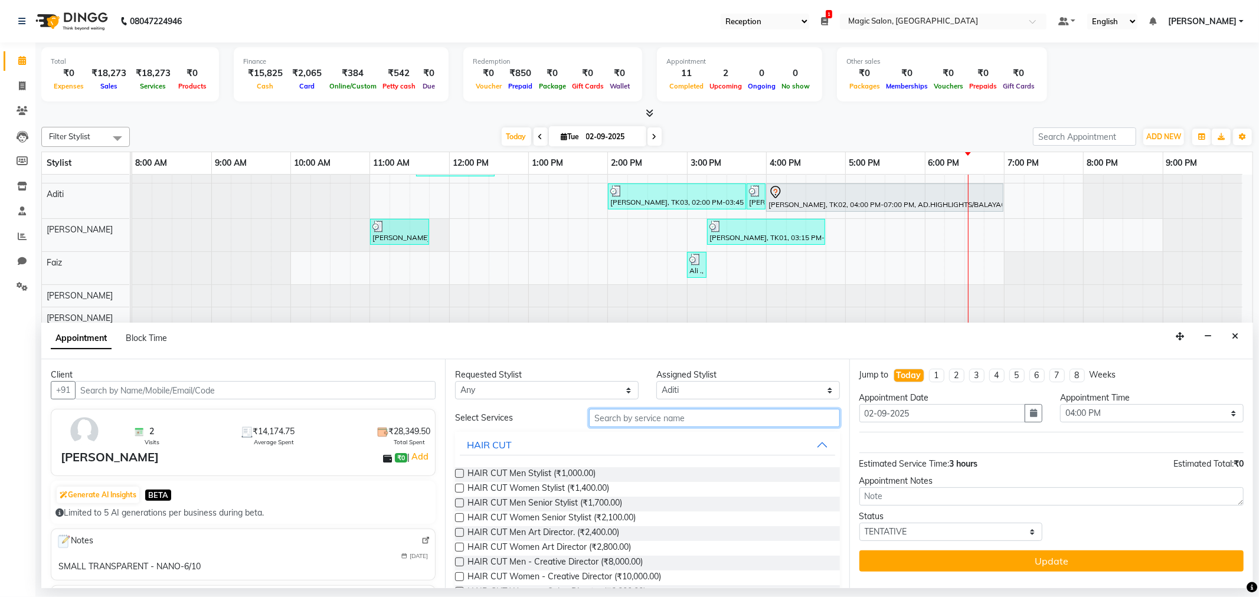
click at [673, 422] on input "text" at bounding box center [714, 418] width 250 height 18
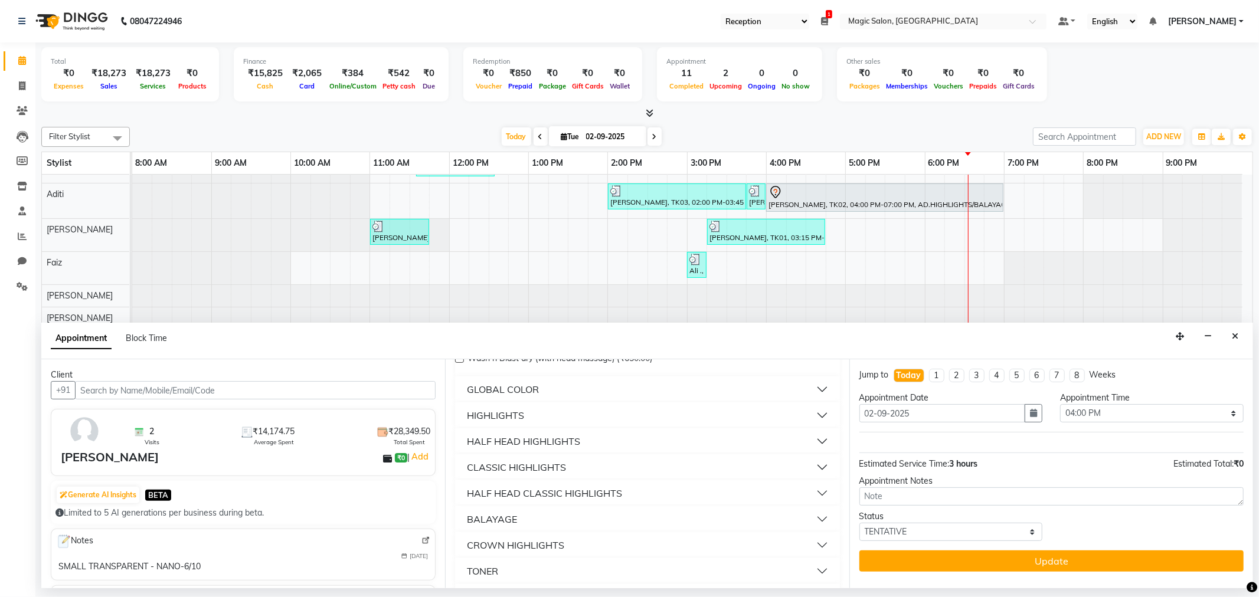
scroll to position [290, 0]
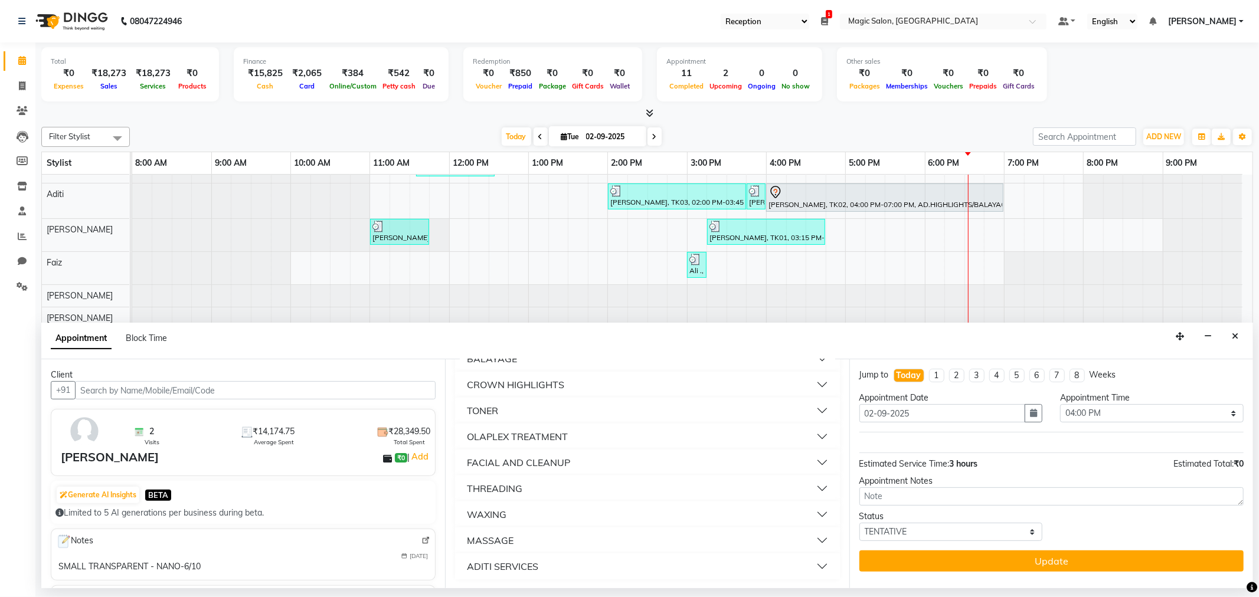
type input "ad"
click at [526, 571] on div "ADITI SERVICES" at bounding box center [502, 567] width 71 height 14
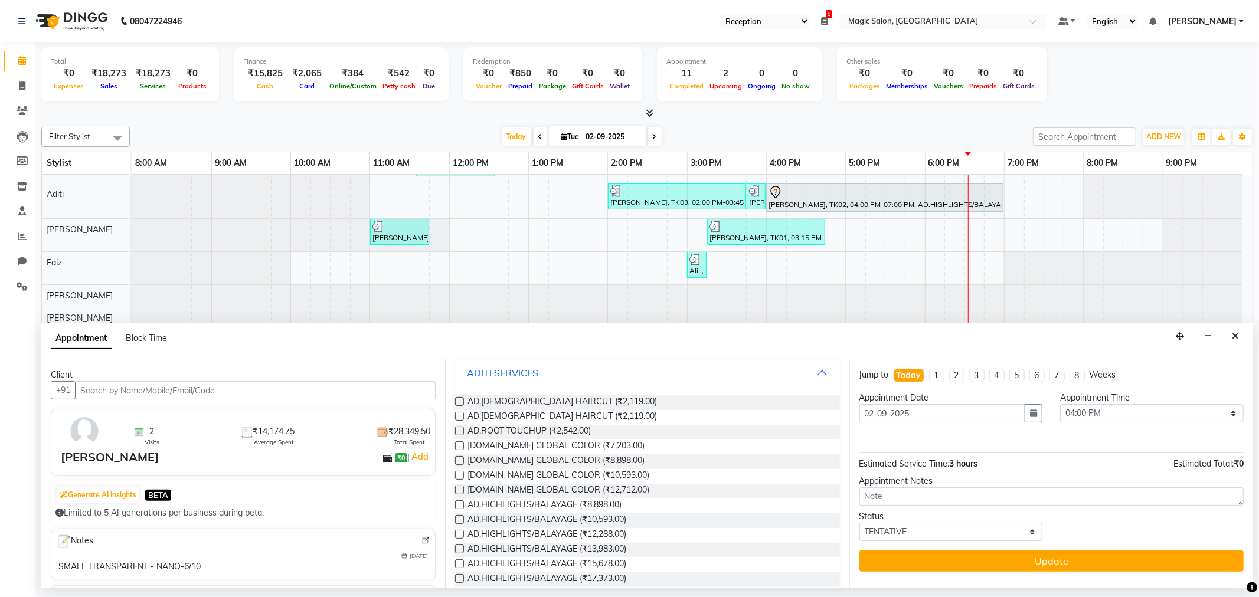
scroll to position [487, 0]
click at [540, 393] on span "AD.FEMALE HAIRCUT (₹2,119.00)" at bounding box center [561, 399] width 189 height 15
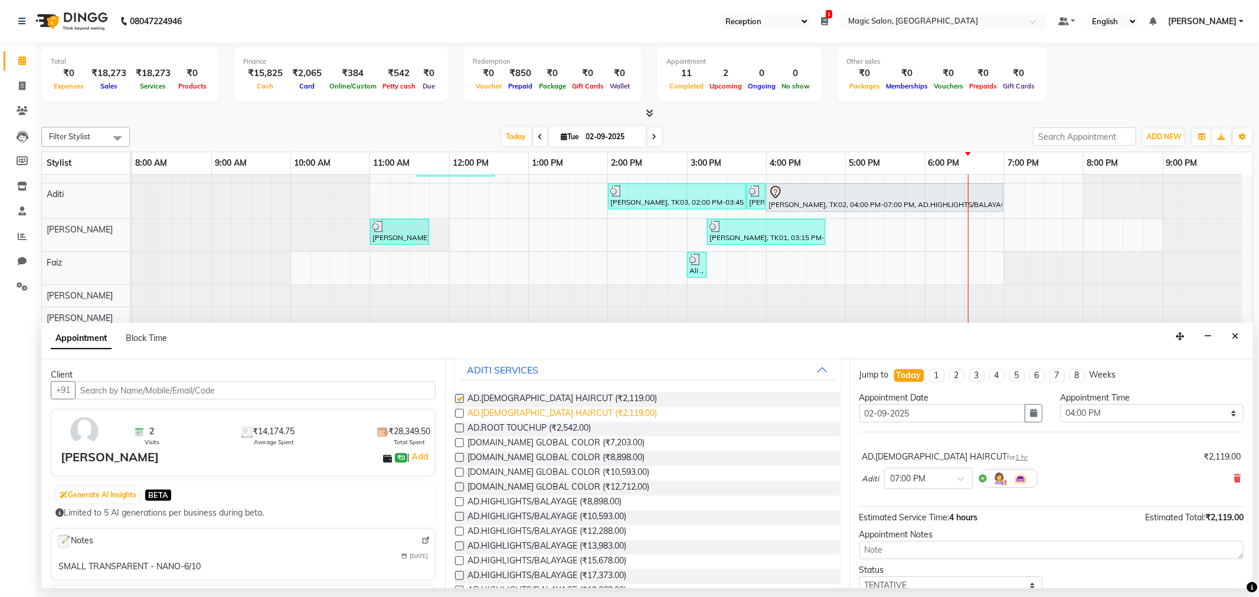
checkbox input "false"
click at [545, 424] on span "AD.ROOT TOUCHUP (₹2,542.00)" at bounding box center [528, 429] width 123 height 15
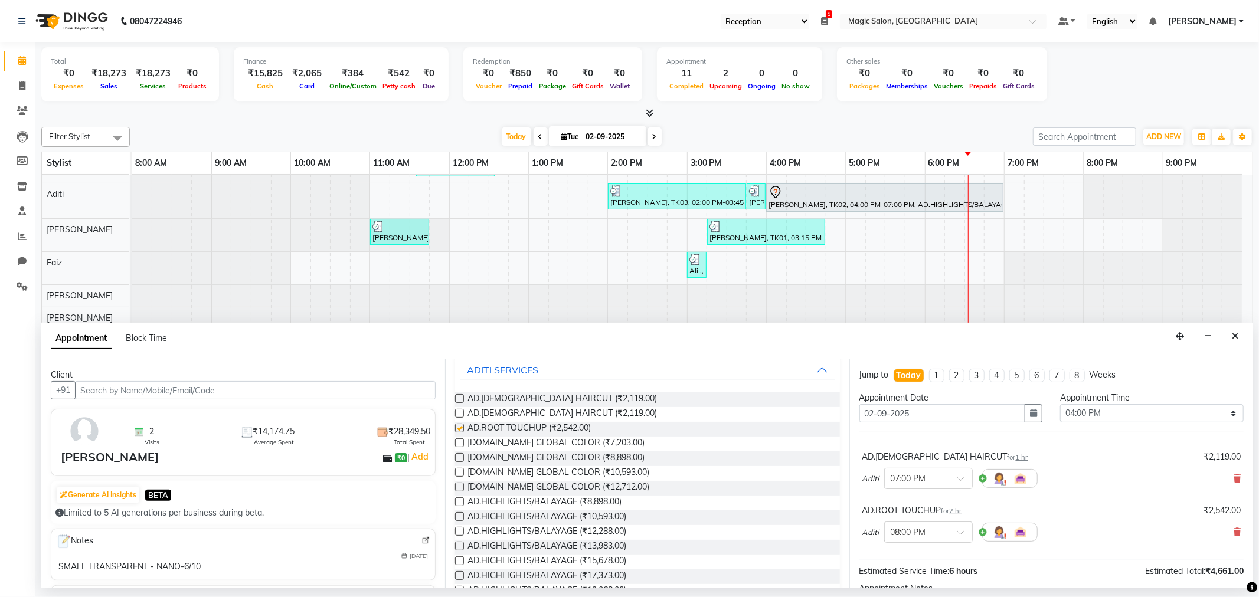
checkbox input "false"
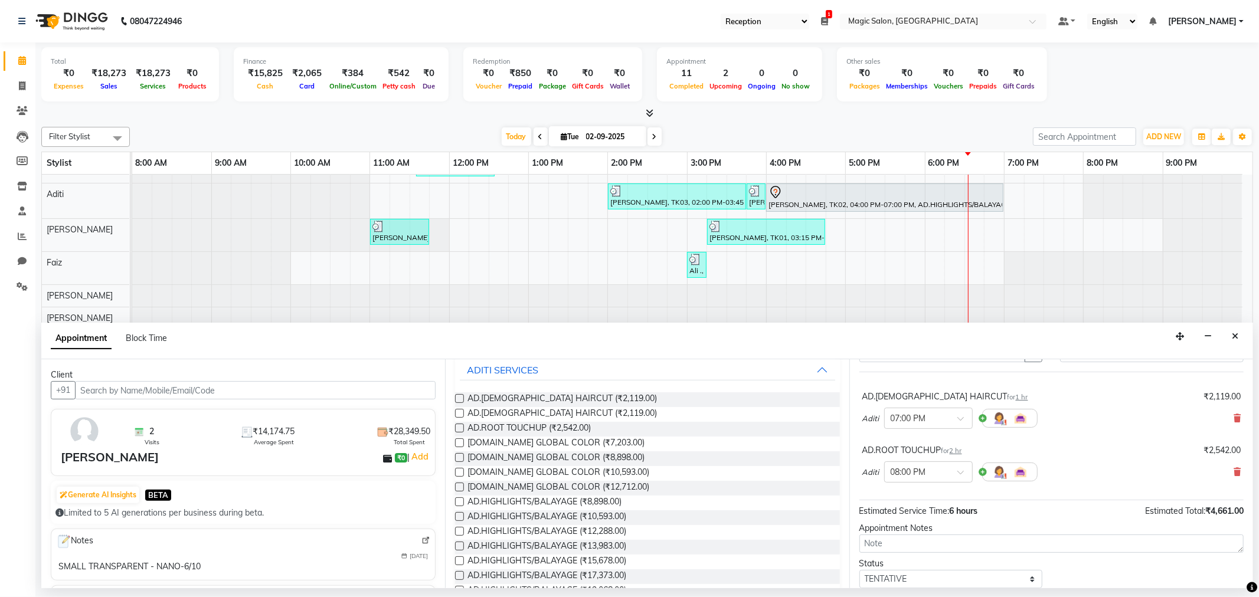
scroll to position [101, 0]
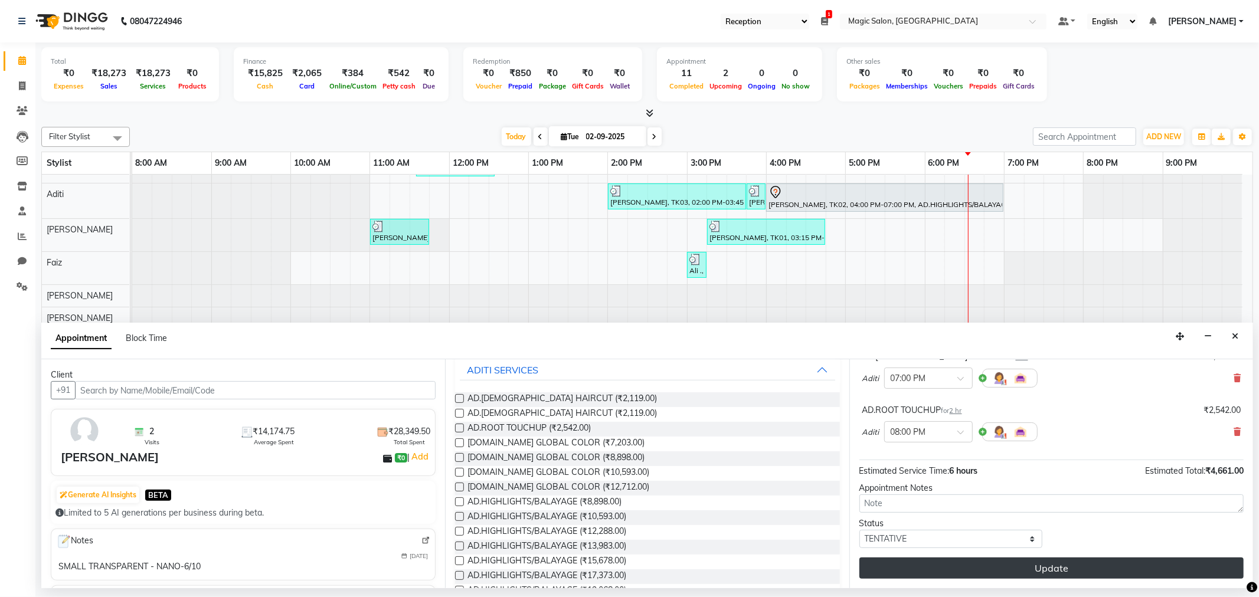
click at [1028, 563] on button "Update" at bounding box center [1051, 568] width 384 height 21
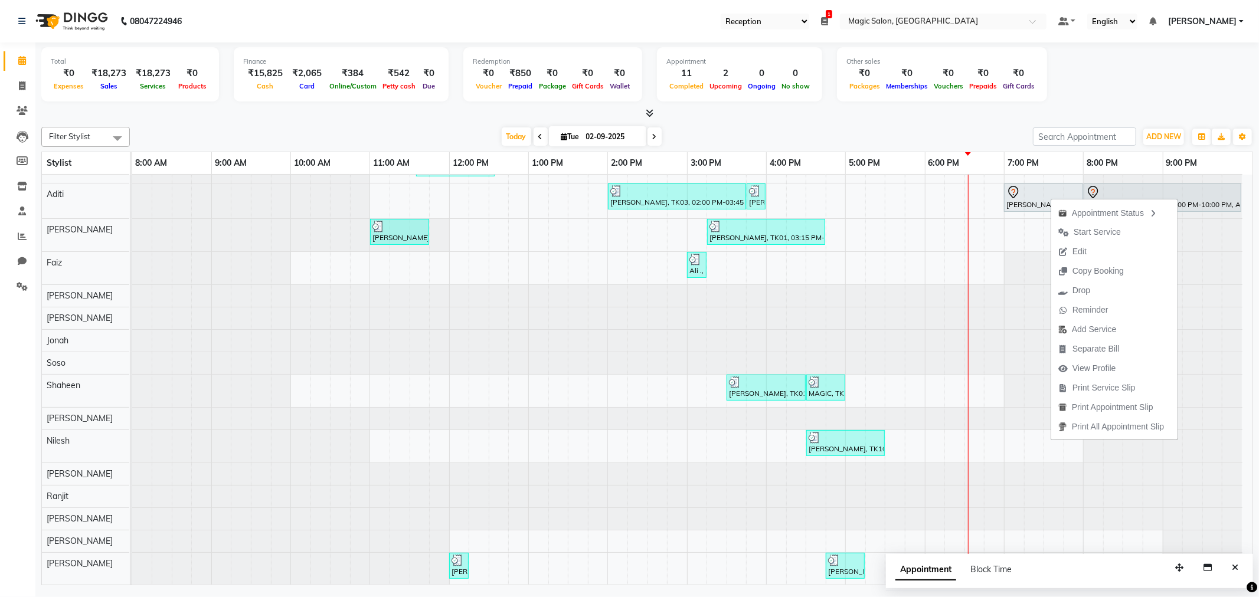
click at [1051, 198] on div "Appointment Status Start Service Edit Copy Booking Drop Reminder Add Service Se…" at bounding box center [1114, 319] width 127 height 243
click at [1034, 195] on div "Mahek Mehta, TK02, 07:00 PM-08:00 PM, AD.FEMALE HAIRCUT" at bounding box center [1043, 197] width 77 height 25
select select "7"
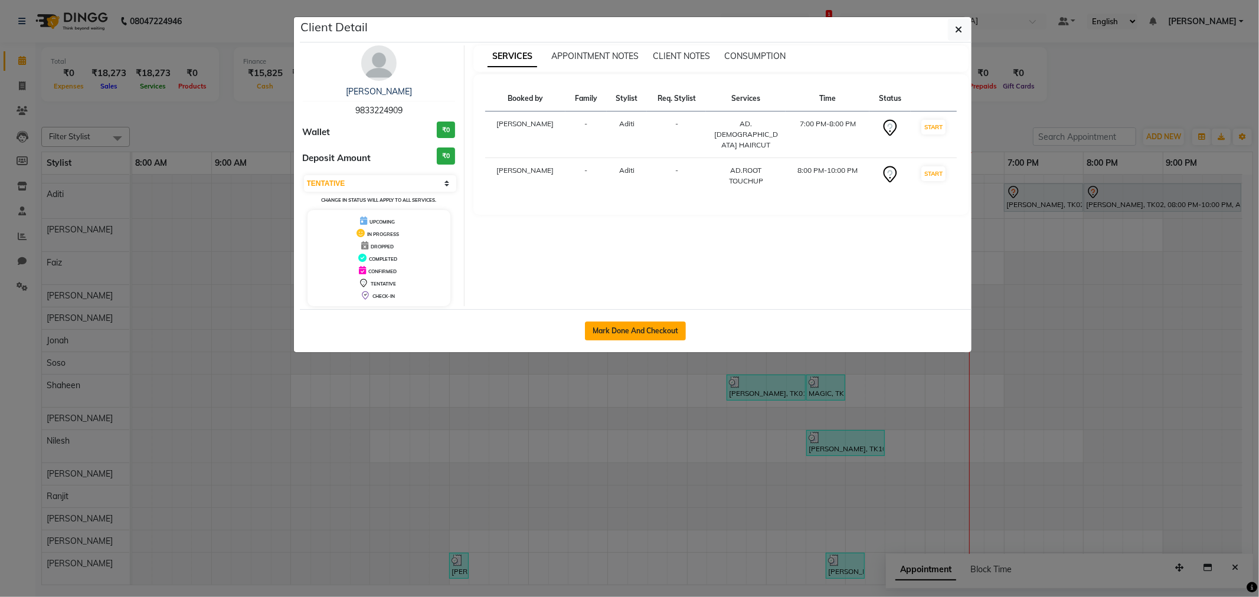
click at [603, 331] on button "Mark Done And Checkout" at bounding box center [635, 331] width 101 height 19
select select "7276"
select select "service"
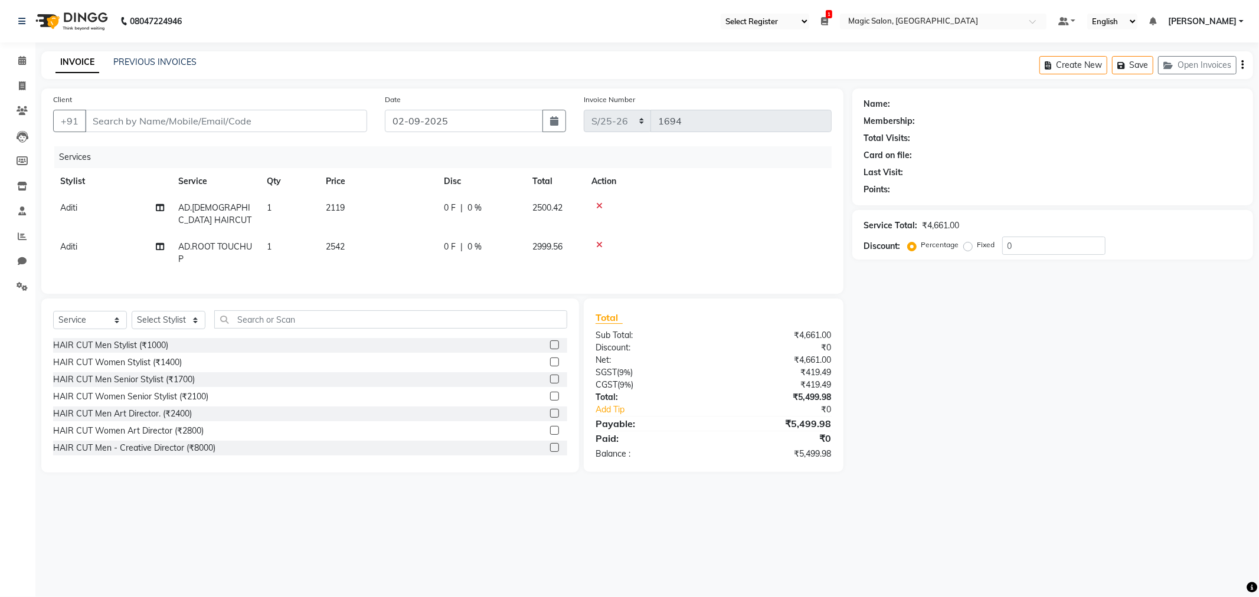
type input "9833224909"
select select "77865"
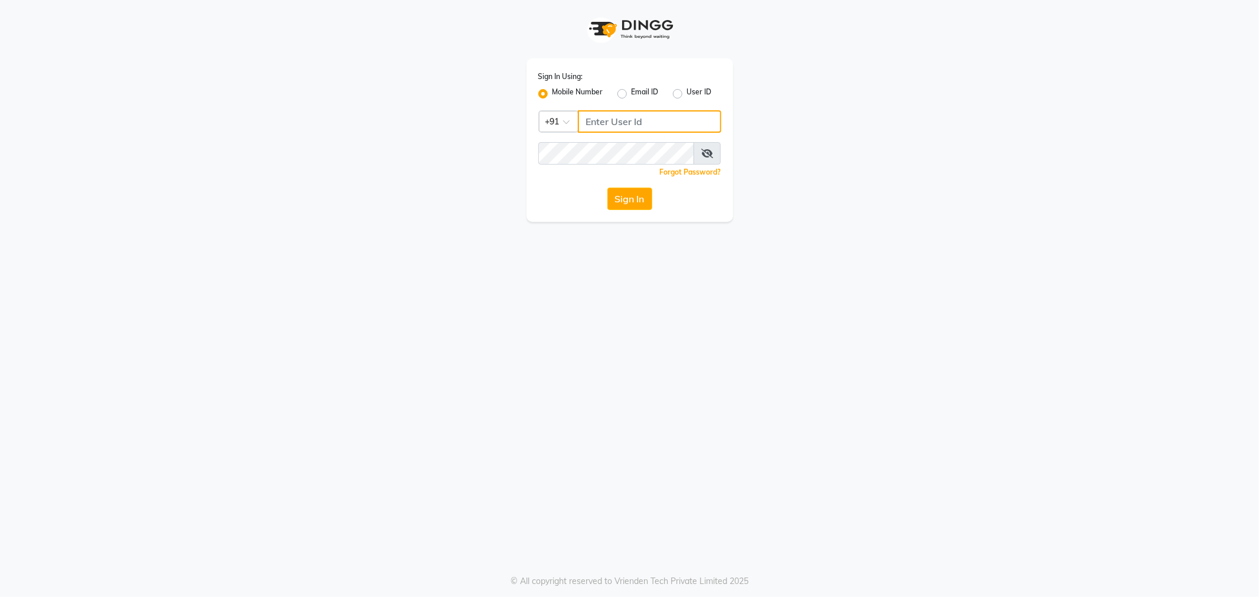
click at [610, 116] on input "Username" at bounding box center [649, 121] width 143 height 22
type input "9"
drag, startPoint x: 653, startPoint y: 107, endPoint x: 578, endPoint y: 123, distance: 76.6
click at [578, 123] on div "Sign In Using: Mobile Number Email ID User ID Country Code × [PHONE_NUMBER] Rem…" at bounding box center [629, 139] width 207 height 163
click at [617, 199] on button "Sign In" at bounding box center [629, 199] width 45 height 22
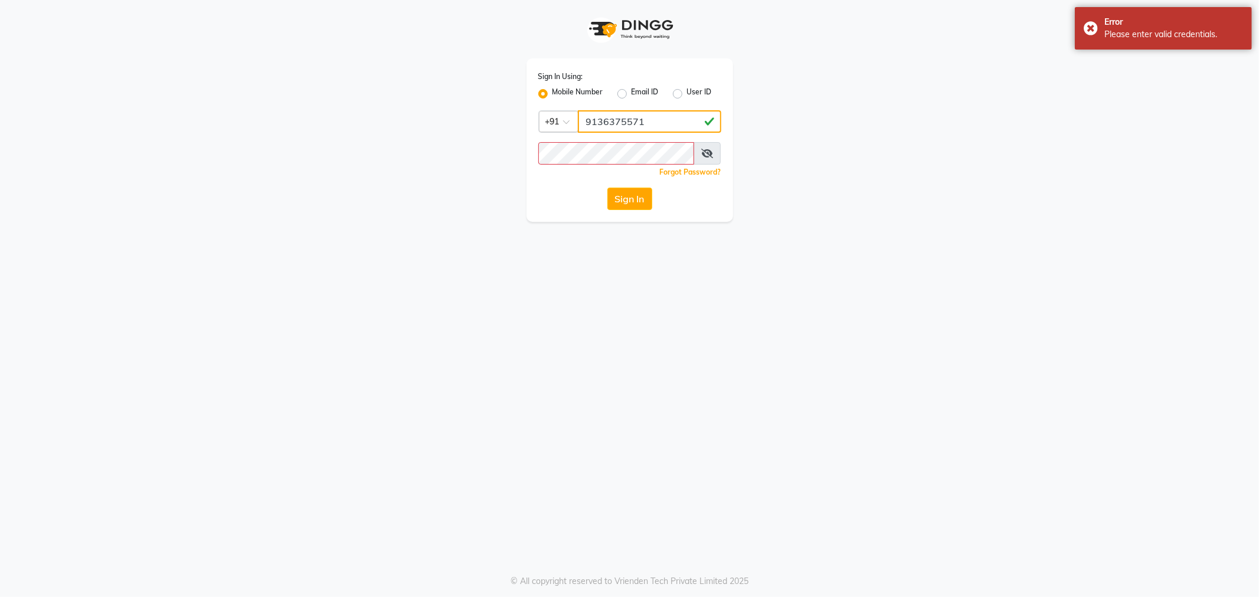
drag, startPoint x: 646, startPoint y: 115, endPoint x: 547, endPoint y: 122, distance: 99.4
click at [547, 122] on div "Country Code × [PHONE_NUMBER]" at bounding box center [629, 121] width 183 height 22
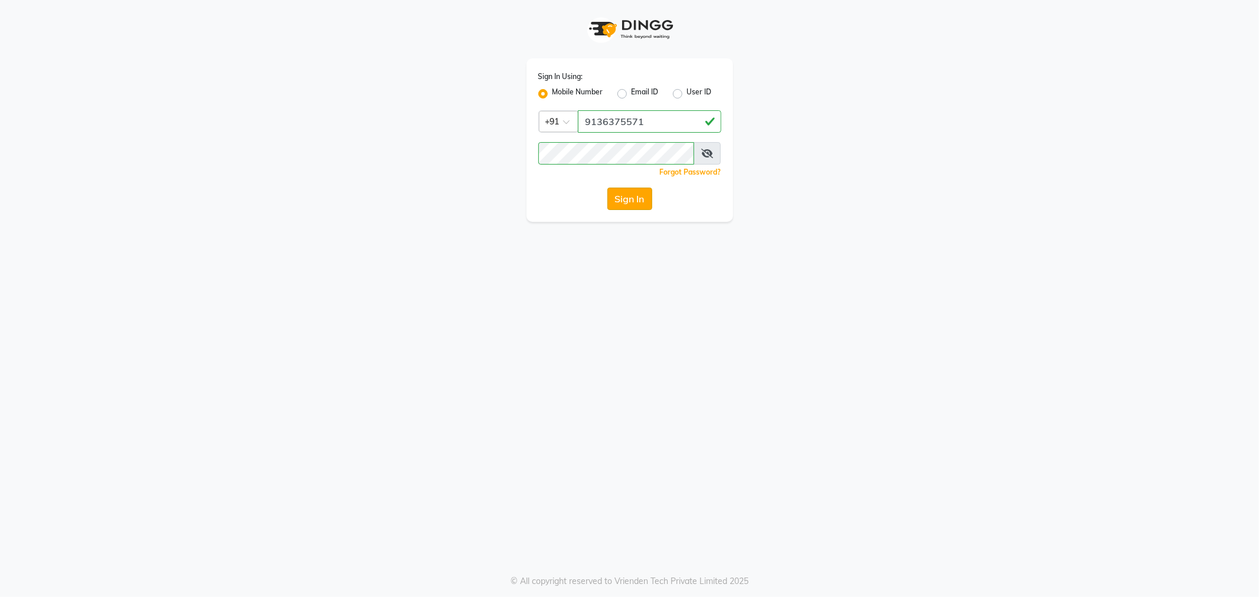
click at [618, 192] on button "Sign In" at bounding box center [629, 199] width 45 height 22
click at [632, 197] on button "Sign In" at bounding box center [629, 199] width 45 height 22
click at [704, 158] on icon at bounding box center [707, 153] width 12 height 9
click at [622, 191] on button "Sign In" at bounding box center [629, 199] width 45 height 22
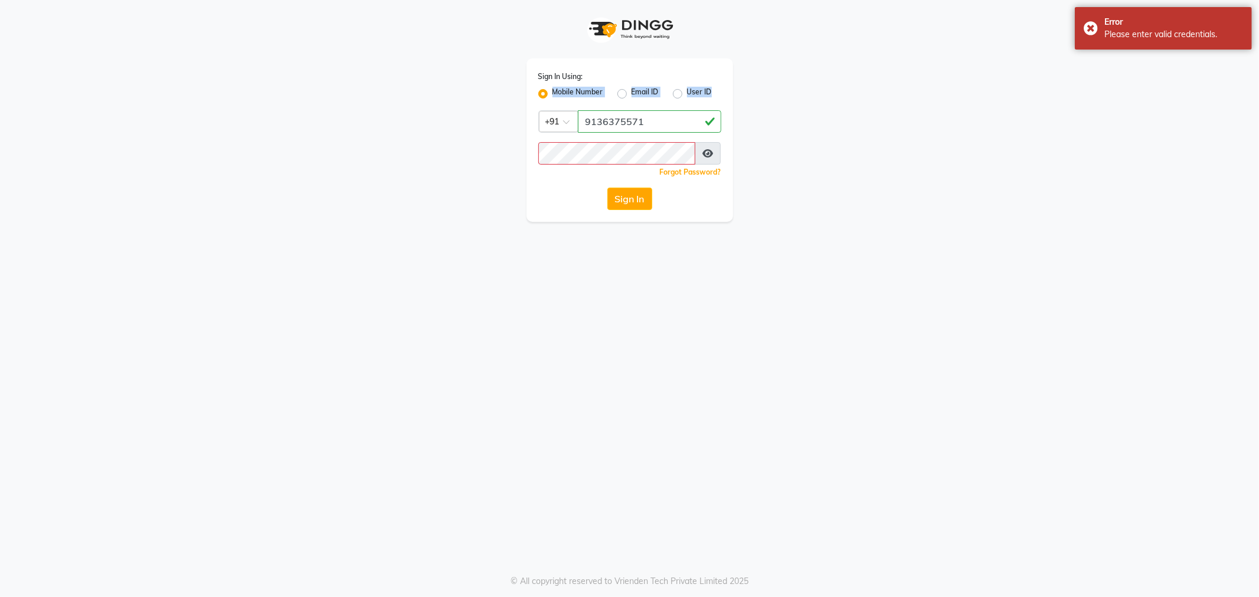
drag, startPoint x: 638, startPoint y: 80, endPoint x: 647, endPoint y: 120, distance: 41.2
click at [647, 120] on div "Sign In Using: Mobile Number Email ID User ID Country Code × [PHONE_NUMBER] Rem…" at bounding box center [629, 139] width 207 height 163
click at [647, 121] on input "9136375571" at bounding box center [649, 121] width 143 height 22
type input "9"
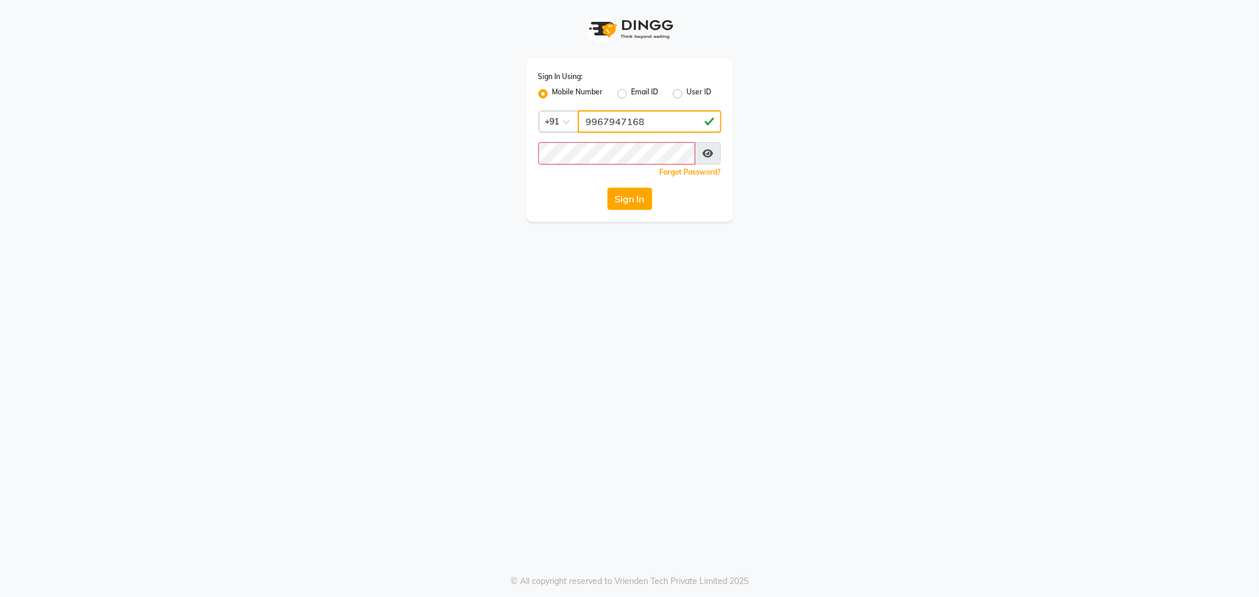
drag, startPoint x: 661, startPoint y: 127, endPoint x: 577, endPoint y: 125, distance: 83.9
click at [577, 125] on div "Country Code × [PHONE_NUMBER]" at bounding box center [629, 121] width 183 height 22
type input "9967947168"
click at [614, 191] on button "Sign In" at bounding box center [629, 199] width 45 height 22
